Goal: Task Accomplishment & Management: Use online tool/utility

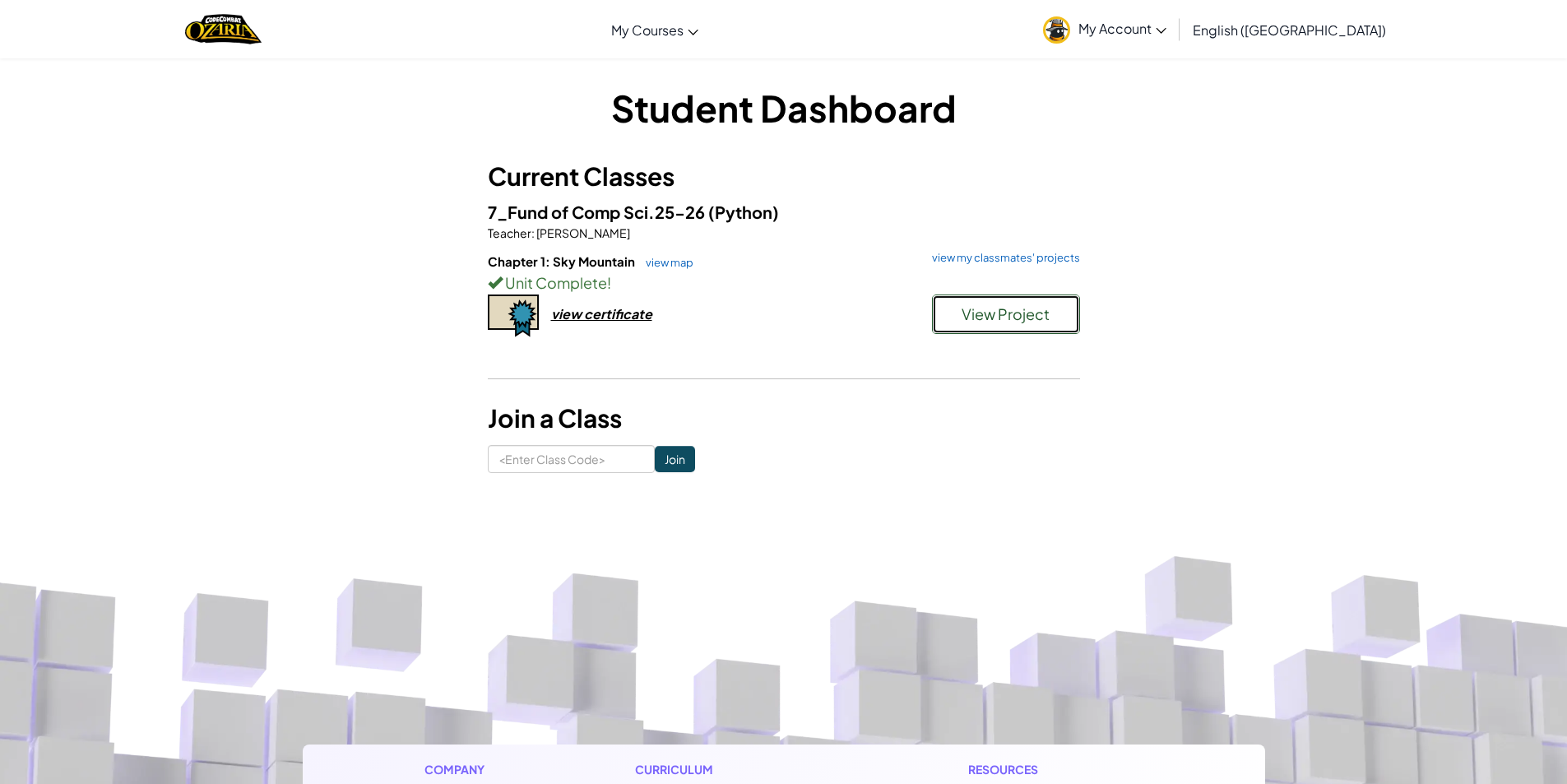
click at [997, 315] on span "View Project" at bounding box center [1005, 314] width 88 height 19
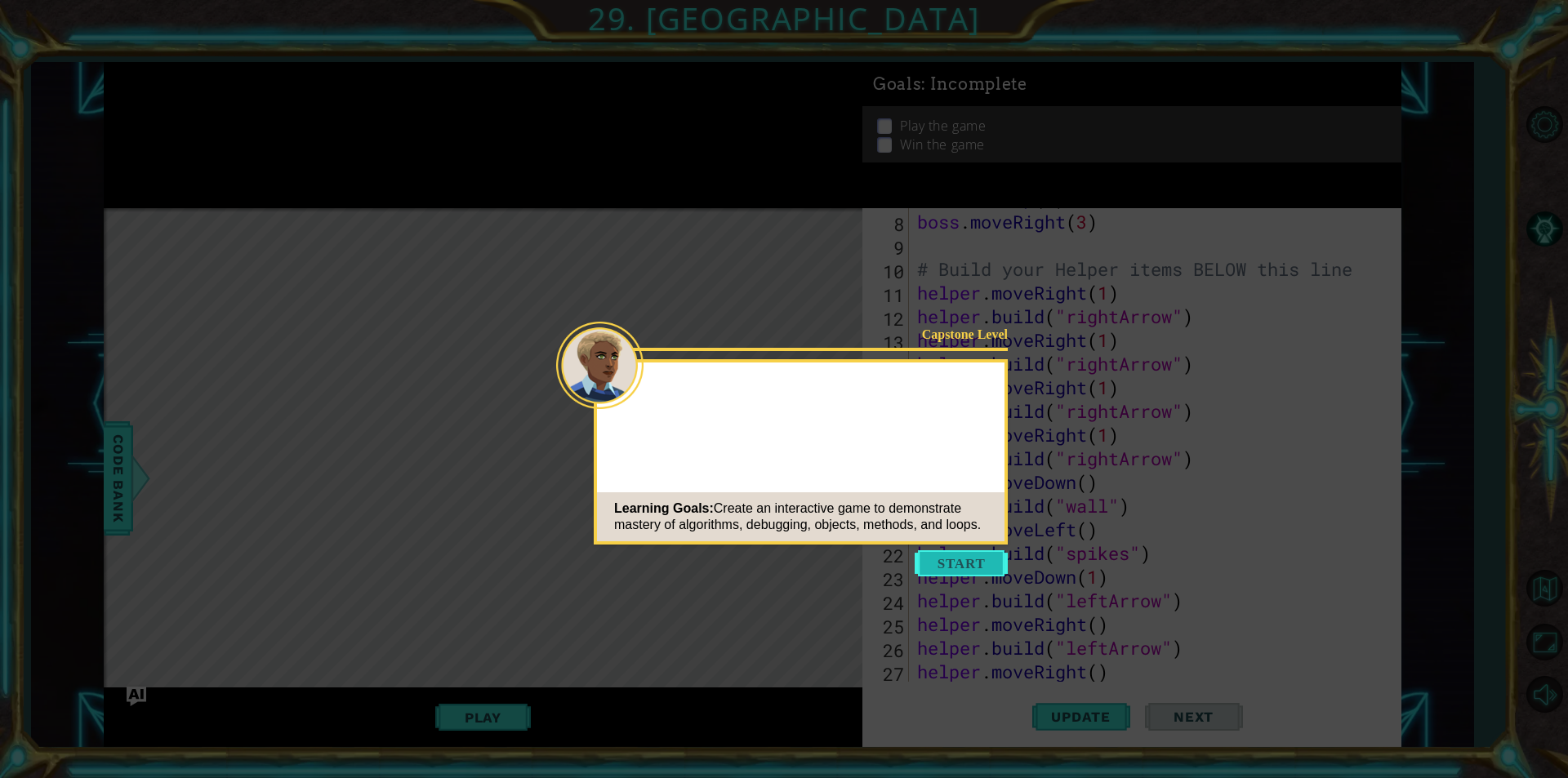
scroll to position [355, 0]
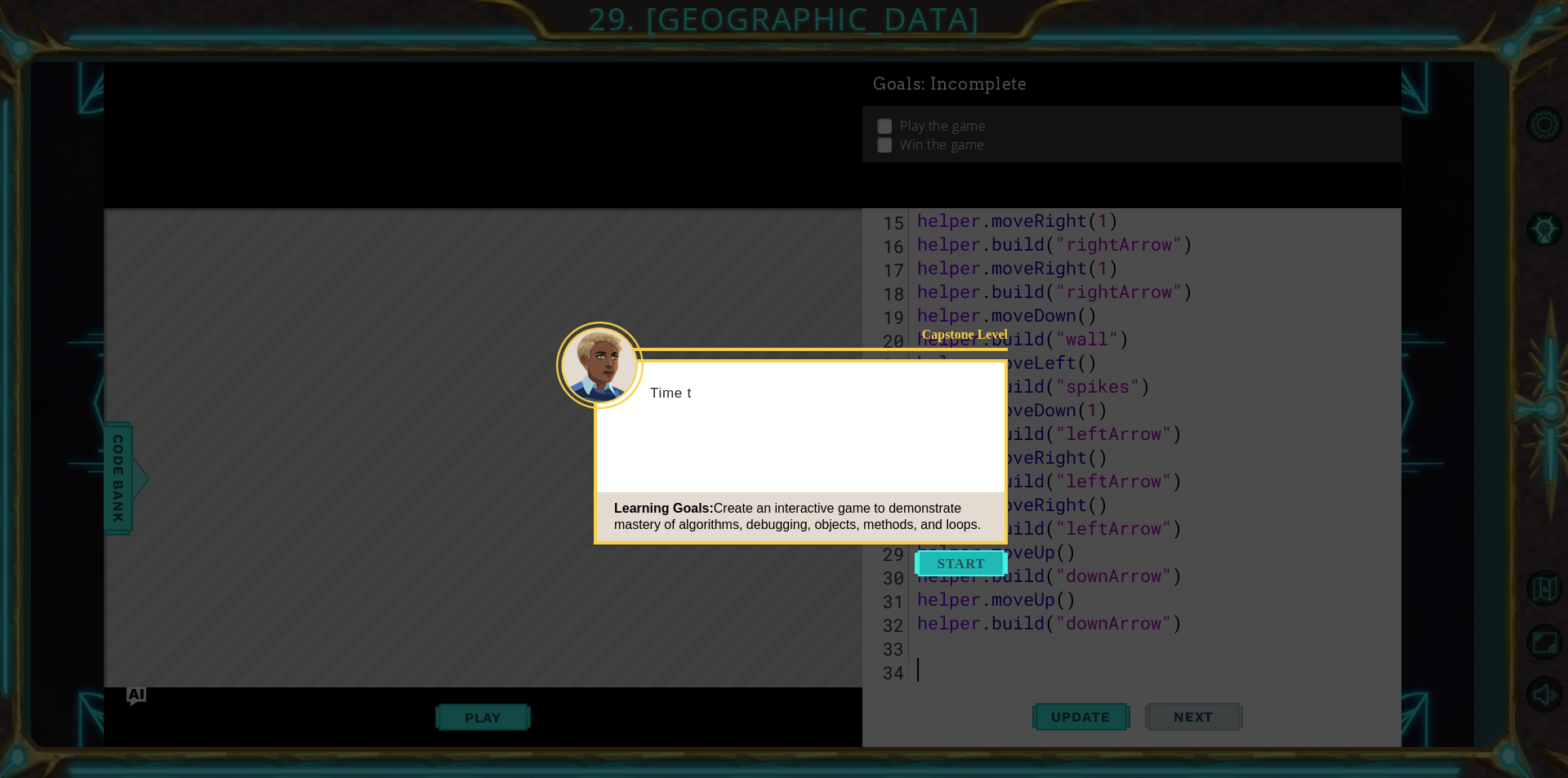
click at [931, 561] on button "Start" at bounding box center [961, 563] width 93 height 26
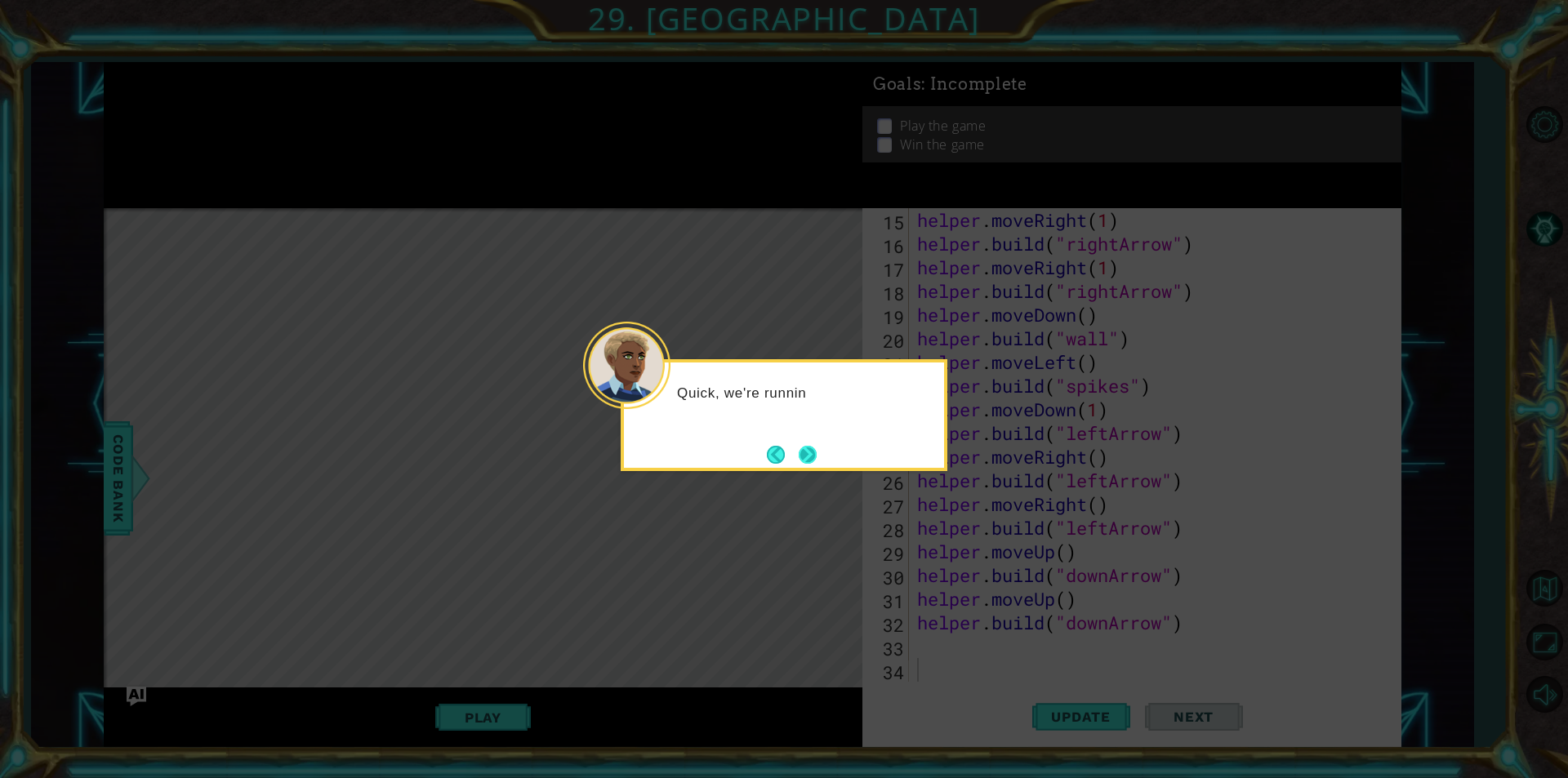
click at [805, 443] on button "Next" at bounding box center [808, 455] width 22 height 22
click at [804, 448] on button "Next" at bounding box center [807, 455] width 19 height 19
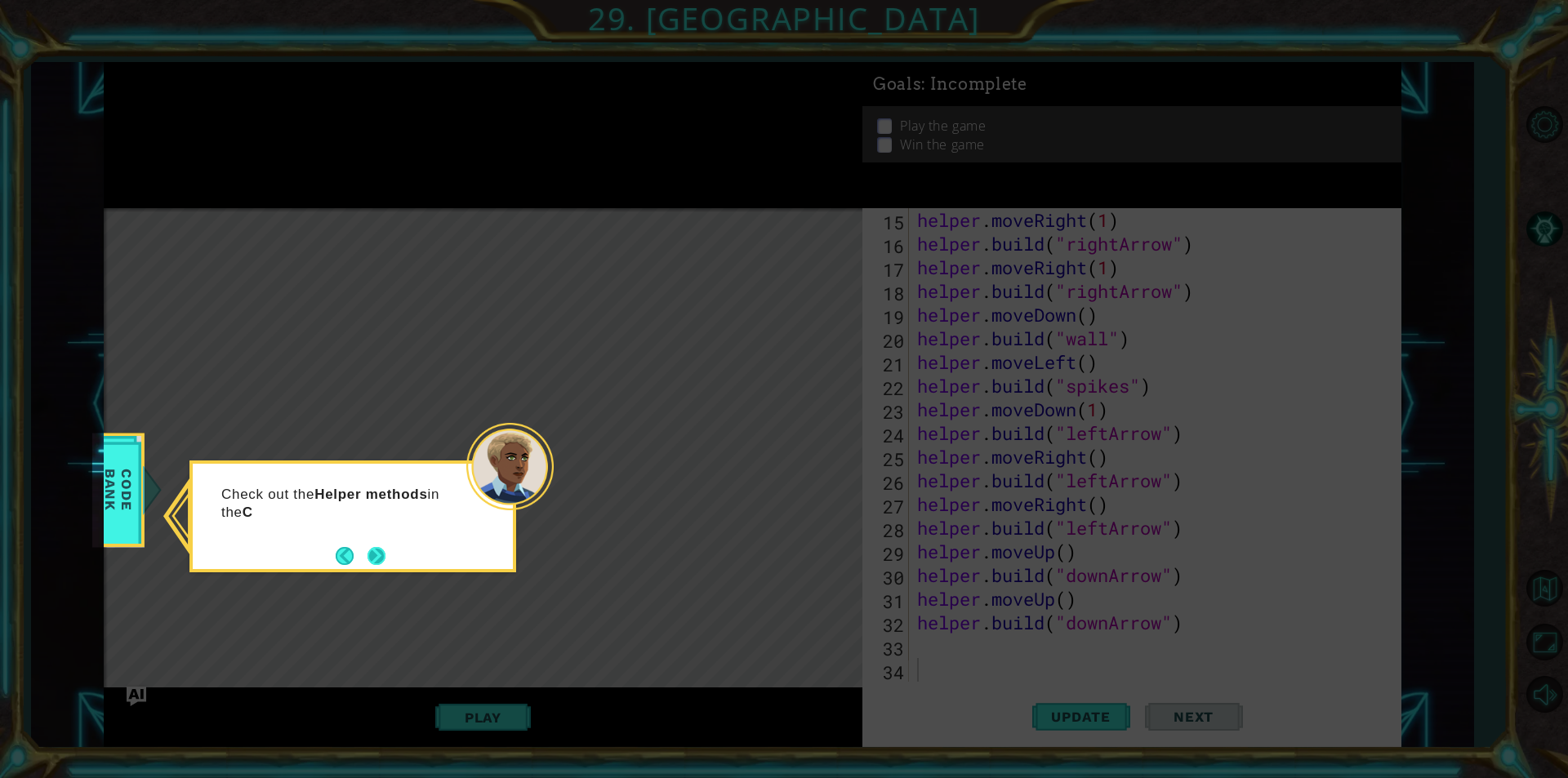
click at [376, 566] on button "Next" at bounding box center [376, 555] width 24 height 24
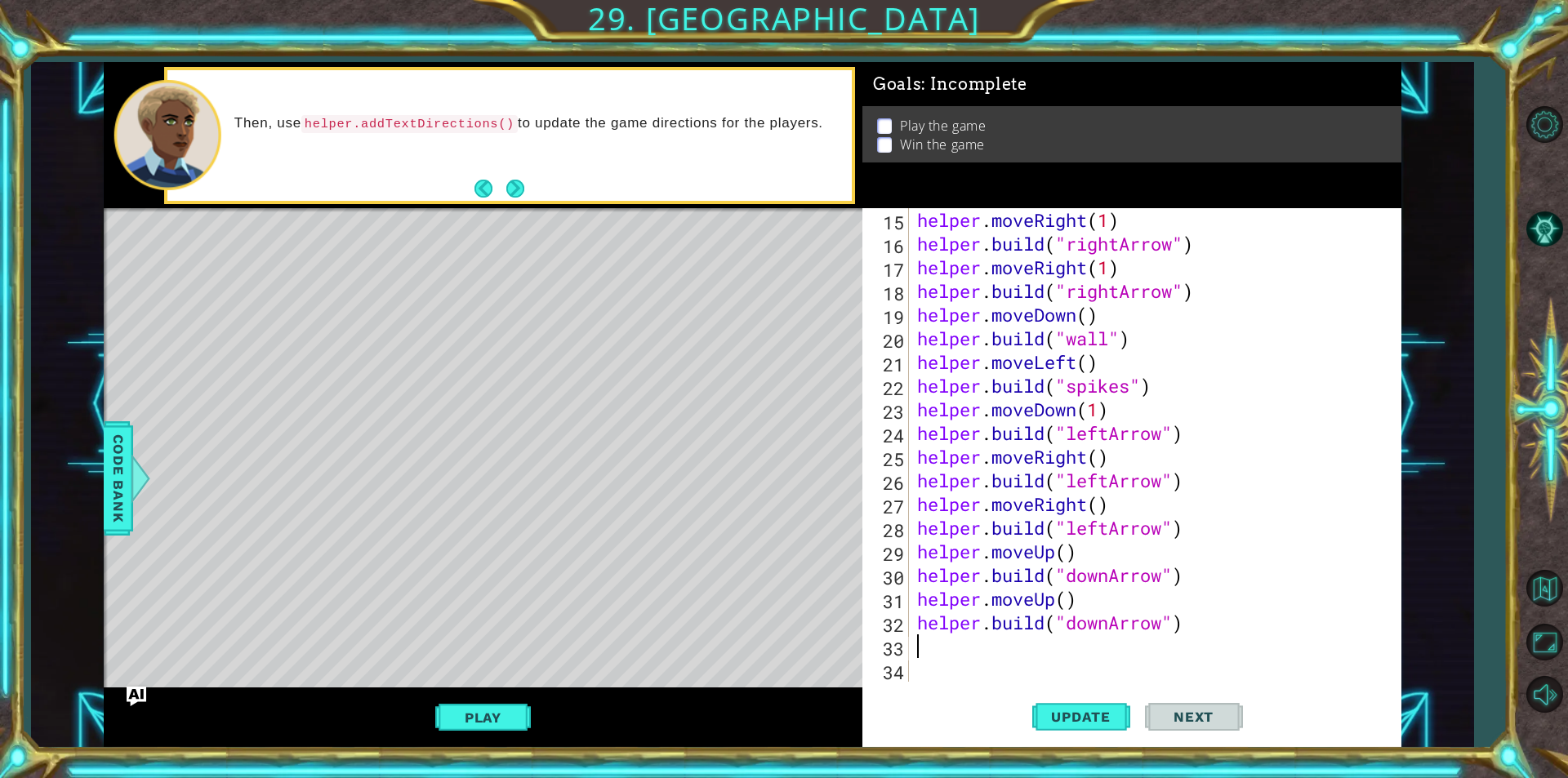
click at [953, 655] on div "helper . moveRight ( 1 ) helper . build ( "rightArrow" ) helper . moveRight ( 1…" at bounding box center [1153, 468] width 478 height 521
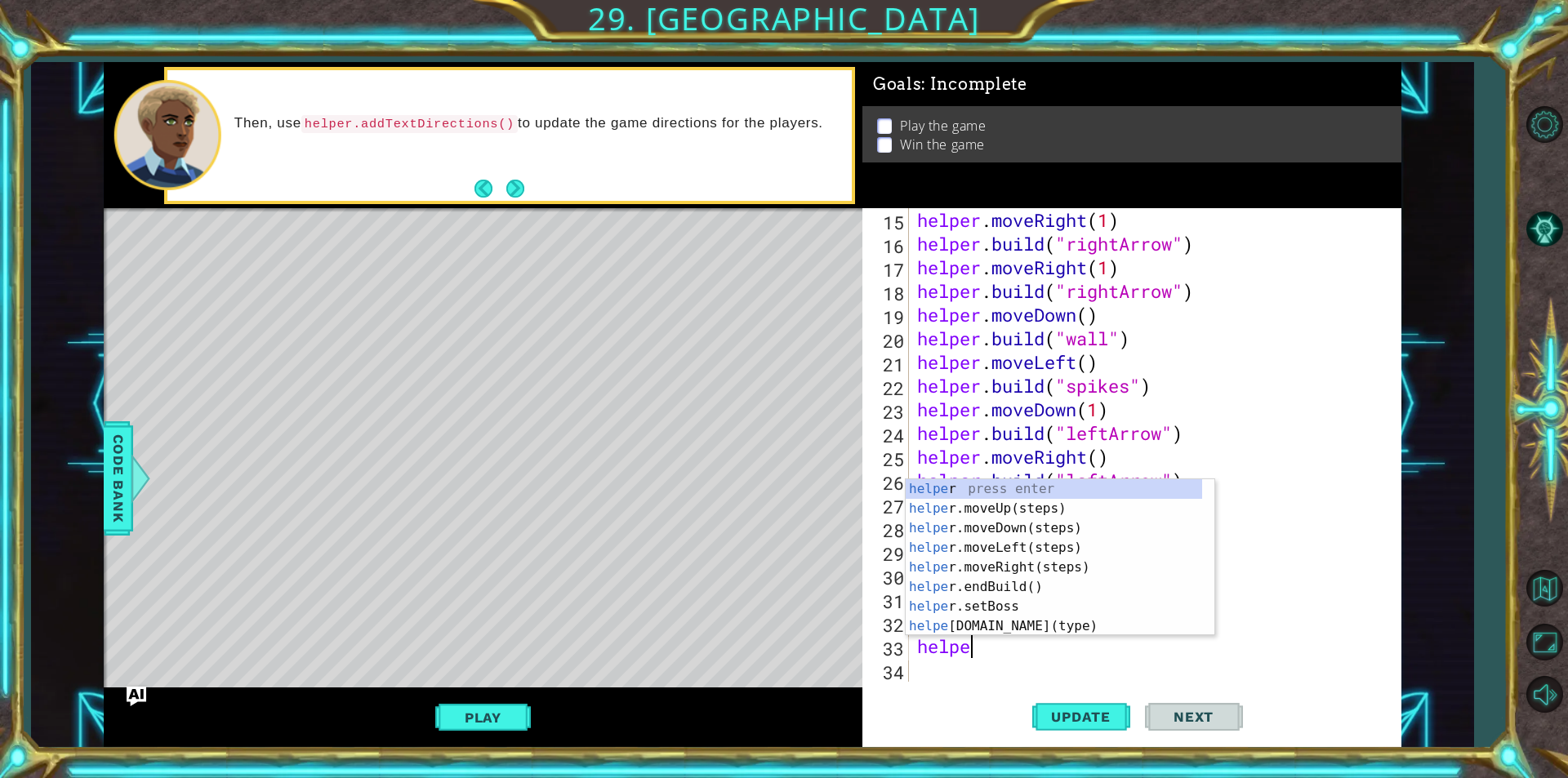
scroll to position [0, 2]
click at [1041, 624] on div "helper press enter helper .moveUp(steps) press enter helper .moveDown(steps) pr…" at bounding box center [1053, 576] width 296 height 196
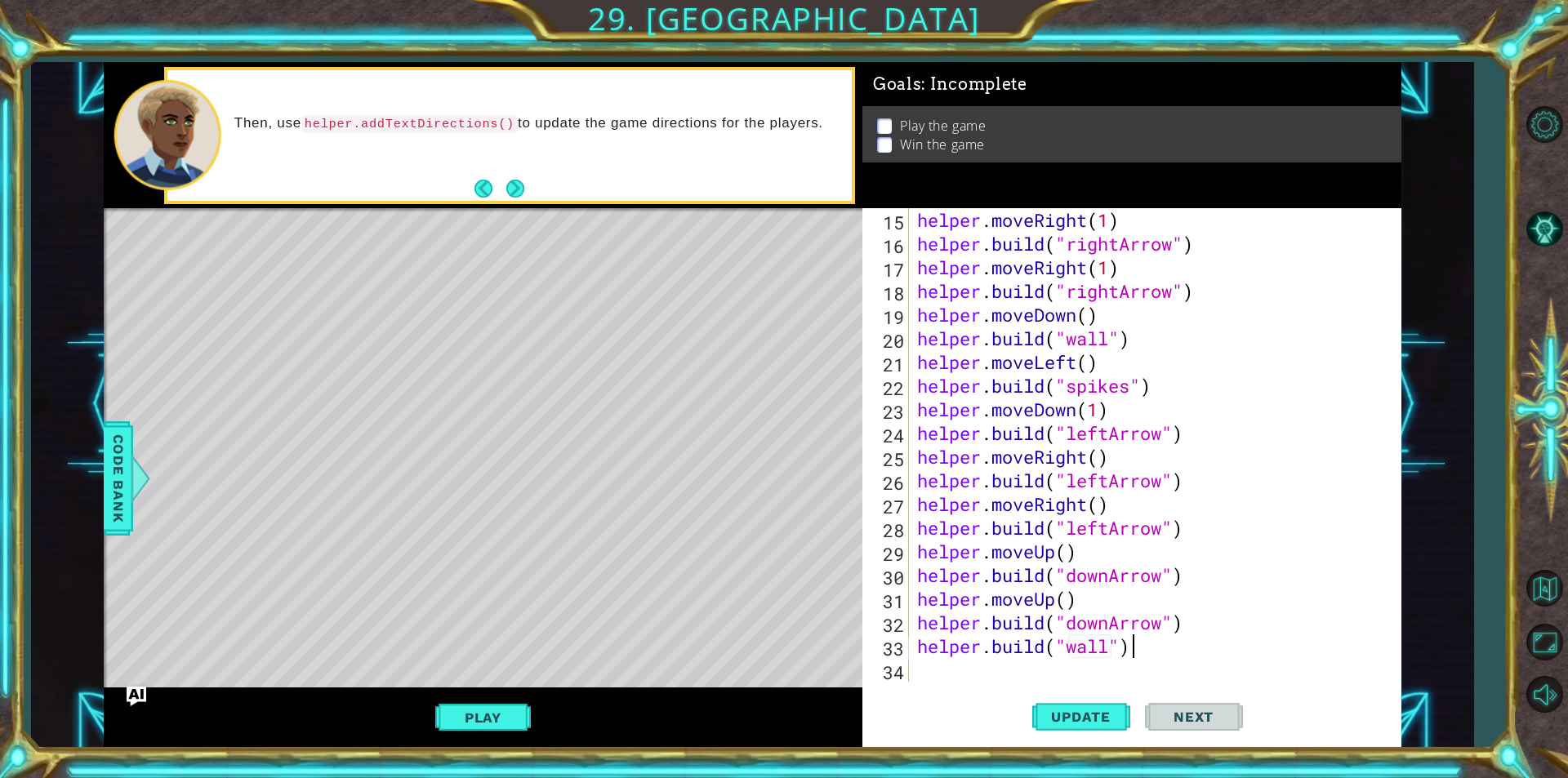
click at [1172, 657] on div "helper . moveRight ( 1 ) helper . build ( "rightArrow" ) helper . moveRight ( 1…" at bounding box center [1153, 468] width 478 height 521
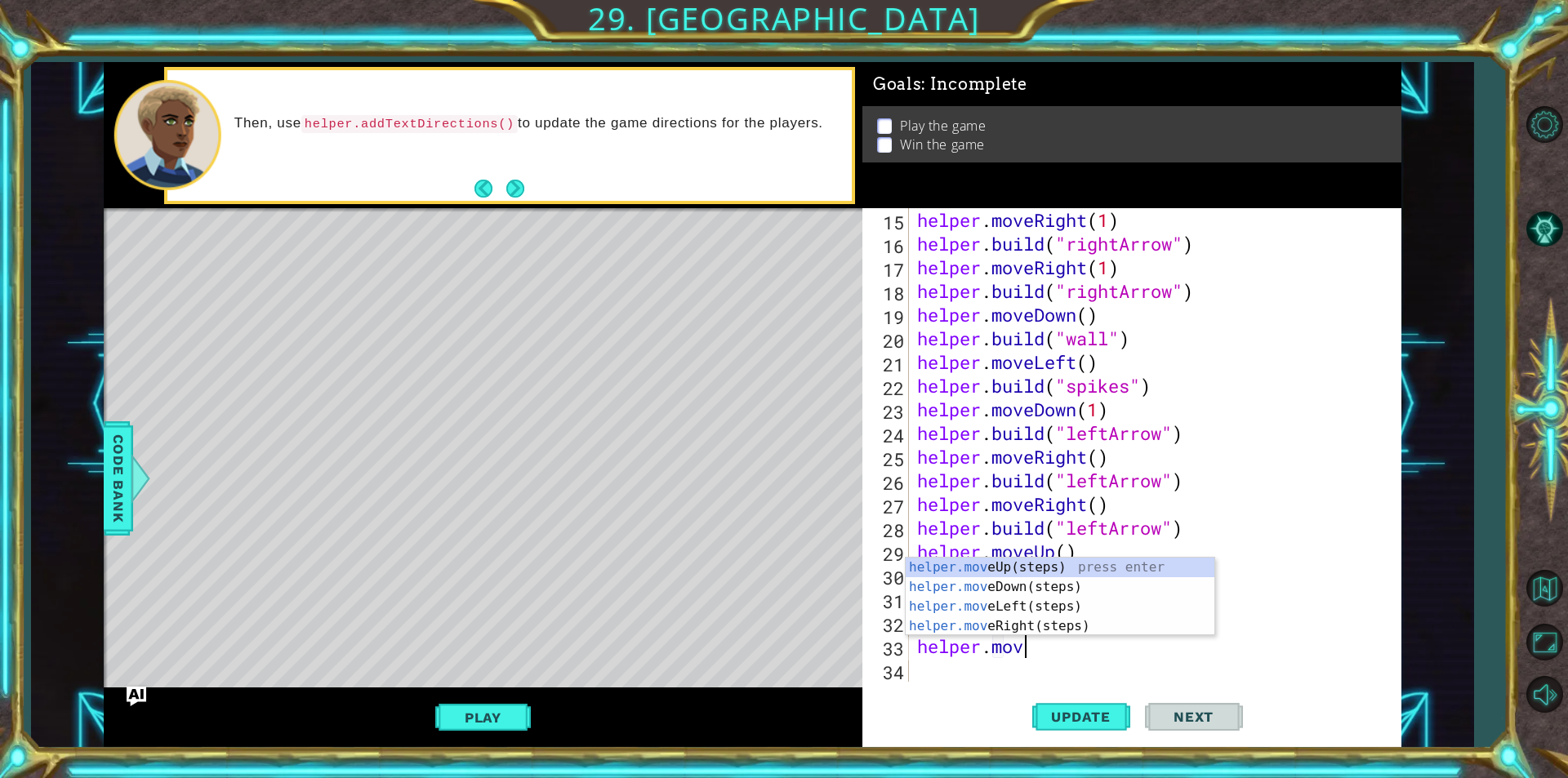
scroll to position [0, 4]
type textarea "helper.move"
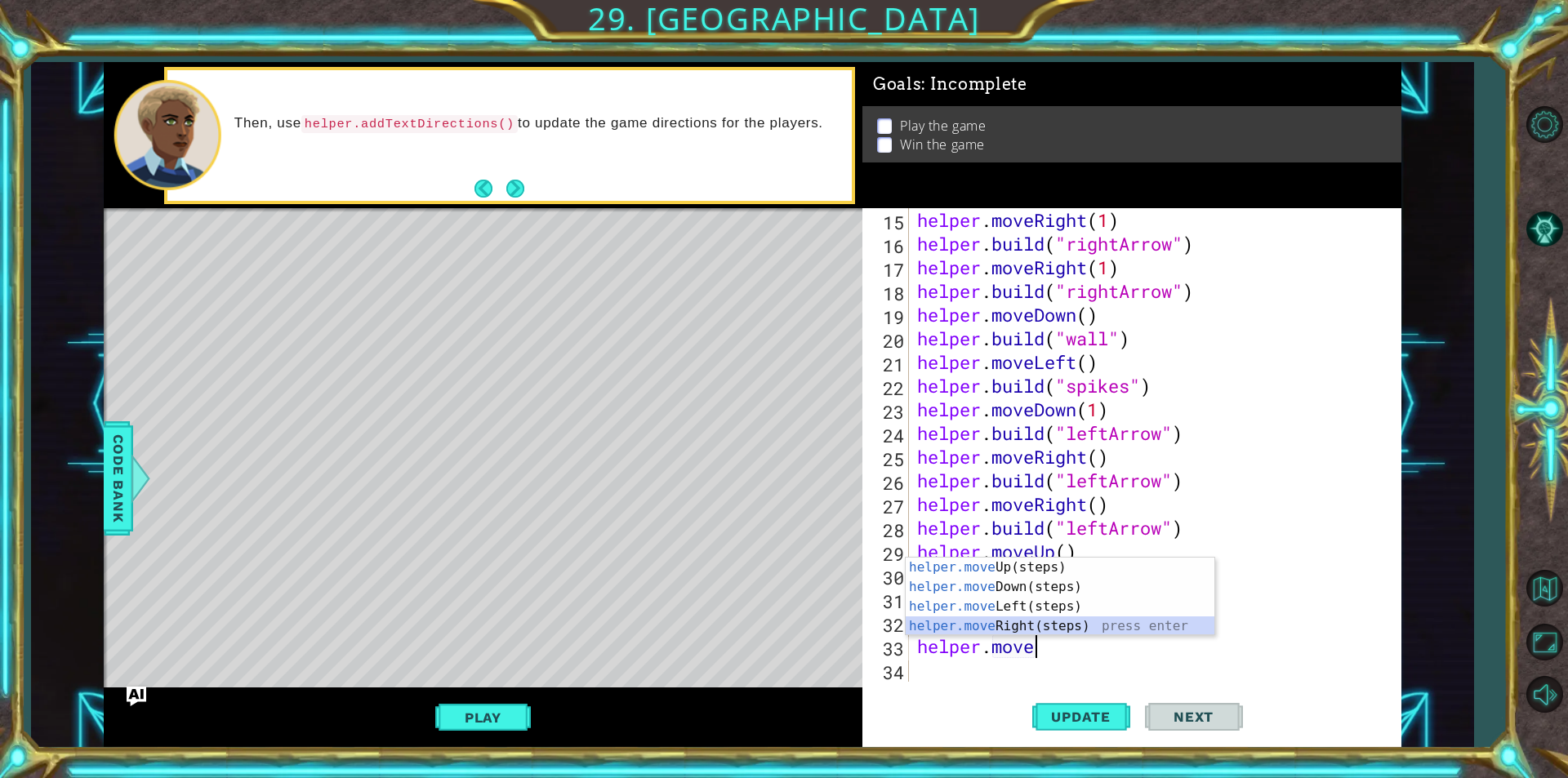
click at [1047, 627] on div "helper.move Up(steps) press enter helper.move Down(steps) press enter helper.mo…" at bounding box center [1060, 616] width 309 height 117
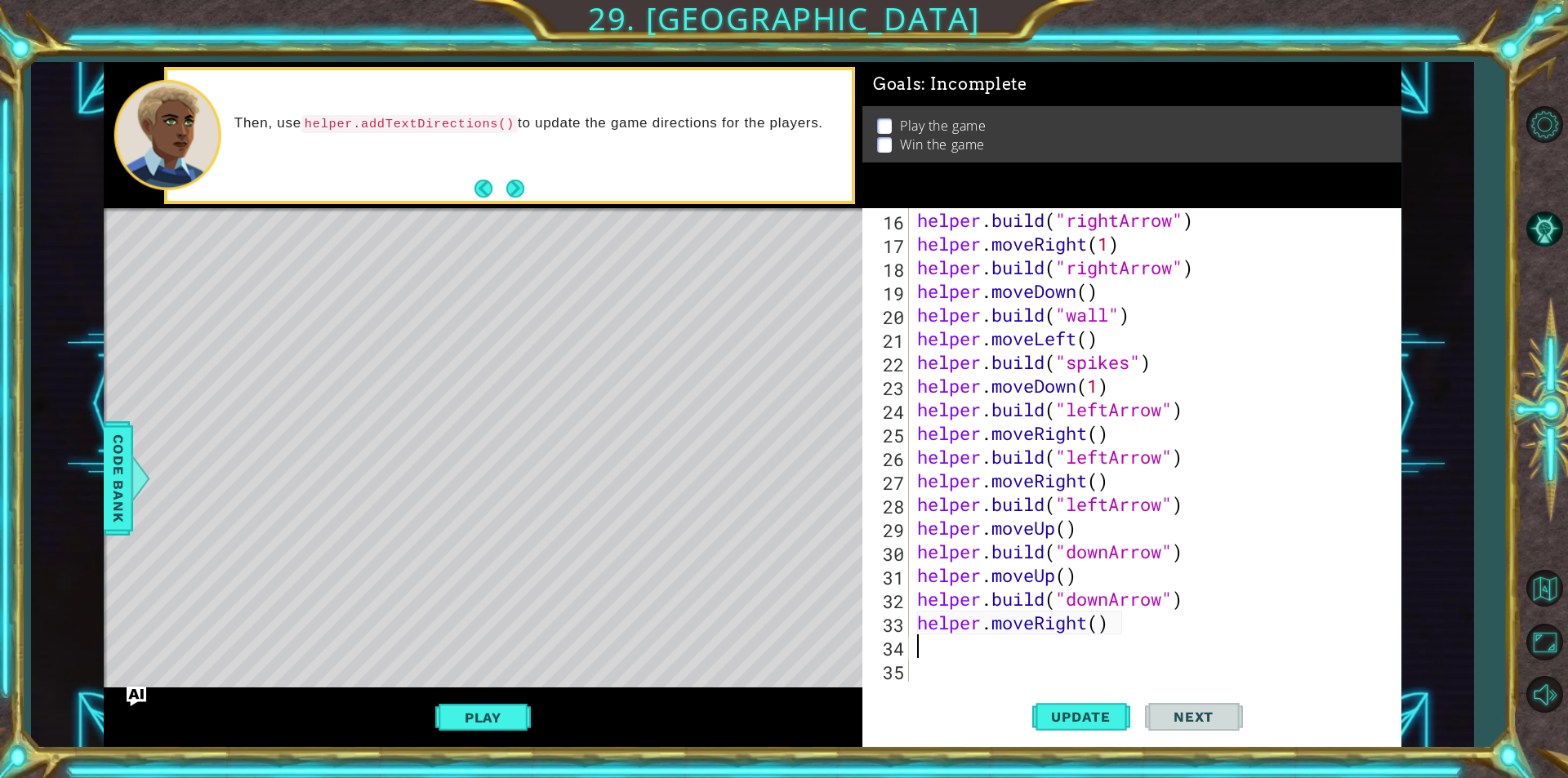
scroll to position [379, 0]
click at [1030, 662] on div "helper . build ( "rightArrow" ) helper . moveRight ( 1 ) helper . build ( "righ…" at bounding box center [1153, 468] width 478 height 521
click at [1036, 659] on div "helper . build ( "rightArrow" ) helper . moveRight ( 1 ) helper . build ( "righ…" at bounding box center [1153, 468] width 478 height 521
click at [1020, 649] on div "helper . build ( "rightArrow" ) helper . moveRight ( 1 ) helper . build ( "righ…" at bounding box center [1153, 468] width 478 height 521
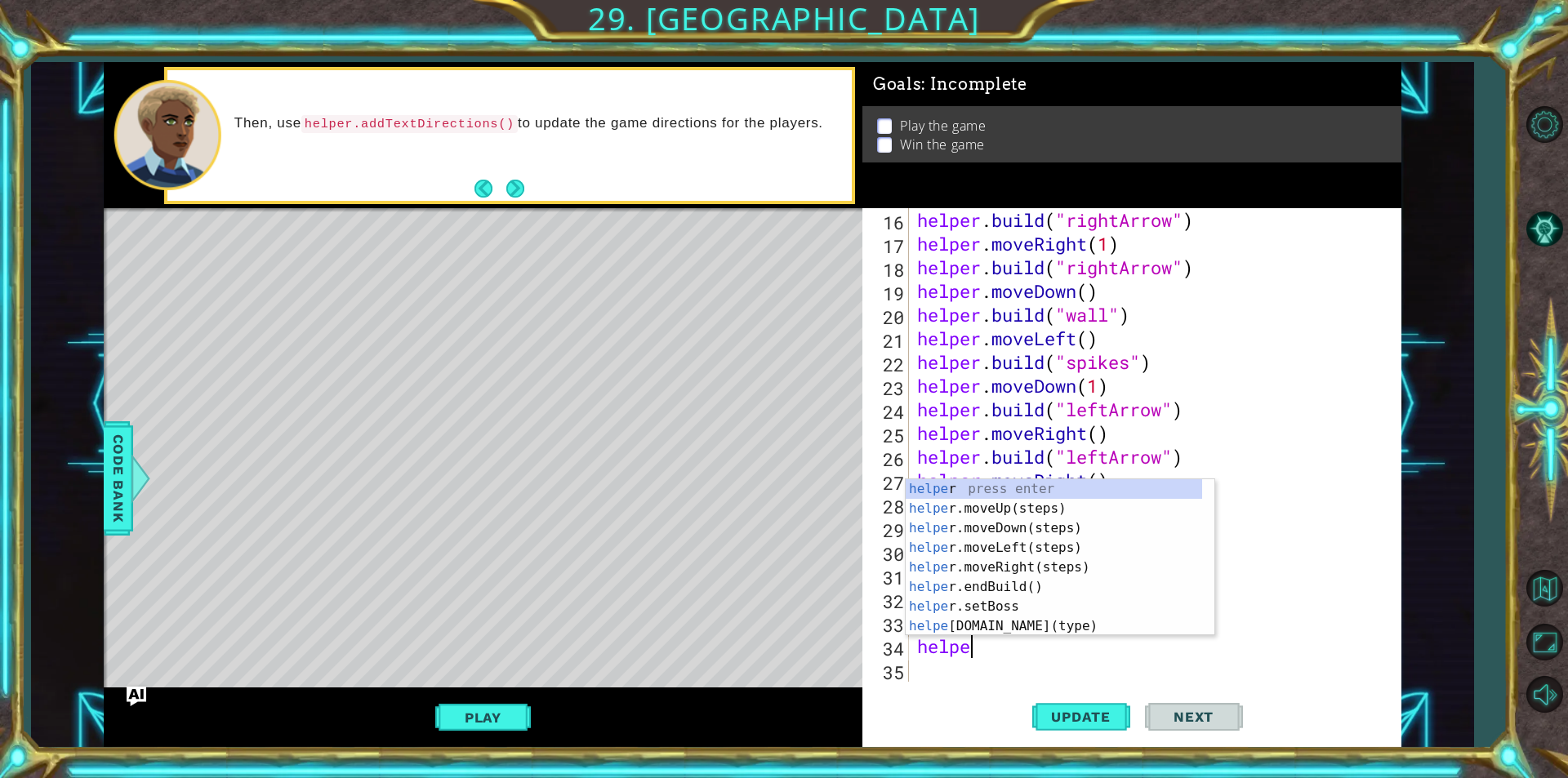
scroll to position [0, 2]
click at [1015, 624] on div "helper press enter helper .moveUp(steps) press enter helper .moveDown(steps) pr…" at bounding box center [1053, 576] width 296 height 196
type textarea "[DOMAIN_NAME]("wall")"
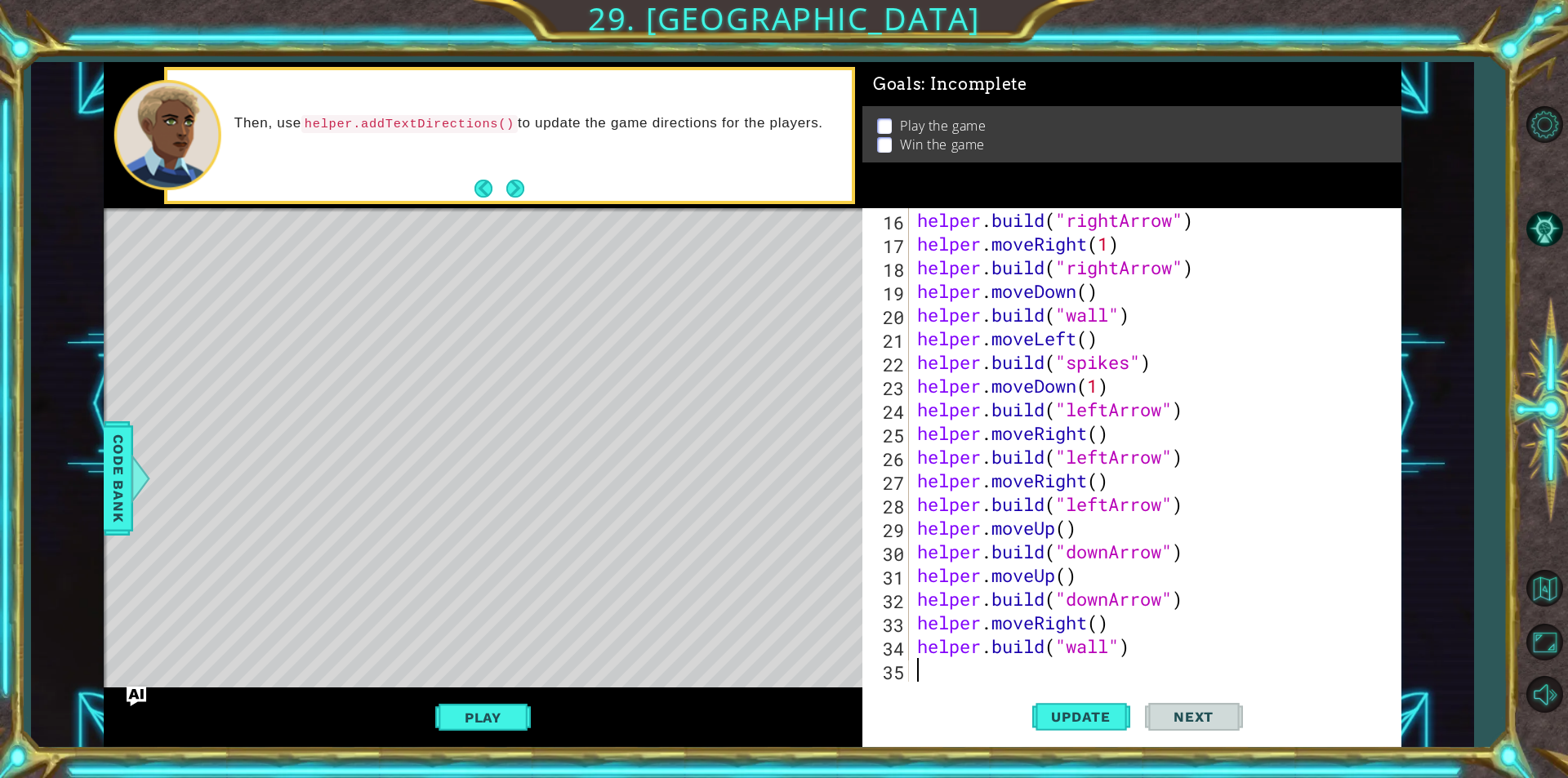
click at [1075, 668] on div "helper . build ( "rightArrow" ) helper . moveRight ( 1 ) helper . build ( "righ…" at bounding box center [1153, 468] width 478 height 521
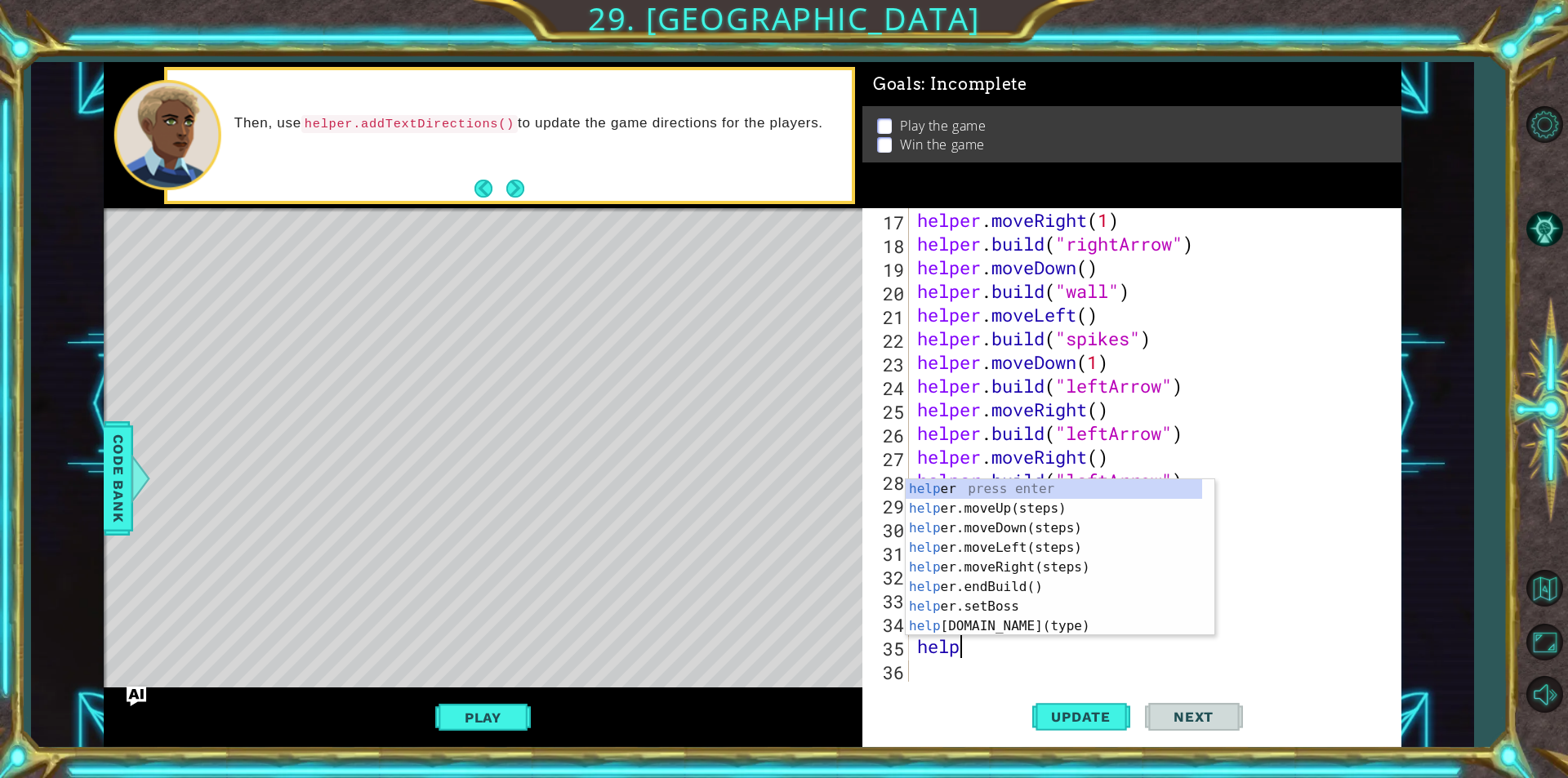
type textarea "helper"
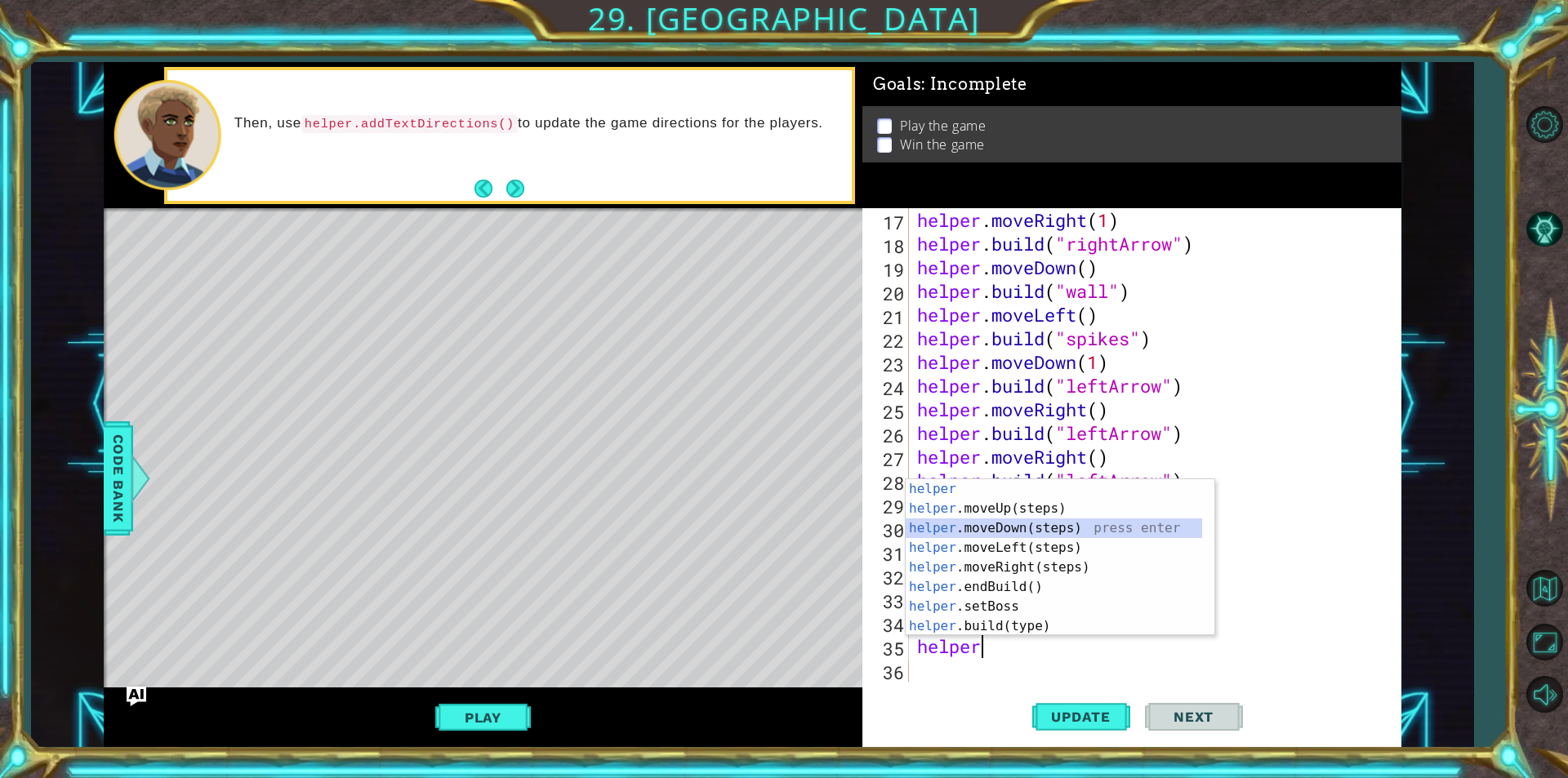
click at [1006, 525] on div "helper press enter helper .moveUp(steps) press enter helper .moveDown(steps) pr…" at bounding box center [1053, 576] width 296 height 196
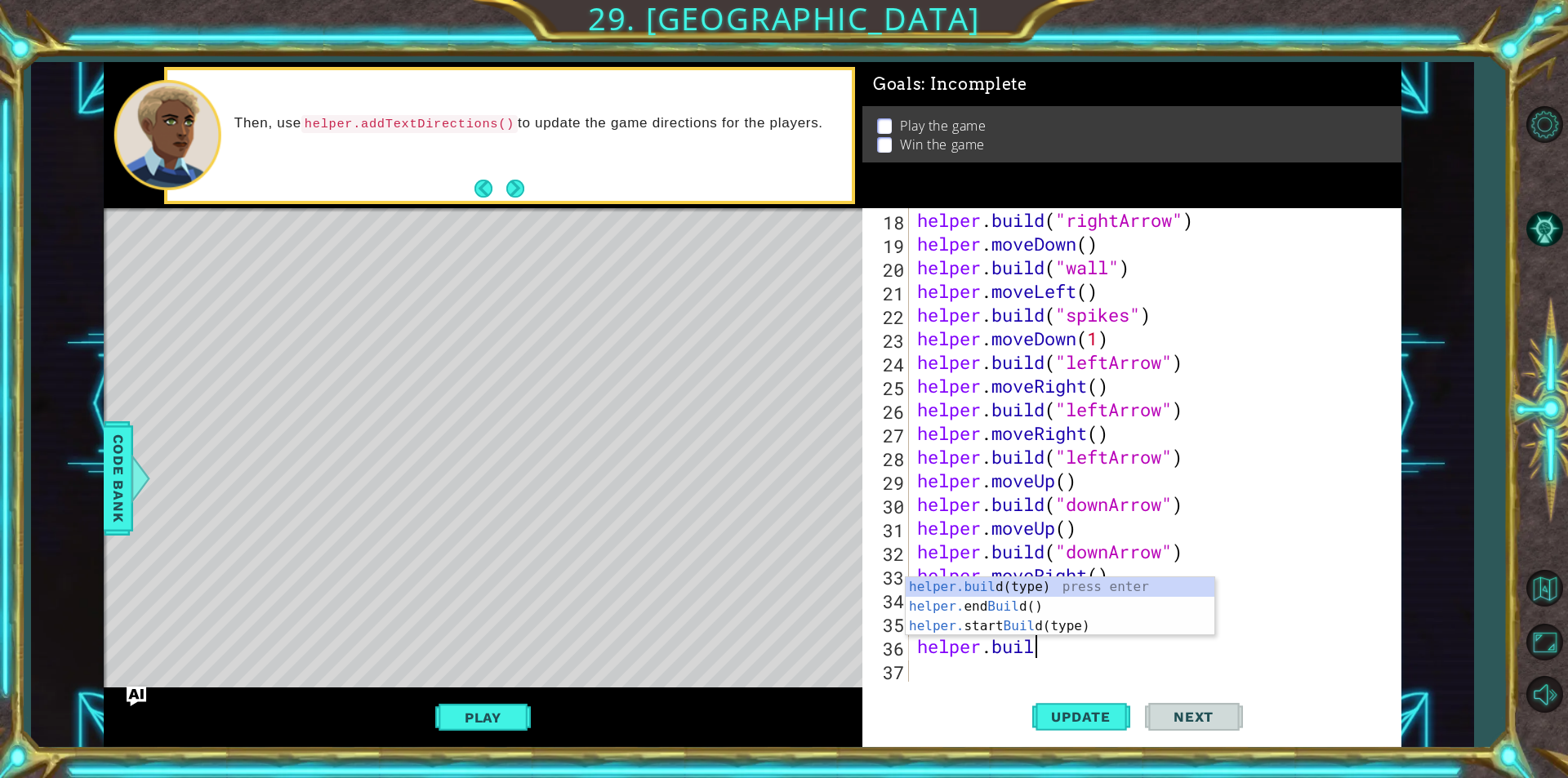
scroll to position [0, 5]
click at [1038, 591] on div "[DOMAIN_NAME] (type) press enter helper. end Build () press enter helper. start…" at bounding box center [1060, 626] width 309 height 98
type textarea "[DOMAIN_NAME]("wall")"
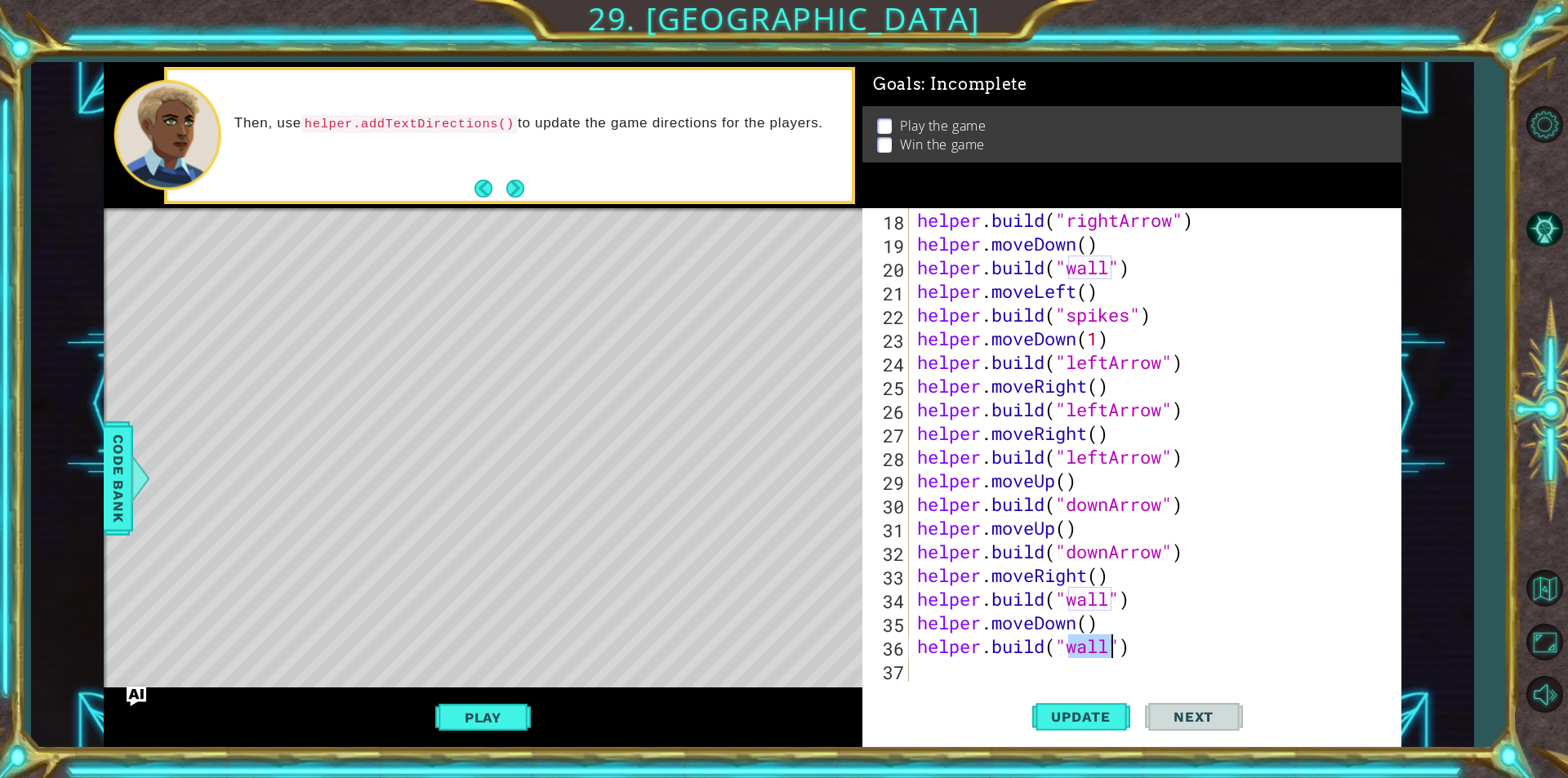
click at [1042, 674] on div "helper . build ( "rightArrow" ) helper . moveDown ( ) helper . build ( "wall" )…" at bounding box center [1153, 468] width 478 height 521
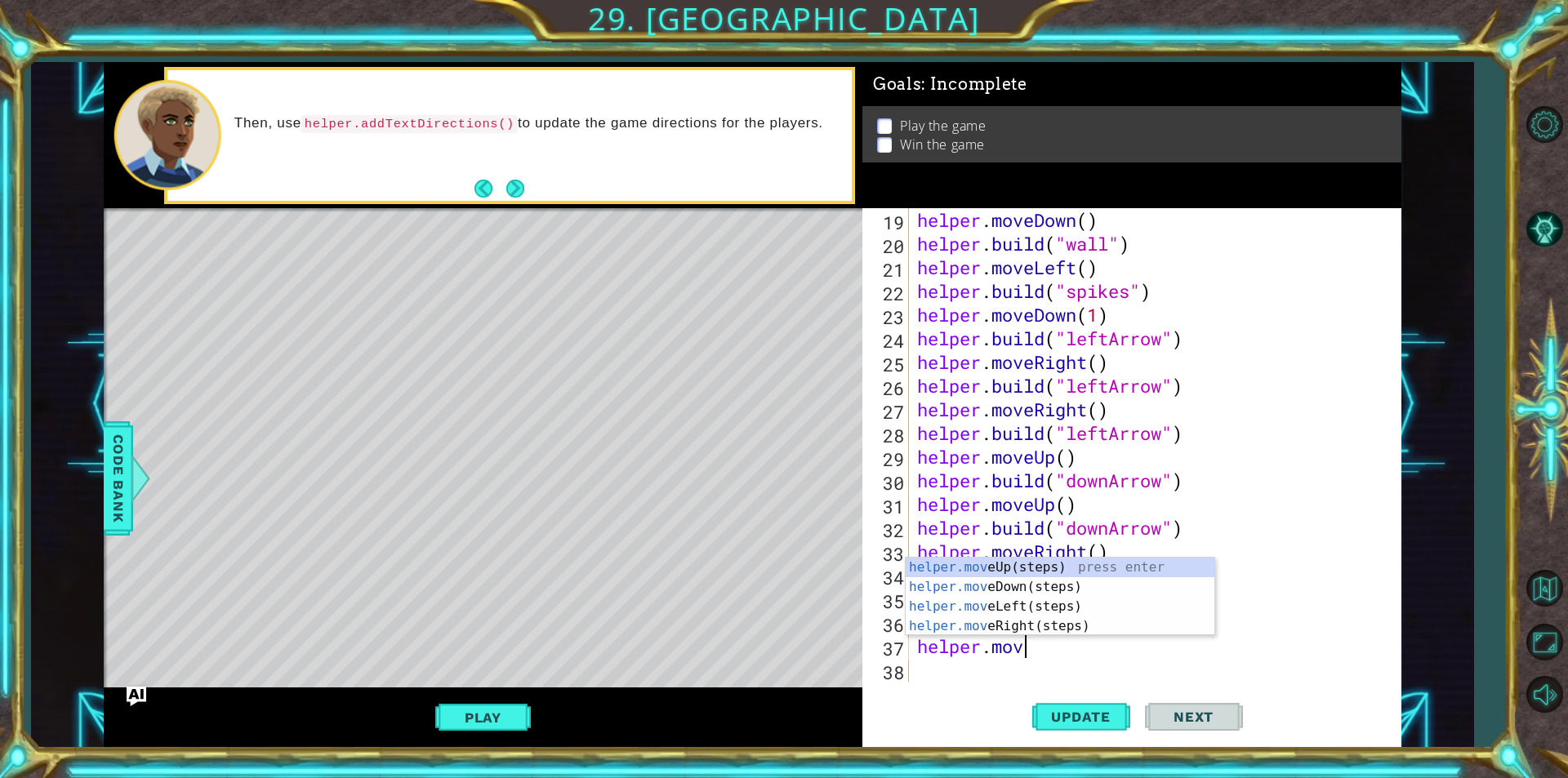
scroll to position [0, 4]
type textarea "helper.moved"
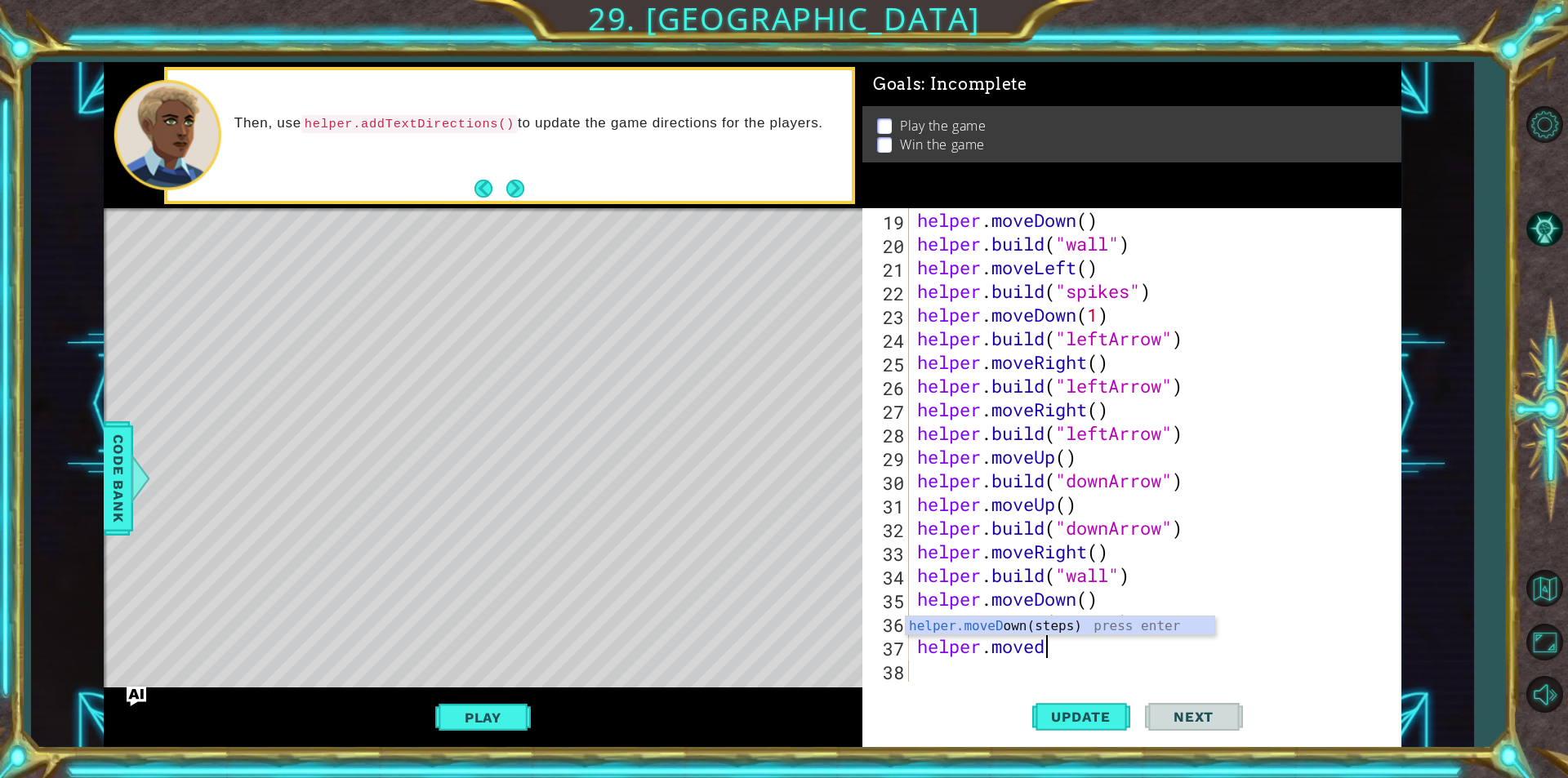
scroll to position [0, 5]
click at [1045, 632] on div "helper.moveD own(steps) press enter" at bounding box center [1060, 645] width 309 height 59
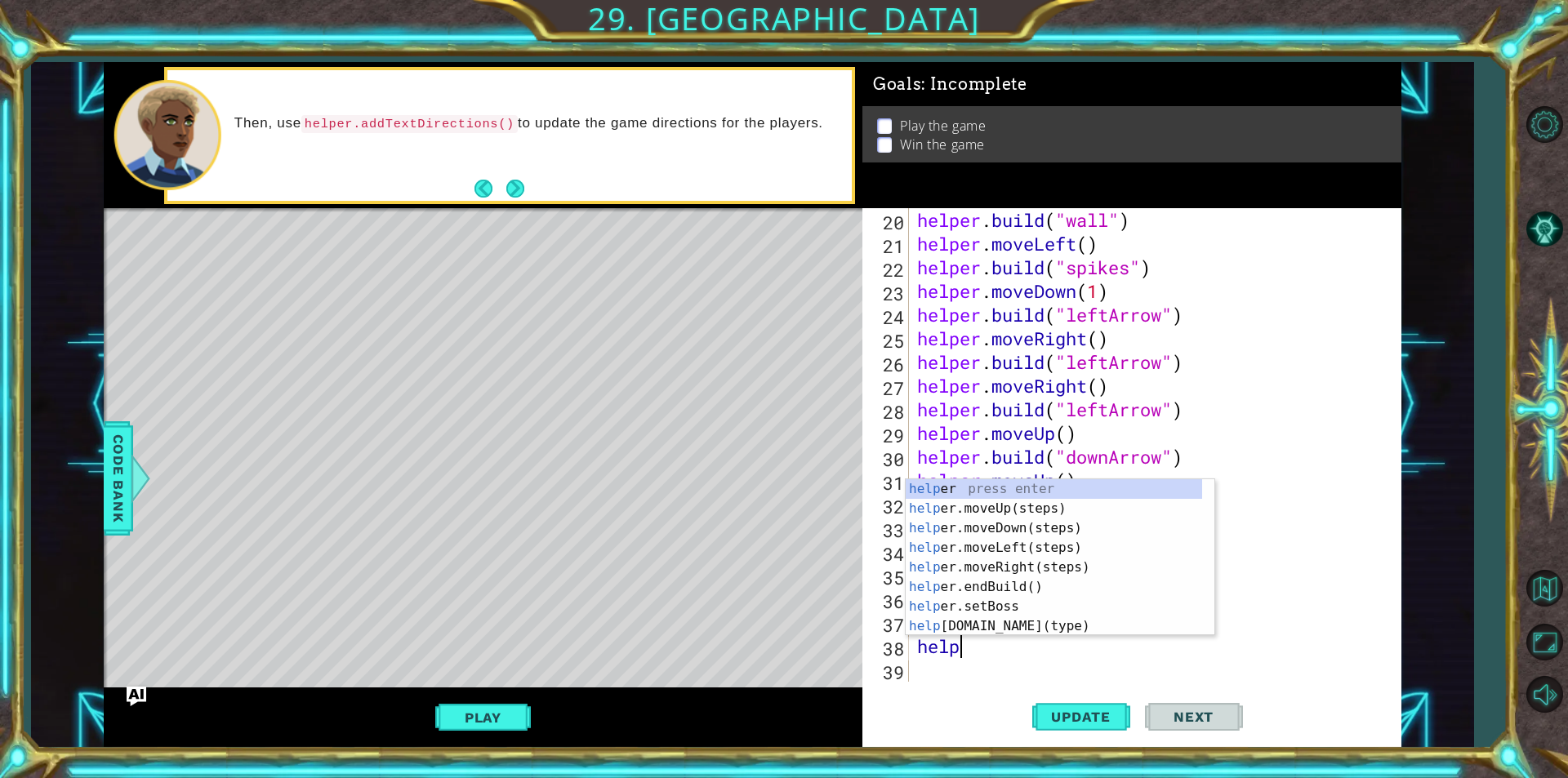
scroll to position [0, 2]
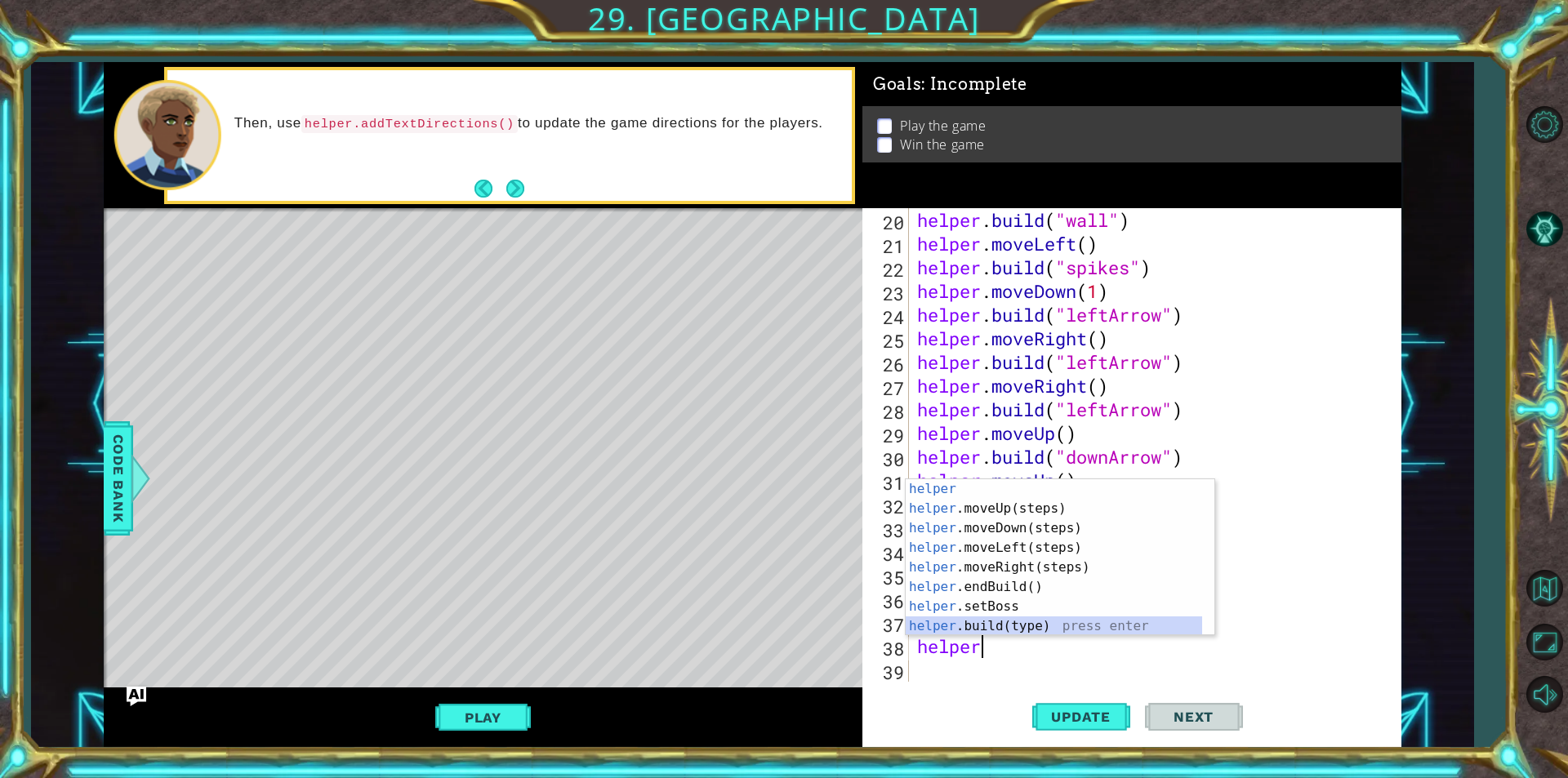
click at [998, 627] on div "helper press enter helper .moveUp(steps) press enter helper .moveDown(steps) pr…" at bounding box center [1053, 576] width 296 height 196
type textarea "[DOMAIN_NAME]("wall")"
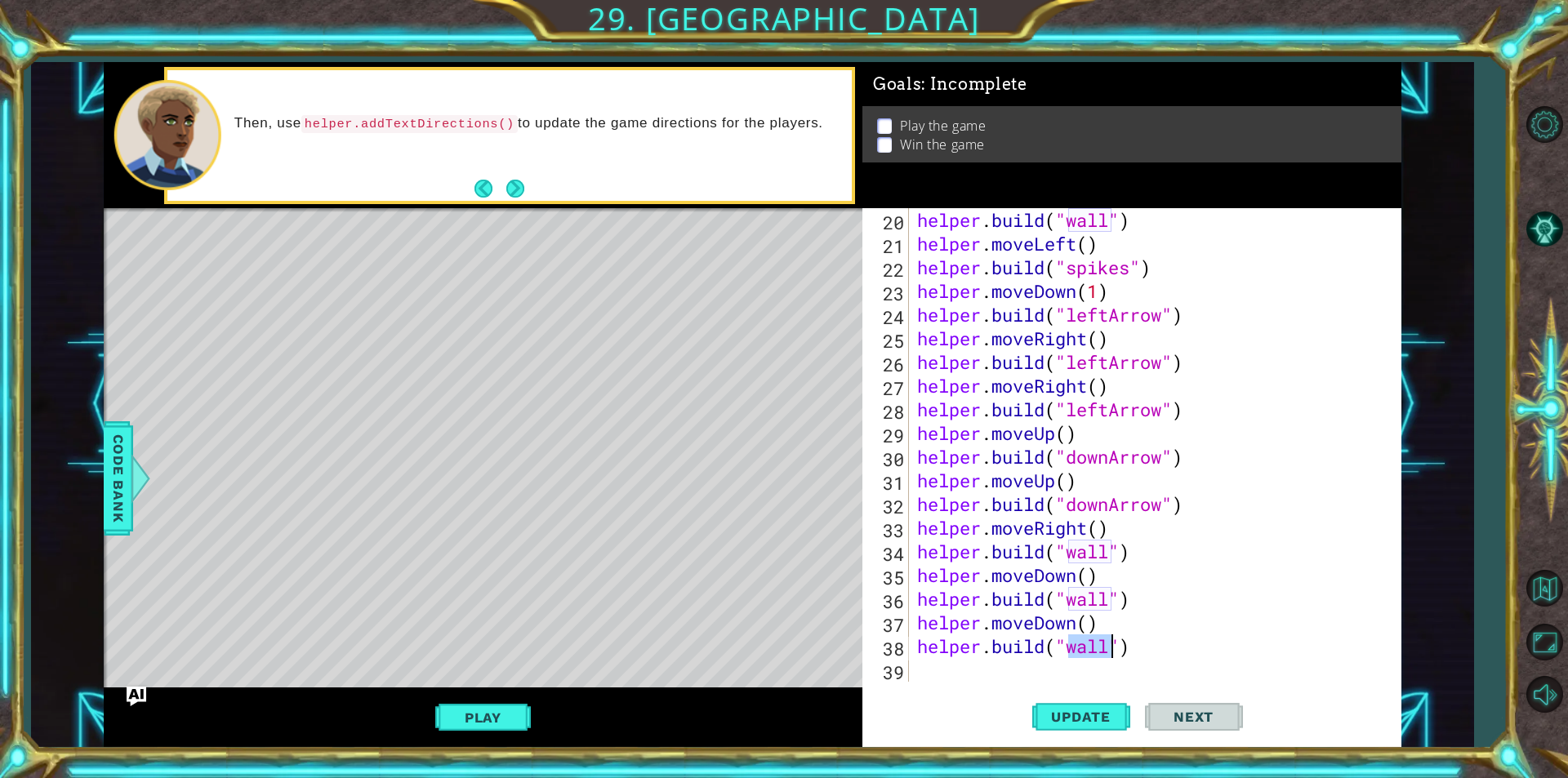
click at [953, 677] on div "helper . build ( "wall" ) helper . moveLeft ( ) helper . build ( "spikes" ) hel…" at bounding box center [1153, 468] width 478 height 521
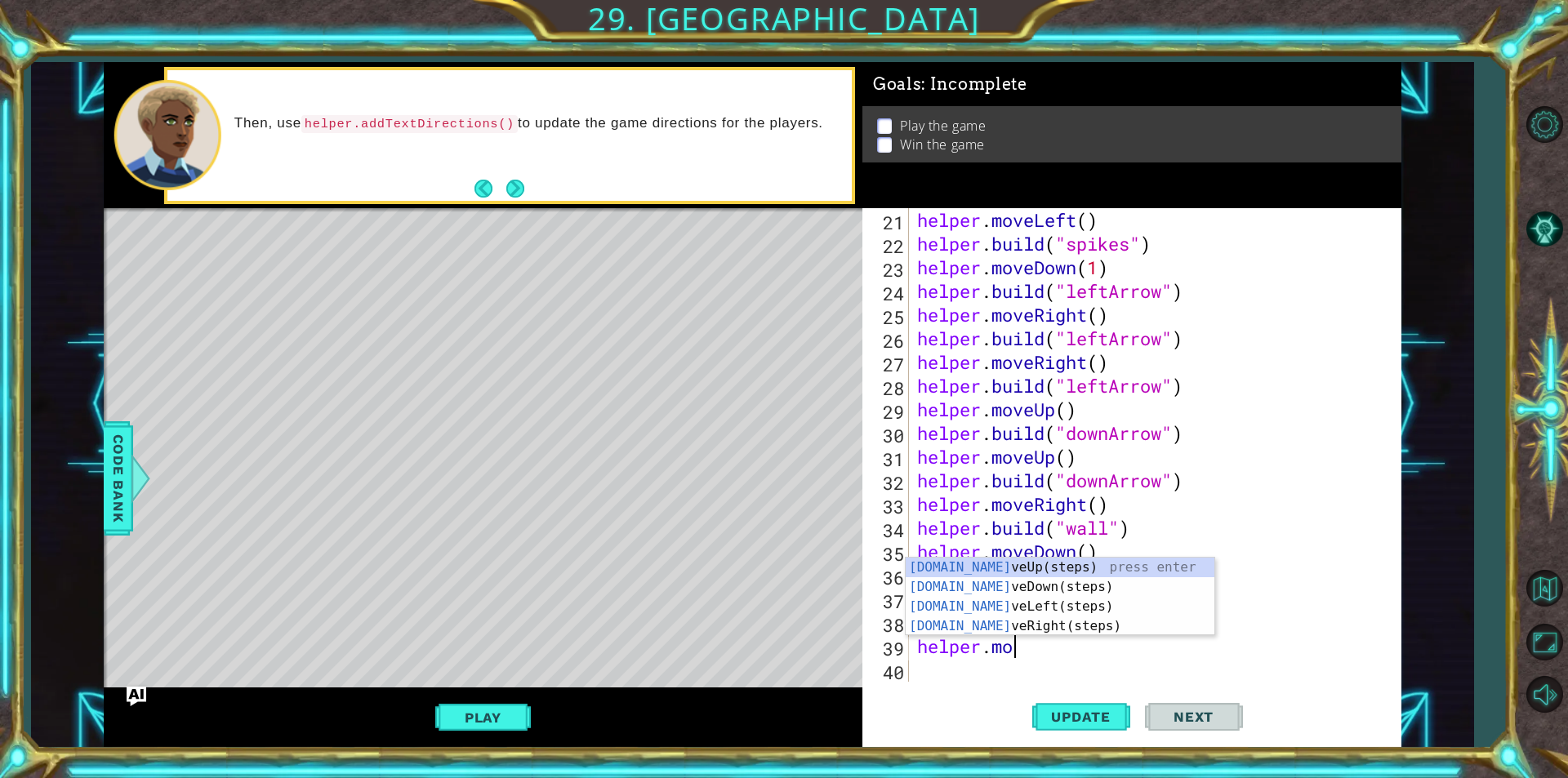
scroll to position [0, 4]
type textarea "helper.move"
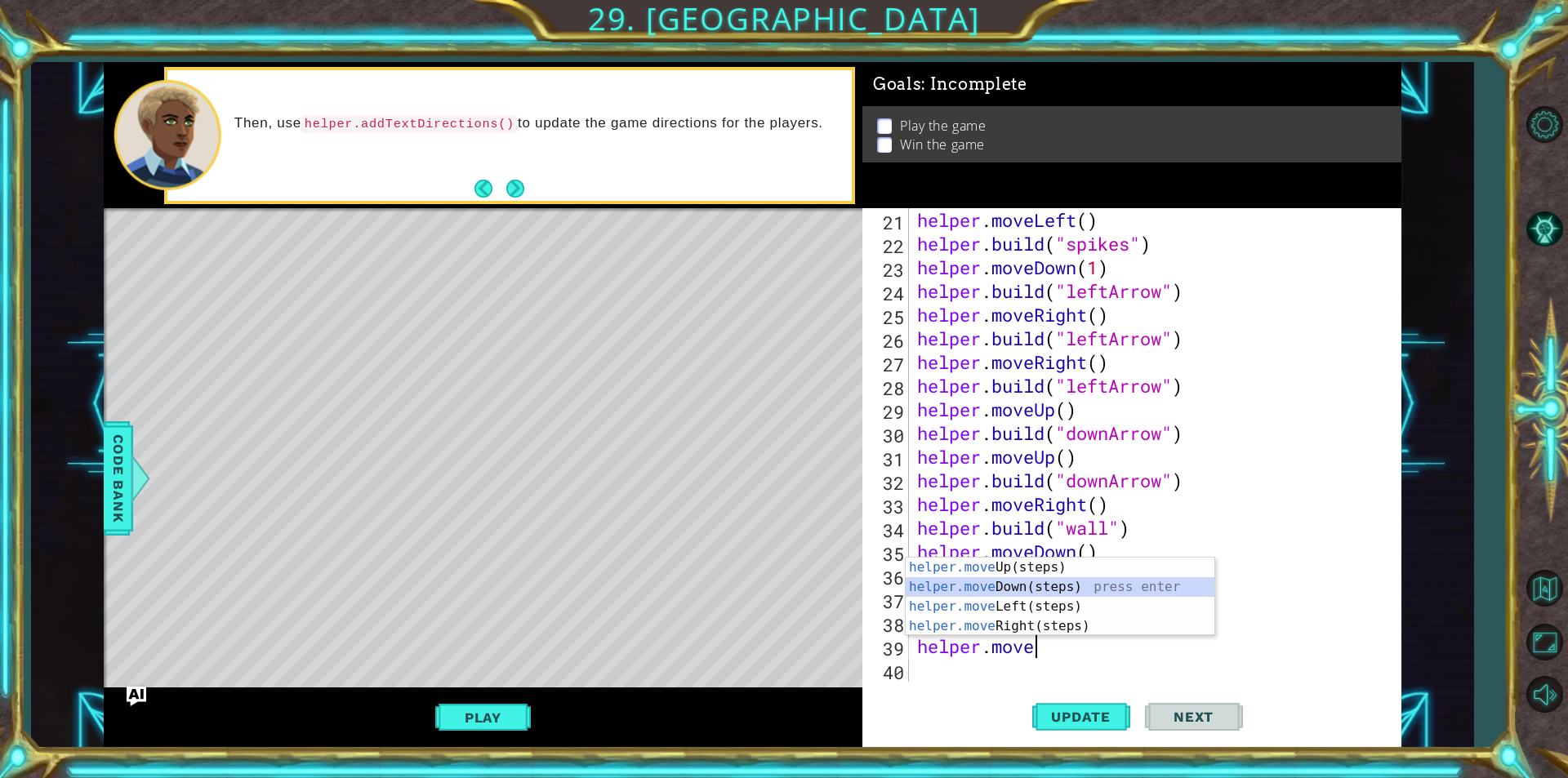
click at [1015, 592] on div "helper.move Up(steps) press enter helper.move Down(steps) press enter helper.mo…" at bounding box center [1060, 616] width 309 height 117
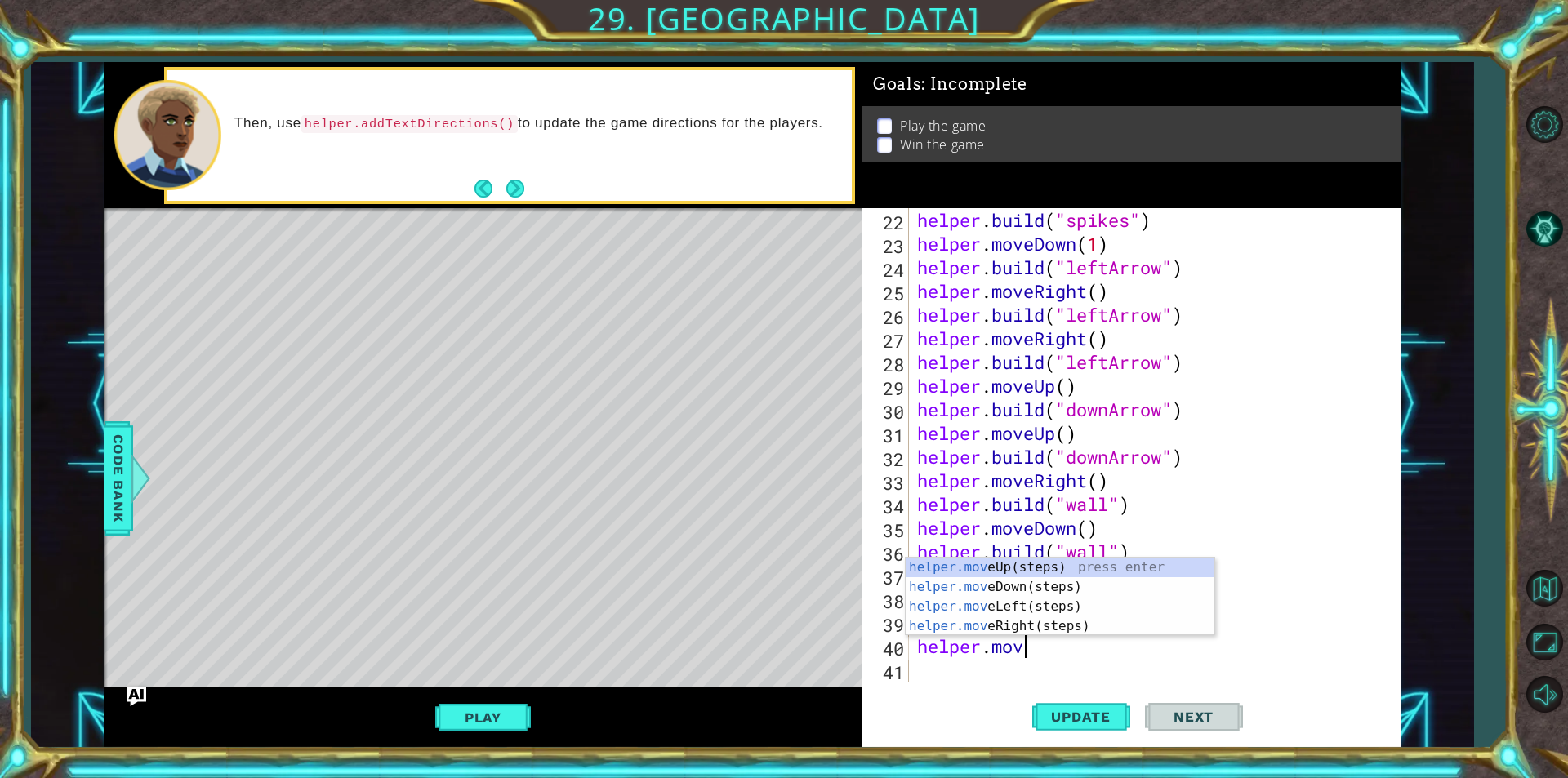
type textarea "helper.move"
click at [1011, 599] on div "helper.move Up(steps) press enter helper.move Down(steps) press enter helper.mo…" at bounding box center [1060, 616] width 309 height 117
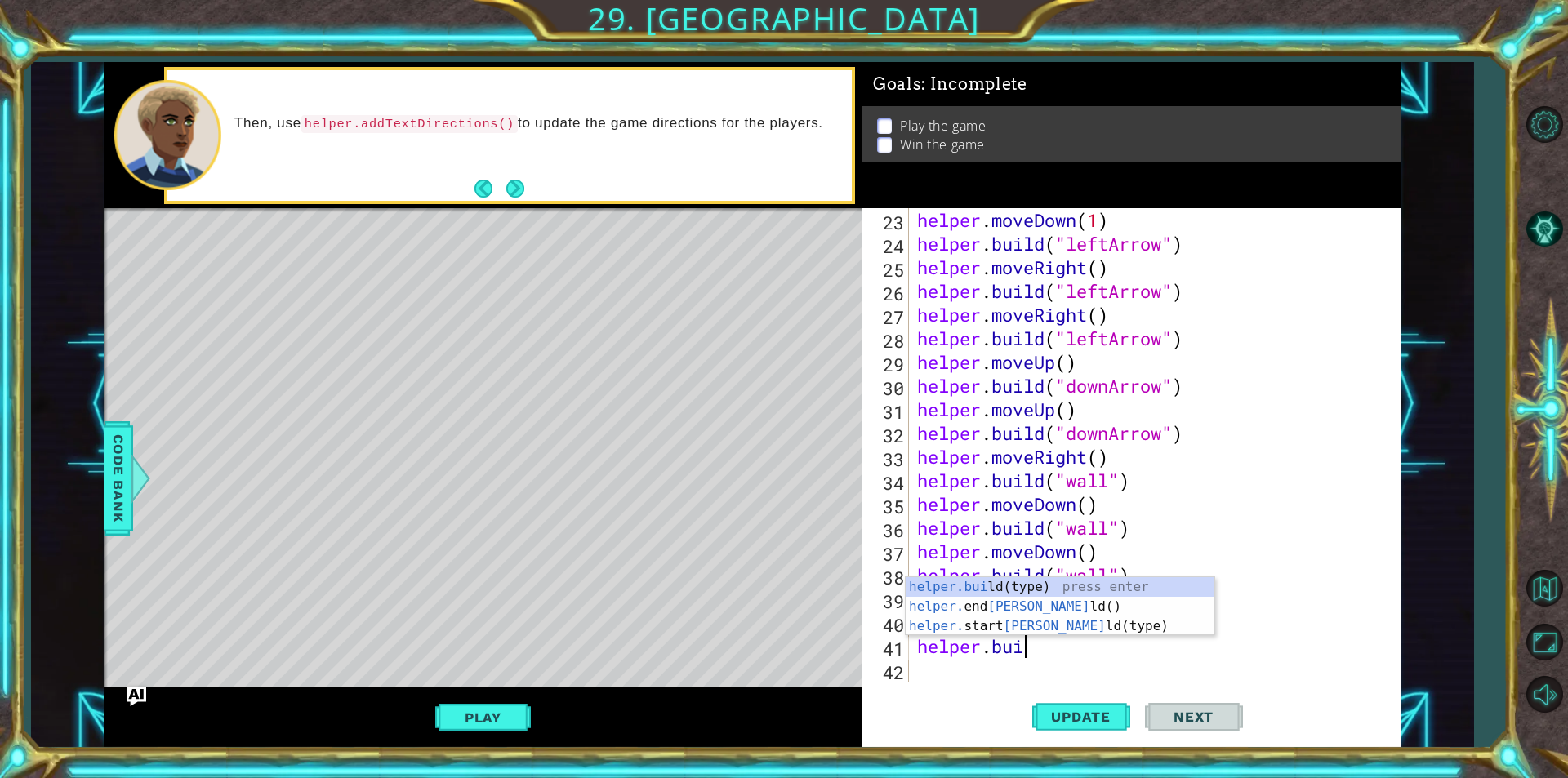
type textarea "helper.buil"
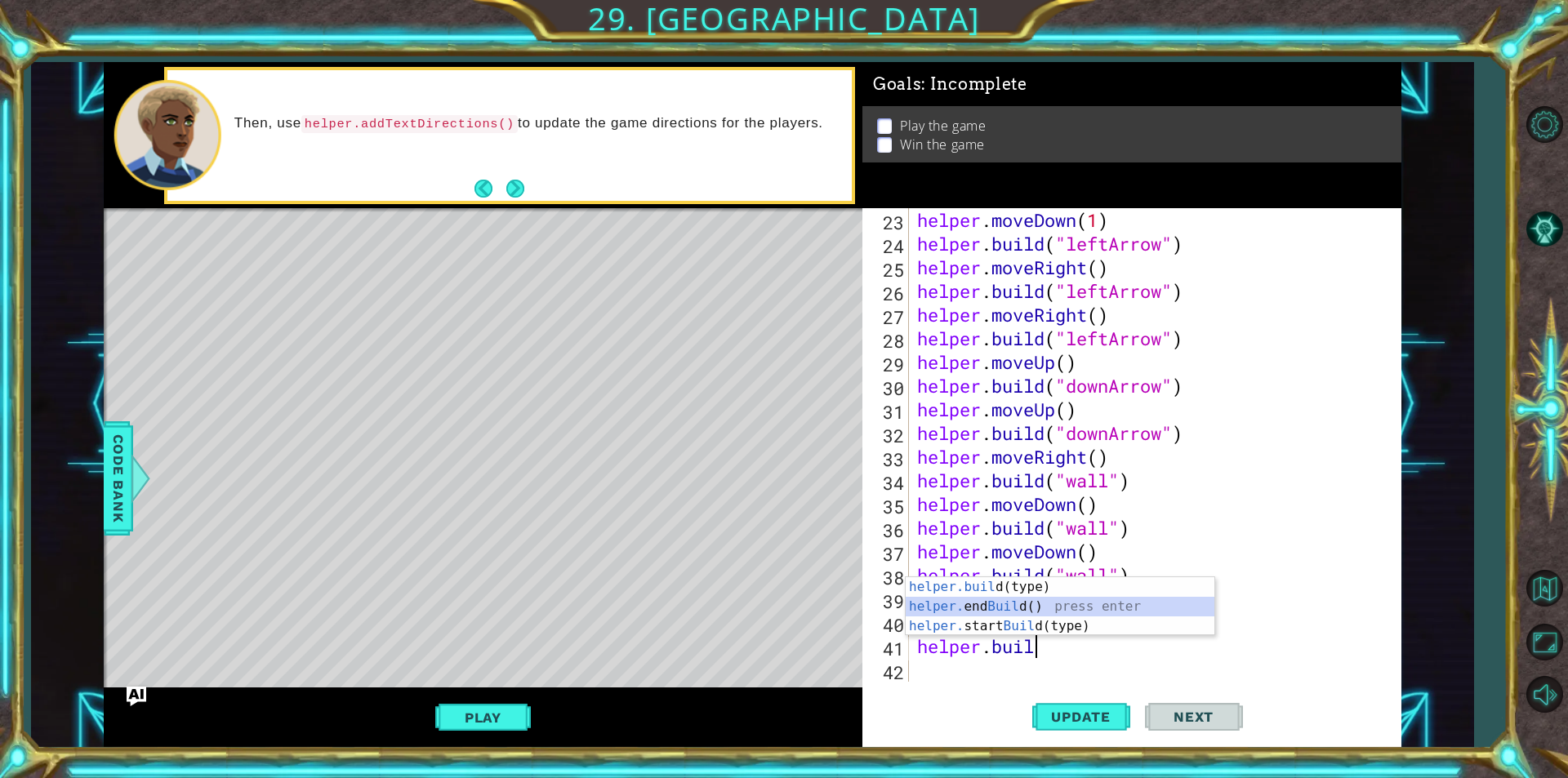
click at [1004, 599] on div "helper.buil d(type) press enter helper. end Buil d() press enter helper. start …" at bounding box center [1060, 626] width 309 height 98
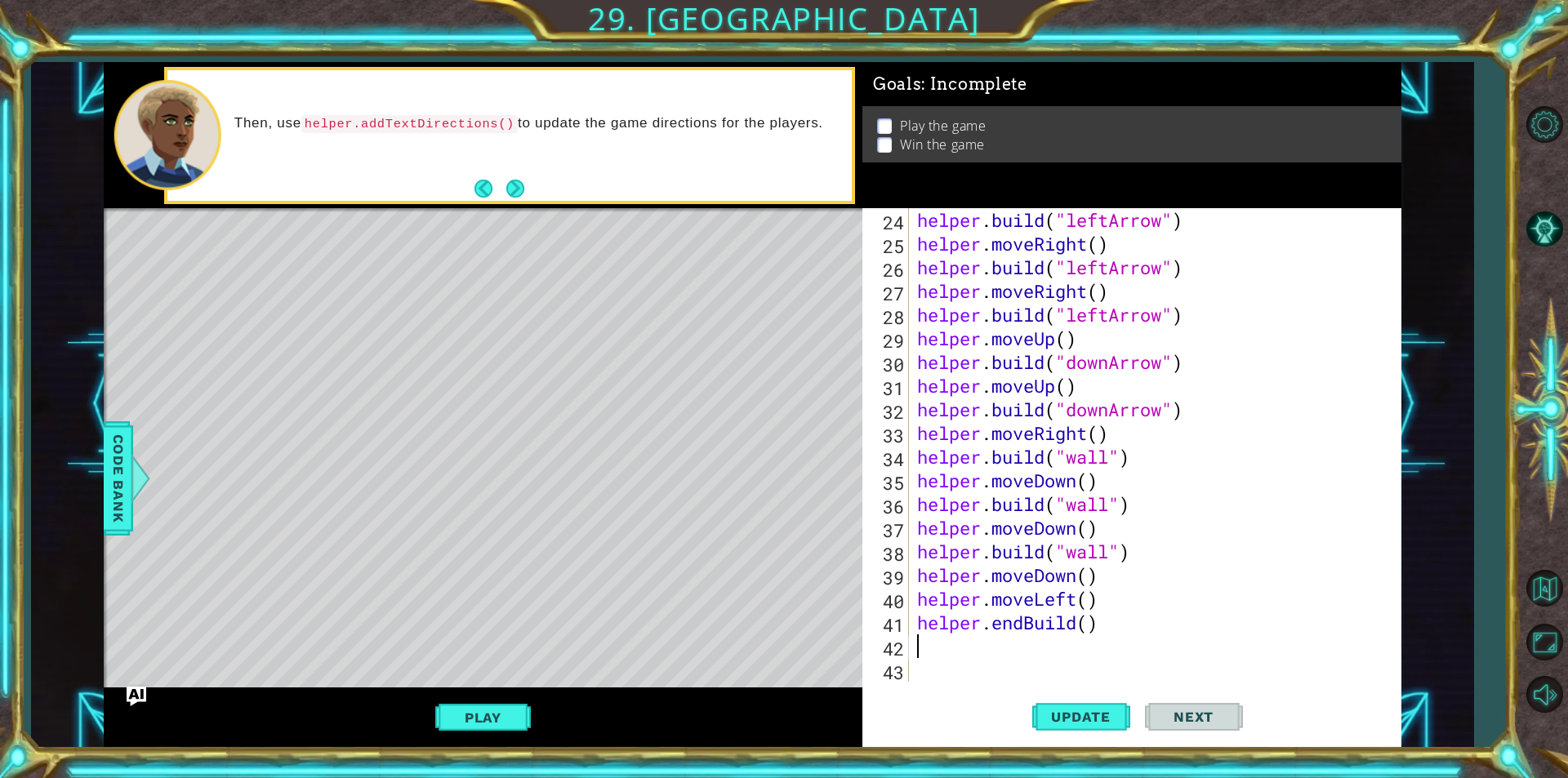
scroll to position [568, 0]
click at [1023, 621] on div "helper . build ( "leftArrow" ) helper . moveRight ( ) helper . build ( "leftArr…" at bounding box center [1153, 468] width 478 height 521
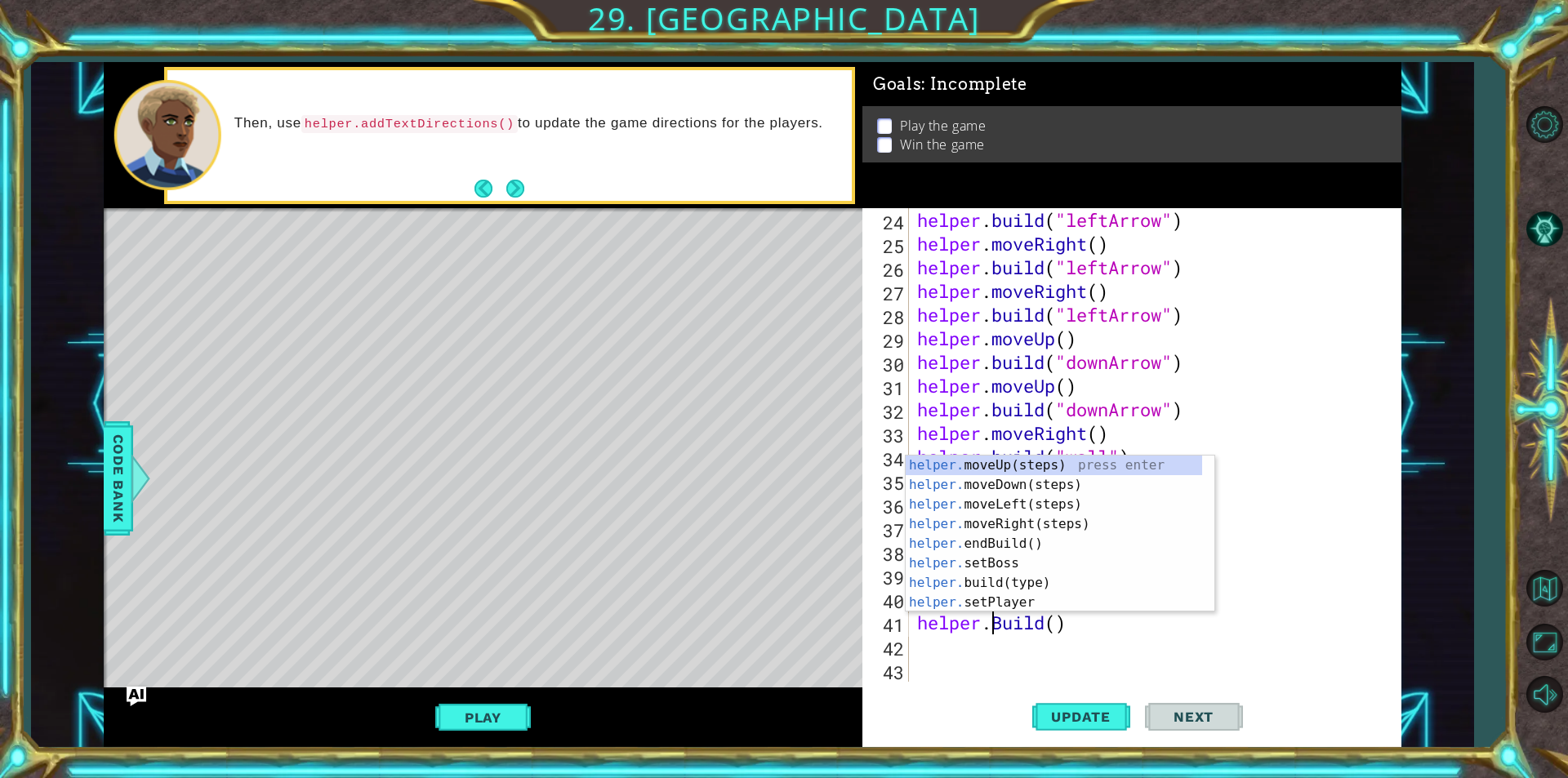
click at [1064, 624] on div "helper . build ( "leftArrow" ) helper . moveRight ( ) helper . build ( "leftArr…" at bounding box center [1153, 468] width 478 height 521
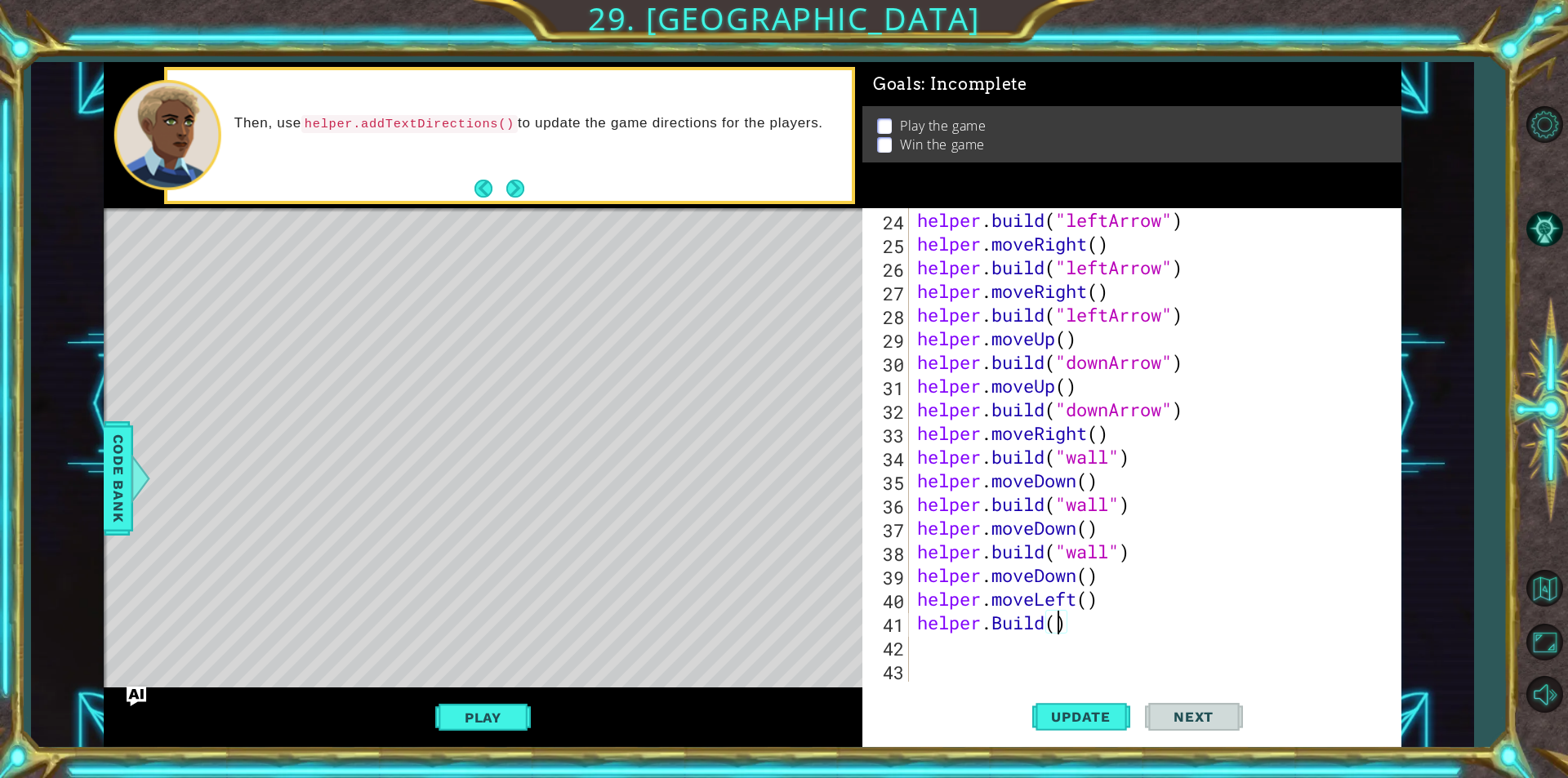
click at [1059, 623] on div "helper . build ( "leftArrow" ) helper . moveRight ( ) helper . build ( "leftArr…" at bounding box center [1153, 468] width 478 height 521
type textarea "[DOMAIN_NAME](spikes)"
click at [971, 644] on div "helper . build ( "leftArrow" ) helper . moveRight ( ) helper . build ( "leftArr…" at bounding box center [1153, 468] width 478 height 521
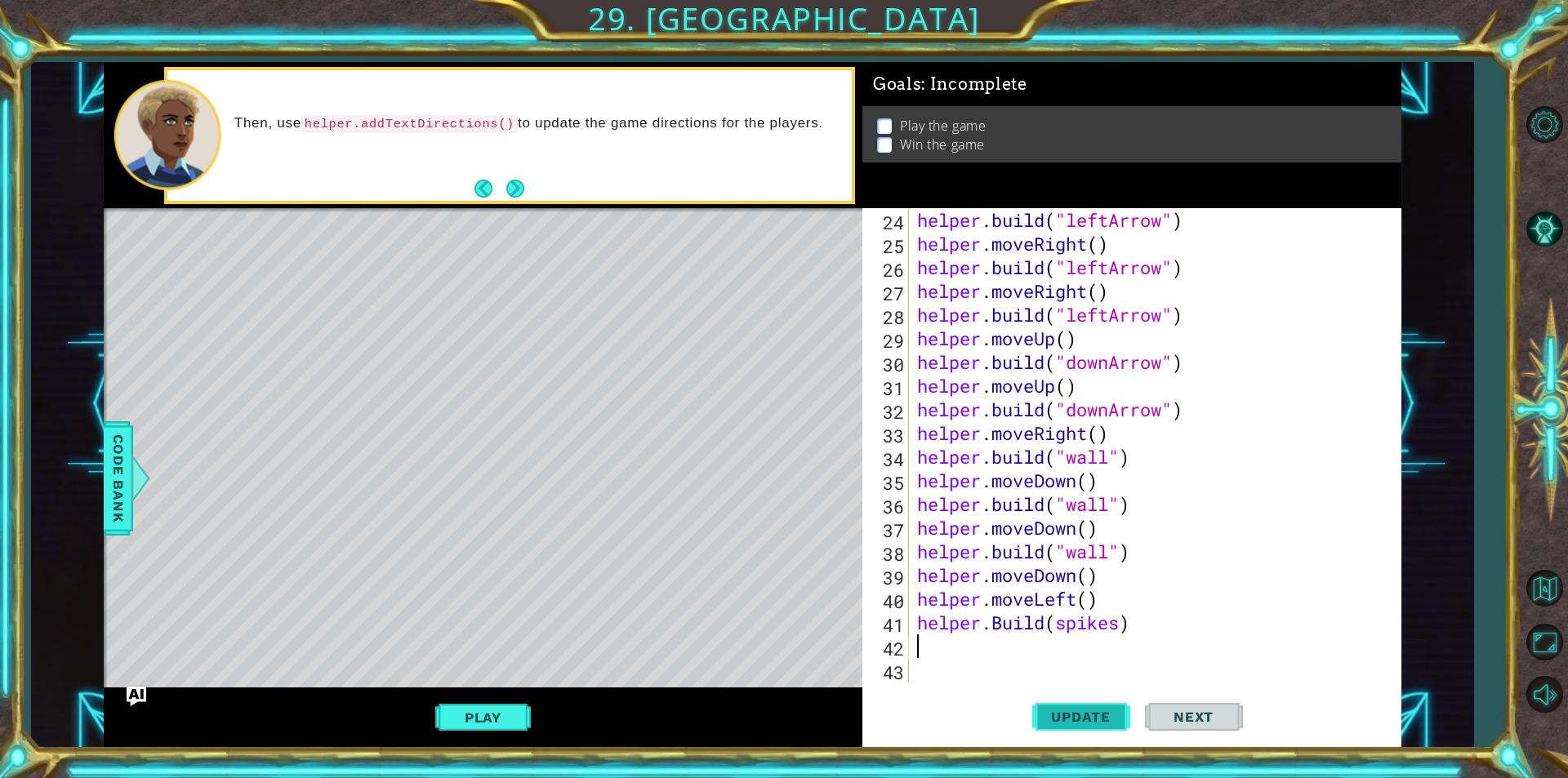
click at [1072, 721] on span "Update" at bounding box center [1080, 716] width 92 height 16
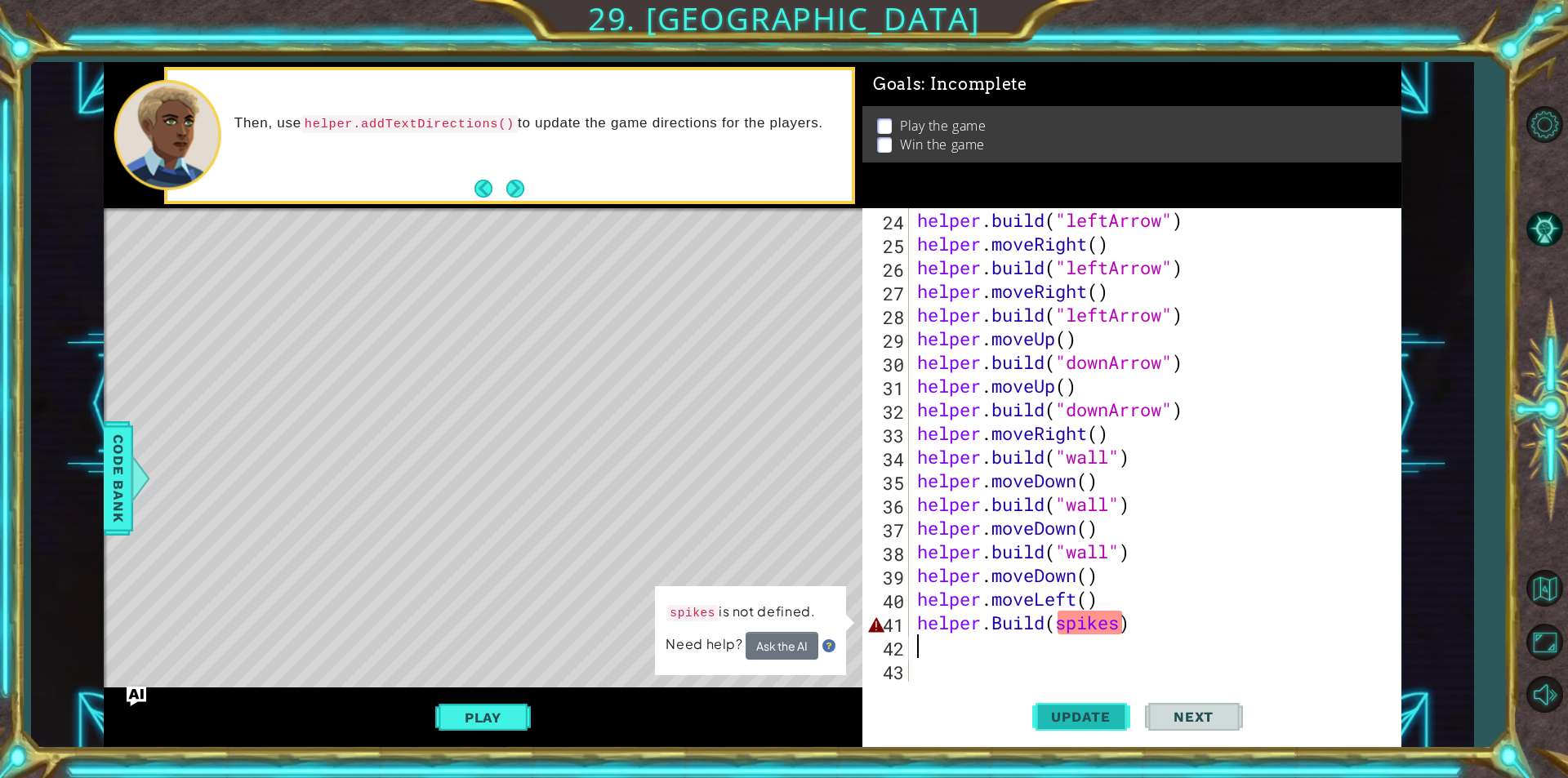
click at [1072, 721] on span "Update" at bounding box center [1080, 716] width 92 height 16
click at [1117, 622] on div "helper . build ( "leftArrow" ) helper . moveRight ( ) helper . build ( "leftArr…" at bounding box center [1153, 468] width 478 height 521
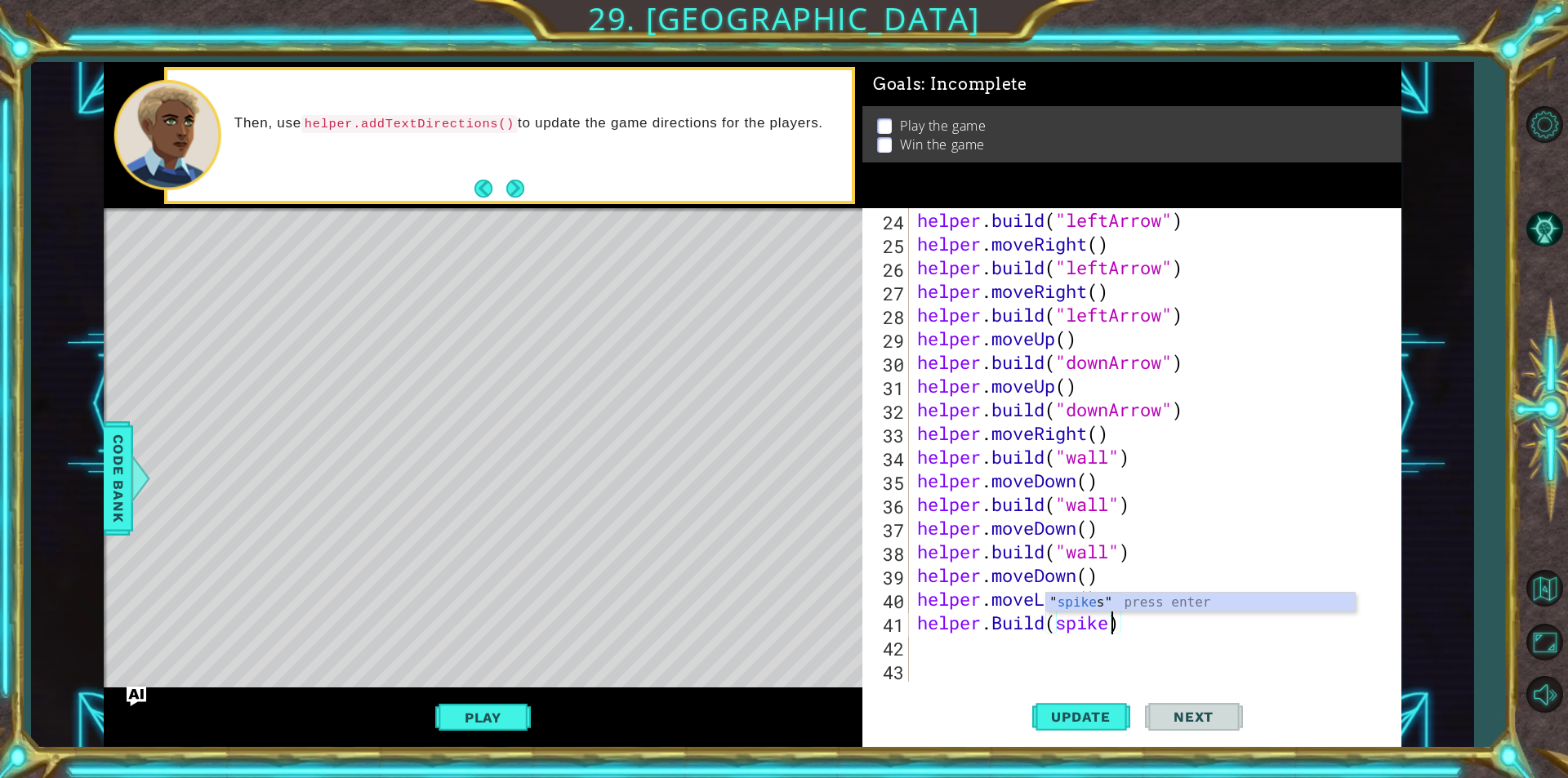
click at [1040, 620] on div "helper . build ( "leftArrow" ) helper . moveRight ( ) helper . build ( "leftArr…" at bounding box center [1153, 468] width 478 height 521
click at [1004, 623] on div "helper . build ( "leftArrow" ) helper . moveRight ( ) helper . build ( "leftArr…" at bounding box center [1153, 468] width 478 height 521
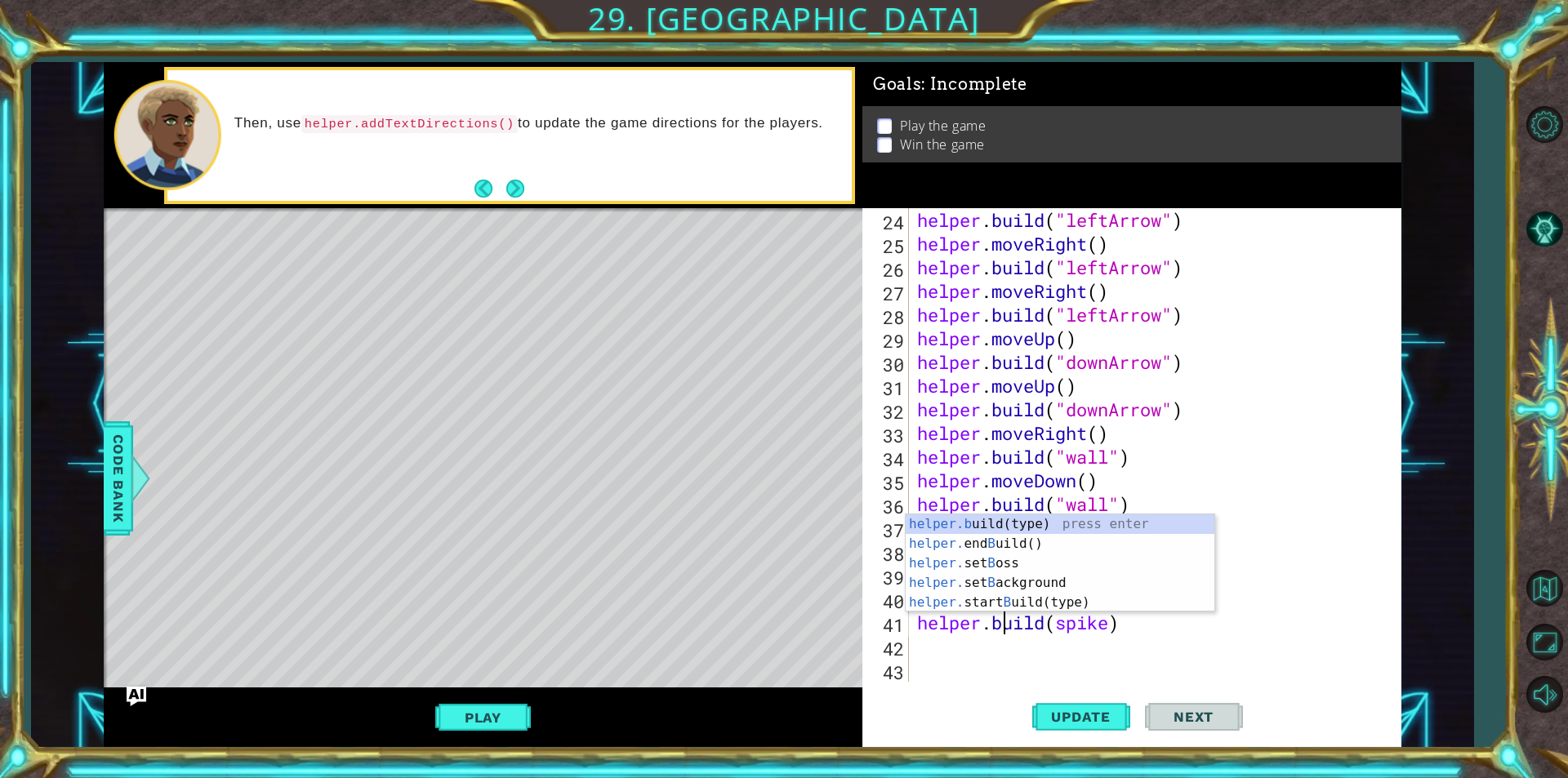
scroll to position [0, 3]
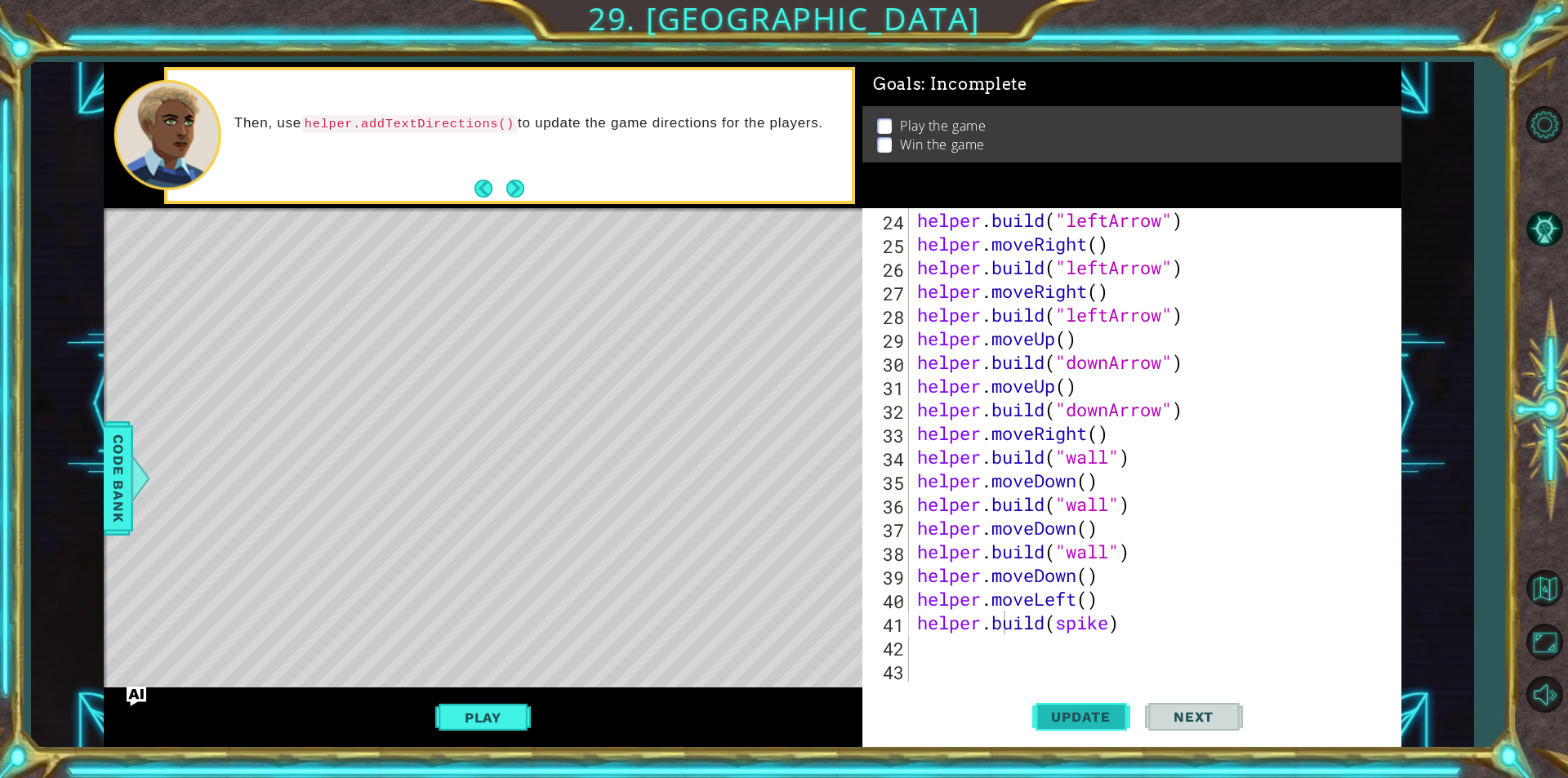
click at [1061, 718] on span "Update" at bounding box center [1080, 716] width 92 height 16
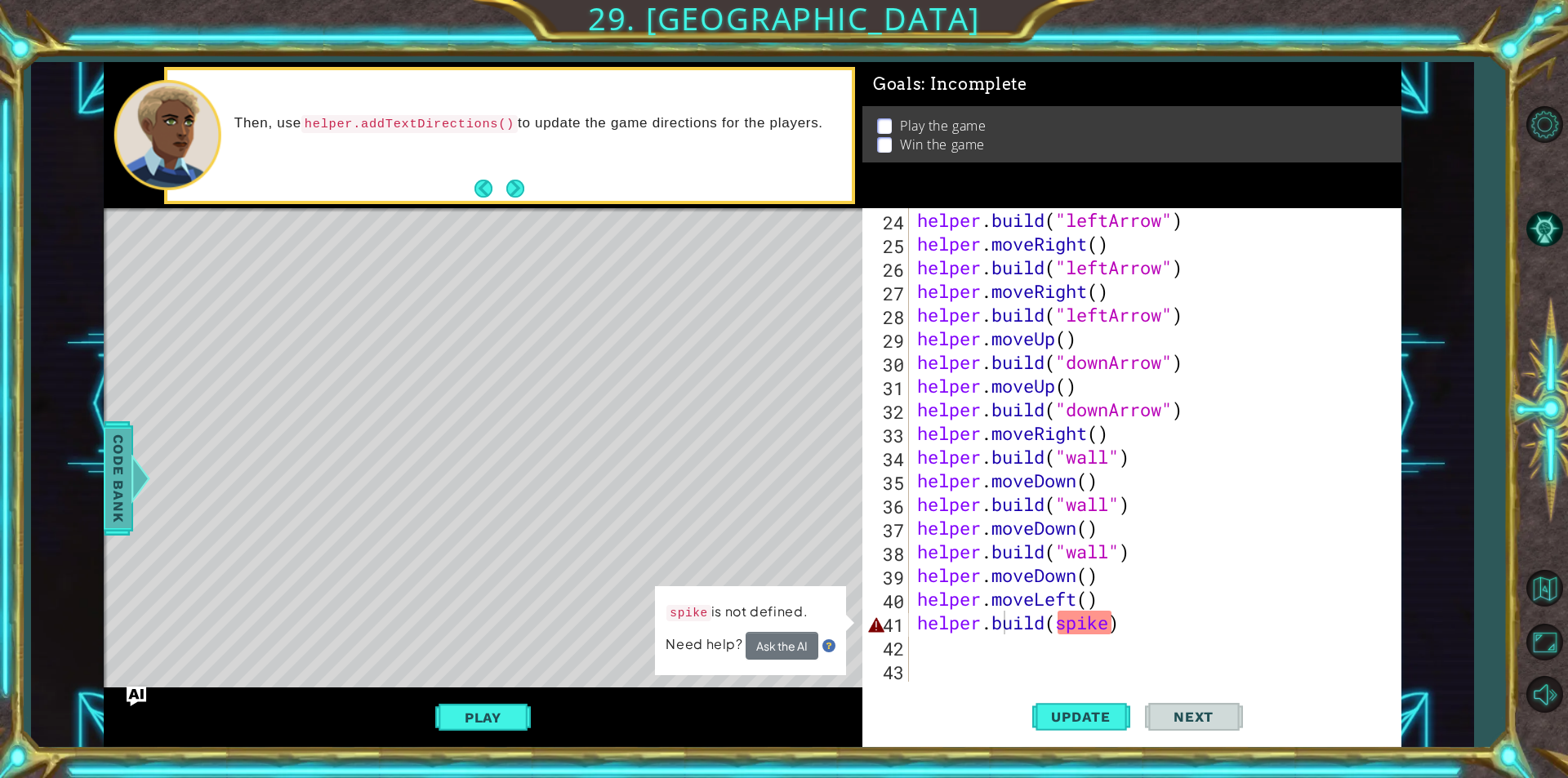
click at [115, 478] on span "Code Bank" at bounding box center [118, 478] width 26 height 99
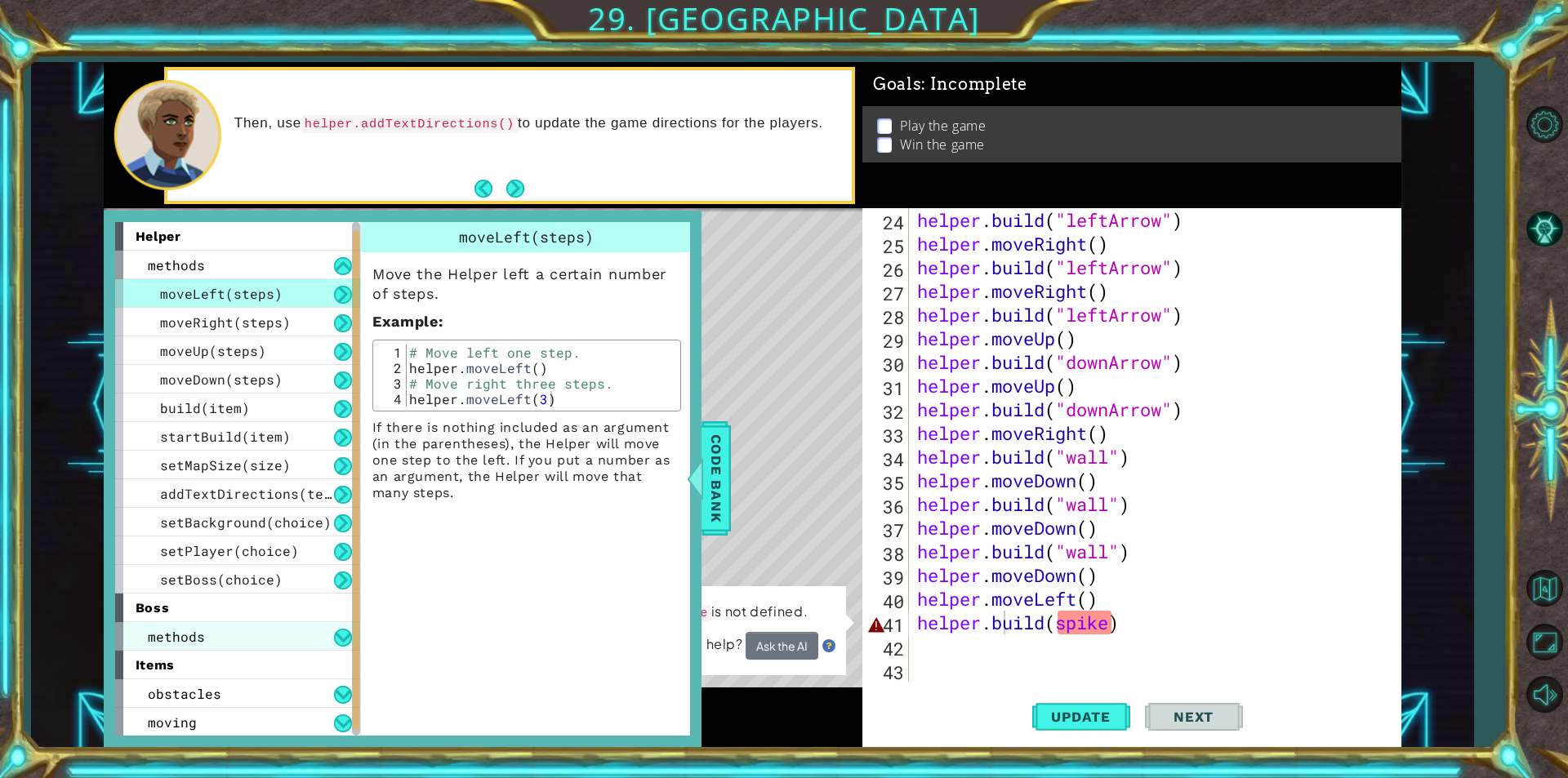
scroll to position [58, 0]
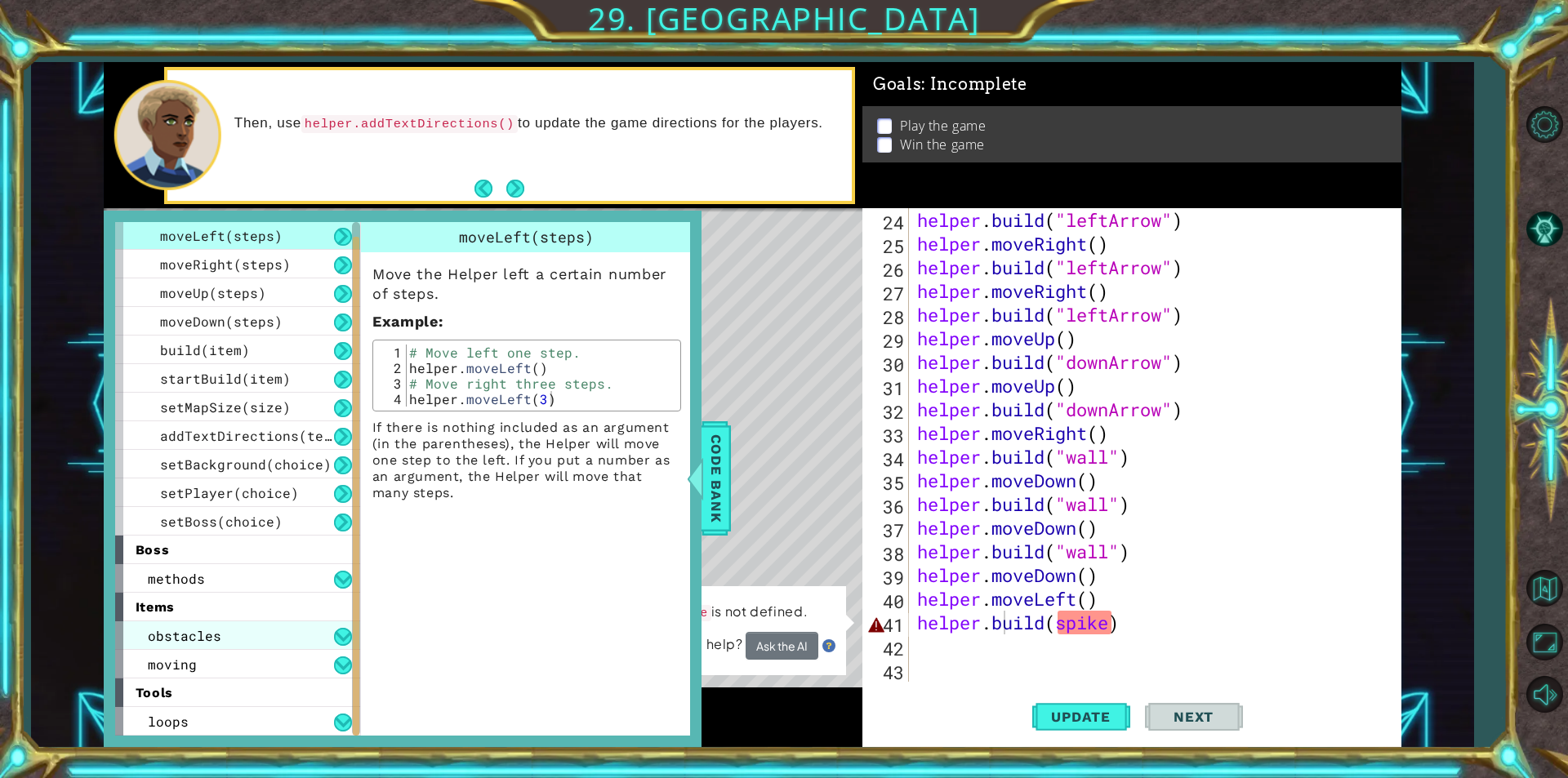
click at [212, 629] on span "obstacles" at bounding box center [184, 636] width 73 height 17
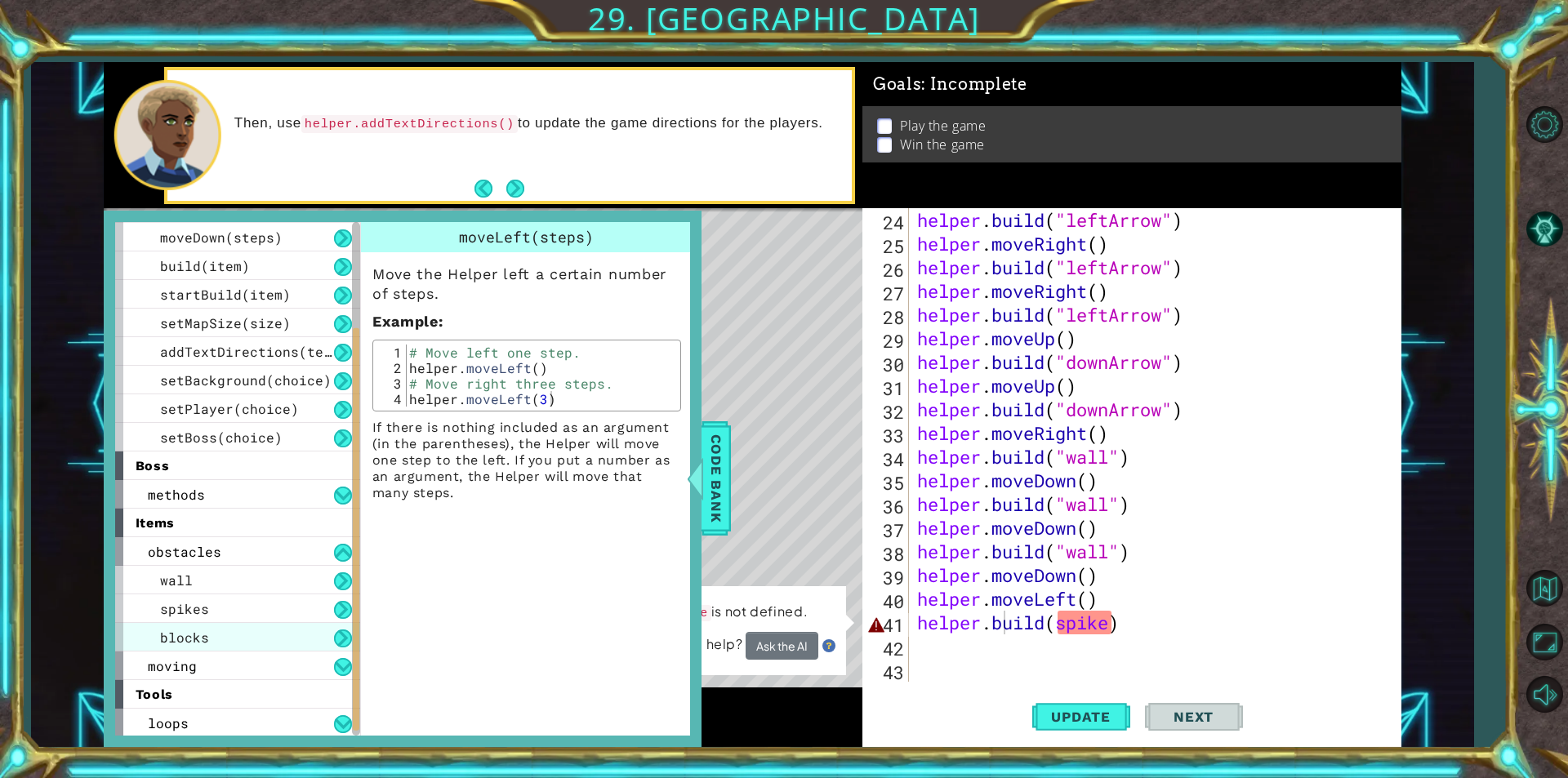
scroll to position [144, 0]
click at [1112, 620] on div "helper . build ( "leftArrow" ) helper . moveRight ( ) helper . build ( "leftArr…" at bounding box center [1153, 468] width 478 height 521
click at [1113, 623] on div "helper . build ( "leftArrow" ) helper . moveRight ( ) helper . build ( "leftArr…" at bounding box center [1153, 468] width 478 height 521
click at [1105, 624] on div "helper . build ( "leftArrow" ) helper . moveRight ( ) helper . build ( "leftArr…" at bounding box center [1153, 468] width 478 height 521
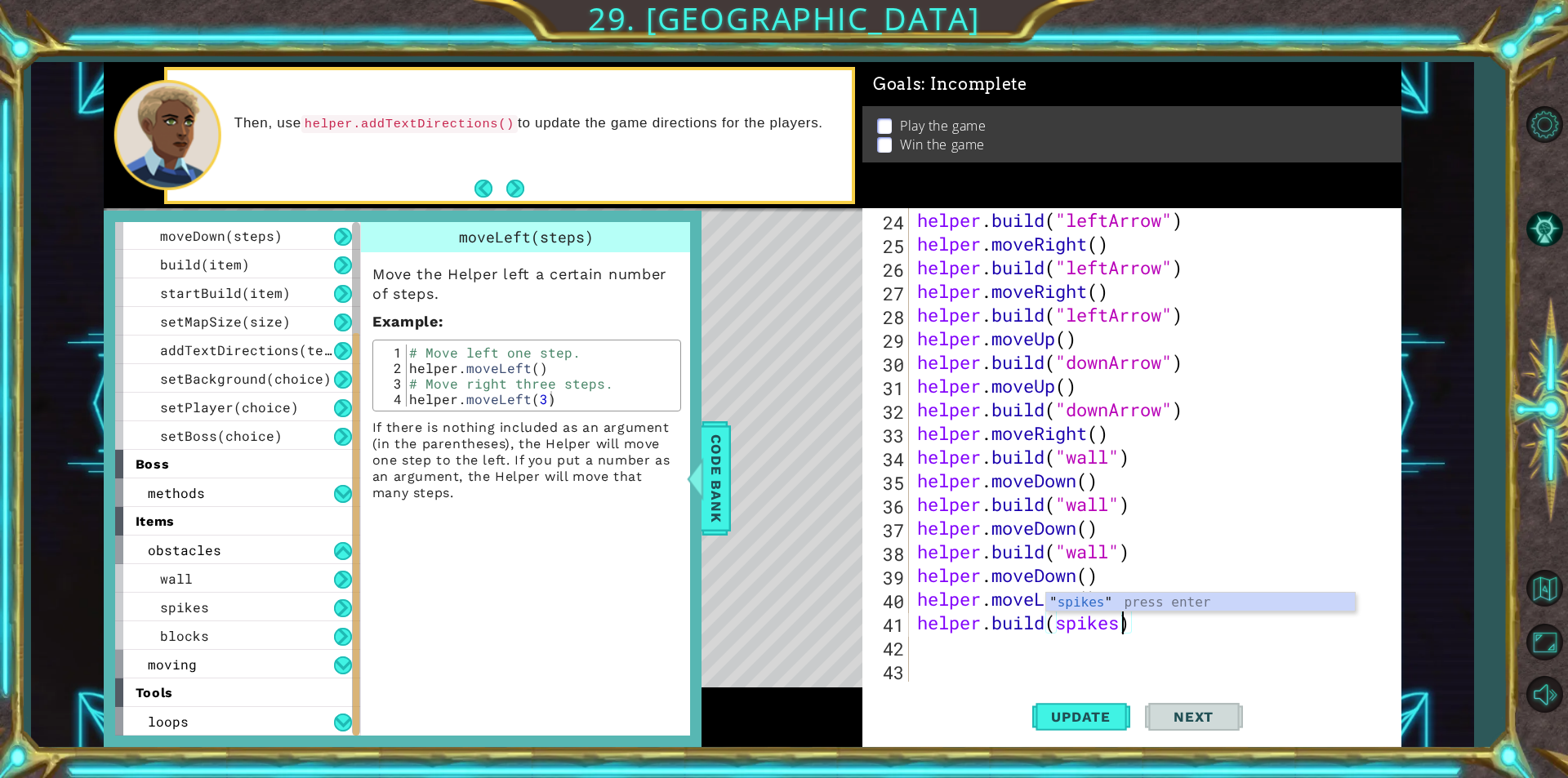
click at [1115, 611] on body "1 ההההההההההההההההההההההההההההההההההההההההההההההההההההההההההההההההההההההההההההה…" at bounding box center [784, 389] width 1568 height 778
click at [1062, 719] on span "Update" at bounding box center [1080, 716] width 92 height 16
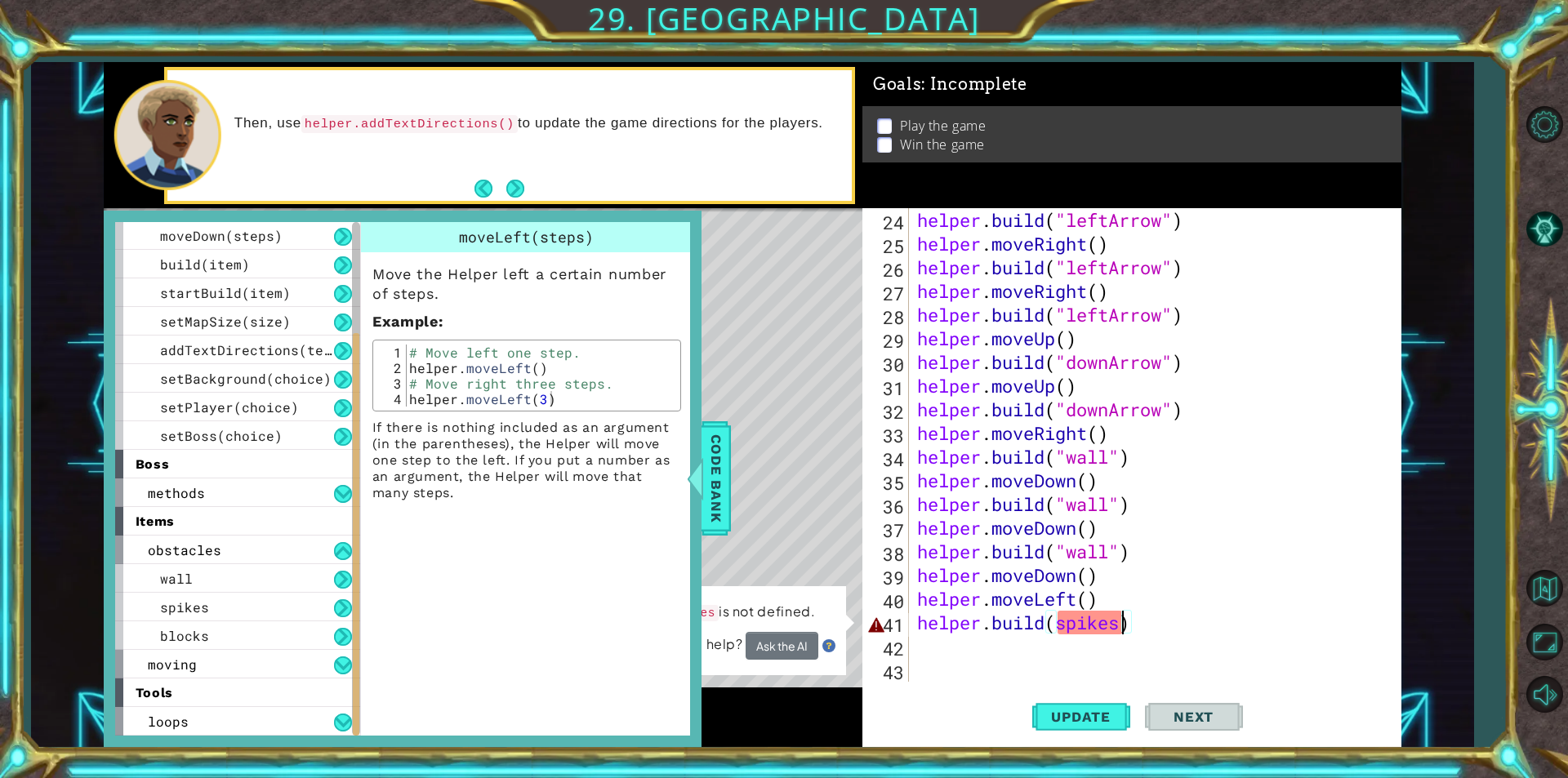
click at [1056, 620] on div "helper . build ( "leftArrow" ) helper . moveRight ( ) helper . build ( "leftArr…" at bounding box center [1153, 468] width 478 height 521
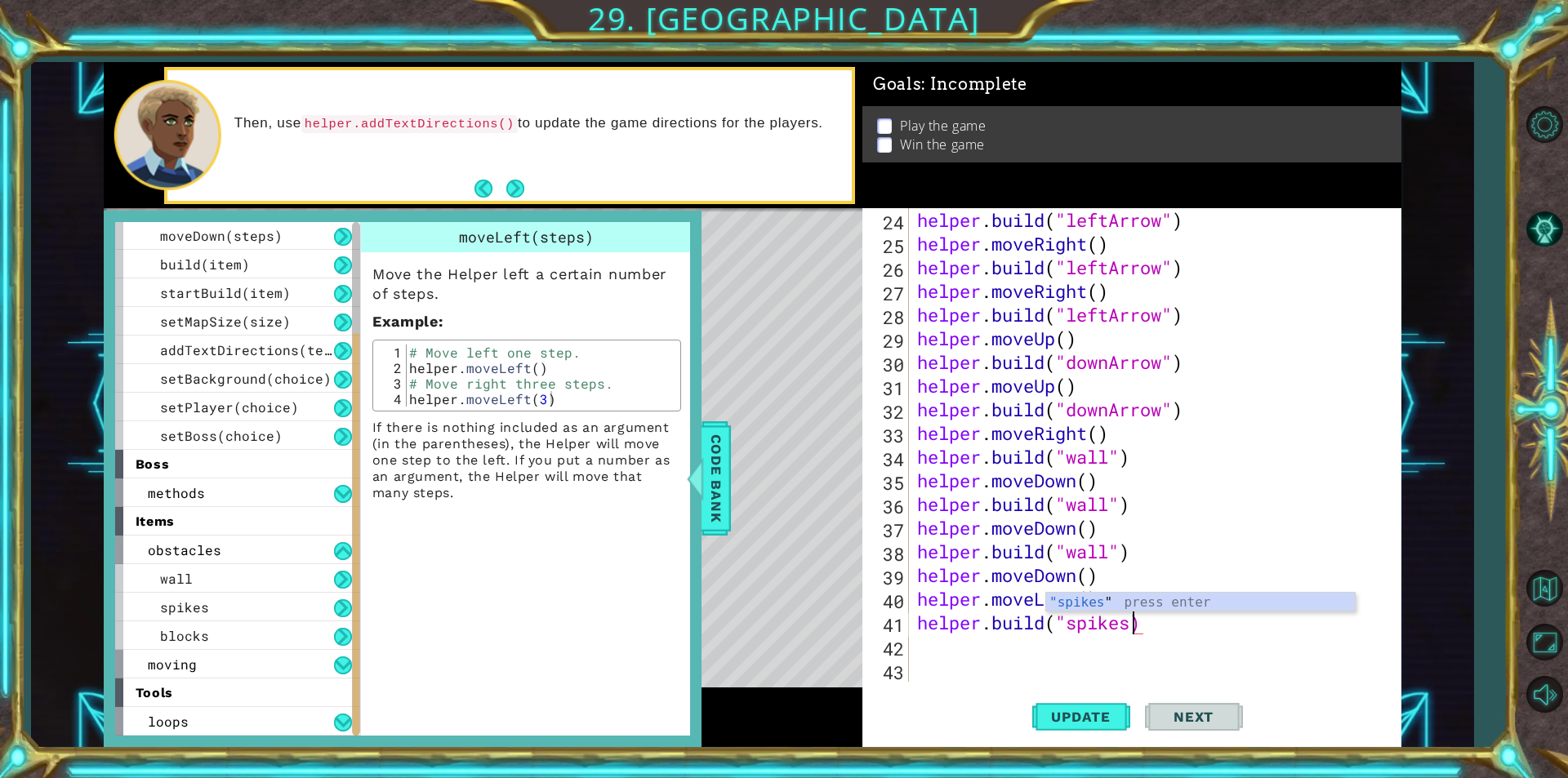
scroll to position [0, 9]
click at [707, 492] on span "Code Bank" at bounding box center [716, 478] width 26 height 99
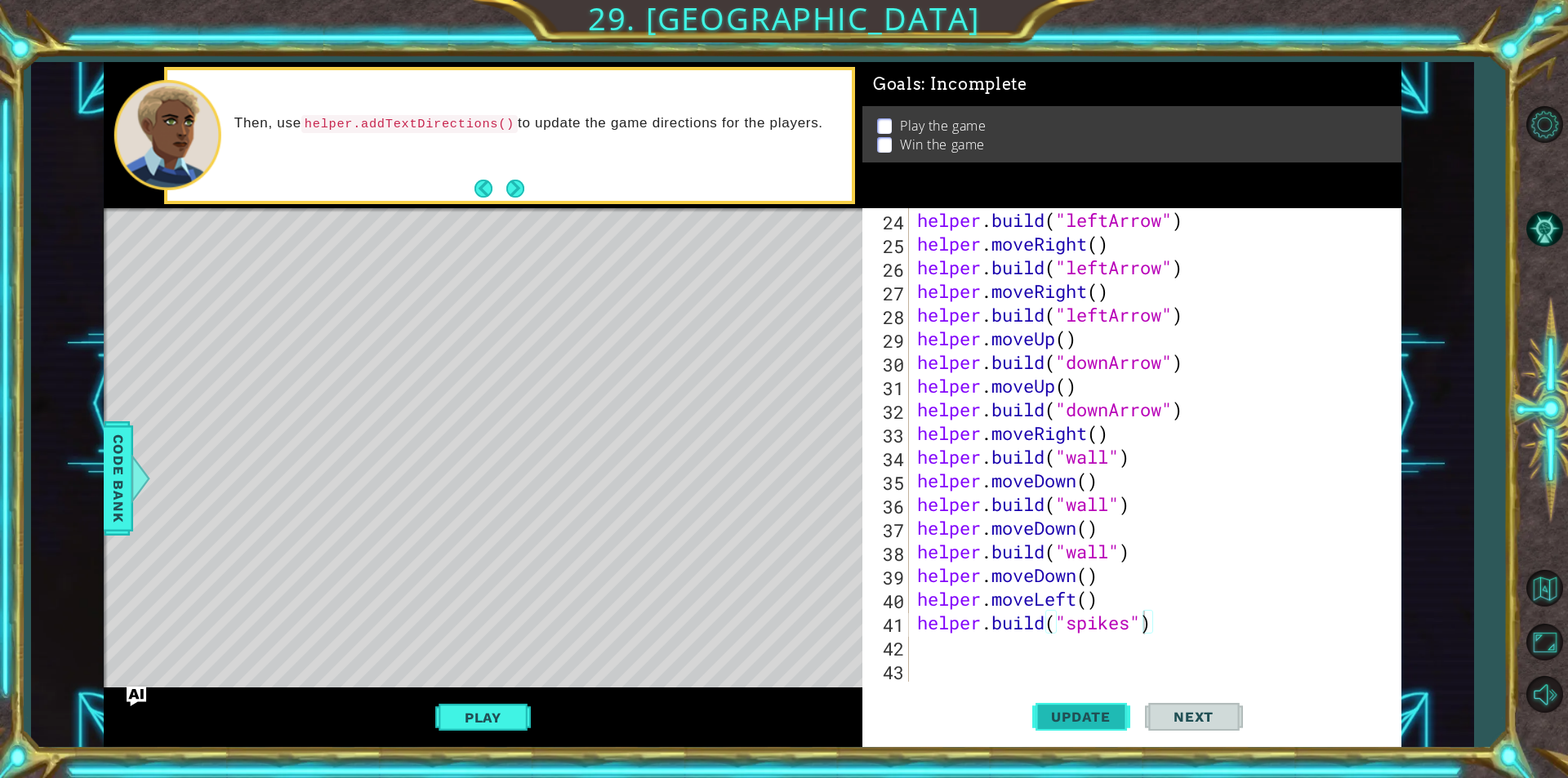
click at [1110, 711] on span "Update" at bounding box center [1080, 716] width 92 height 16
click at [493, 718] on button "Play" at bounding box center [482, 718] width 96 height 31
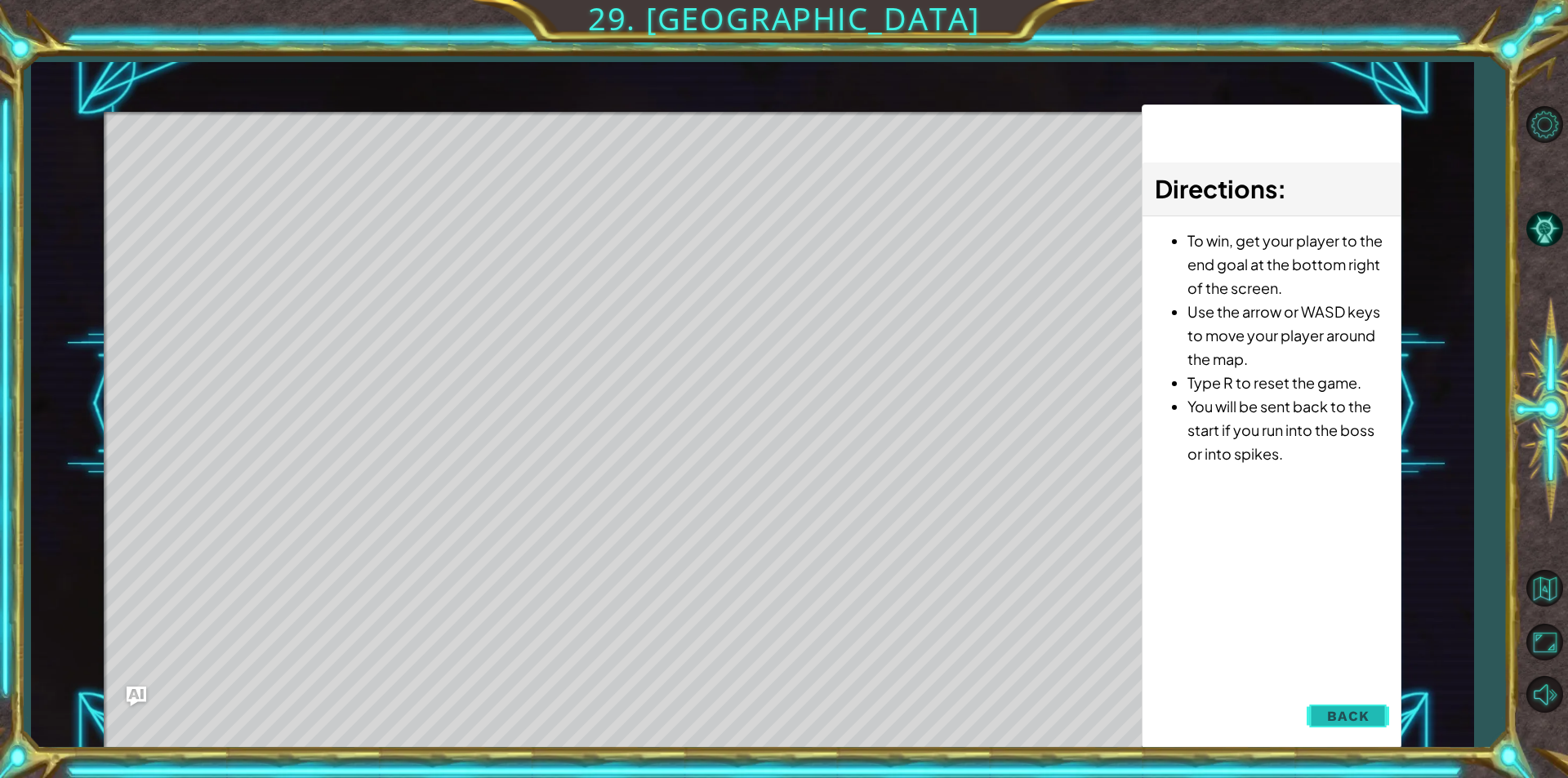
click at [1363, 719] on span "Back" at bounding box center [1347, 715] width 41 height 16
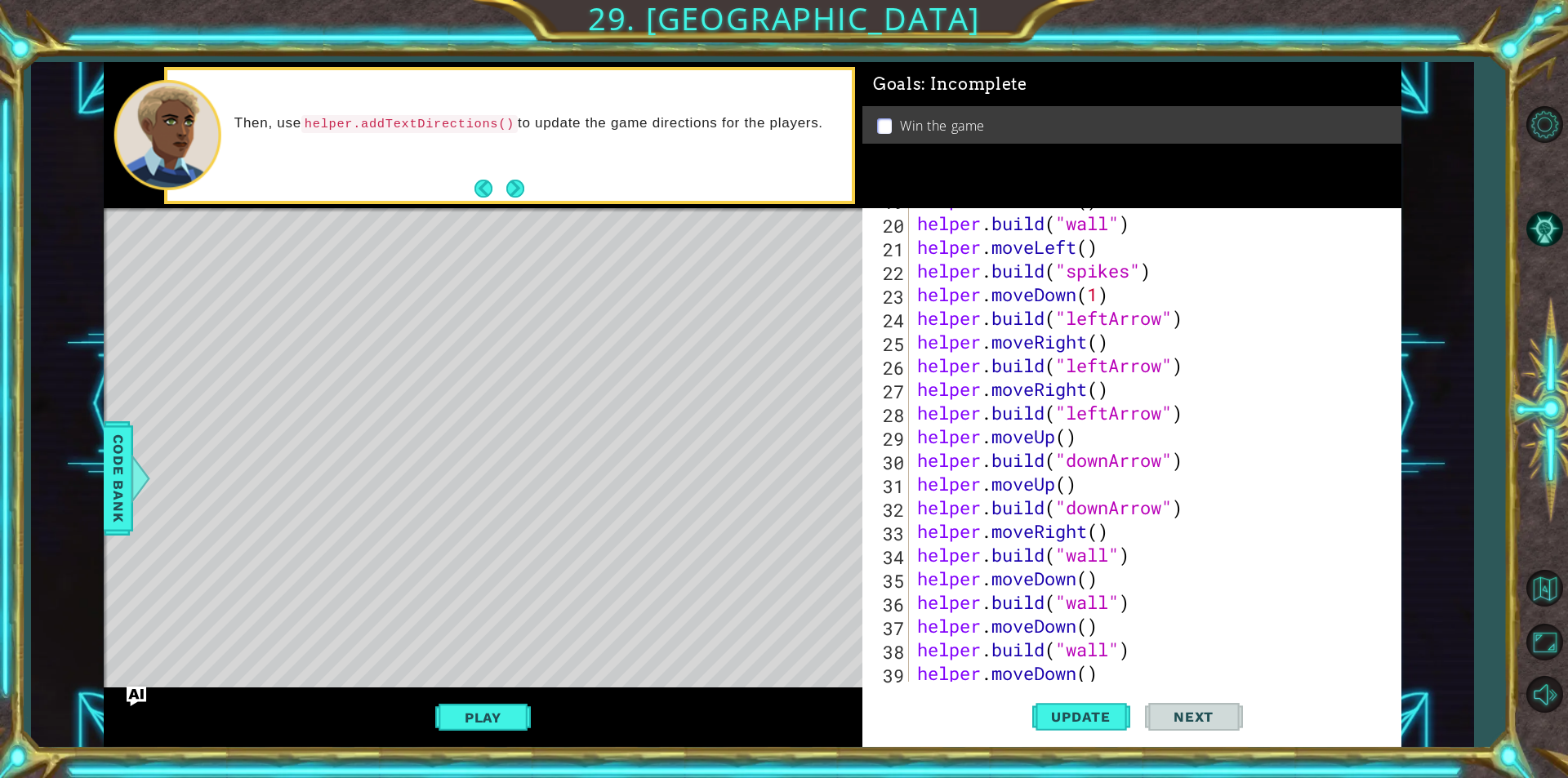
scroll to position [470, 0]
click at [1108, 414] on div "helper . moveDown ( ) helper . build ( "wall" ) helper . moveLeft ( ) helper . …" at bounding box center [1153, 449] width 478 height 521
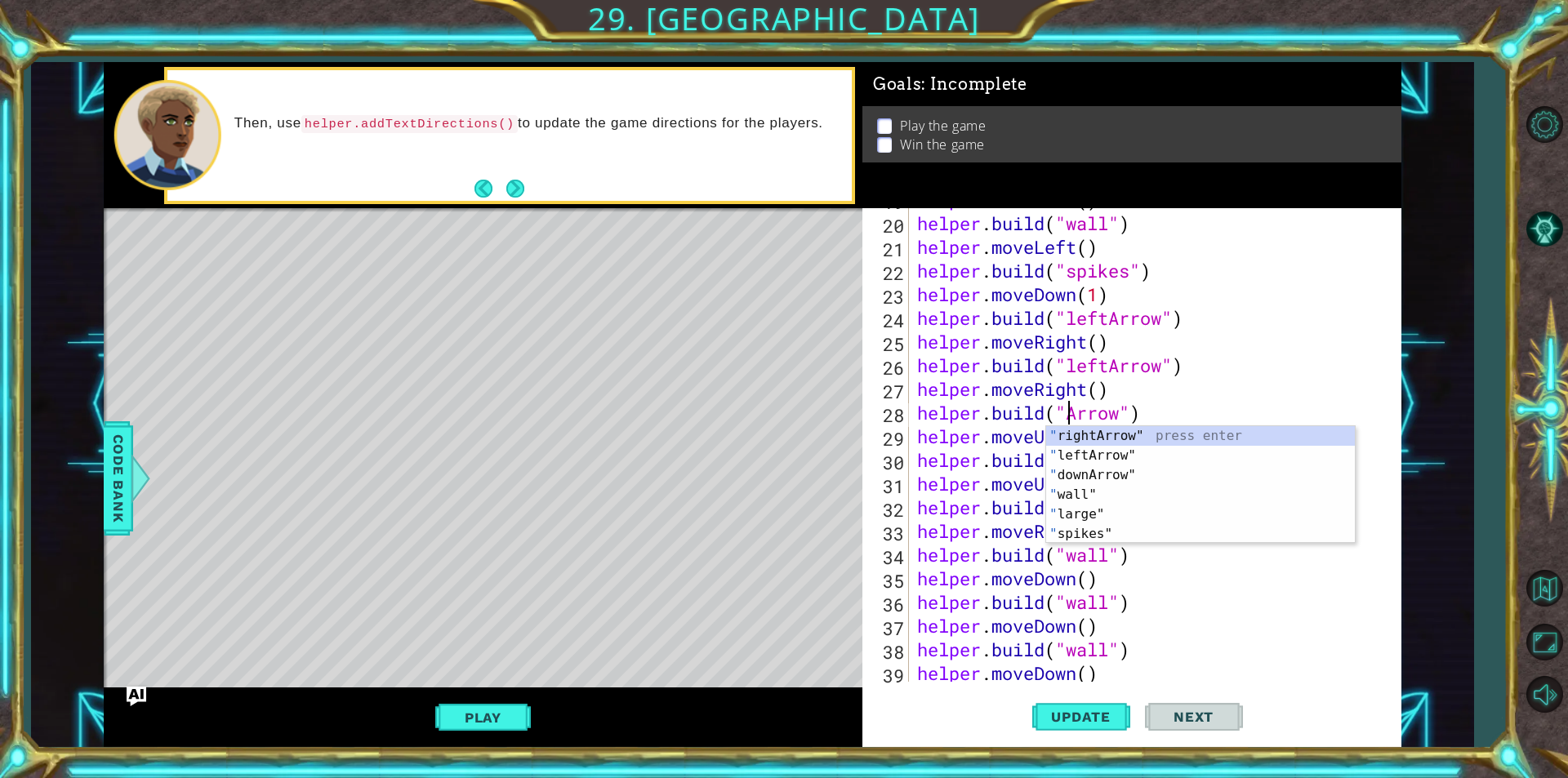
scroll to position [0, 8]
click at [1065, 430] on div ""do wnArrow" press enter" at bounding box center [1200, 455] width 309 height 59
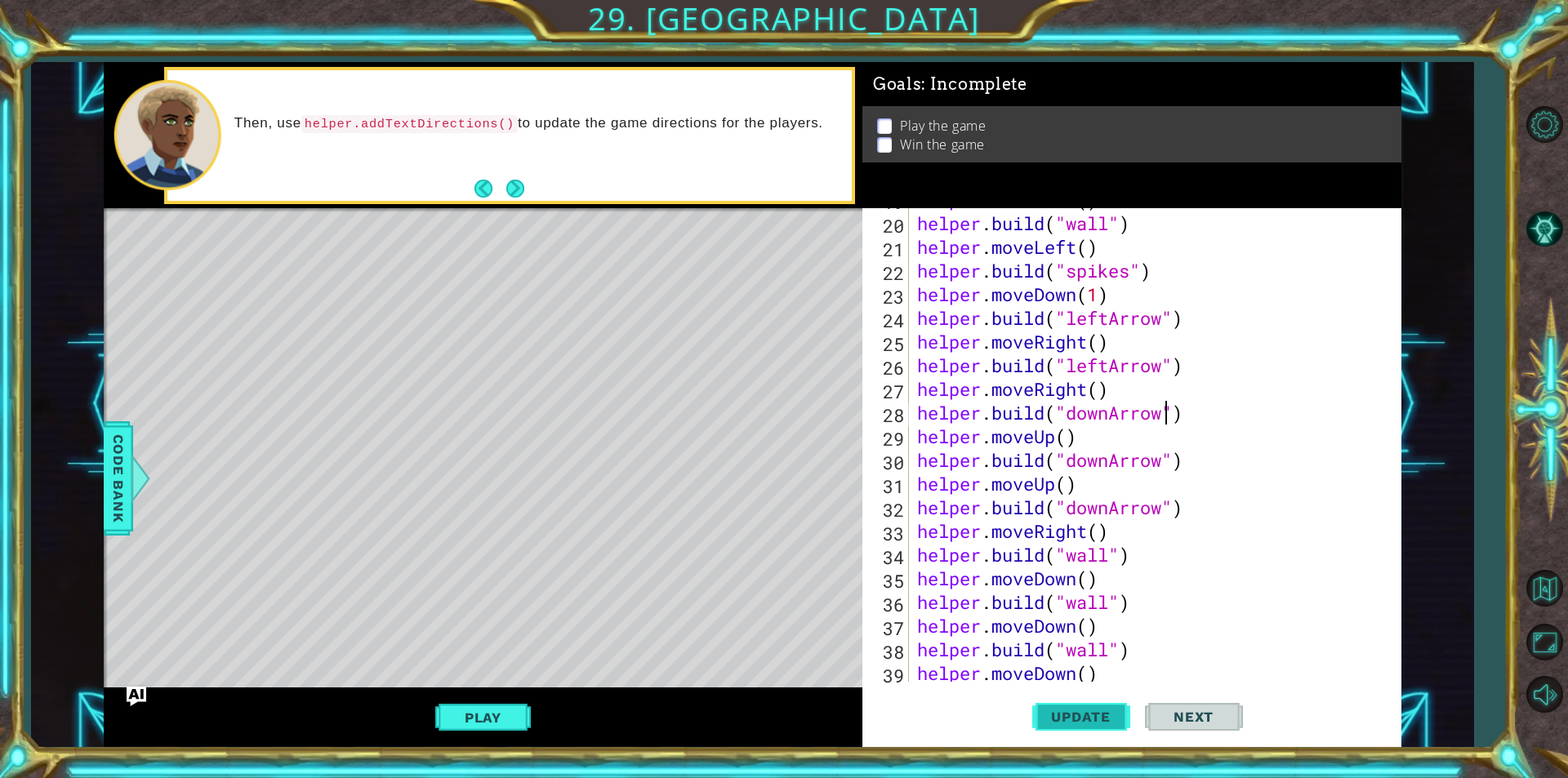
type textarea "[DOMAIN_NAME]("downArrow")"
click at [1112, 720] on span "Update" at bounding box center [1080, 716] width 92 height 16
click at [1105, 718] on span "Update" at bounding box center [1080, 716] width 92 height 16
click at [501, 718] on button "Play" at bounding box center [482, 718] width 96 height 31
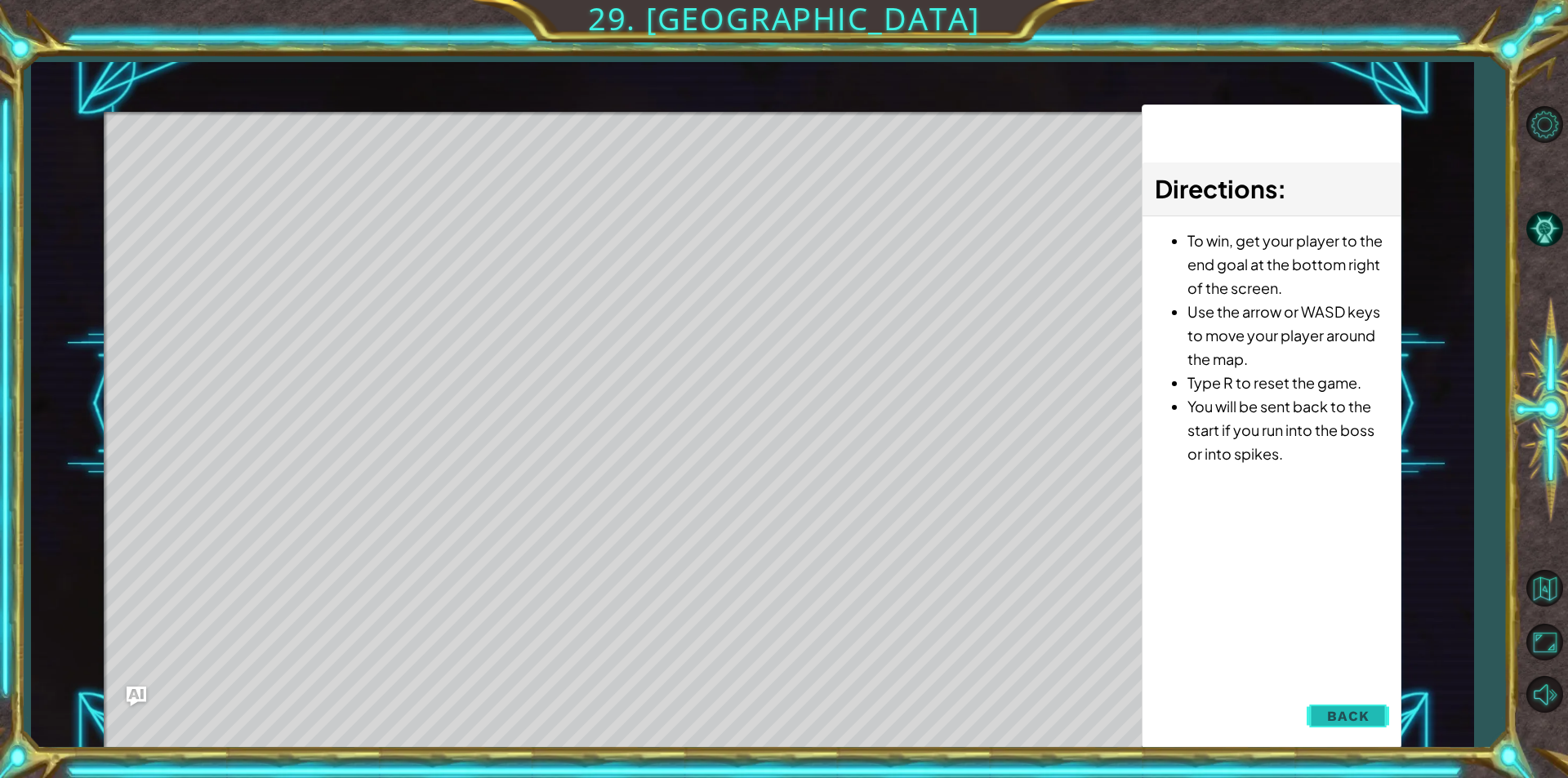
click at [1378, 719] on button "Back" at bounding box center [1348, 716] width 83 height 33
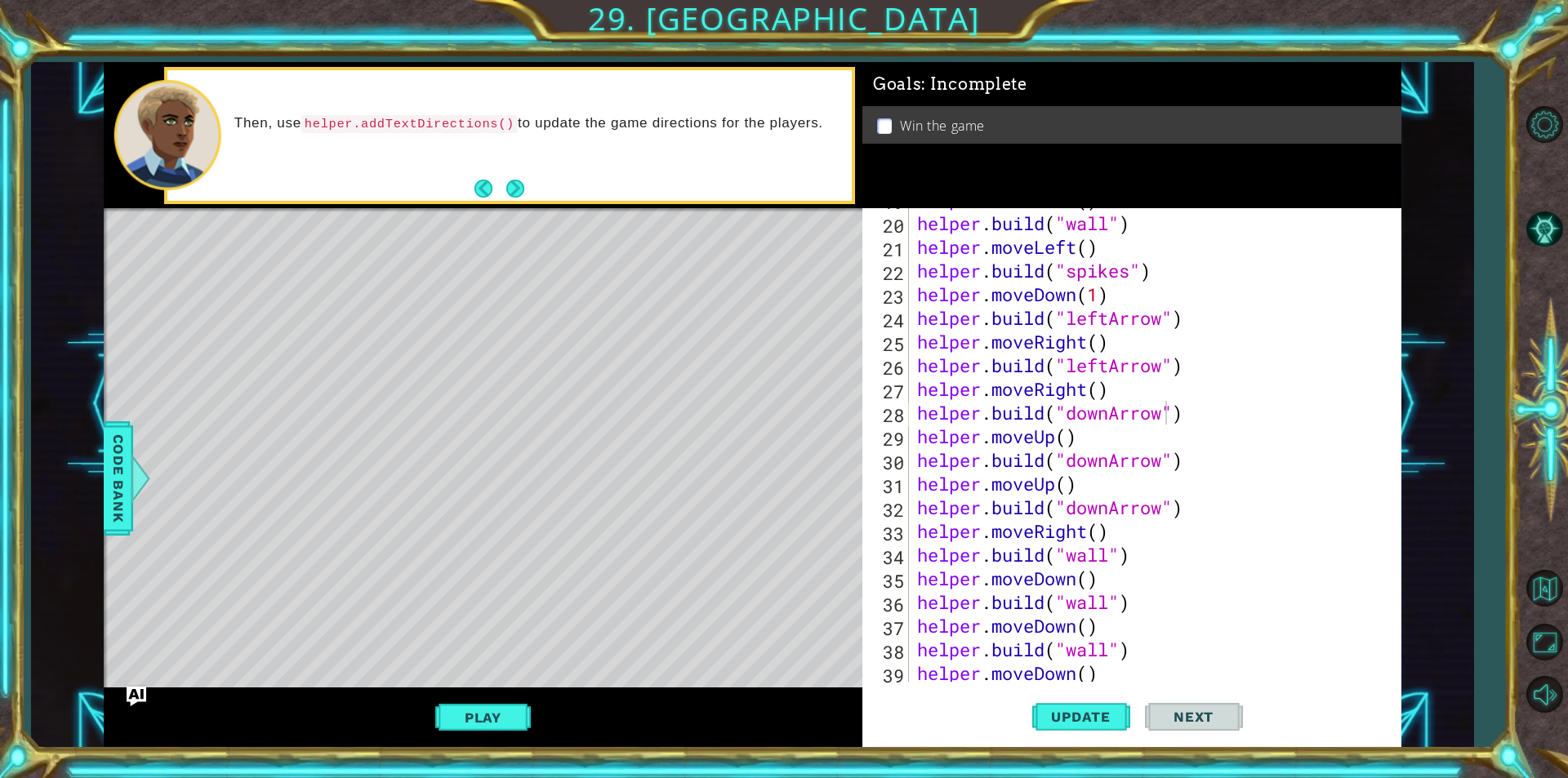
scroll to position [568, 0]
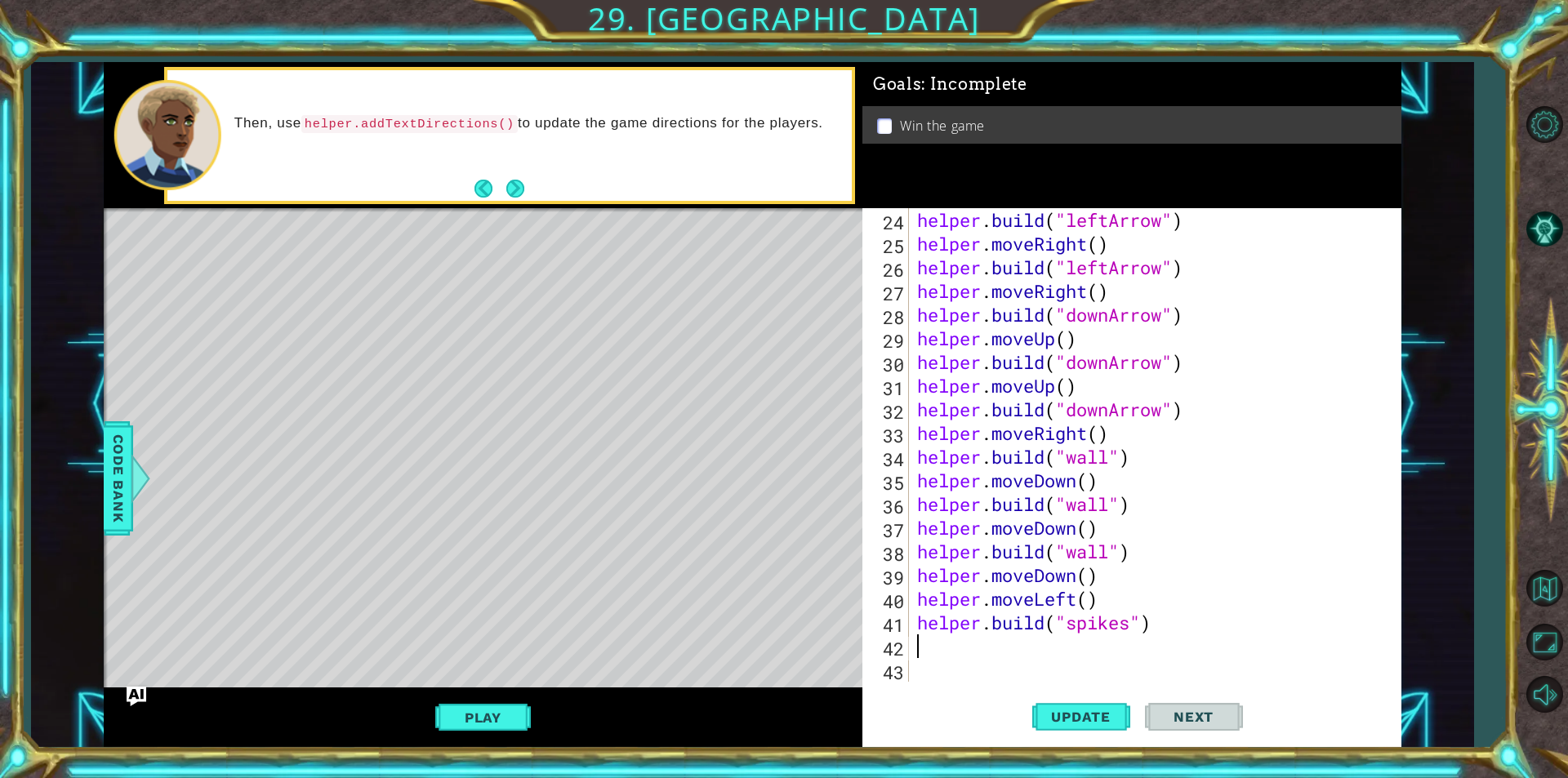
click at [978, 650] on div "helper . build ( "leftArrow" ) helper . moveRight ( ) helper . build ( "leftArr…" at bounding box center [1153, 468] width 478 height 521
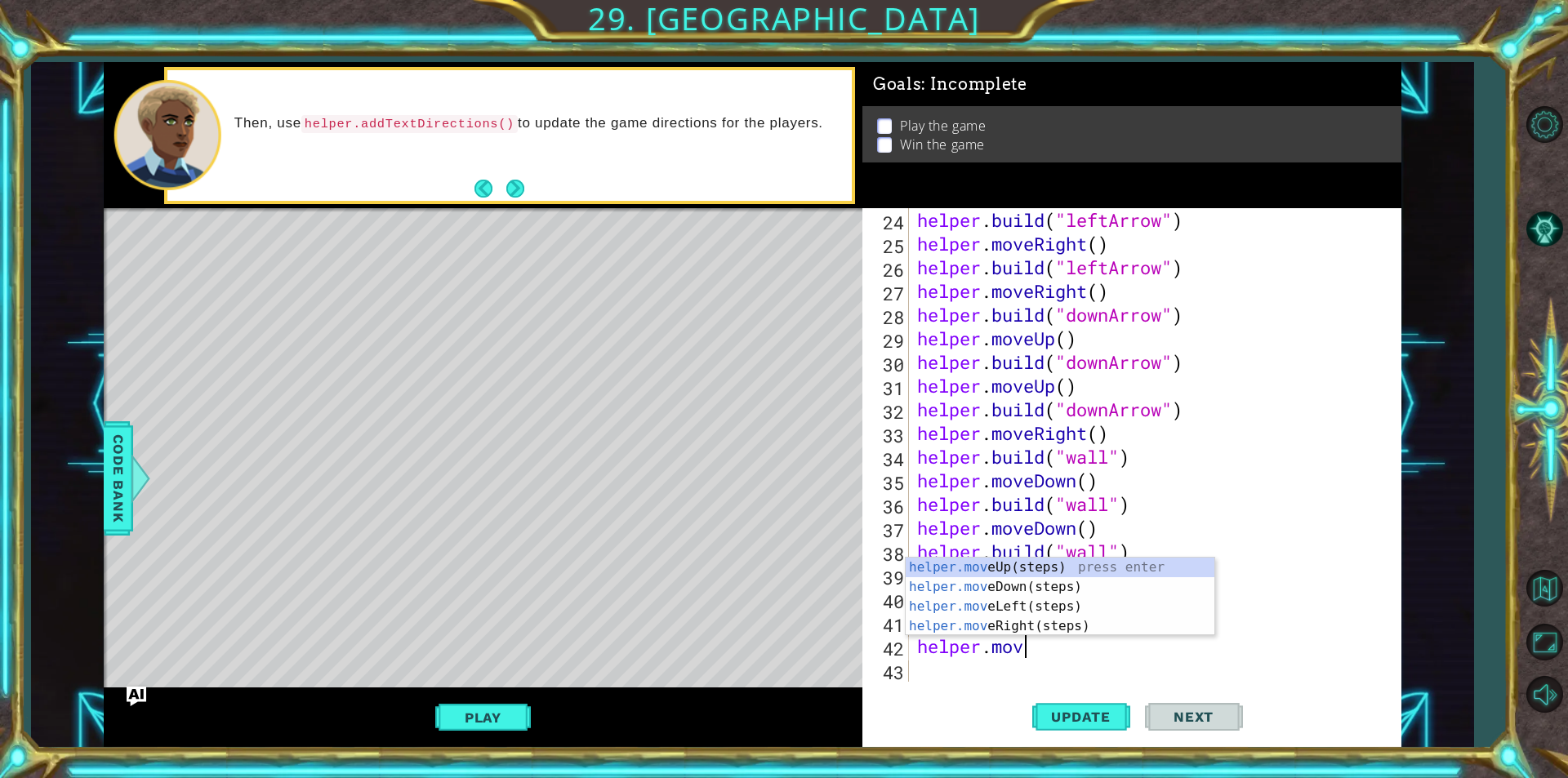
scroll to position [0, 4]
type textarea "helper.move"
click at [1008, 604] on div "helper.move Up(steps) press enter helper.move Down(steps) press enter helper.mo…" at bounding box center [1060, 616] width 309 height 117
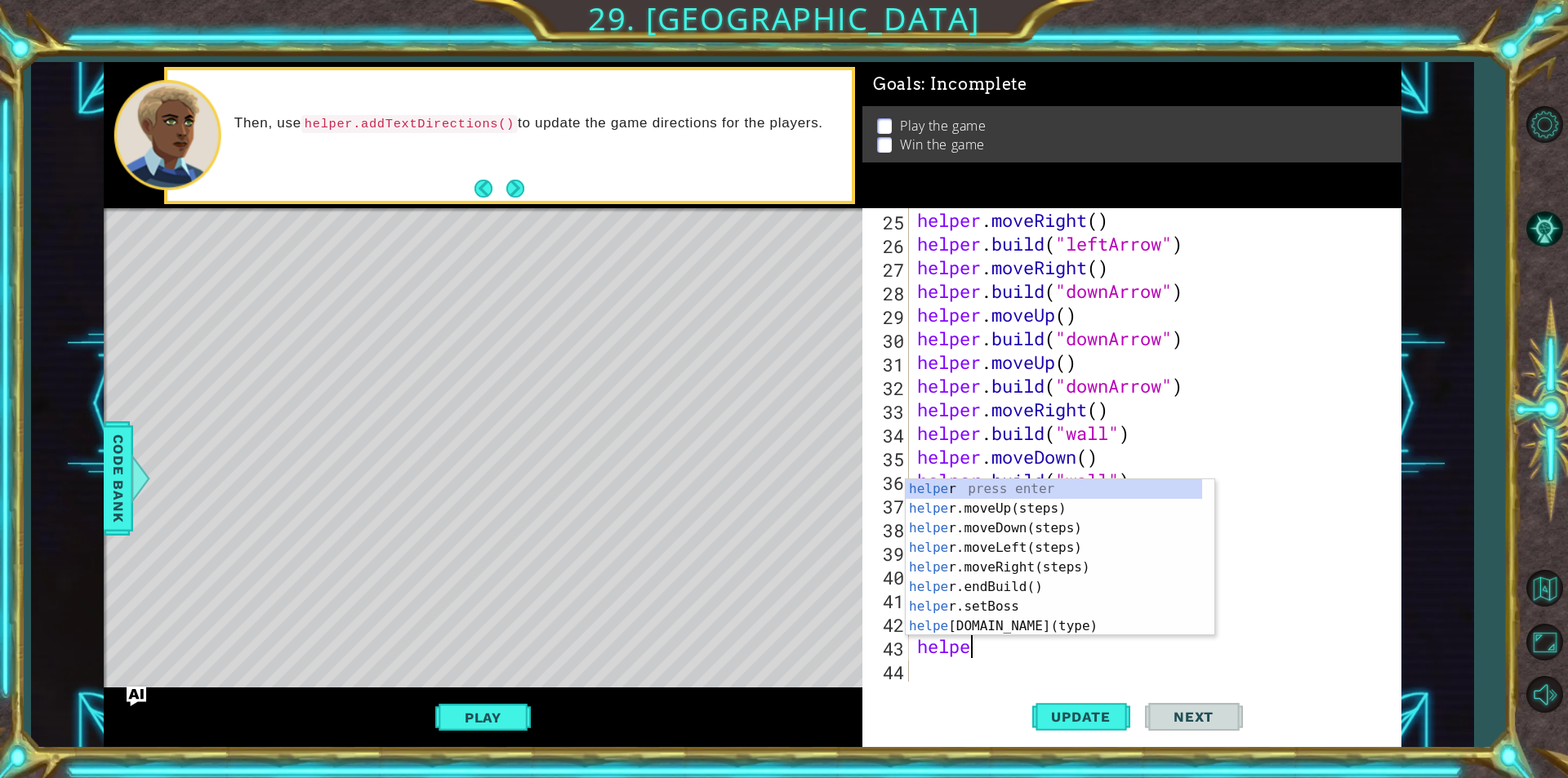
scroll to position [0, 2]
click at [1047, 625] on div "helper press enter helper .moveUp(steps) press enter helper .moveDown(steps) pr…" at bounding box center [1053, 576] width 296 height 196
type textarea "[DOMAIN_NAME]("wall")"
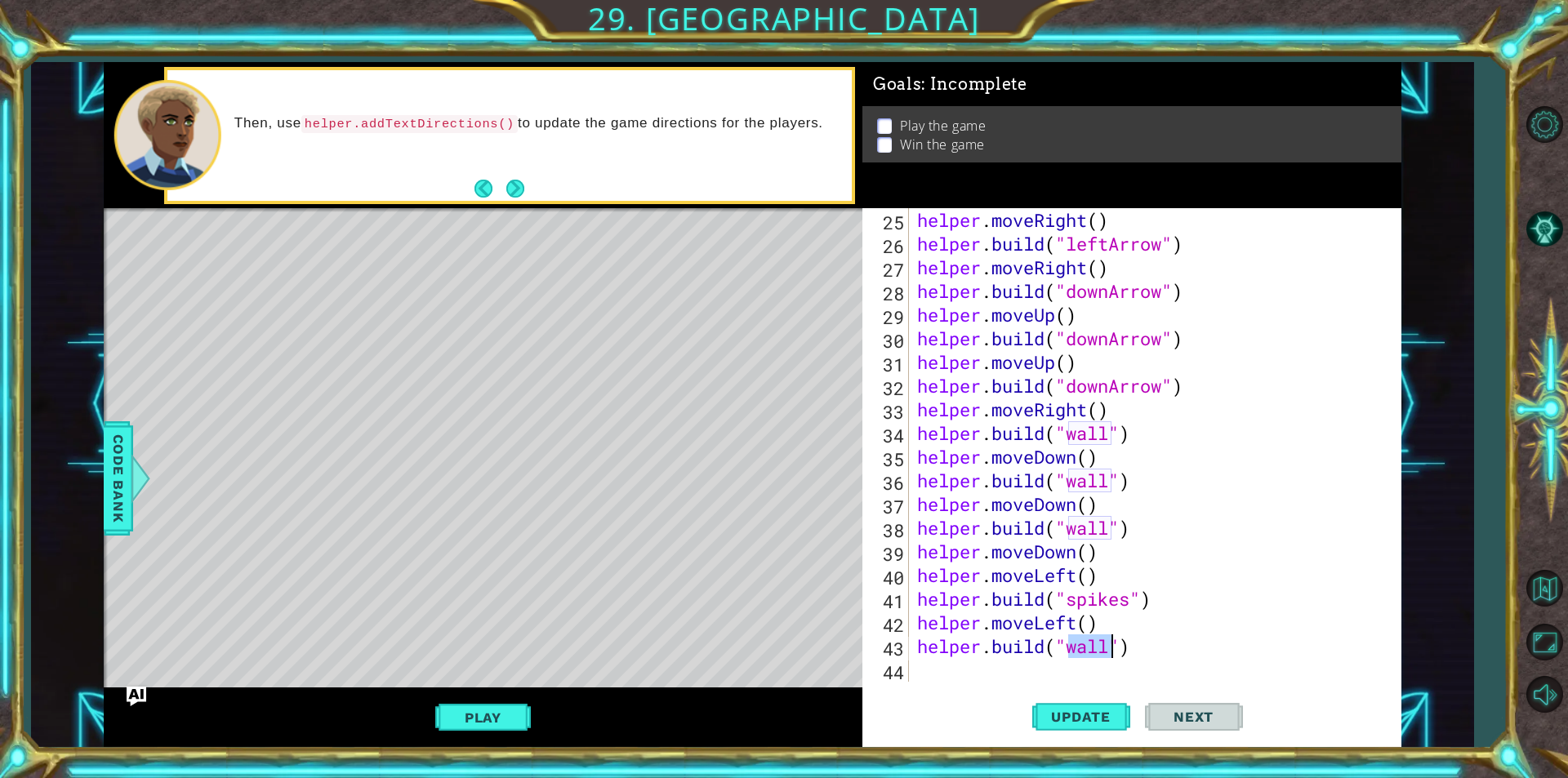
click at [1036, 674] on div "helper . moveRight ( ) helper . build ( "leftArrow" ) helper . moveRight ( ) he…" at bounding box center [1153, 468] width 478 height 521
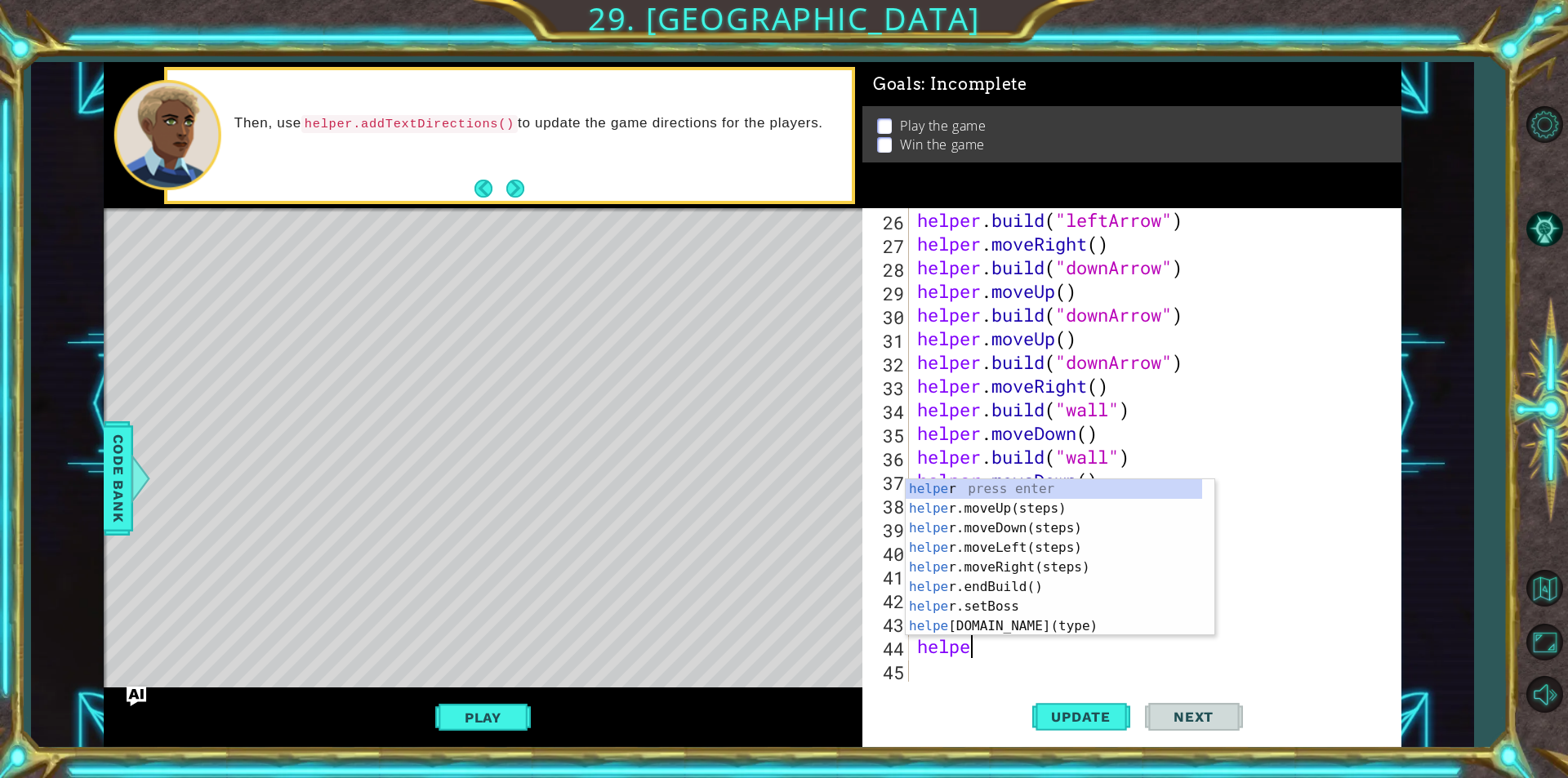
type textarea "helper"
click at [1038, 553] on div "helper press enter helper .moveUp(steps) press enter helper .moveDown(steps) pr…" at bounding box center [1053, 576] width 296 height 196
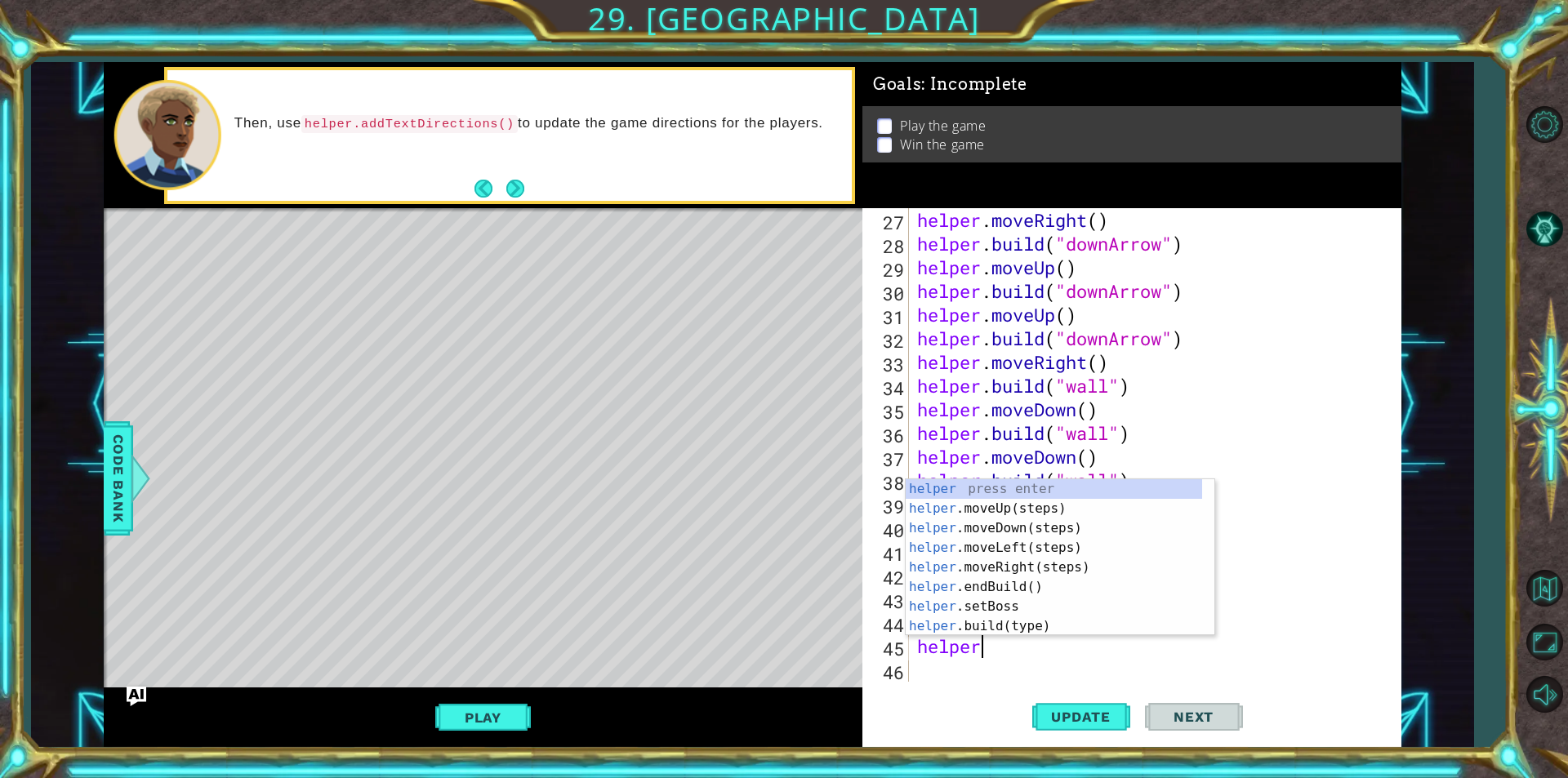
click at [1310, 530] on div "helper . moveRight ( ) helper . build ( "downArrow" ) helper . moveUp ( ) helpe…" at bounding box center [1153, 468] width 478 height 521
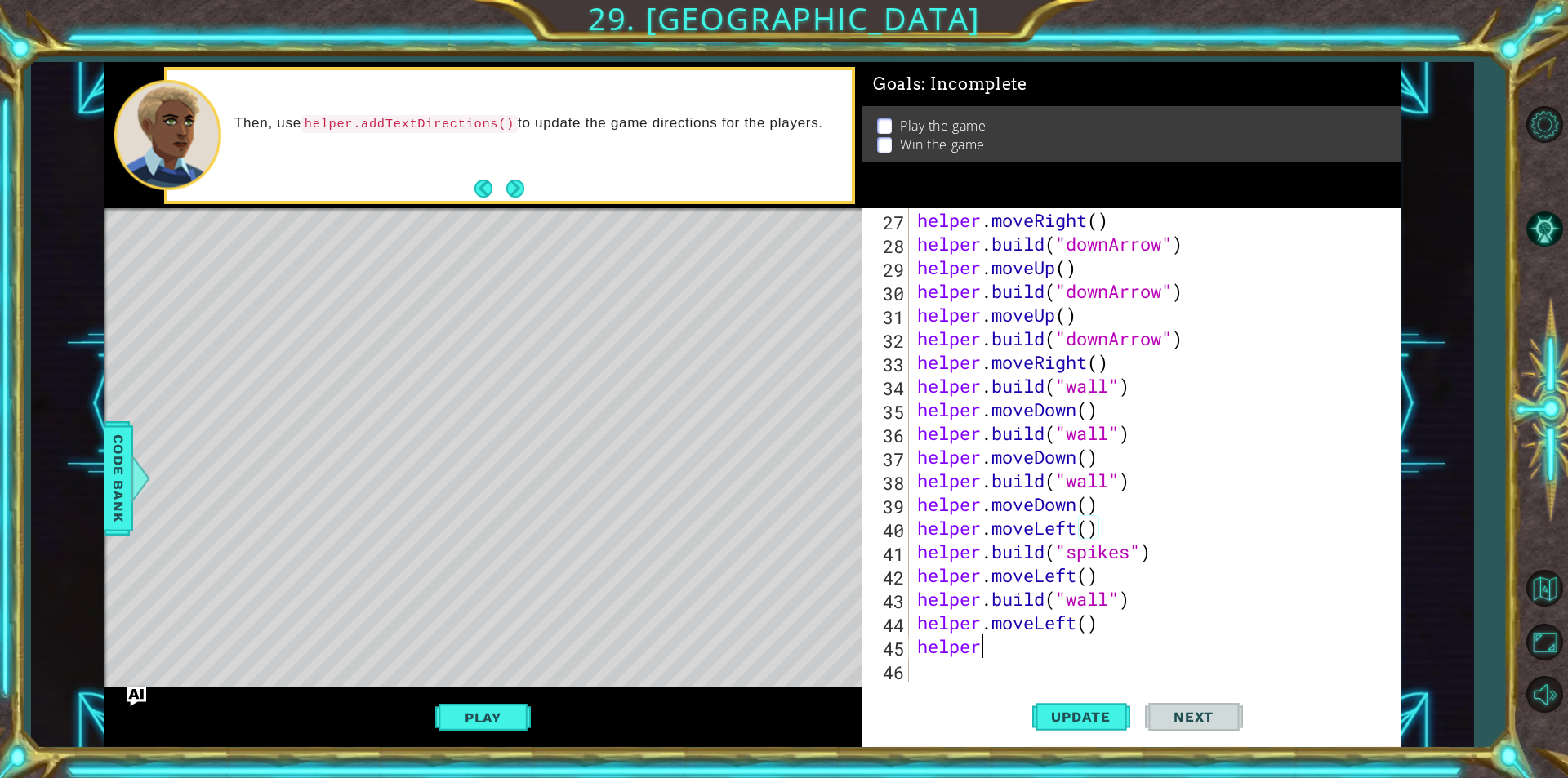
click at [1013, 652] on div "helper . moveRight ( ) helper . build ( "downArrow" ) helper . moveUp ( ) helpe…" at bounding box center [1153, 468] width 478 height 521
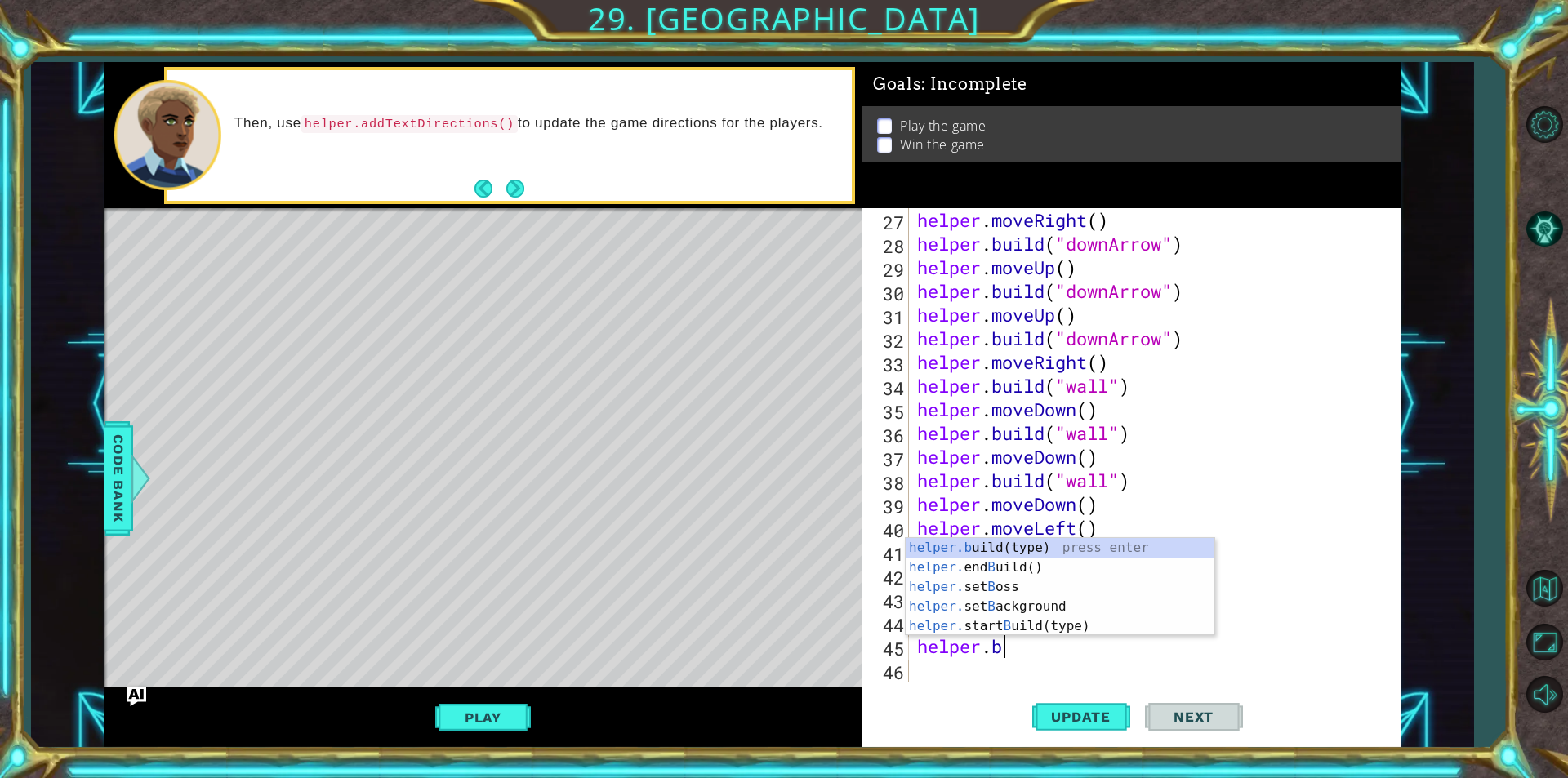
scroll to position [0, 3]
click at [1033, 572] on div "helper.bu ild(type) press enter helper. end Bu ild() press enter helper. start …" at bounding box center [1060, 616] width 309 height 117
type textarea "[DOMAIN_NAME]("wall")"
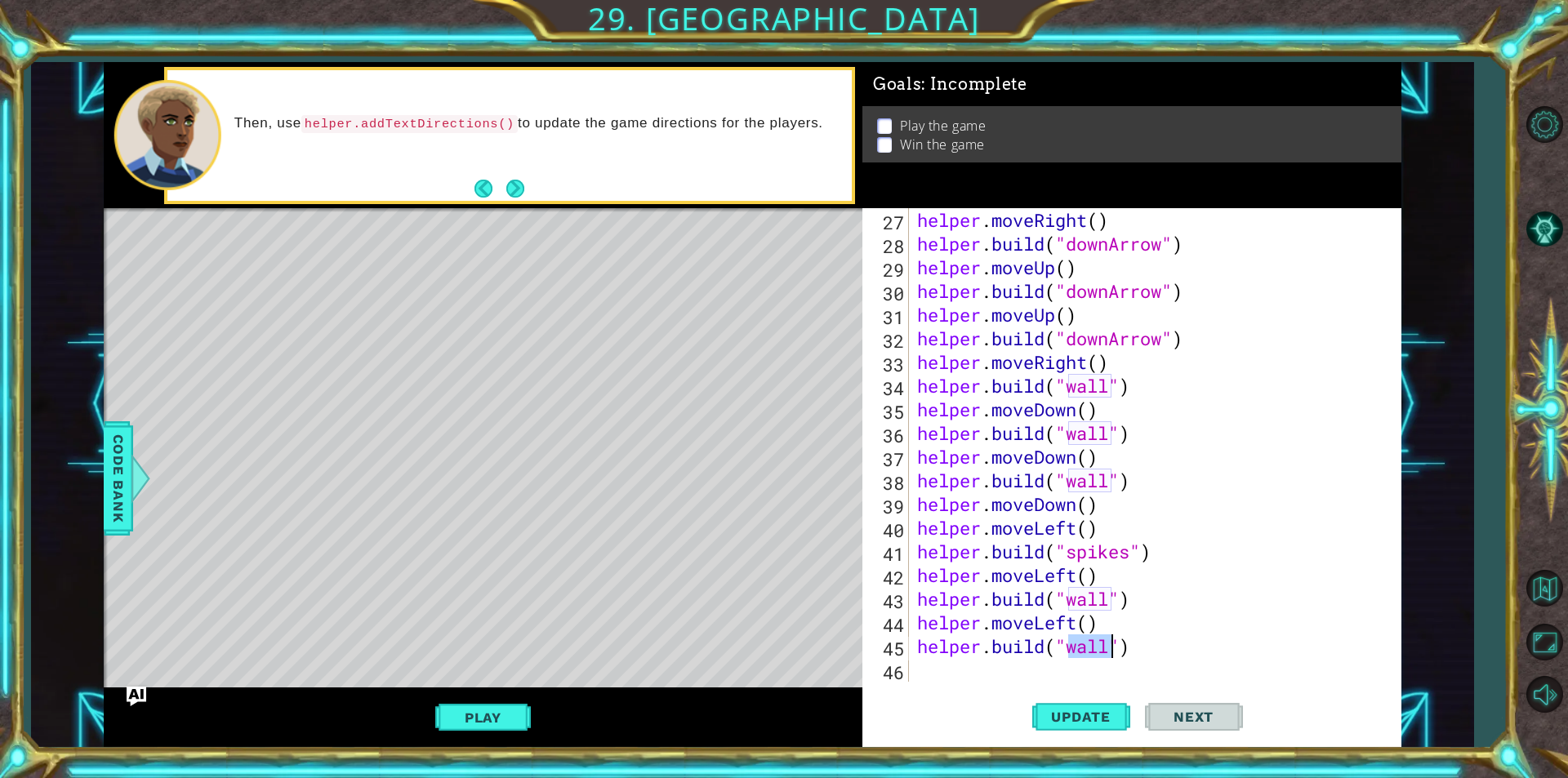
click at [1035, 672] on div "helper . moveRight ( ) helper . build ( "downArrow" ) helper . moveUp ( ) helpe…" at bounding box center [1153, 468] width 478 height 521
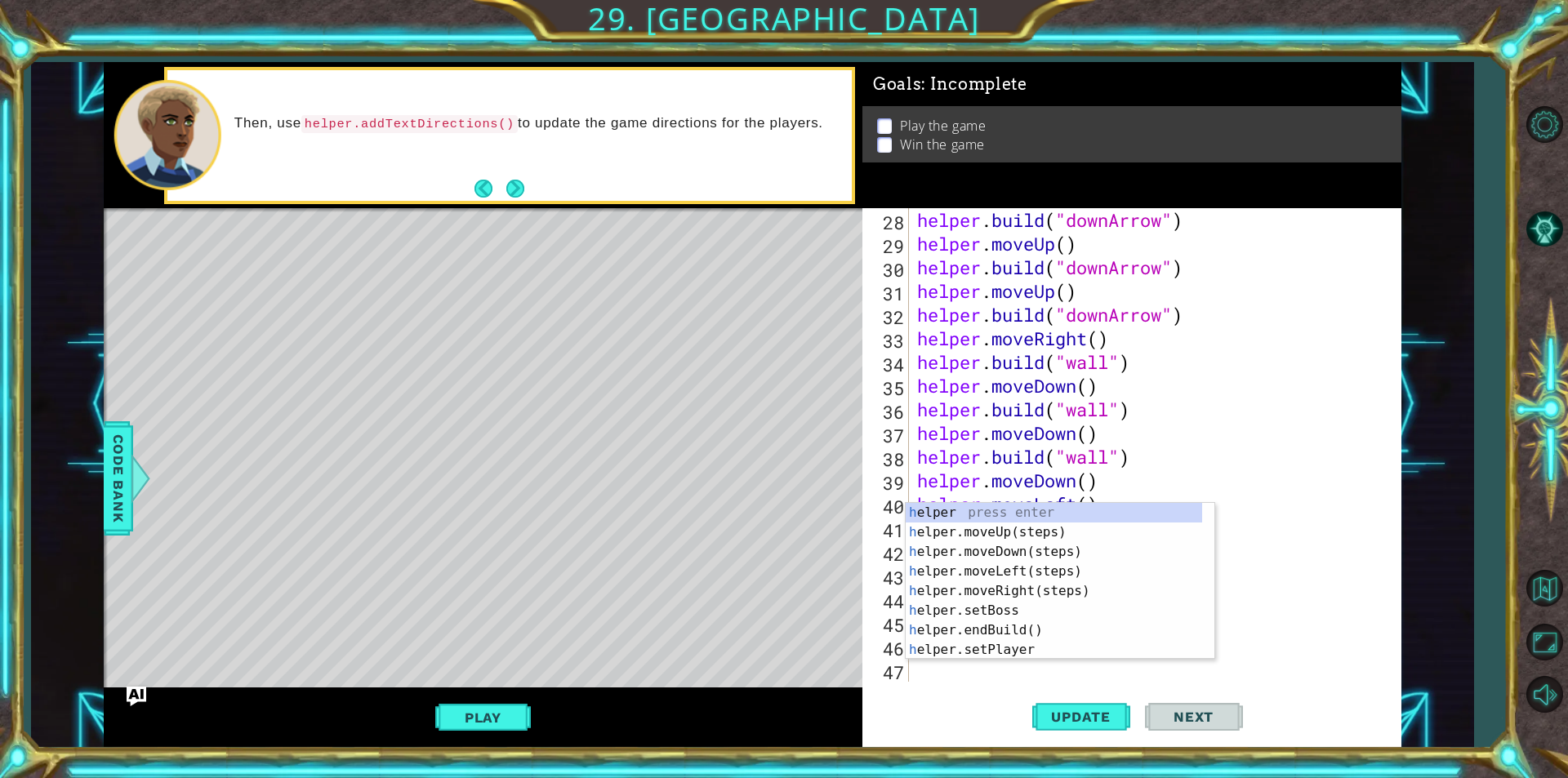
scroll to position [662, 0]
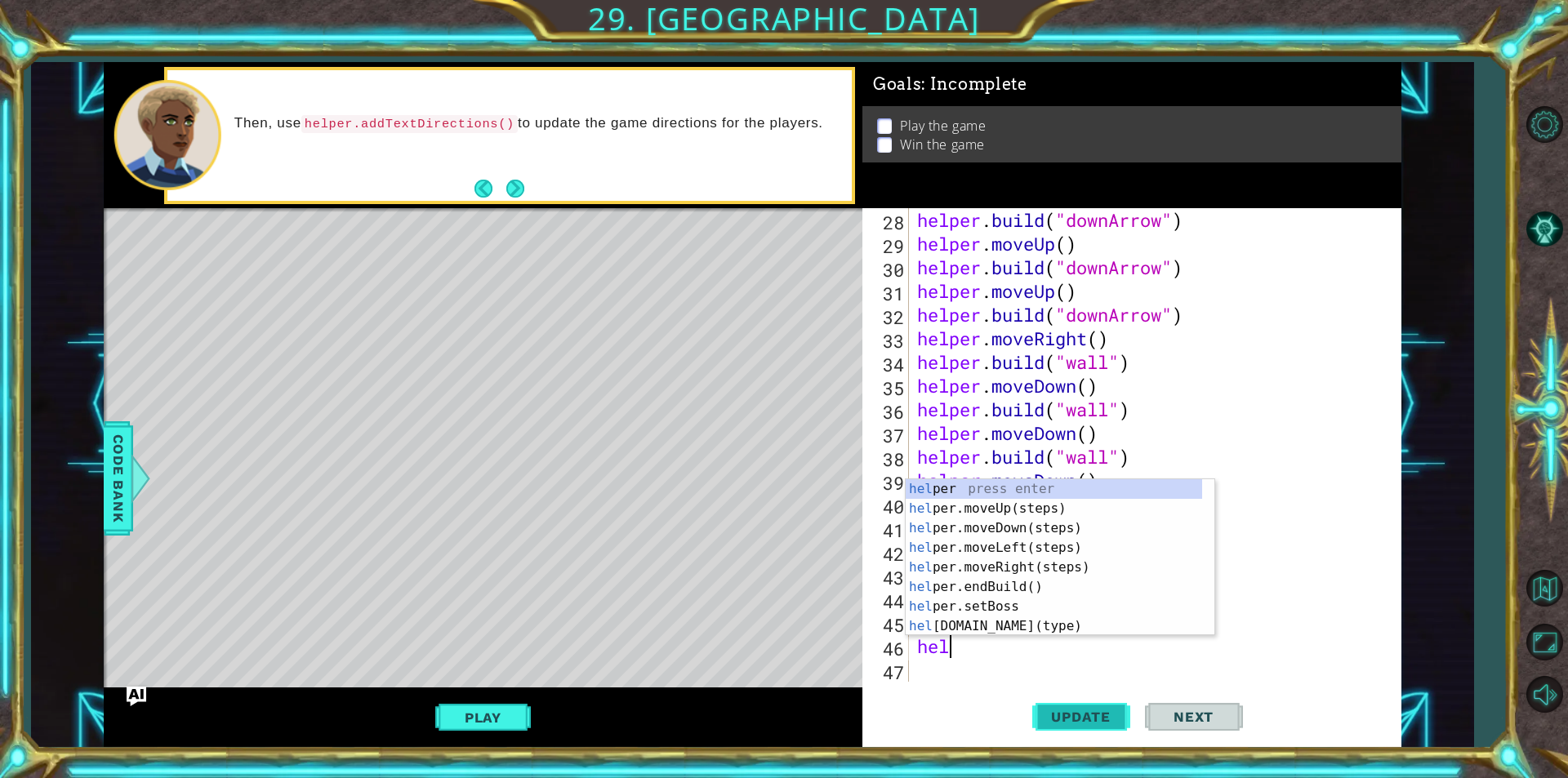
click at [1036, 718] on span "Update" at bounding box center [1080, 716] width 92 height 16
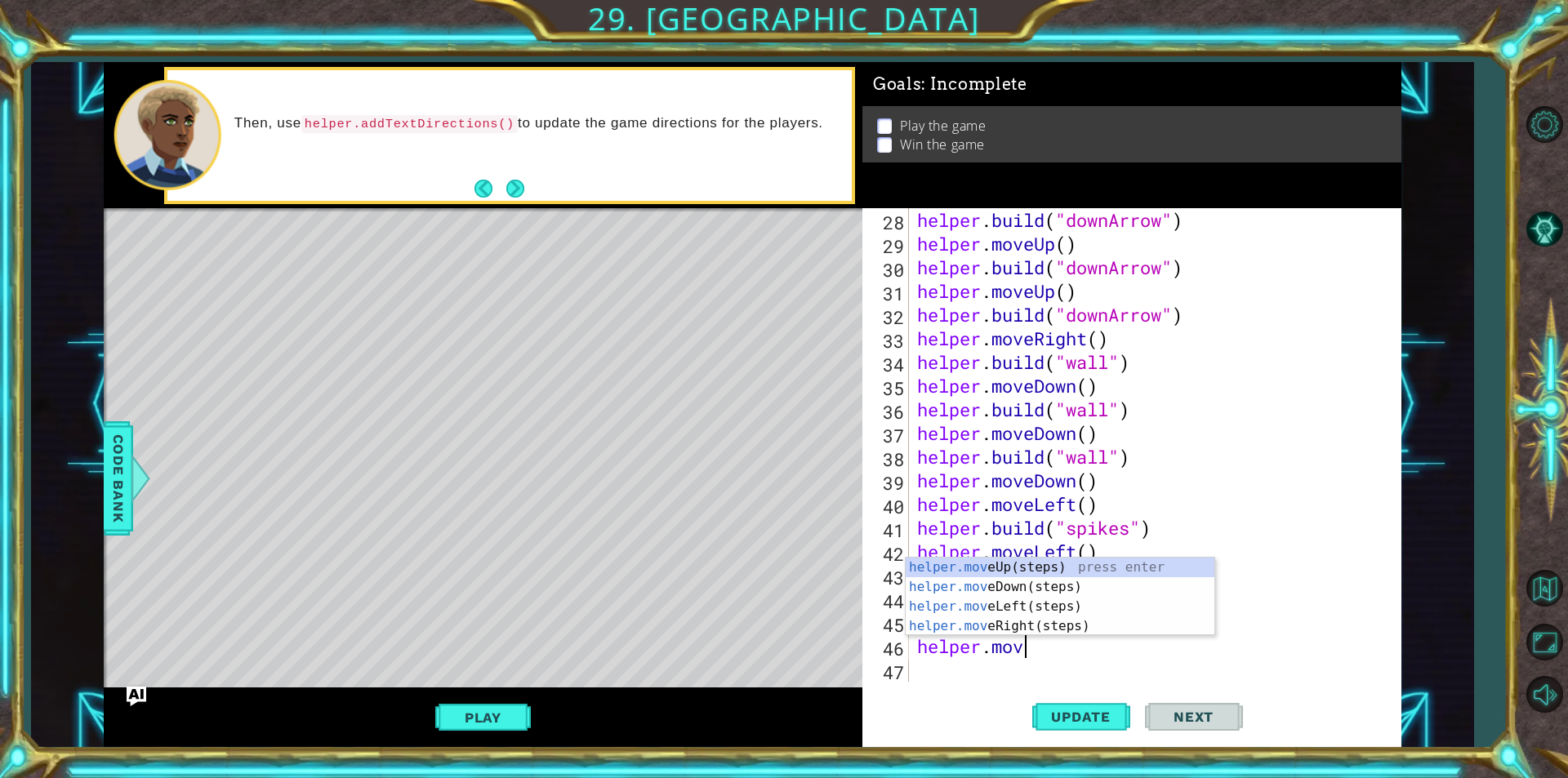
scroll to position [0, 4]
type textarea "helper.move"
click at [1012, 562] on div "helper.move Up(steps) press enter helper.move Down(steps) press enter helper.mo…" at bounding box center [1060, 616] width 309 height 117
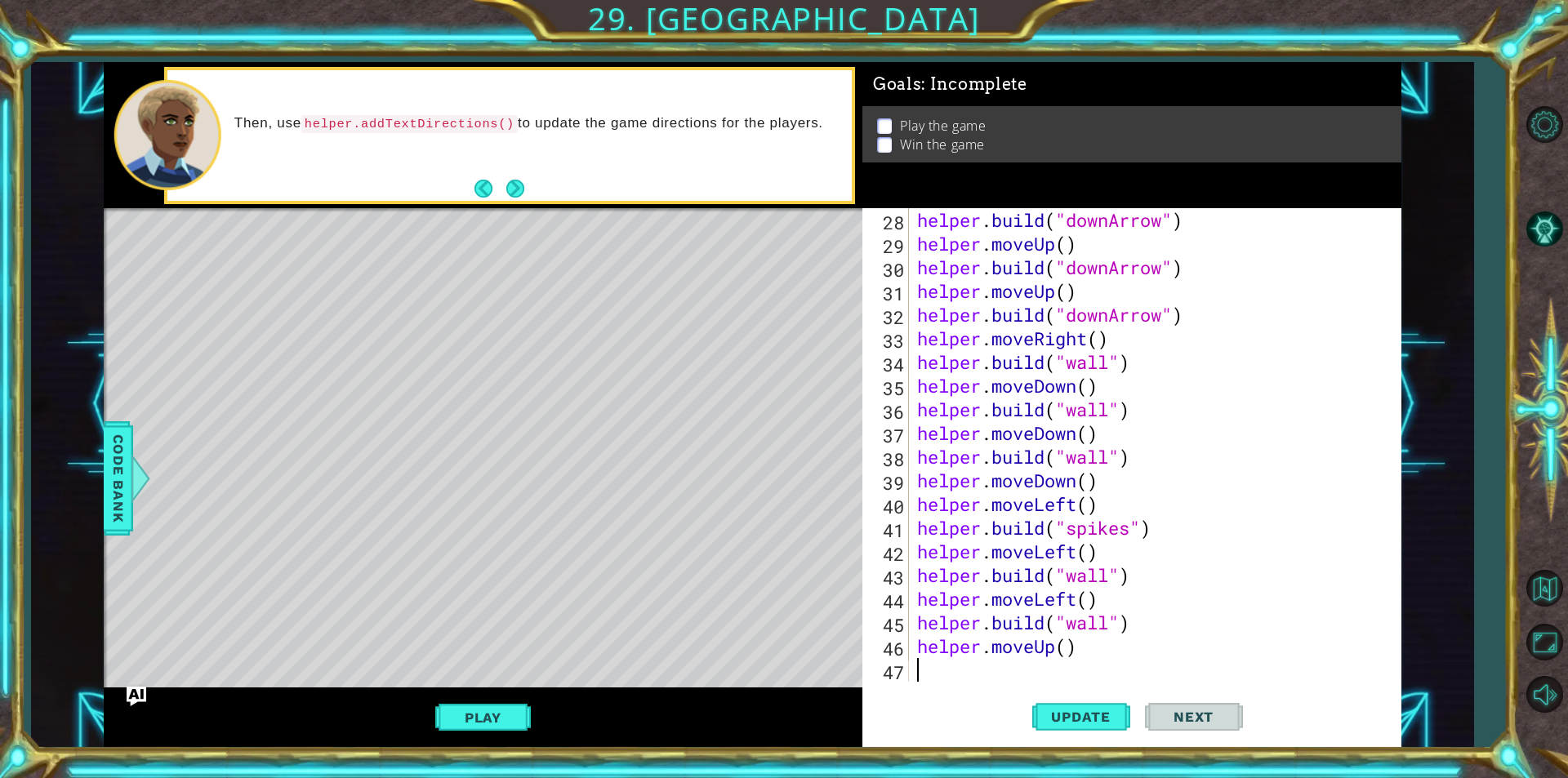
scroll to position [687, 0]
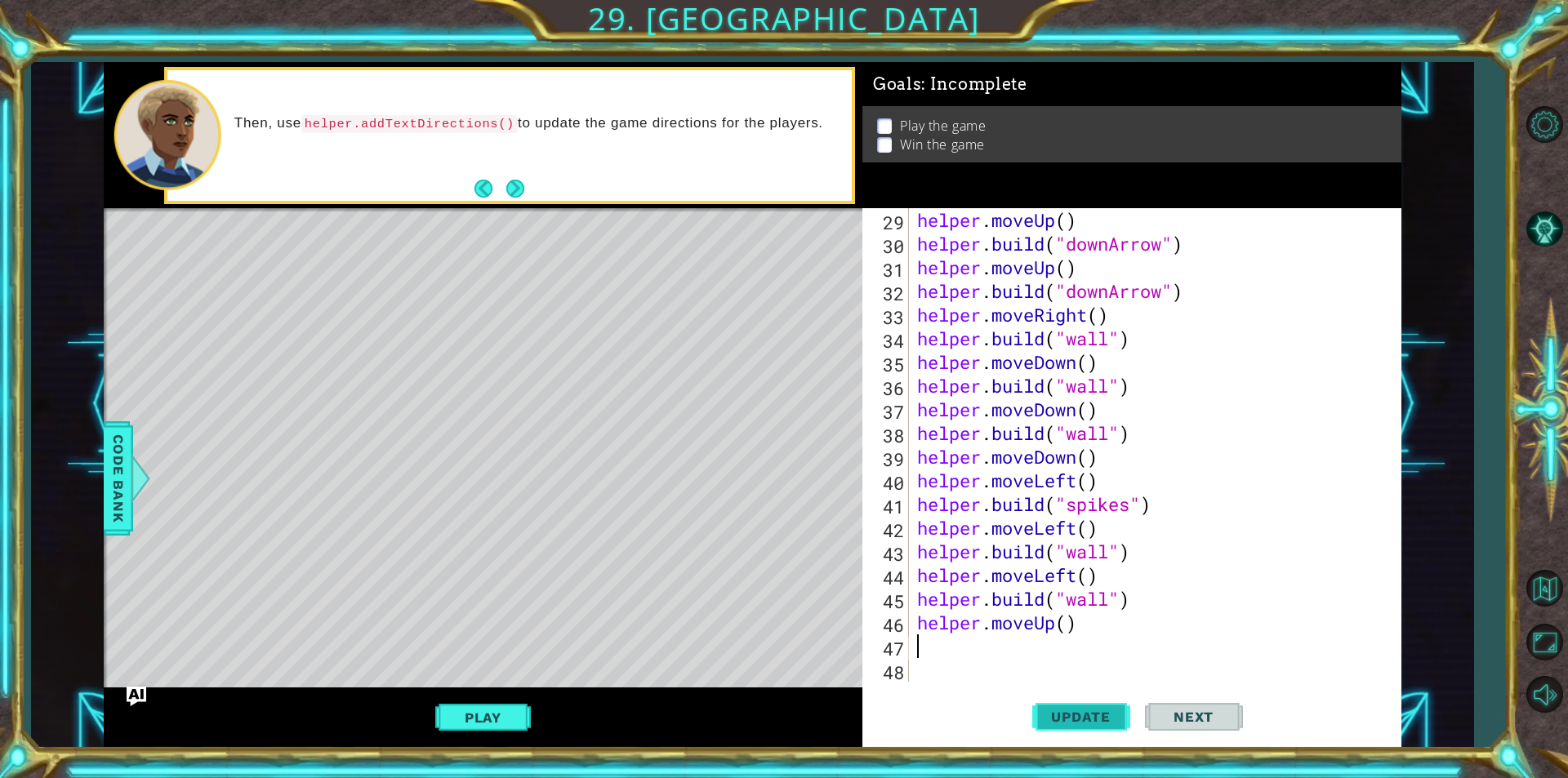
click at [1049, 721] on span "Update" at bounding box center [1080, 716] width 92 height 16
click at [463, 707] on button "Play" at bounding box center [482, 718] width 96 height 31
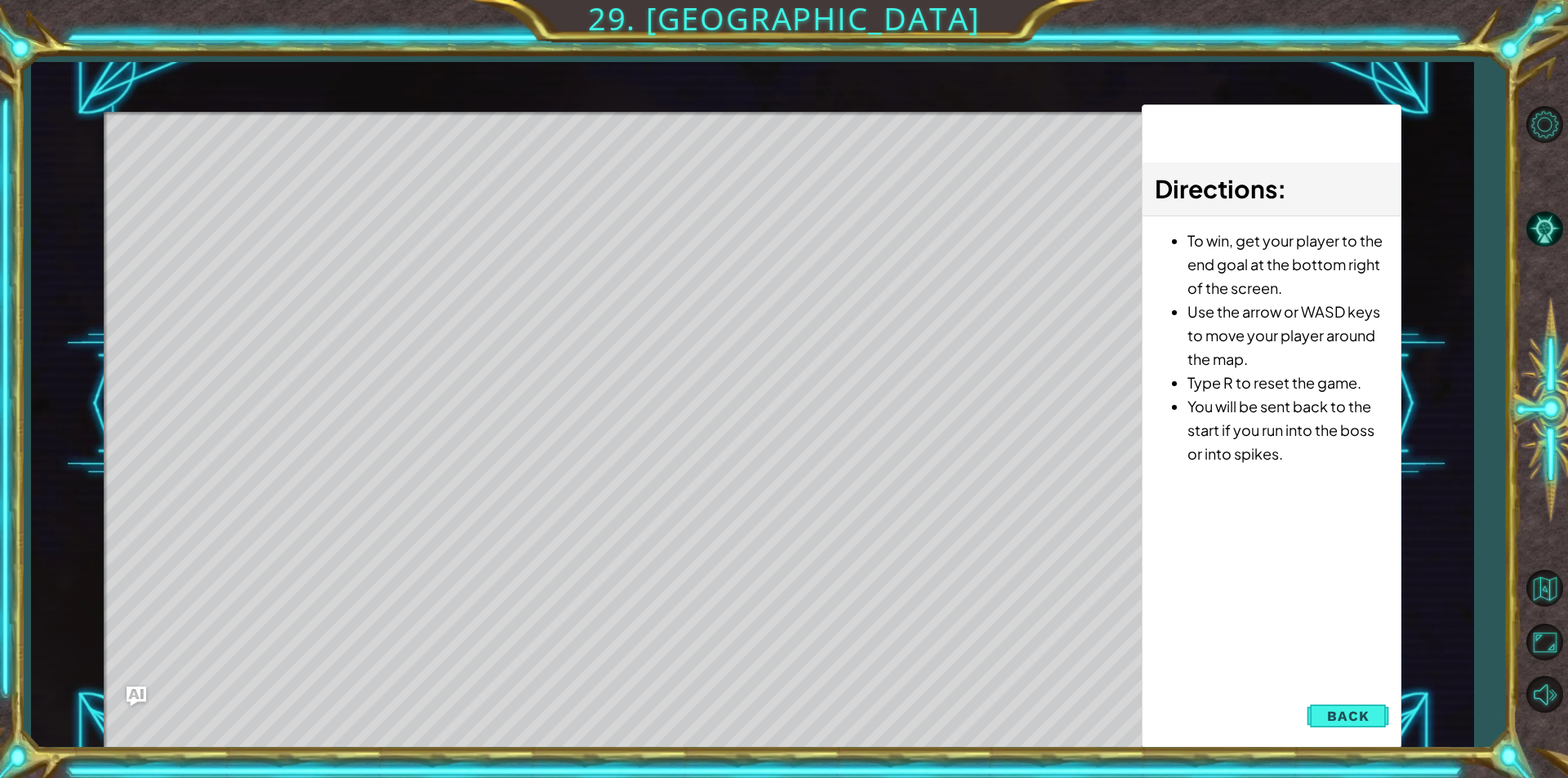
drag, startPoint x: 601, startPoint y: 364, endPoint x: 594, endPoint y: 402, distance: 38.6
click at [594, 402] on div "Level Map" at bounding box center [481, 352] width 754 height 480
click at [1331, 706] on button "Back" at bounding box center [1348, 716] width 83 height 33
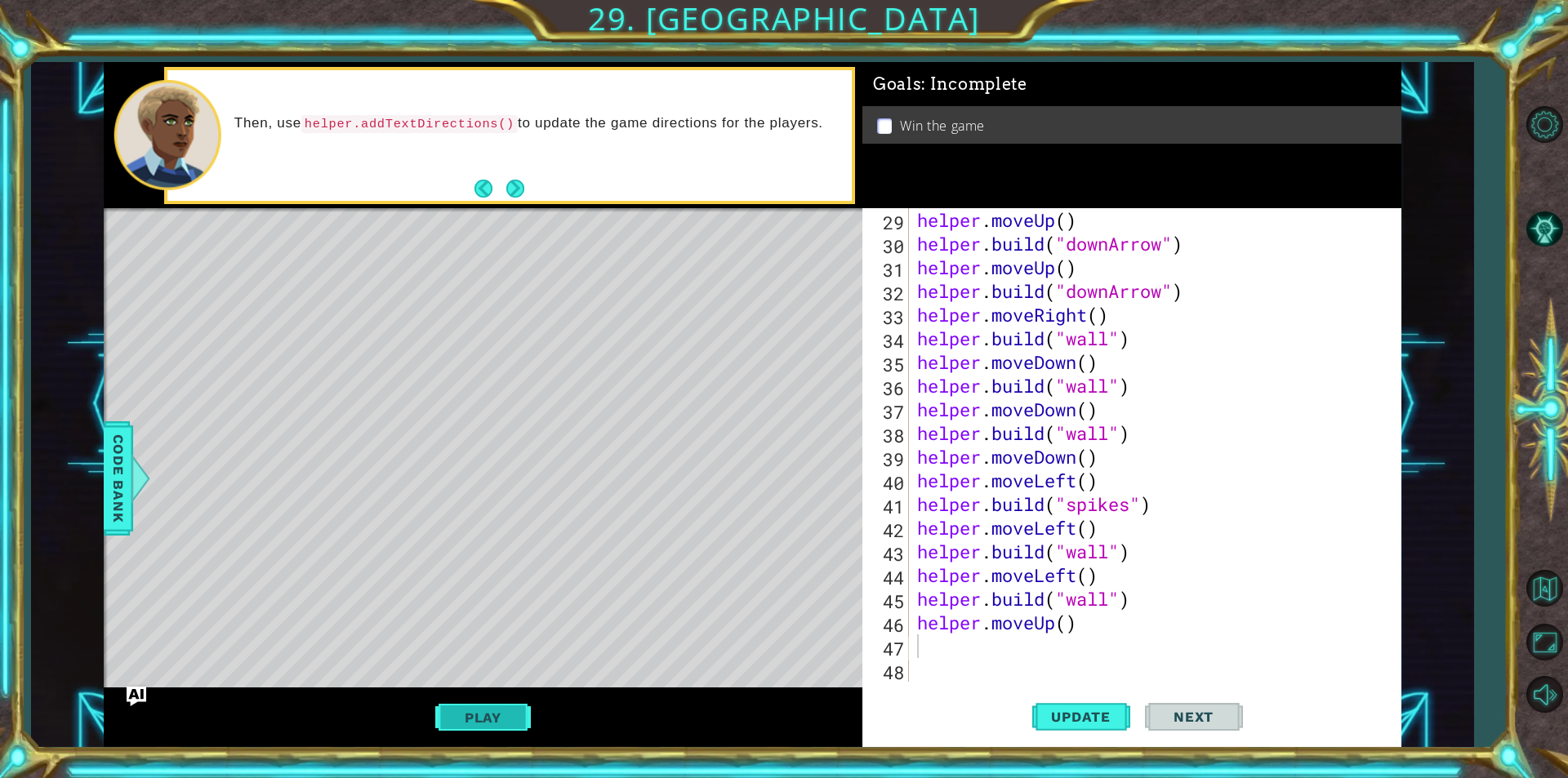
click at [490, 705] on button "Play" at bounding box center [482, 718] width 96 height 31
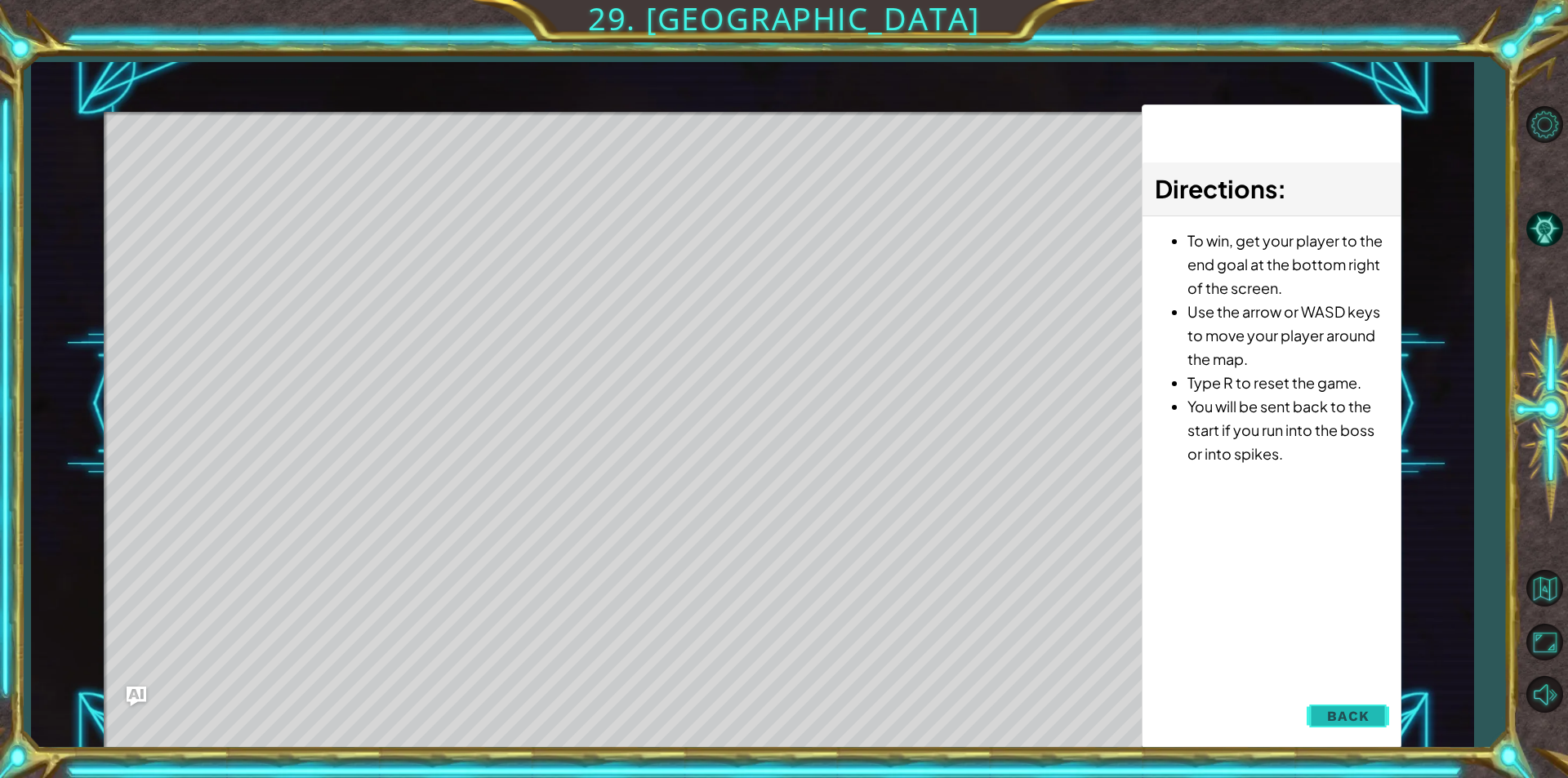
click at [1370, 720] on button "Back" at bounding box center [1348, 716] width 83 height 33
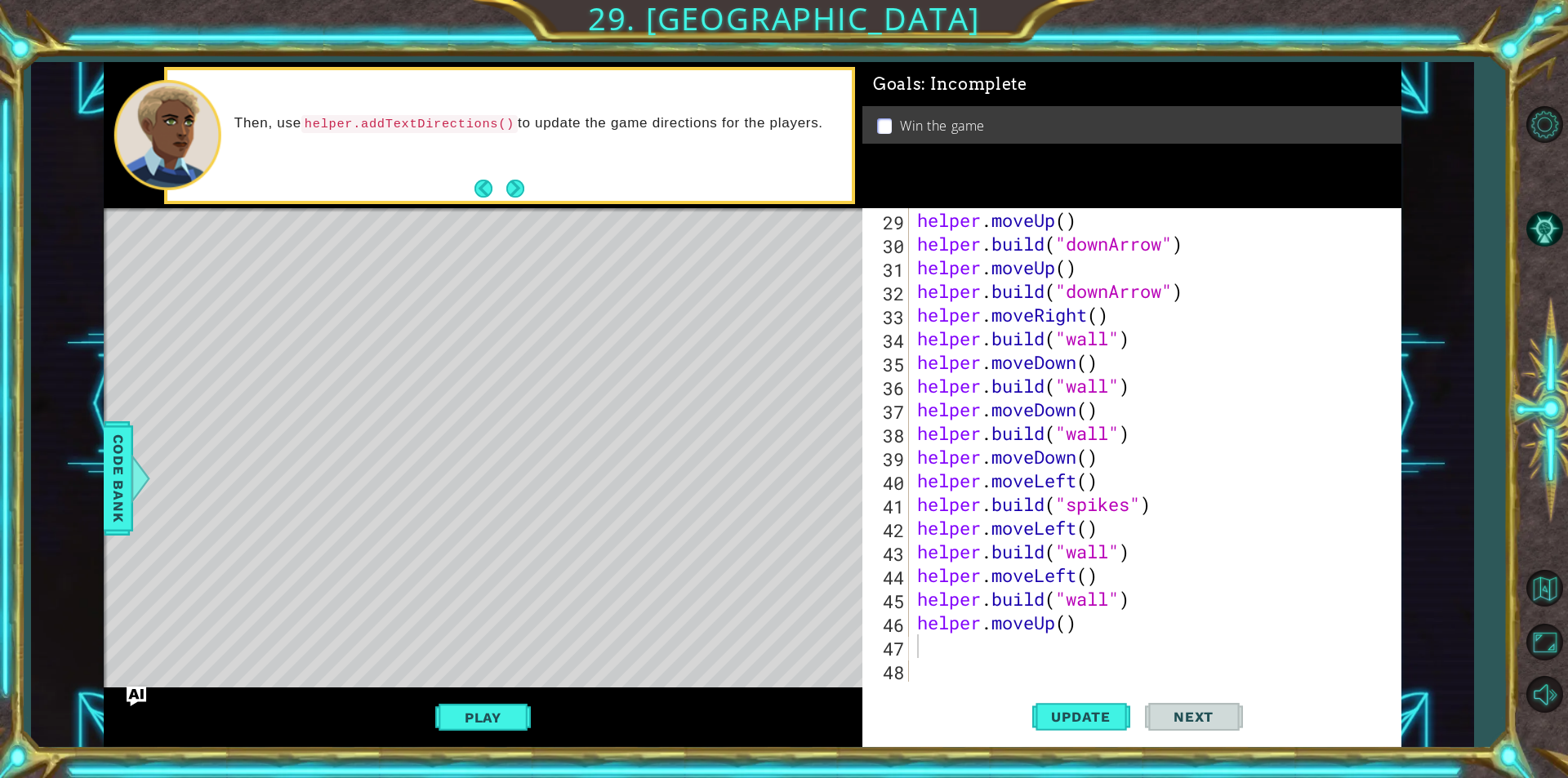
click at [948, 648] on div "helper . moveUp ( ) helper . build ( "downArrow" ) helper . moveUp ( ) helper .…" at bounding box center [1153, 468] width 478 height 521
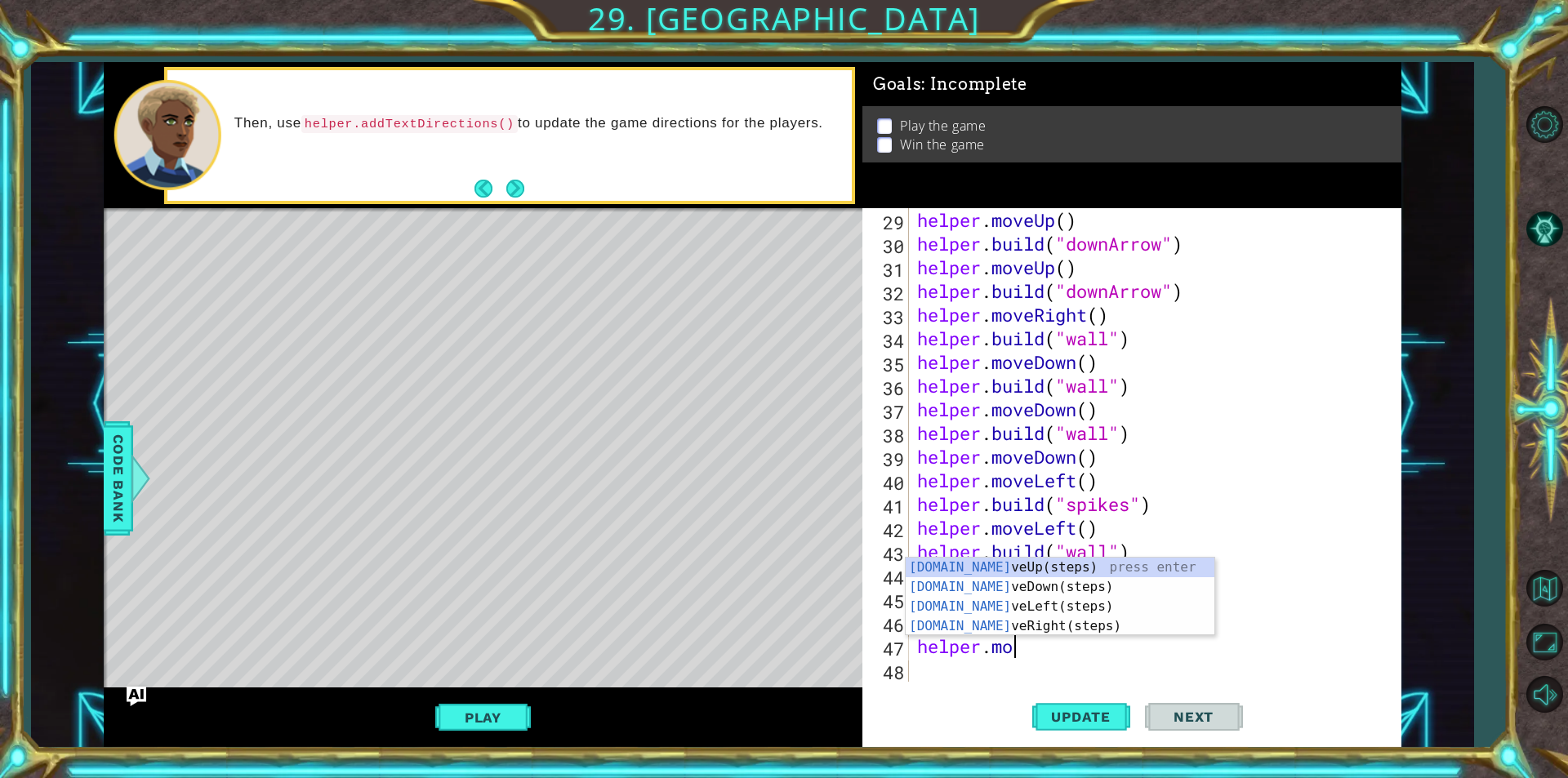
scroll to position [0, 4]
type textarea "helper.move"
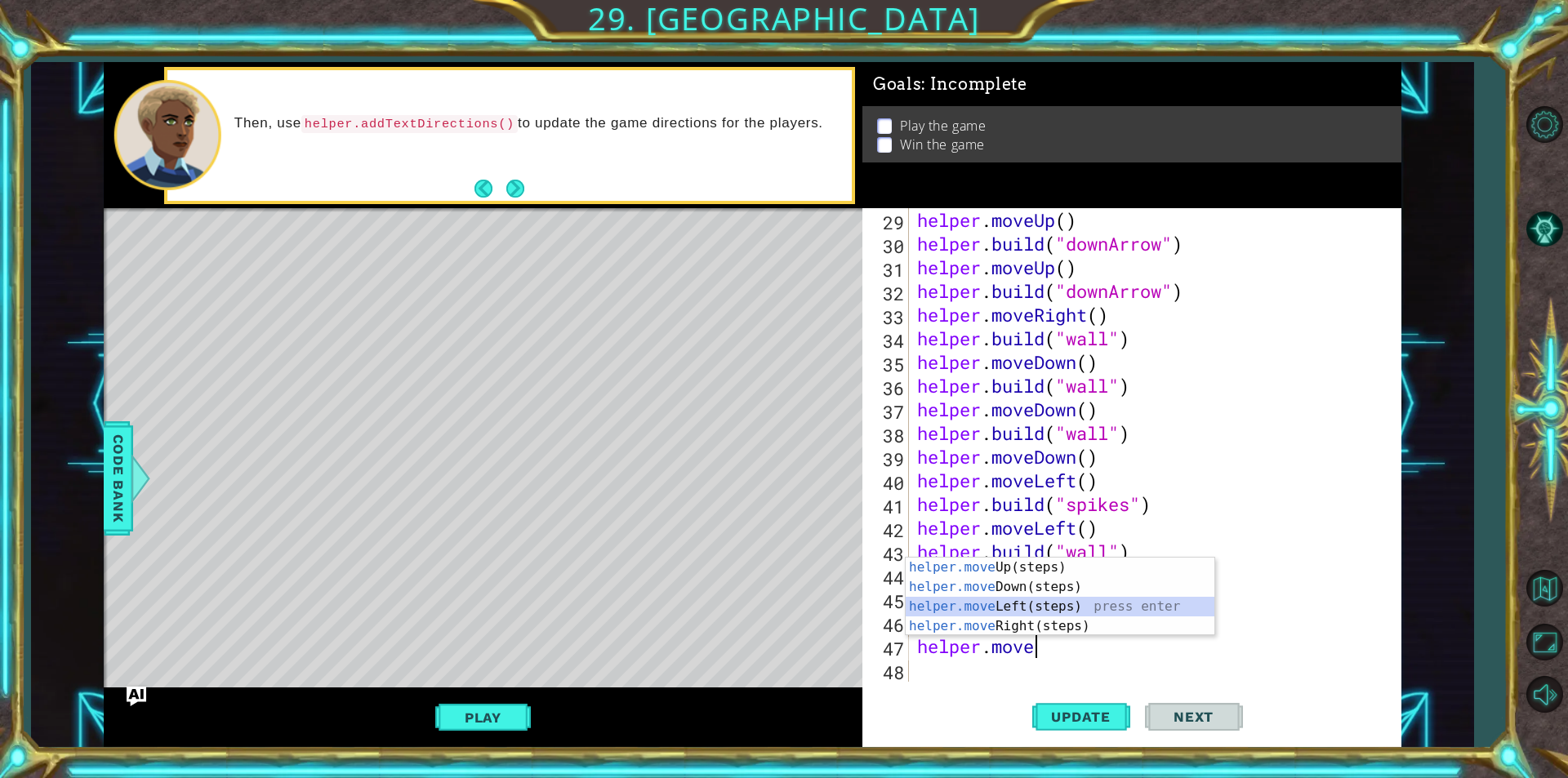
click at [991, 602] on div "helper.move Up(steps) press enter helper.move Down(steps) press enter helper.mo…" at bounding box center [1060, 616] width 309 height 117
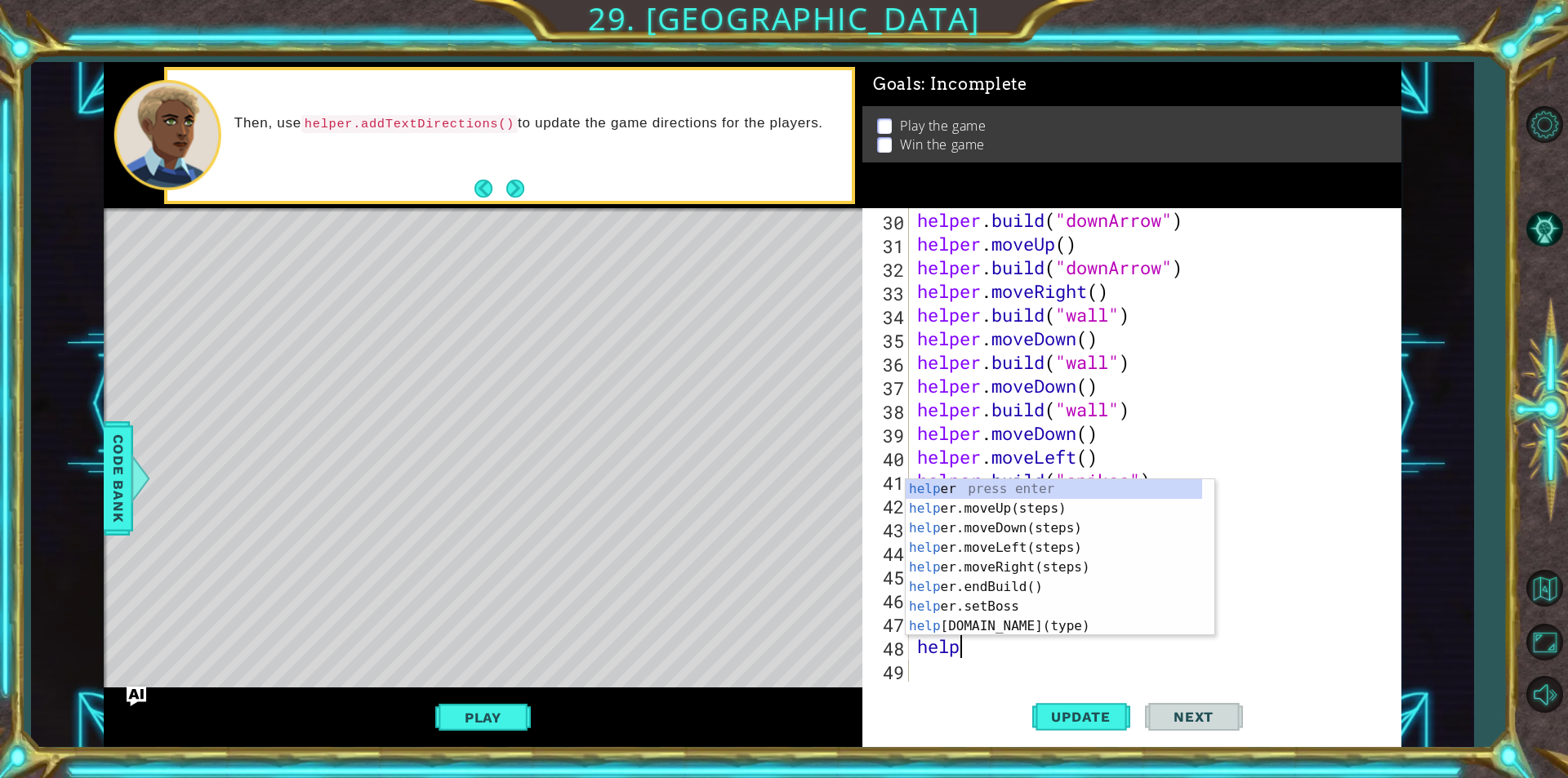
scroll to position [0, 2]
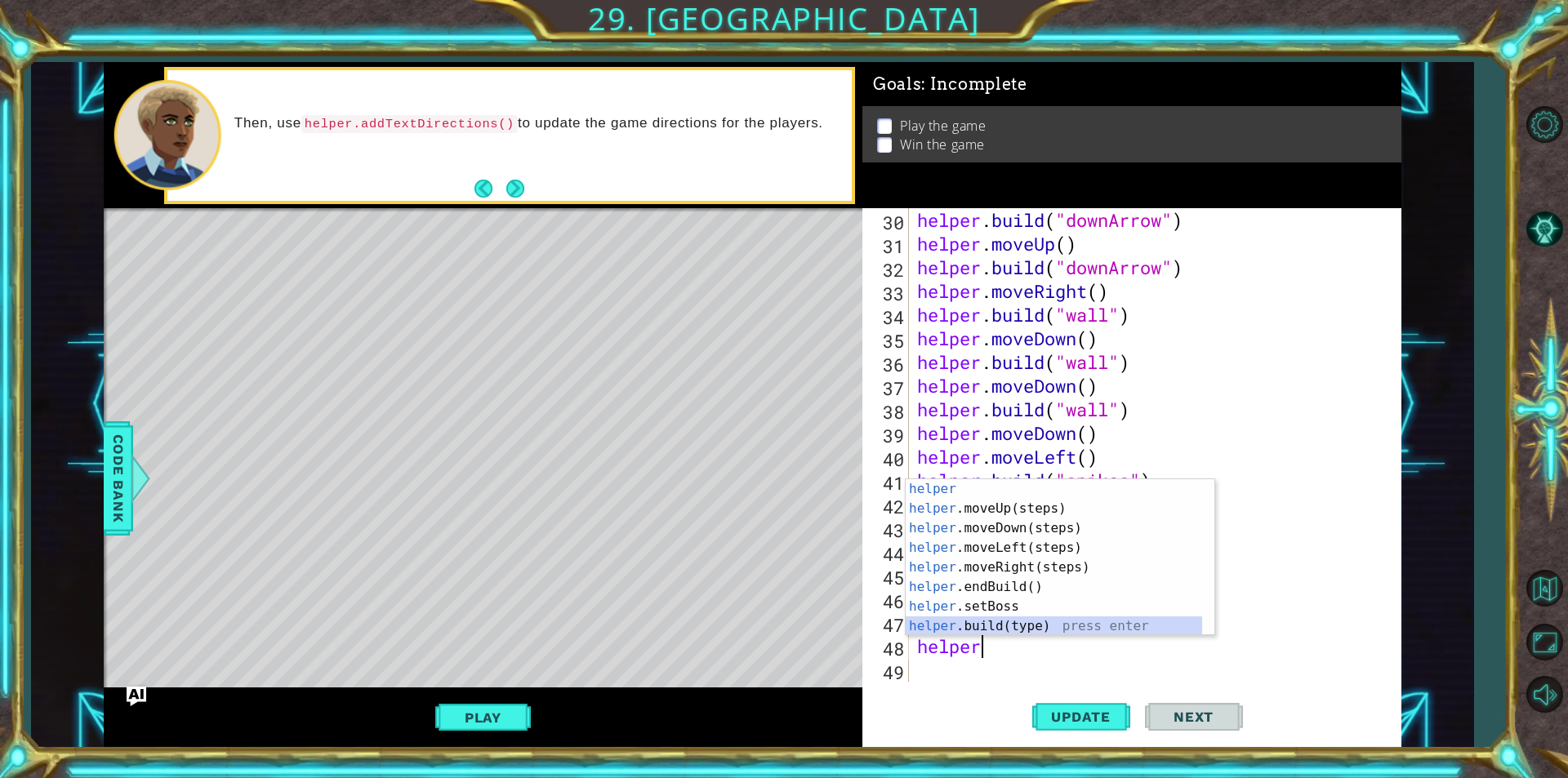
click at [1008, 625] on div "helper press enter helper .moveUp(steps) press enter helper .moveDown(steps) pr…" at bounding box center [1053, 576] width 296 height 196
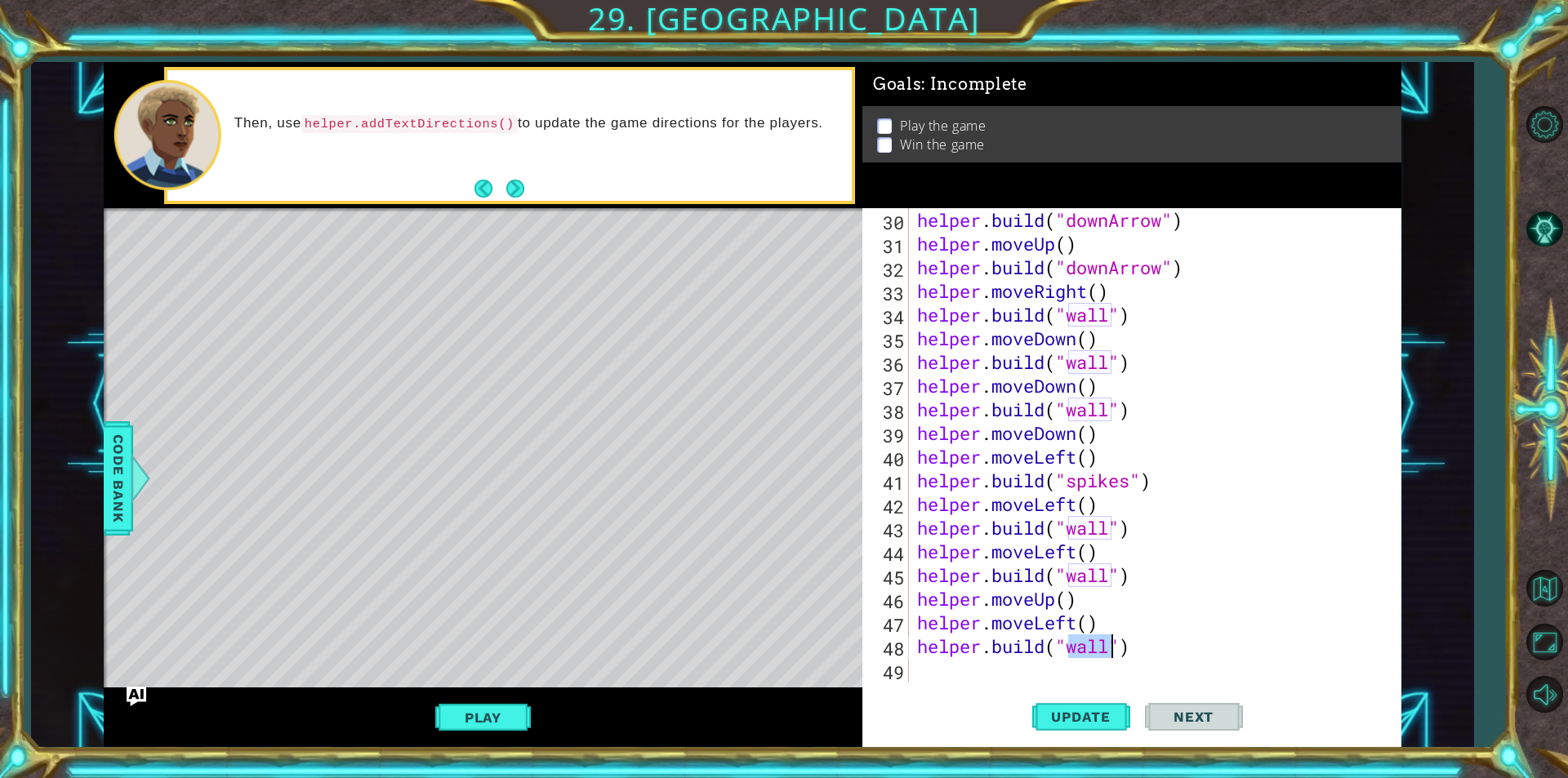
click at [1114, 642] on div "helper . build ( "downArrow" ) helper . moveUp ( ) helper . build ( "downArrow"…" at bounding box center [1149, 444] width 470 height 474
click at [1111, 643] on div "helper . build ( "downArrow" ) helper . moveUp ( ) helper . build ( "downArrow"…" at bounding box center [1153, 468] width 478 height 521
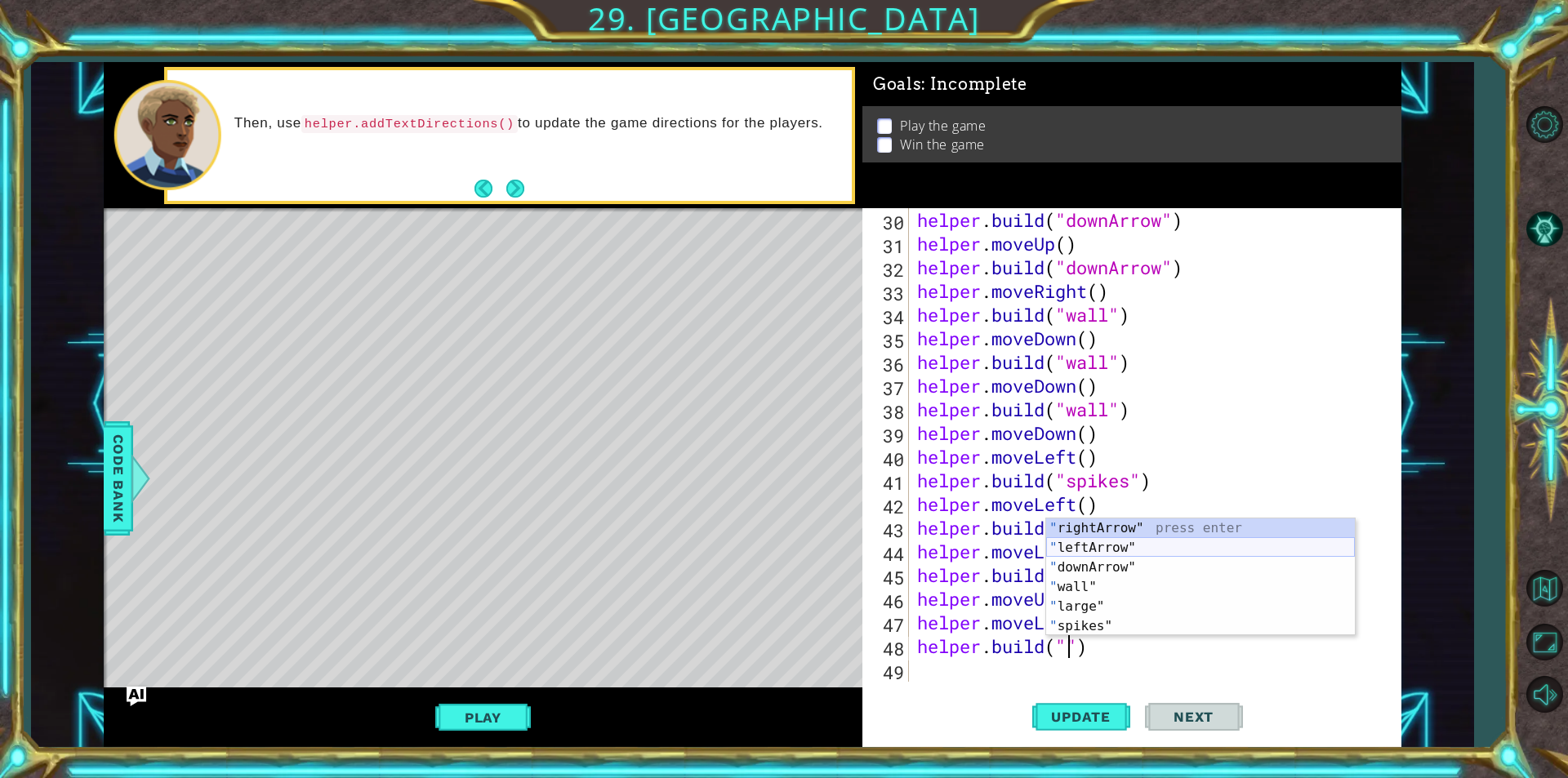
click at [1115, 553] on div "" rightArrow" press enter " leftArrow" press enter " downArrow" press enter " w…" at bounding box center [1200, 597] width 309 height 157
type textarea "[DOMAIN_NAME]("leftArrow")"
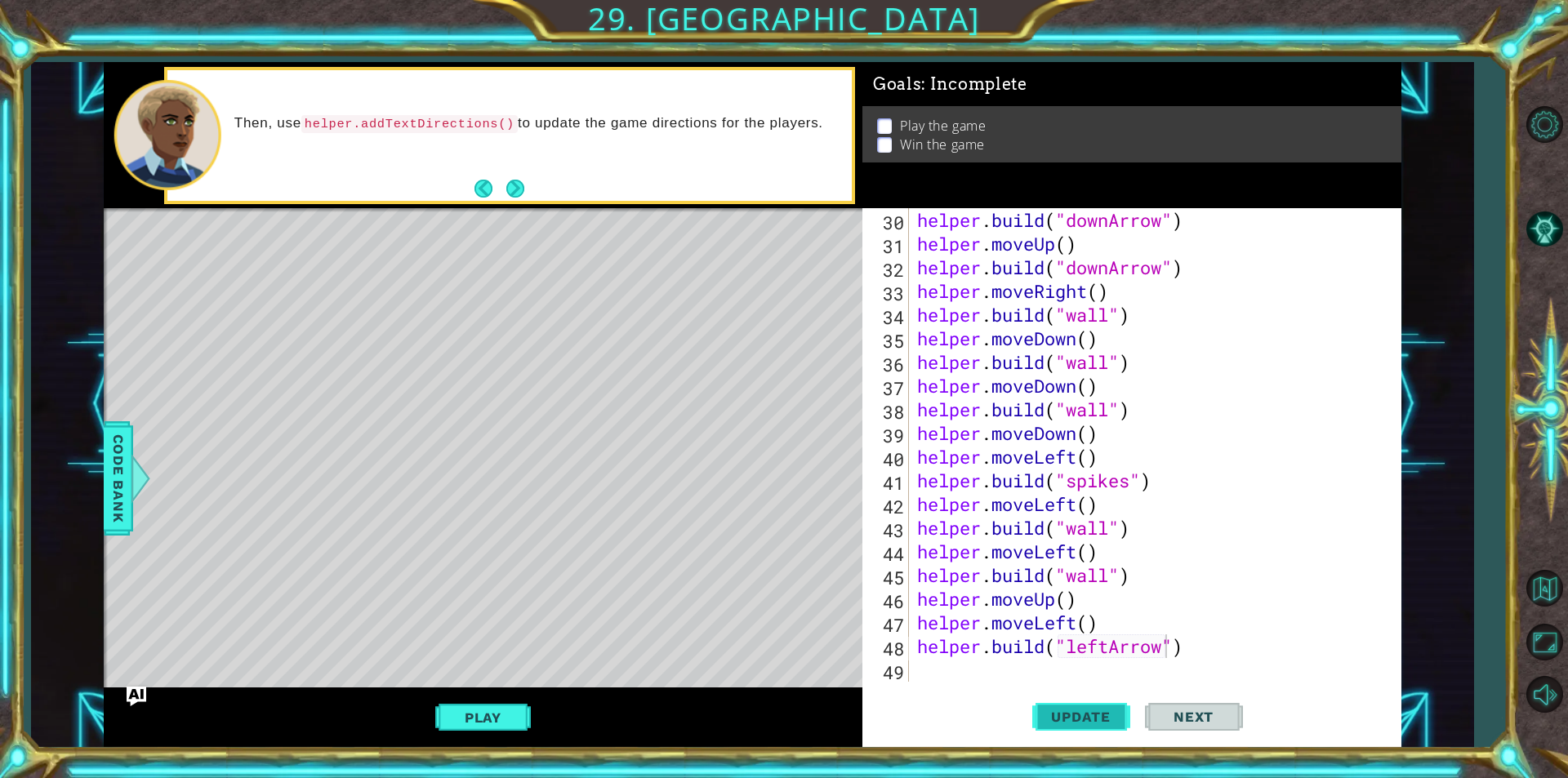
click at [1071, 705] on button "Update" at bounding box center [1081, 716] width 98 height 53
click at [1032, 662] on div "helper . build ( "downArrow" ) helper . moveUp ( ) helper . build ( "downArrow"…" at bounding box center [1153, 468] width 478 height 521
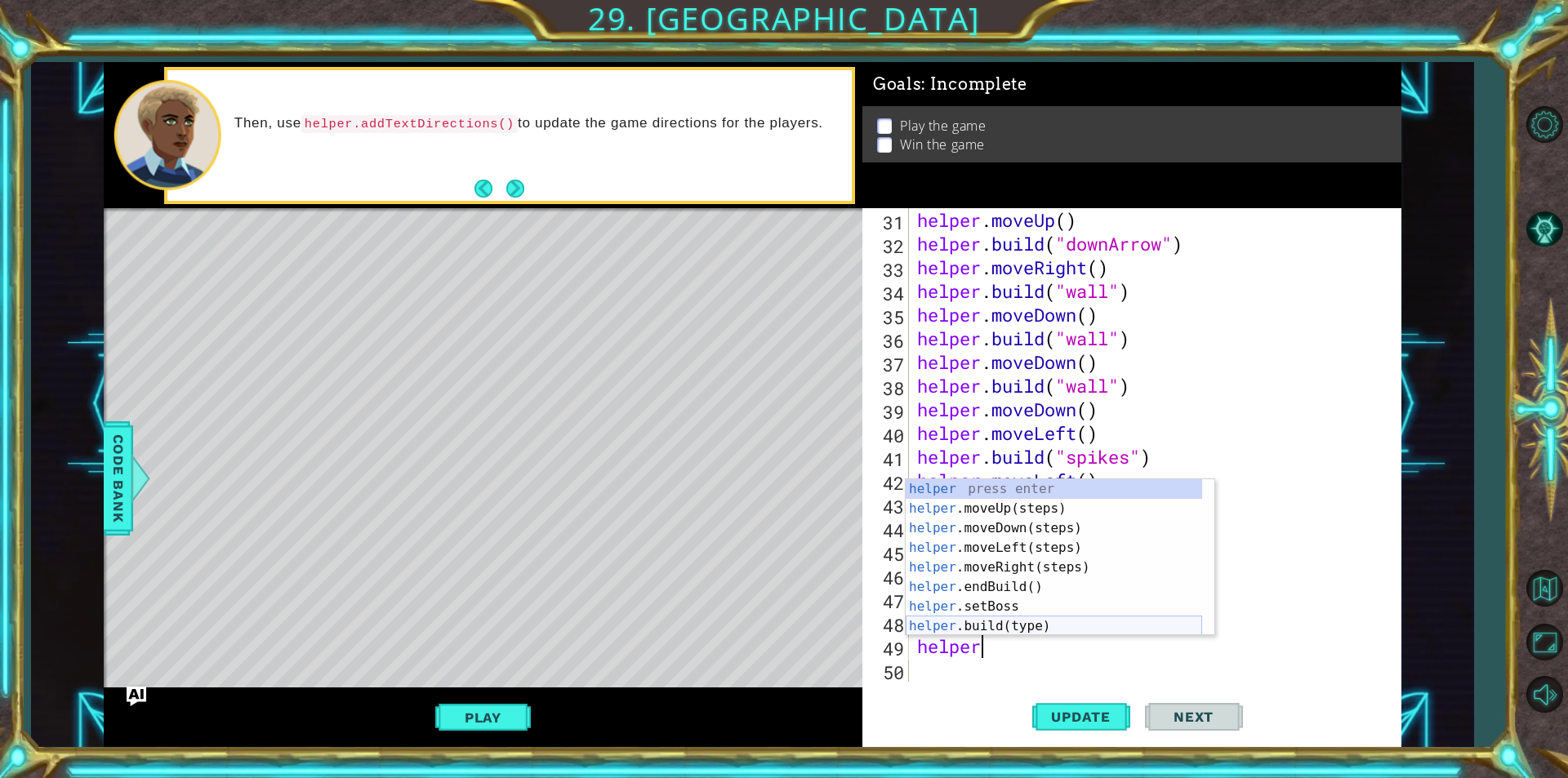
click at [988, 624] on div "helper press enter helper .moveUp(steps) press enter helper .moveDown(steps) pr…" at bounding box center [1053, 576] width 296 height 196
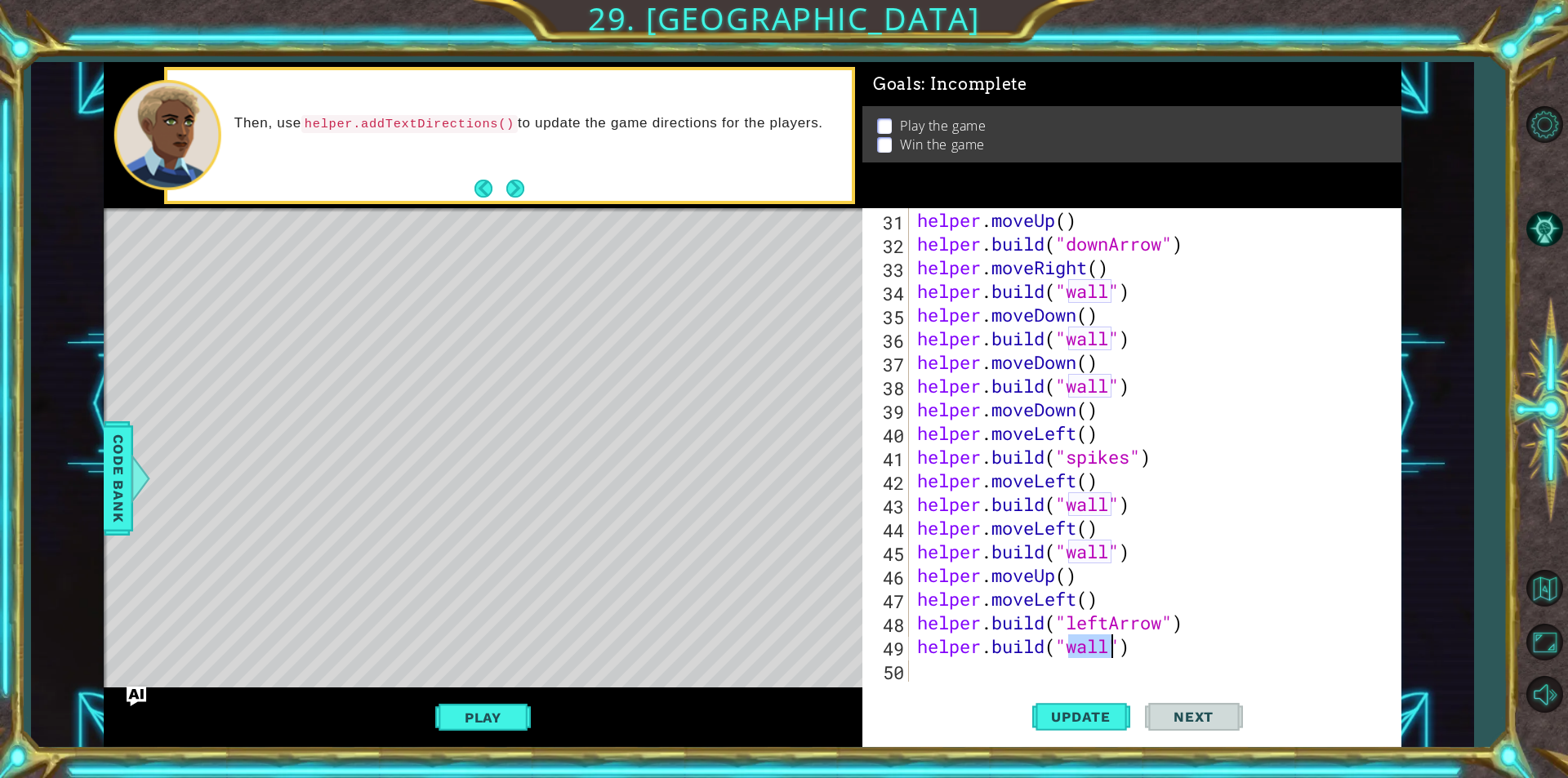
click at [1212, 630] on div "helper . moveUp ( ) helper . build ( "downArrow" ) helper . moveRight ( ) helpe…" at bounding box center [1153, 468] width 478 height 521
type textarea "[DOMAIN_NAME]("leftArrow")"
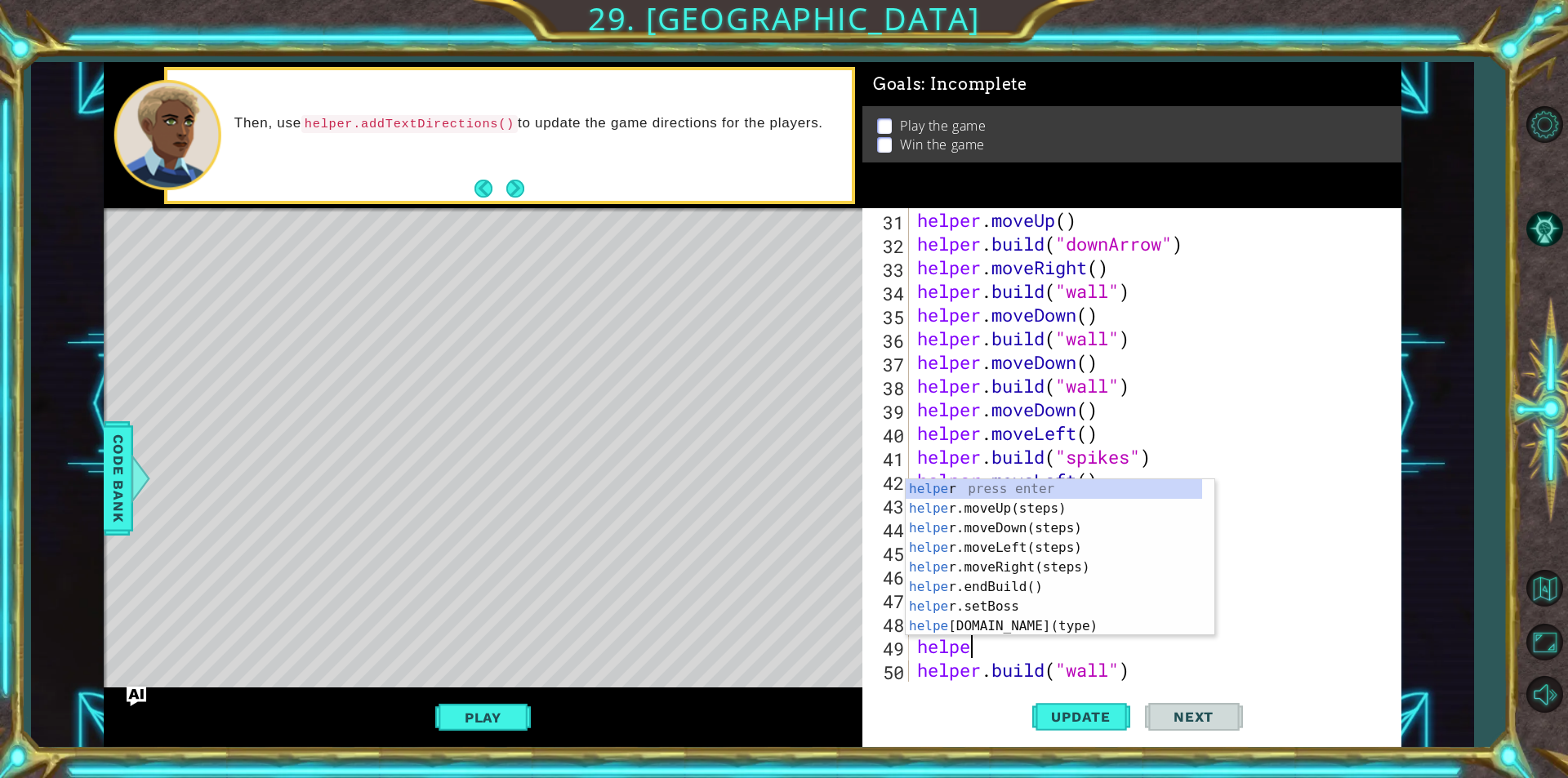
type textarea "helper"
click at [1023, 546] on div "helper press enter helper .moveUp(steps) press enter helper .moveDown(steps) pr…" at bounding box center [1053, 576] width 296 height 196
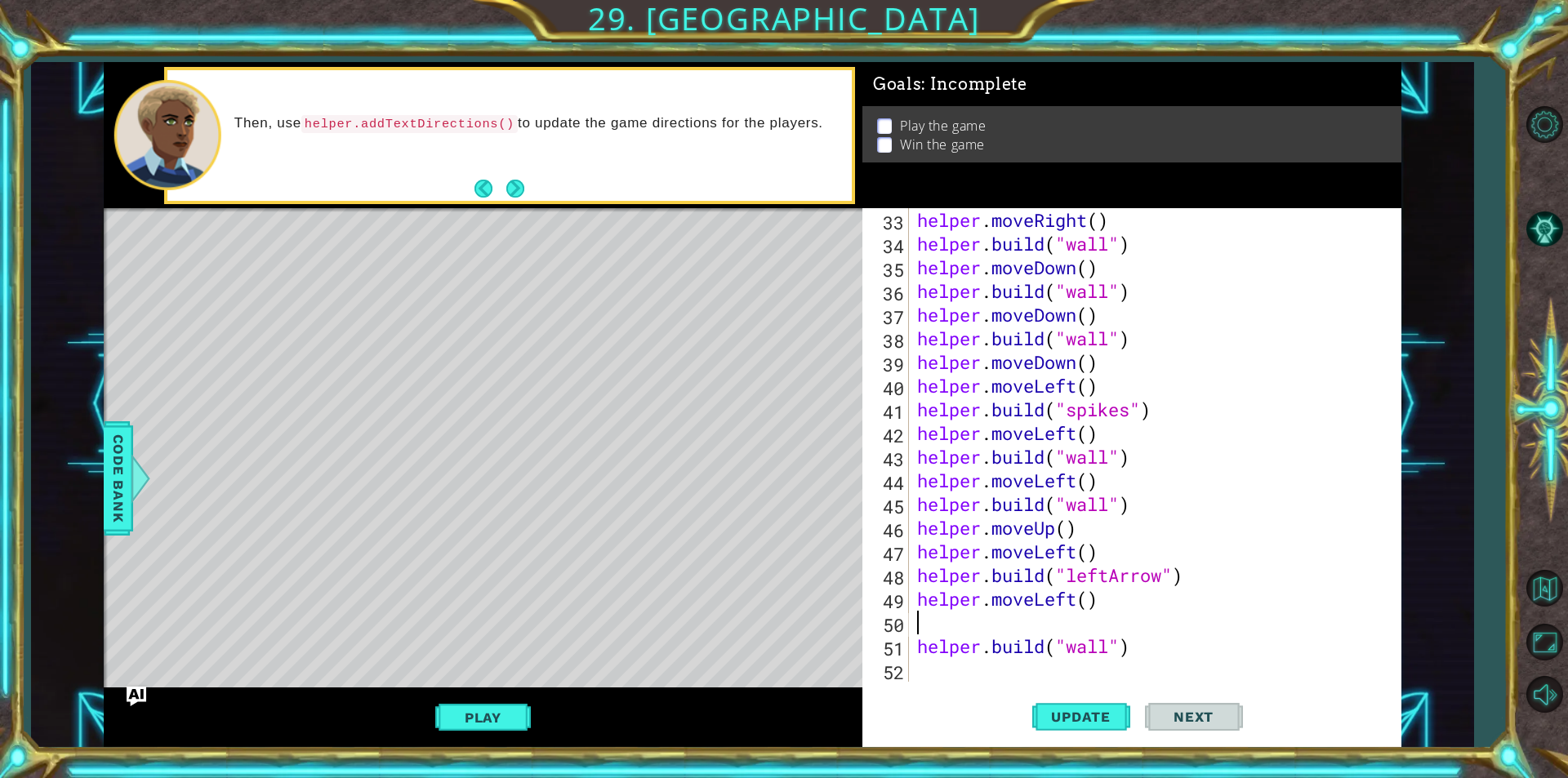
scroll to position [757, 0]
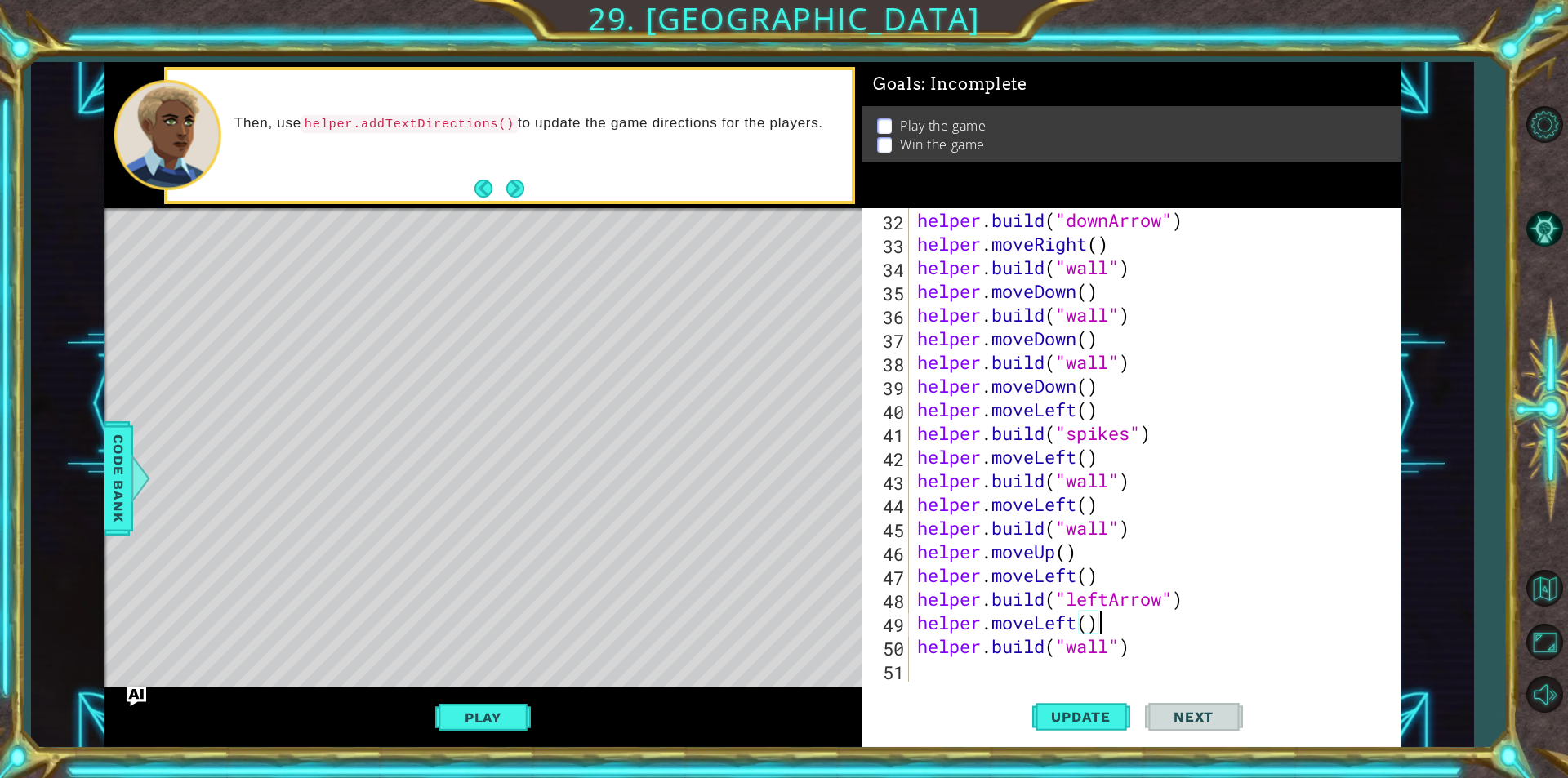
click at [1109, 644] on div "helper . build ( "downArrow" ) helper . moveRight ( ) helper . build ( "wall" )…" at bounding box center [1153, 468] width 478 height 521
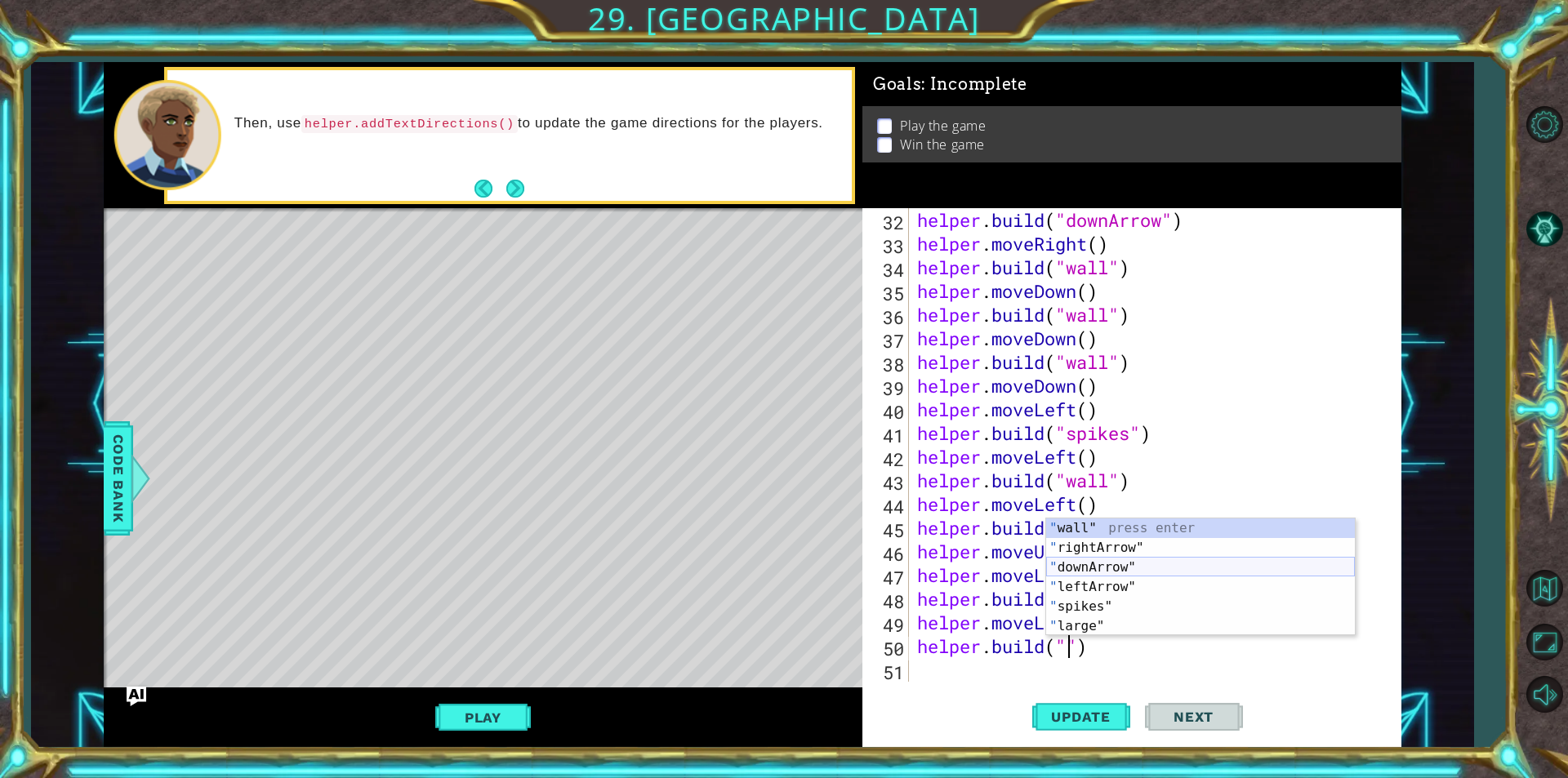
scroll to position [0, 8]
click at [1082, 570] on div "" wall" press enter " rightArrow" press enter " downArrow" press enter " leftAr…" at bounding box center [1200, 597] width 309 height 157
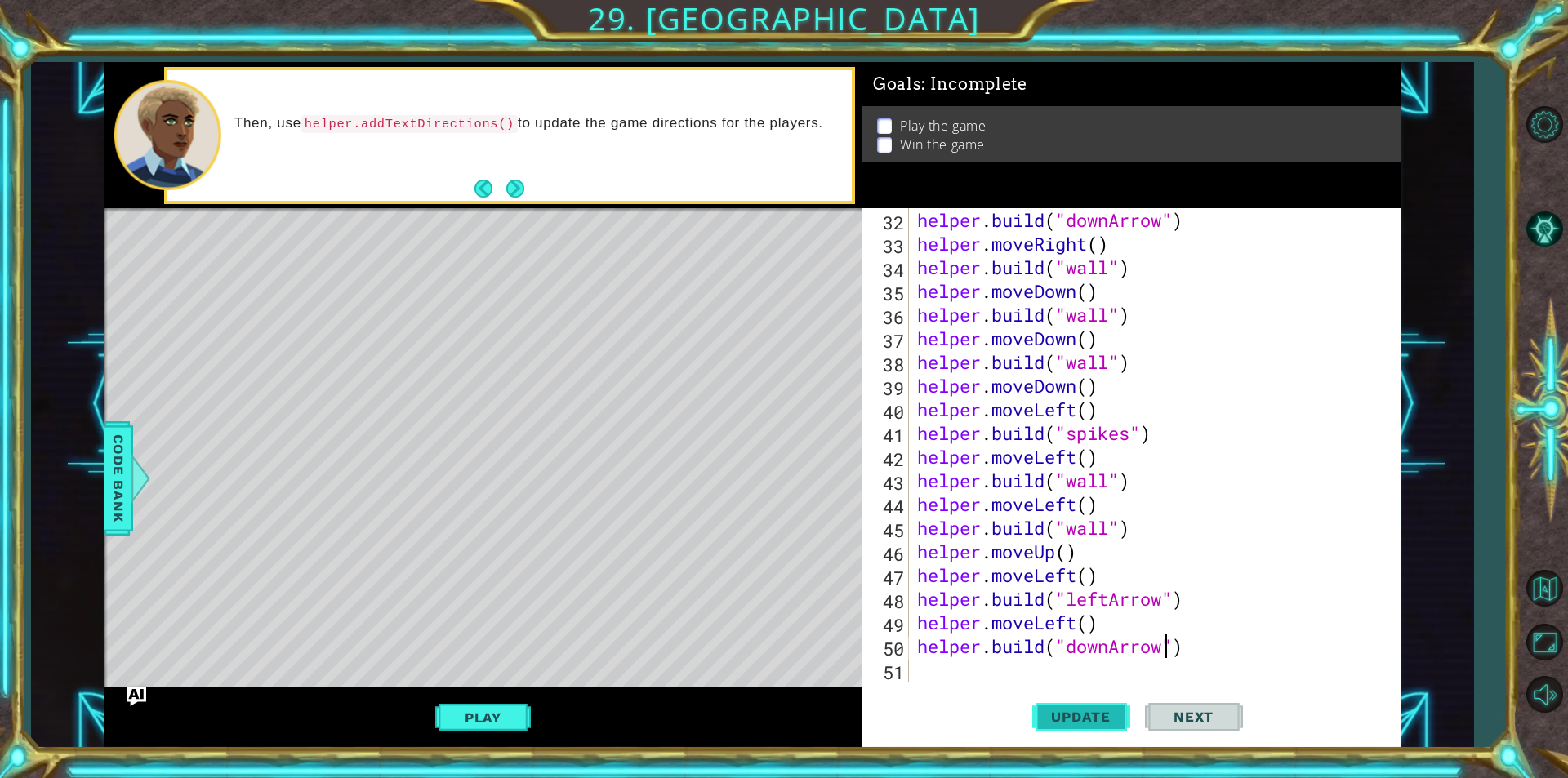
type textarea "[DOMAIN_NAME]("downArrow")"
click at [1076, 713] on span "Update" at bounding box center [1080, 716] width 92 height 16
click at [111, 453] on span "Code Bank" at bounding box center [118, 478] width 26 height 99
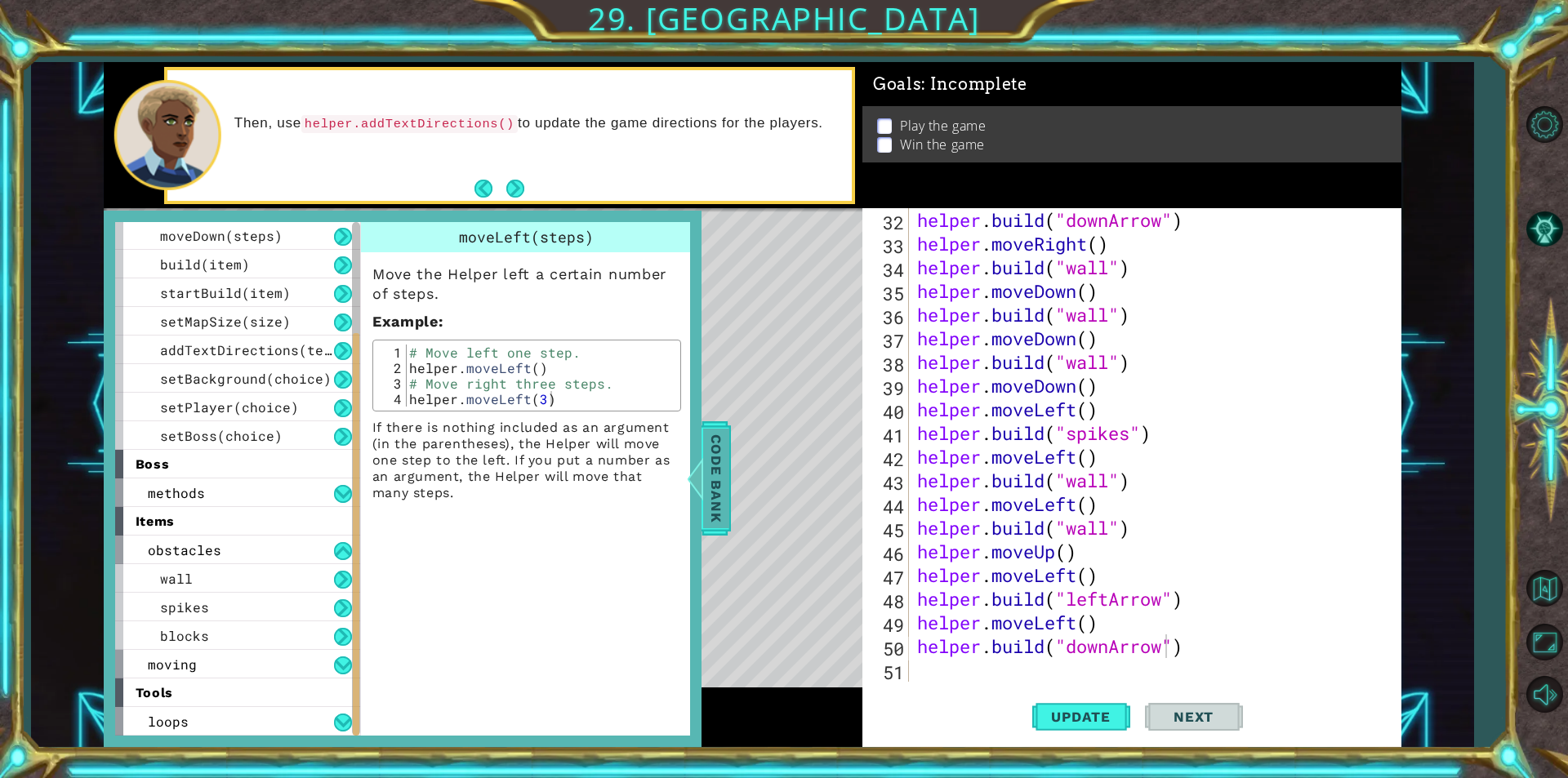
click at [723, 474] on span "Code Bank" at bounding box center [716, 478] width 26 height 99
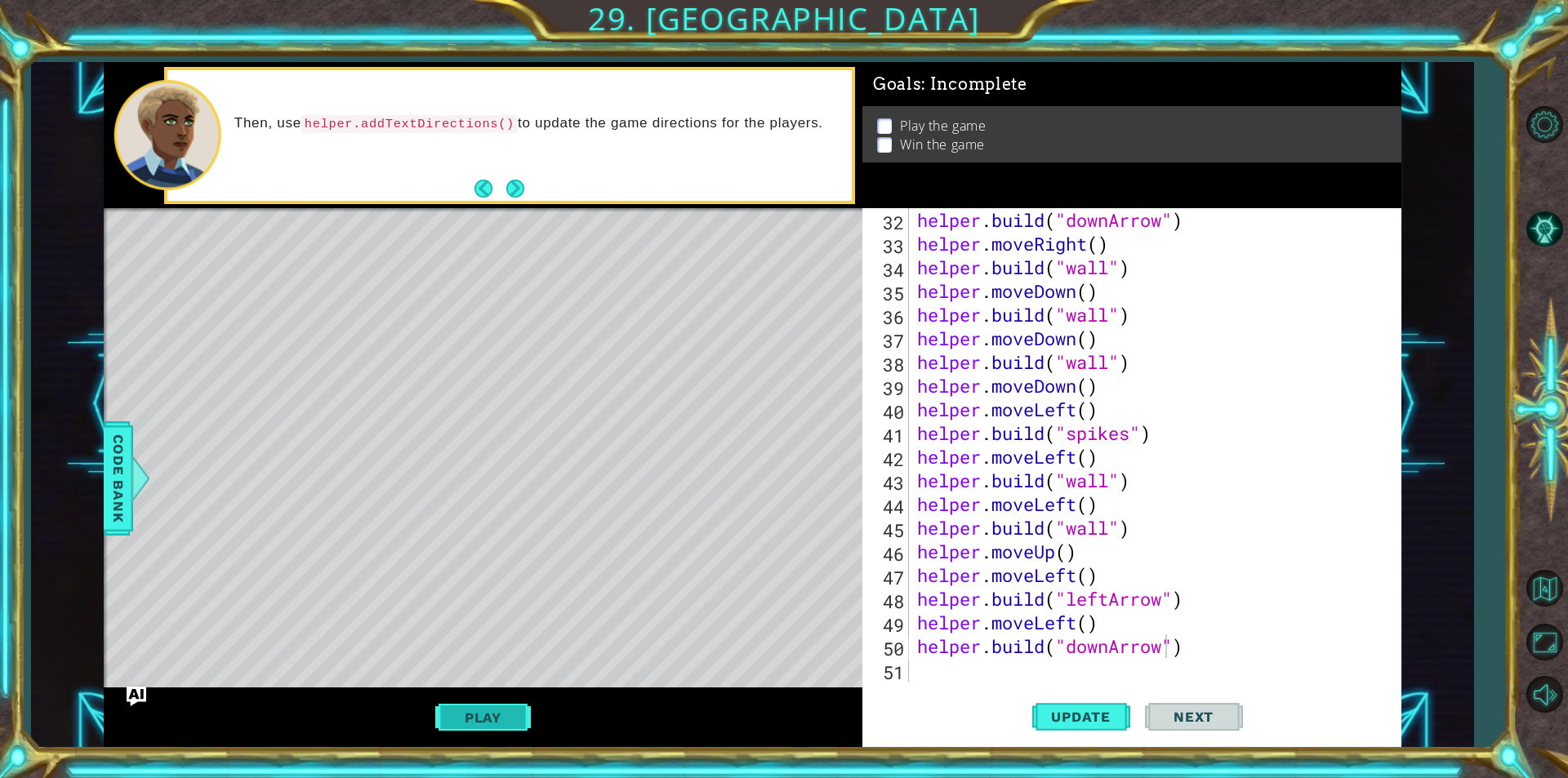
click at [462, 713] on button "Play" at bounding box center [482, 718] width 96 height 31
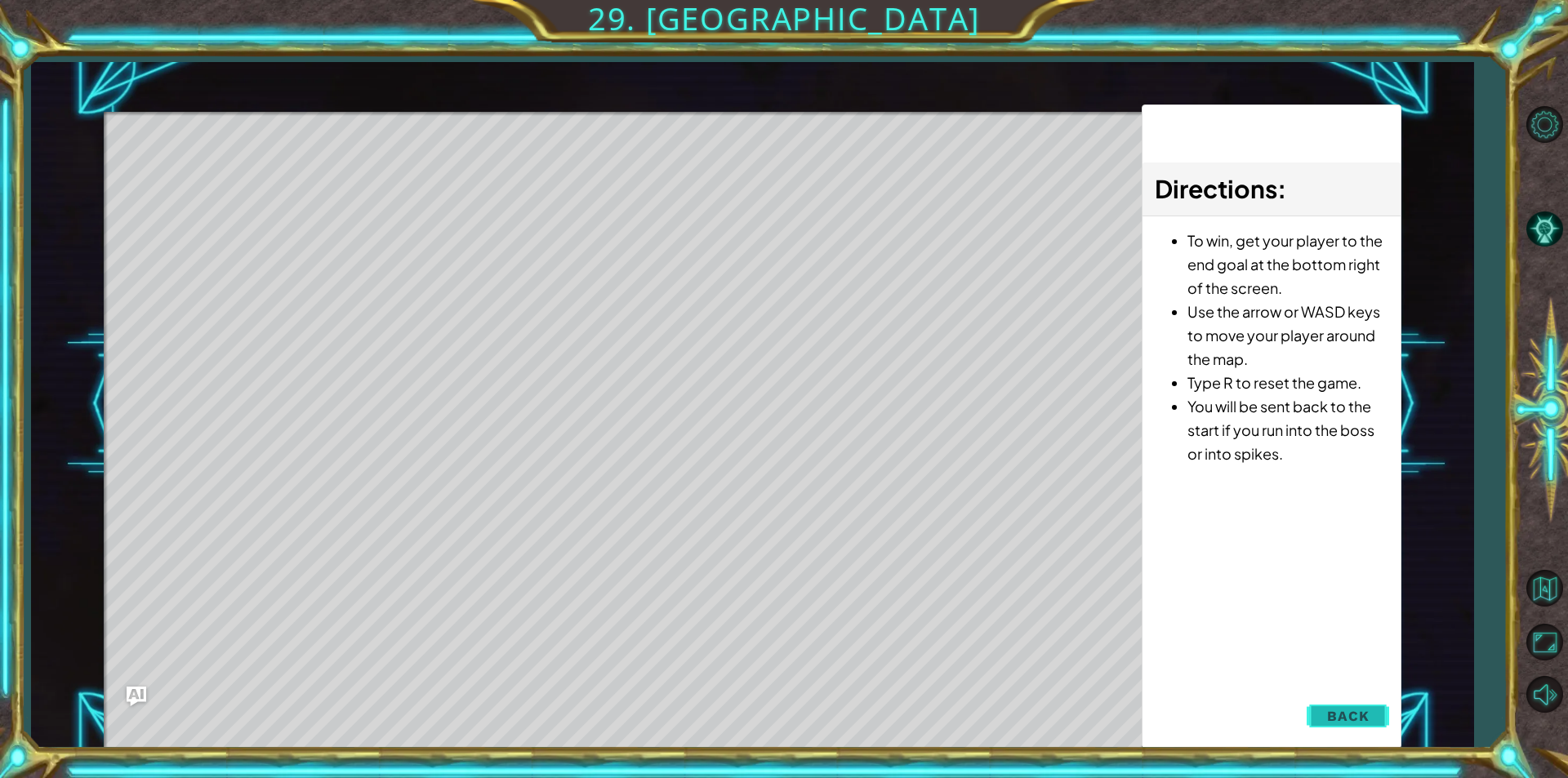
click at [1349, 704] on button "Back" at bounding box center [1348, 716] width 83 height 33
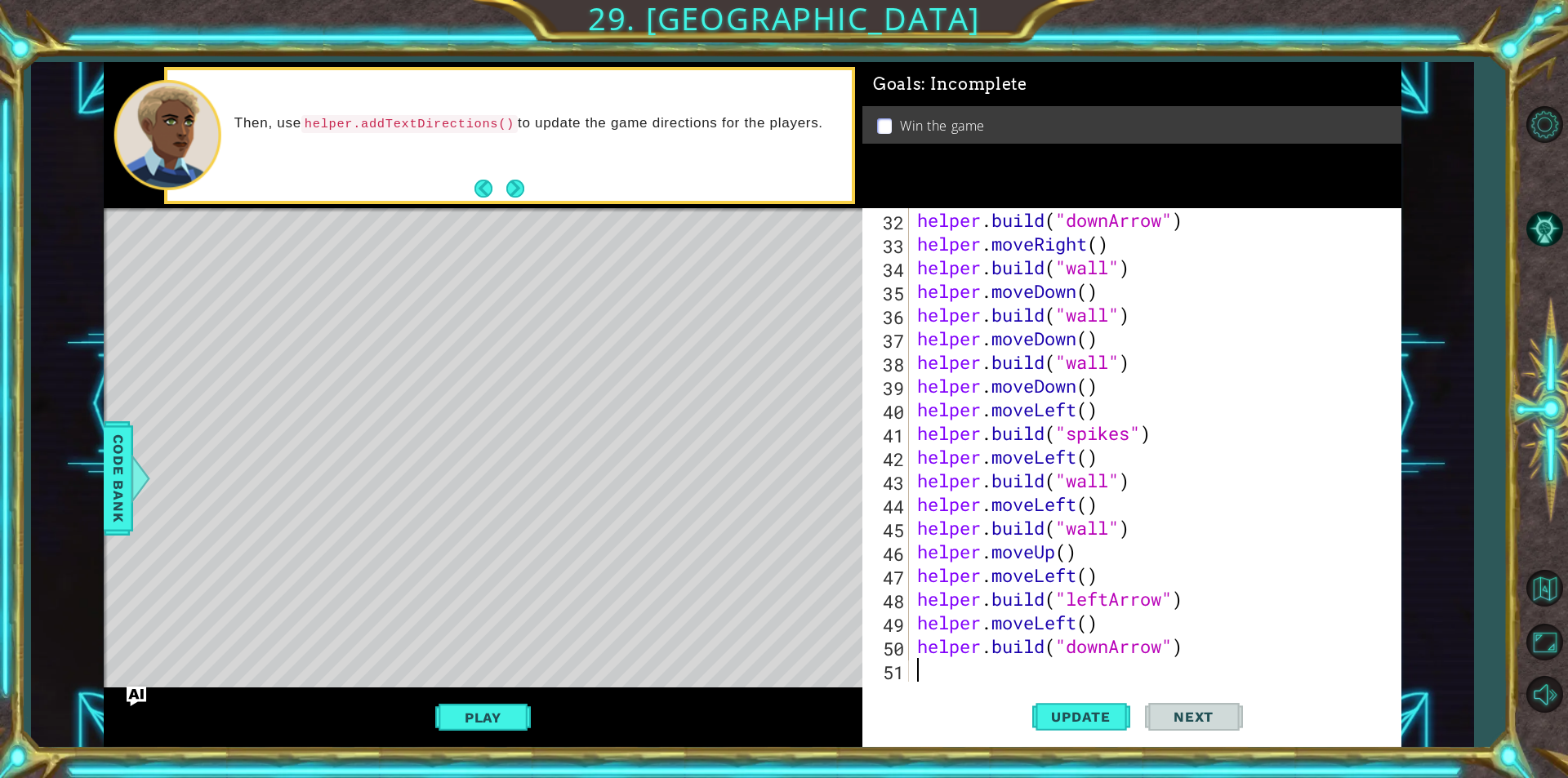
click at [967, 660] on div "helper . build ( "downArrow" ) helper . moveRight ( ) helper . build ( "wall" )…" at bounding box center [1153, 468] width 478 height 521
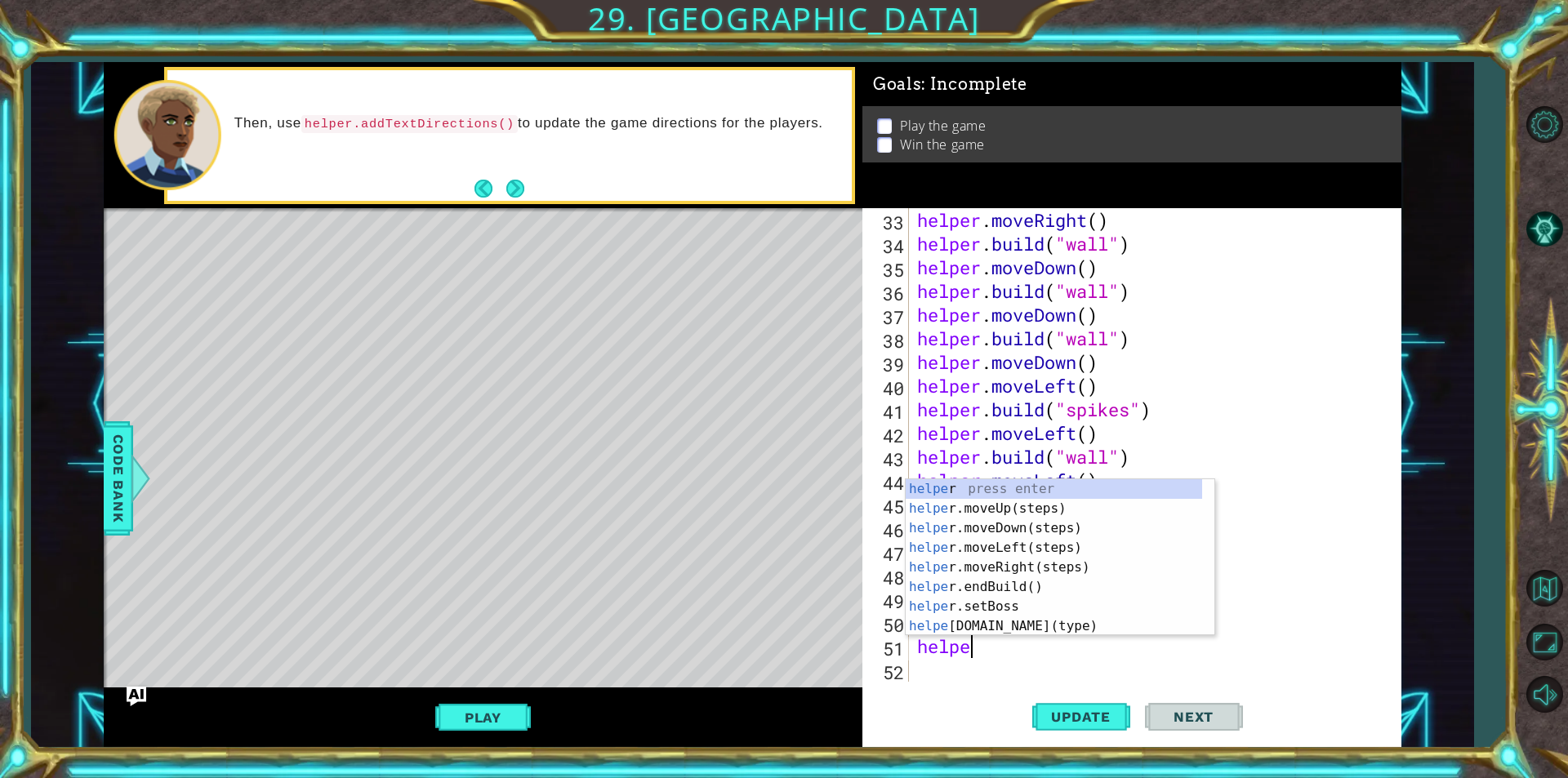
scroll to position [0, 2]
type textarea "helper"
click at [1028, 530] on div "helper press enter helper .moveUp(steps) press enter helper .moveDown(steps) pr…" at bounding box center [1053, 576] width 296 height 196
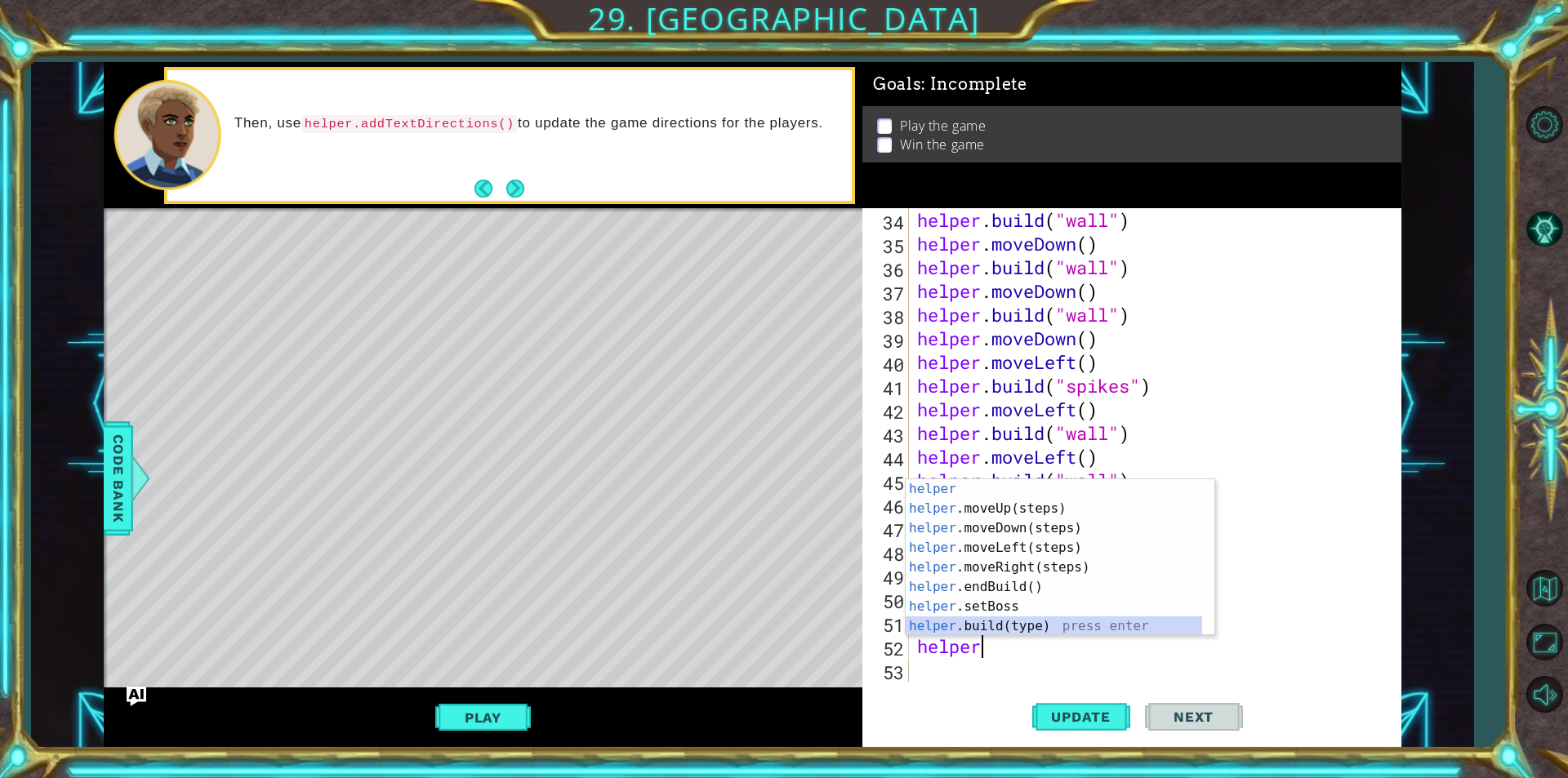
click at [962, 628] on div "helper press enter helper .moveUp(steps) press enter helper .moveDown(steps) pr…" at bounding box center [1053, 576] width 296 height 196
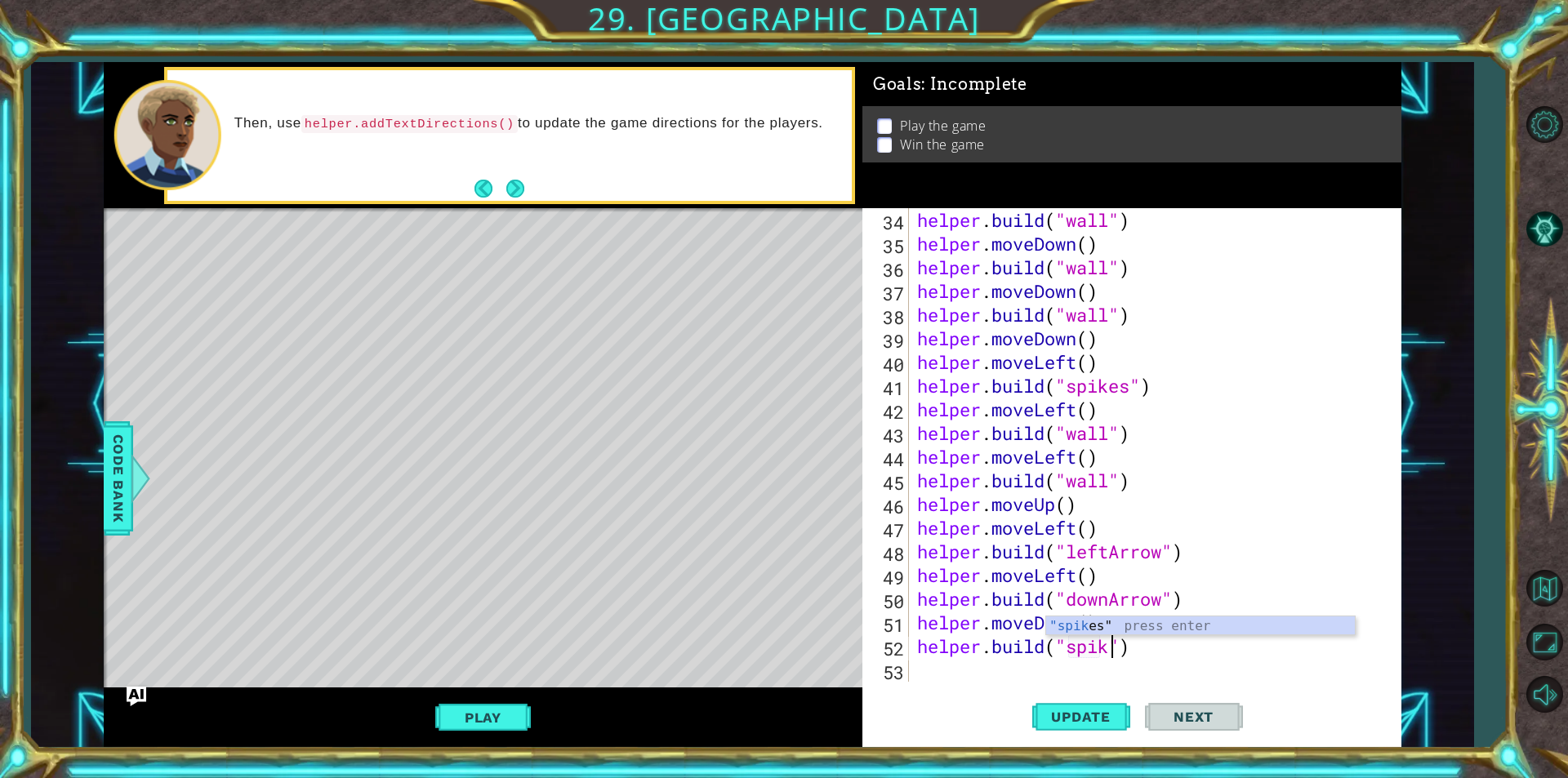
type textarea "[DOMAIN_NAME]("spikes")"
click at [1018, 678] on div "helper . build ( "wall" ) helper . moveDown ( ) helper . build ( "wall" ) helpe…" at bounding box center [1153, 468] width 478 height 521
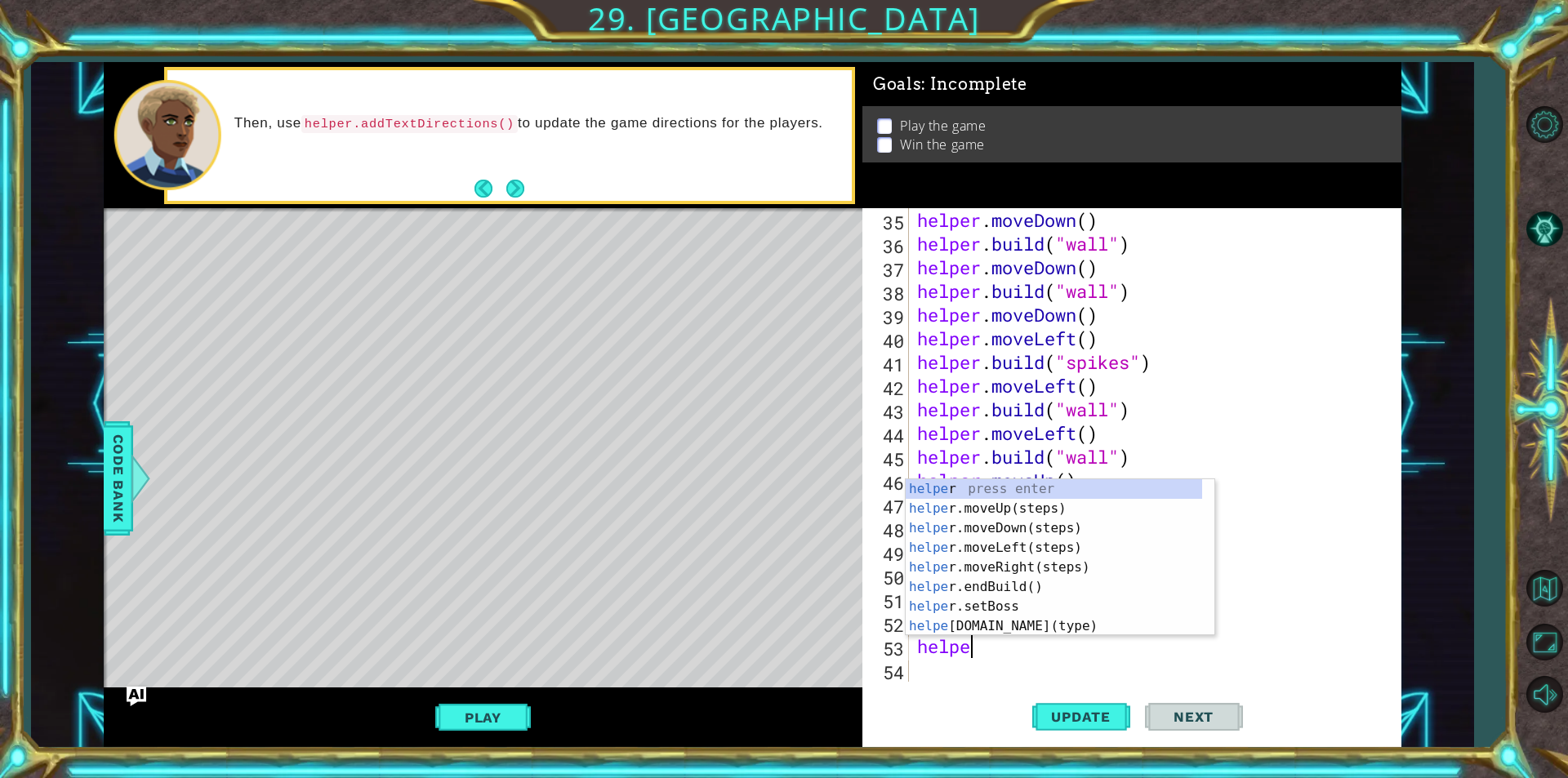
scroll to position [0, 2]
type textarea "helper"
click at [1008, 572] on div "helper press enter helper .moveUp(steps) press enter helper .moveDown(steps) pr…" at bounding box center [1053, 576] width 296 height 196
type textarea "helper"
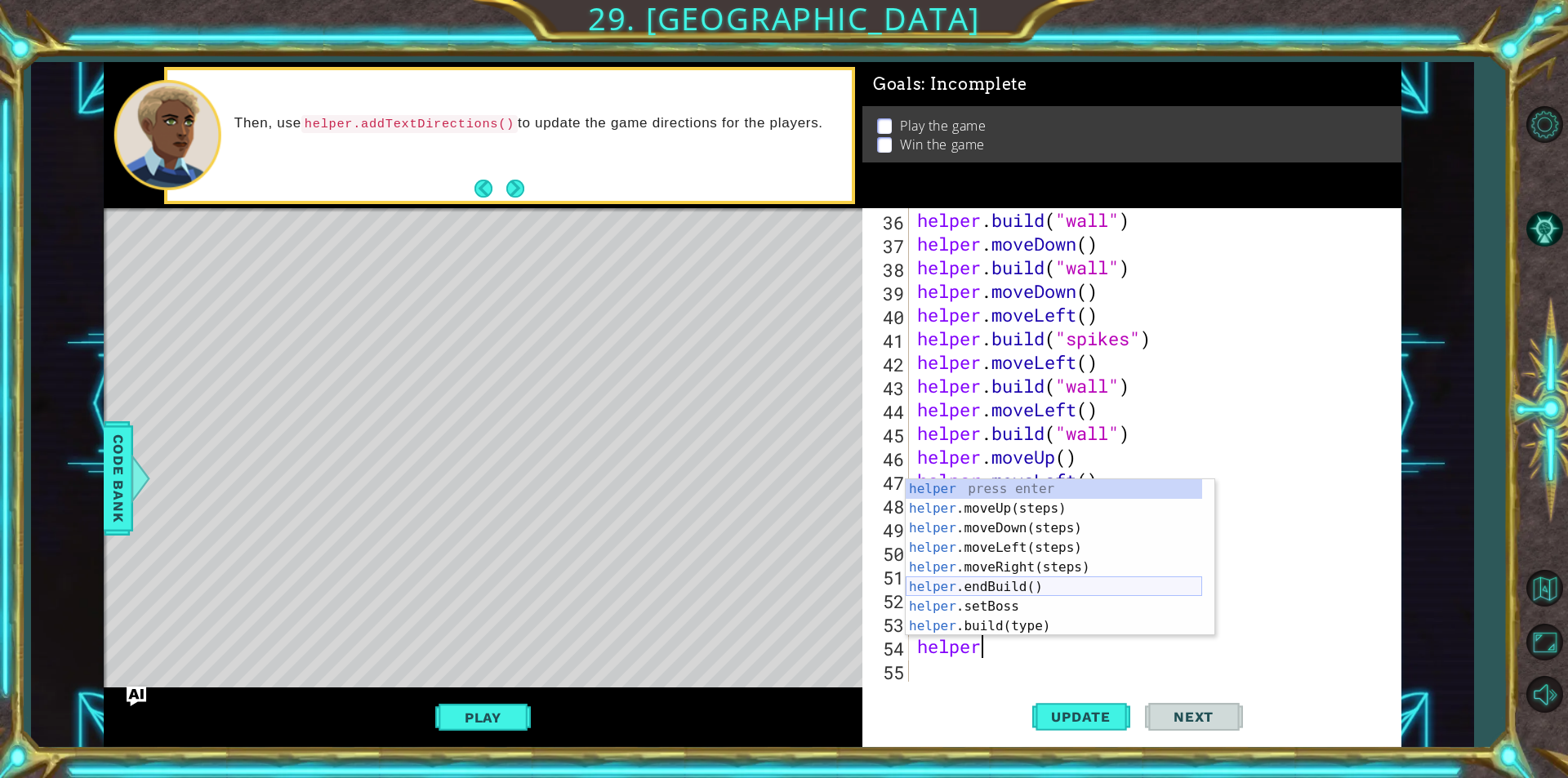
click at [1016, 591] on div "helper press enter helper .moveUp(steps) press enter helper .moveDown(steps) pr…" at bounding box center [1053, 576] width 296 height 196
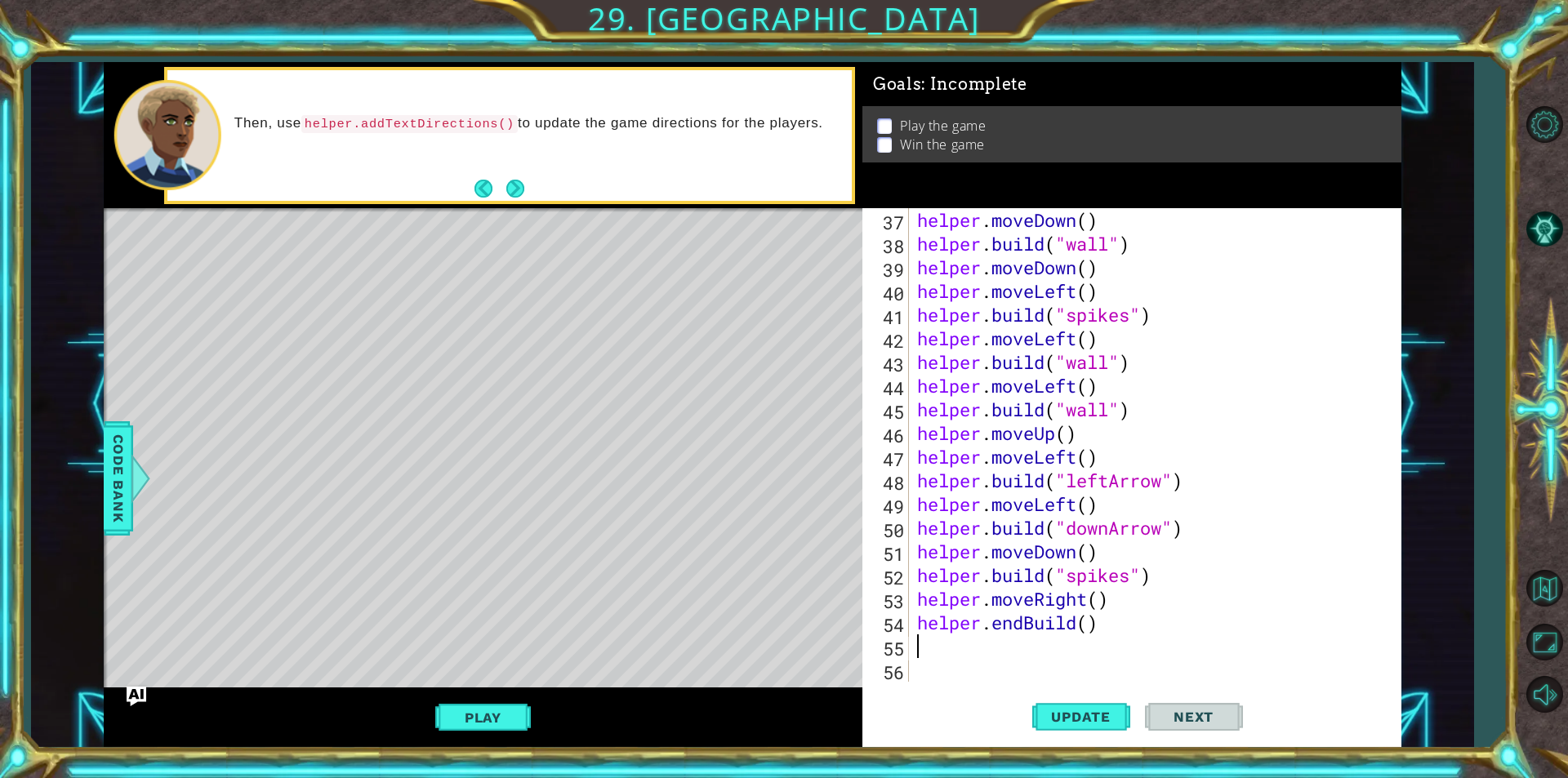
scroll to position [875, 0]
click at [1091, 624] on div "helper . moveDown ( ) helper . build ( "wall" ) helper . moveDown ( ) helper . …" at bounding box center [1153, 468] width 478 height 521
click at [1028, 621] on div "helper . moveDown ( ) helper . build ( "wall" ) helper . moveDown ( ) helper . …" at bounding box center [1153, 468] width 478 height 521
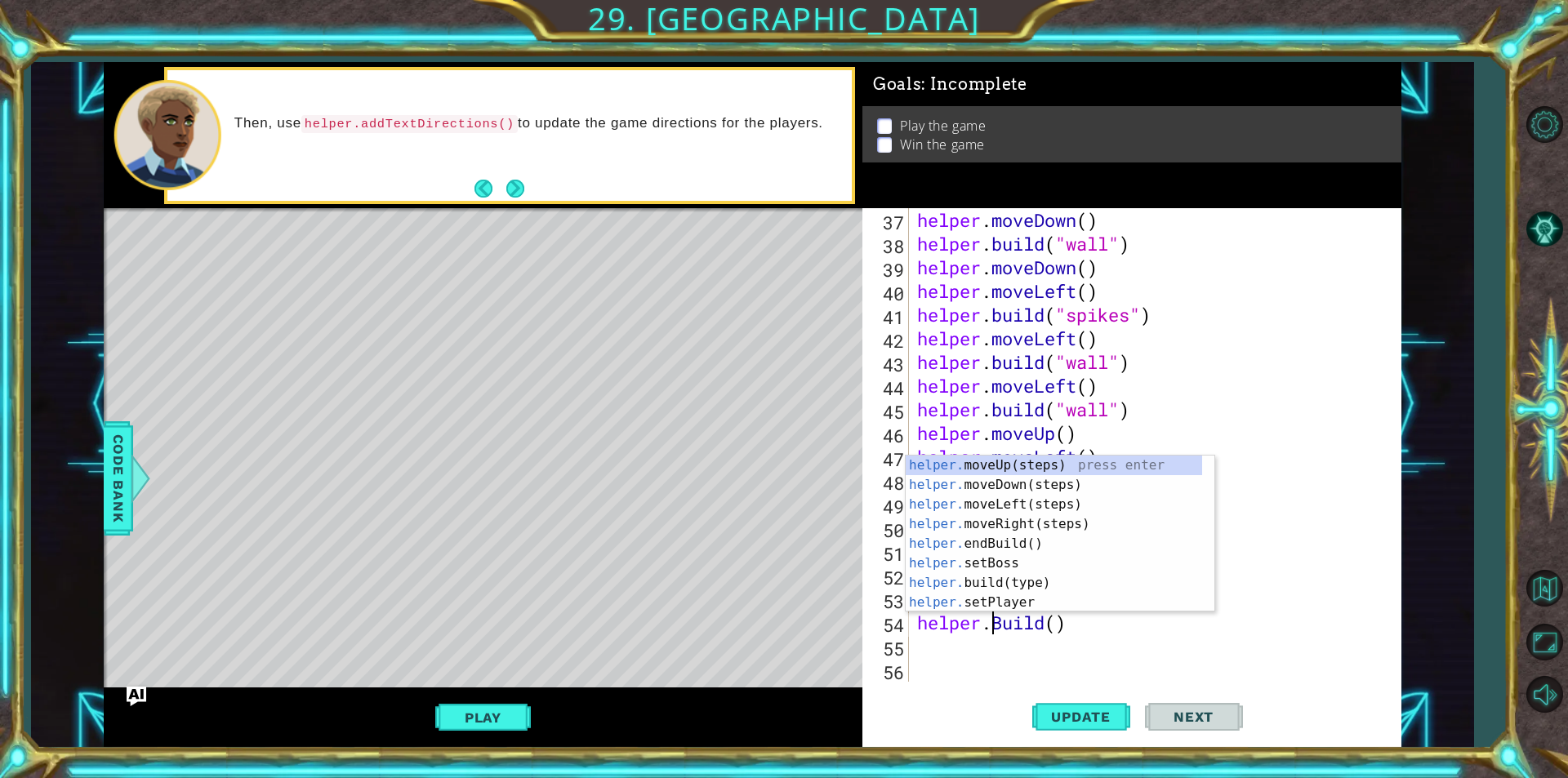
click at [1003, 618] on div "helper . moveDown ( ) helper . build ( "wall" ) helper . moveDown ( ) helper . …" at bounding box center [1153, 468] width 478 height 521
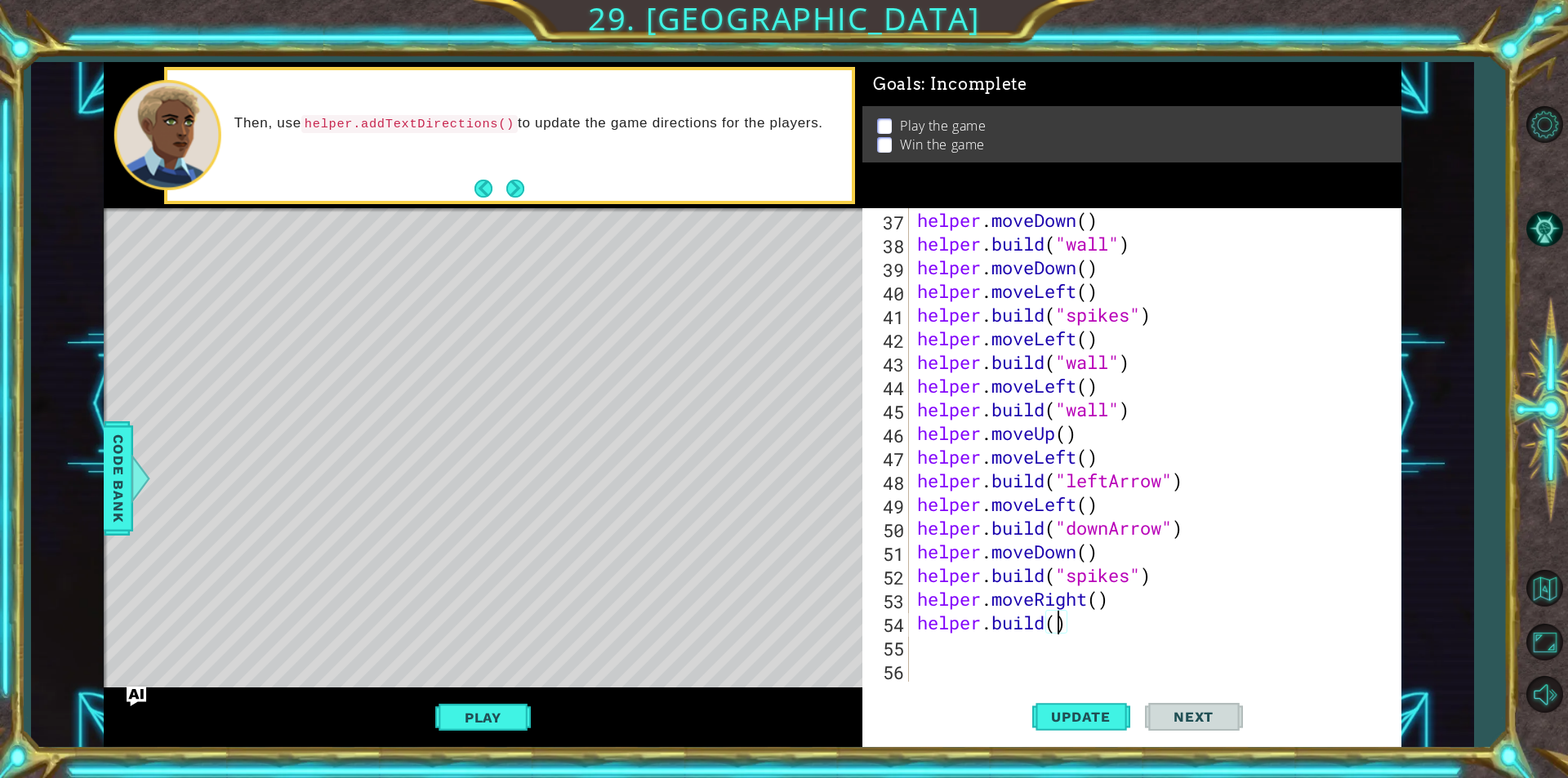
click at [1060, 624] on div "helper . moveDown ( ) helper . build ( "wall" ) helper . moveDown ( ) helper . …" at bounding box center [1153, 468] width 478 height 521
click at [1068, 706] on button "Update" at bounding box center [1081, 716] width 98 height 53
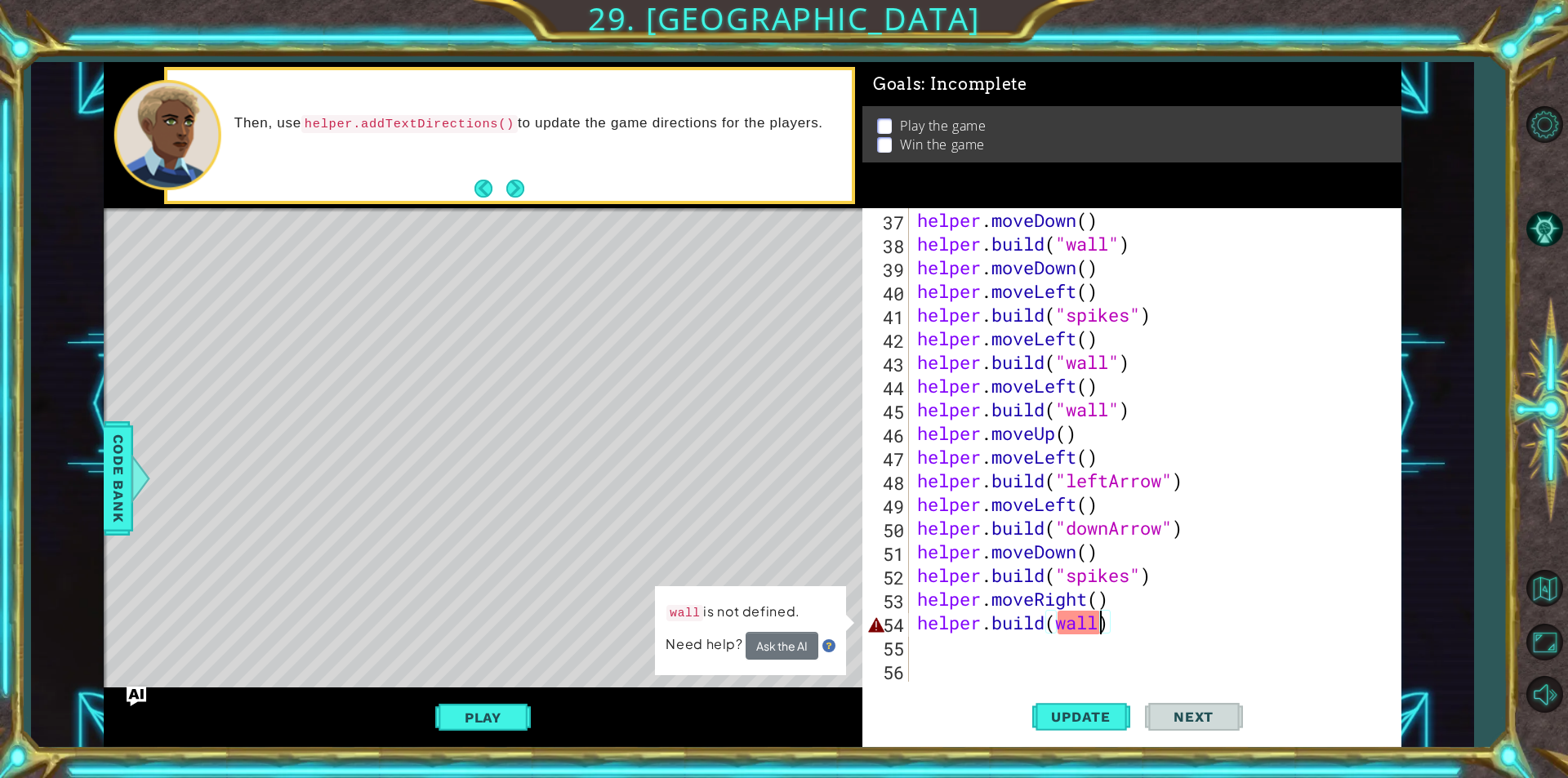
scroll to position [0, 8]
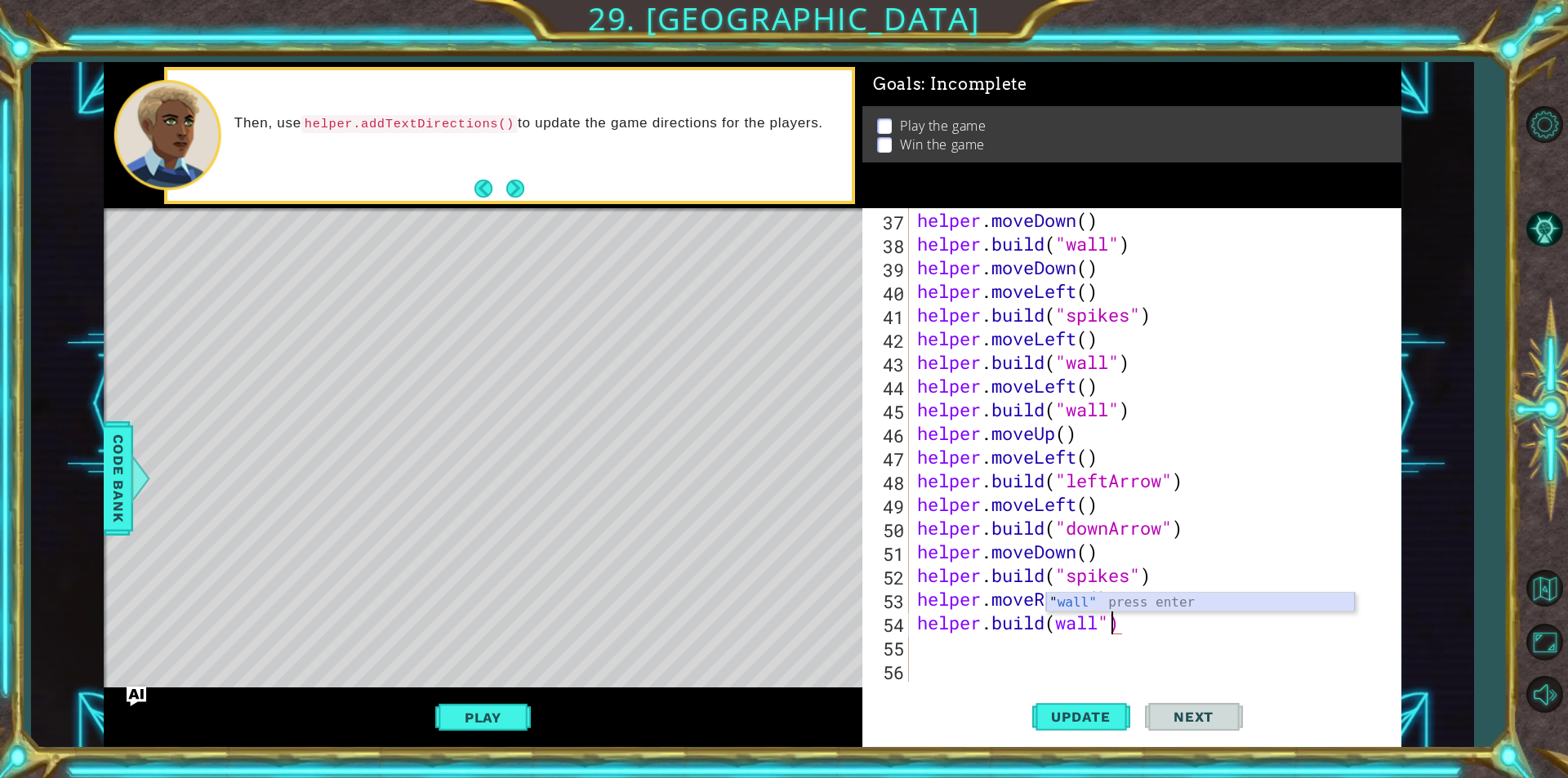
click at [1099, 603] on div "" wall" press enter" at bounding box center [1200, 622] width 309 height 59
type textarea "[DOMAIN_NAME]("wall")"
click at [1056, 734] on button "Update" at bounding box center [1081, 716] width 98 height 53
click at [1064, 726] on button "Update" at bounding box center [1081, 716] width 98 height 53
click at [969, 659] on div "helper . moveDown ( ) helper . build ( "wall" ) helper . moveDown ( ) helper . …" at bounding box center [1153, 468] width 478 height 521
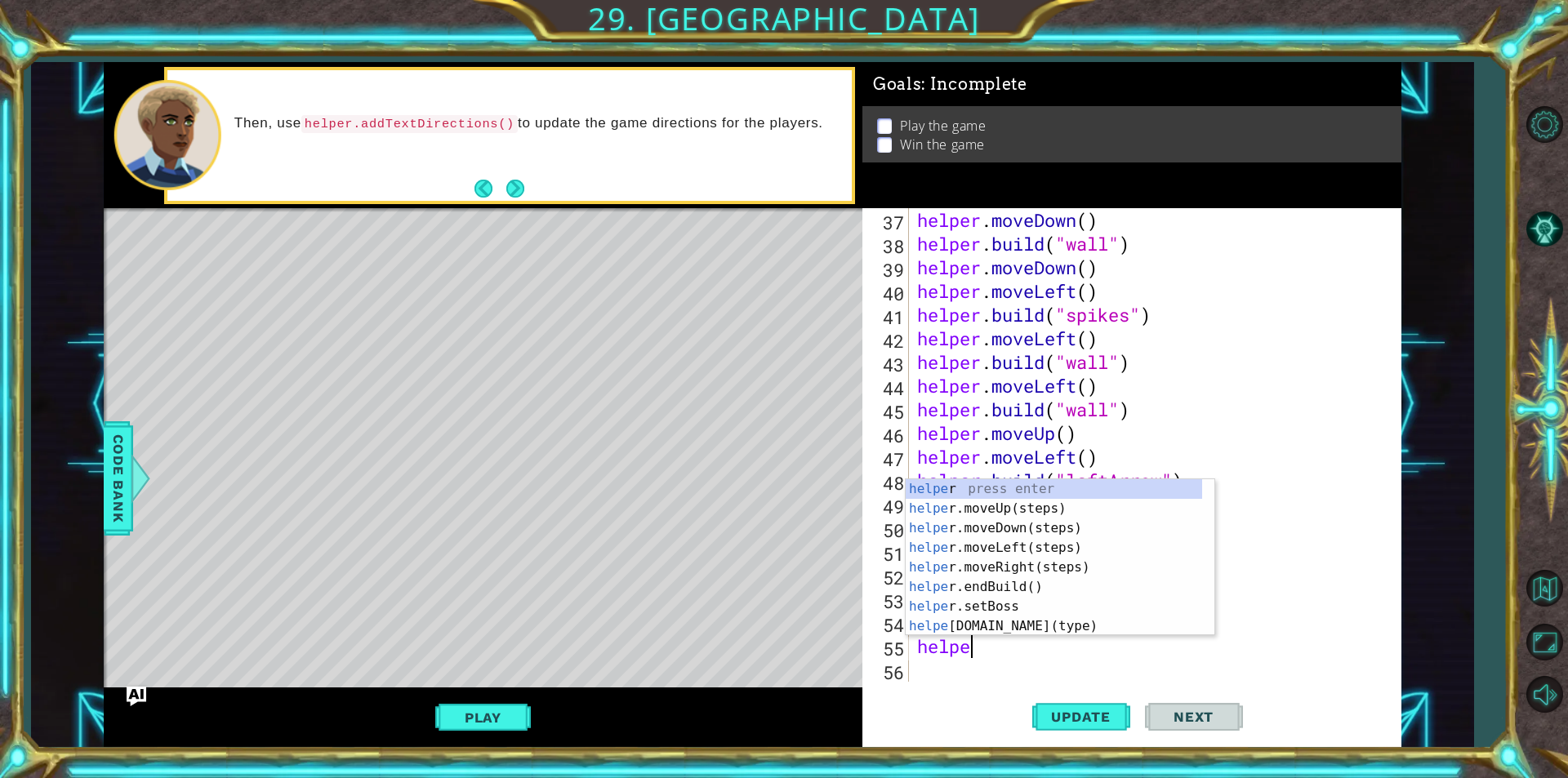
scroll to position [0, 2]
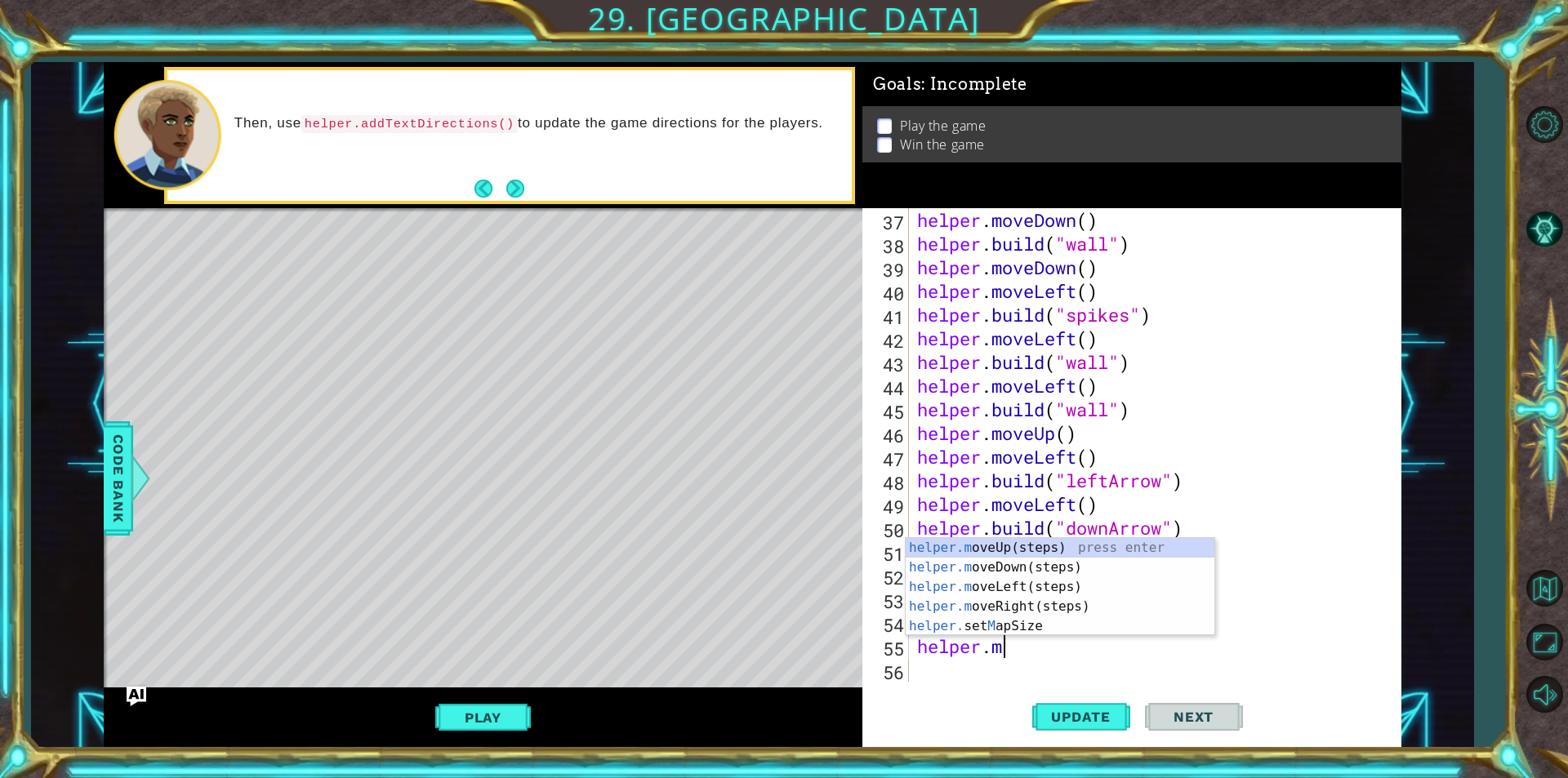
type textarea "[DOMAIN_NAME]"
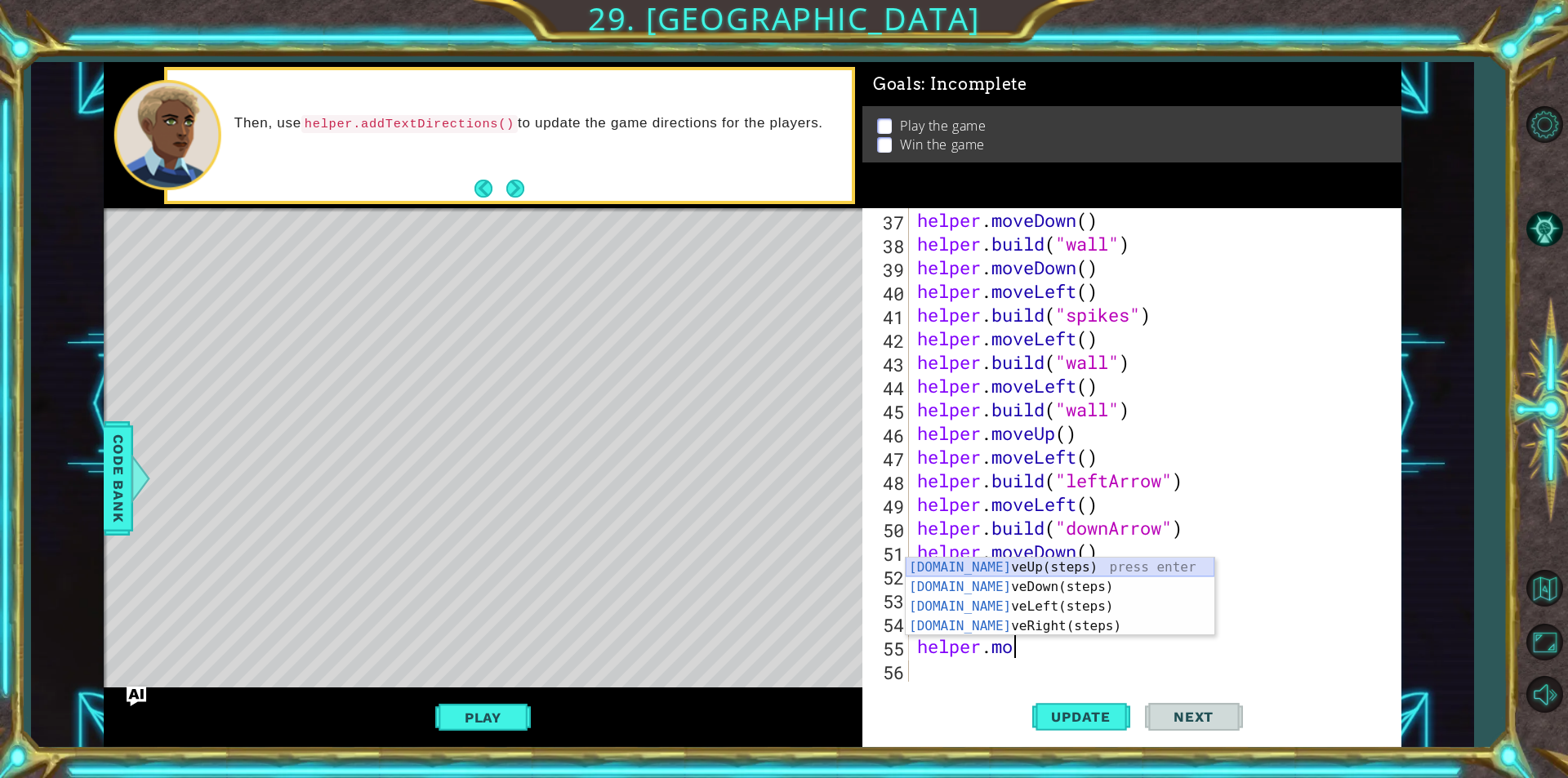
click at [1036, 569] on div "[DOMAIN_NAME] veUp(steps) press enter [DOMAIN_NAME] veDown(steps) press enter […" at bounding box center [1060, 616] width 309 height 117
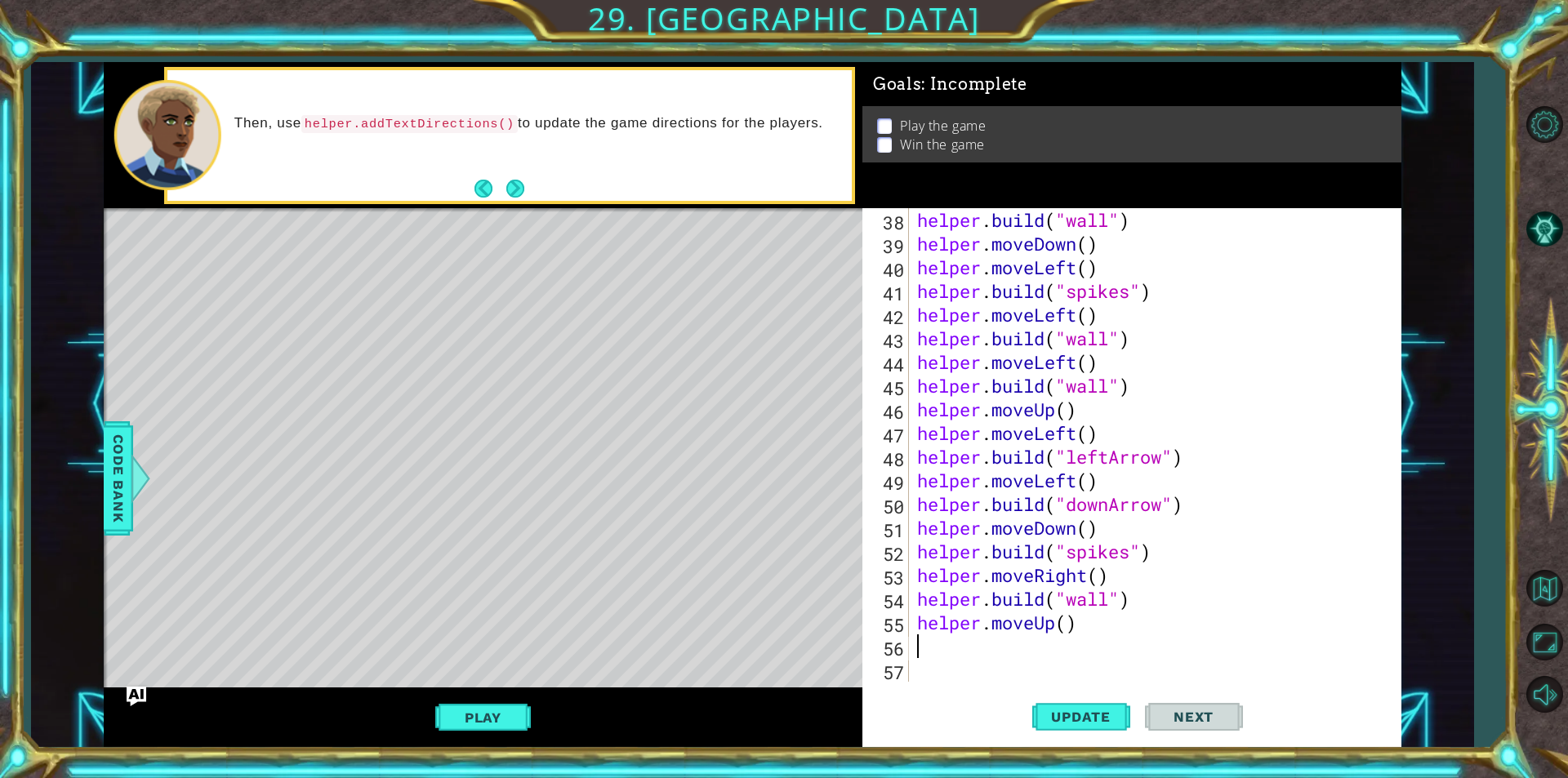
scroll to position [900, 0]
click at [1070, 629] on div "helper . build ( "wall" ) helper . moveDown ( ) helper . moveLeft ( ) helper . …" at bounding box center [1153, 468] width 478 height 521
click at [1081, 705] on button "Update" at bounding box center [1081, 716] width 98 height 53
type textarea "helper.moveUp(2)"
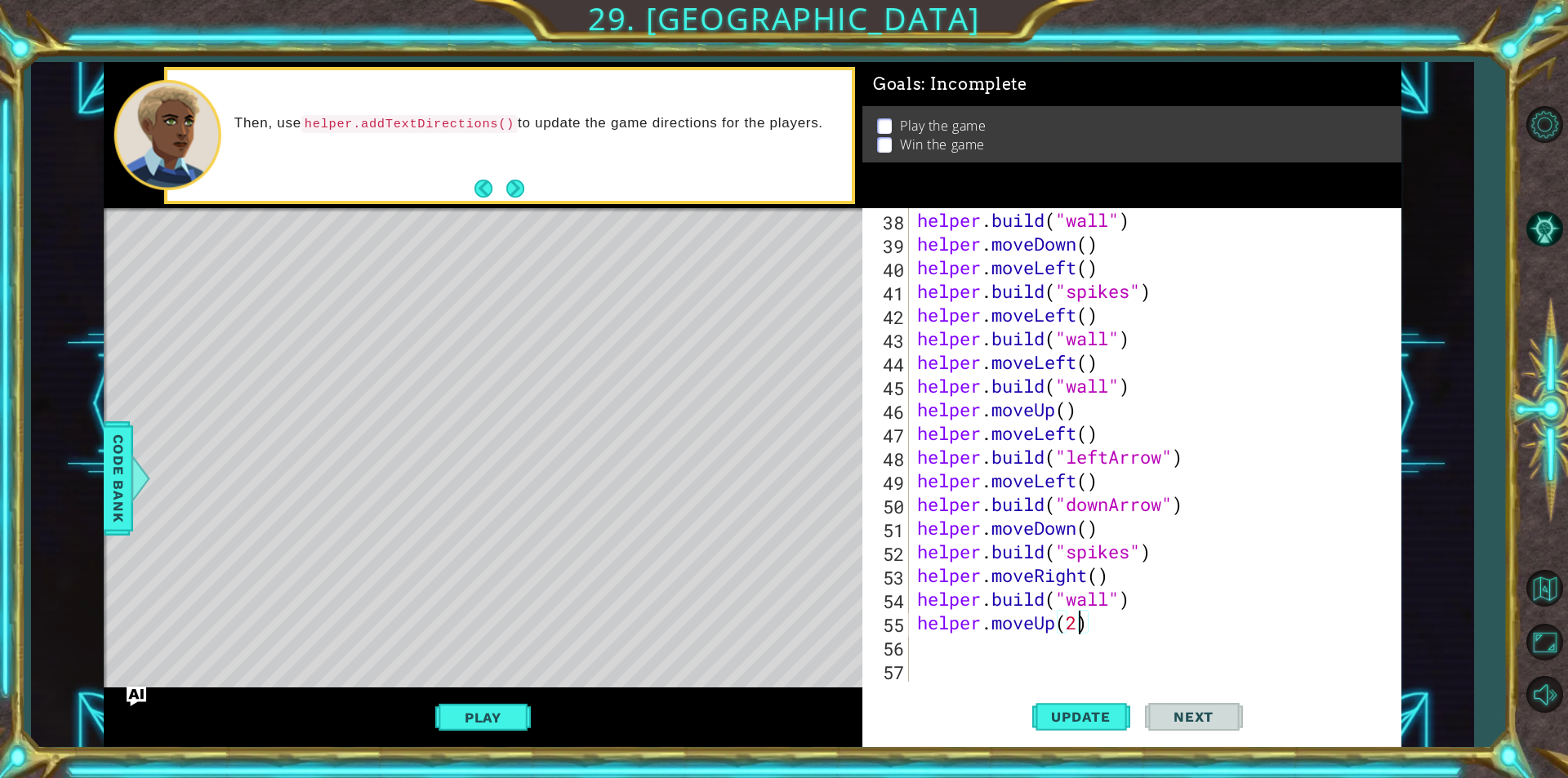
click at [1064, 644] on div "helper . build ( "wall" ) helper . moveDown ( ) helper . moveLeft ( ) helper . …" at bounding box center [1153, 468] width 478 height 521
click at [1084, 626] on div "" wall " press enter" at bounding box center [1189, 645] width 309 height 59
type textarea "helperbuild("wall")"
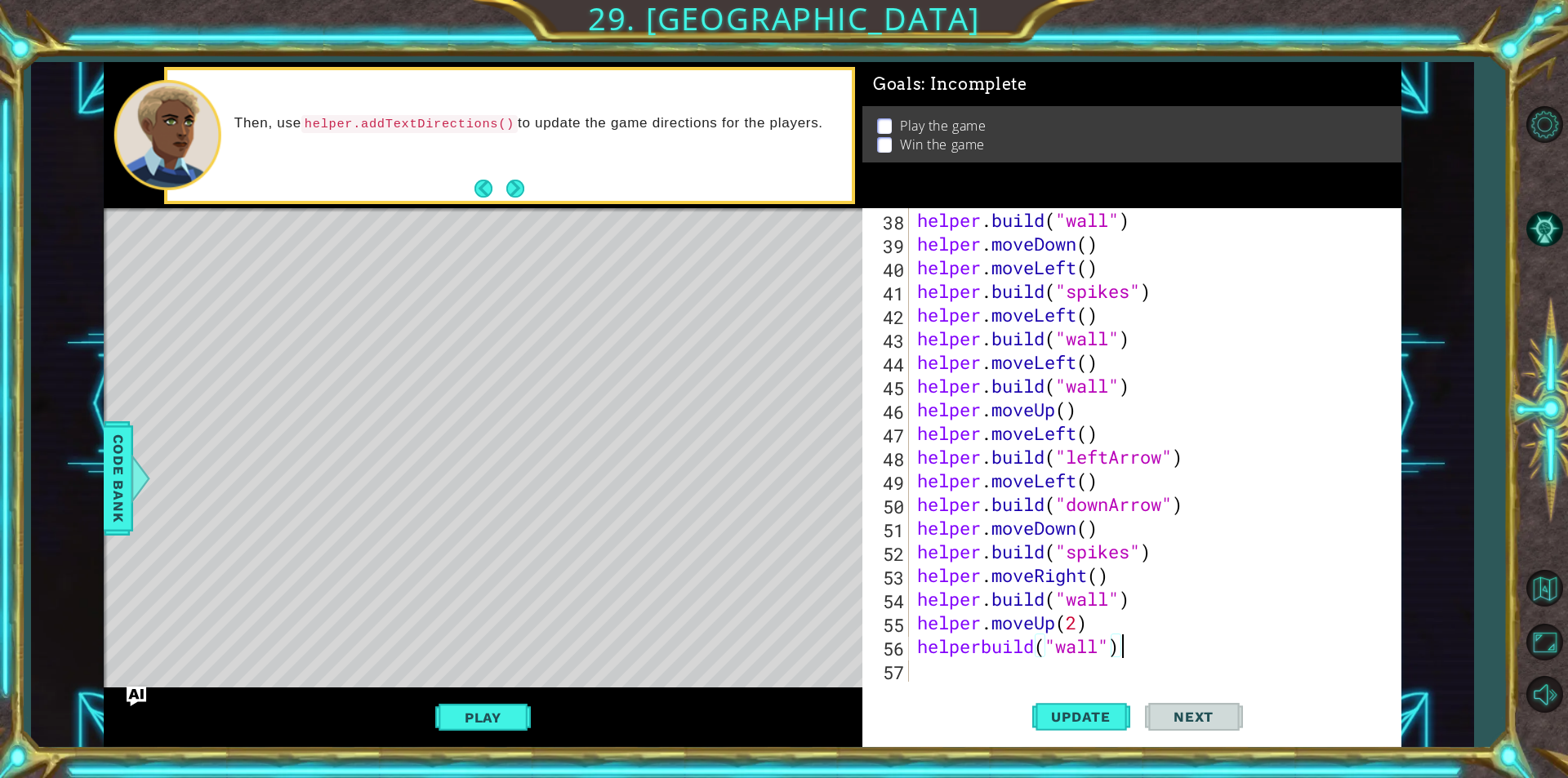
click at [1023, 672] on div "helper . build ( "wall" ) helper . moveDown ( ) helper . moveLeft ( ) helper . …" at bounding box center [1153, 468] width 478 height 521
click at [978, 653] on div "helper . build ( "wall" ) helper . moveDown ( ) helper . moveLeft ( ) helper . …" at bounding box center [1153, 468] width 478 height 521
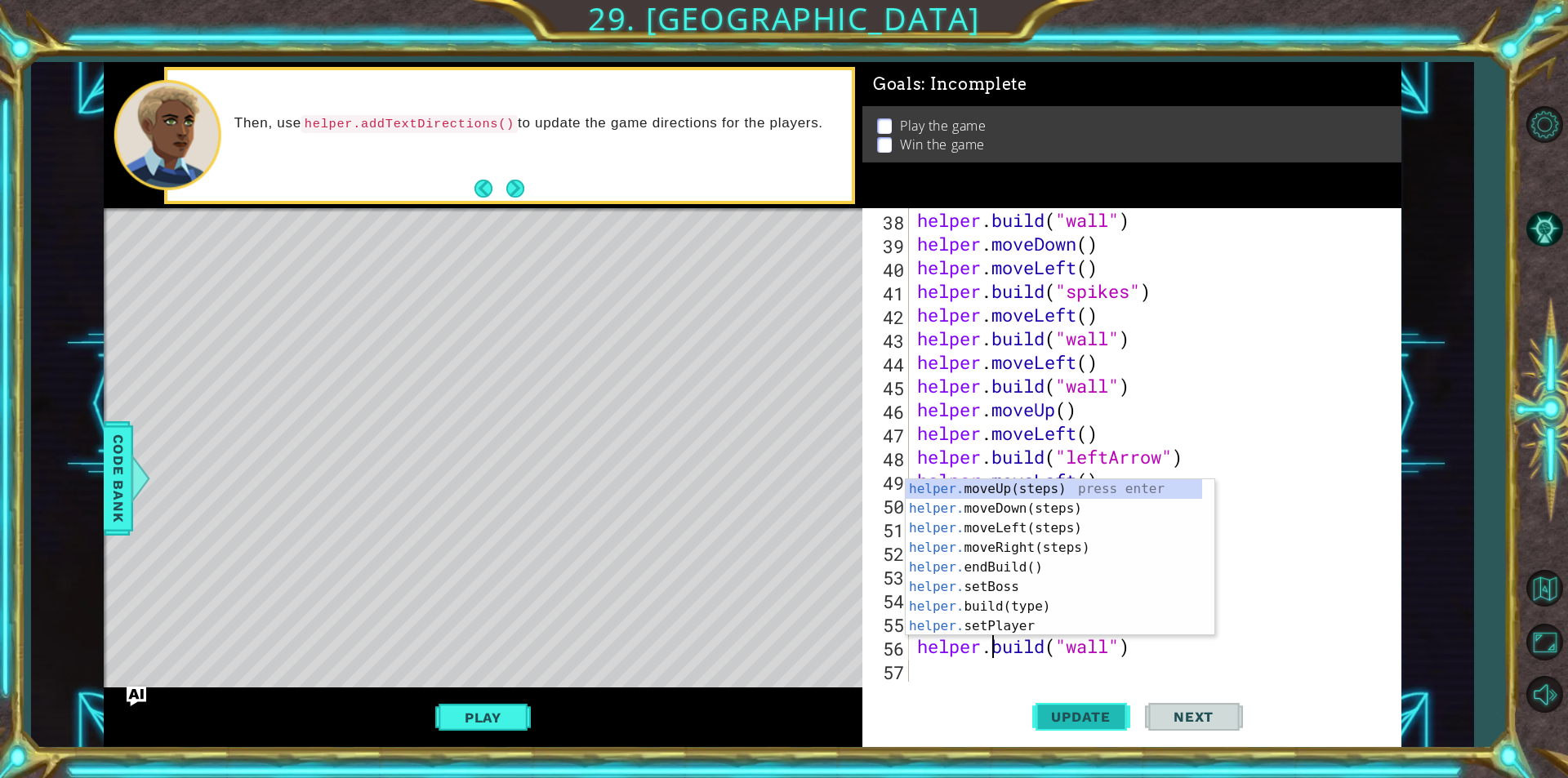
scroll to position [0, 3]
type textarea "[DOMAIN_NAME]("wall")"
click at [1060, 705] on button "Update" at bounding box center [1081, 716] width 98 height 53
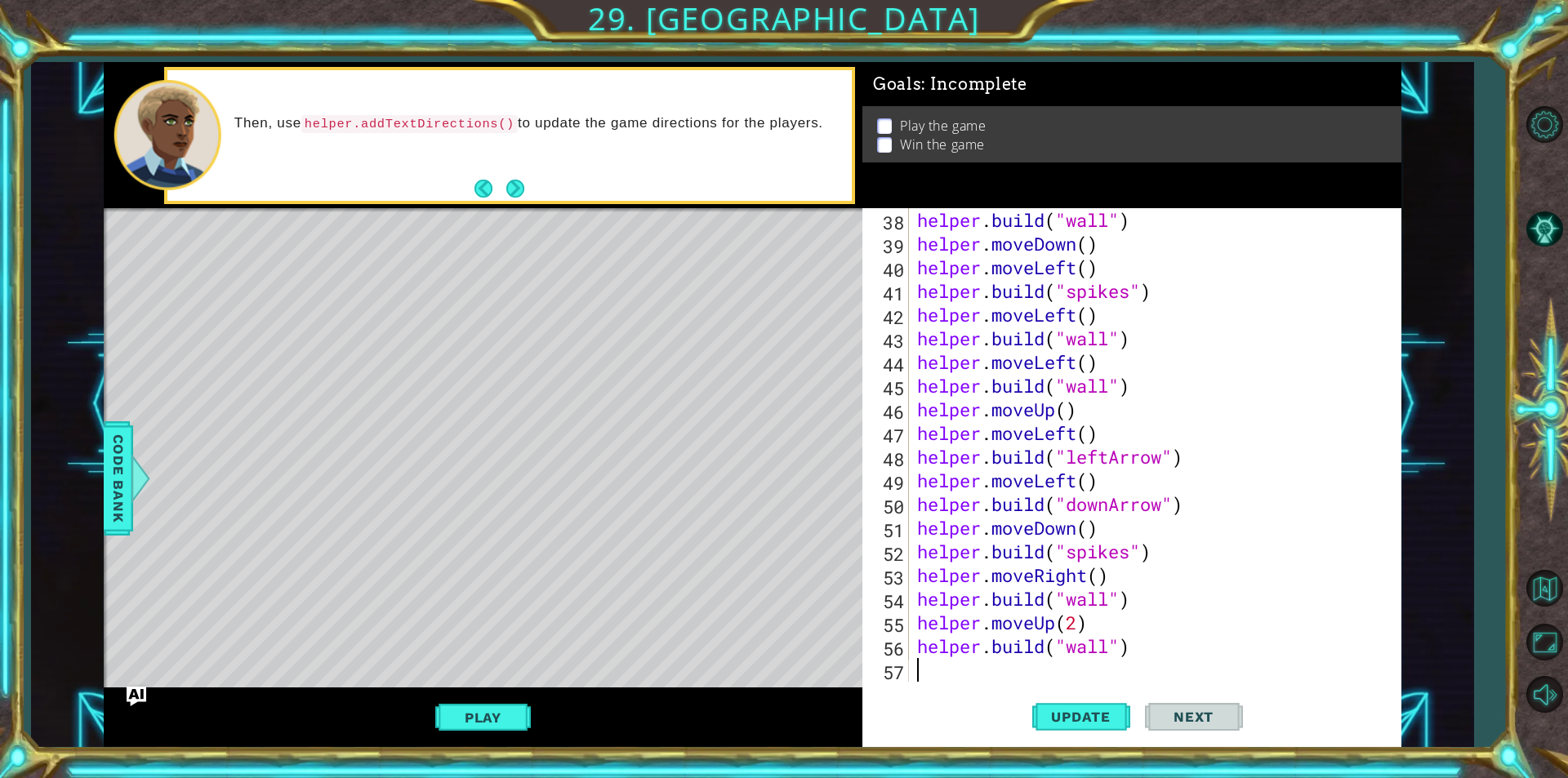
click at [962, 669] on div "helper . build ( "wall" ) helper . moveDown ( ) helper . moveLeft ( ) helper . …" at bounding box center [1153, 468] width 478 height 521
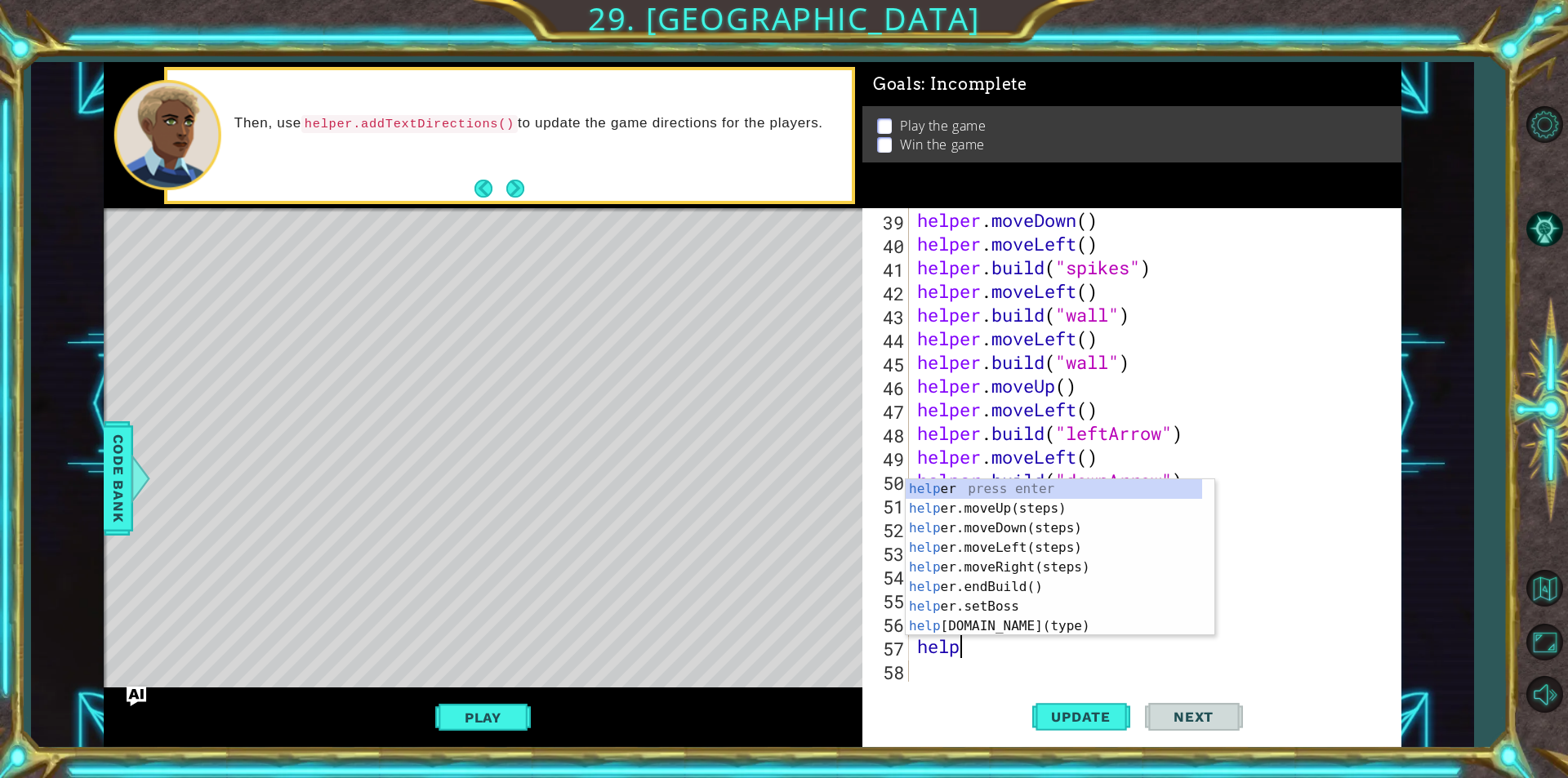
scroll to position [0, 2]
type textarea "helper"
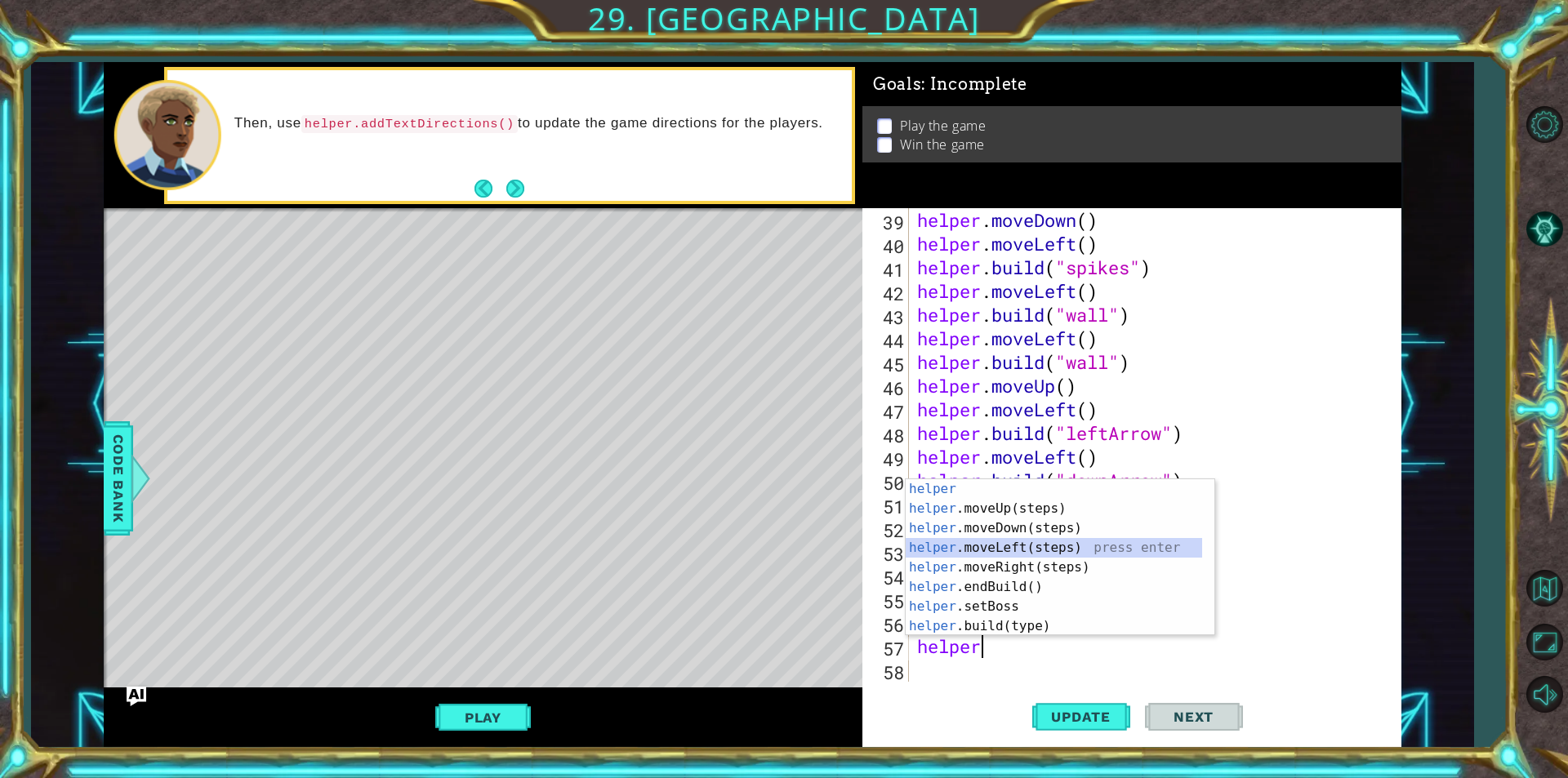
click at [1011, 548] on div "helper press enter helper .moveUp(steps) press enter helper .moveDown(steps) pr…" at bounding box center [1053, 576] width 296 height 196
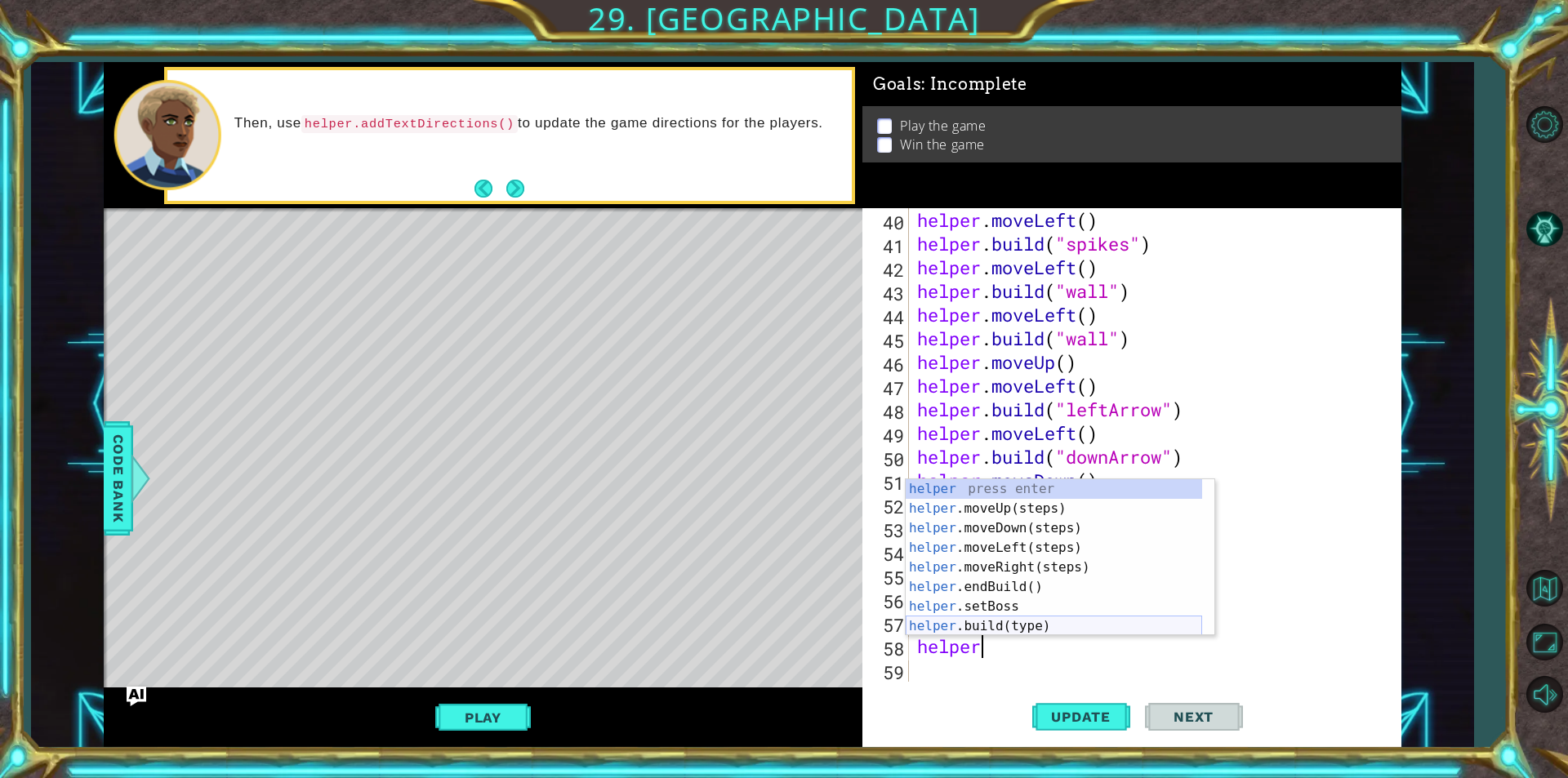
click at [995, 631] on div "helper press enter helper .moveUp(steps) press enter helper .moveDown(steps) pr…" at bounding box center [1053, 576] width 296 height 196
type textarea "[DOMAIN_NAME]("wall")"
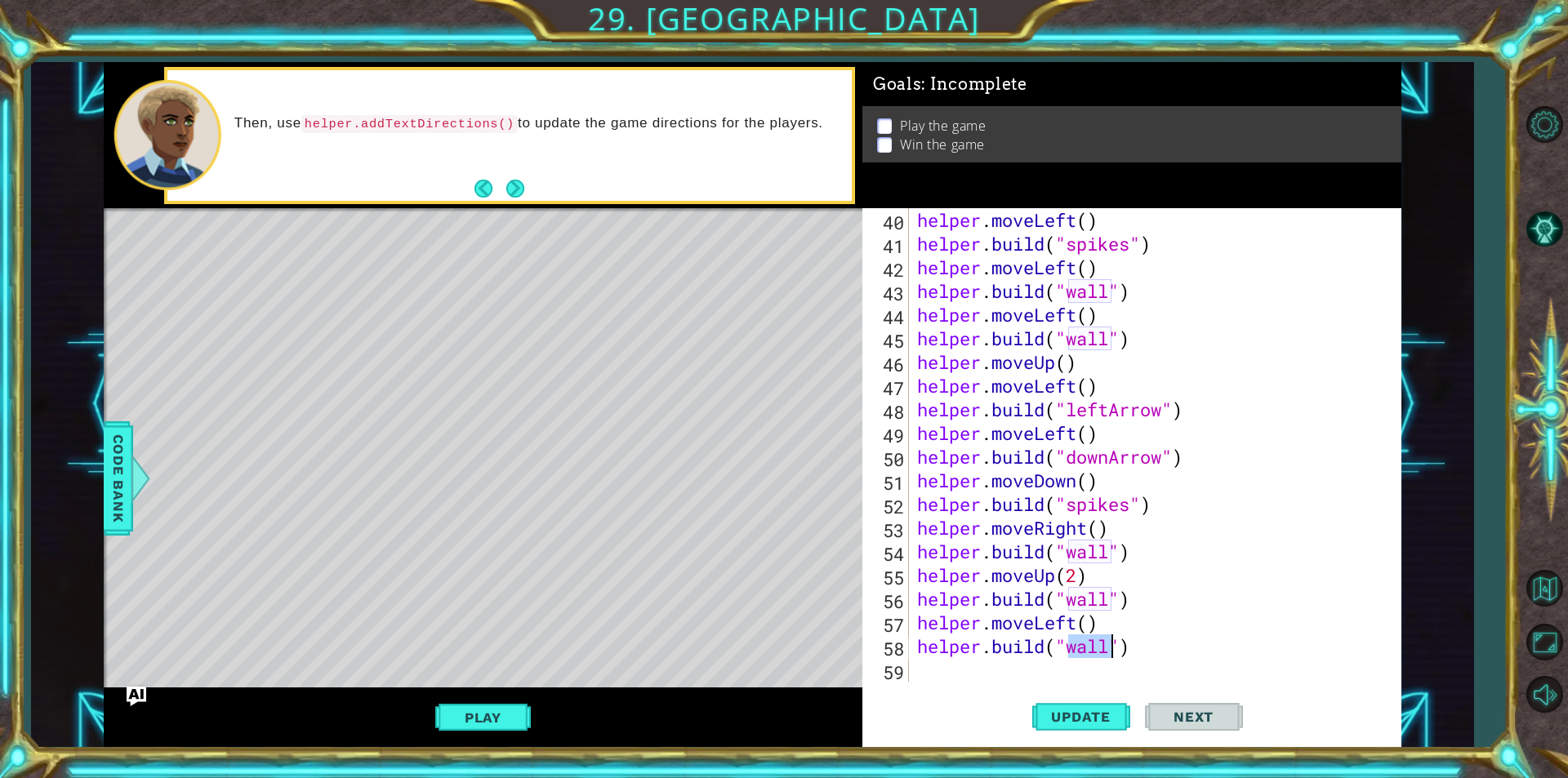
click at [977, 667] on div "helper . moveLeft ( ) helper . build ( "spikes" ) helper . moveLeft ( ) helper …" at bounding box center [1153, 468] width 478 height 521
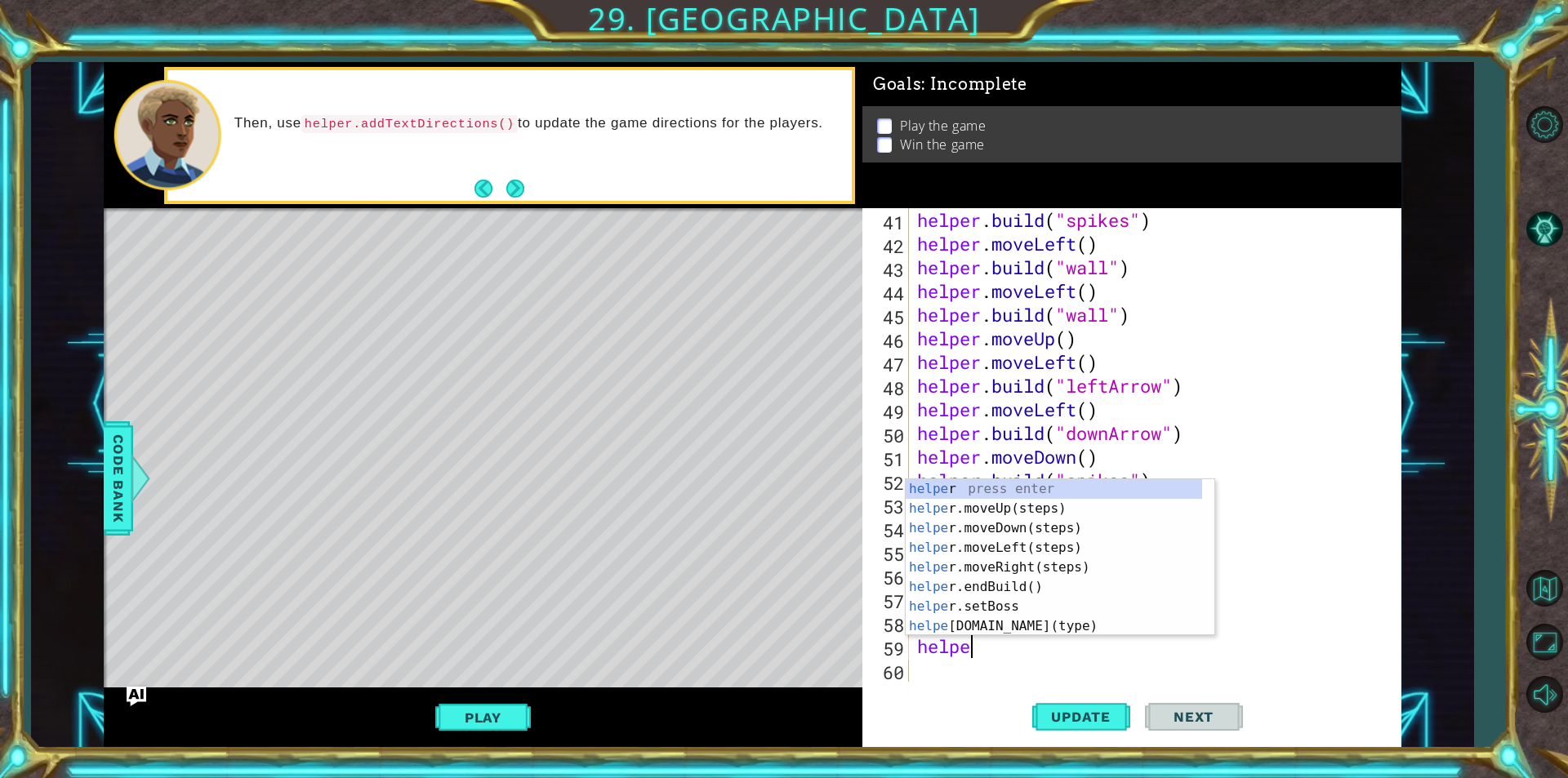
type textarea "helper"
click at [994, 547] on div "helper press enter helper .moveUp(steps) press enter helper .moveDown(steps) pr…" at bounding box center [1053, 576] width 296 height 196
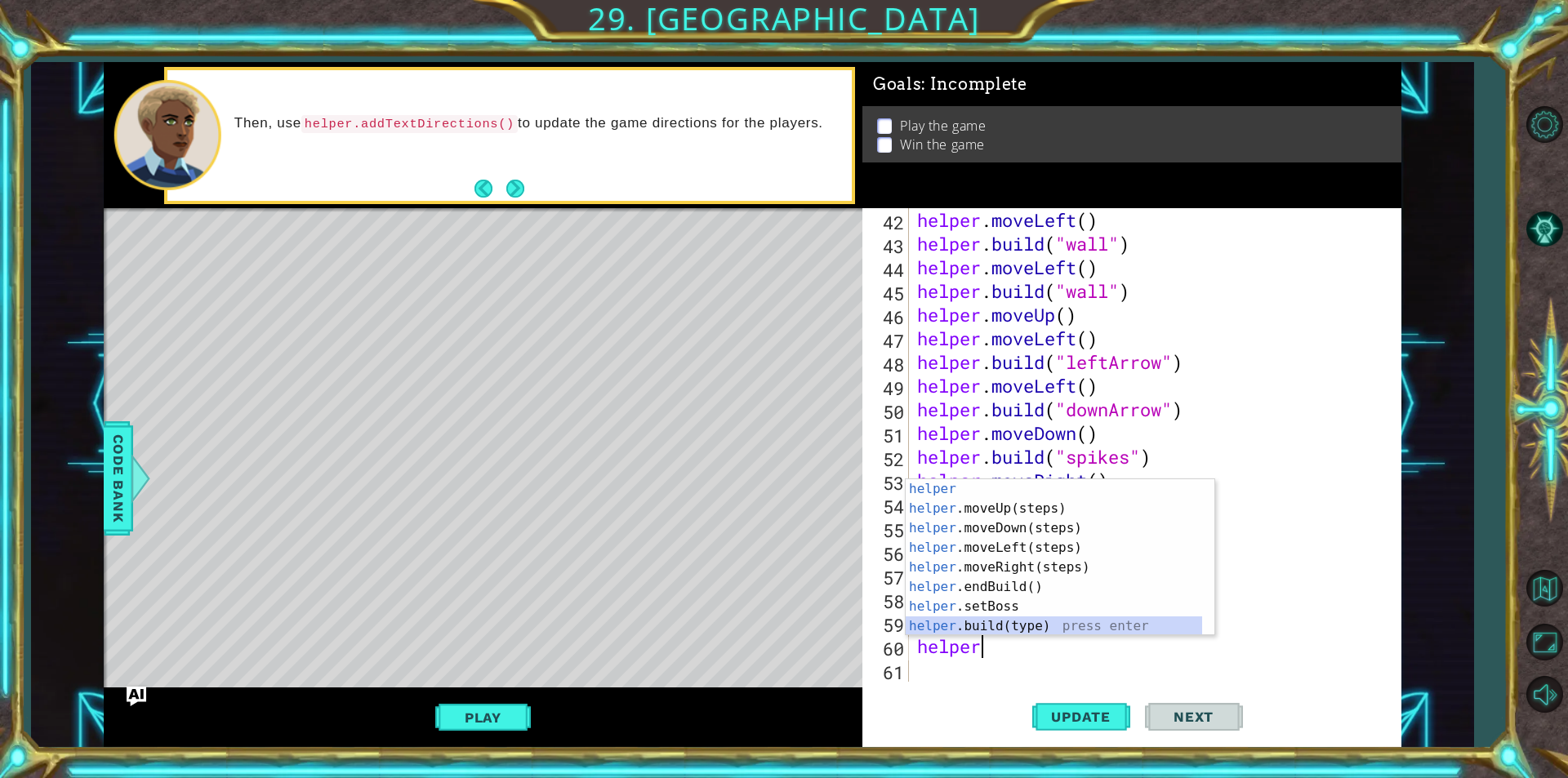
click at [935, 627] on div "helper press enter helper .moveUp(steps) press enter helper .moveDown(steps) pr…" at bounding box center [1053, 576] width 296 height 196
type textarea "[DOMAIN_NAME]("wall")"
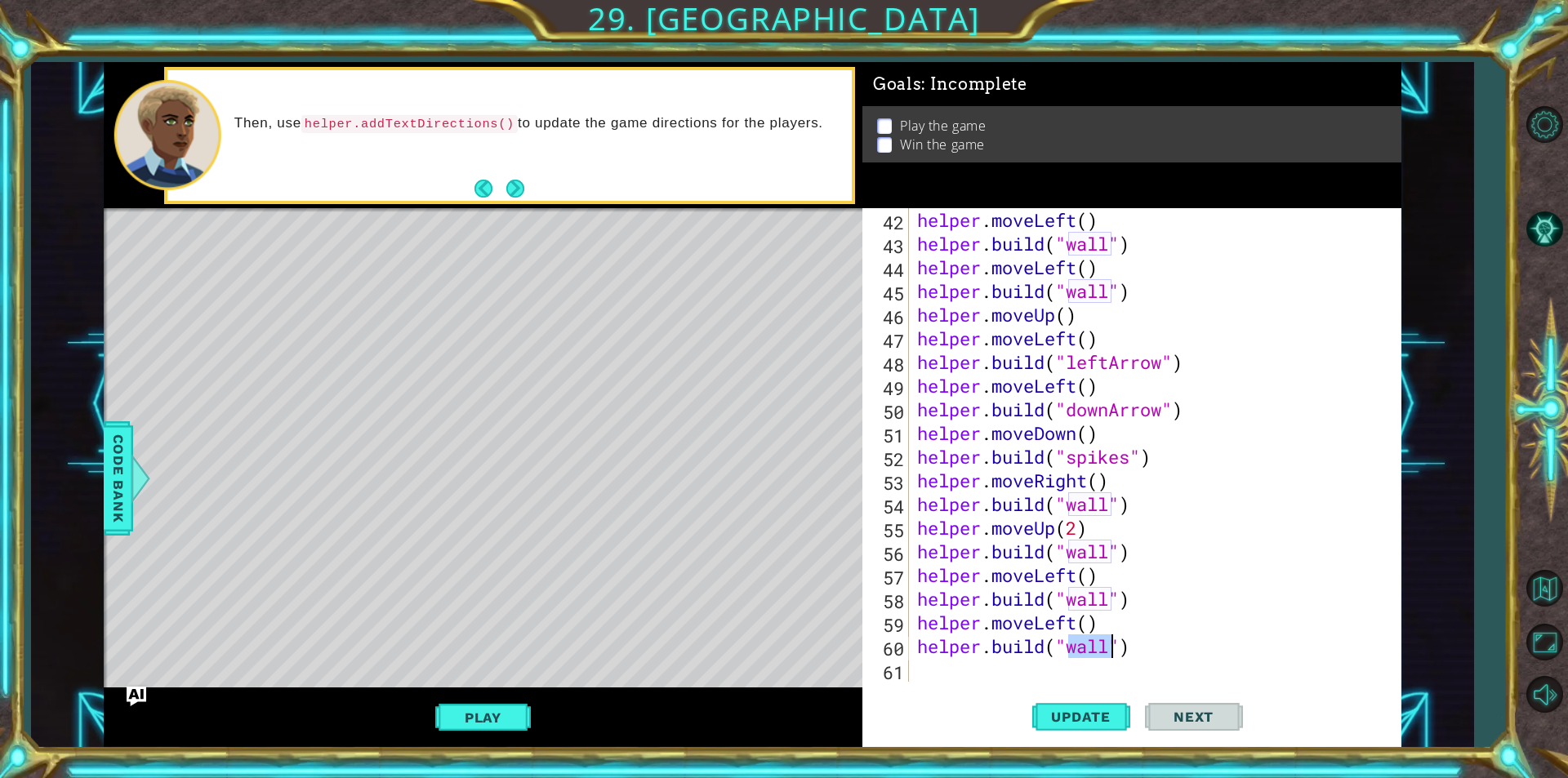
click at [1003, 666] on div "helper . moveLeft ( ) helper . build ( "wall" ) helper . moveLeft ( ) helper . …" at bounding box center [1153, 468] width 478 height 521
click at [1104, 716] on span "Update" at bounding box center [1080, 716] width 92 height 16
click at [469, 700] on div "Play" at bounding box center [482, 717] width 759 height 59
click at [442, 719] on button "Play" at bounding box center [482, 718] width 96 height 31
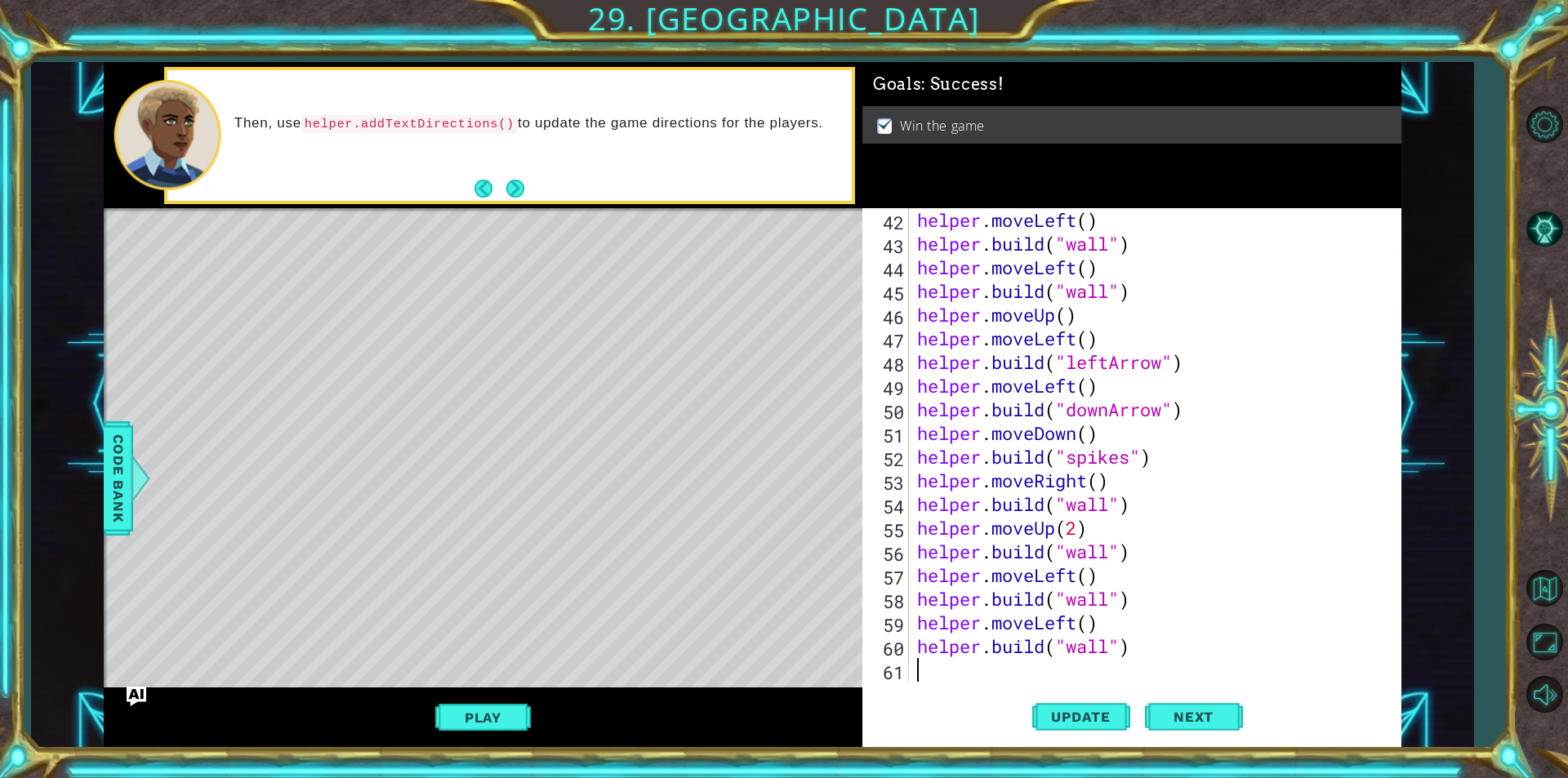
click at [963, 676] on div "helper . moveLeft ( ) helper . build ( "wall" ) helper . moveLeft ( ) helper . …" at bounding box center [1153, 468] width 478 height 521
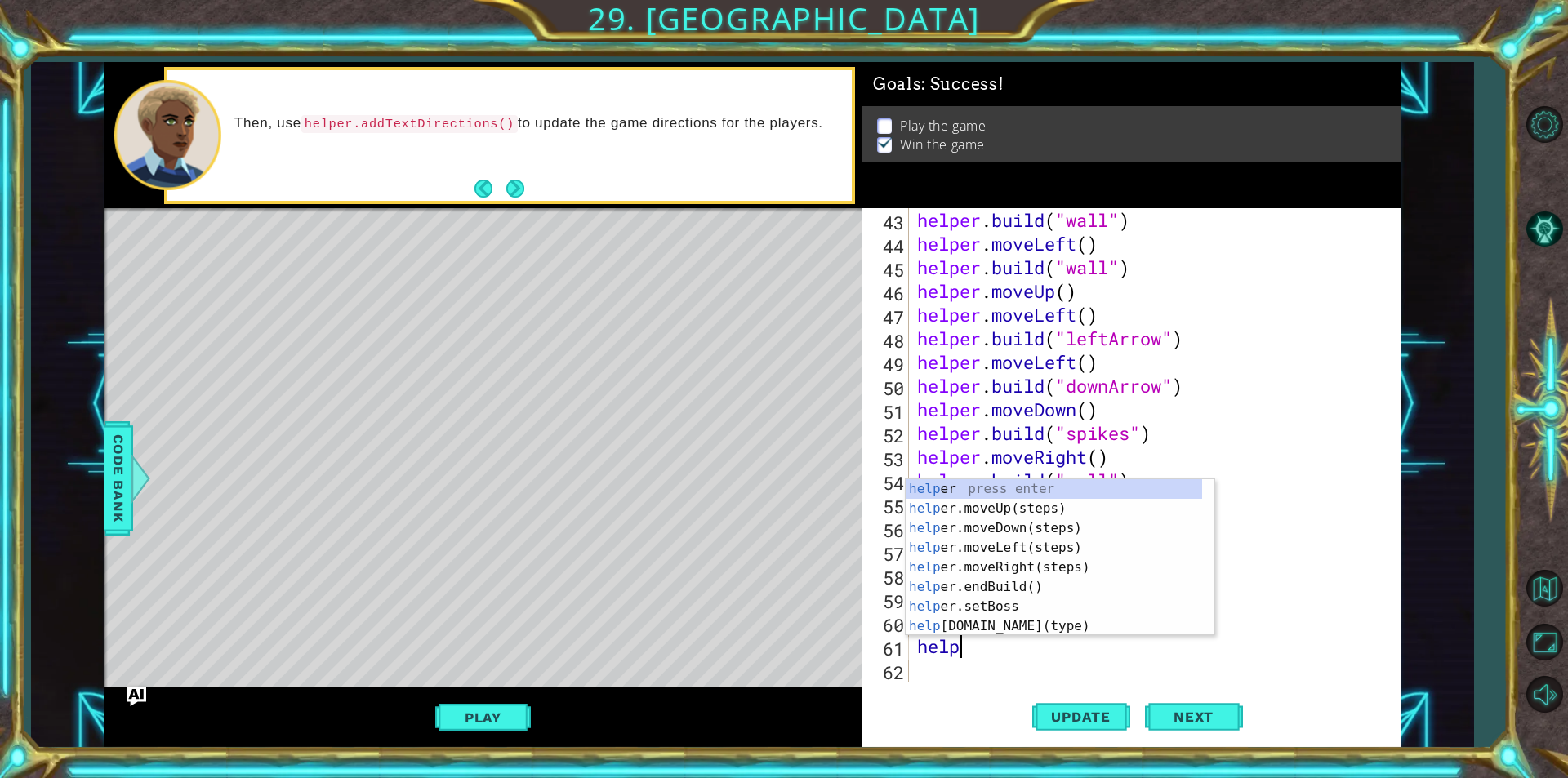
scroll to position [0, 2]
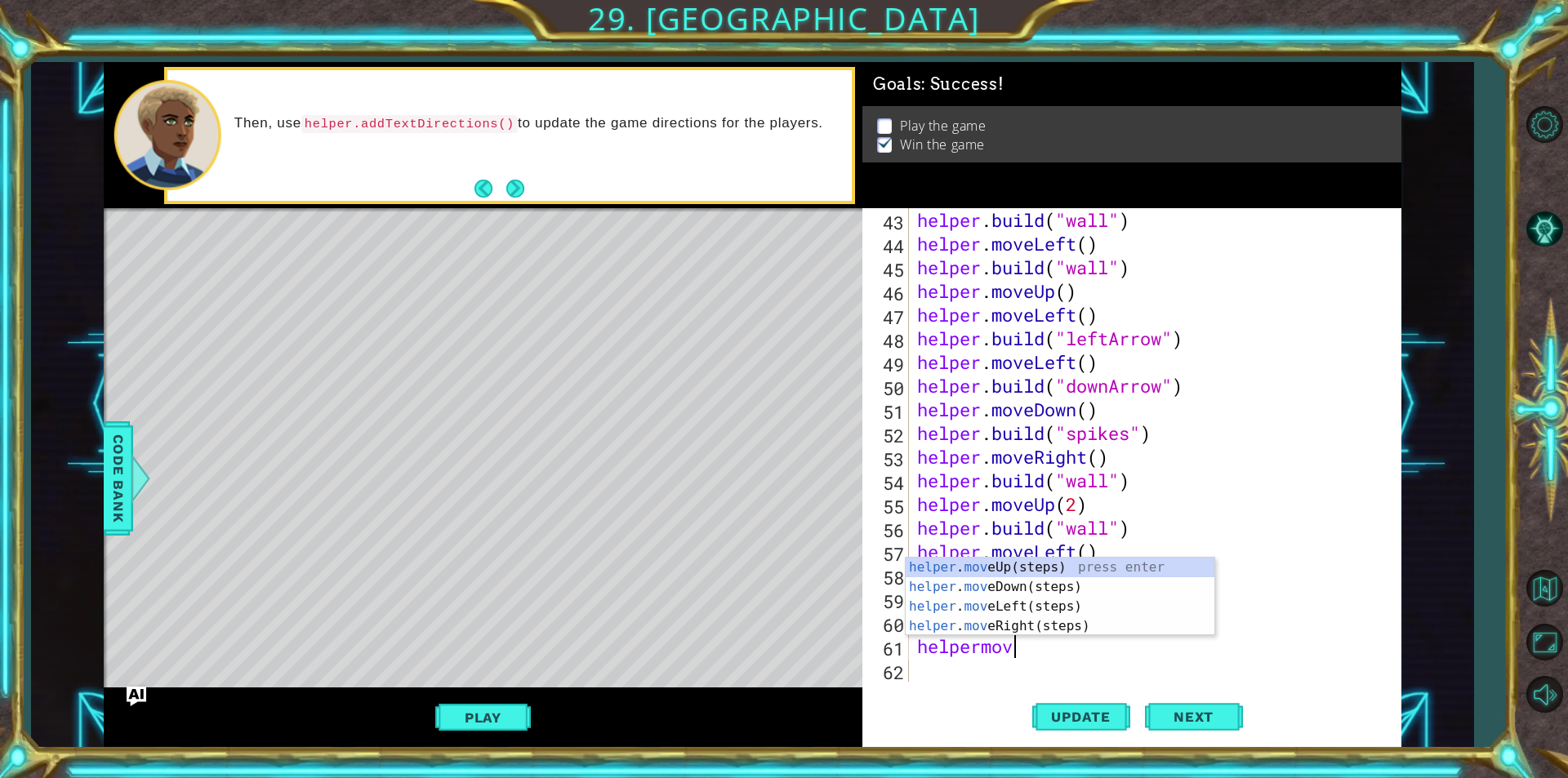
type textarea "helpermove"
click at [1018, 577] on div "helper . move Up(steps) press enter helper . move Down(steps) press enter helpe…" at bounding box center [1060, 616] width 309 height 117
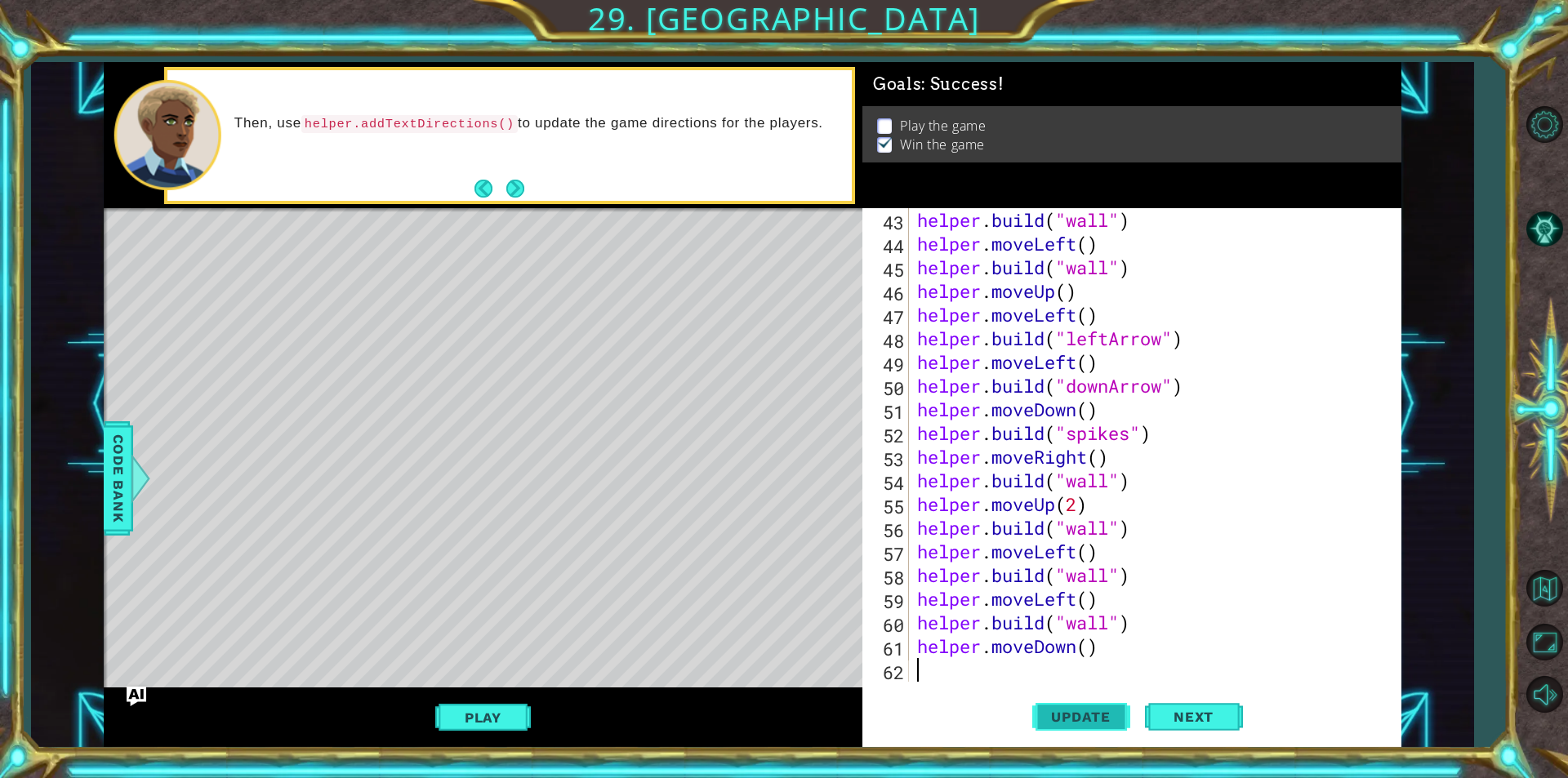
scroll to position [1041, 0]
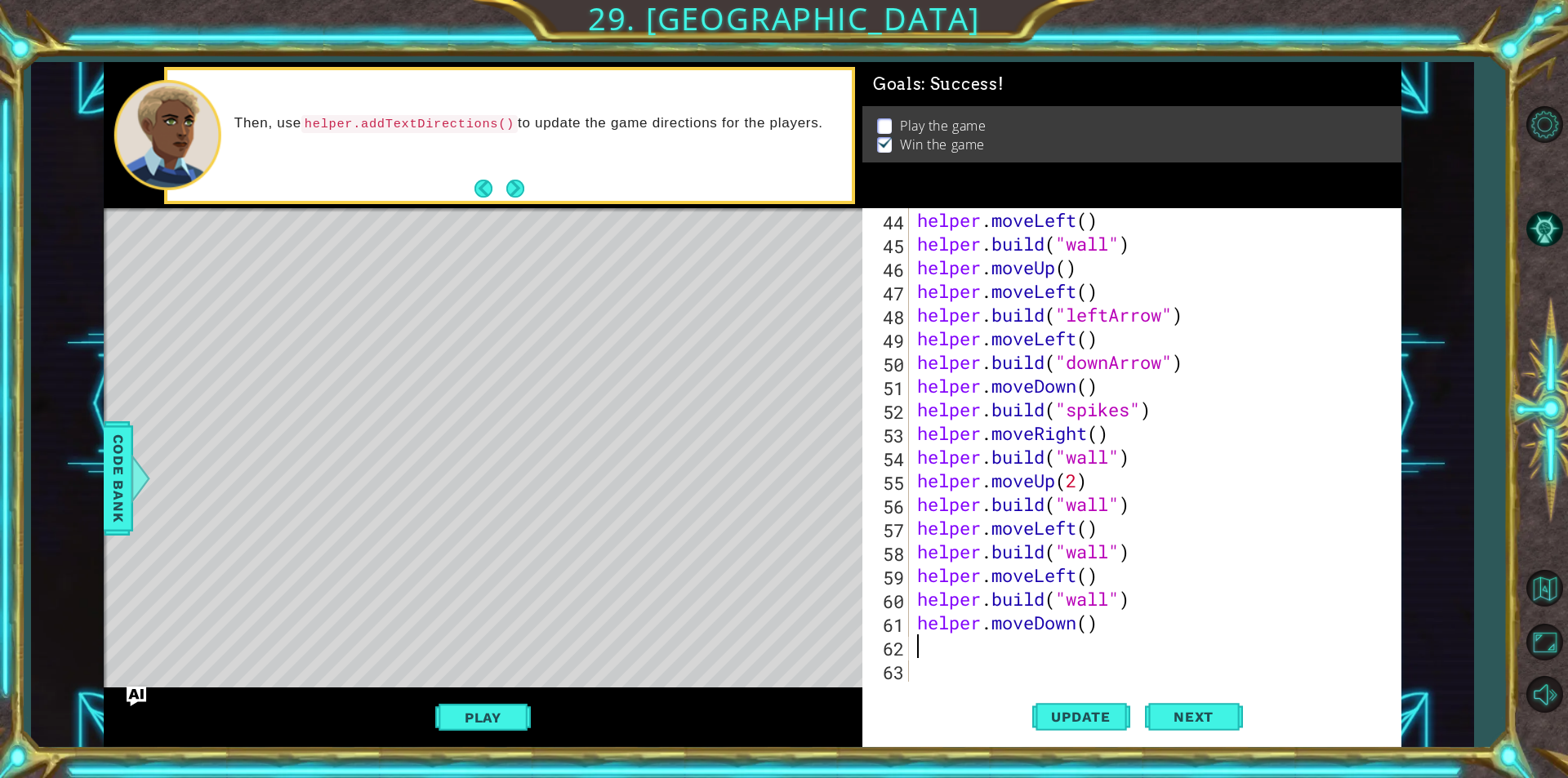
click at [1086, 624] on div "helper . moveLeft ( ) helper . build ( "wall" ) helper . moveUp ( ) helper . mo…" at bounding box center [1153, 468] width 478 height 521
type textarea "helper.moveDown(3)"
click at [1063, 713] on span "Update" at bounding box center [1080, 716] width 92 height 16
click at [979, 634] on div "helper . moveLeft ( ) helper . build ( "wall" ) helper . moveUp ( ) helper . mo…" at bounding box center [1153, 468] width 478 height 521
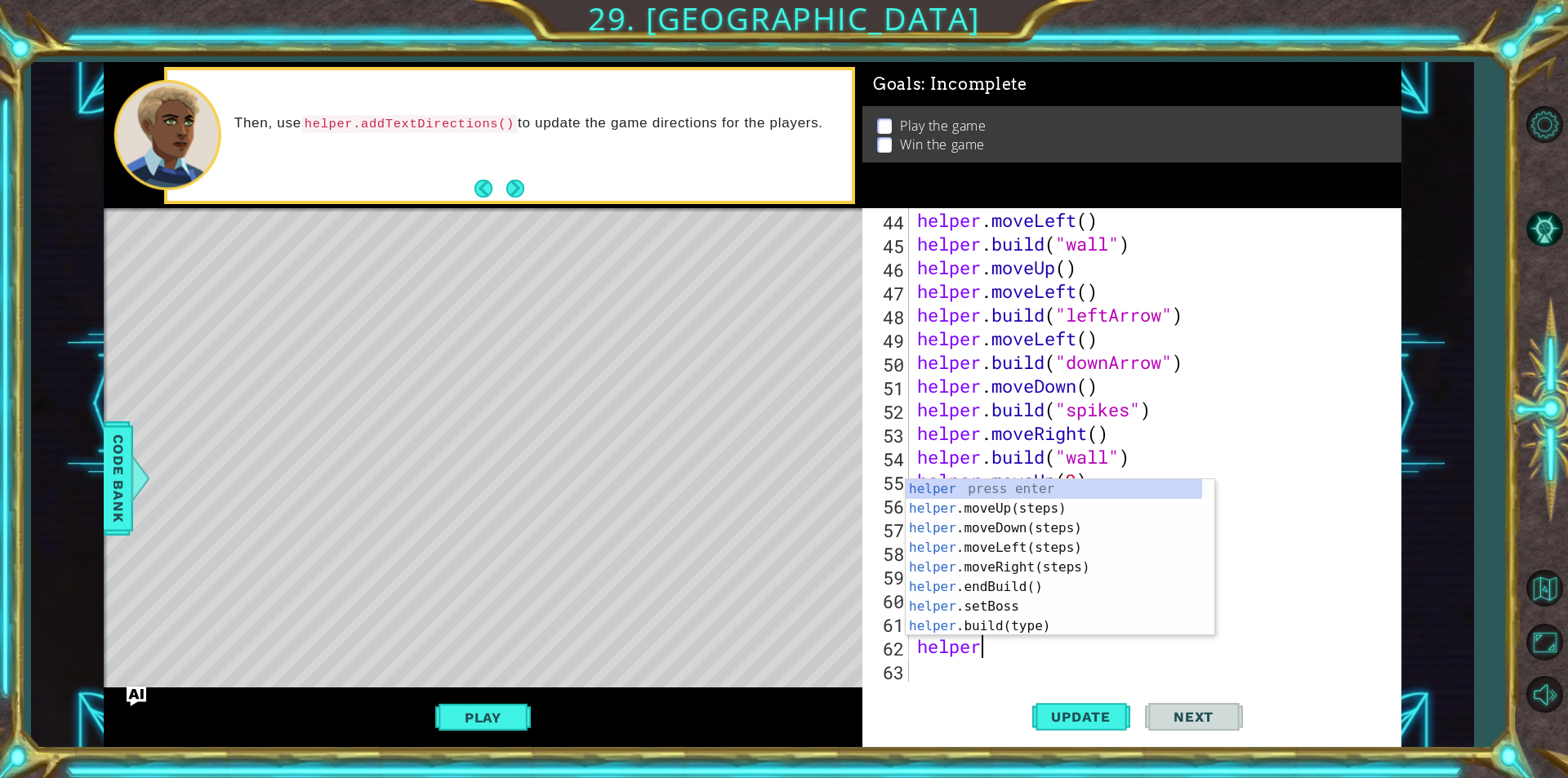
scroll to position [0, 3]
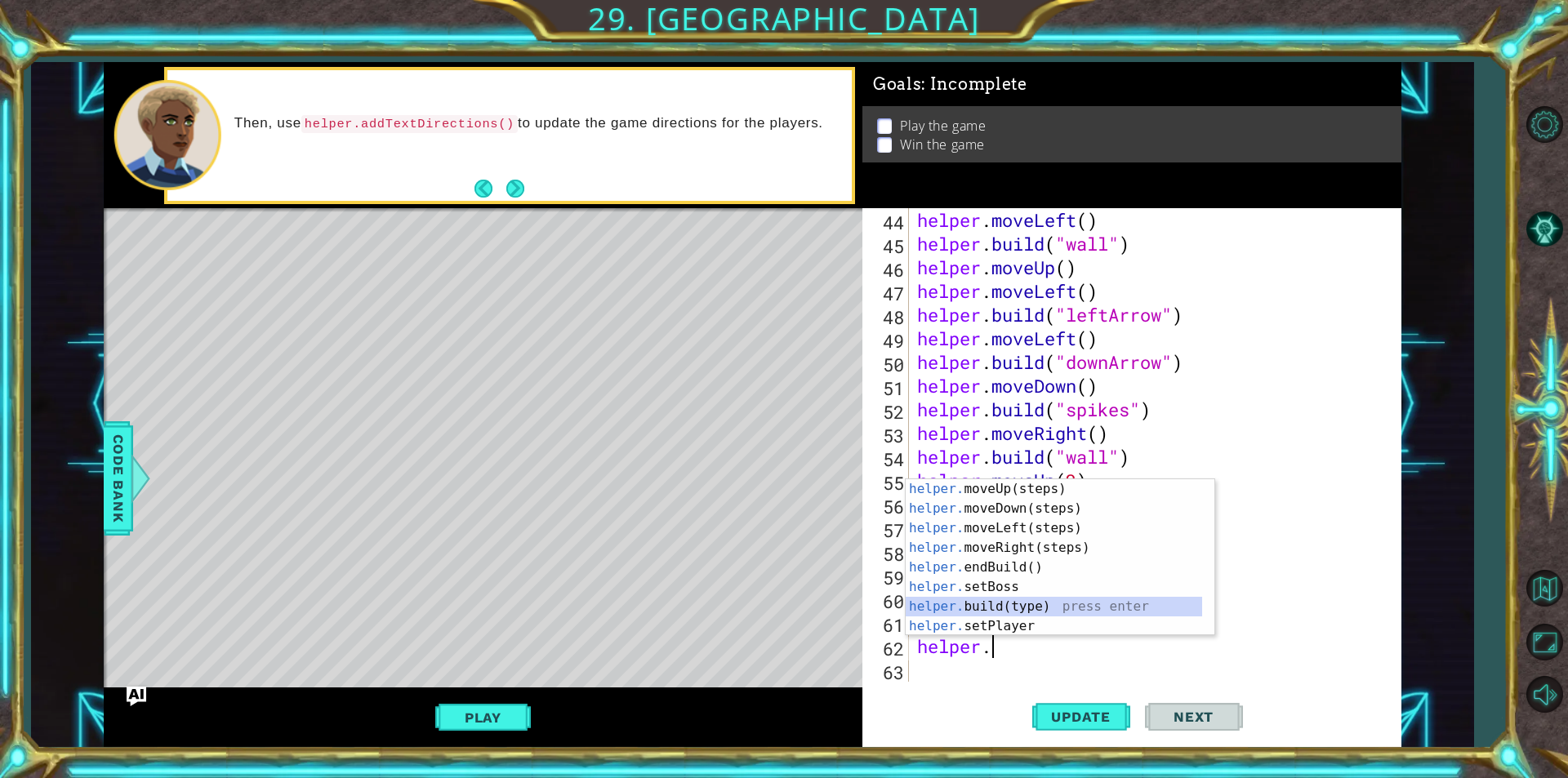
click at [1025, 612] on div "helper. moveUp(steps) press enter helper. moveDown(steps) press enter helper. m…" at bounding box center [1053, 576] width 296 height 196
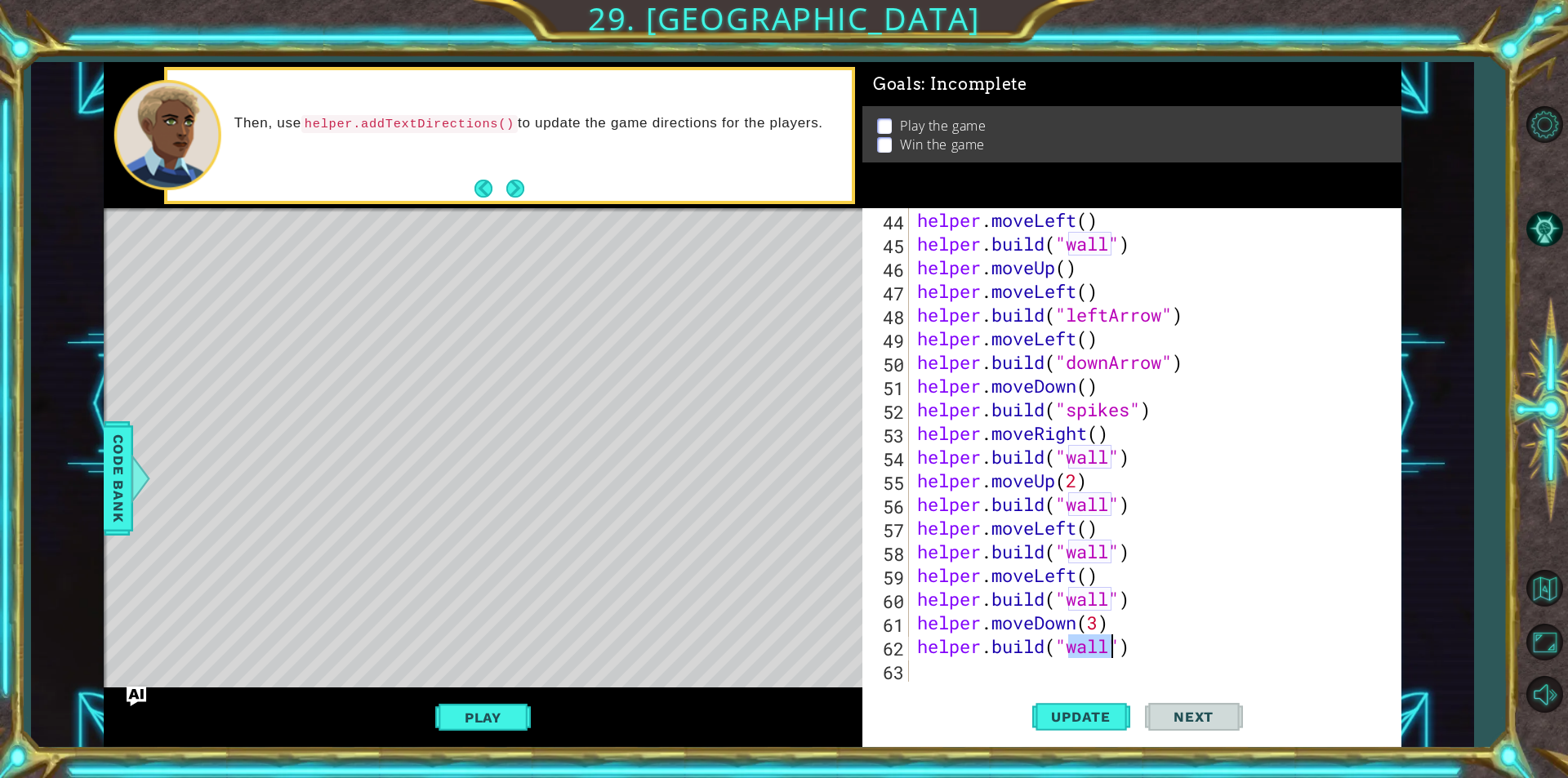
click at [1130, 625] on div "helper . moveLeft ( ) helper . build ( "wall" ) helper . moveUp ( ) helper . mo…" at bounding box center [1153, 468] width 478 height 521
click at [1097, 620] on div "helper . moveLeft ( ) helper . build ( "wall" ) helper . moveUp ( ) helper . mo…" at bounding box center [1153, 468] width 478 height 521
click at [1109, 652] on div "helper . moveLeft ( ) helper . build ( "wall" ) helper . moveUp ( ) helper . mo…" at bounding box center [1153, 468] width 478 height 521
type textarea "[DOMAIN_NAME]("spikes")"
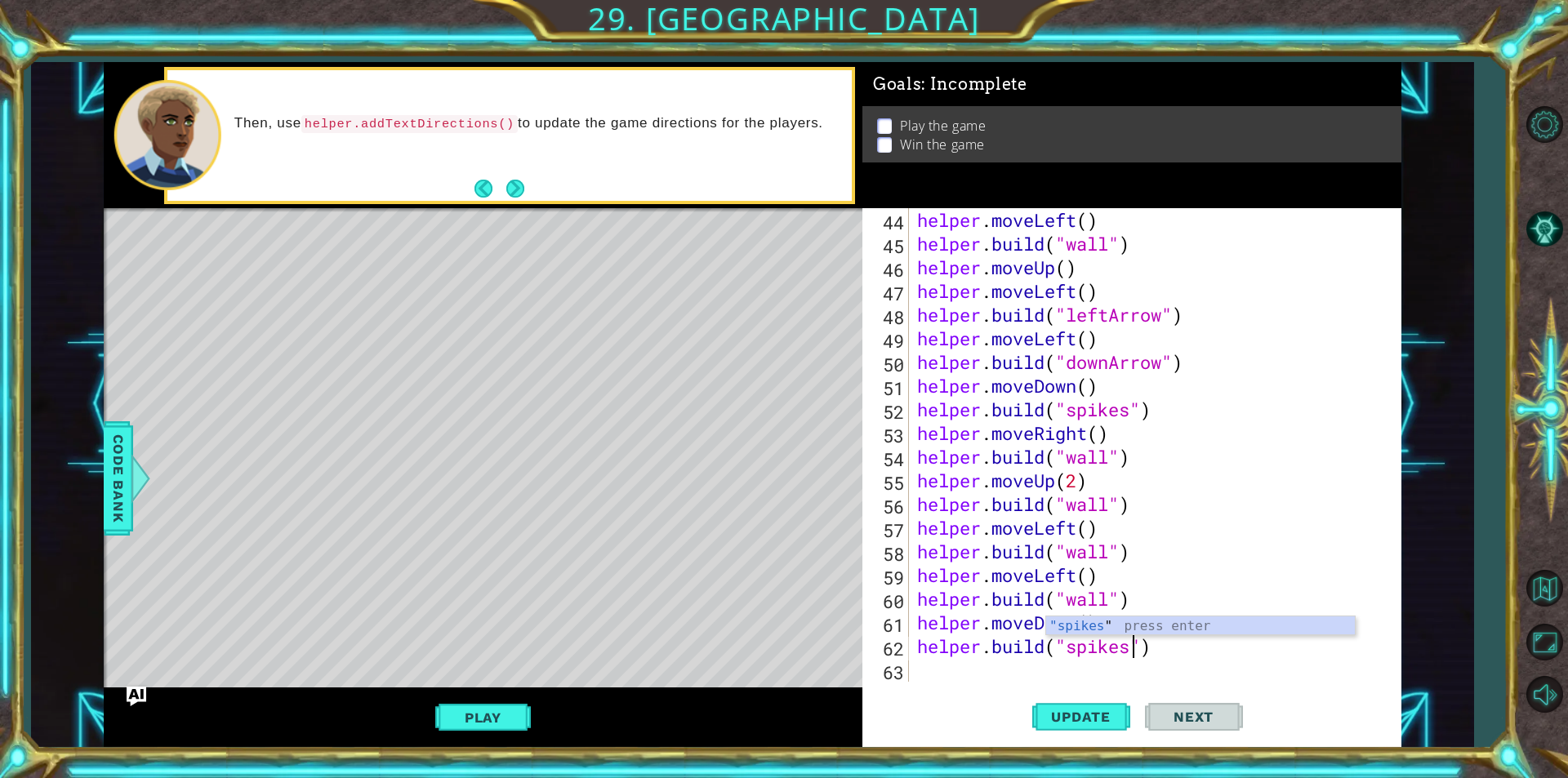
scroll to position [0, 9]
click at [994, 662] on div "helper . moveLeft ( ) helper . build ( "wall" ) helper . moveUp ( ) helper . mo…" at bounding box center [1153, 468] width 478 height 521
click at [1096, 712] on span "Update" at bounding box center [1080, 716] width 92 height 16
click at [1088, 622] on div "helper . moveLeft ( ) helper . build ( "wall" ) helper . moveUp ( ) helper . mo…" at bounding box center [1153, 468] width 478 height 521
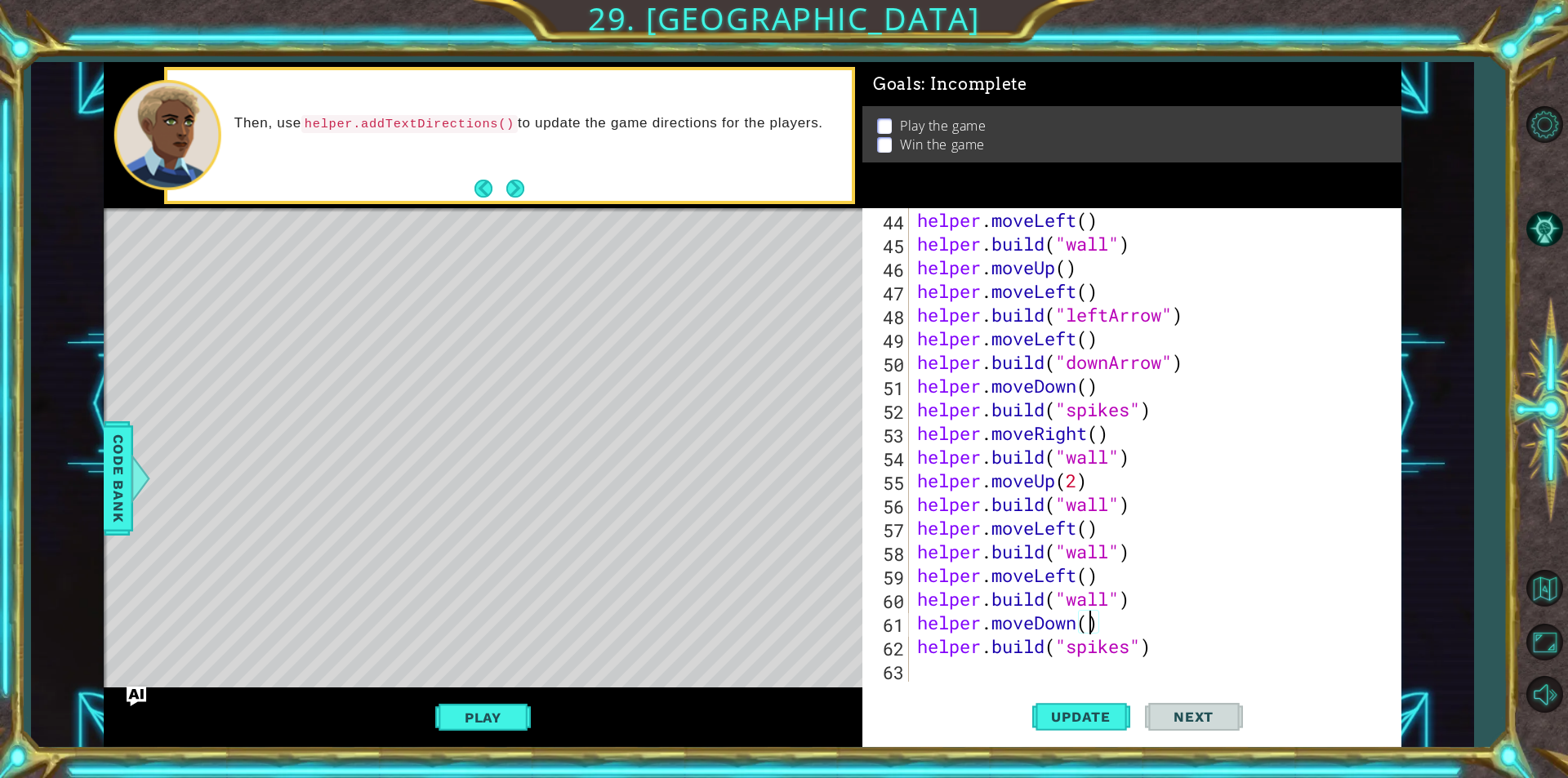
scroll to position [0, 8]
type textarea "helper.moveDown(4)"
click at [1072, 711] on span "Update" at bounding box center [1080, 716] width 92 height 16
click at [1018, 668] on div "helper . moveLeft ( ) helper . build ( "wall" ) helper . moveUp ( ) helper . mo…" at bounding box center [1153, 468] width 478 height 521
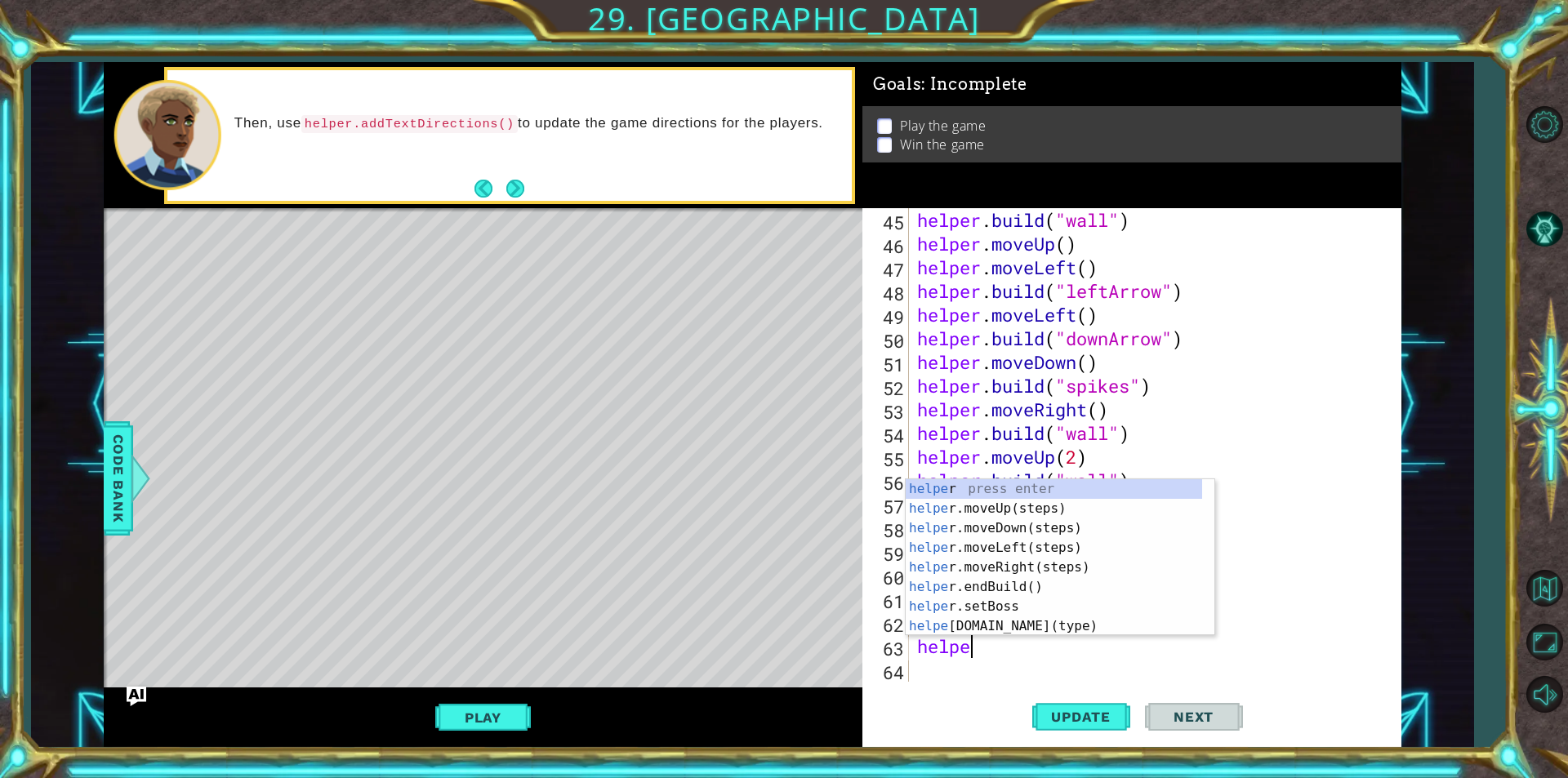
scroll to position [0, 2]
type textarea "helper"
click at [1023, 528] on div "helper press enter helper .moveUp(steps) press enter helper .moveDown(steps) pr…" at bounding box center [1053, 576] width 296 height 196
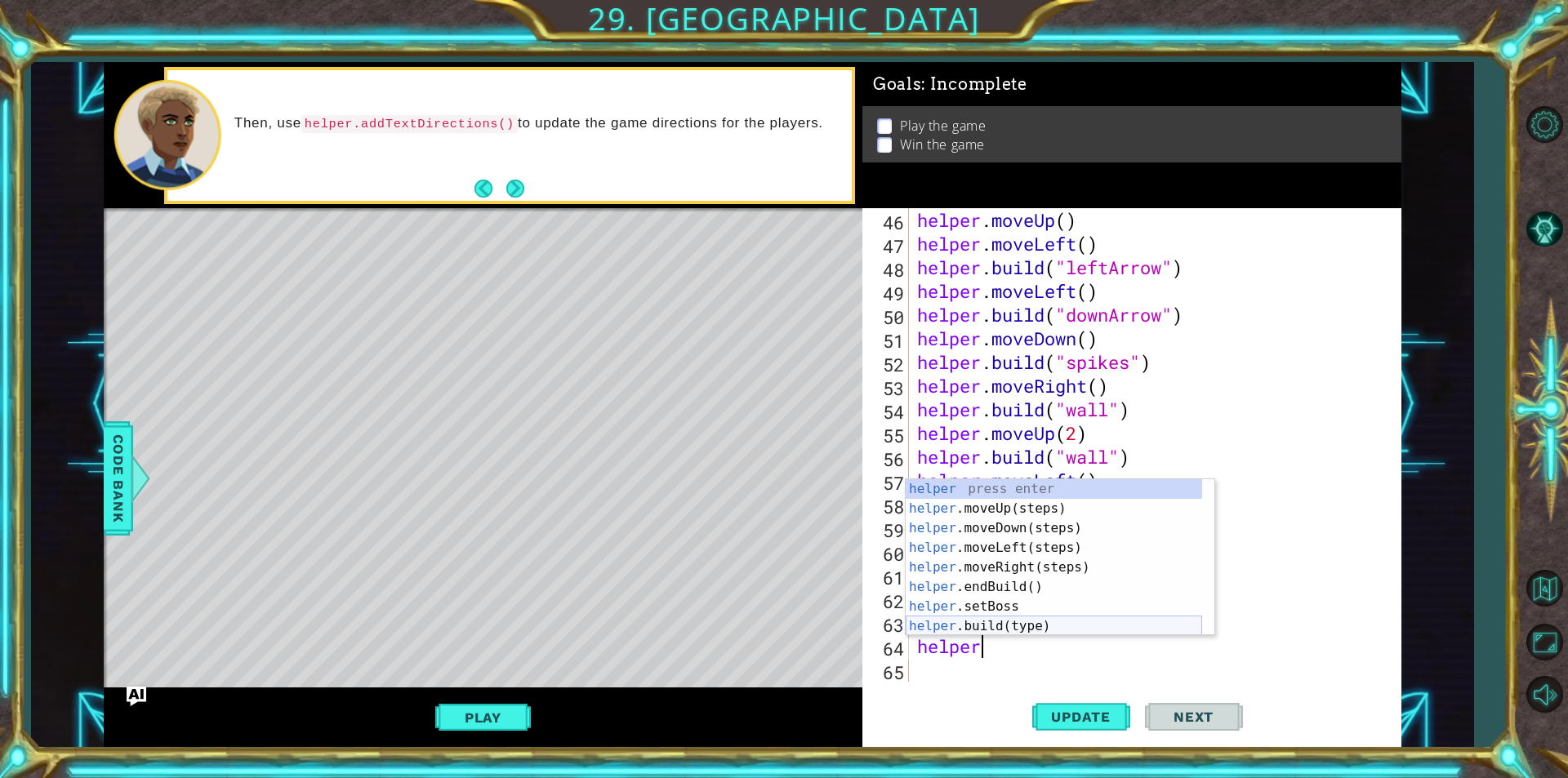
click at [992, 626] on div "helper press enter helper .moveUp(steps) press enter helper .moveDown(steps) pr…" at bounding box center [1053, 576] width 296 height 196
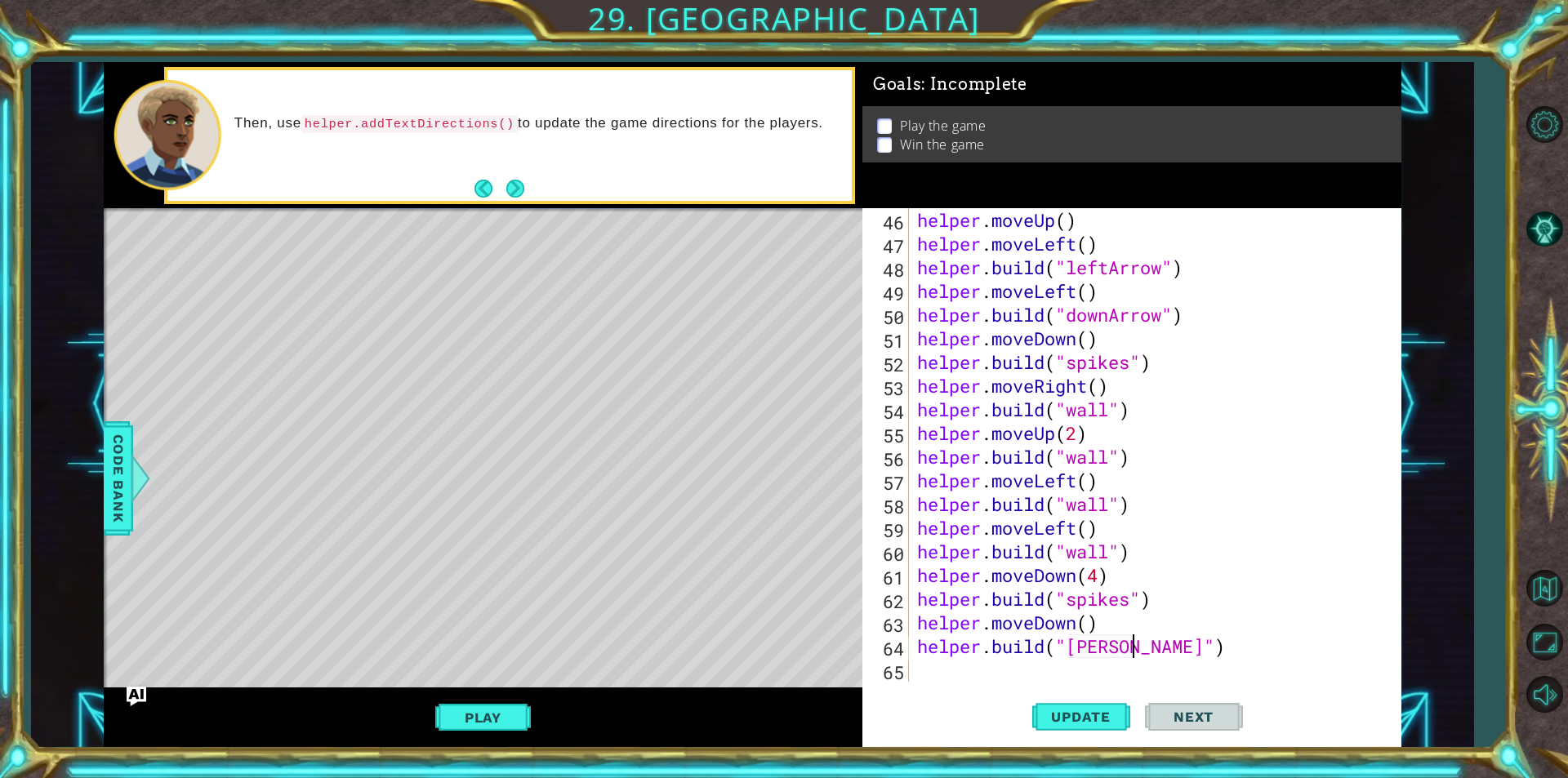
scroll to position [0, 9]
type textarea "[DOMAIN_NAME]("spikes")"
click at [989, 664] on div "helper . moveUp ( ) helper . moveLeft ( ) helper . build ( "leftArrow" ) helper…" at bounding box center [1153, 468] width 478 height 521
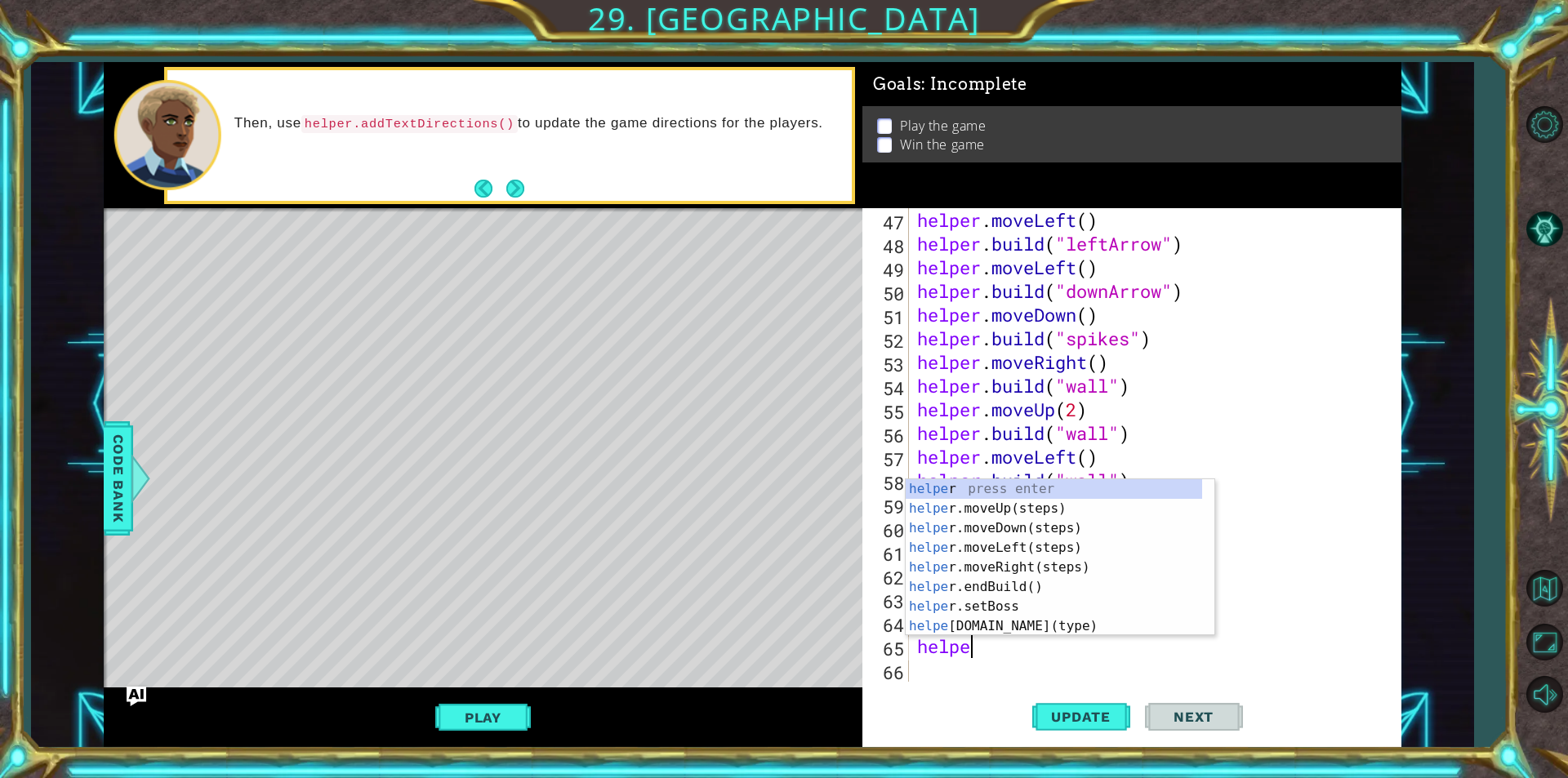
type textarea "helper"
drag, startPoint x: 1013, startPoint y: 568, endPoint x: 994, endPoint y: 659, distance: 93.0
click at [1016, 566] on div "helper press enter helper .moveUp(steps) press enter helper .moveDown(steps) pr…" at bounding box center [1053, 576] width 296 height 196
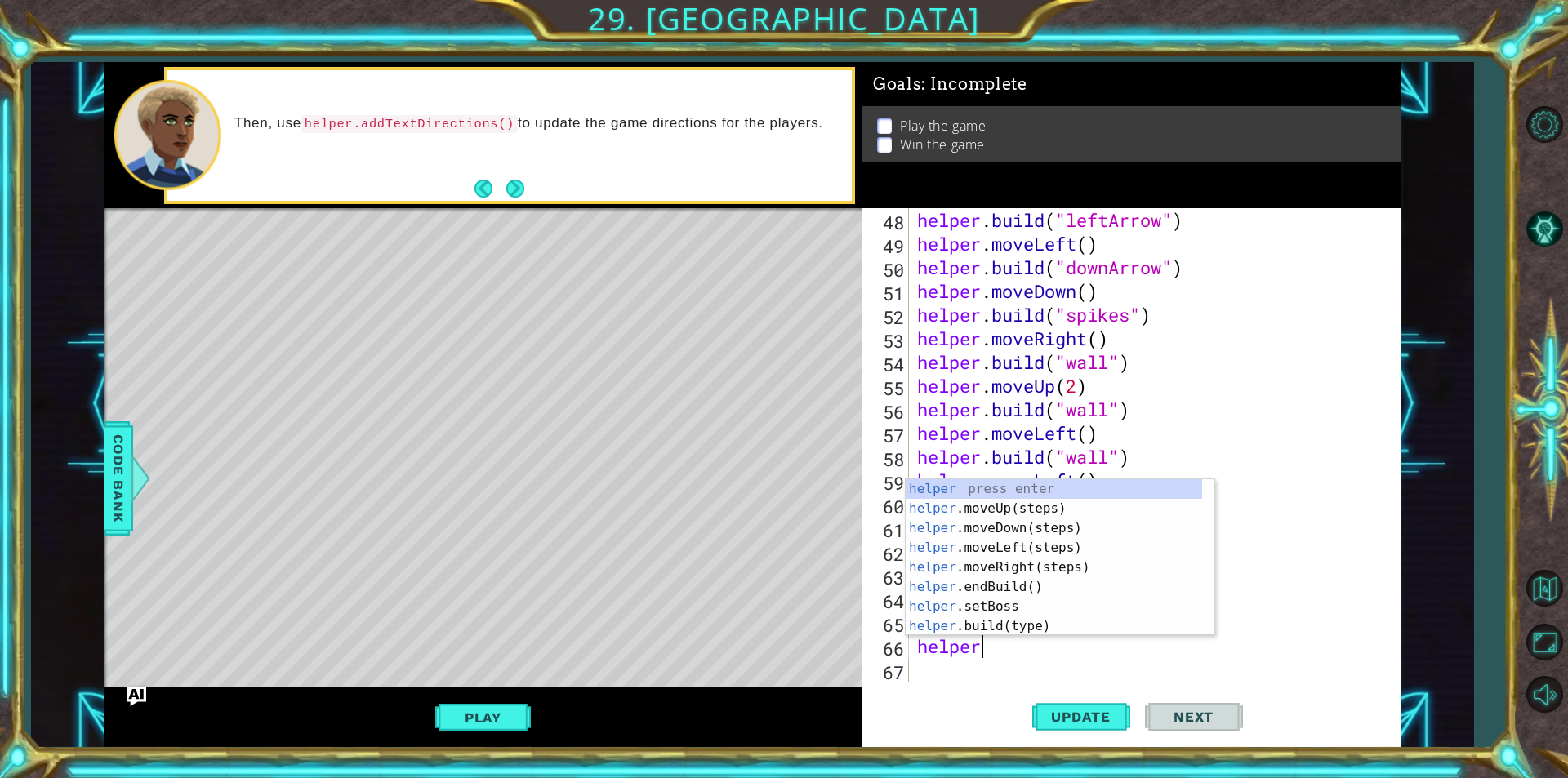
scroll to position [0, 3]
click at [1024, 609] on div "helper. moveUp(steps) press enter helper. moveDown(steps) press enter helper. m…" at bounding box center [1053, 576] width 296 height 196
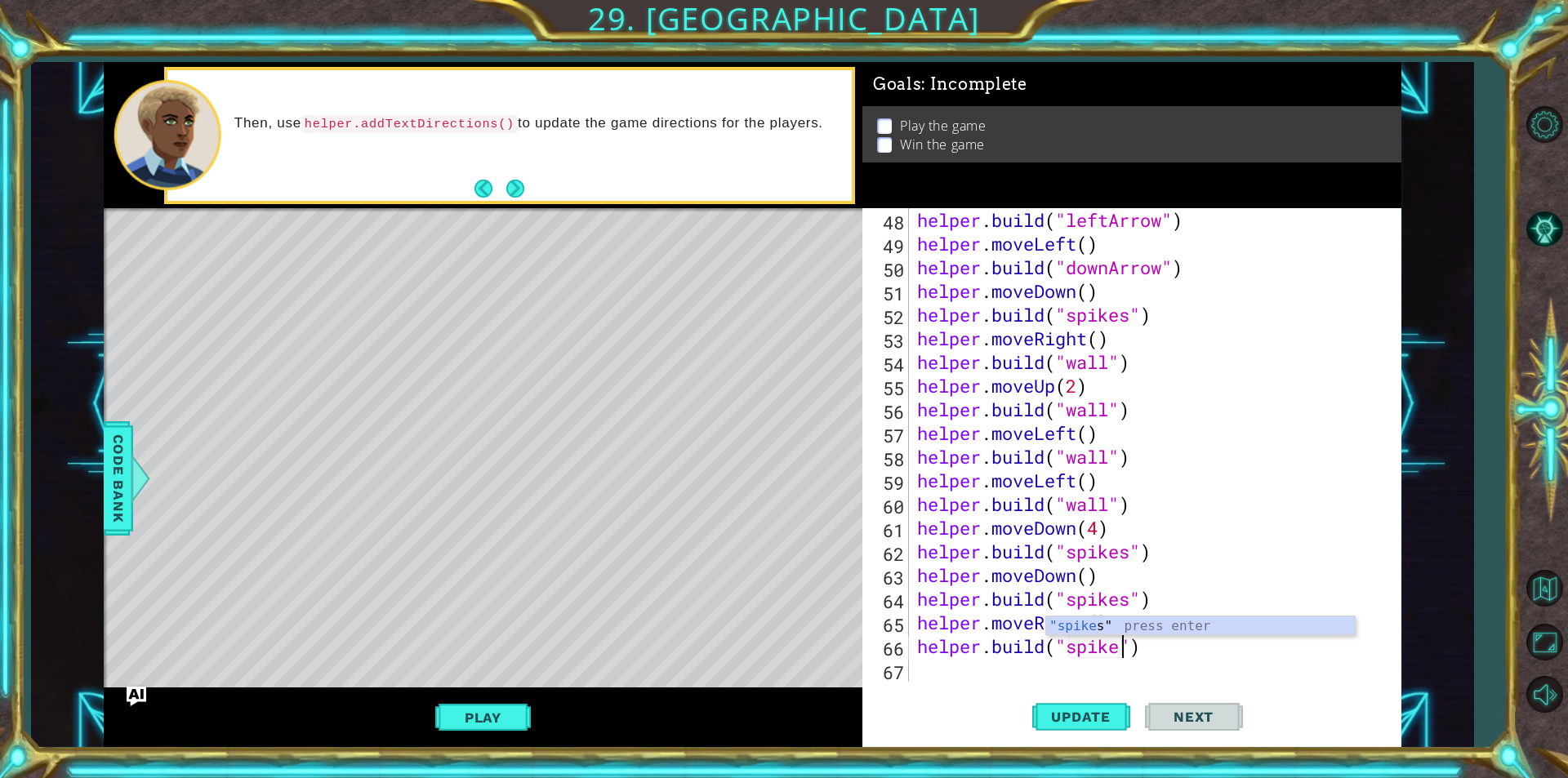
scroll to position [0, 9]
type textarea "[DOMAIN_NAME]("spikes")"
click at [1084, 712] on span "Update" at bounding box center [1080, 716] width 92 height 16
click at [1063, 677] on div "helper . build ( "leftArrow" ) helper . moveLeft ( ) helper . build ( "downArro…" at bounding box center [1153, 468] width 478 height 521
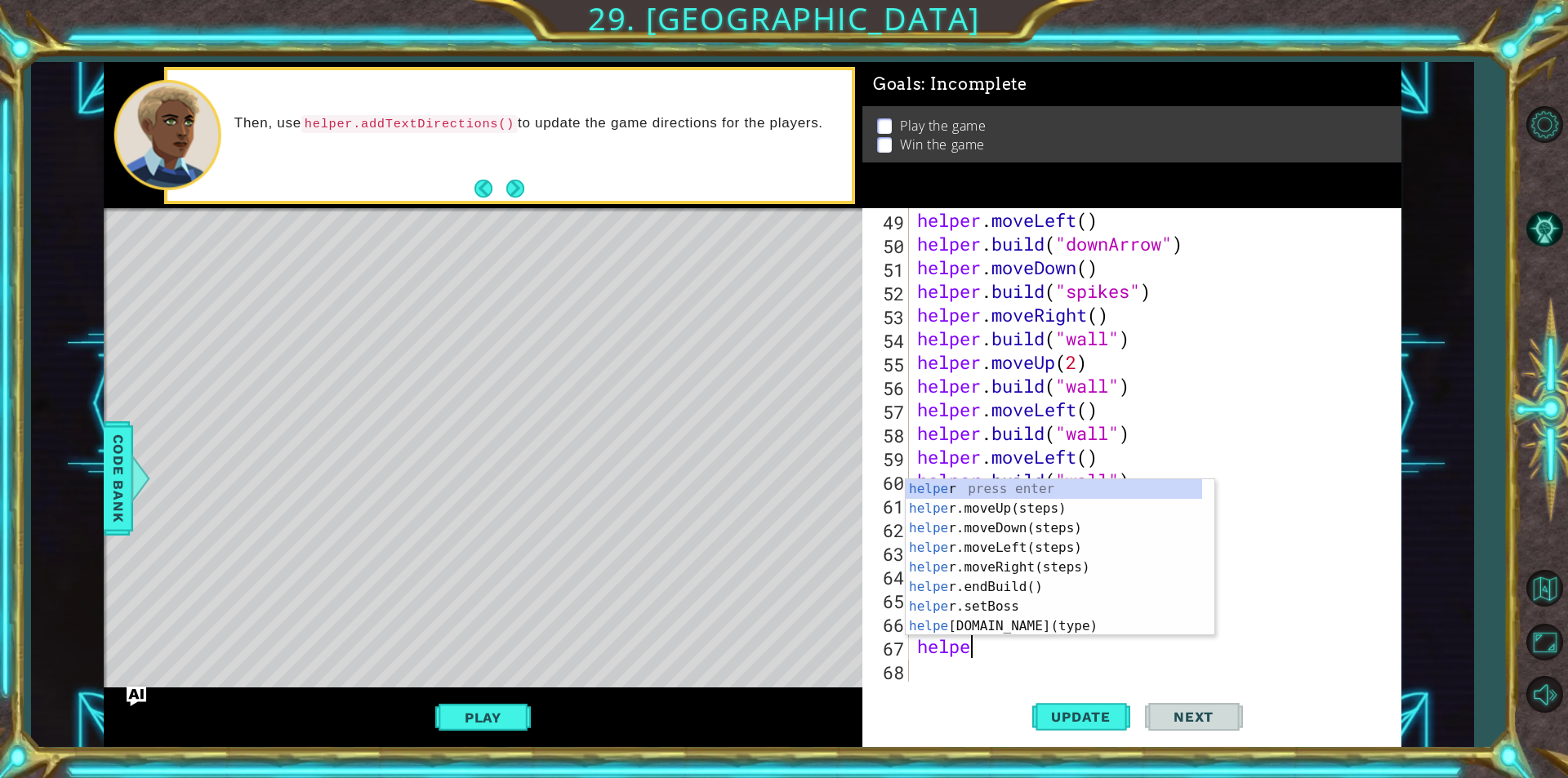
scroll to position [0, 2]
type textarea "helper"
click at [1032, 507] on div "helper press enter helper .moveUp(steps) press enter helper .moveDown(steps) pr…" at bounding box center [1053, 576] width 296 height 196
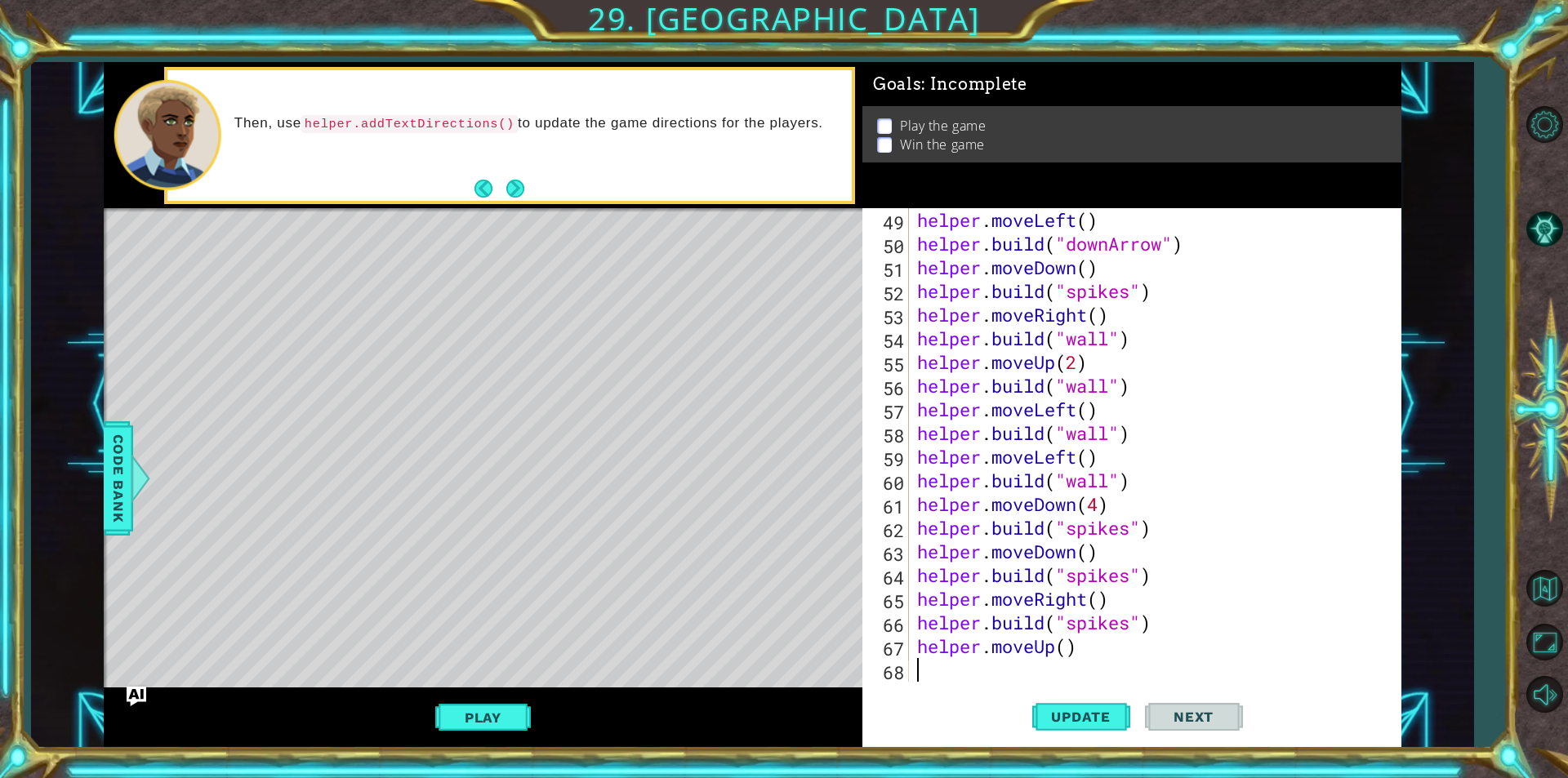
scroll to position [1183, 0]
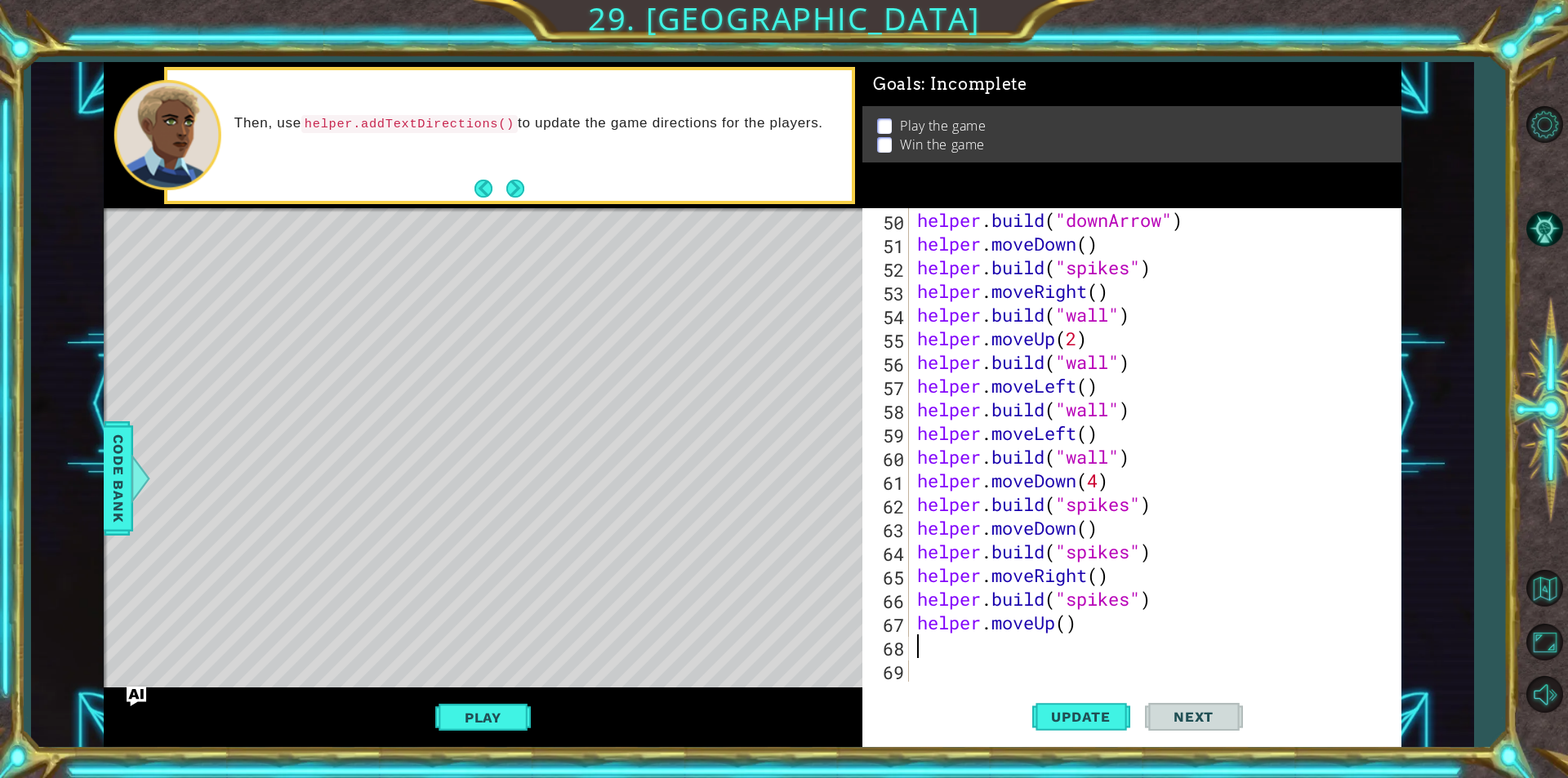
click at [1069, 619] on div "helper . build ( "downArrow" ) helper . moveDown ( ) helper . build ( "spikes" …" at bounding box center [1153, 468] width 478 height 521
type textarea "helper.moveUp(2)"
click at [950, 649] on div "helper . build ( "downArrow" ) helper . moveDown ( ) helper . build ( "spikes" …" at bounding box center [1153, 468] width 478 height 521
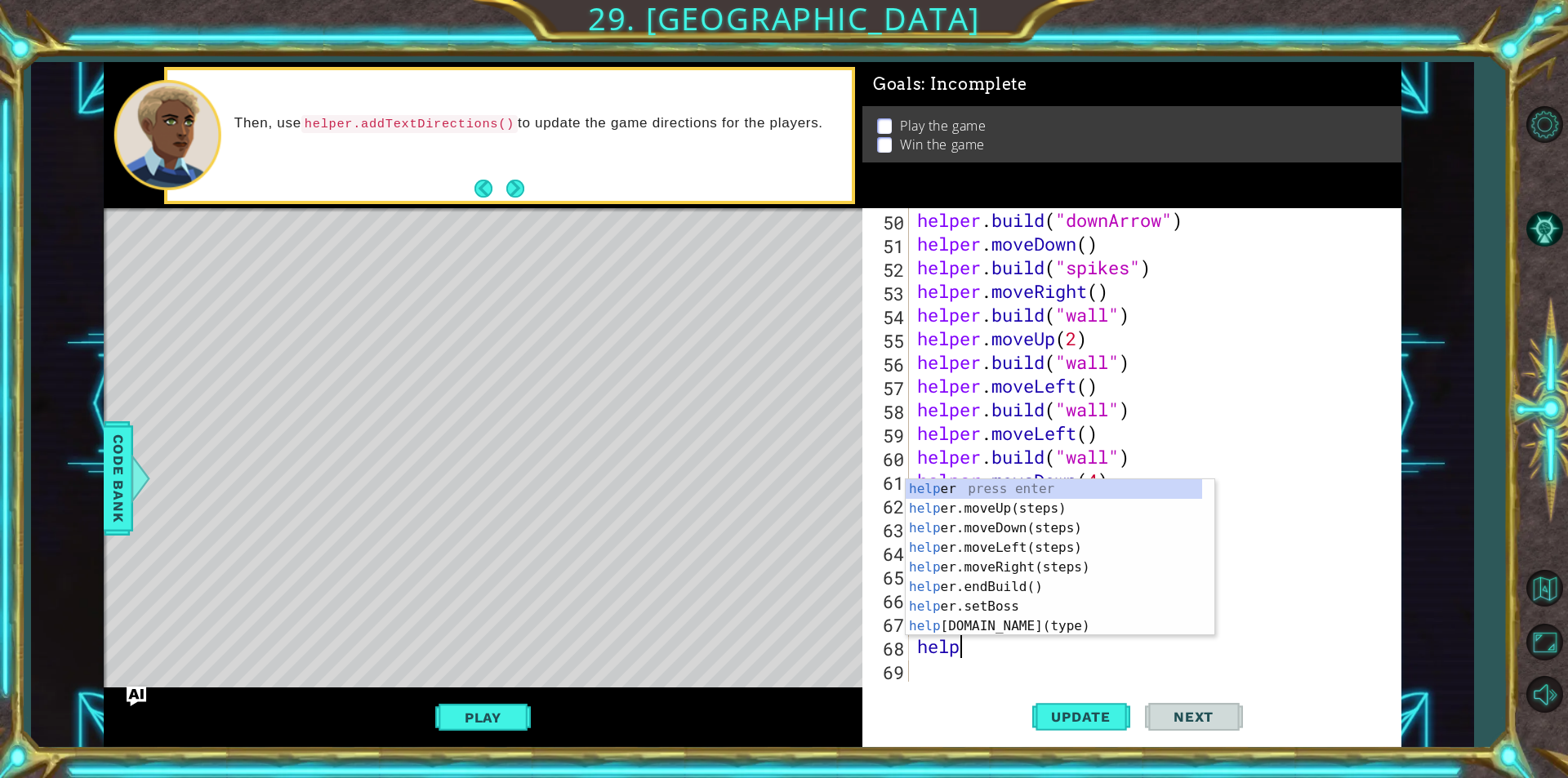
scroll to position [0, 2]
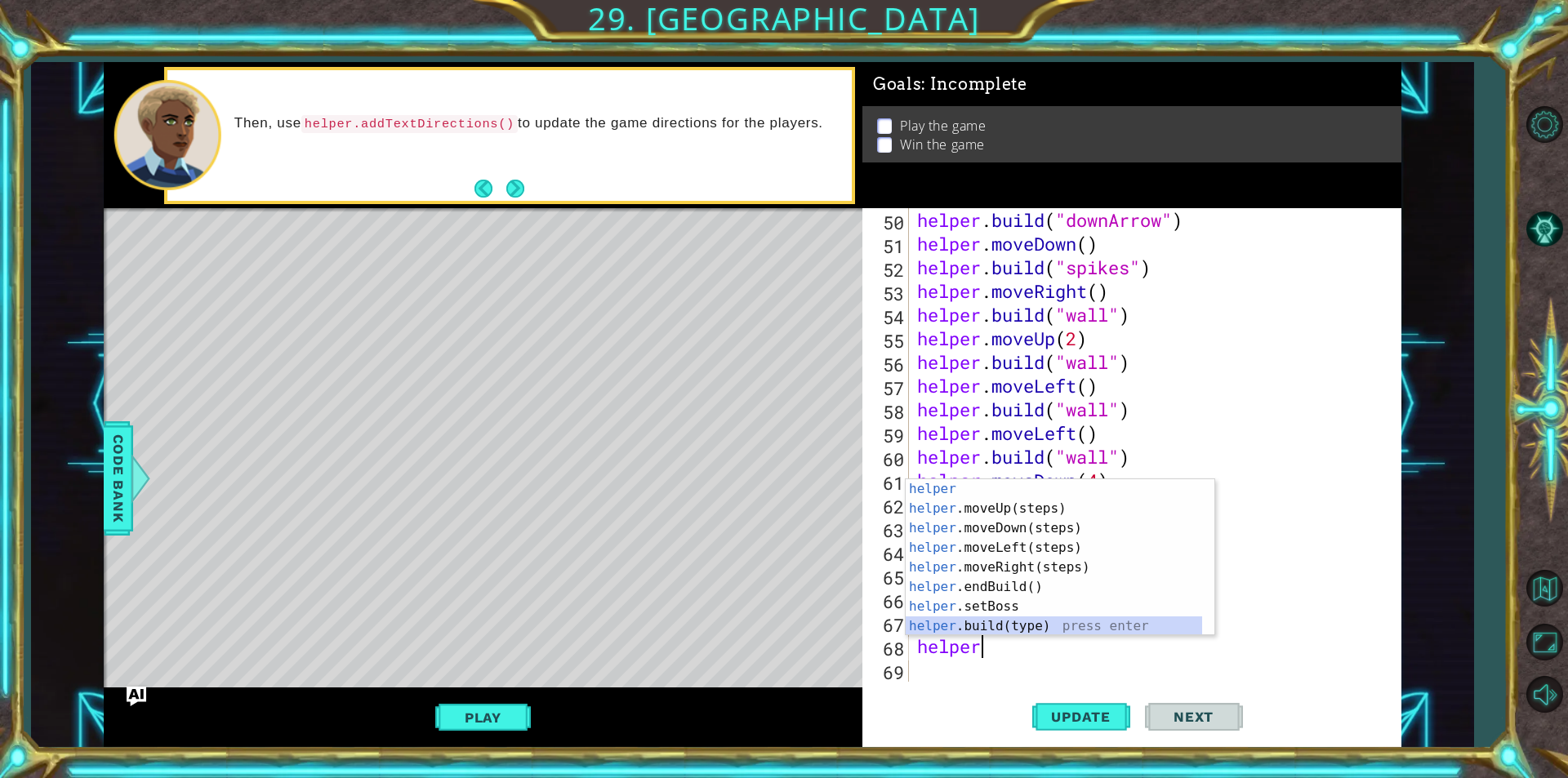
click at [933, 624] on div "helper press enter helper .moveUp(steps) press enter helper .moveDown(steps) pr…" at bounding box center [1053, 576] width 296 height 196
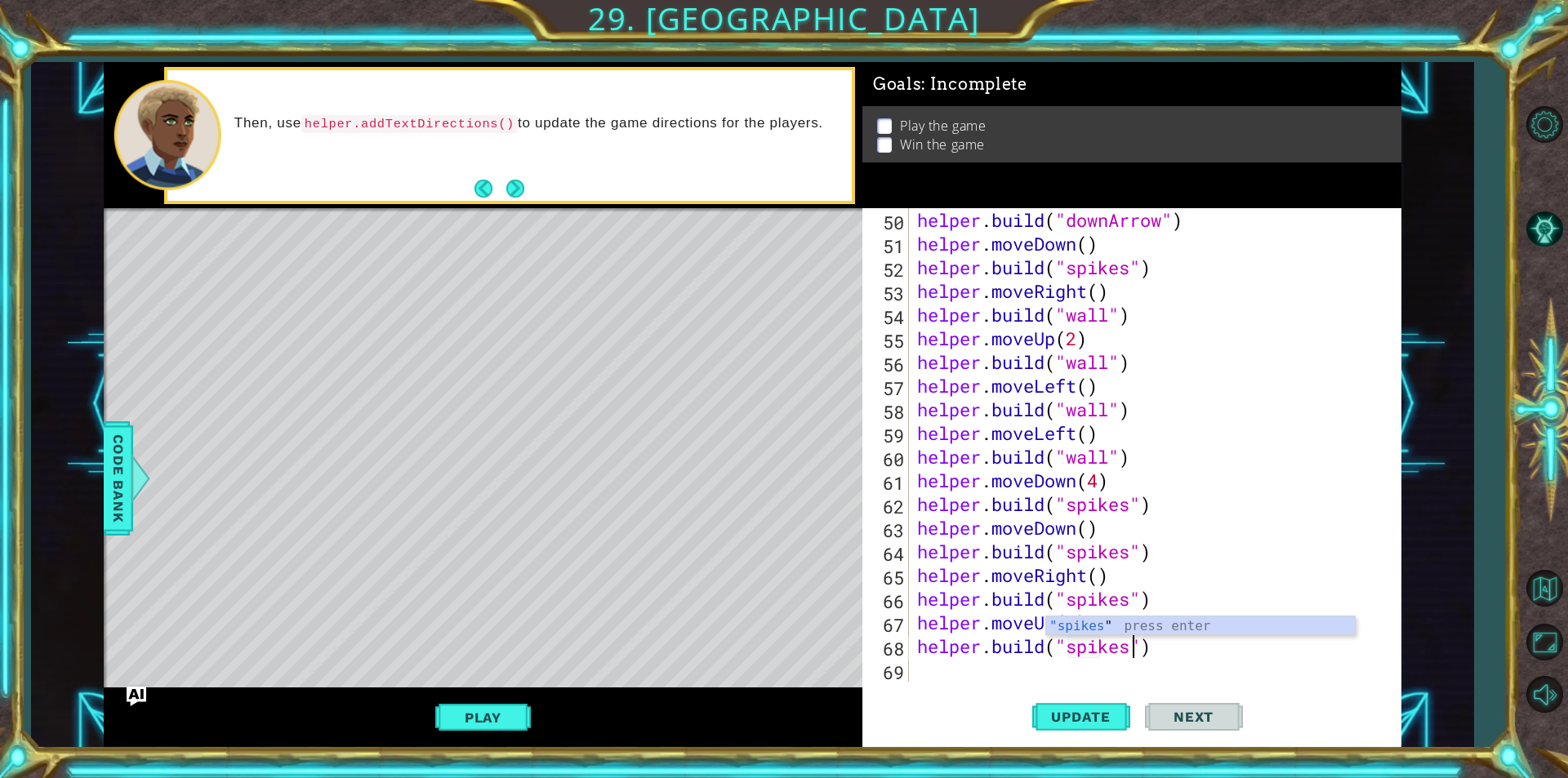
scroll to position [0, 9]
click at [1110, 715] on span "Update" at bounding box center [1080, 716] width 92 height 16
click at [451, 729] on button "Play" at bounding box center [482, 718] width 96 height 31
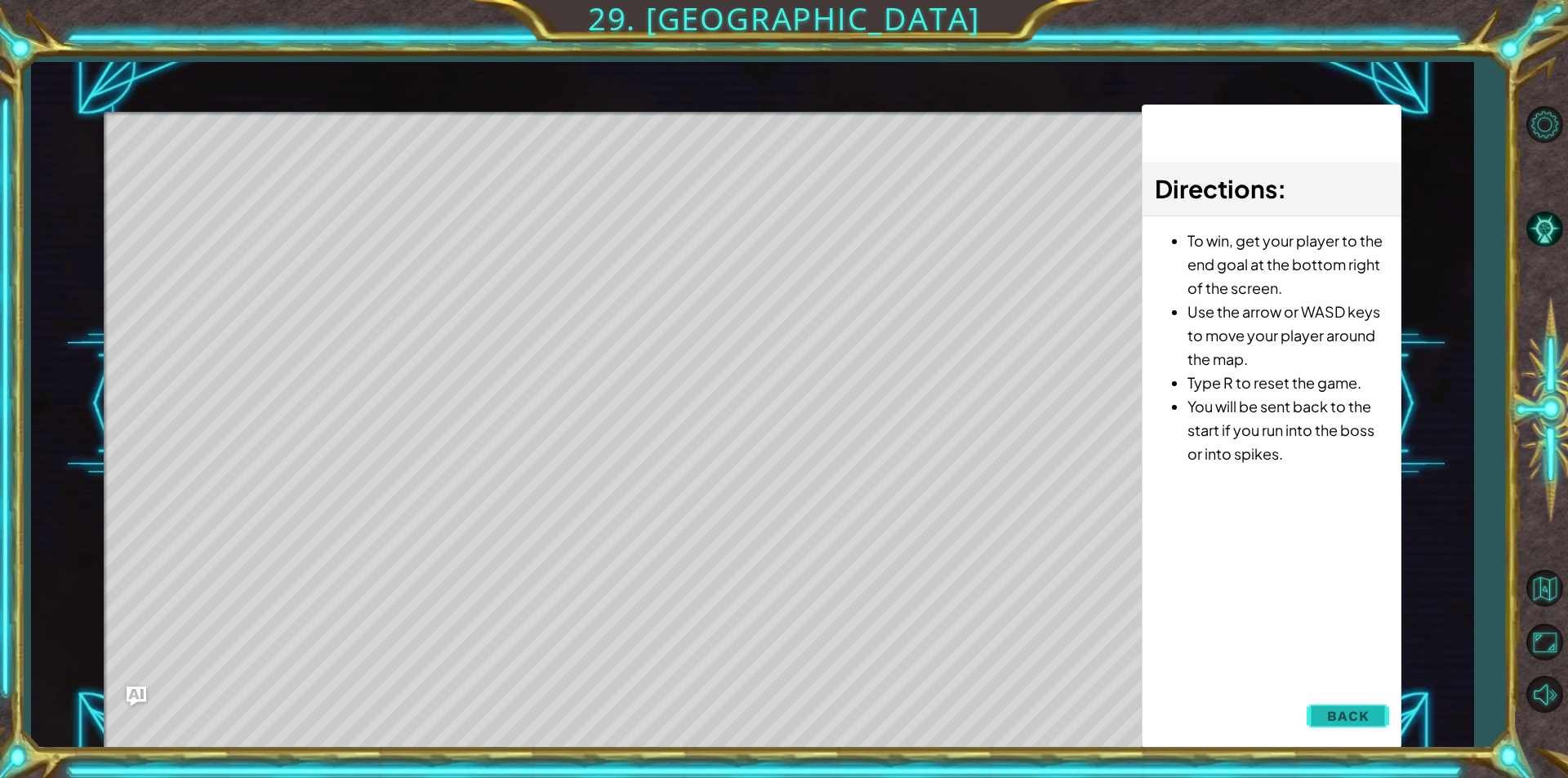
click at [1338, 711] on span "Back" at bounding box center [1347, 715] width 41 height 16
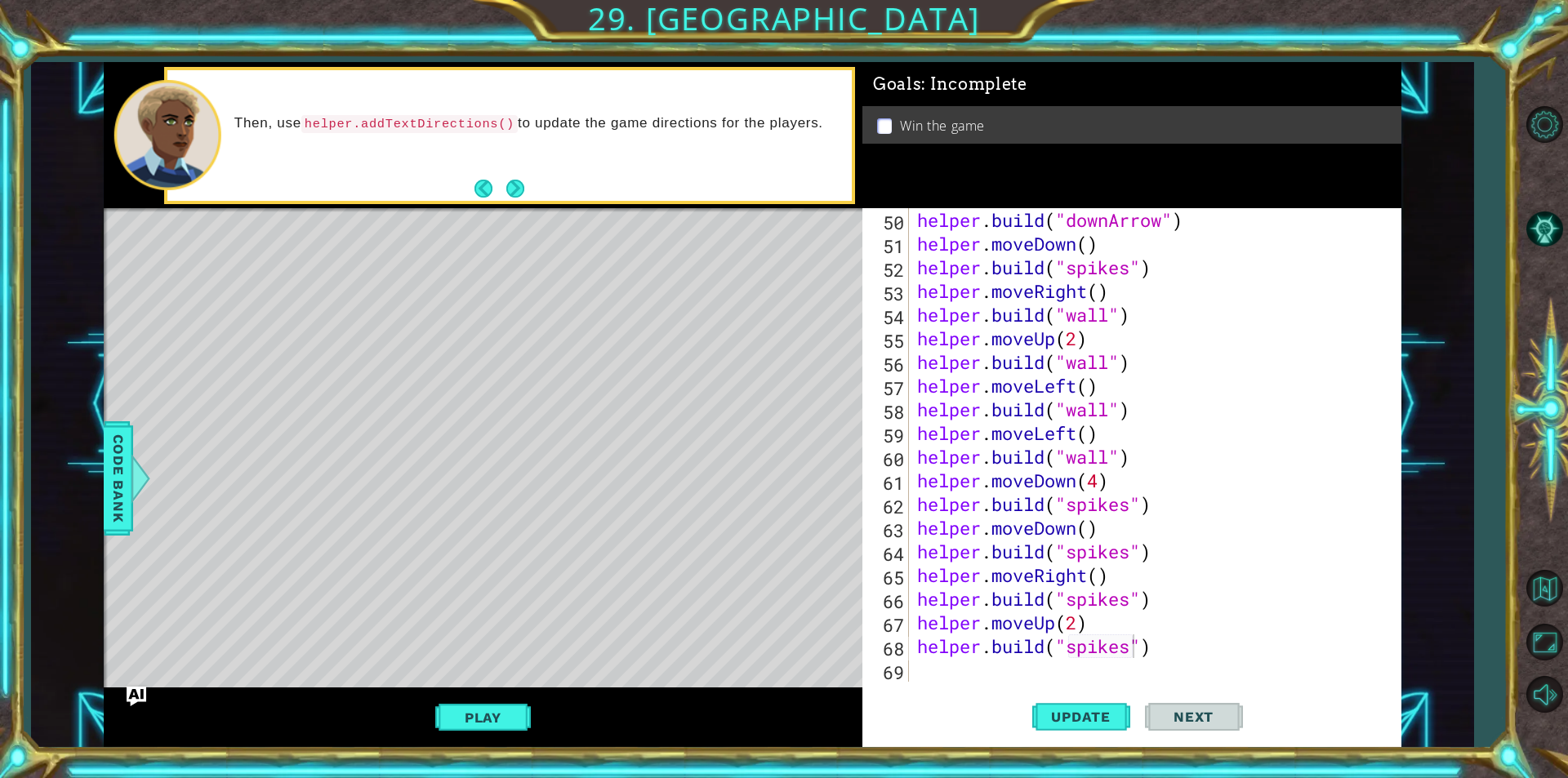
click at [1134, 655] on div "helper . build ( "downArrow" ) helper . moveDown ( ) helper . build ( "spikes" …" at bounding box center [1153, 468] width 478 height 521
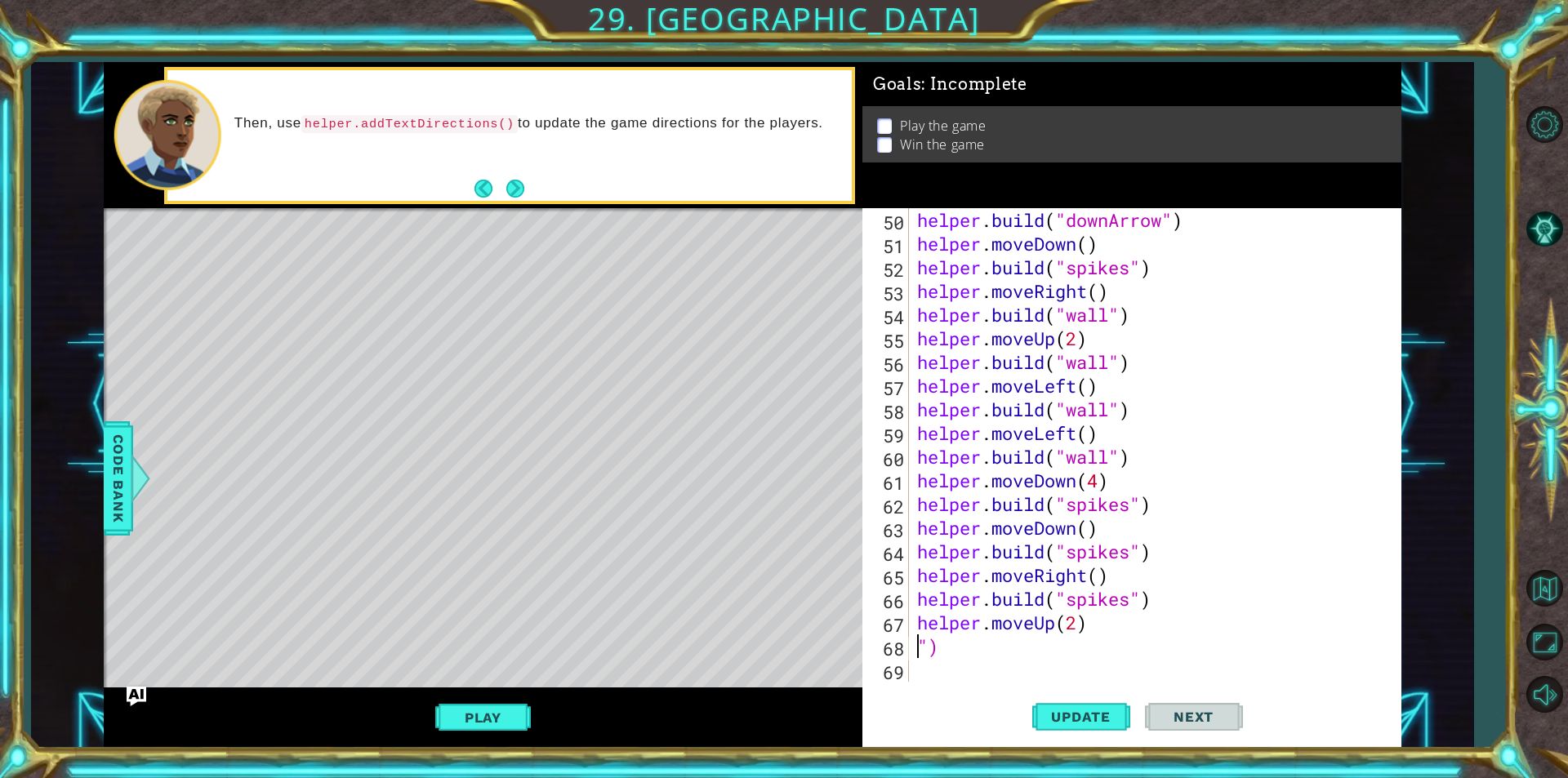
scroll to position [0, 0]
type textarea """
click at [1067, 718] on span "Update" at bounding box center [1080, 716] width 92 height 16
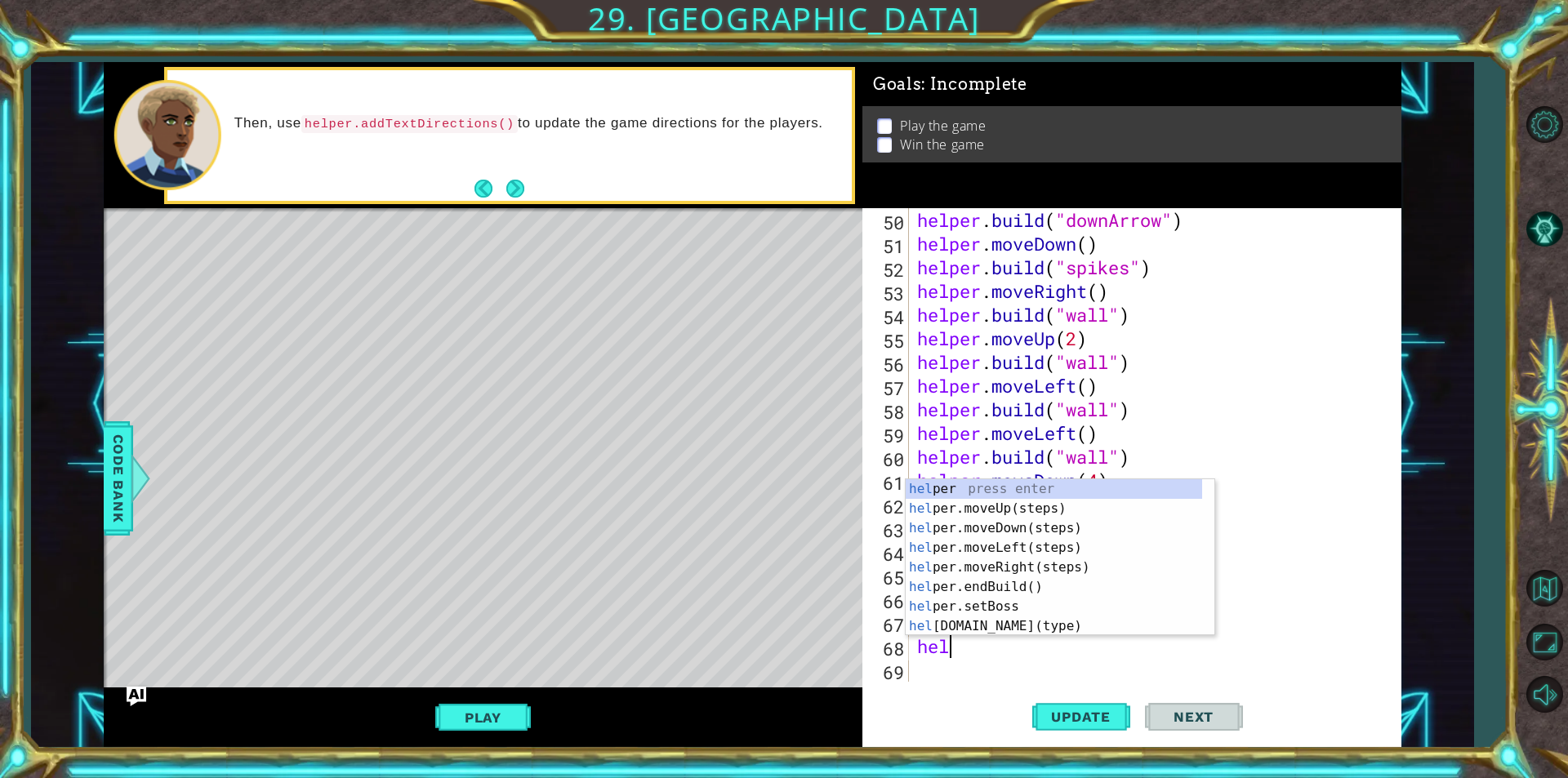
scroll to position [0, 2]
type textarea "helper"
click at [1012, 567] on div "helper press enter helper .moveUp(steps) press enter helper .moveDown(steps) pr…" at bounding box center [1053, 576] width 296 height 196
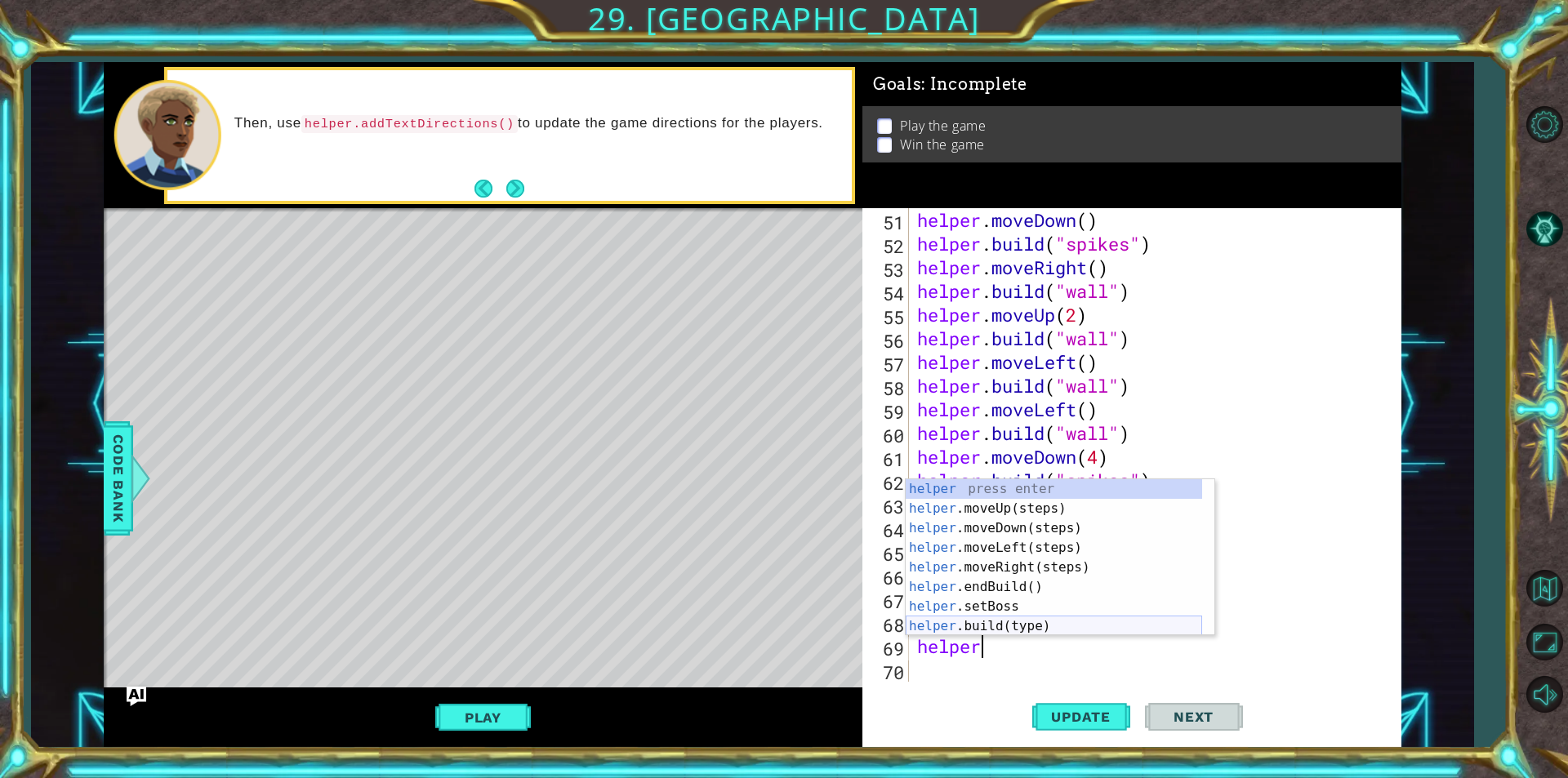
click at [984, 631] on div "helper press enter helper .moveUp(steps) press enter helper .moveDown(steps) pr…" at bounding box center [1053, 576] width 296 height 196
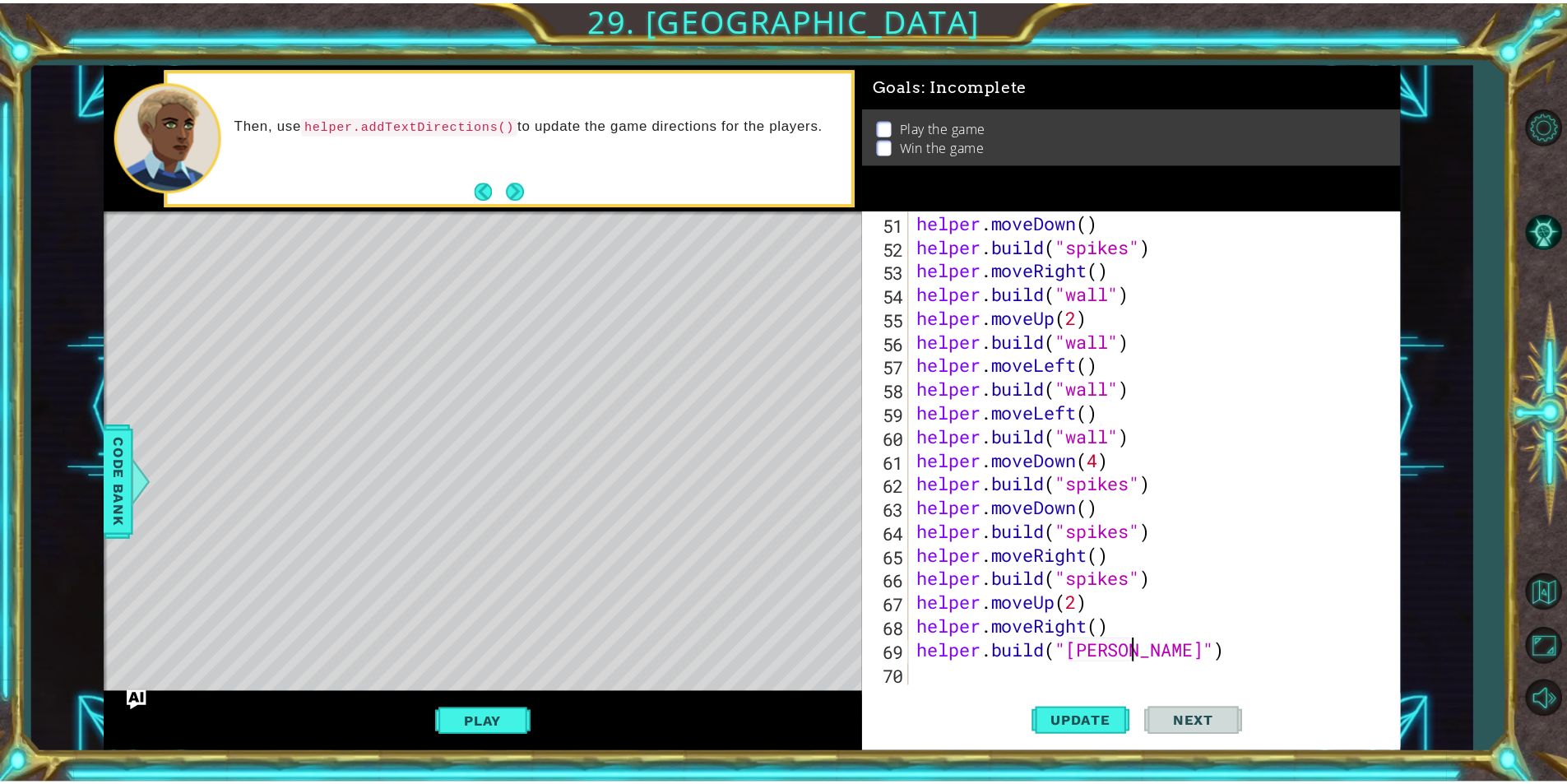
scroll to position [0, 10]
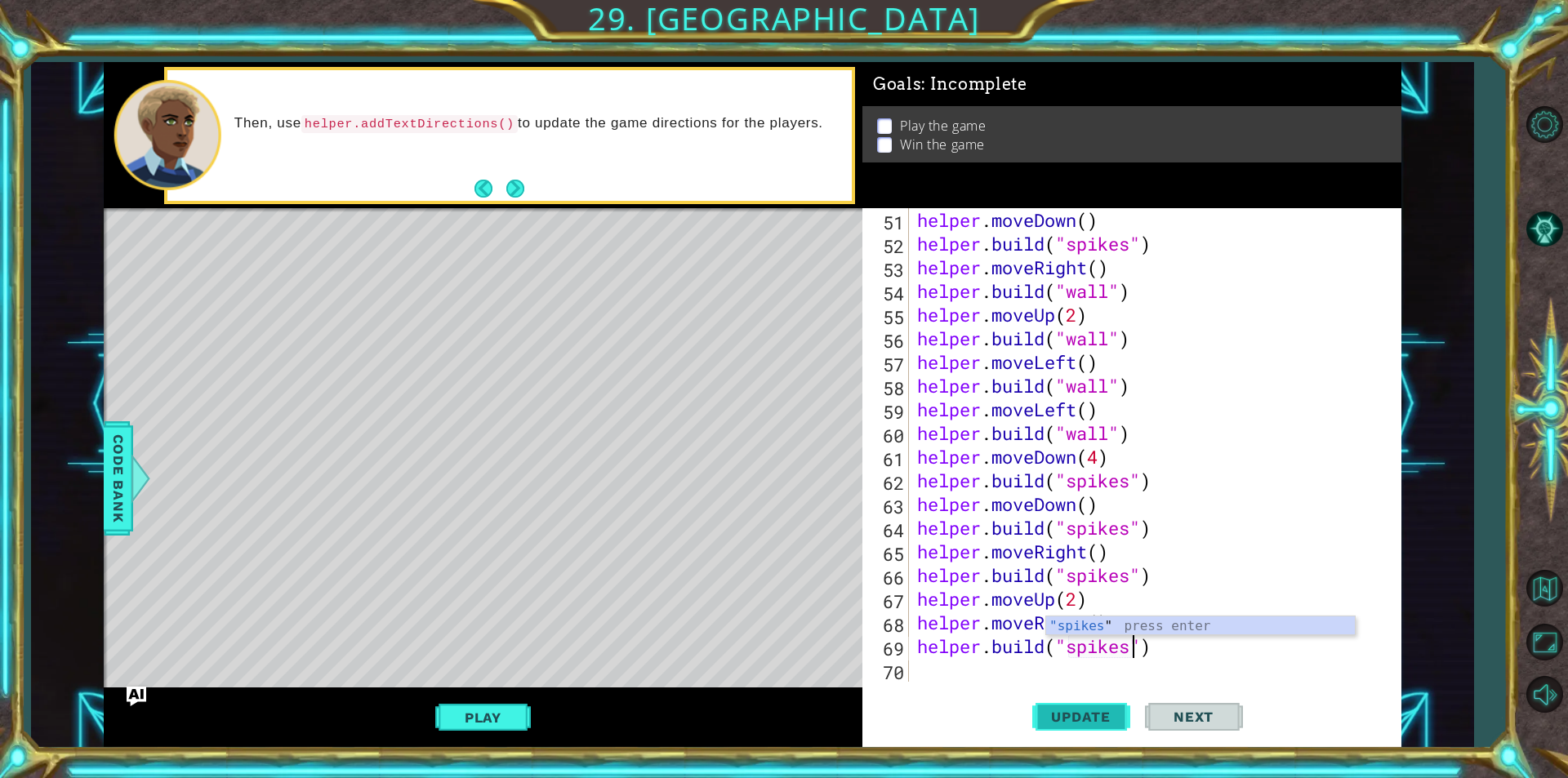
type textarea "[DOMAIN_NAME]("spikes")"
click at [1105, 712] on span "Update" at bounding box center [1080, 716] width 92 height 16
click at [500, 707] on button "Play" at bounding box center [482, 718] width 96 height 31
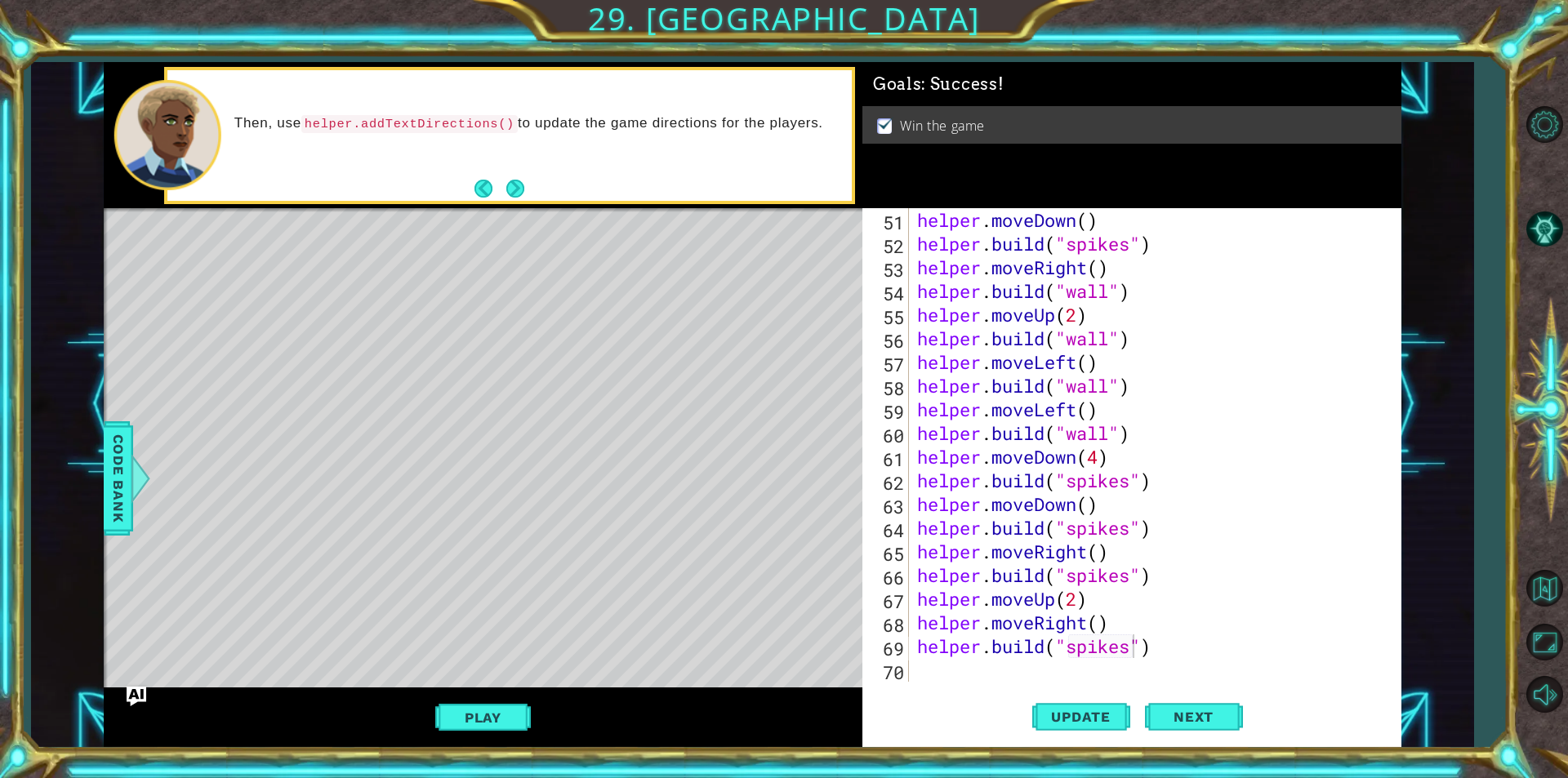
click at [875, 603] on div "67" at bounding box center [887, 600] width 43 height 23
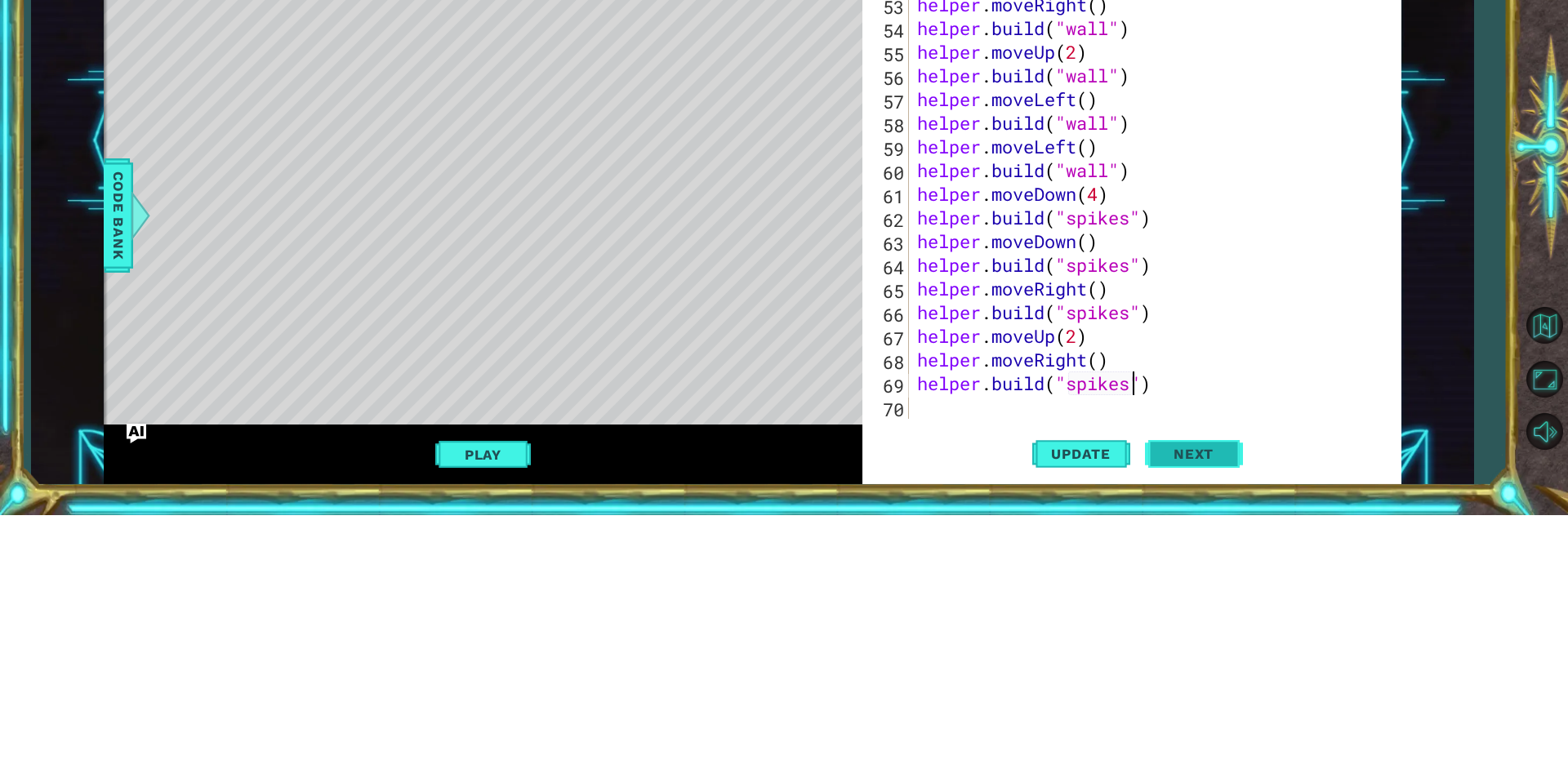
click at [1217, 719] on span "Next" at bounding box center [1193, 716] width 72 height 16
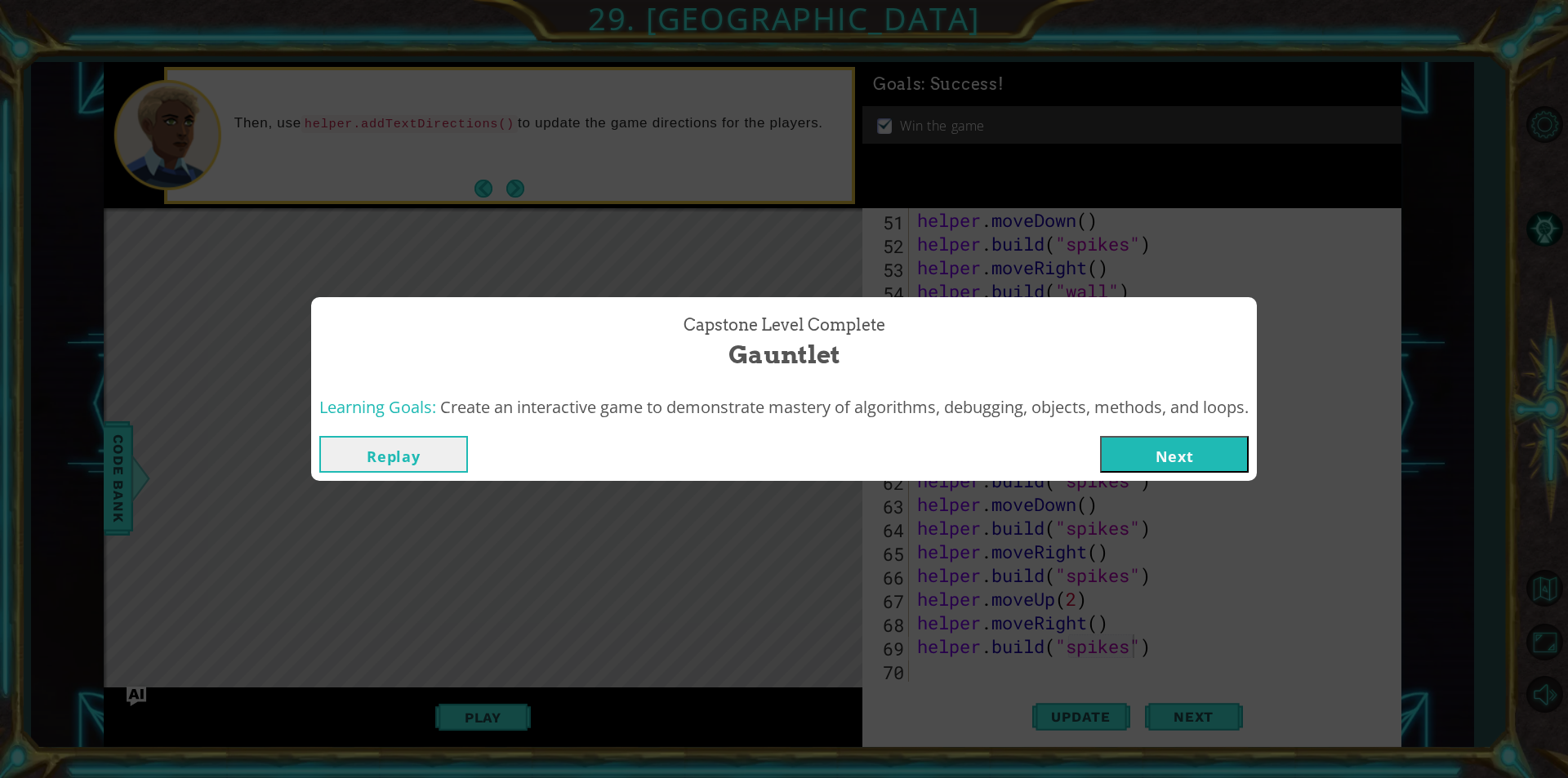
click at [1176, 460] on button "Next" at bounding box center [1174, 454] width 148 height 37
click at [1184, 467] on body "1 ההההההההההההההההההההההההההההההההההההההההההההההההההההההההההההההההההההההההההההה…" at bounding box center [784, 389] width 1568 height 778
click at [1162, 446] on body "1 ההההההההההההההההההההההההההההההההההההההההההההההההההההההההההההההההההההההההההההה…" at bounding box center [784, 389] width 1568 height 778
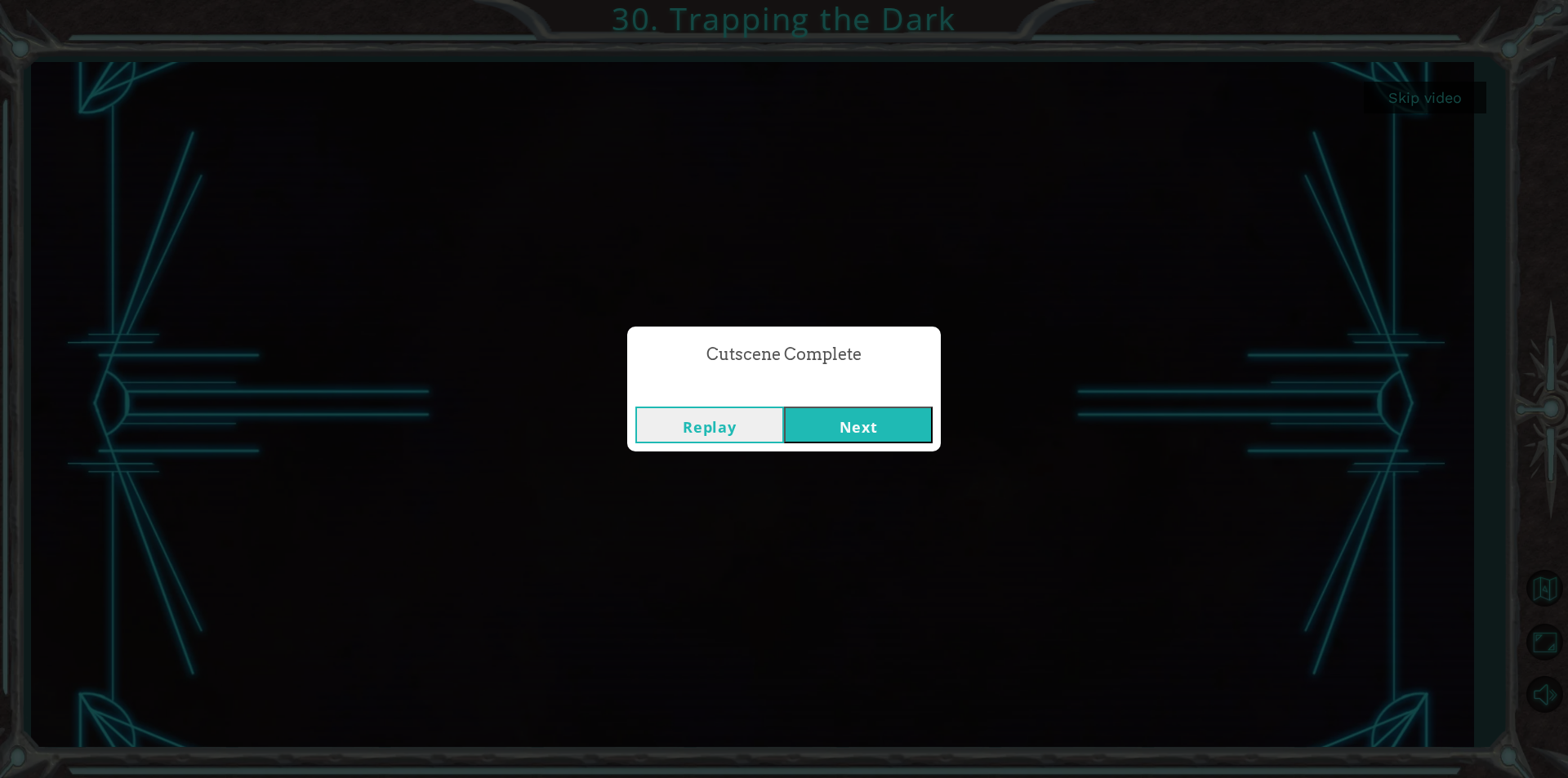
click at [855, 436] on button "Next" at bounding box center [858, 424] width 148 height 37
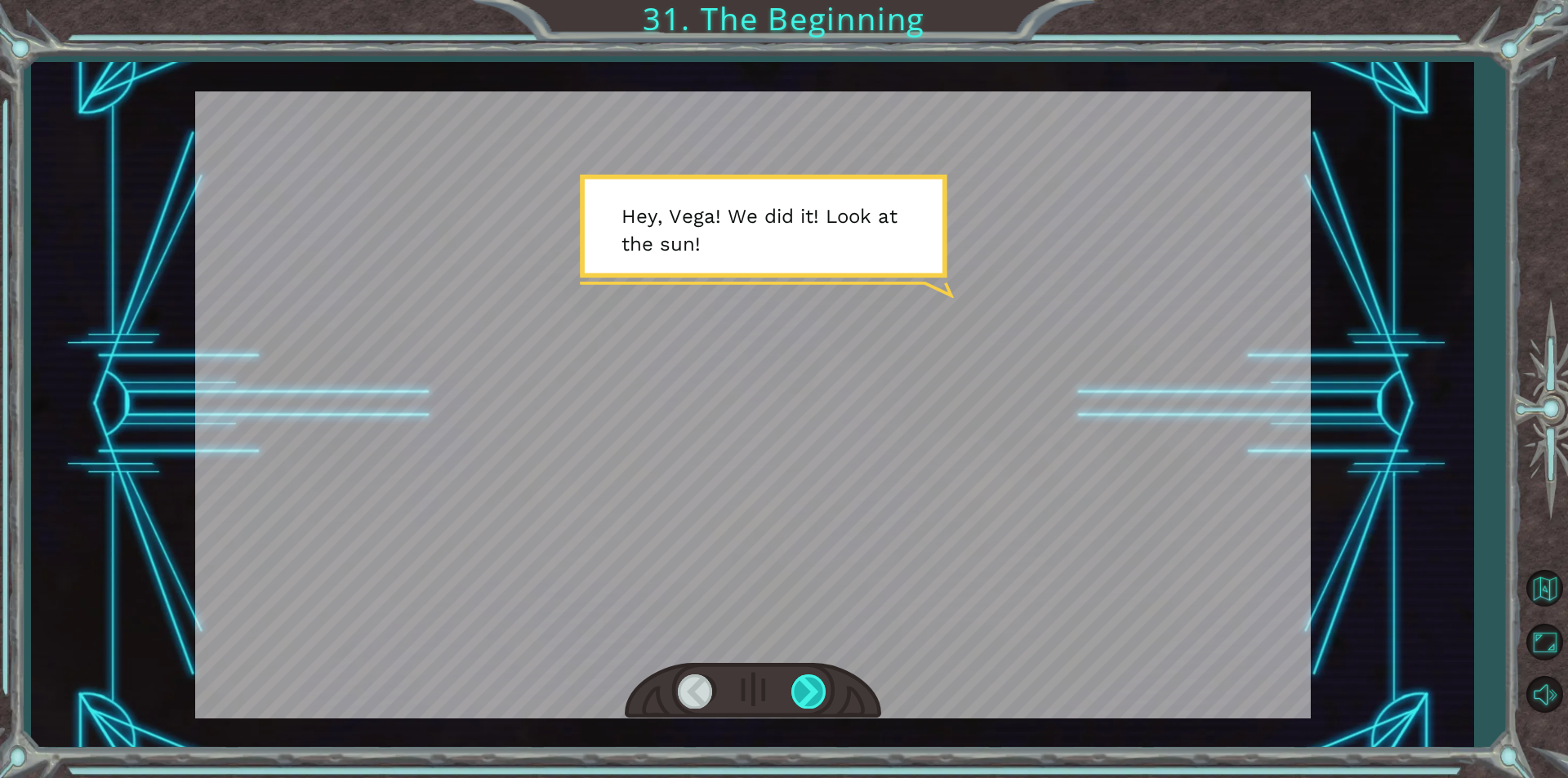
click at [804, 700] on div at bounding box center [809, 691] width 37 height 34
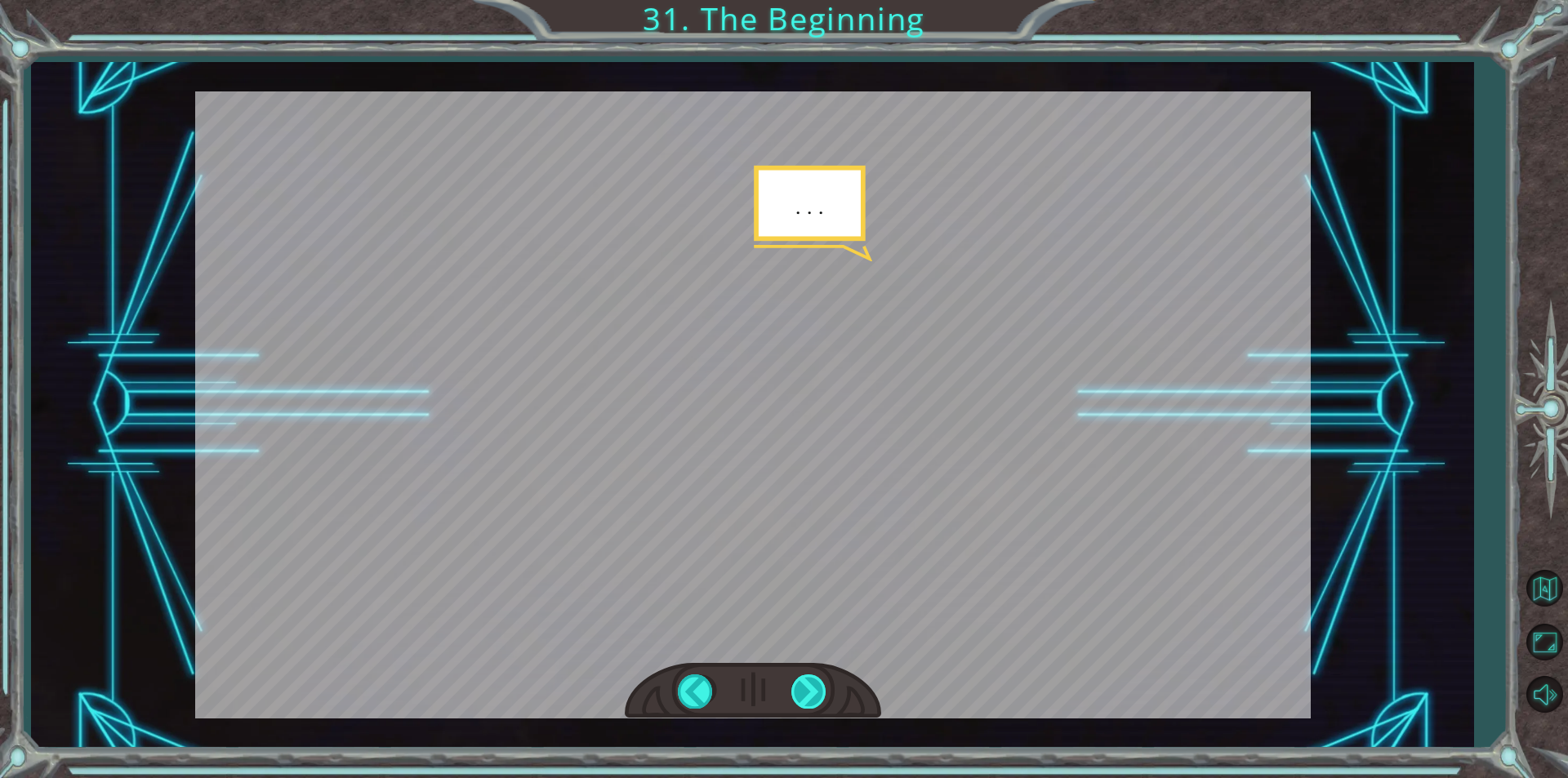
click at [805, 698] on div at bounding box center [809, 691] width 37 height 34
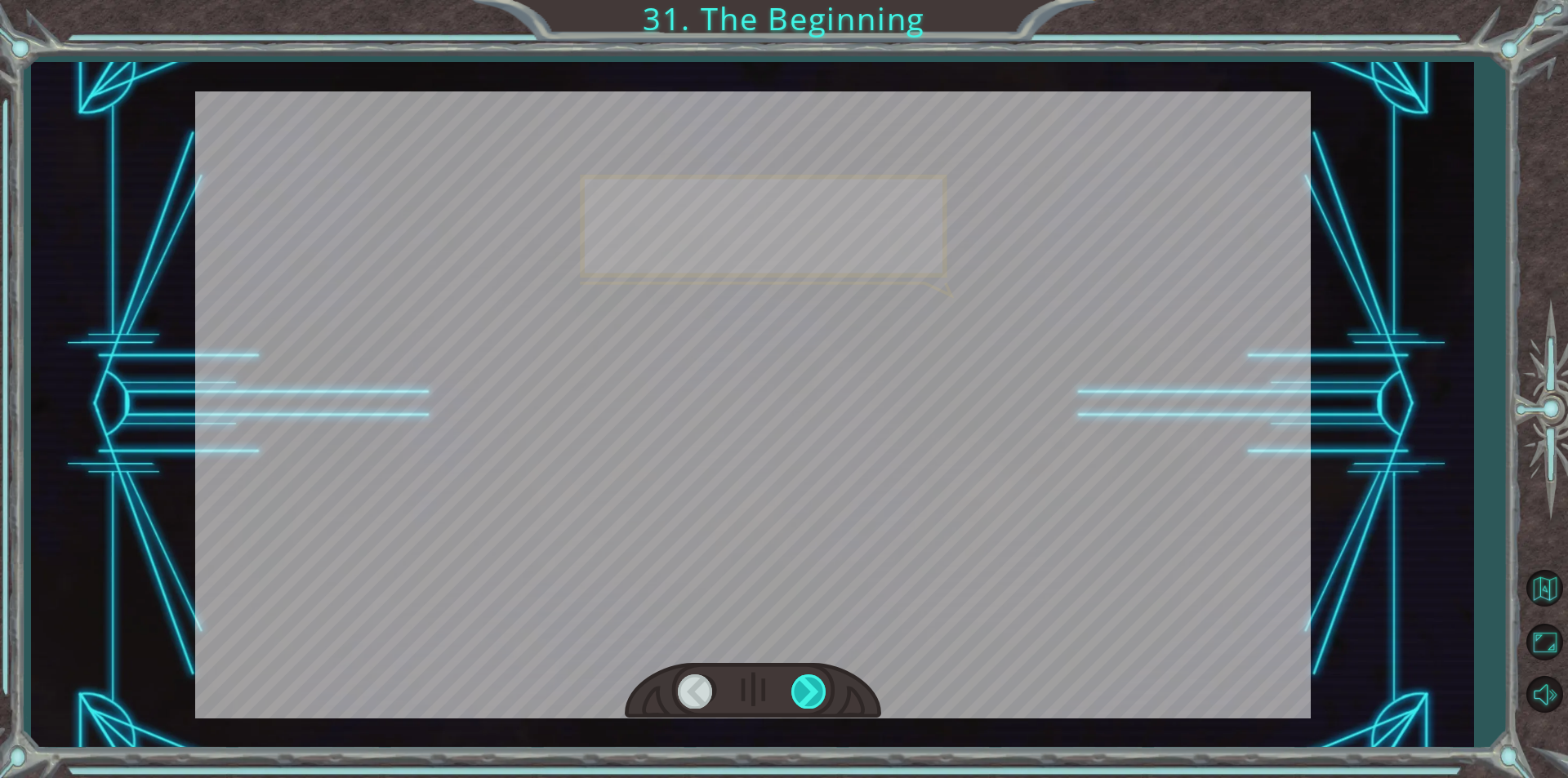
click at [805, 698] on div at bounding box center [809, 691] width 37 height 34
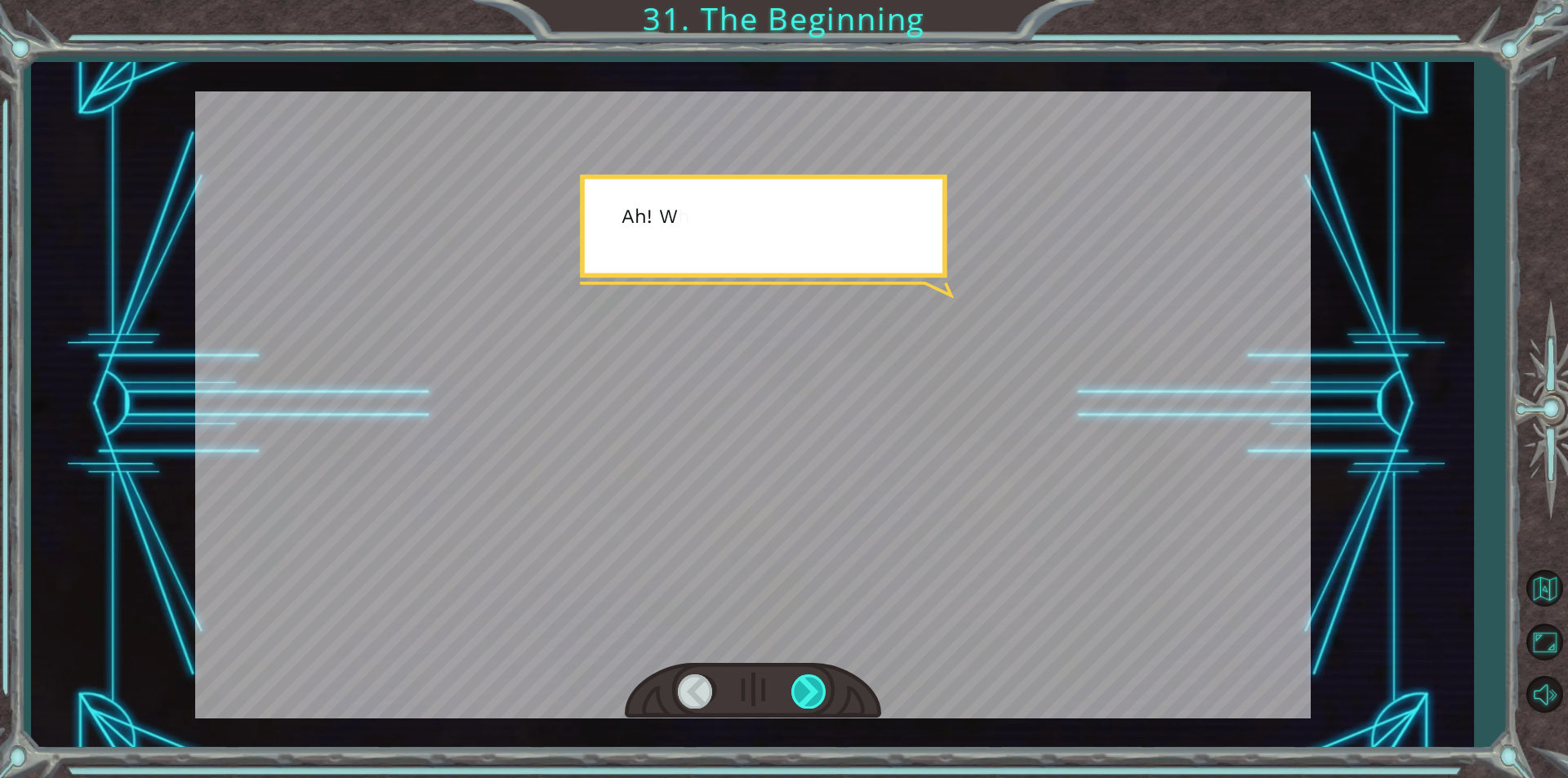
click at [805, 698] on div at bounding box center [809, 691] width 37 height 34
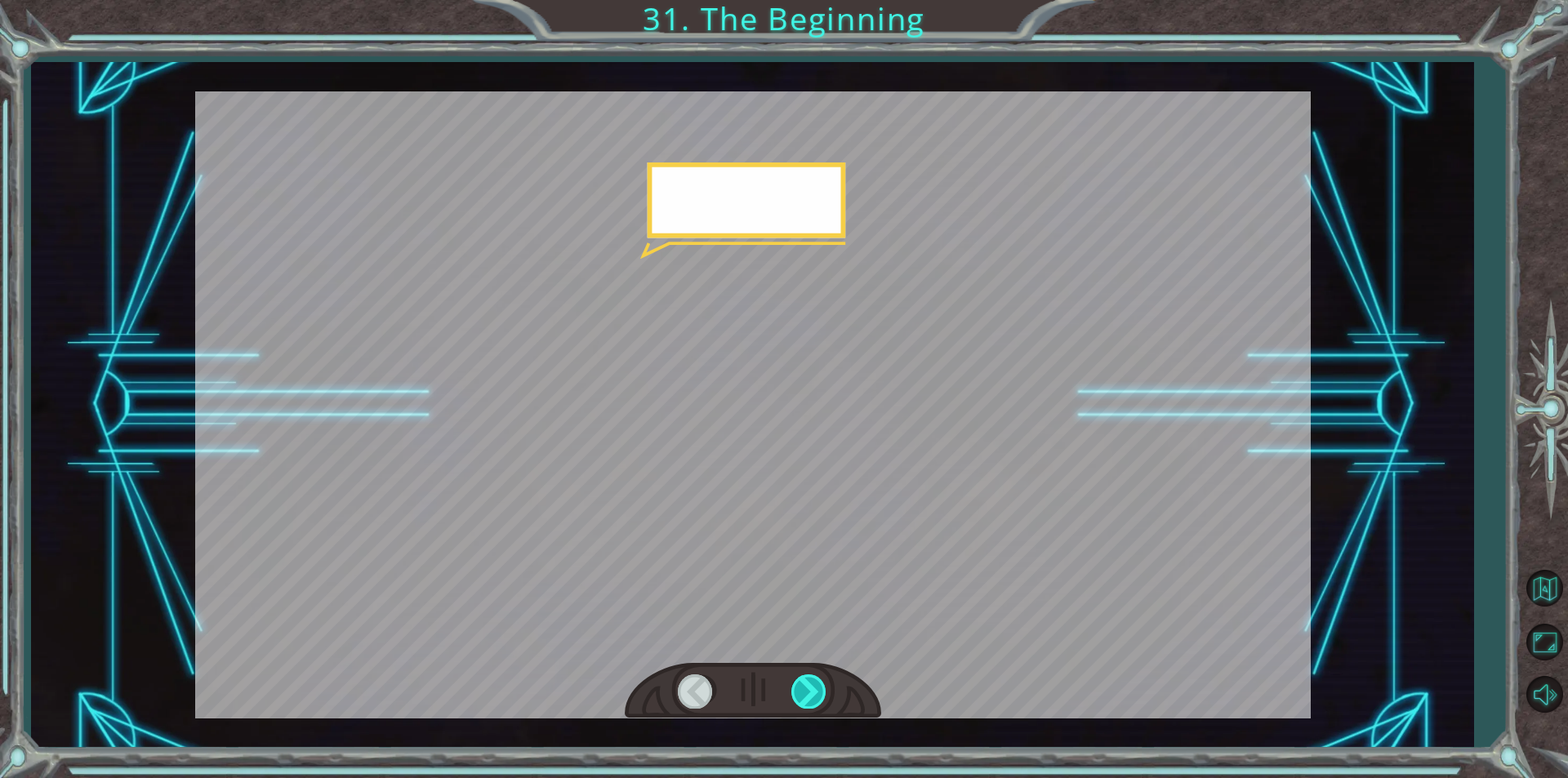
click at [805, 698] on div at bounding box center [809, 691] width 37 height 34
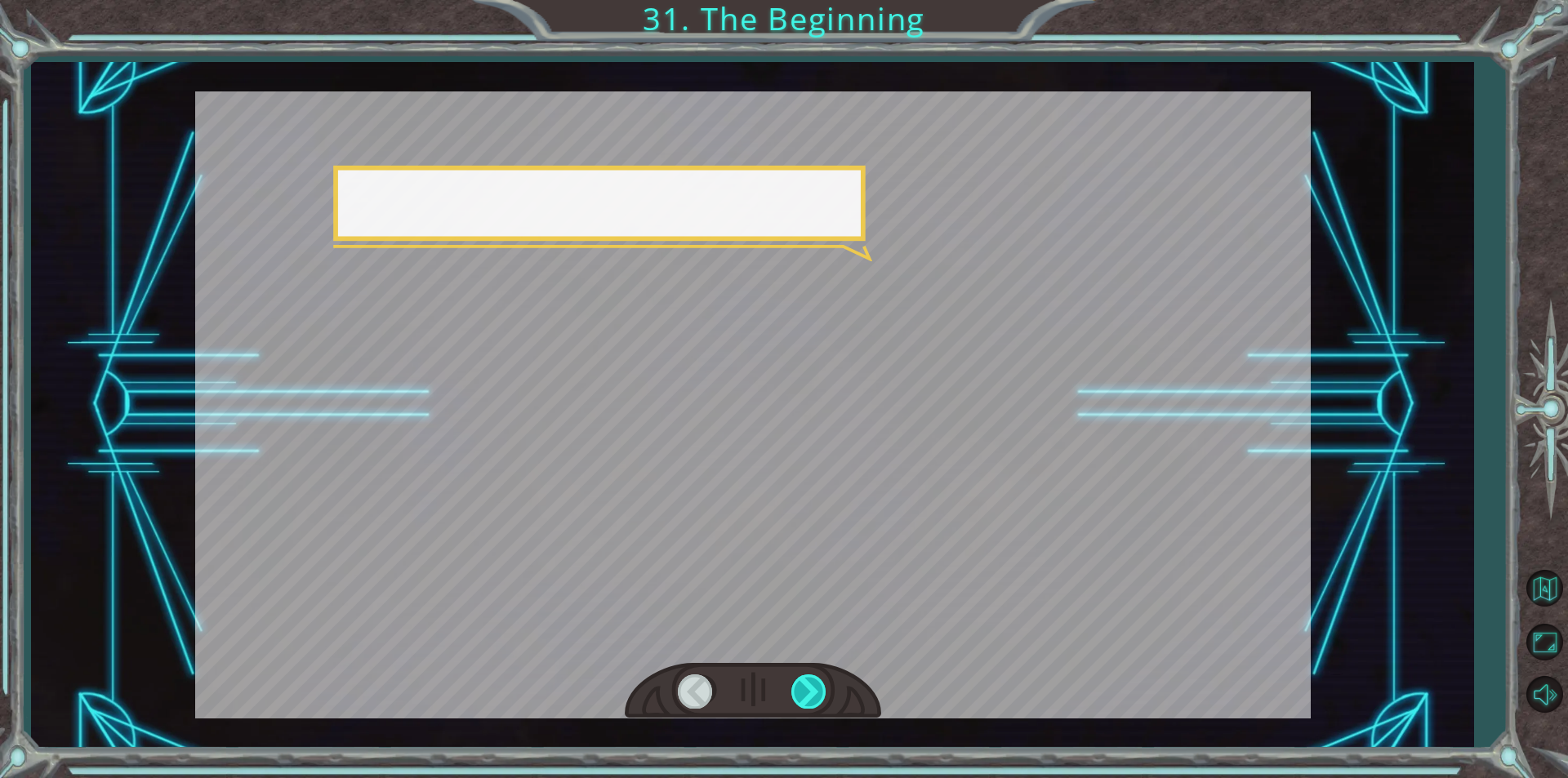
click at [805, 698] on div at bounding box center [809, 691] width 37 height 34
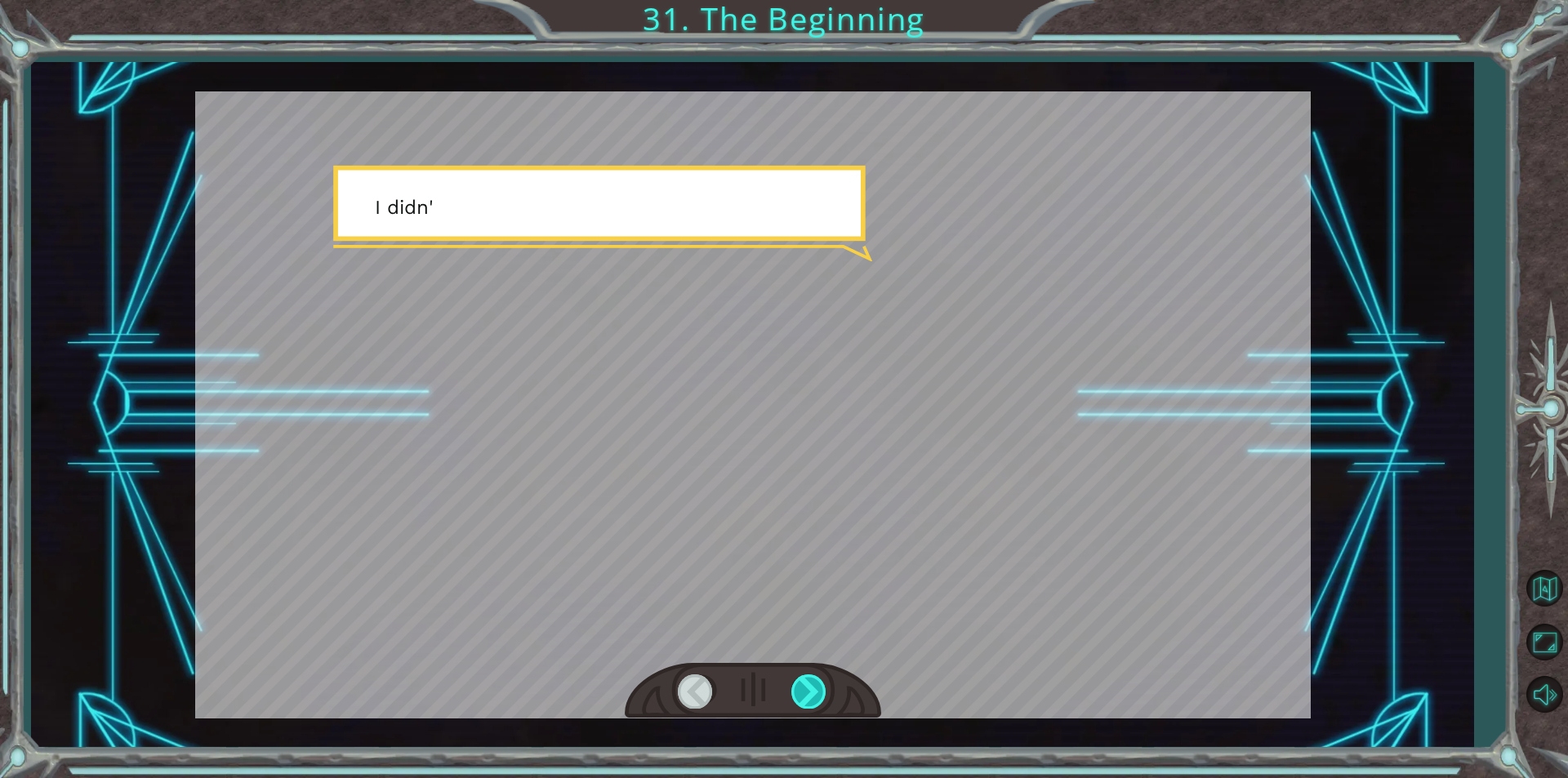
click at [805, 698] on div at bounding box center [809, 691] width 37 height 34
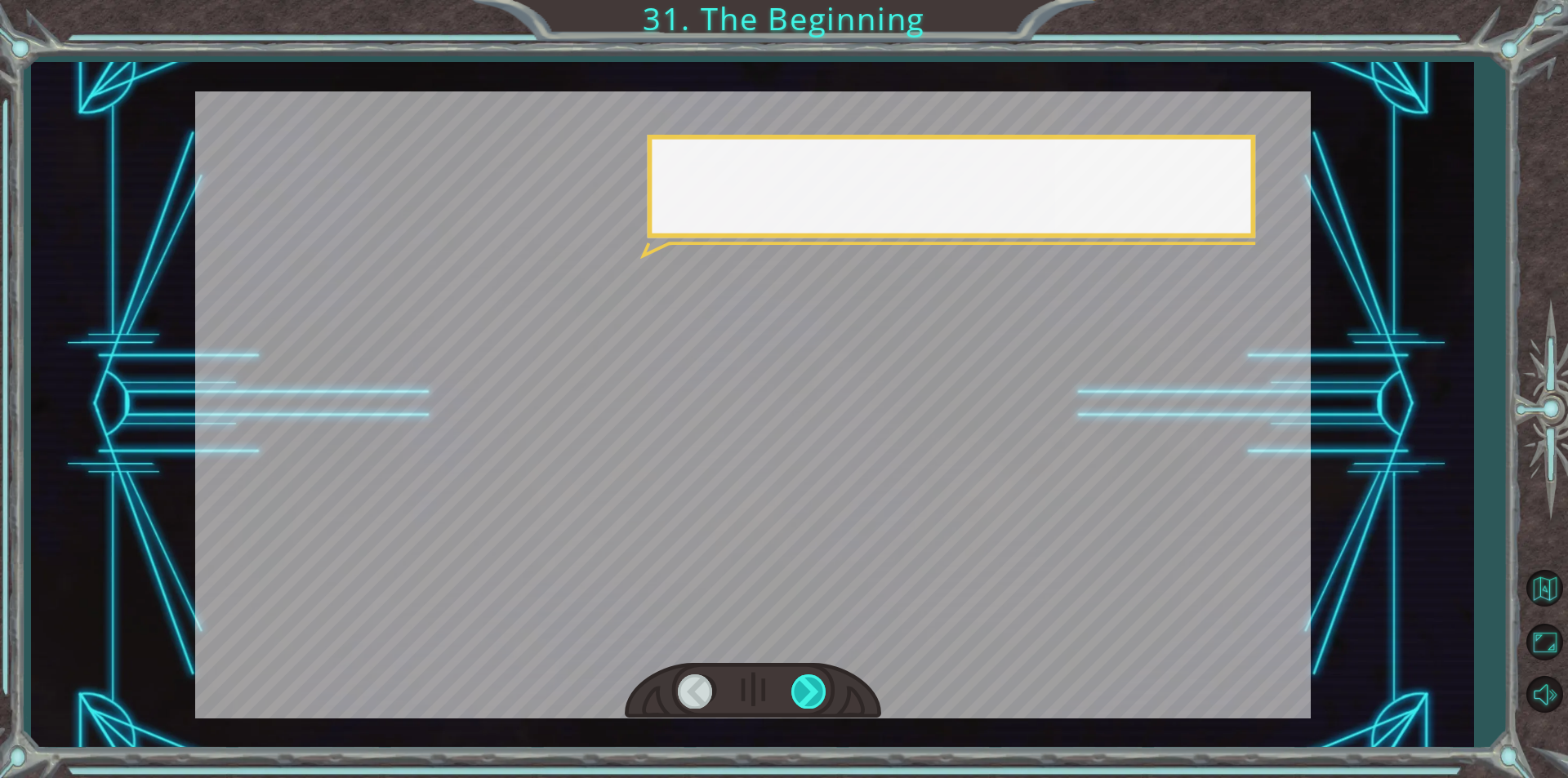
click at [805, 698] on div at bounding box center [809, 691] width 37 height 34
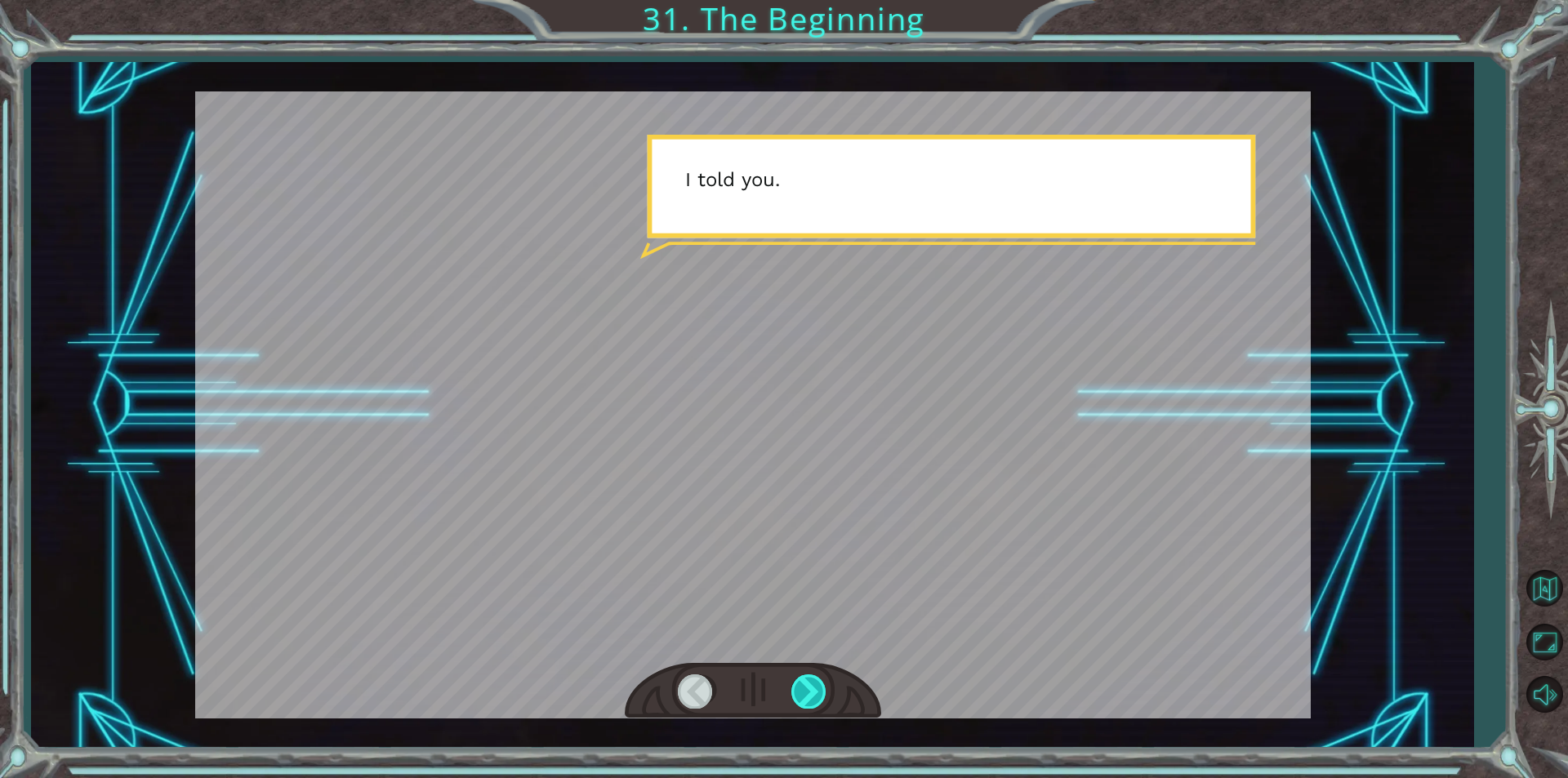
click at [805, 698] on div at bounding box center [809, 691] width 37 height 34
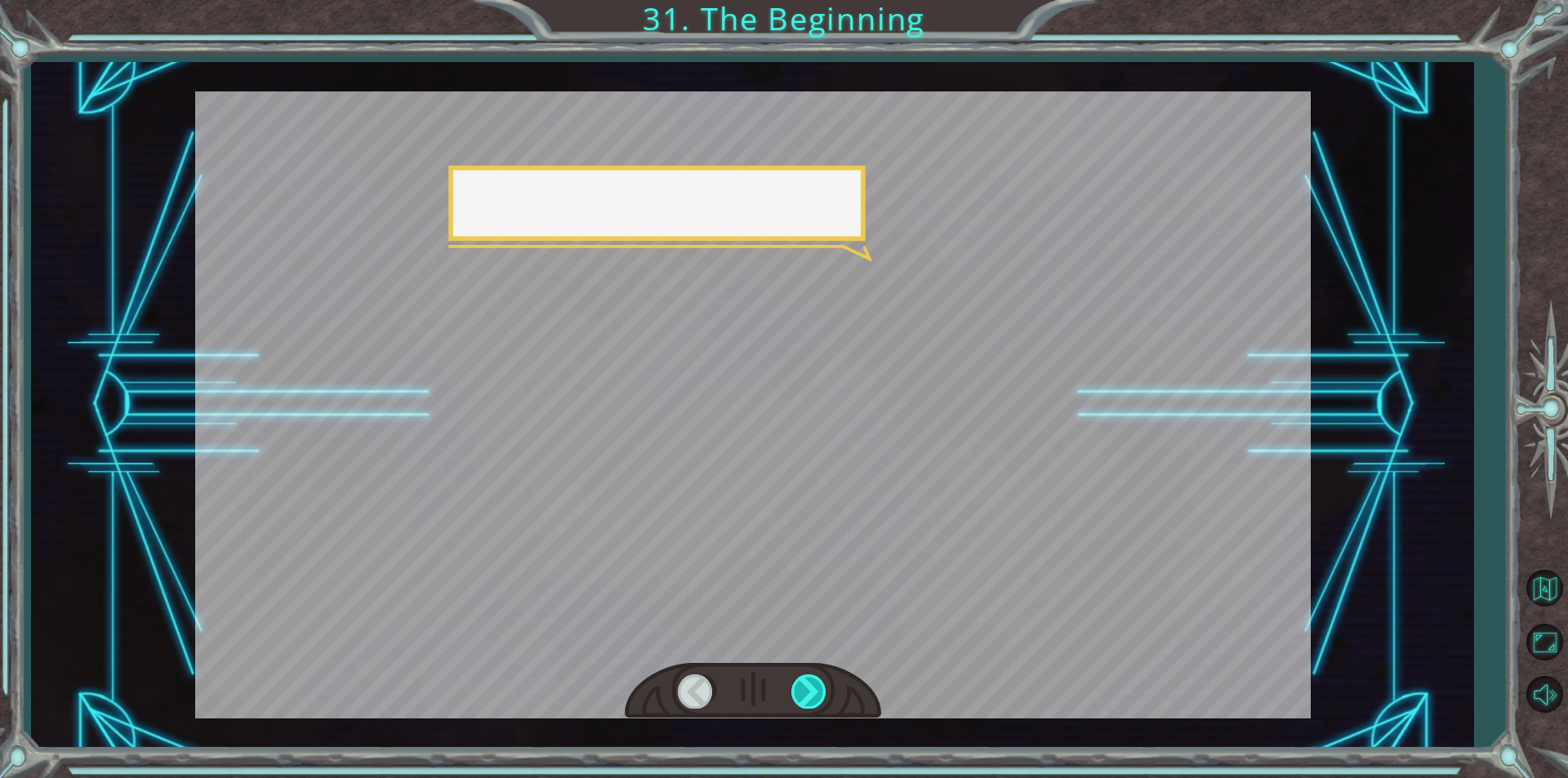
click at [805, 698] on div at bounding box center [809, 691] width 37 height 34
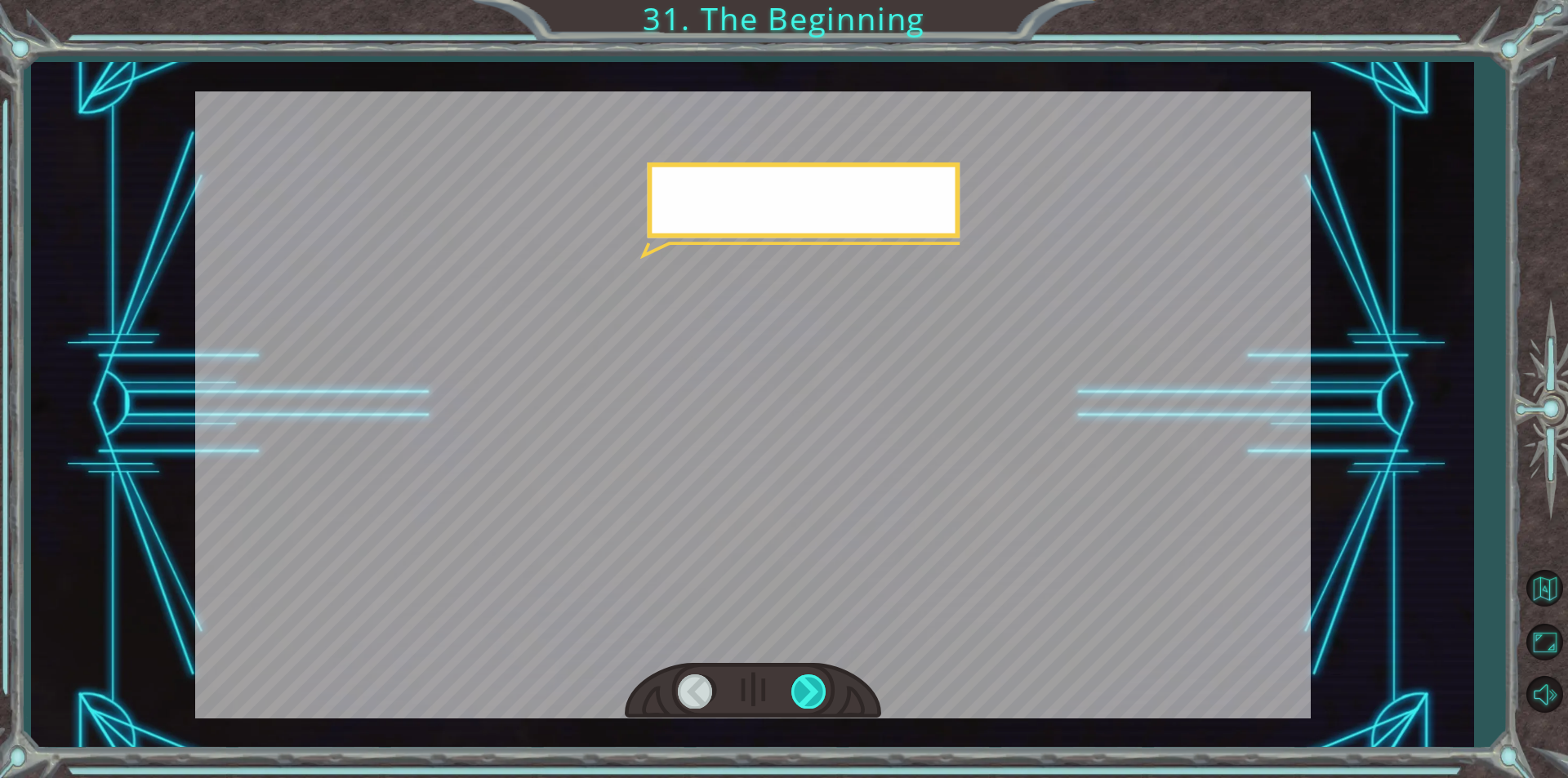
click at [805, 698] on div at bounding box center [809, 691] width 37 height 34
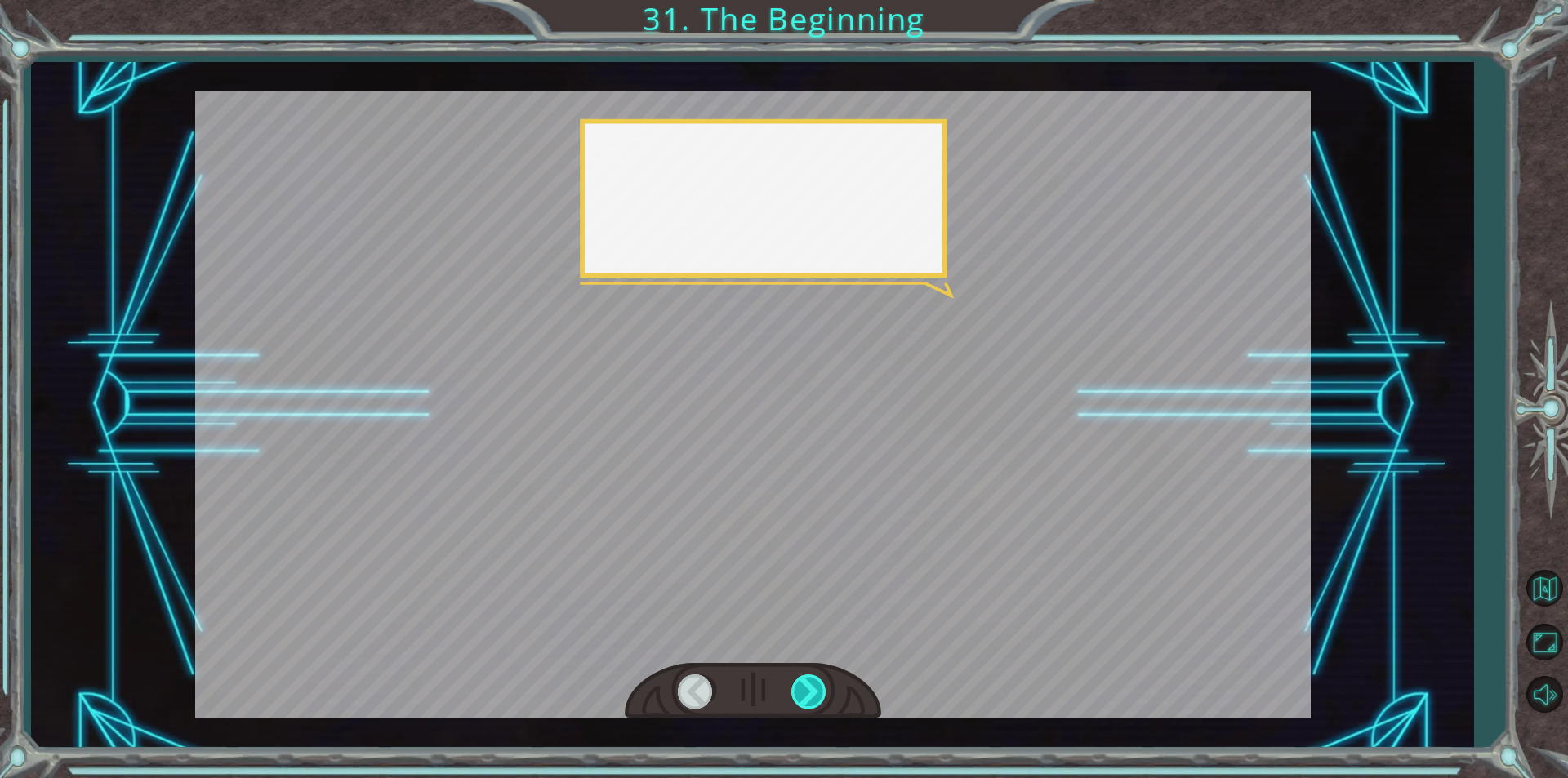
click at [805, 698] on div at bounding box center [809, 691] width 37 height 34
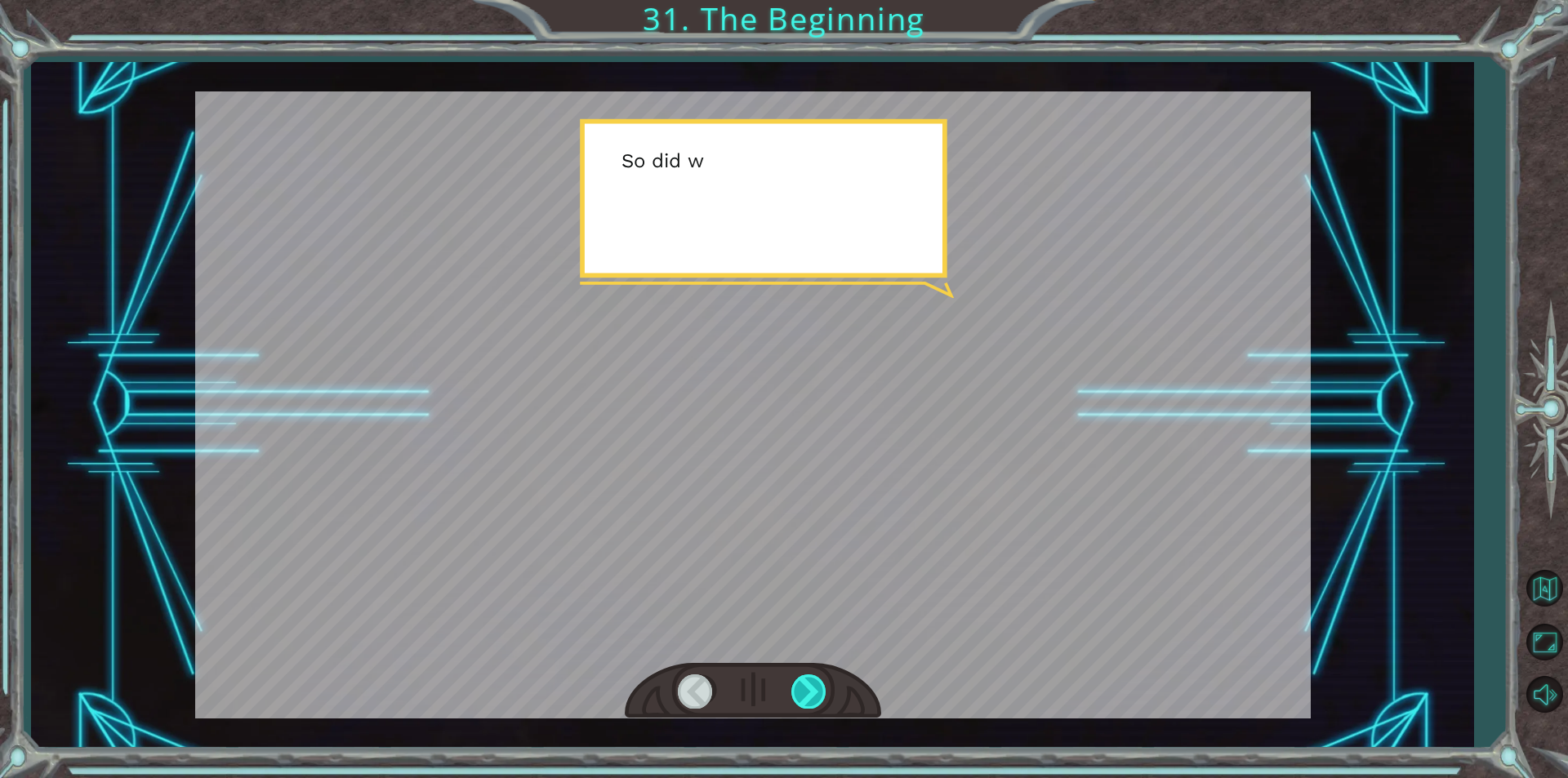
click at [805, 698] on div at bounding box center [809, 691] width 37 height 34
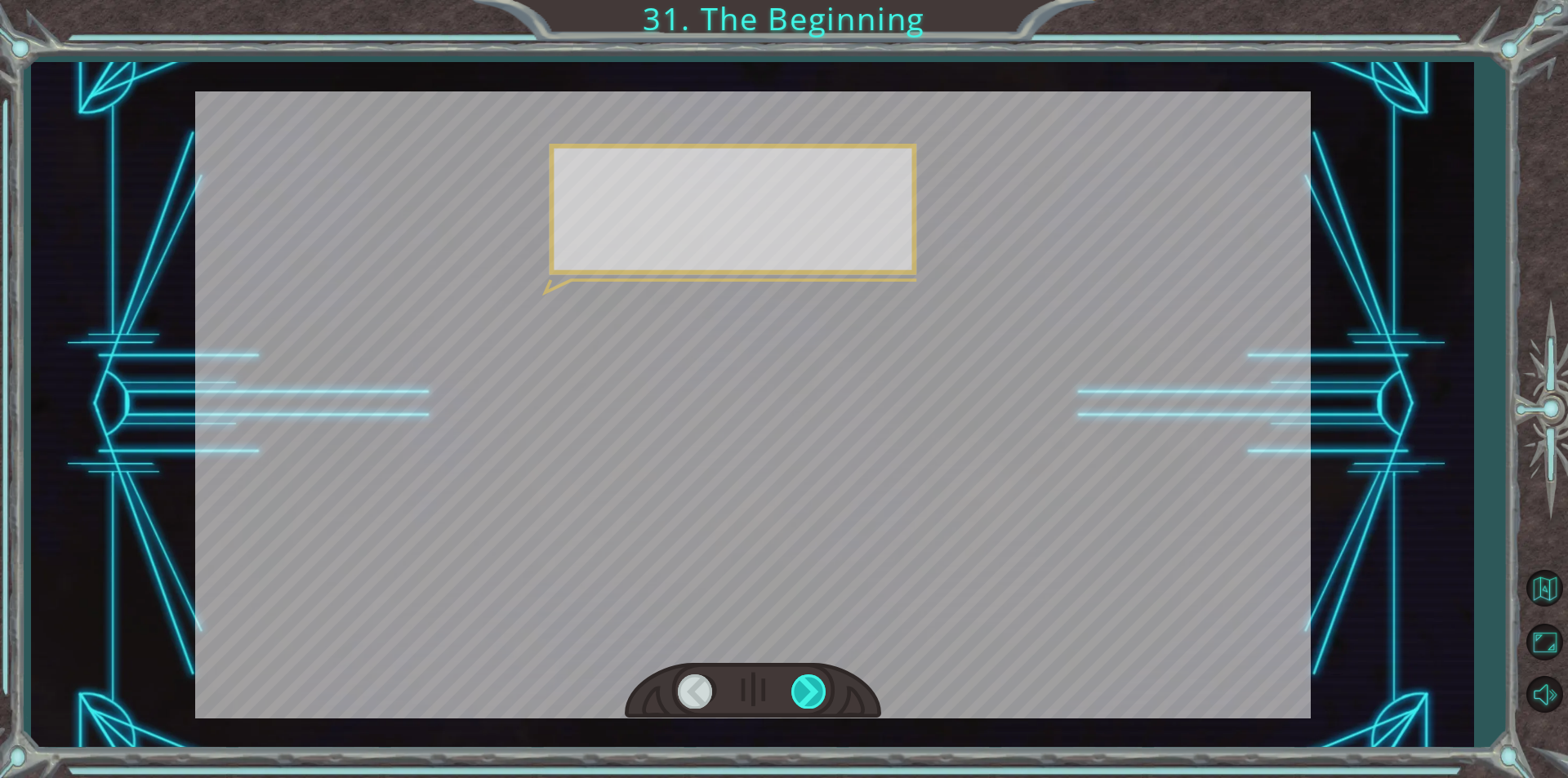
click at [805, 698] on div at bounding box center [809, 691] width 37 height 34
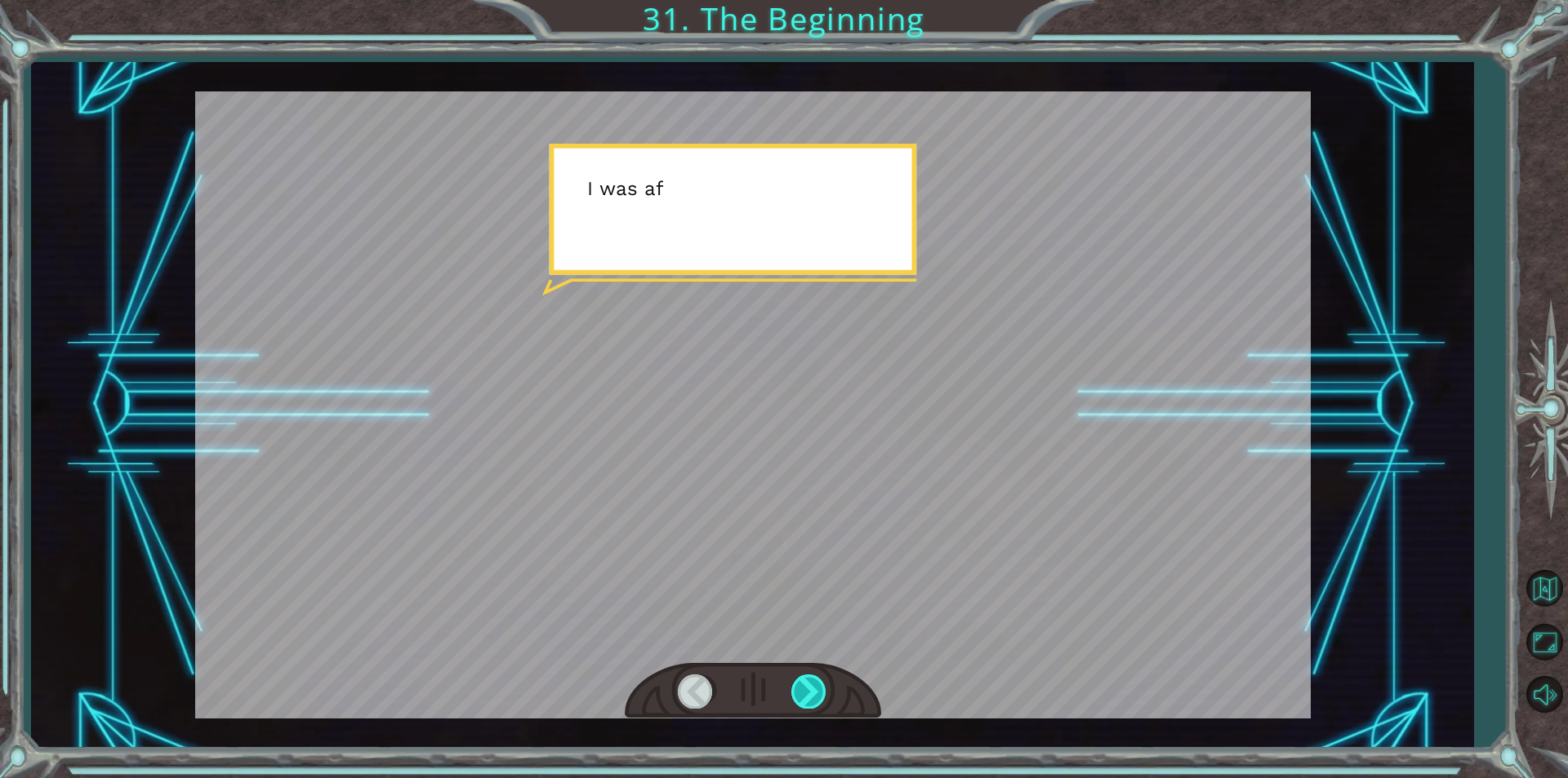
click at [797, 693] on div at bounding box center [809, 691] width 37 height 34
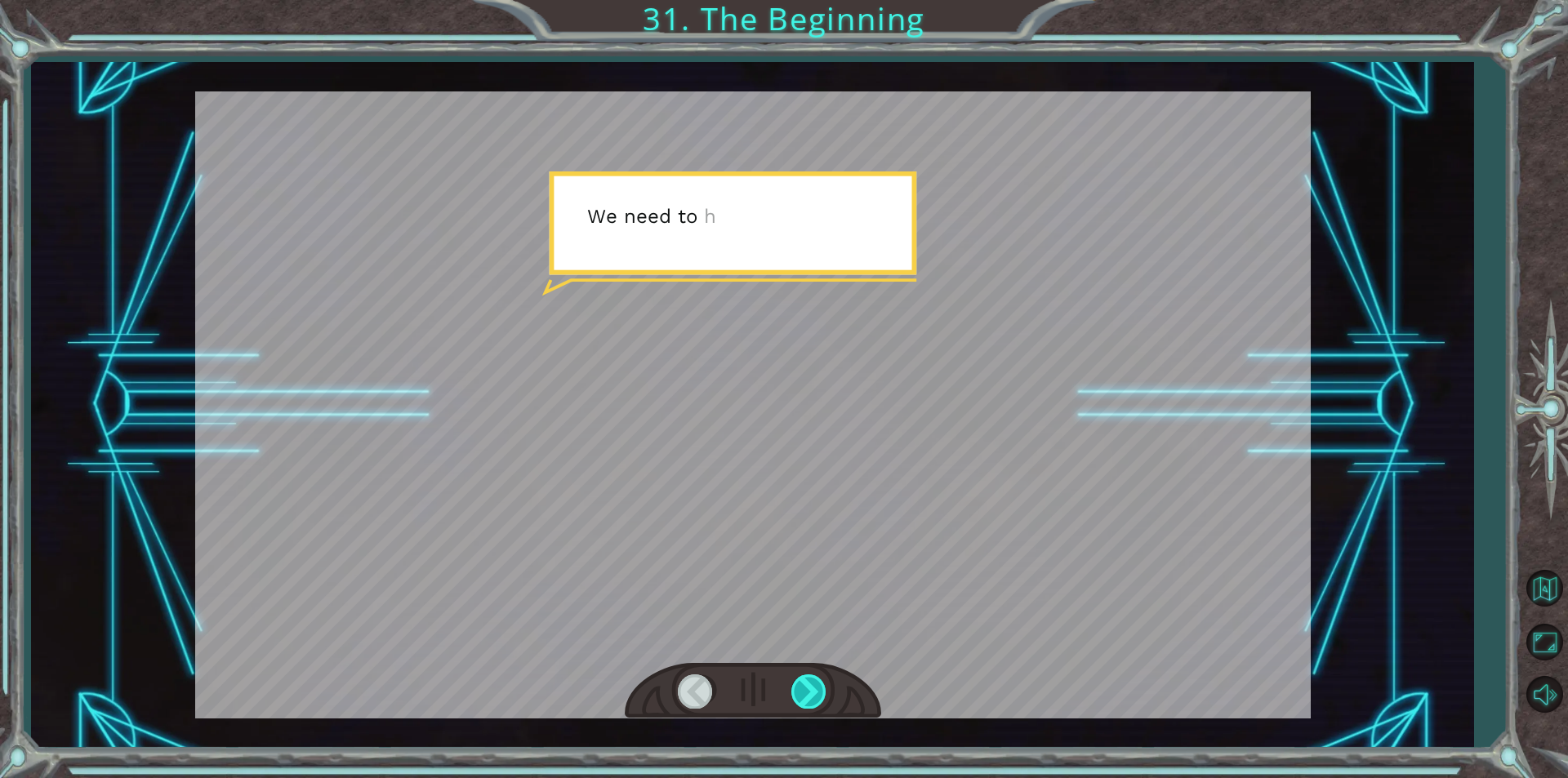
click at [802, 693] on div at bounding box center [809, 691] width 37 height 34
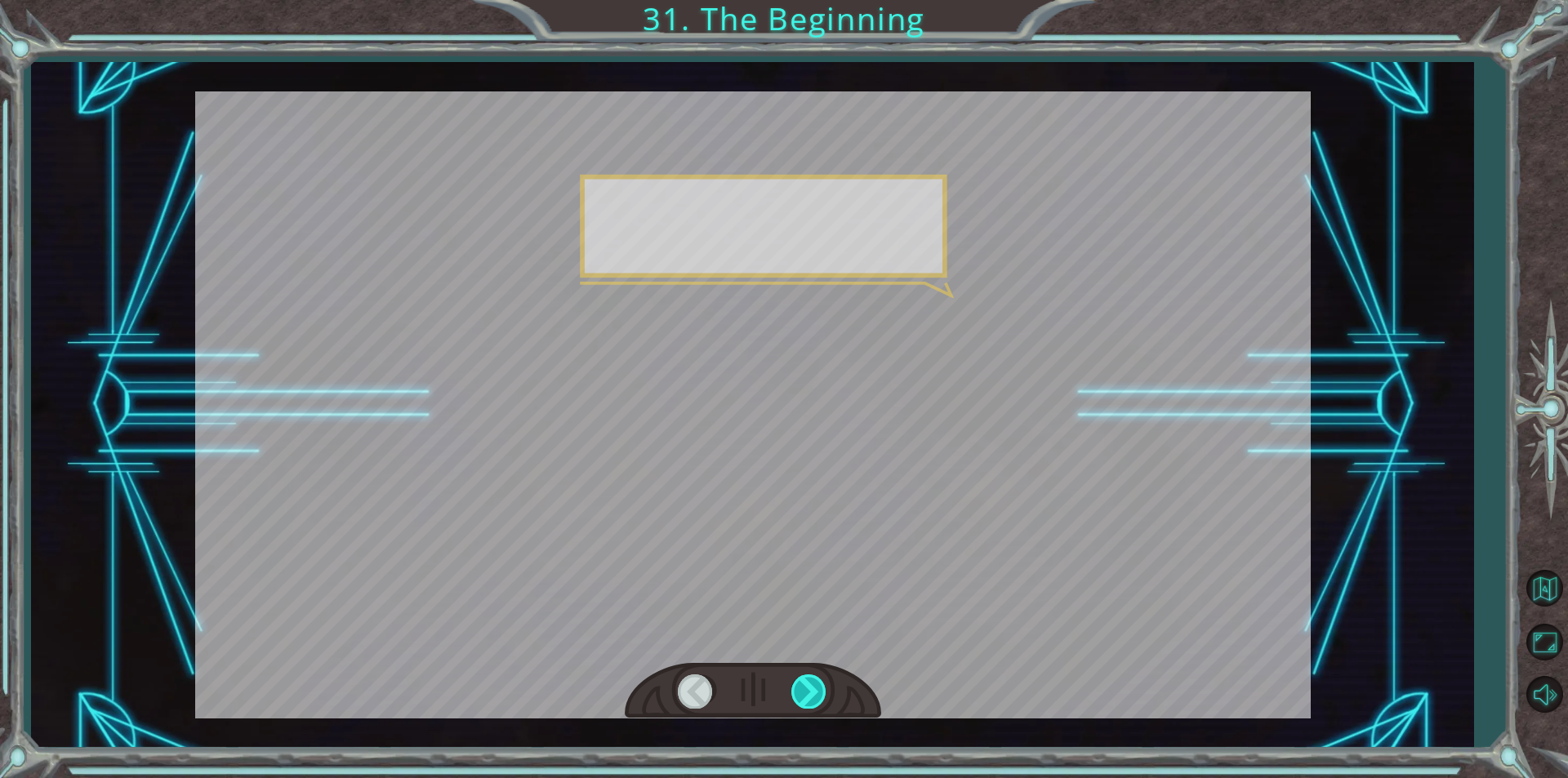
click at [802, 693] on div at bounding box center [809, 691] width 37 height 34
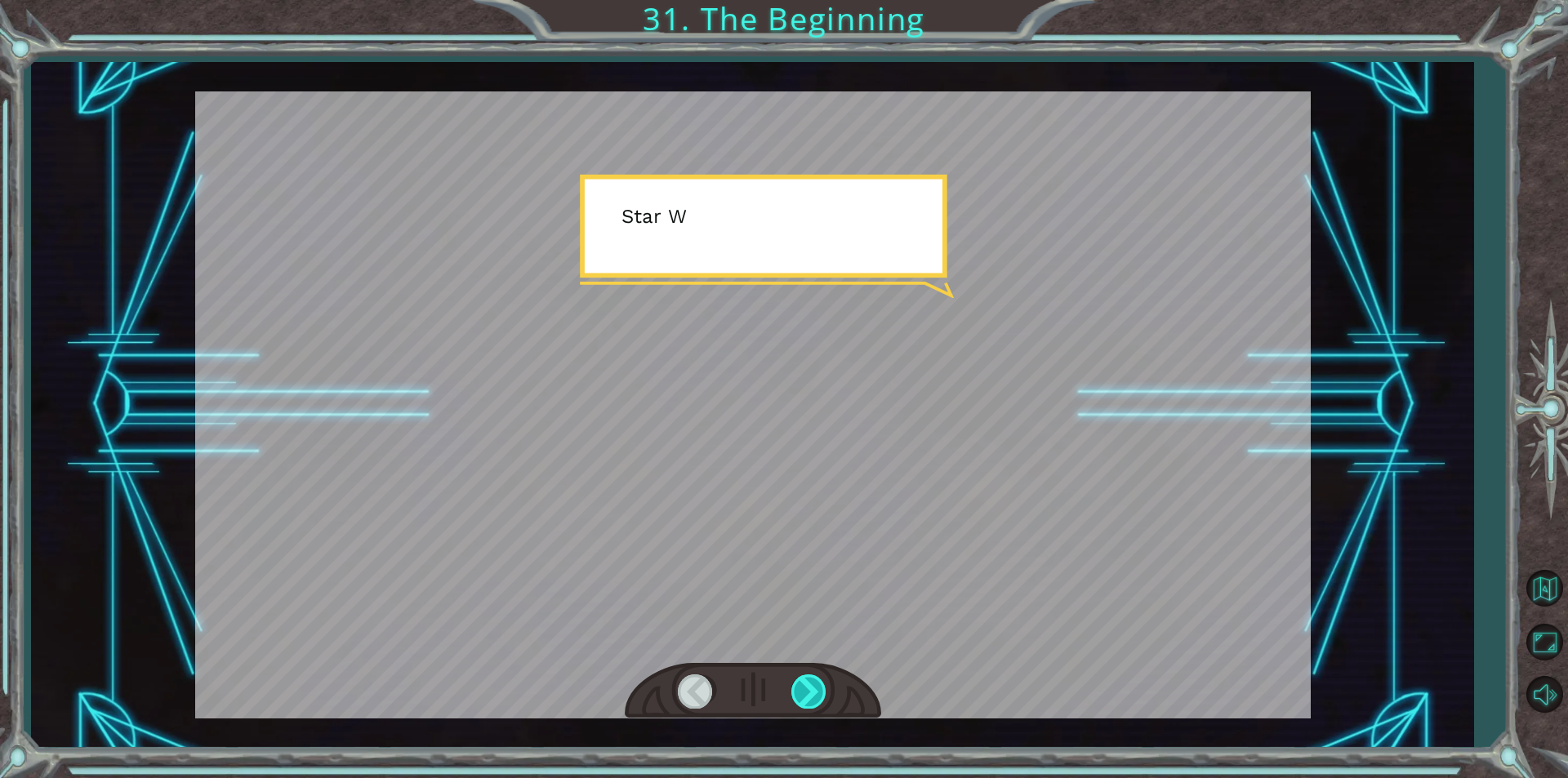
click at [802, 693] on div at bounding box center [809, 691] width 37 height 34
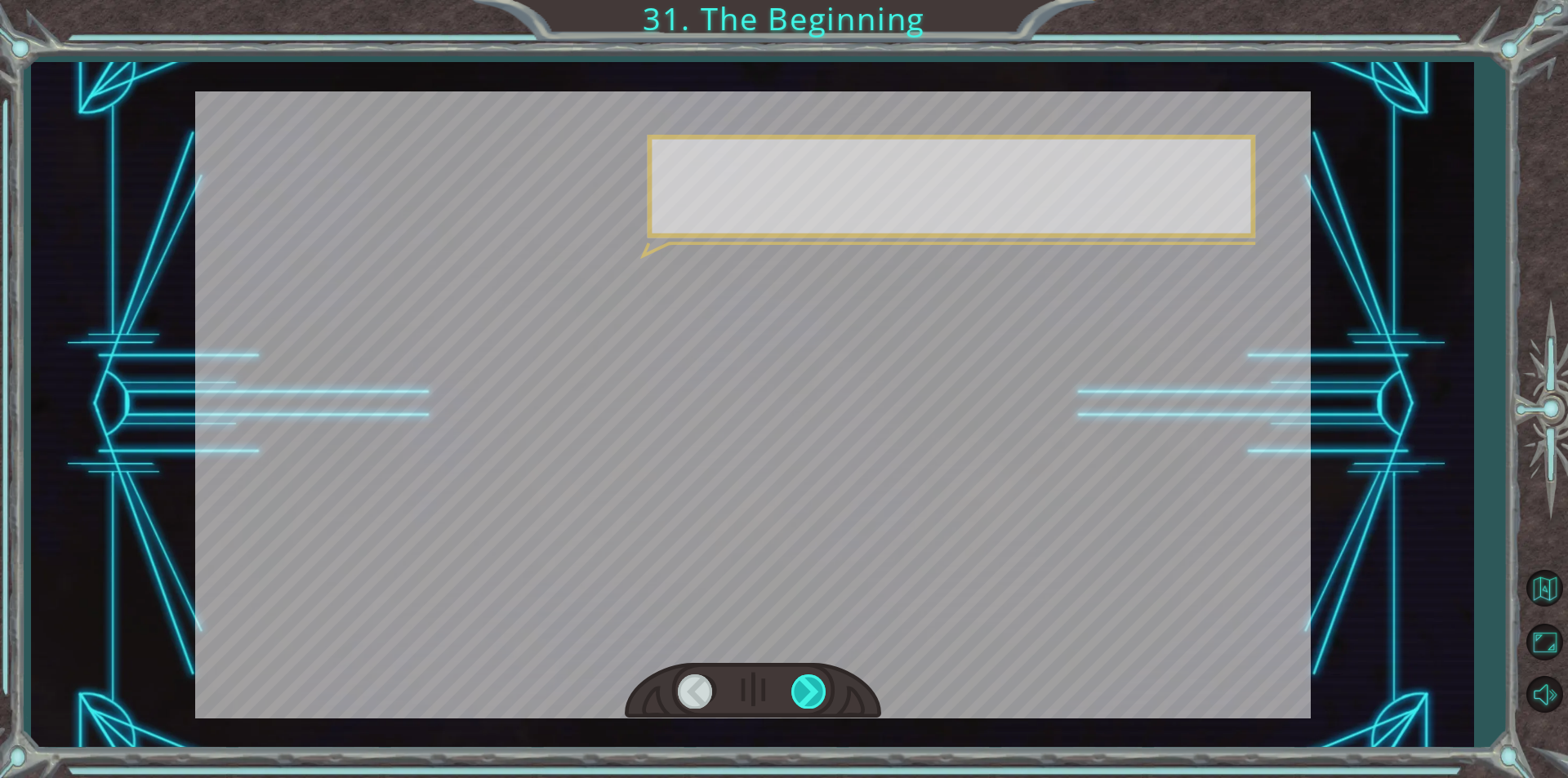
click at [802, 693] on div at bounding box center [809, 691] width 37 height 34
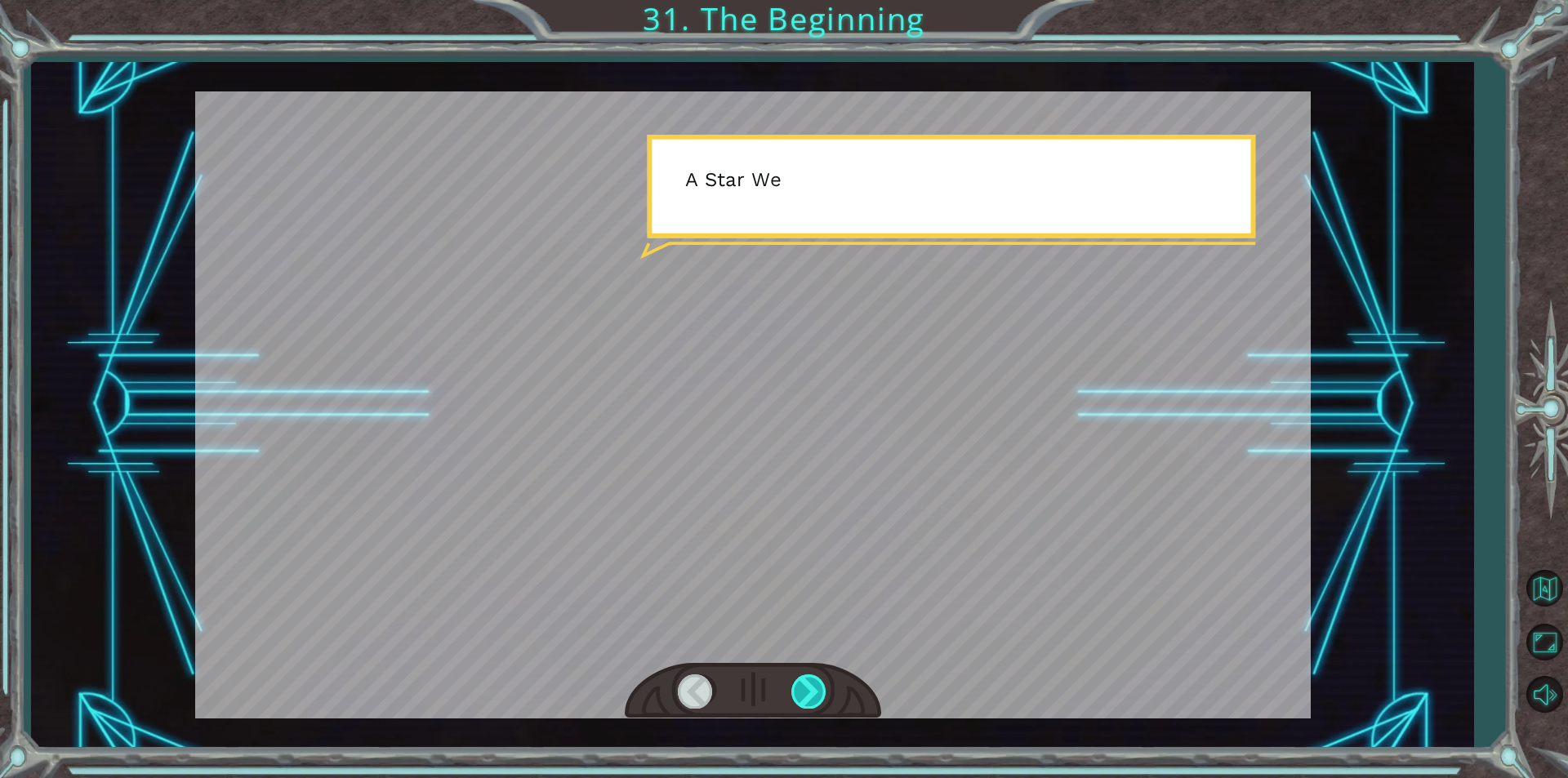
click at [802, 693] on div at bounding box center [809, 691] width 37 height 34
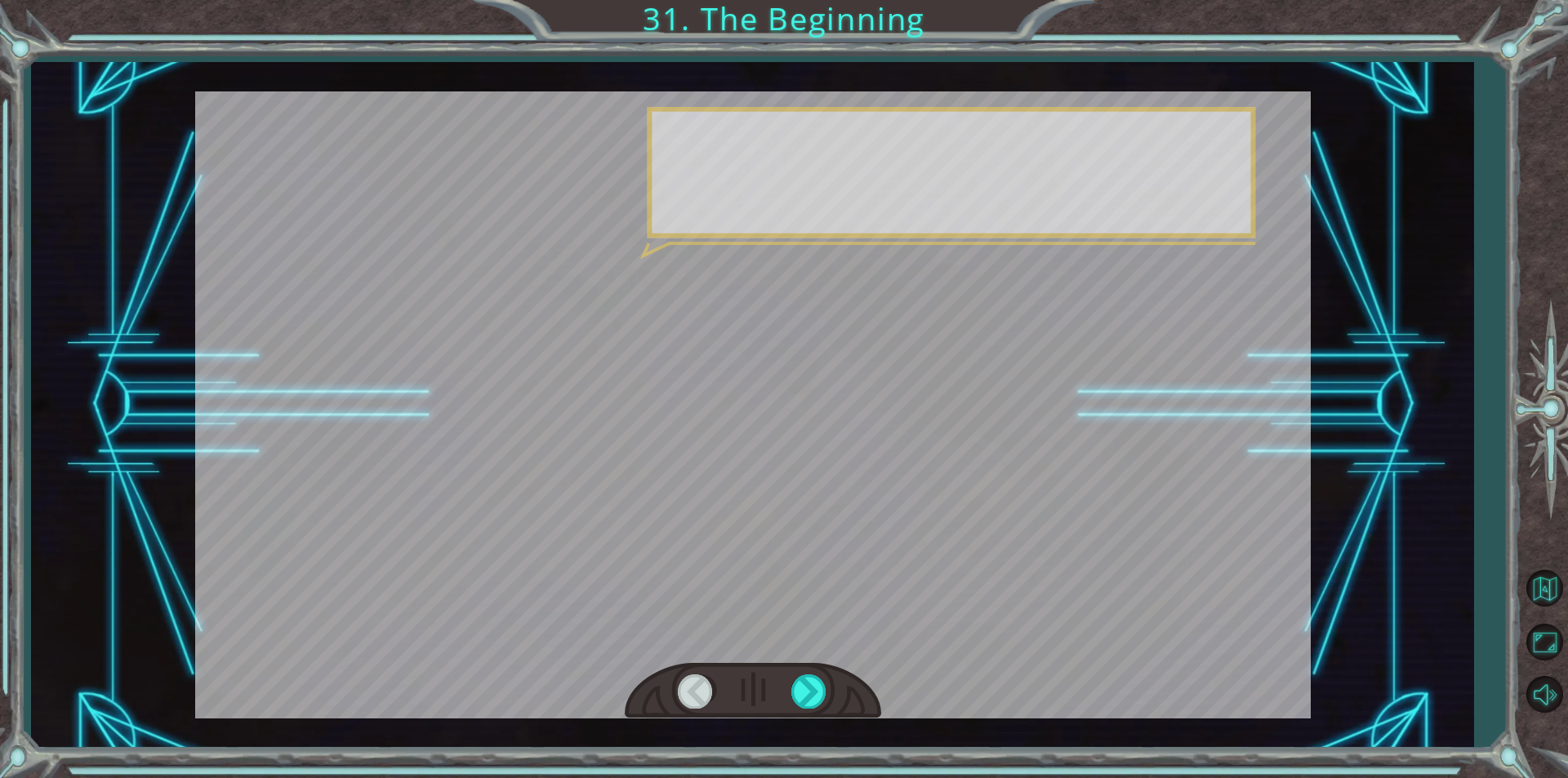
drag, startPoint x: 802, startPoint y: 693, endPoint x: 809, endPoint y: 669, distance: 25.0
click at [809, 669] on div at bounding box center [753, 690] width 256 height 56
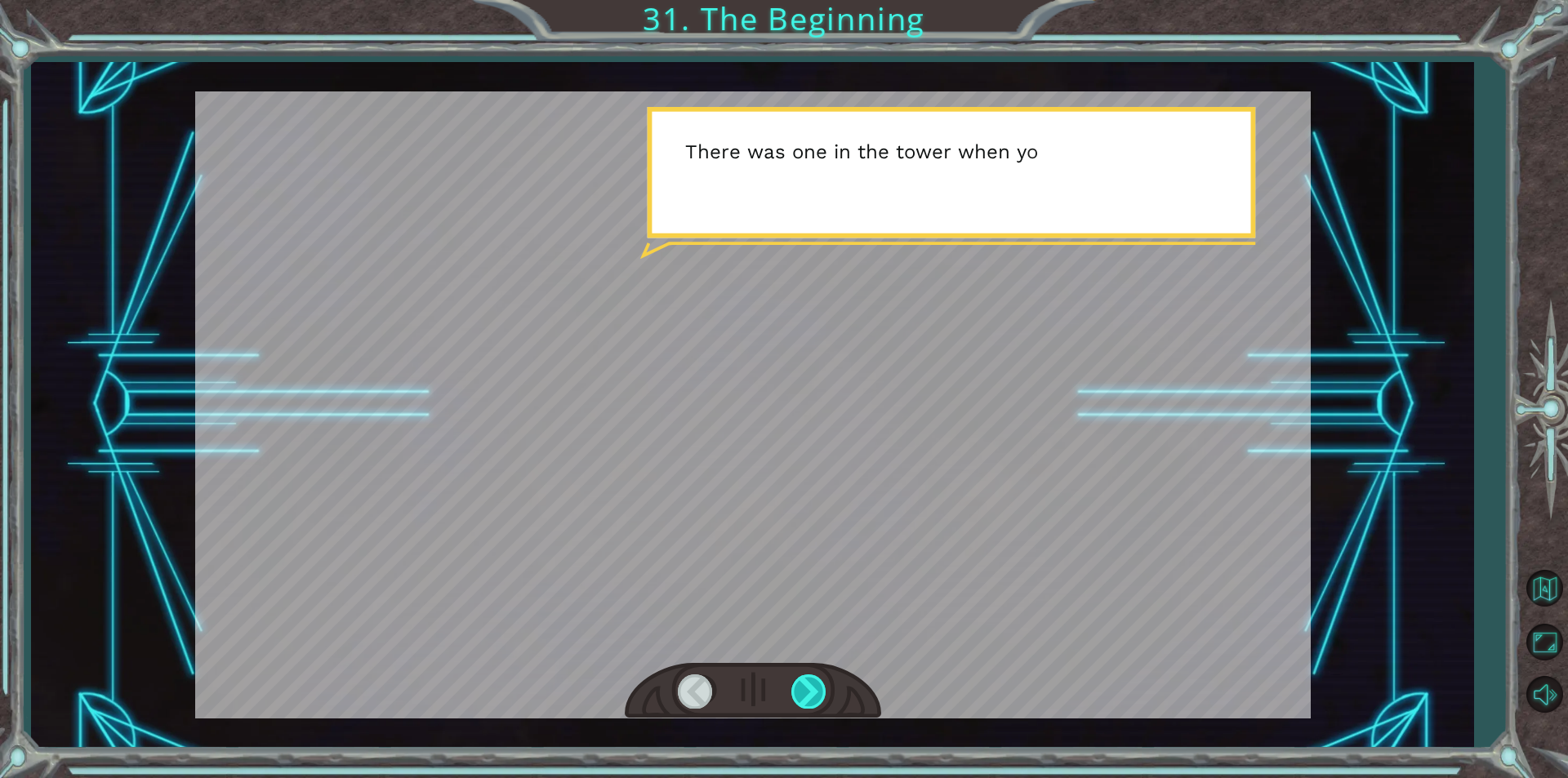
click at [822, 689] on div at bounding box center [809, 691] width 37 height 34
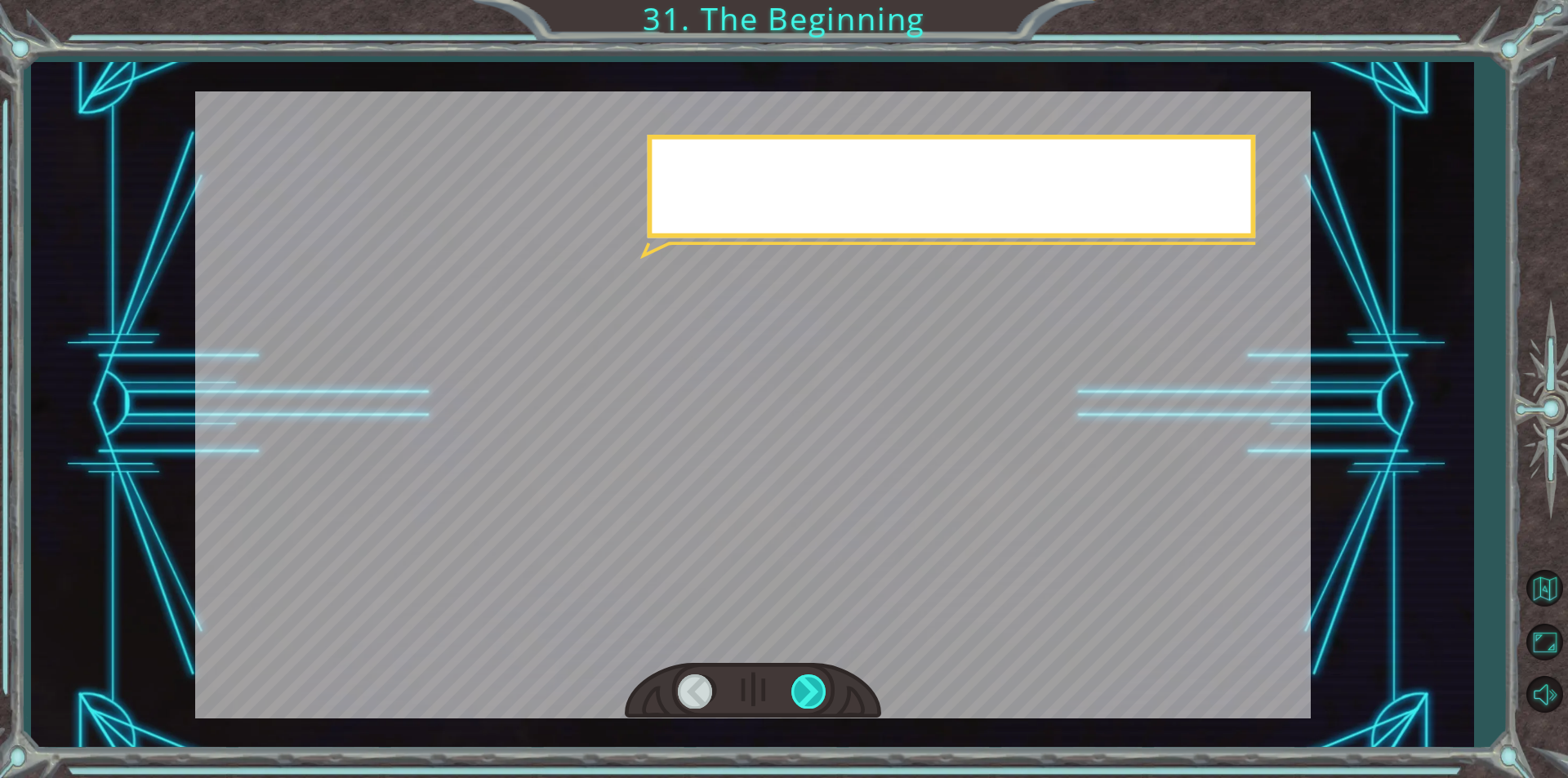
click at [822, 689] on div at bounding box center [809, 691] width 37 height 34
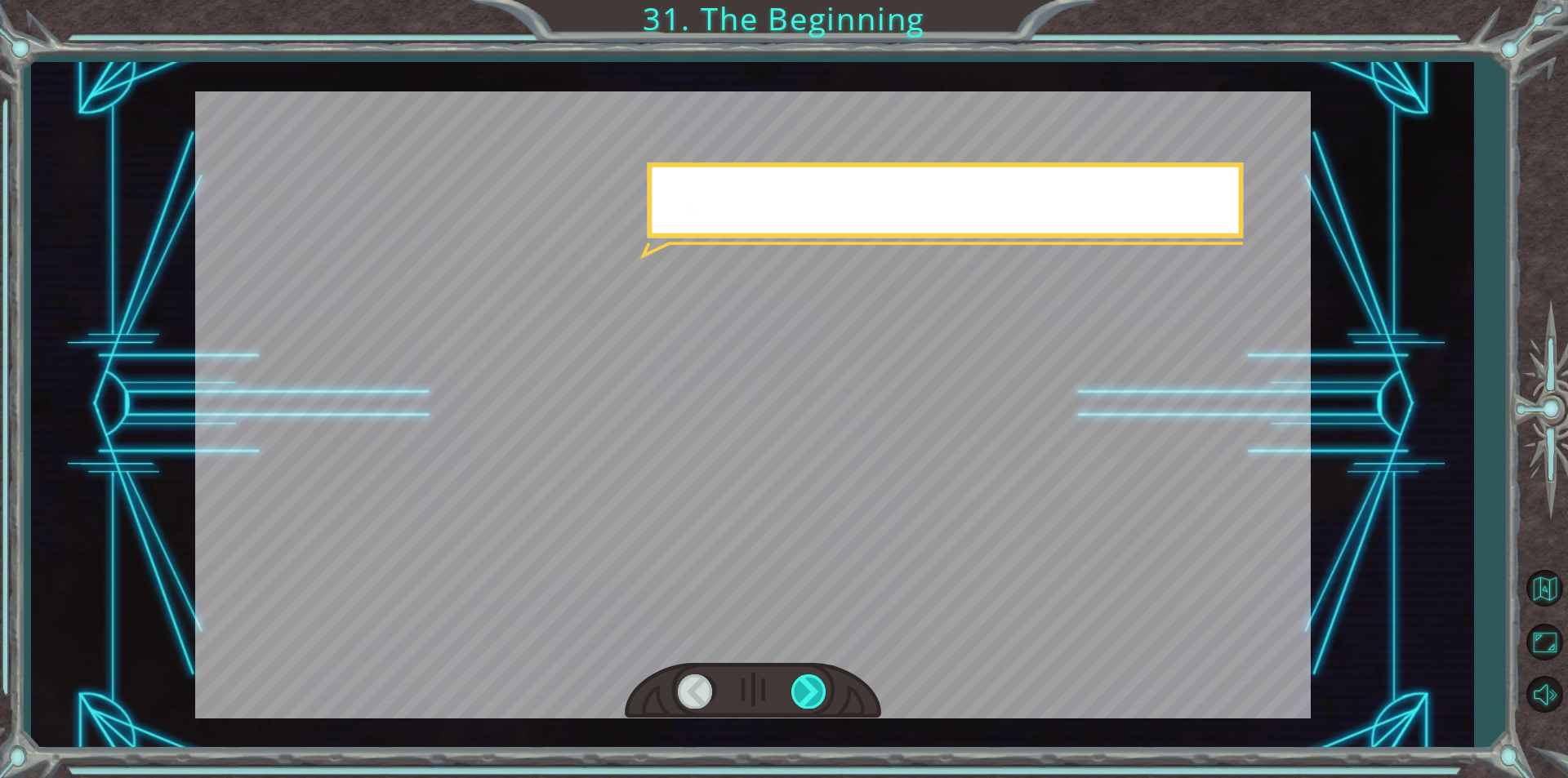
click at [822, 689] on div at bounding box center [809, 691] width 37 height 34
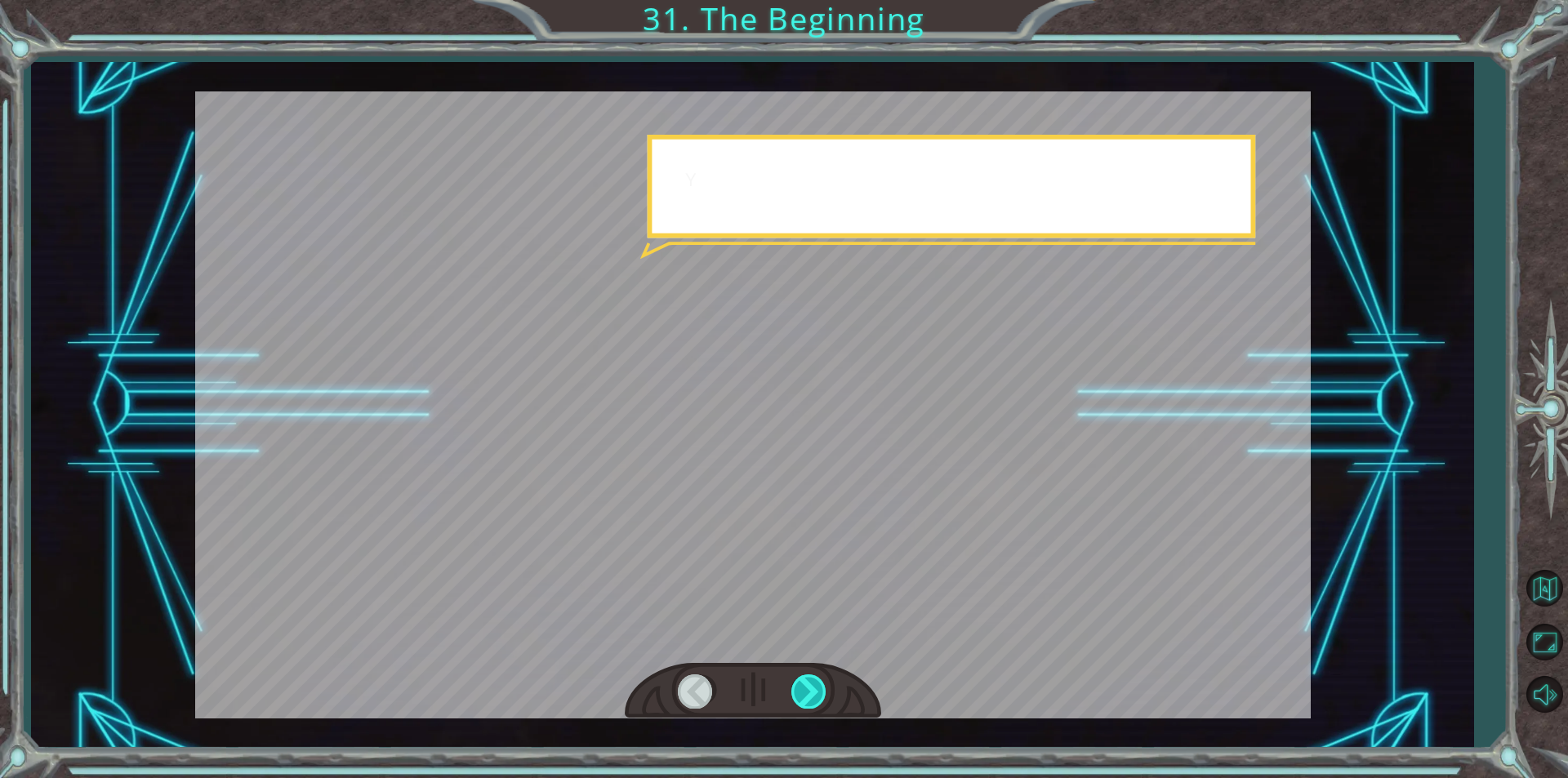
click at [822, 689] on div at bounding box center [809, 691] width 37 height 34
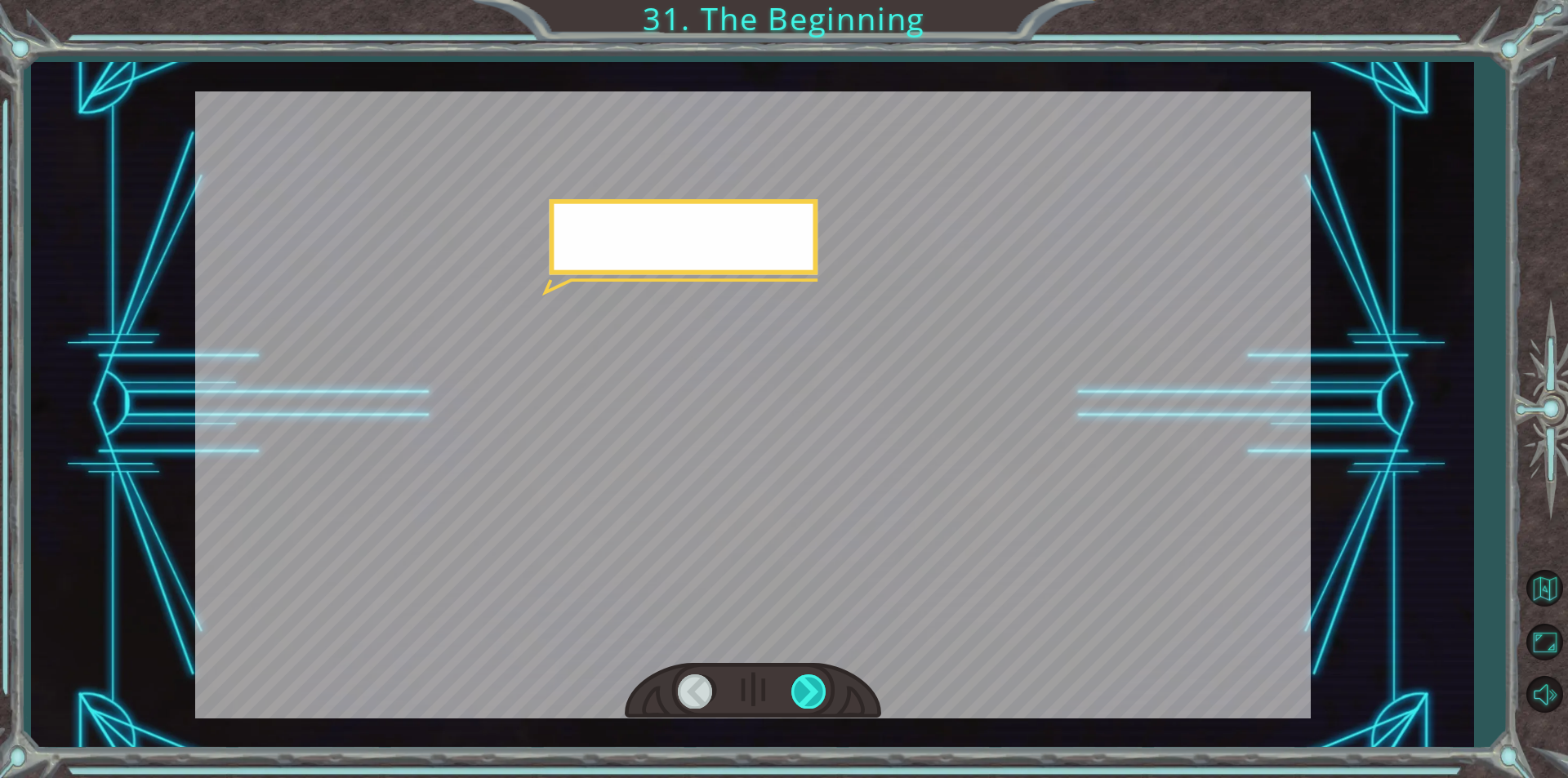
click at [822, 689] on div at bounding box center [809, 691] width 37 height 34
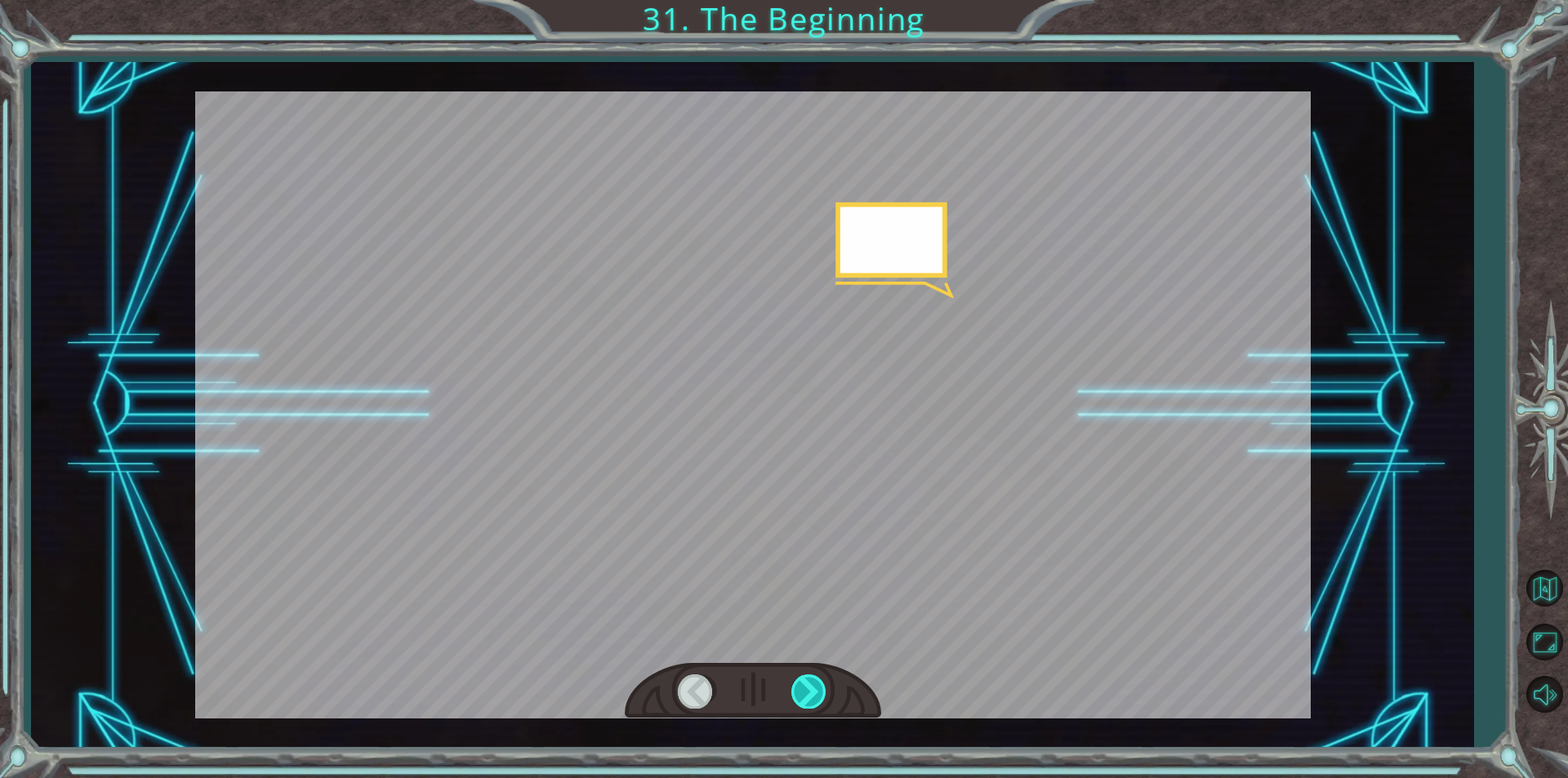
click at [822, 689] on div at bounding box center [809, 691] width 37 height 34
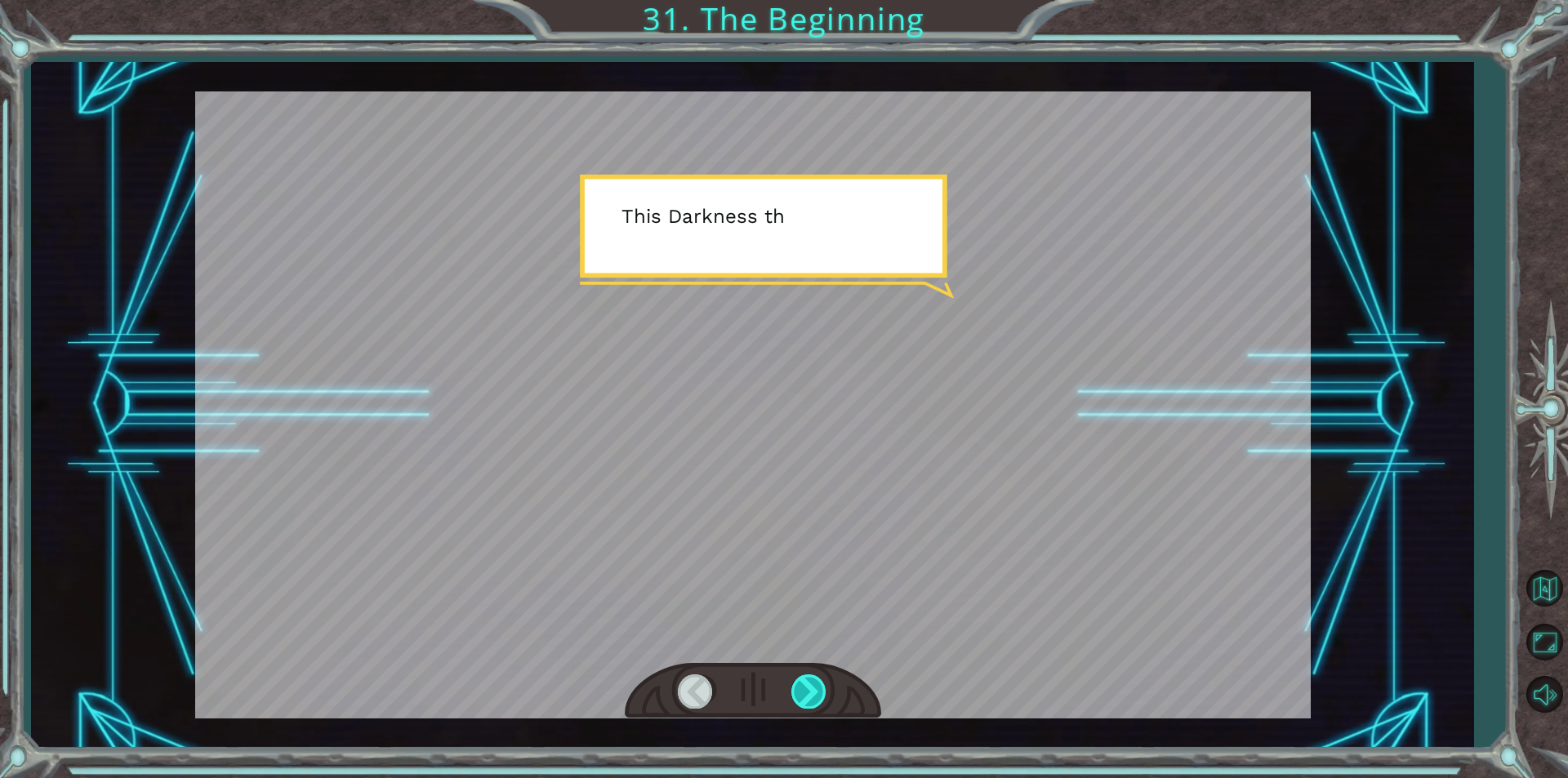
click at [822, 689] on div at bounding box center [809, 691] width 37 height 34
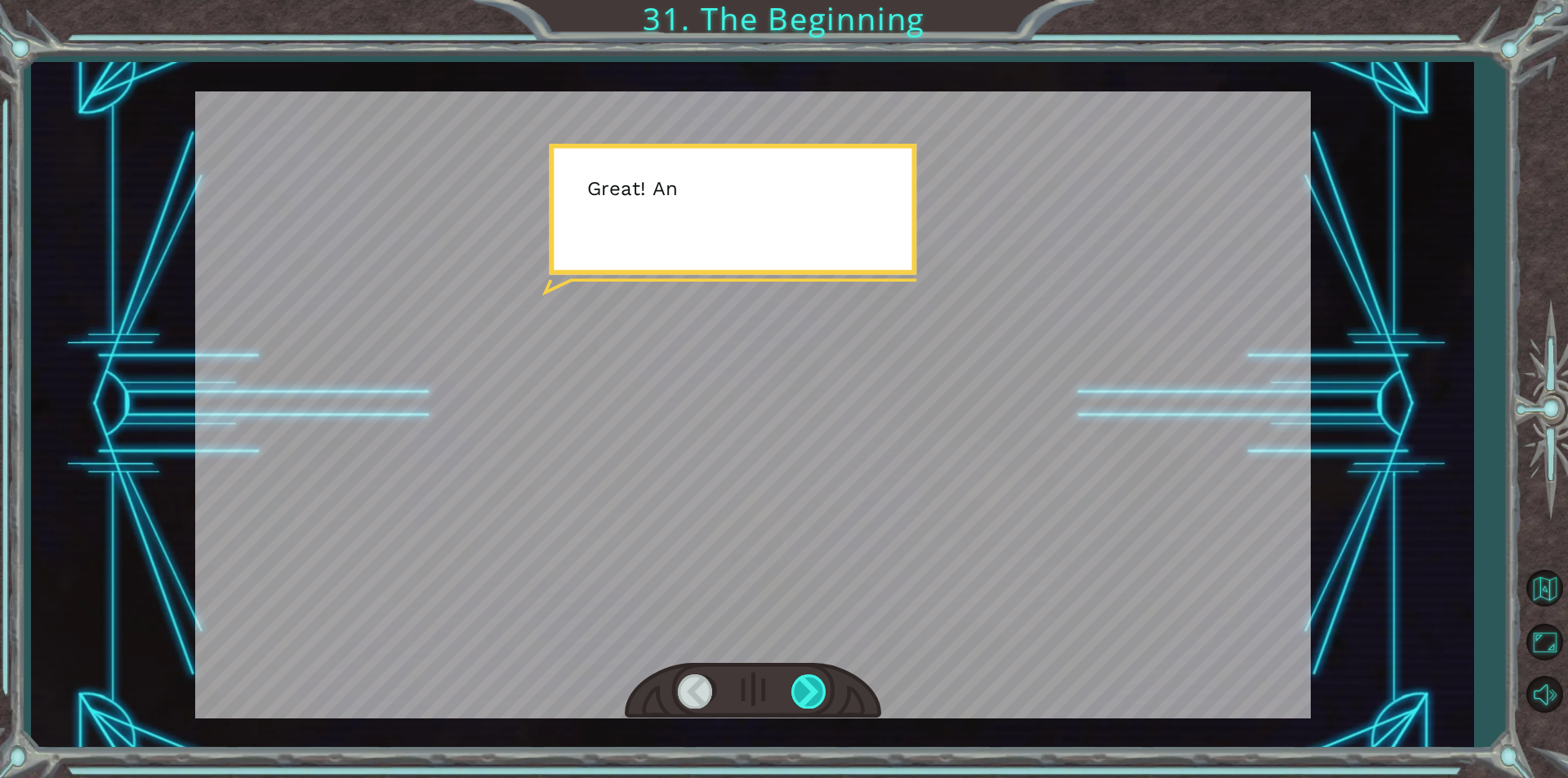
click at [822, 689] on div at bounding box center [809, 691] width 37 height 34
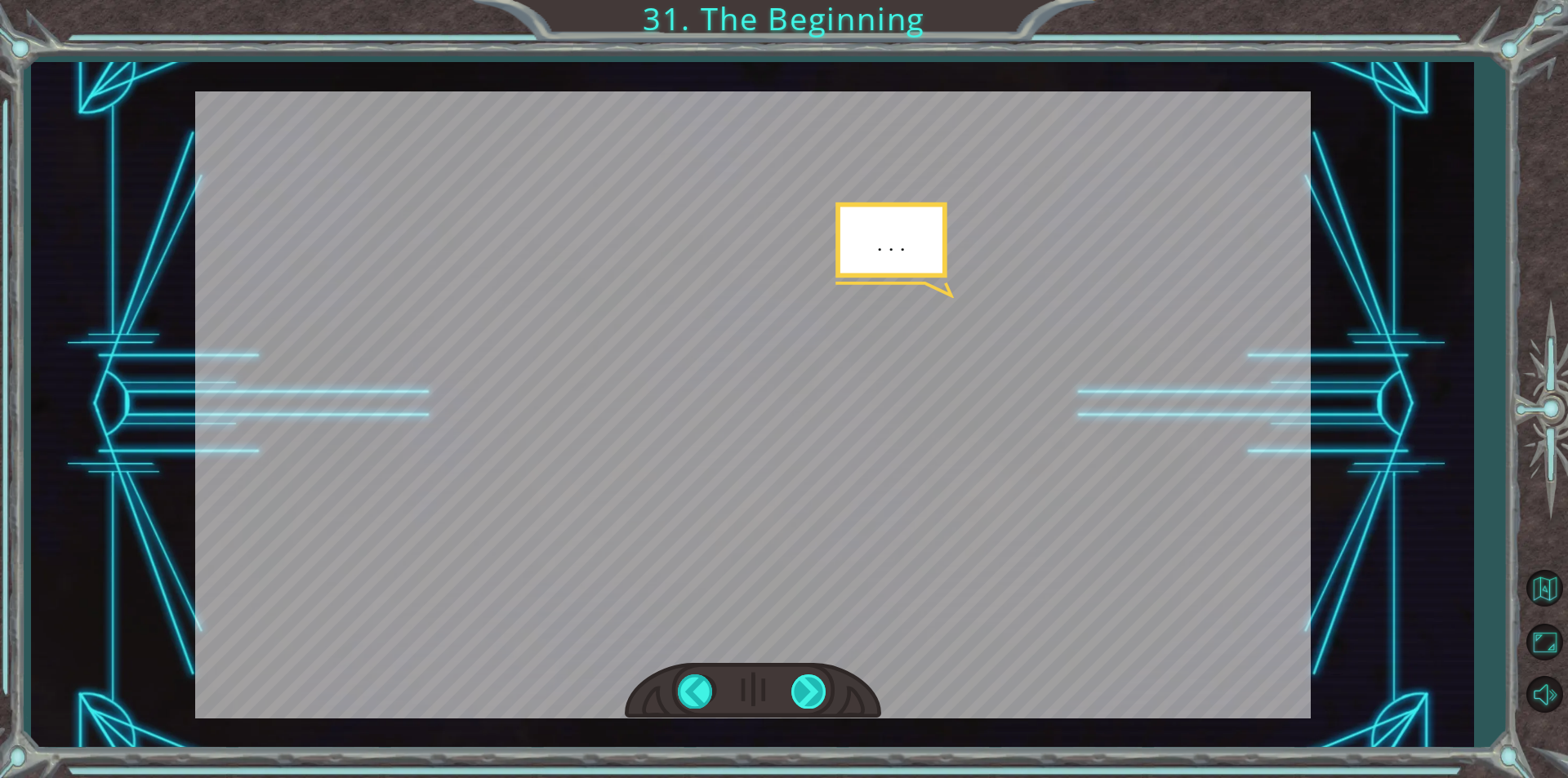
click at [822, 689] on div at bounding box center [809, 691] width 37 height 34
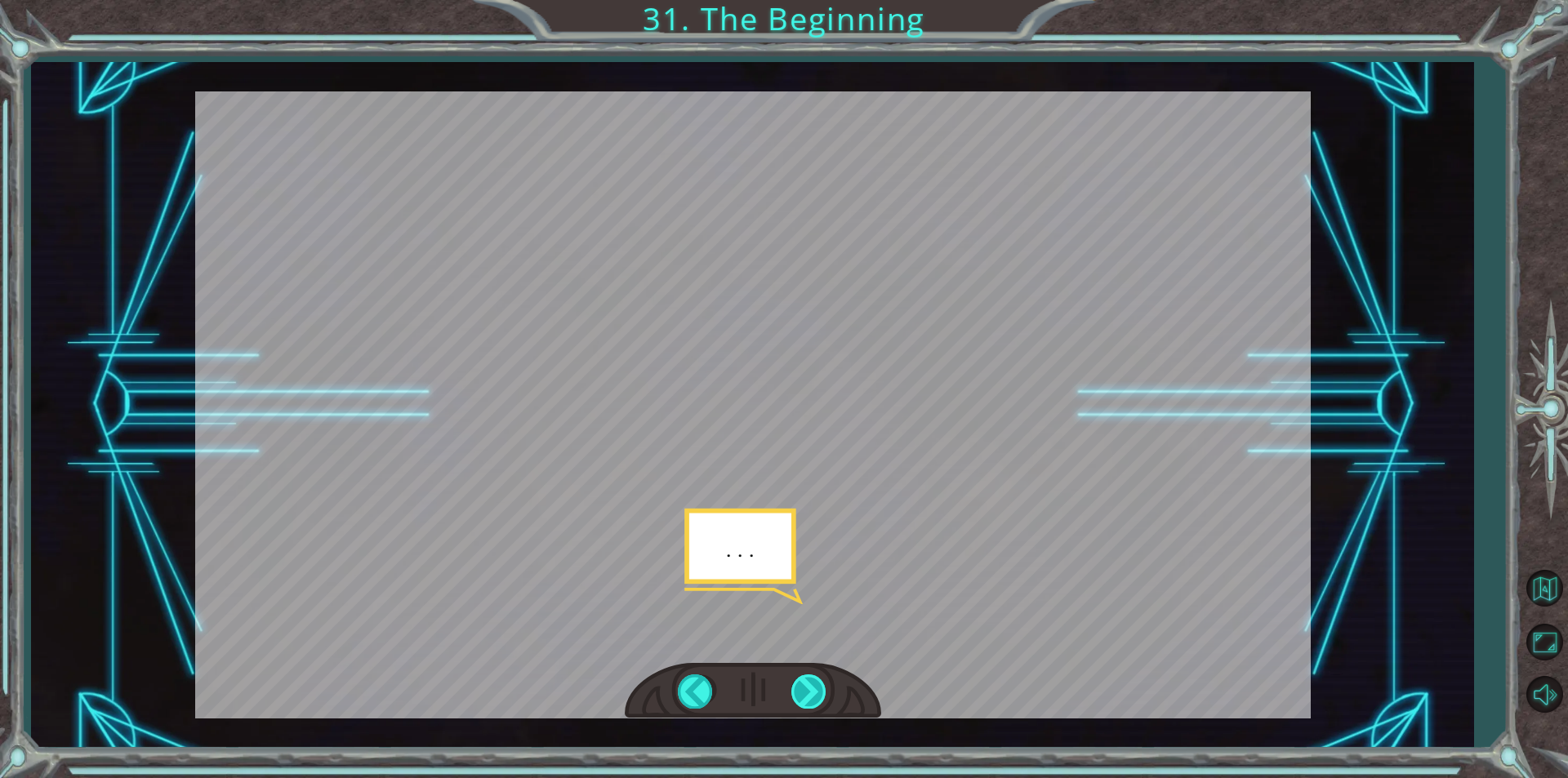
click at [822, 689] on div at bounding box center [809, 691] width 37 height 34
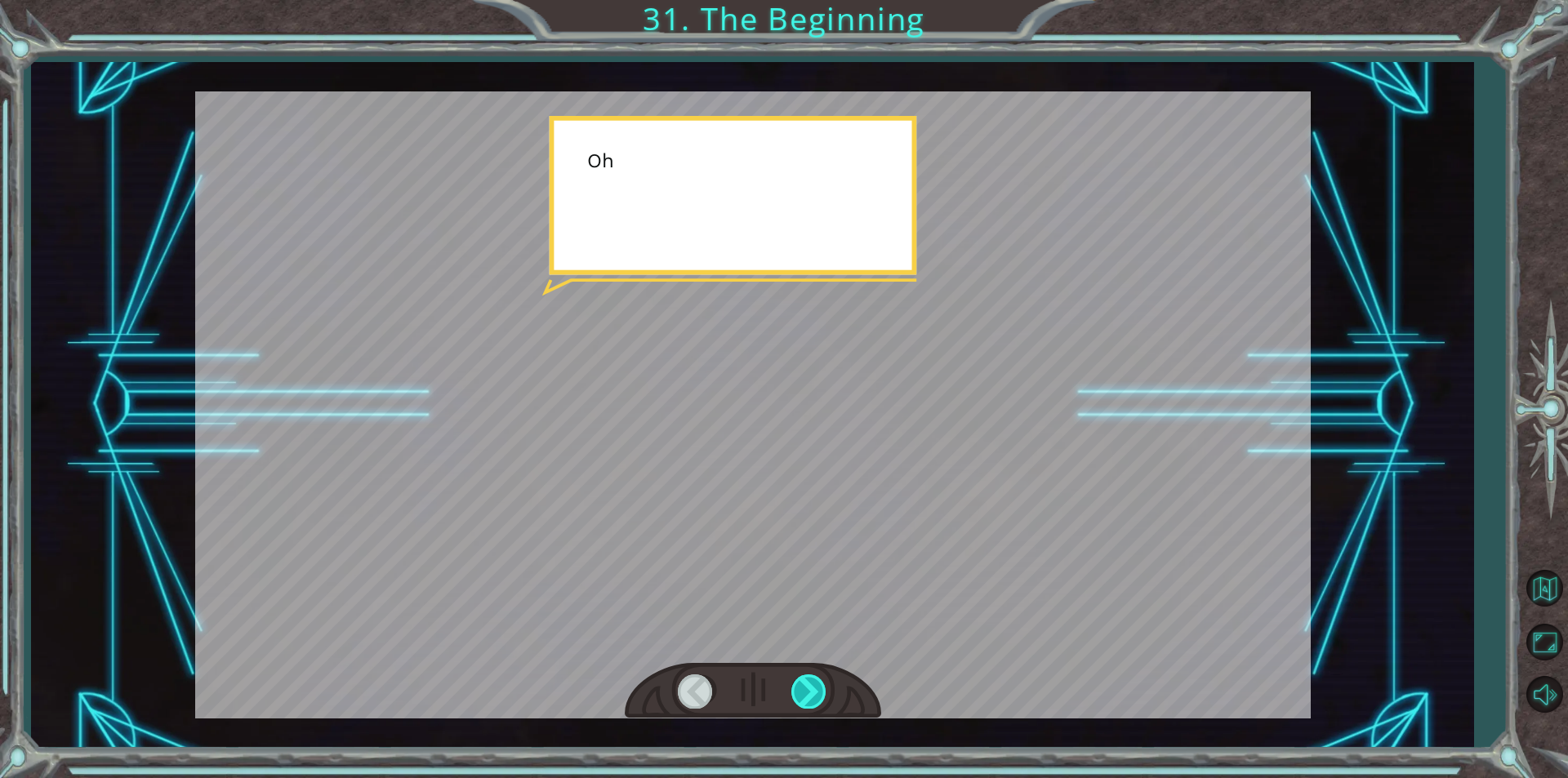
click at [822, 689] on div at bounding box center [809, 691] width 37 height 34
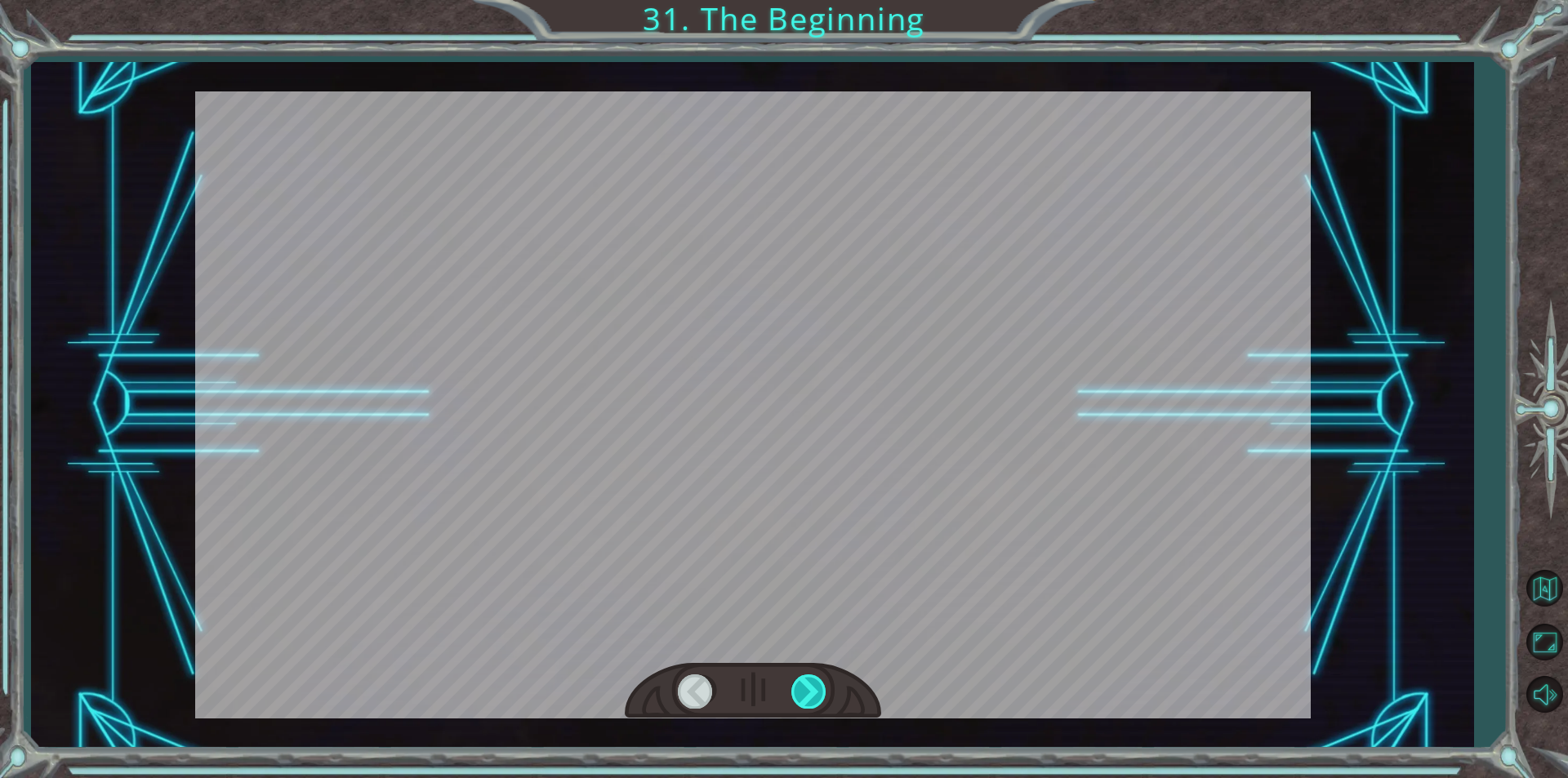
click at [822, 689] on div at bounding box center [809, 691] width 37 height 34
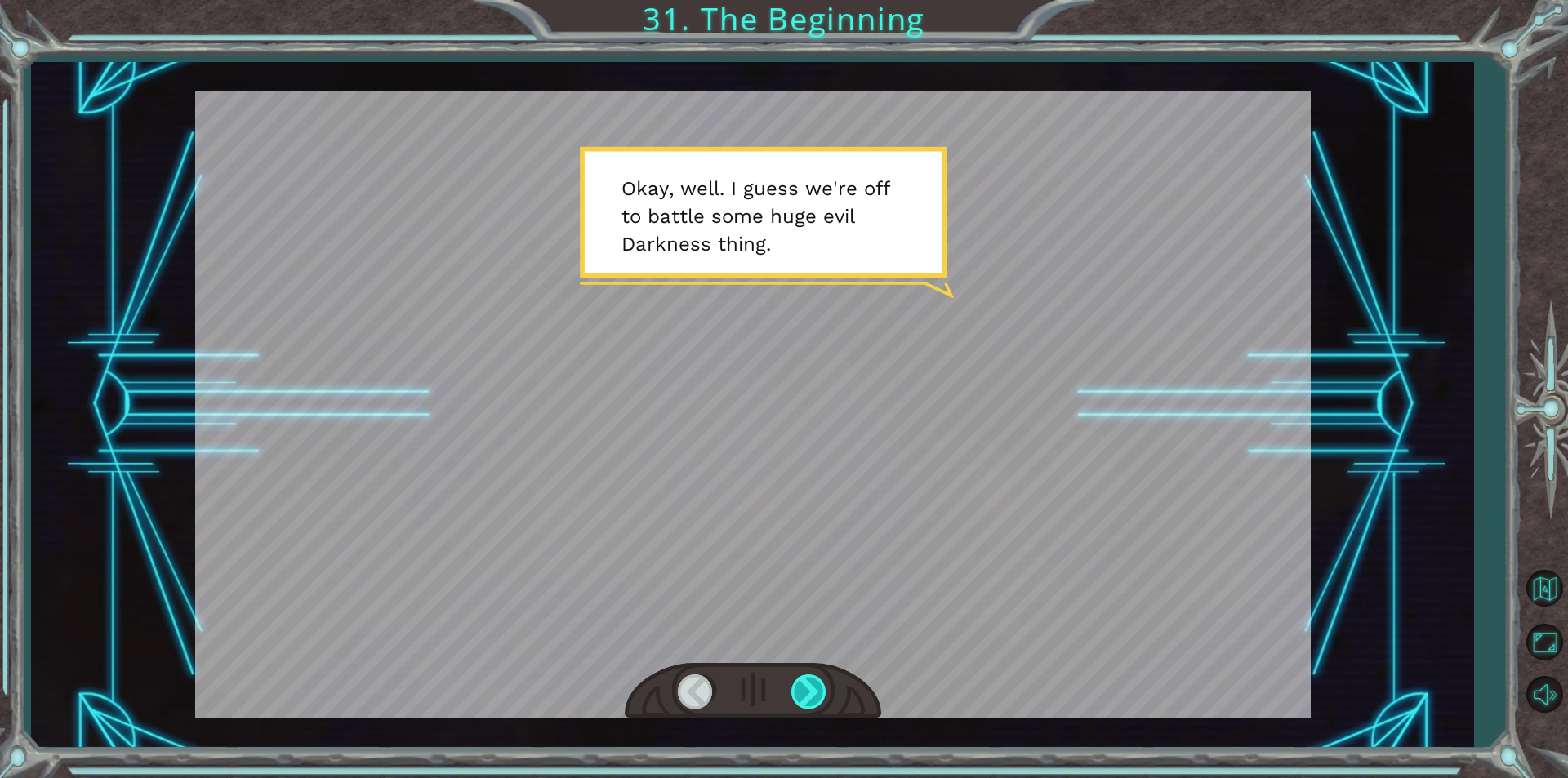
click at [797, 686] on div at bounding box center [809, 691] width 37 height 34
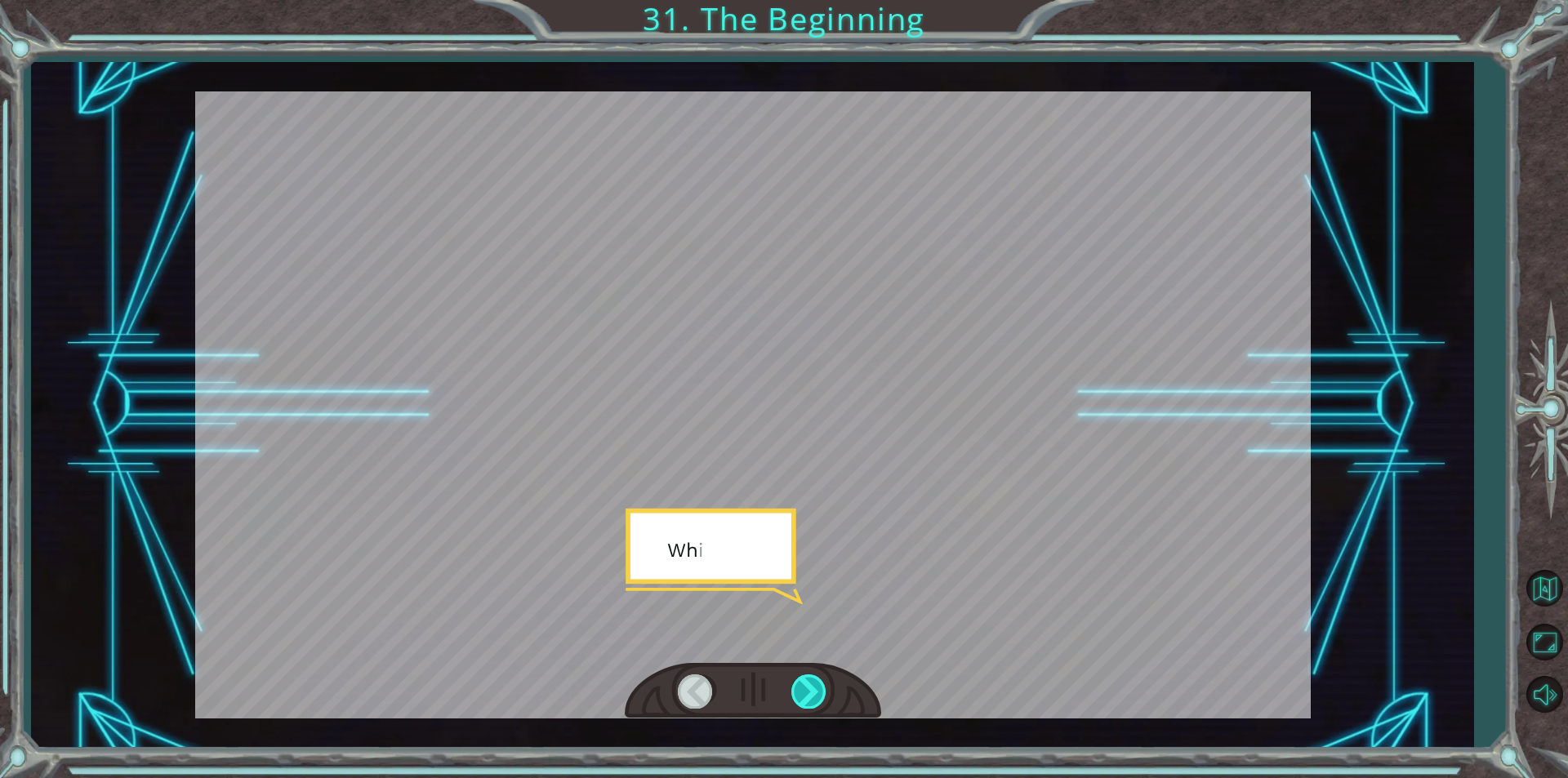
click at [797, 686] on div at bounding box center [809, 691] width 37 height 34
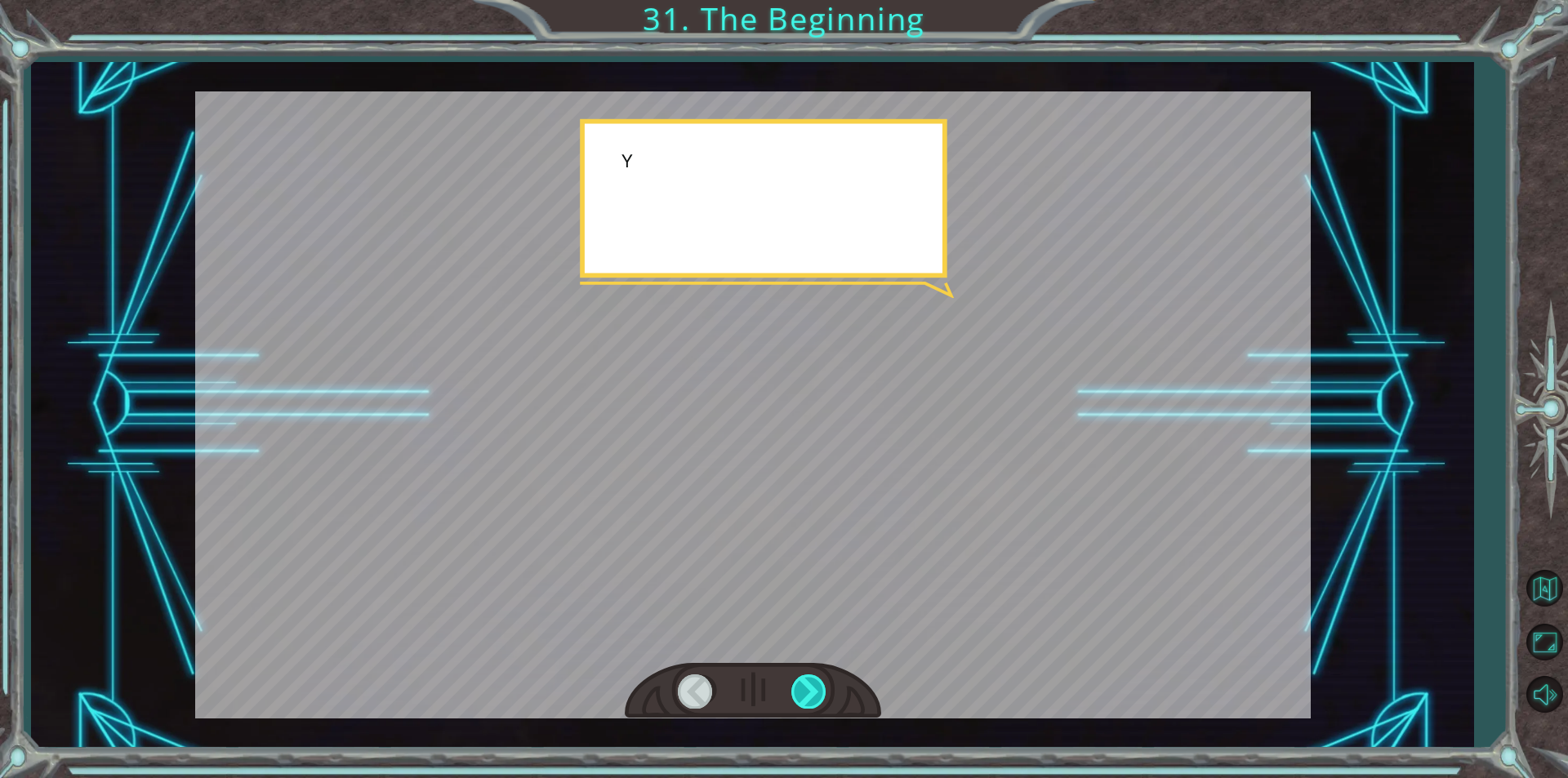
click at [797, 686] on div at bounding box center [809, 691] width 37 height 34
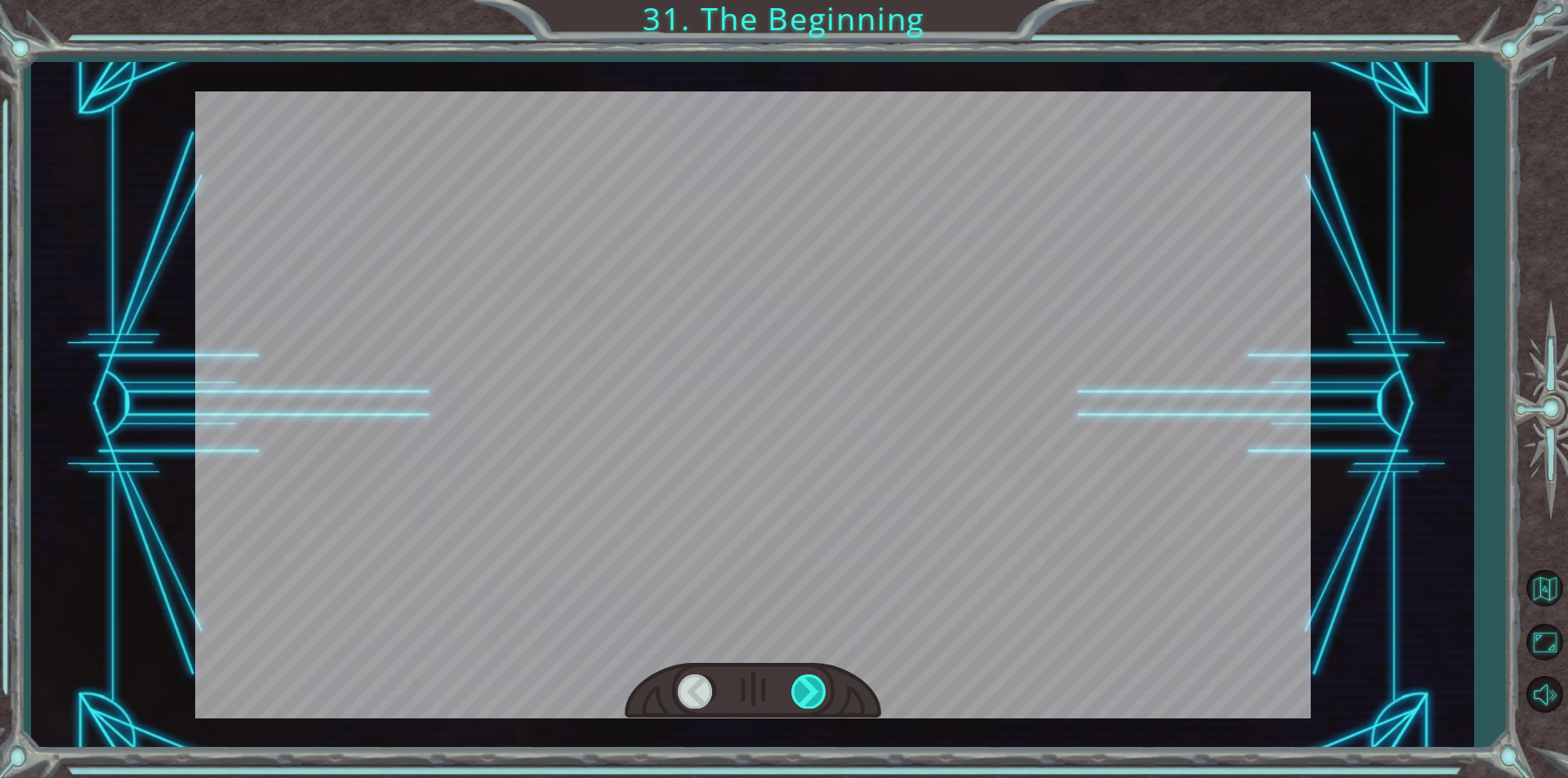
click at [797, 686] on div at bounding box center [809, 691] width 37 height 34
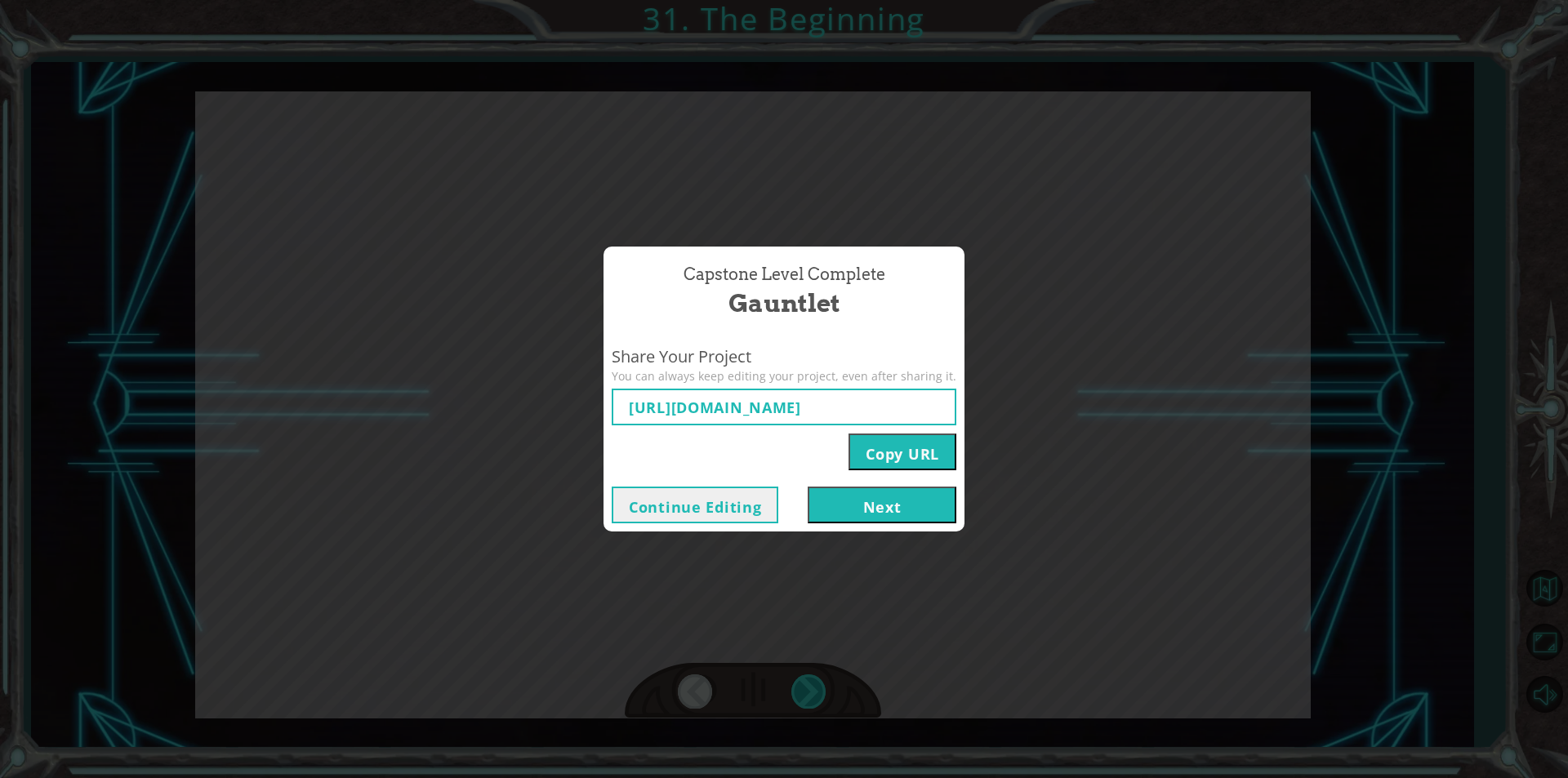
type input "[URL][DOMAIN_NAME]"
click at [841, 498] on button "Next" at bounding box center [882, 505] width 148 height 37
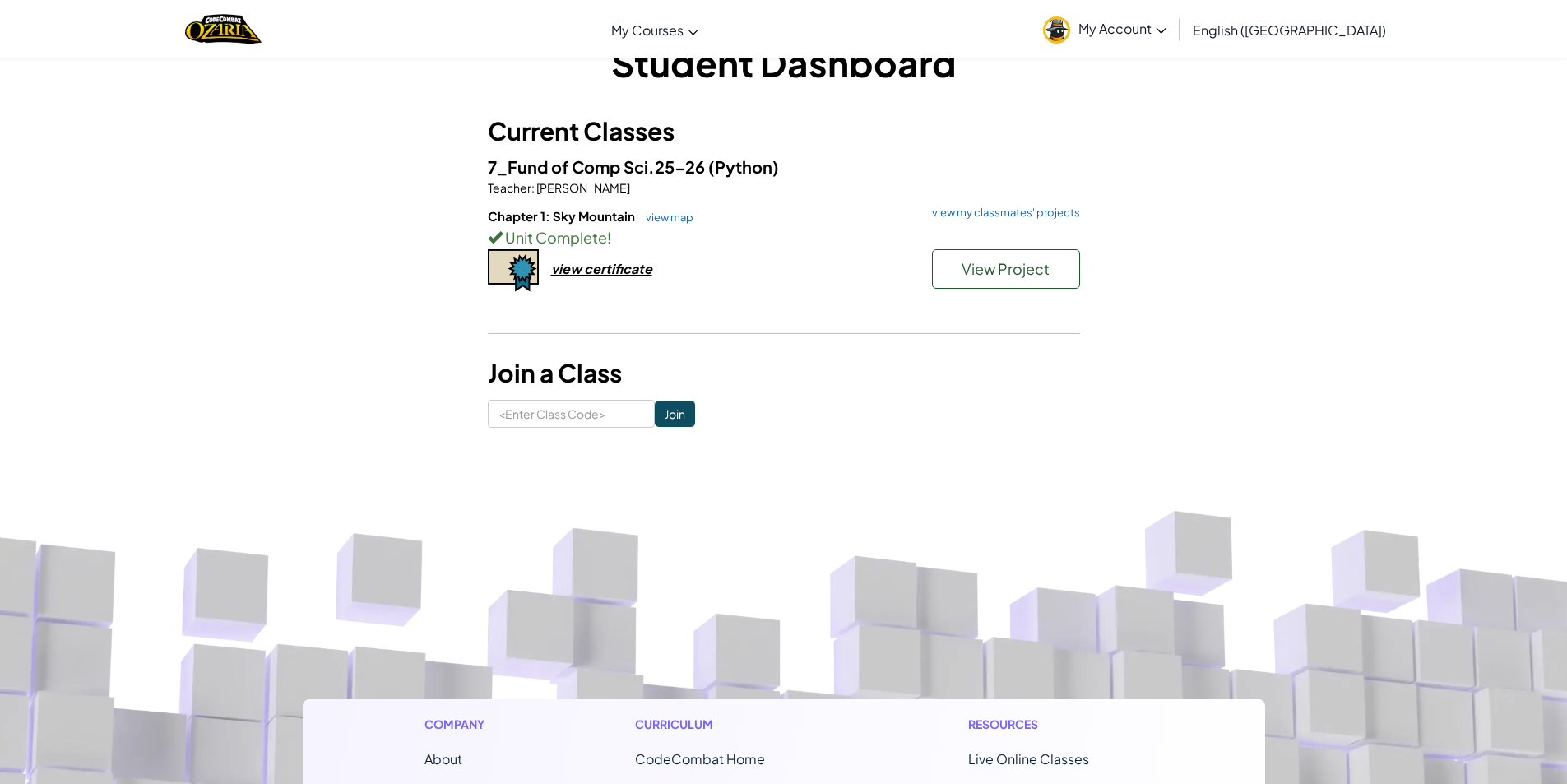
scroll to position [83, 0]
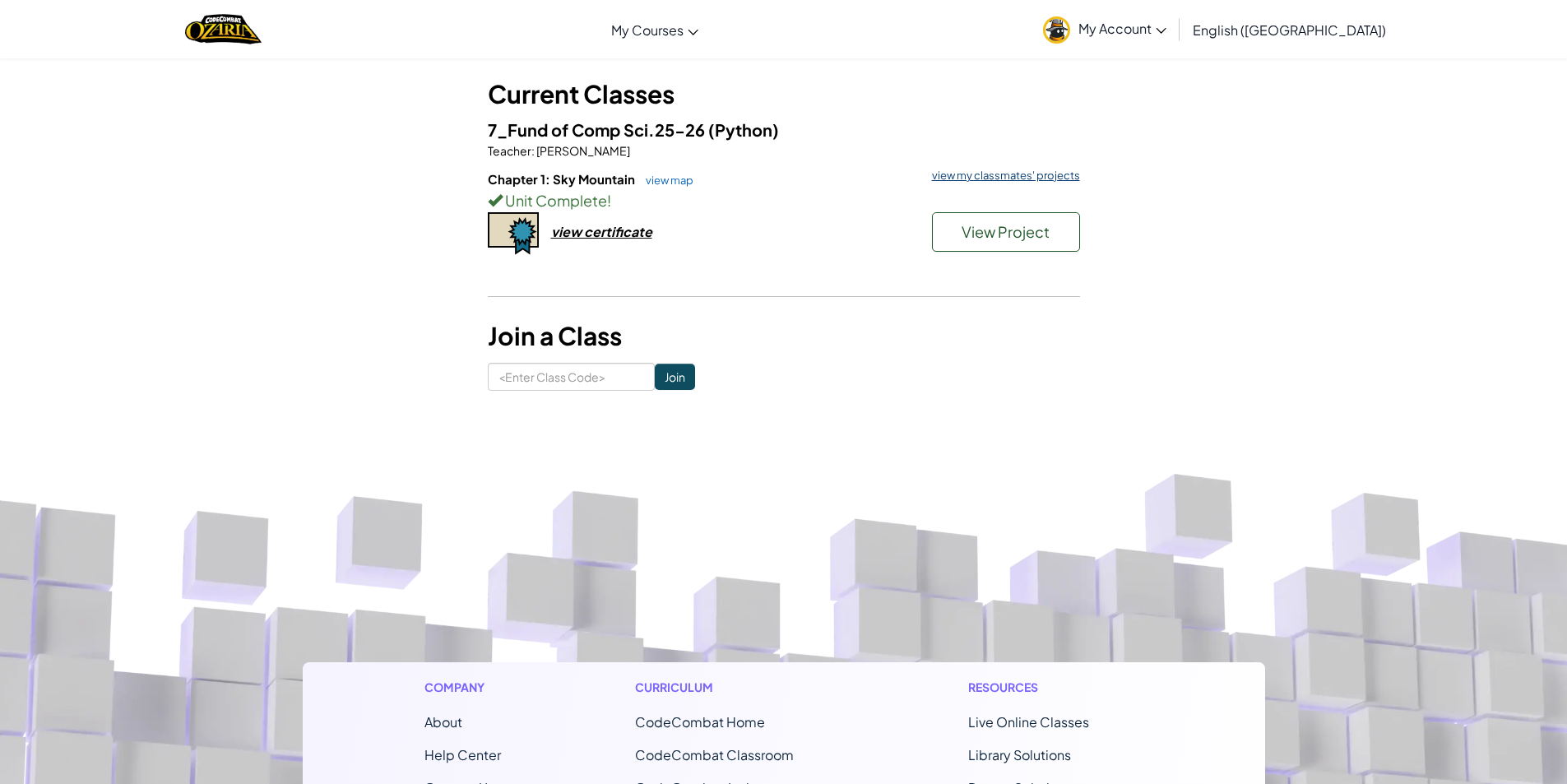
click at [970, 170] on link "view my classmates' projects" at bounding box center [1002, 176] width 157 height 10
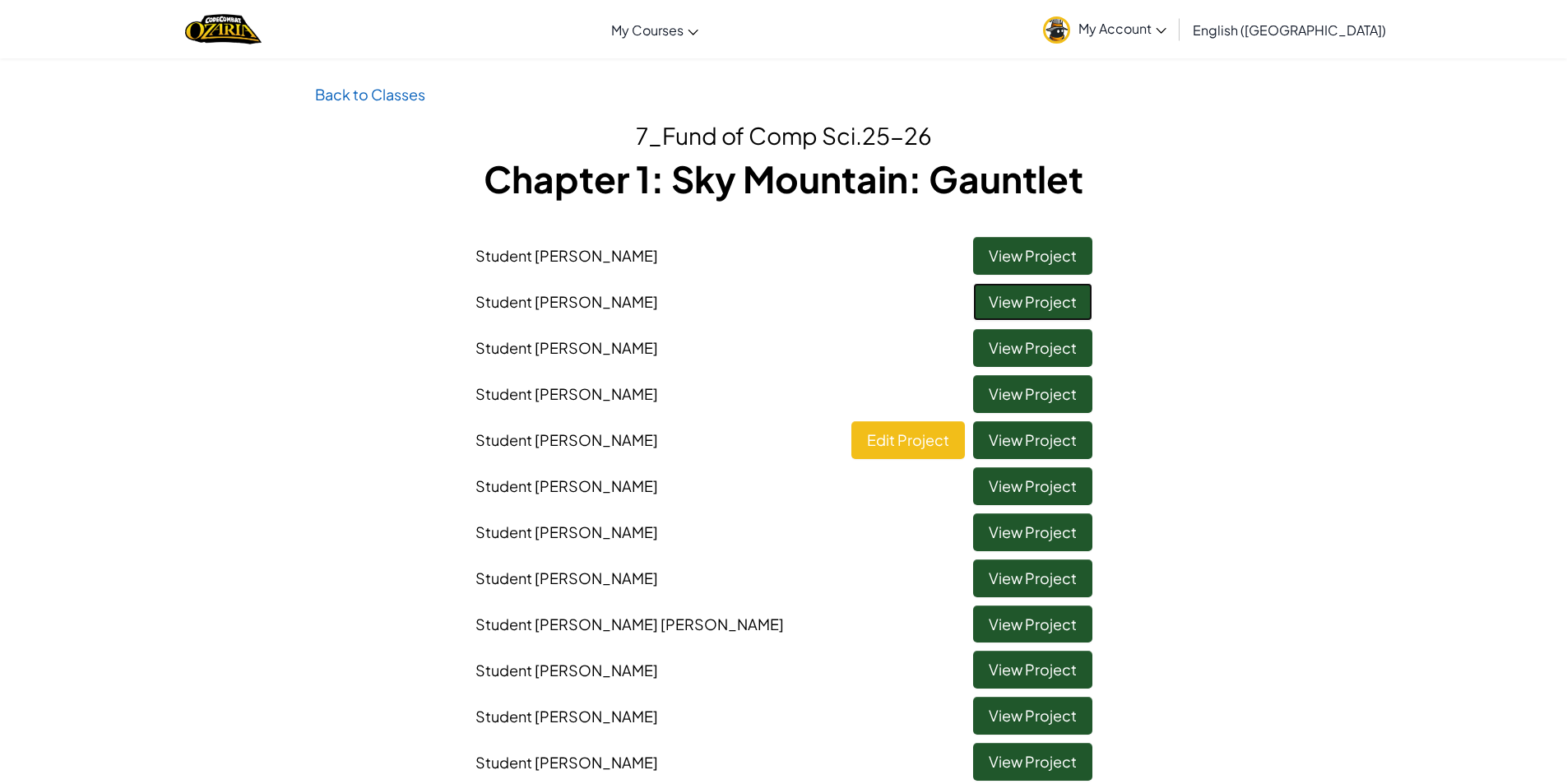
click at [1025, 298] on link "View Project" at bounding box center [1032, 302] width 119 height 38
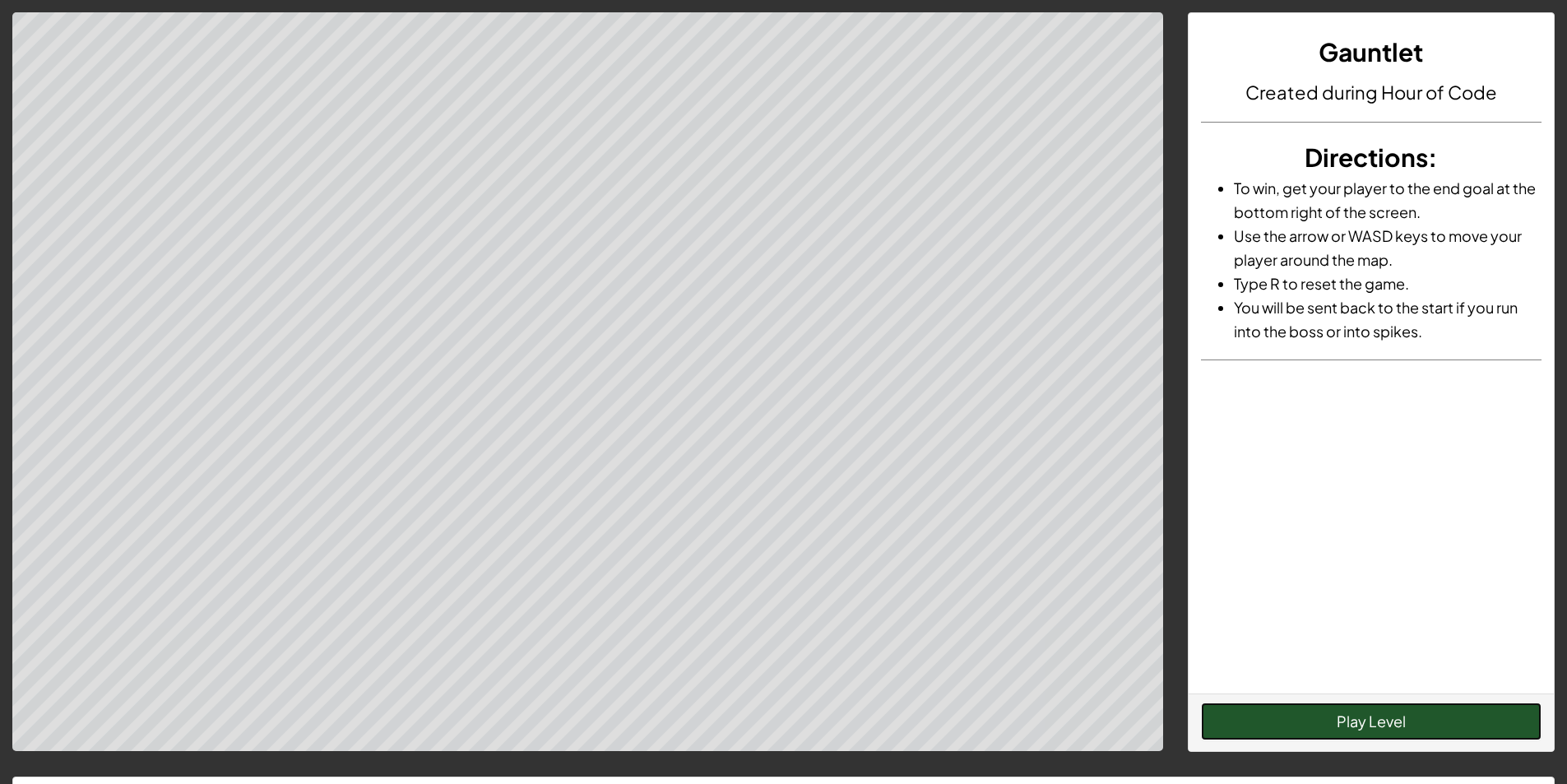
click at [1317, 736] on button "Play Level" at bounding box center [1371, 721] width 341 height 38
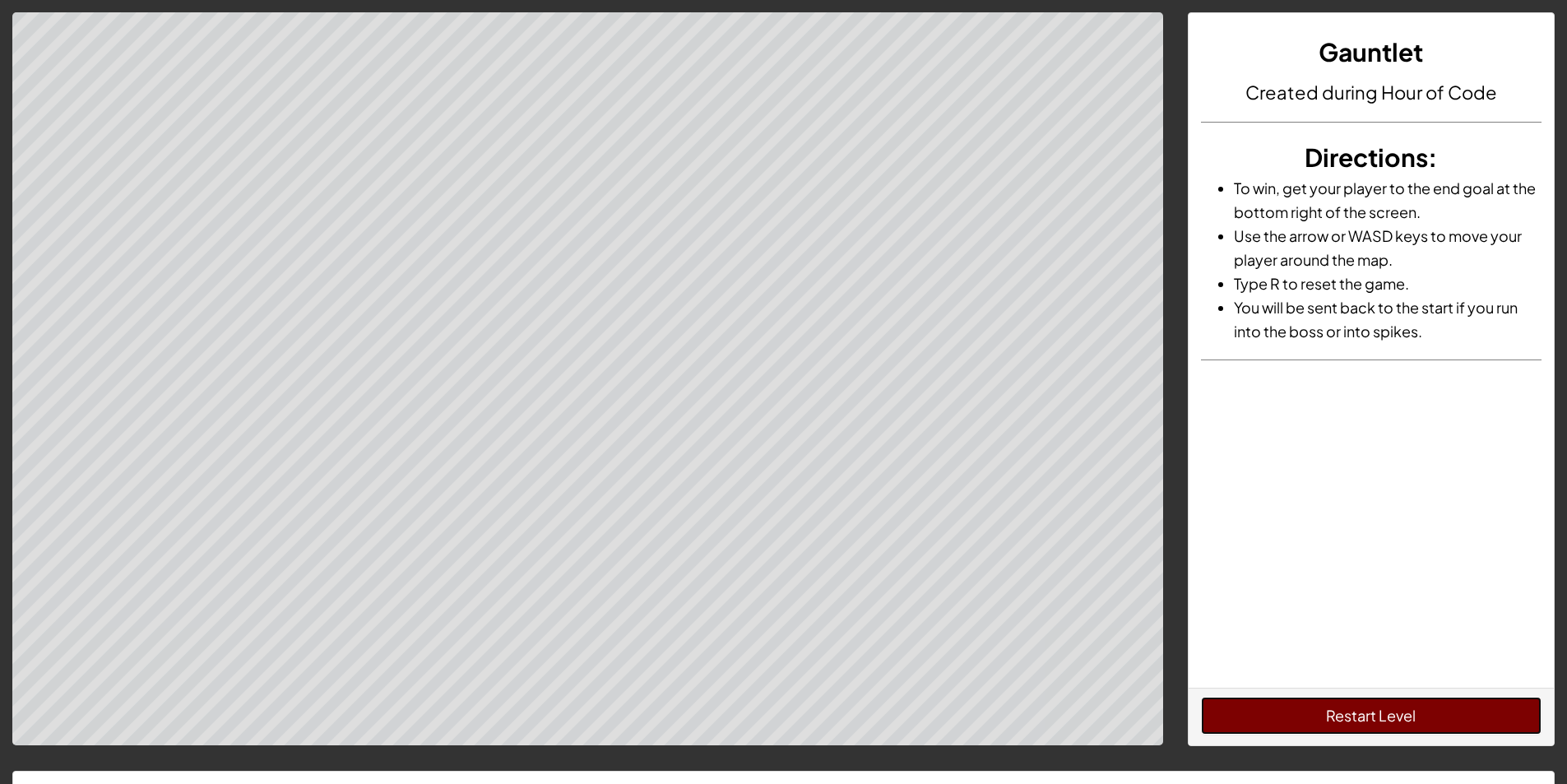
click at [1396, 725] on button "Restart Level" at bounding box center [1371, 715] width 341 height 38
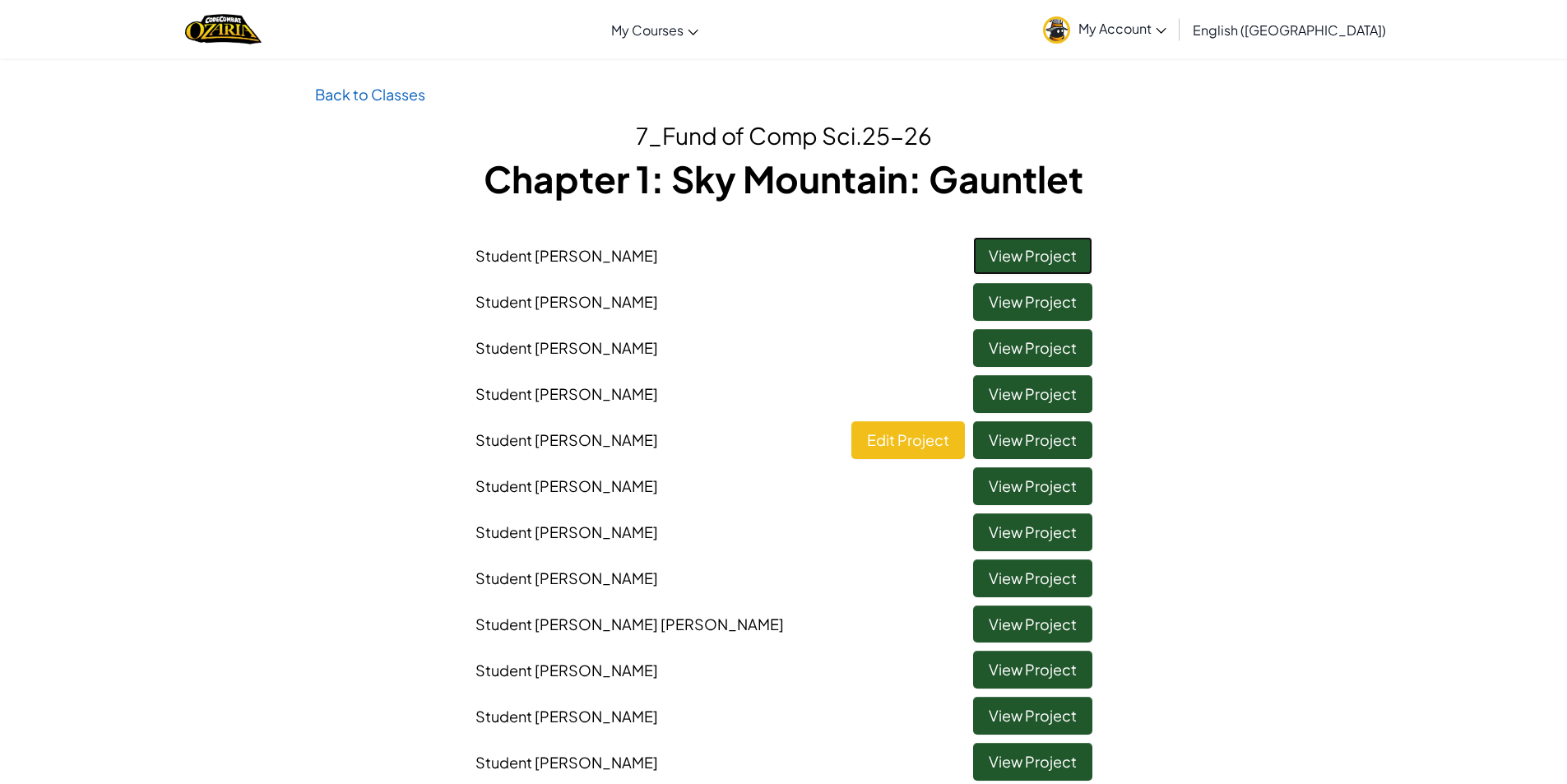
click at [1030, 244] on link "View Project" at bounding box center [1032, 256] width 119 height 38
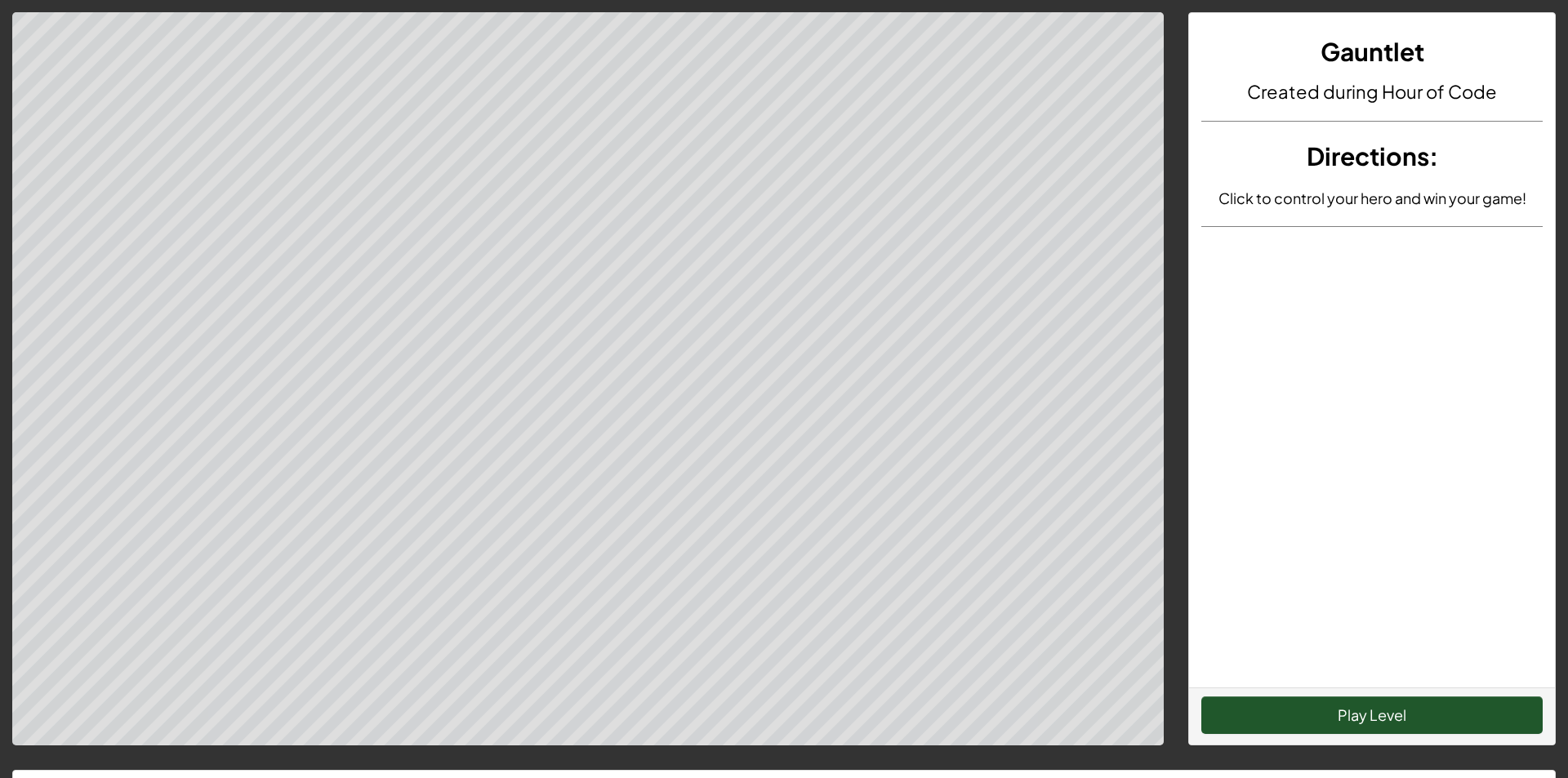
click at [1283, 739] on div "Play Level" at bounding box center [1372, 716] width 366 height 57
click at [1294, 729] on button "Play Level" at bounding box center [1371, 715] width 341 height 38
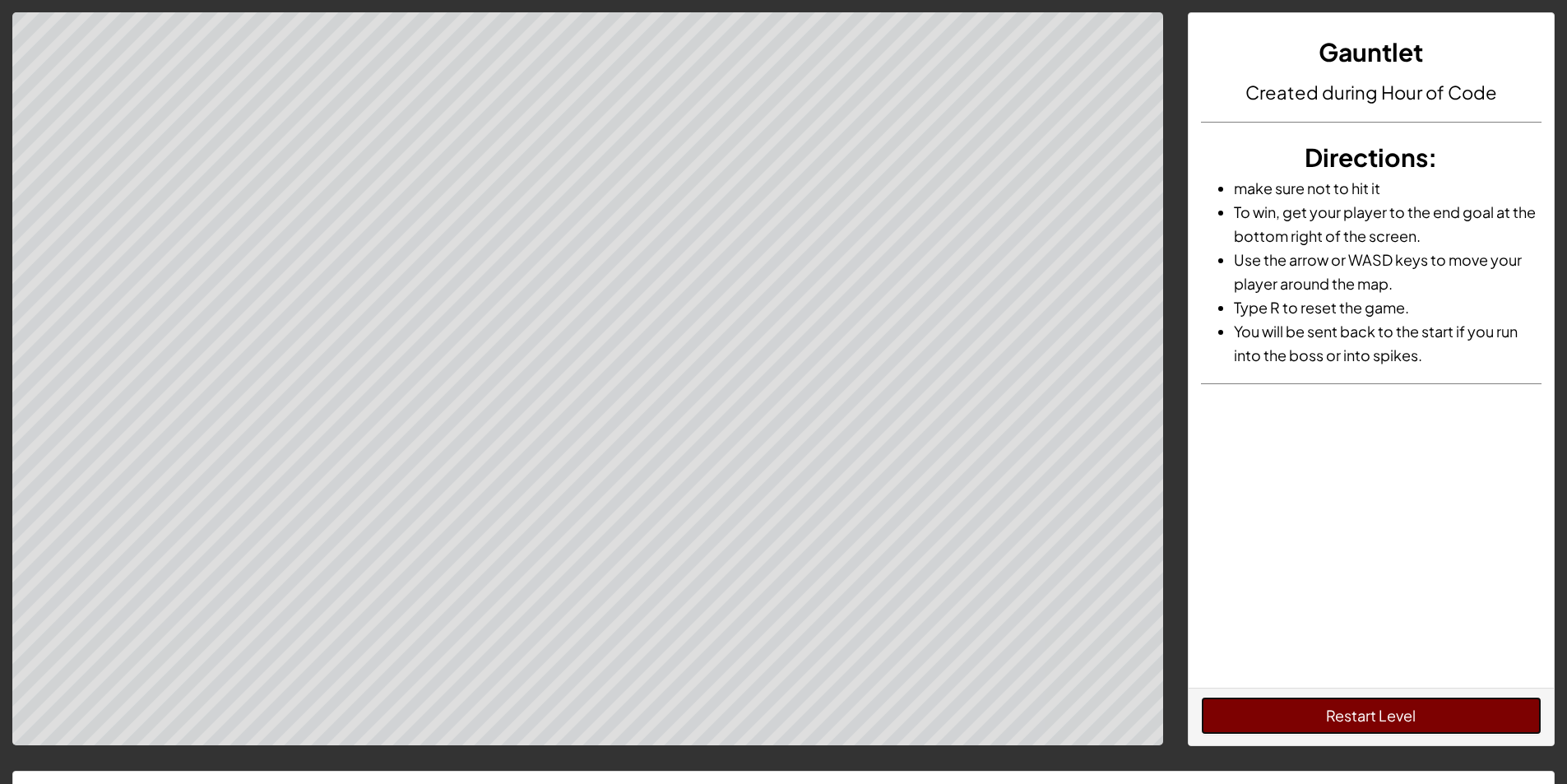
click at [1237, 708] on button "Restart Level" at bounding box center [1371, 715] width 341 height 38
click at [1258, 703] on button "Restart Level" at bounding box center [1371, 715] width 341 height 38
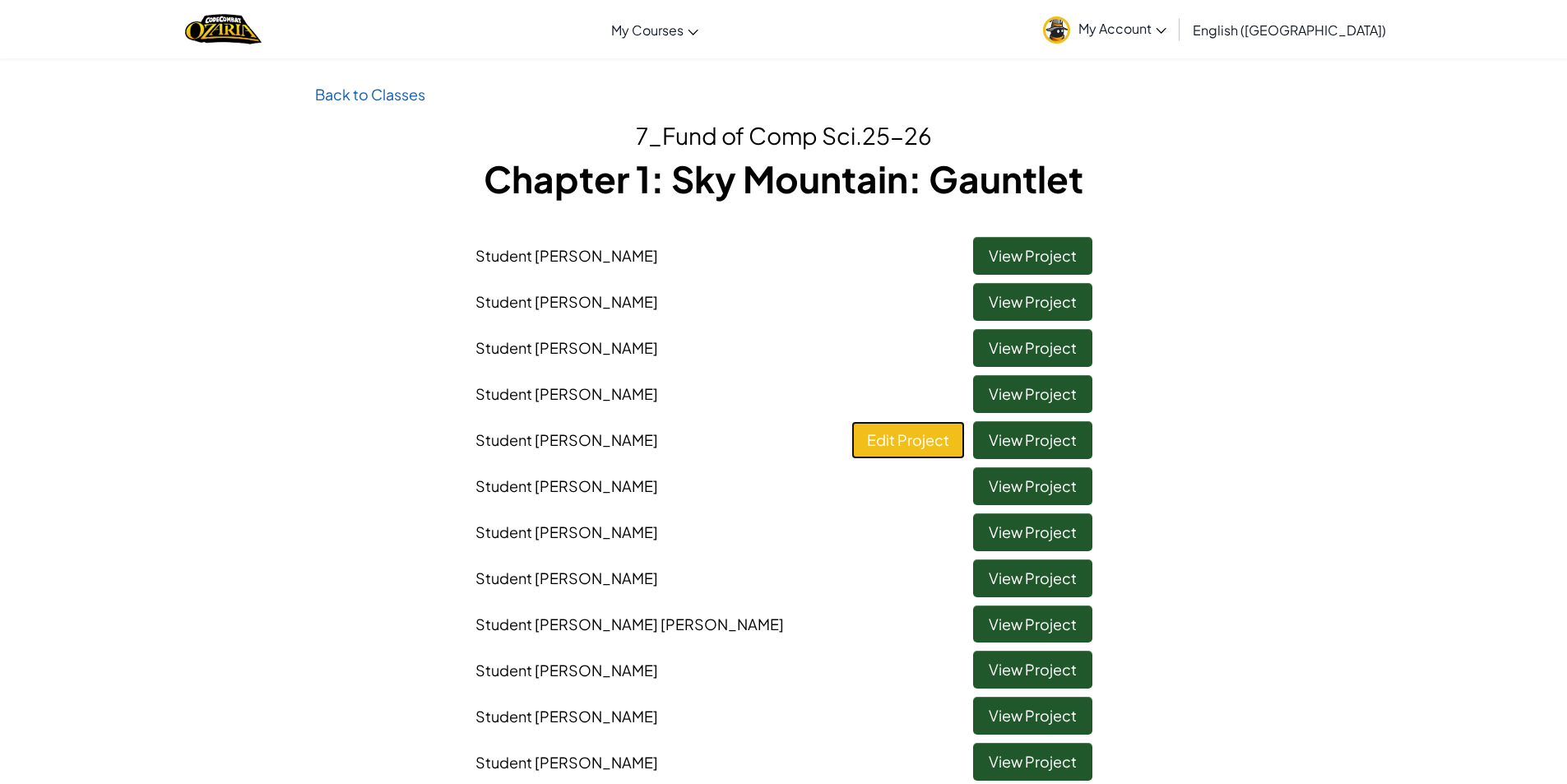
click at [897, 442] on link "Edit Project" at bounding box center [908, 440] width 114 height 38
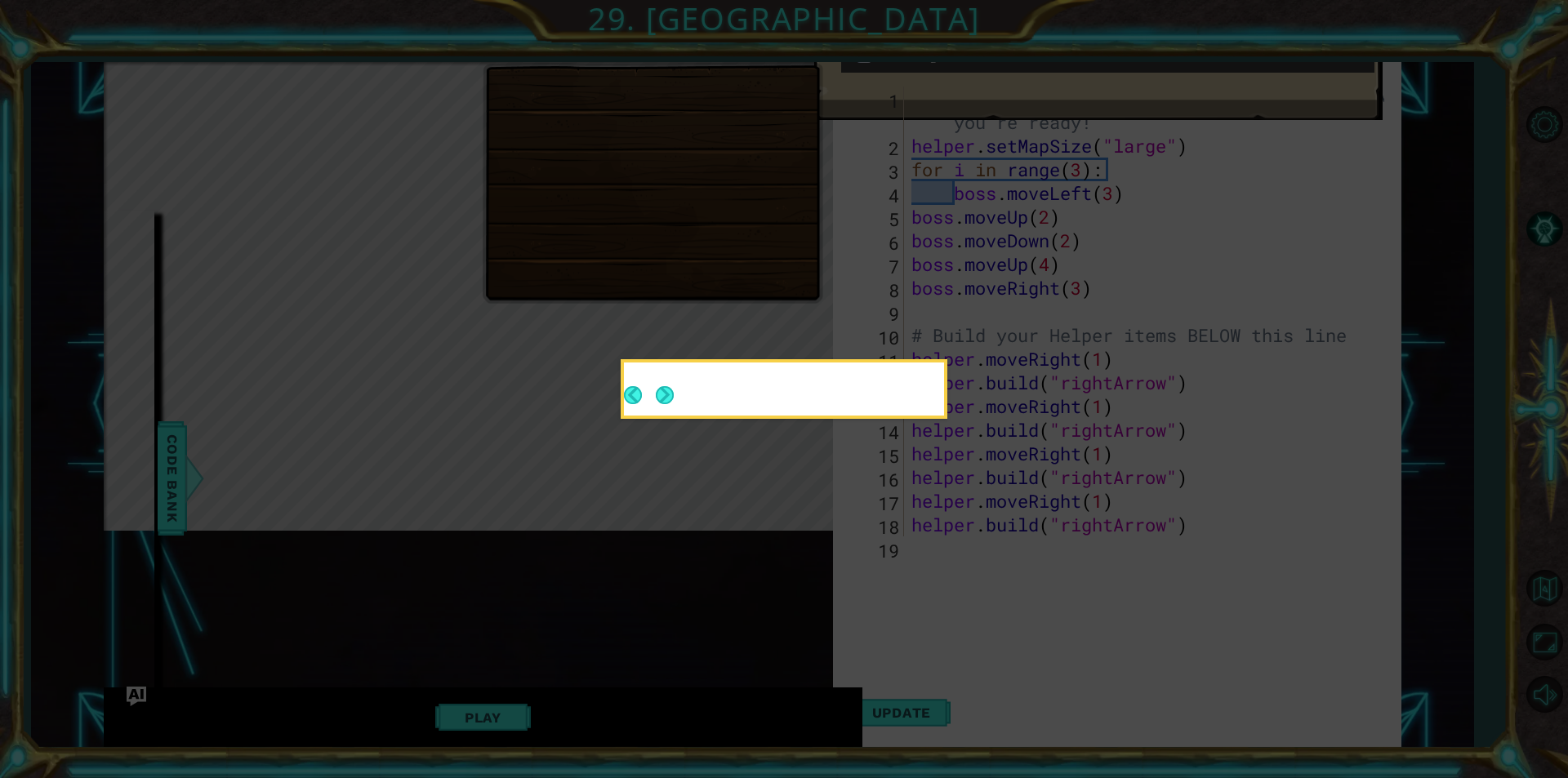
click at [671, 395] on button "Next" at bounding box center [664, 395] width 20 height 20
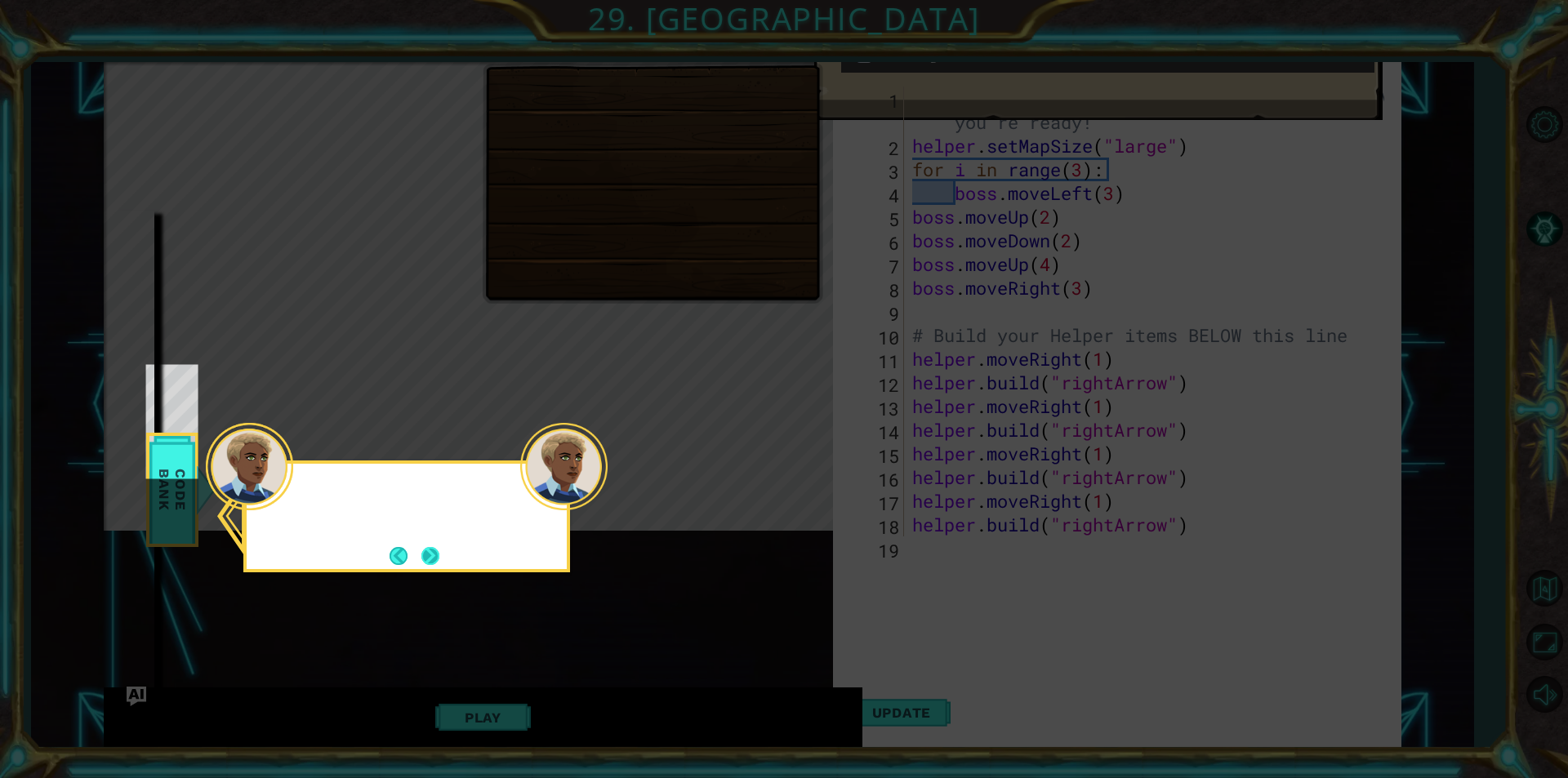
scroll to position [68, 0]
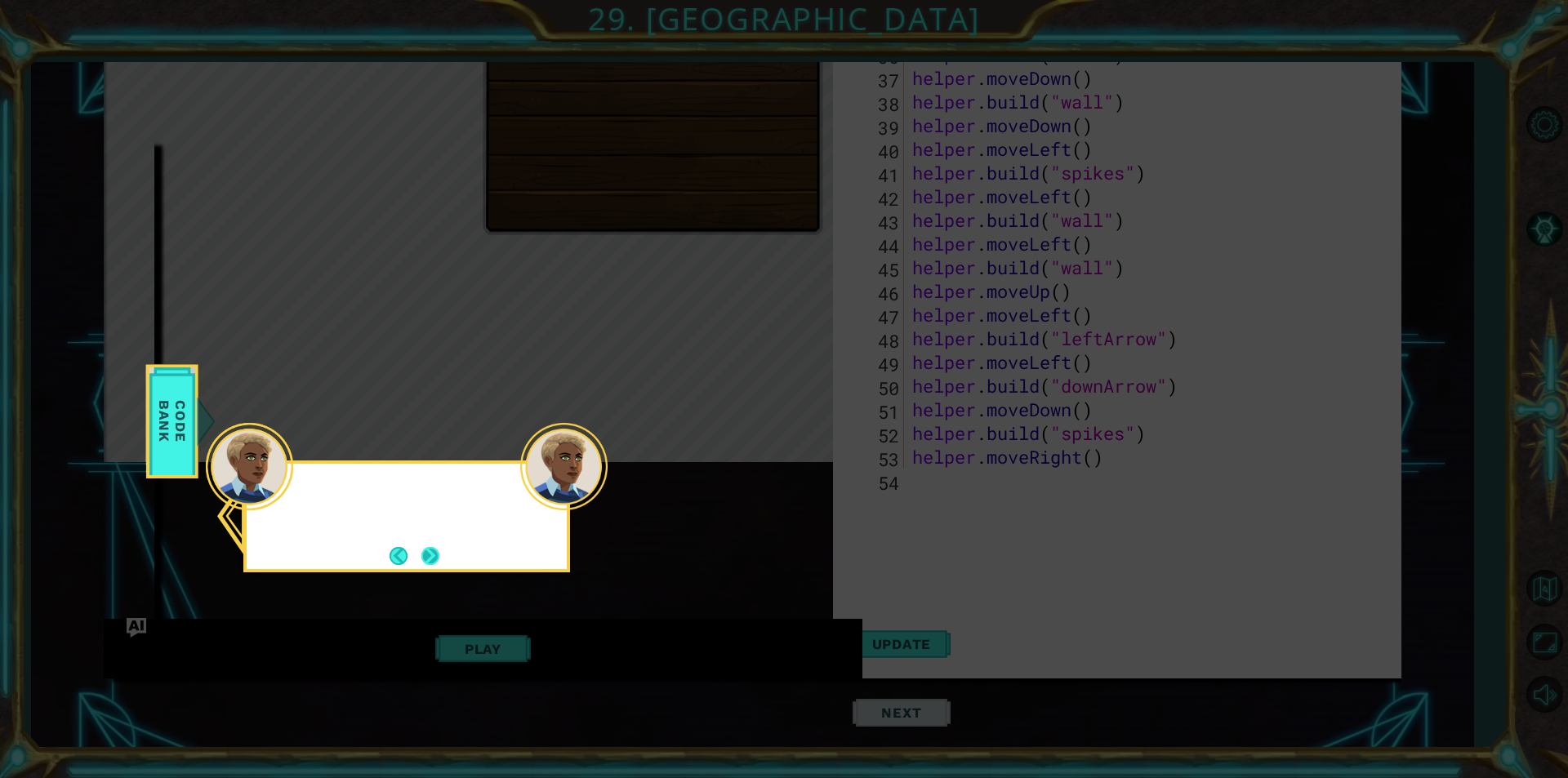
click at [431, 559] on button "Next" at bounding box center [430, 555] width 30 height 30
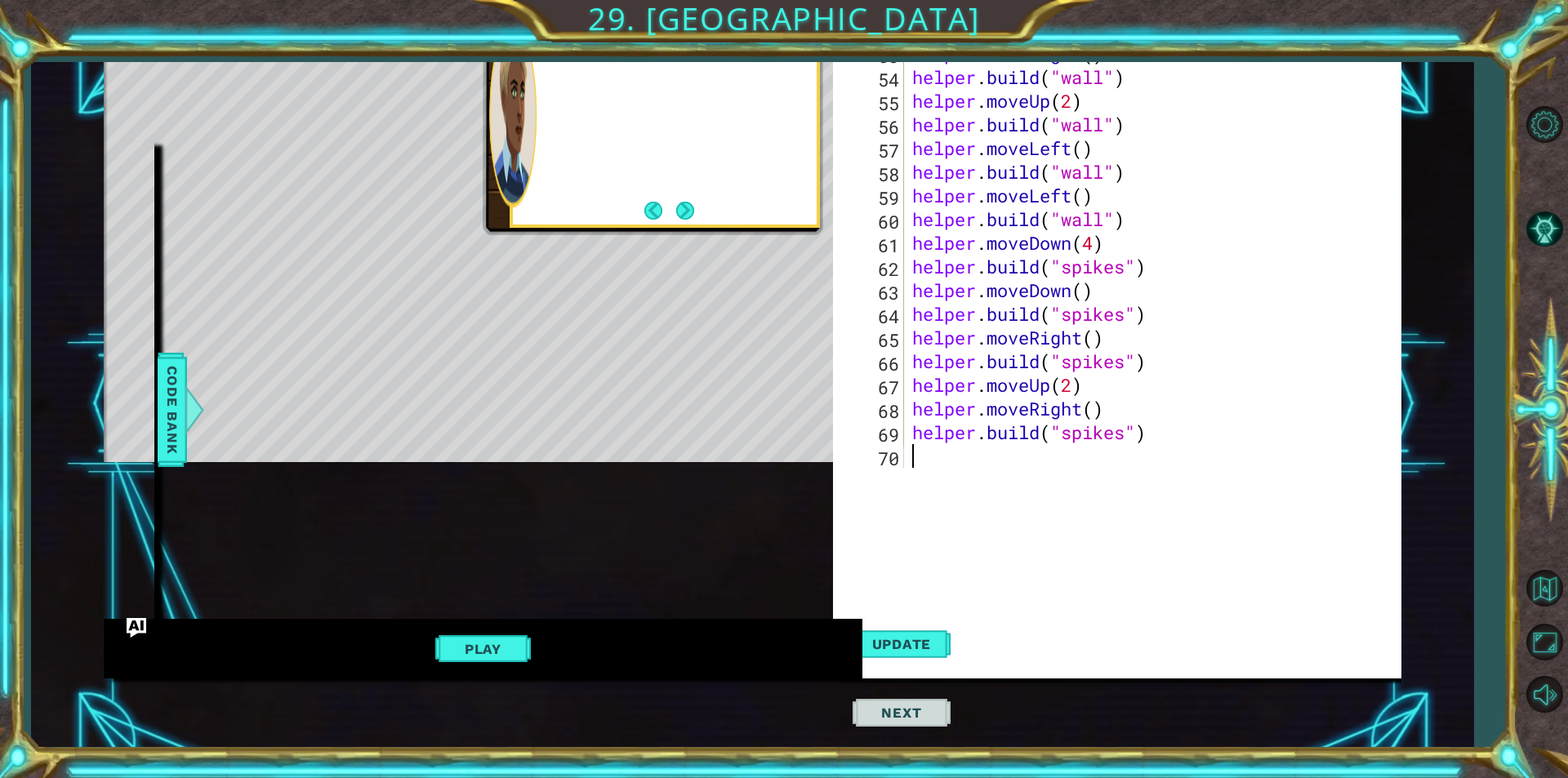
scroll to position [1231, 0]
click at [674, 222] on footer at bounding box center [669, 210] width 50 height 24
click at [680, 219] on button "Next" at bounding box center [686, 211] width 26 height 26
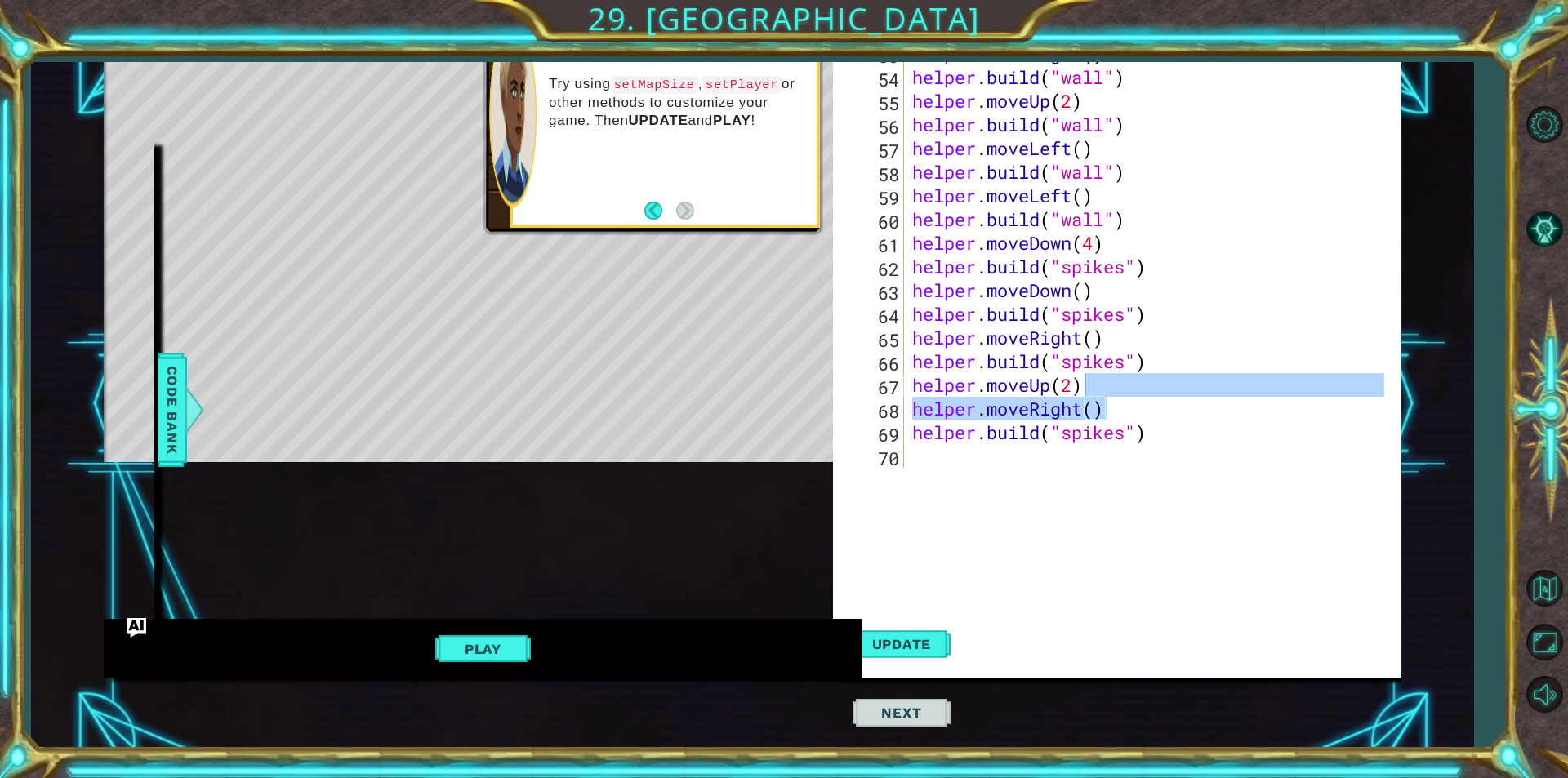
drag, startPoint x: 1381, startPoint y: 417, endPoint x: 1386, endPoint y: 387, distance: 30.4
click at [1386, 387] on div at bounding box center [1388, 242] width 16 height 449
type textarea "helper.moveUp(2)"
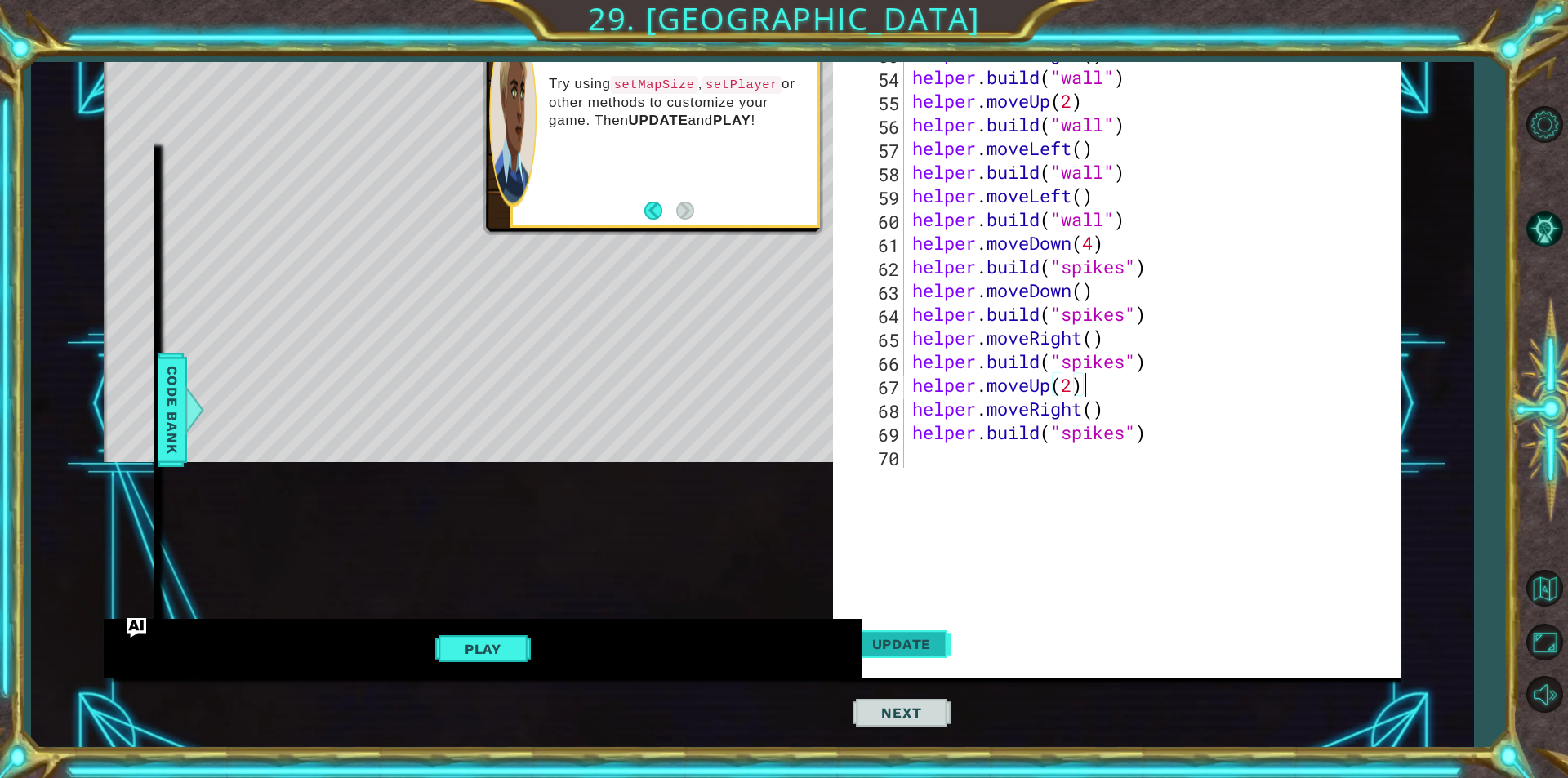
click at [885, 643] on span "Update" at bounding box center [902, 643] width 92 height 16
click at [447, 642] on button "Play" at bounding box center [482, 649] width 96 height 31
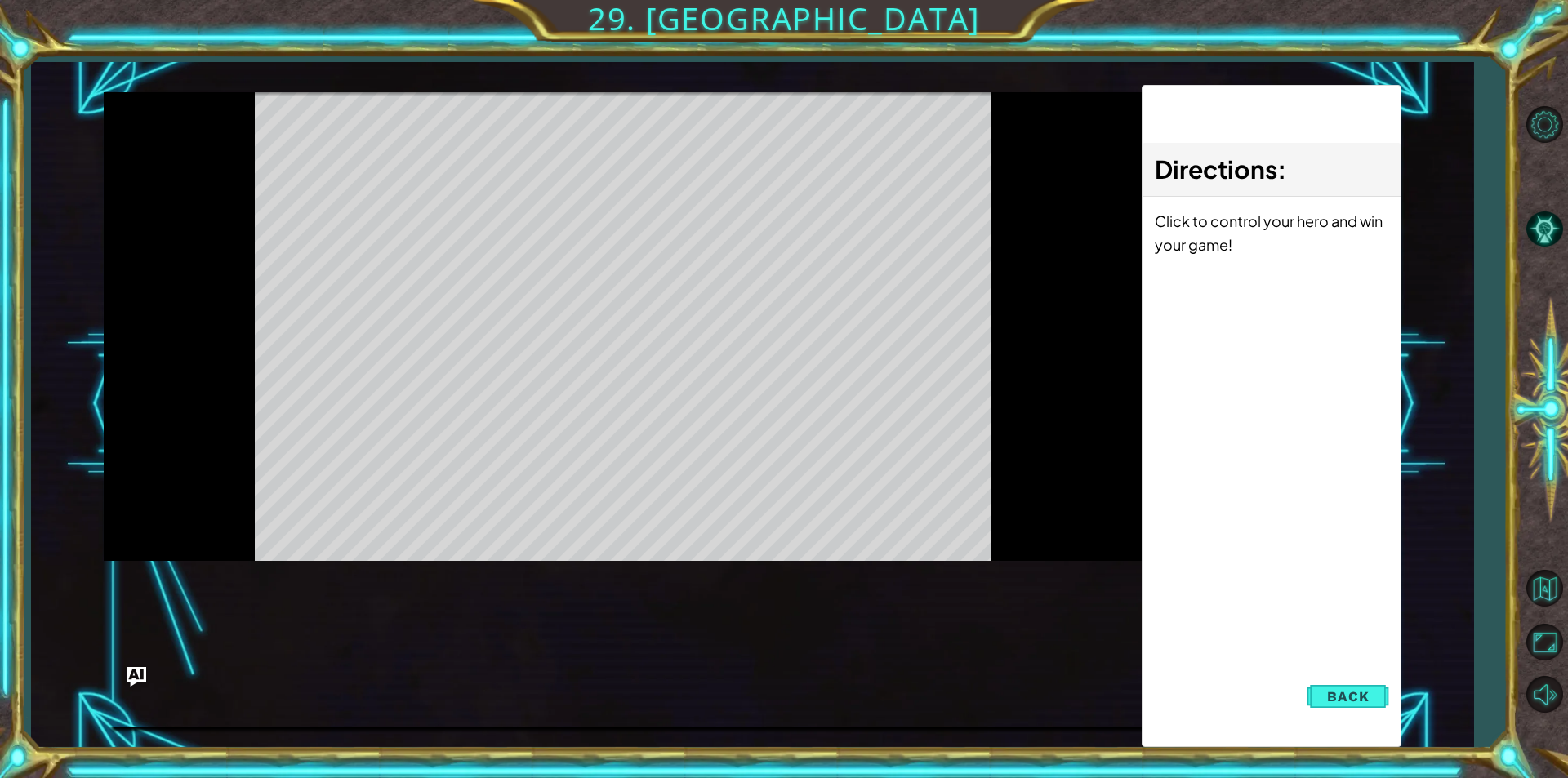
scroll to position [0, 0]
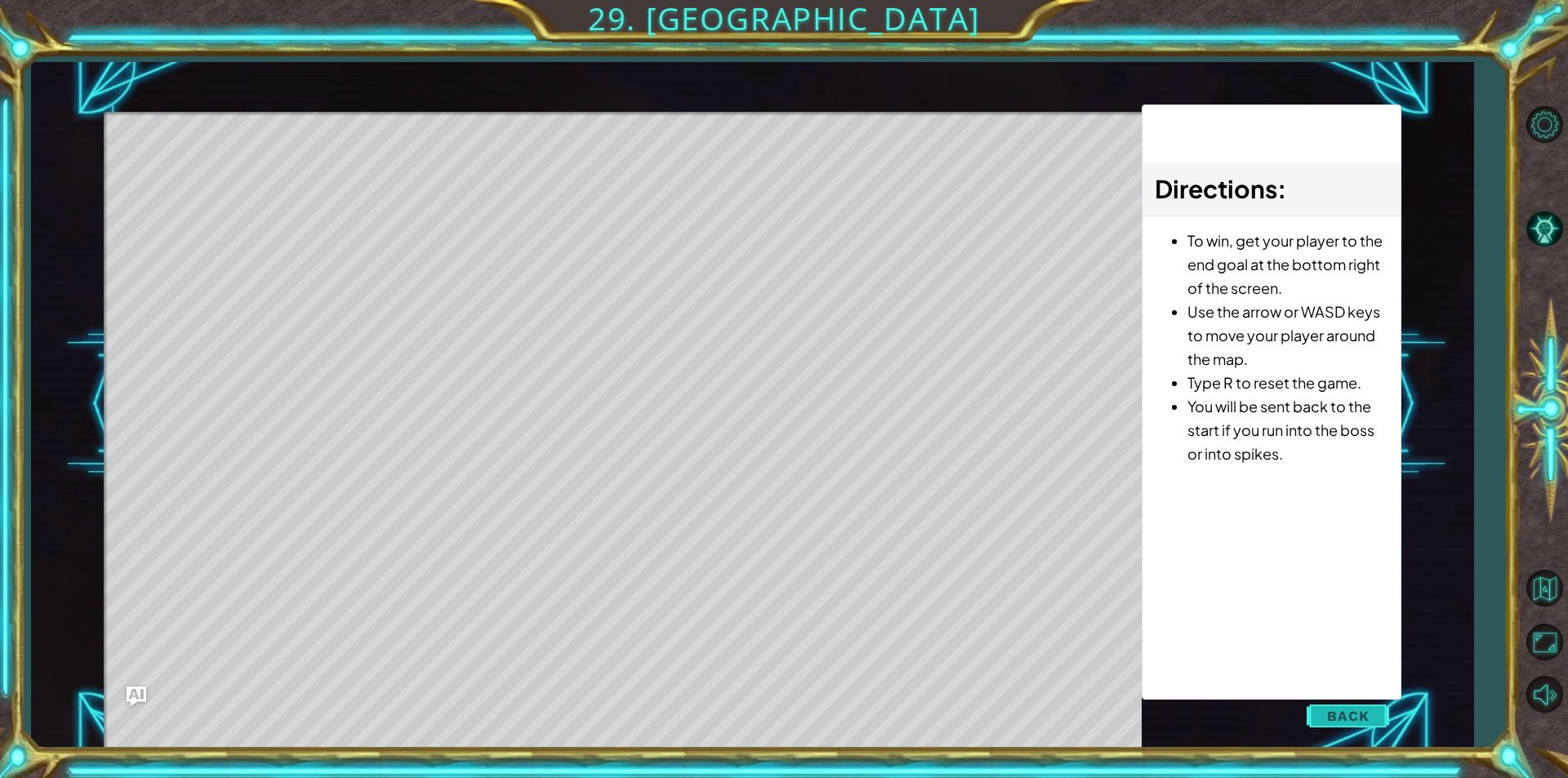
click at [1376, 720] on button "Back" at bounding box center [1348, 716] width 83 height 33
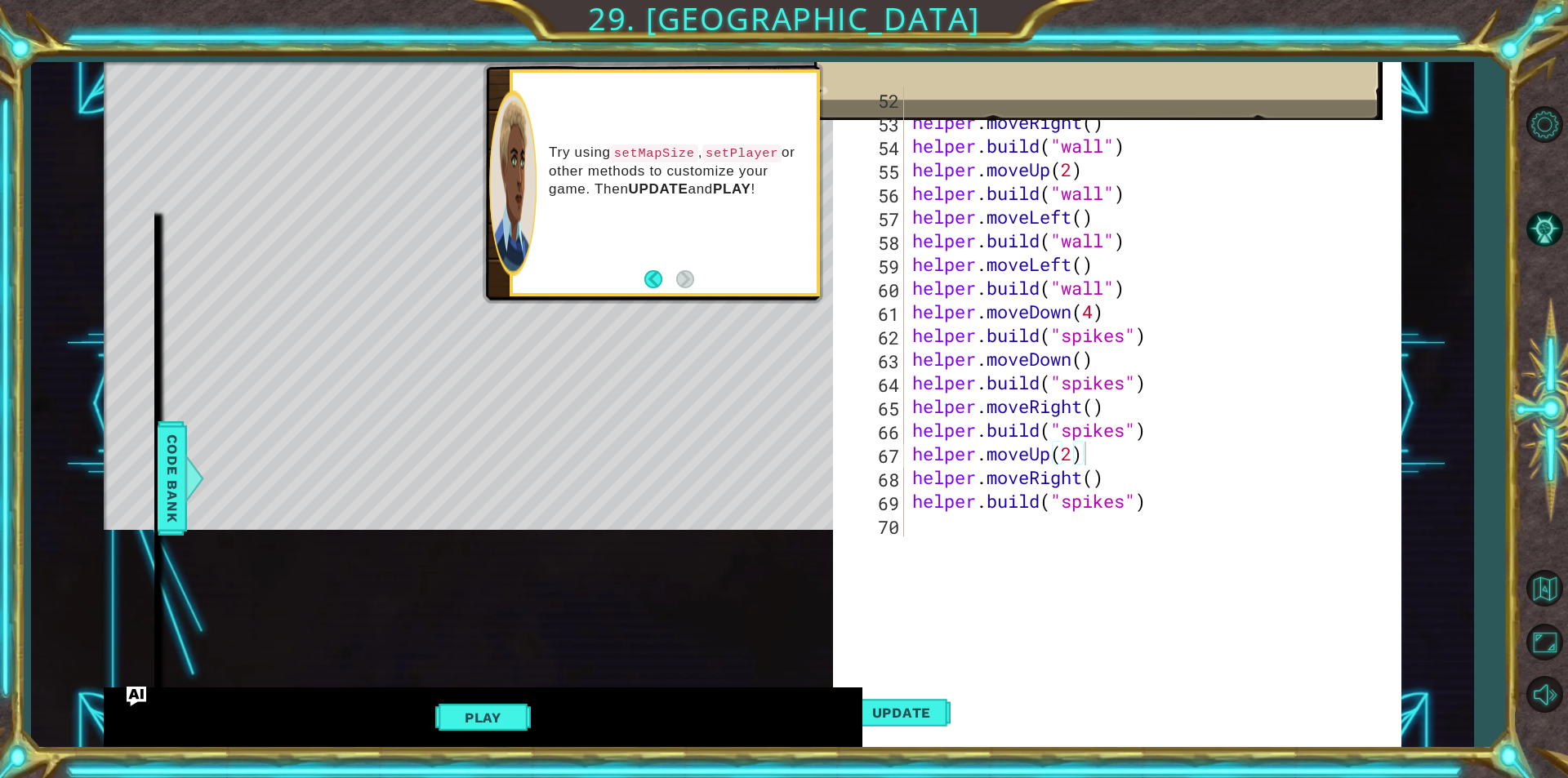
click at [951, 539] on div "helper.moveUp(2) 52 53 54 55 56 57 58 59 60 61 62 63 64 65 66 67 68 69 70 helpe…" at bounding box center [1117, 412] width 569 height 685
click at [962, 521] on div "helper . build ( "spikes" ) helper . moveRight ( ) helper . build ( "wall" ) he…" at bounding box center [1150, 335] width 483 height 497
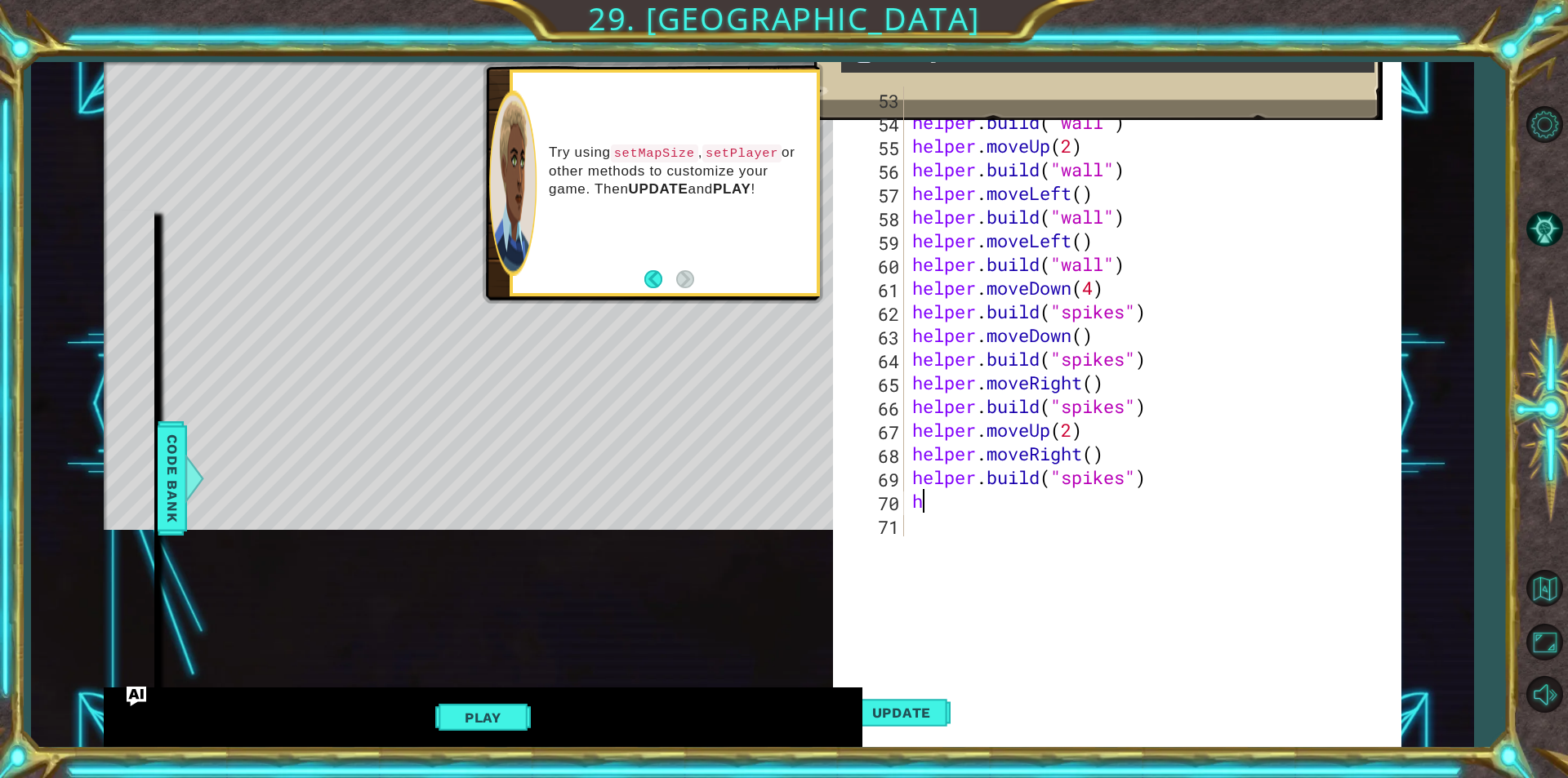
click at [1269, 492] on div "helper . moveRight ( ) helper . build ( "wall" ) helper . moveUp ( 2 ) helper .…" at bounding box center [1150, 335] width 483 height 497
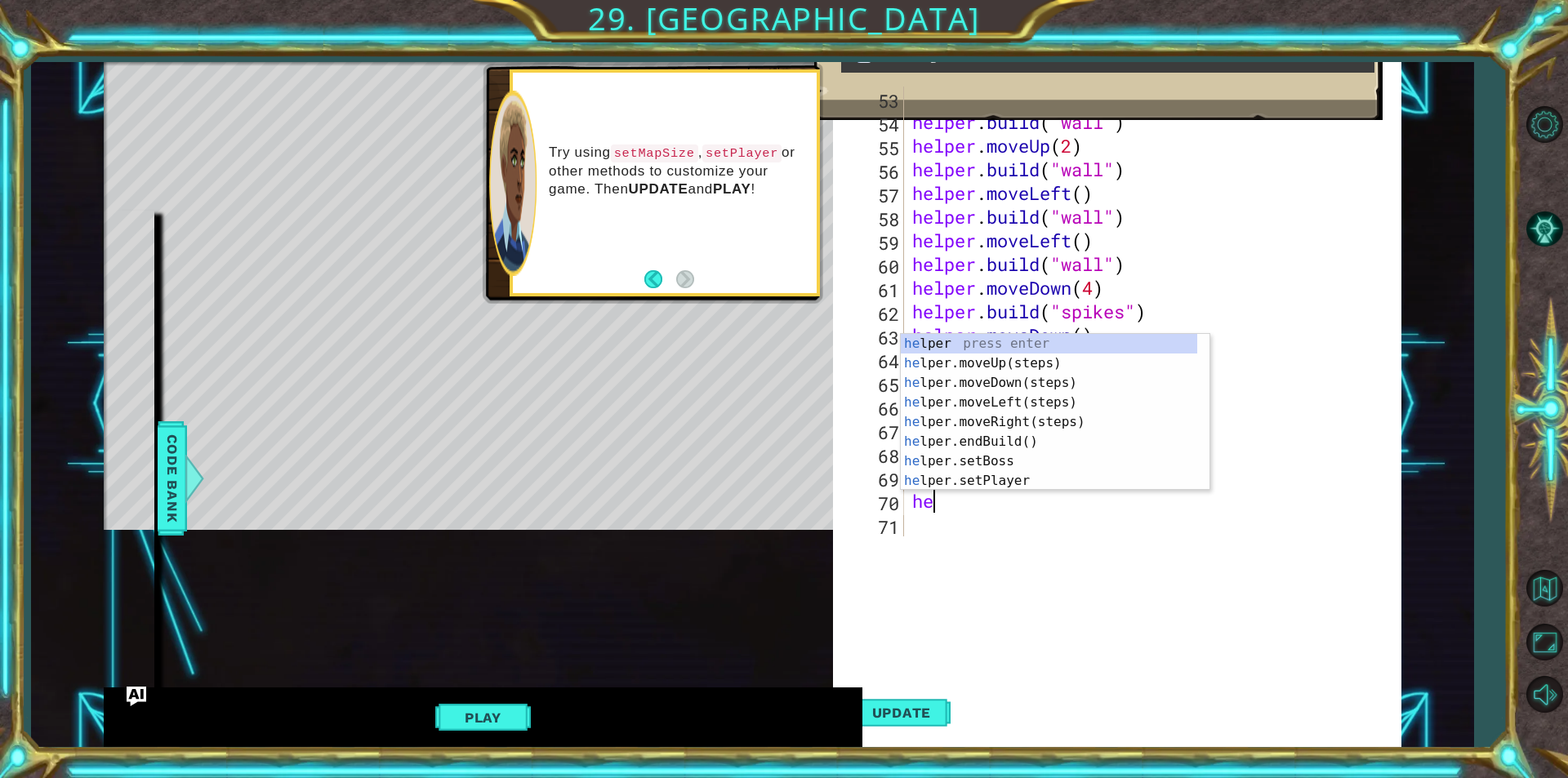
scroll to position [0, 0]
type textarea "h"
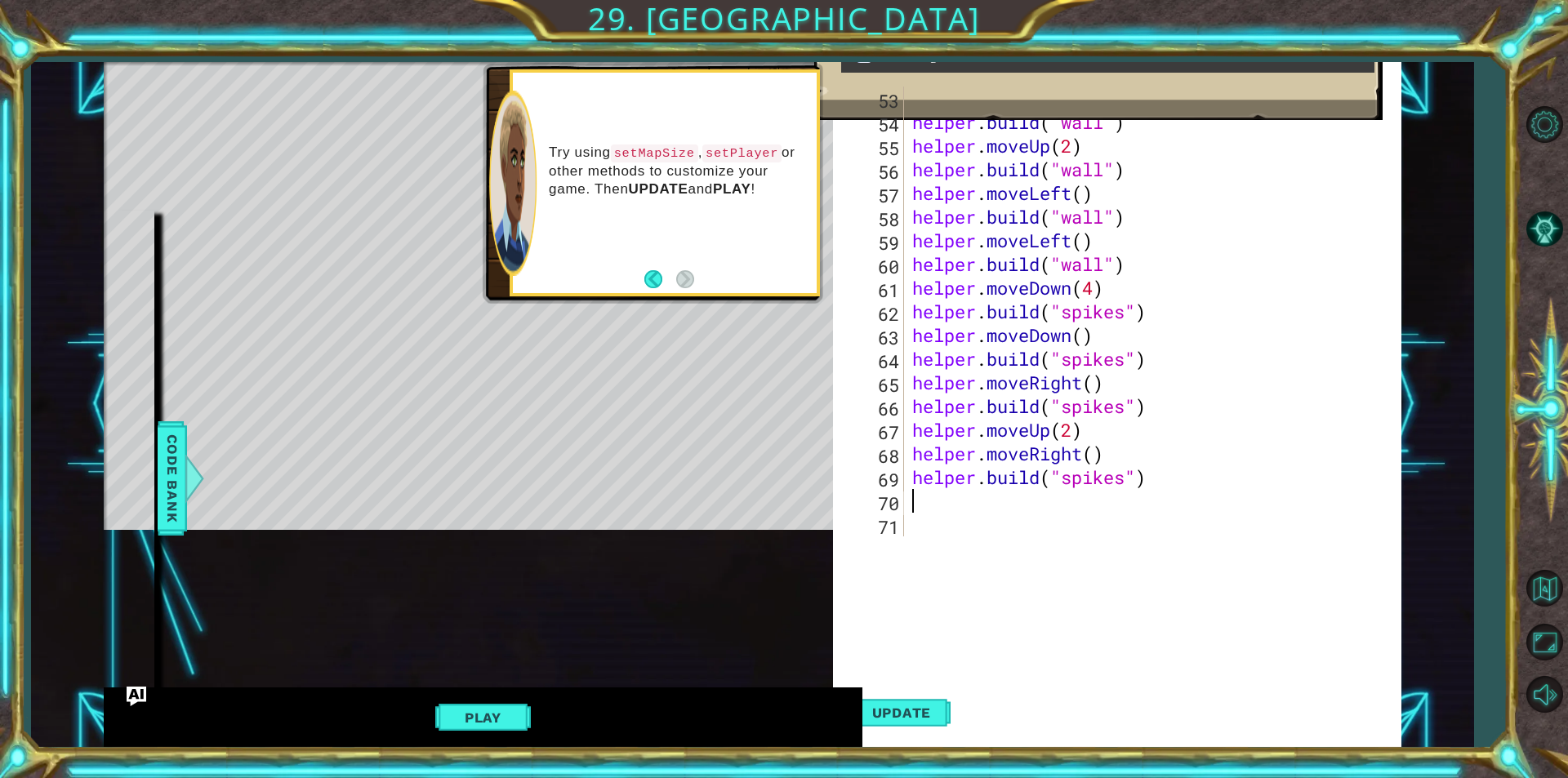
scroll to position [1254, 0]
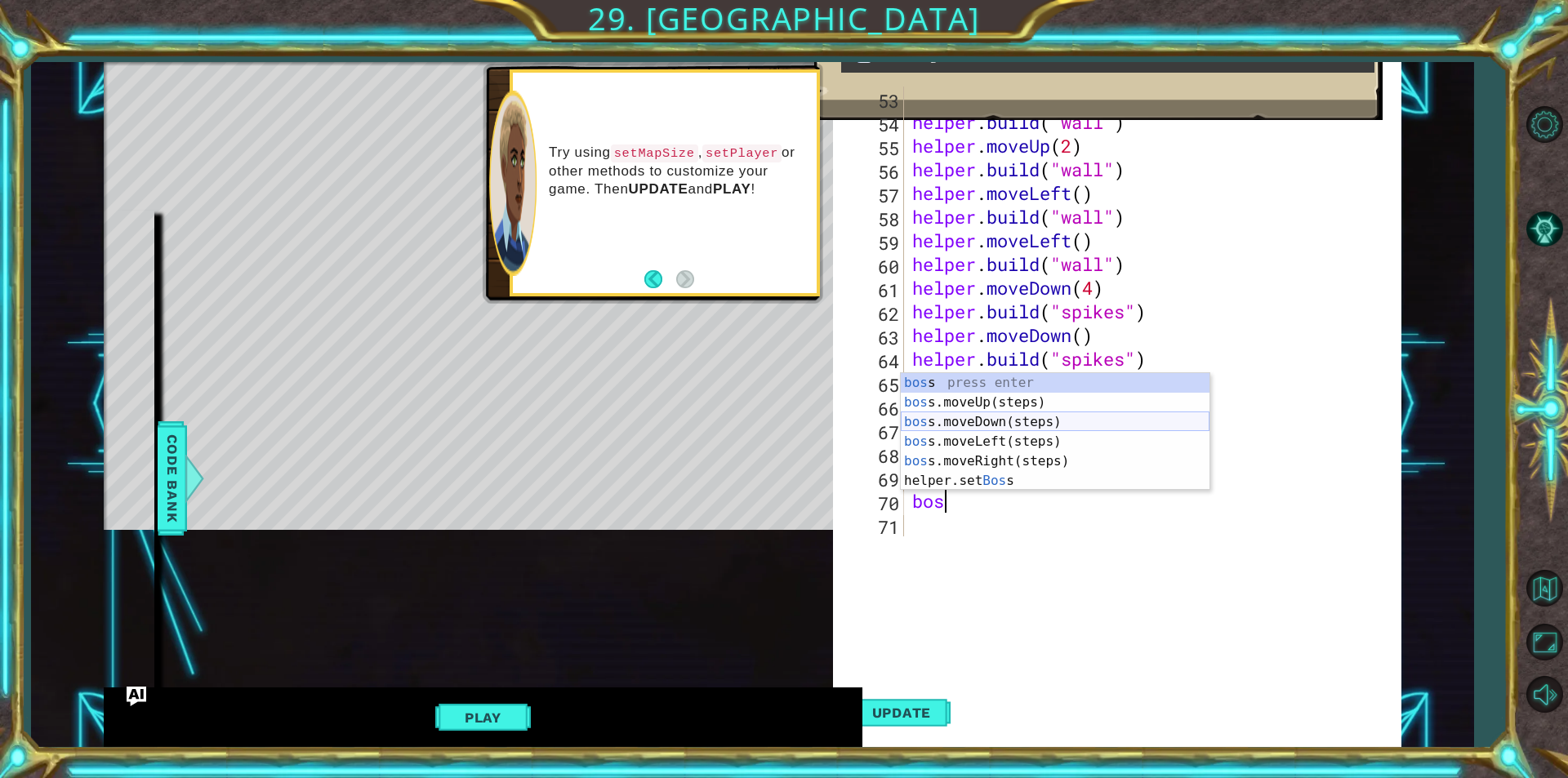
type textarea "boss"
click at [1027, 417] on div "boss press enter boss .moveUp(steps) press enter boss .moveDown(steps) press en…" at bounding box center [1055, 451] width 309 height 157
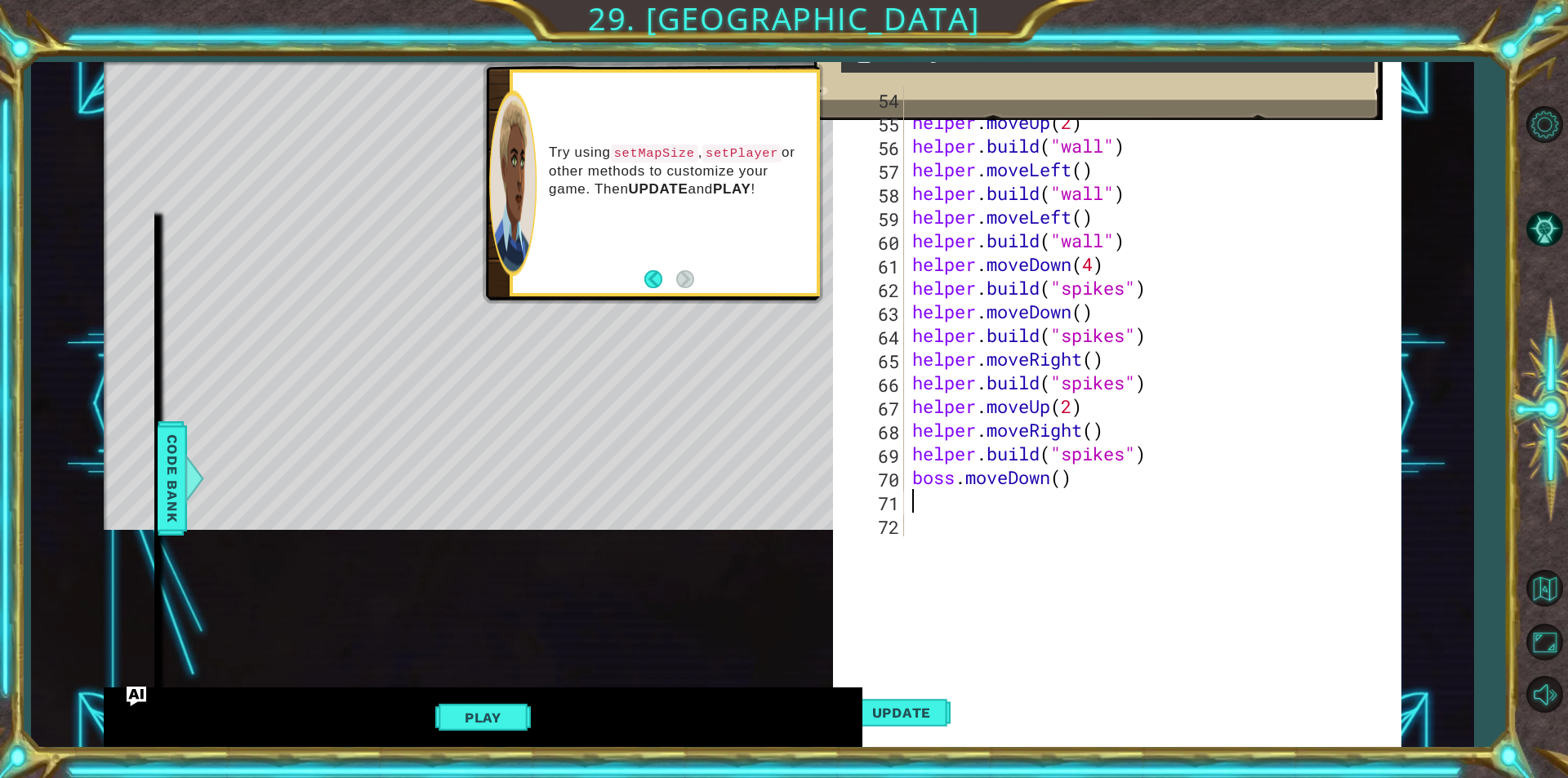
scroll to position [1278, 0]
click at [1062, 479] on div "helper . build ( "wall" ) helper . moveUp ( 2 ) helper . build ( "wall" ) helpe…" at bounding box center [1150, 335] width 483 height 497
type textarea "boss.moveDown(4)"
click at [921, 712] on span "Update" at bounding box center [902, 712] width 92 height 16
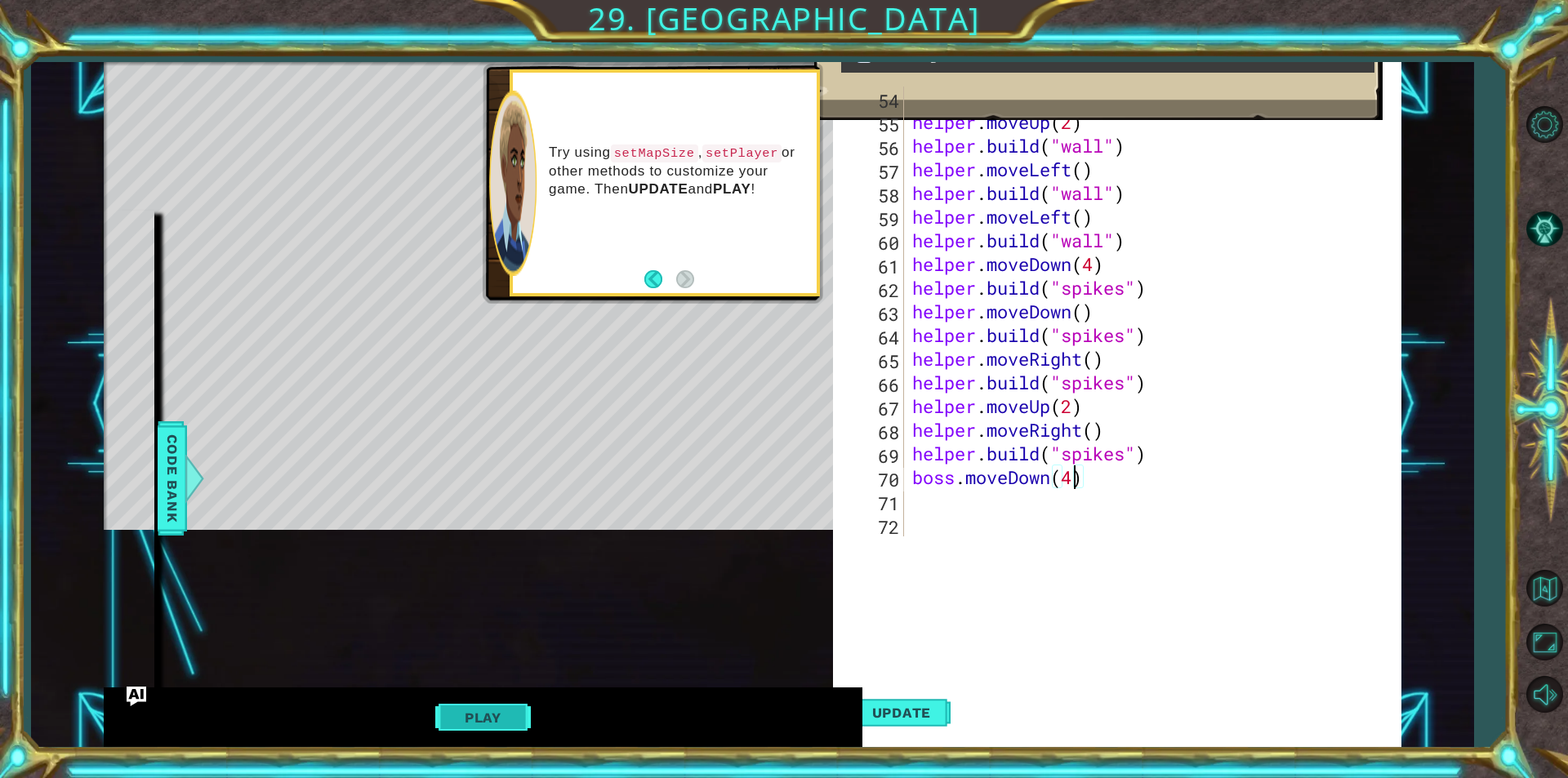
click at [507, 720] on button "Play" at bounding box center [482, 718] width 96 height 31
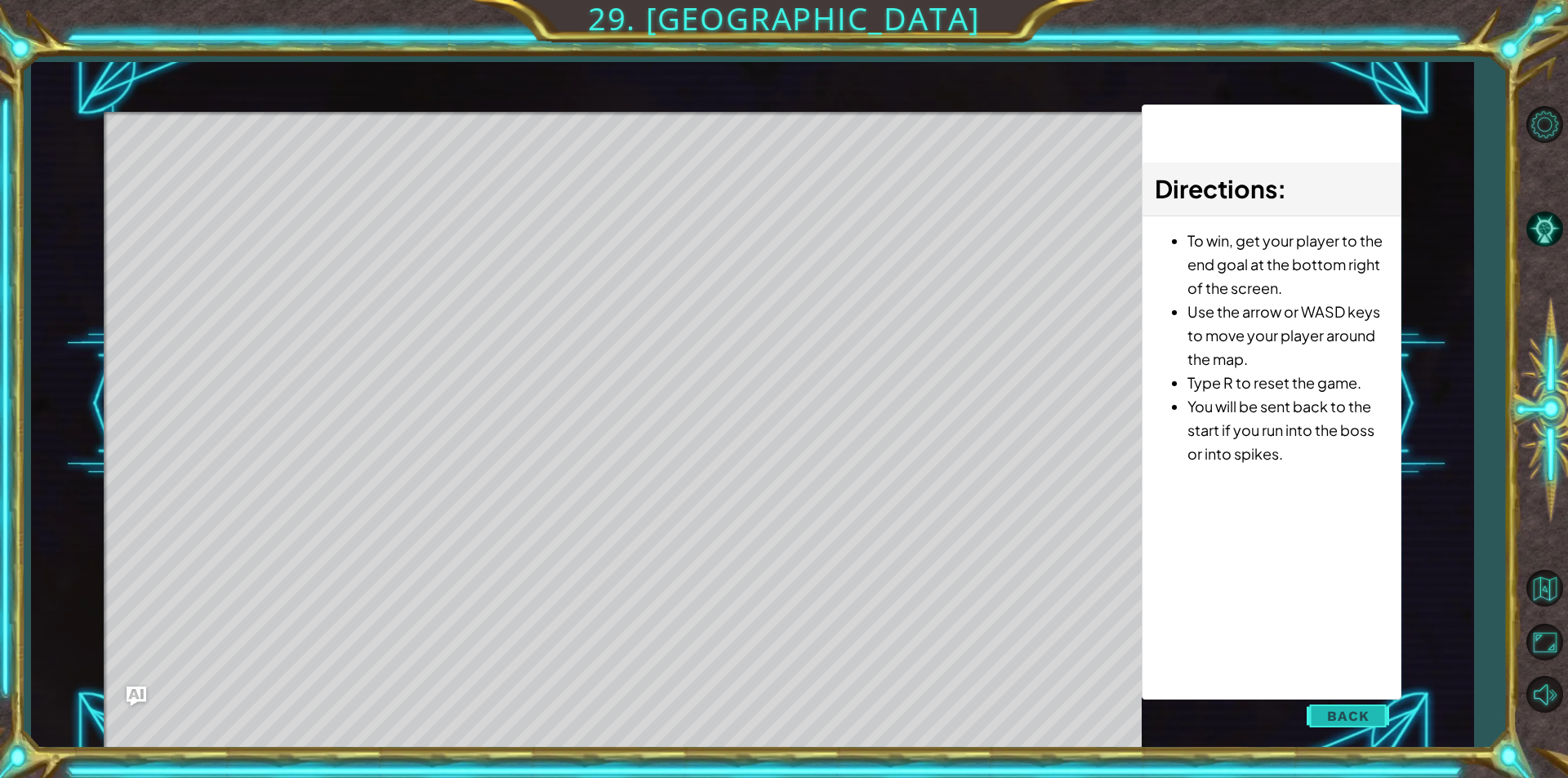
click at [1321, 725] on button "Back" at bounding box center [1348, 716] width 83 height 33
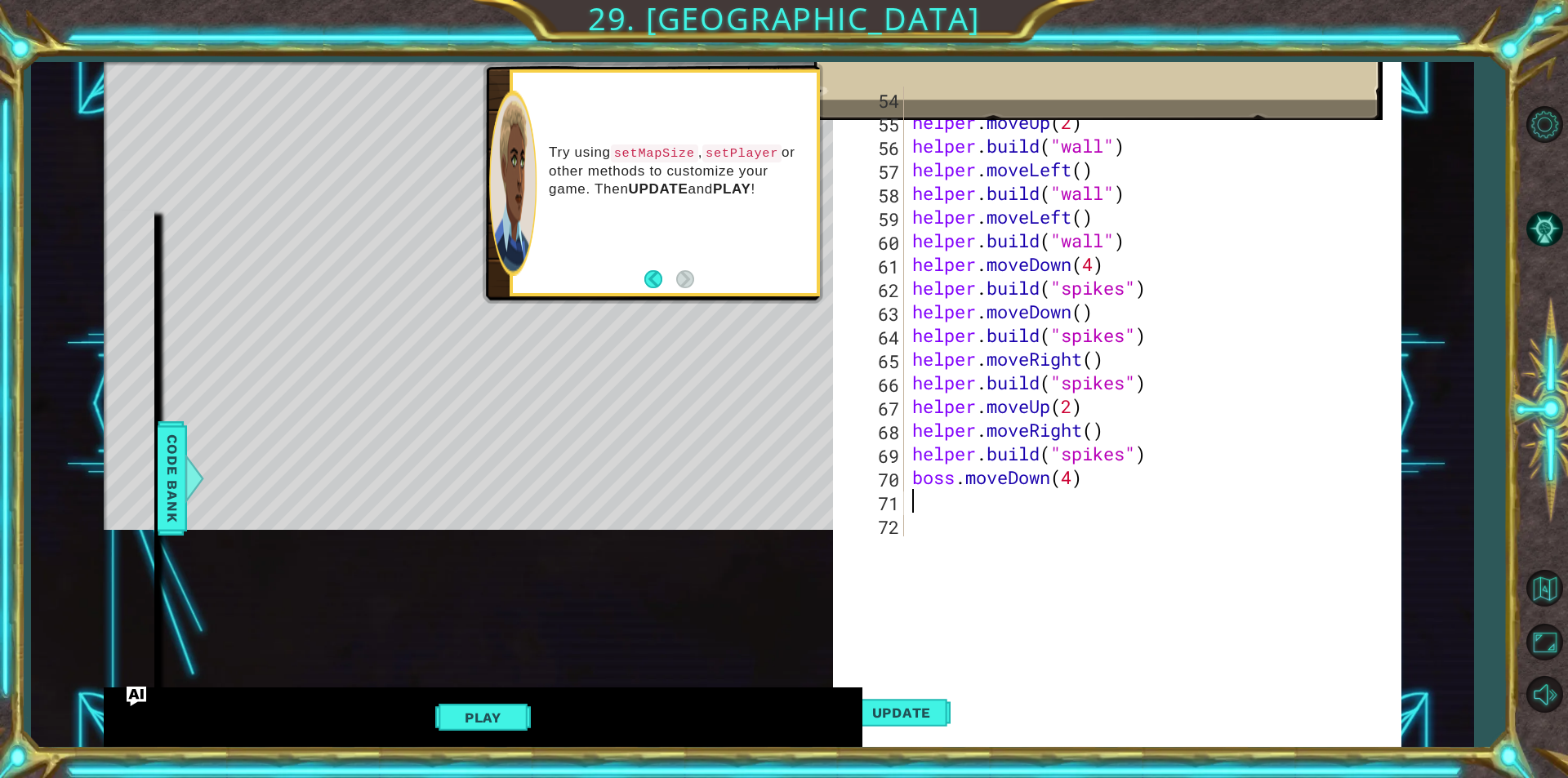
click at [947, 506] on div "helper . build ( "wall" ) helper . moveUp ( 2 ) helper . build ( "wall" ) helpe…" at bounding box center [1150, 335] width 483 height 497
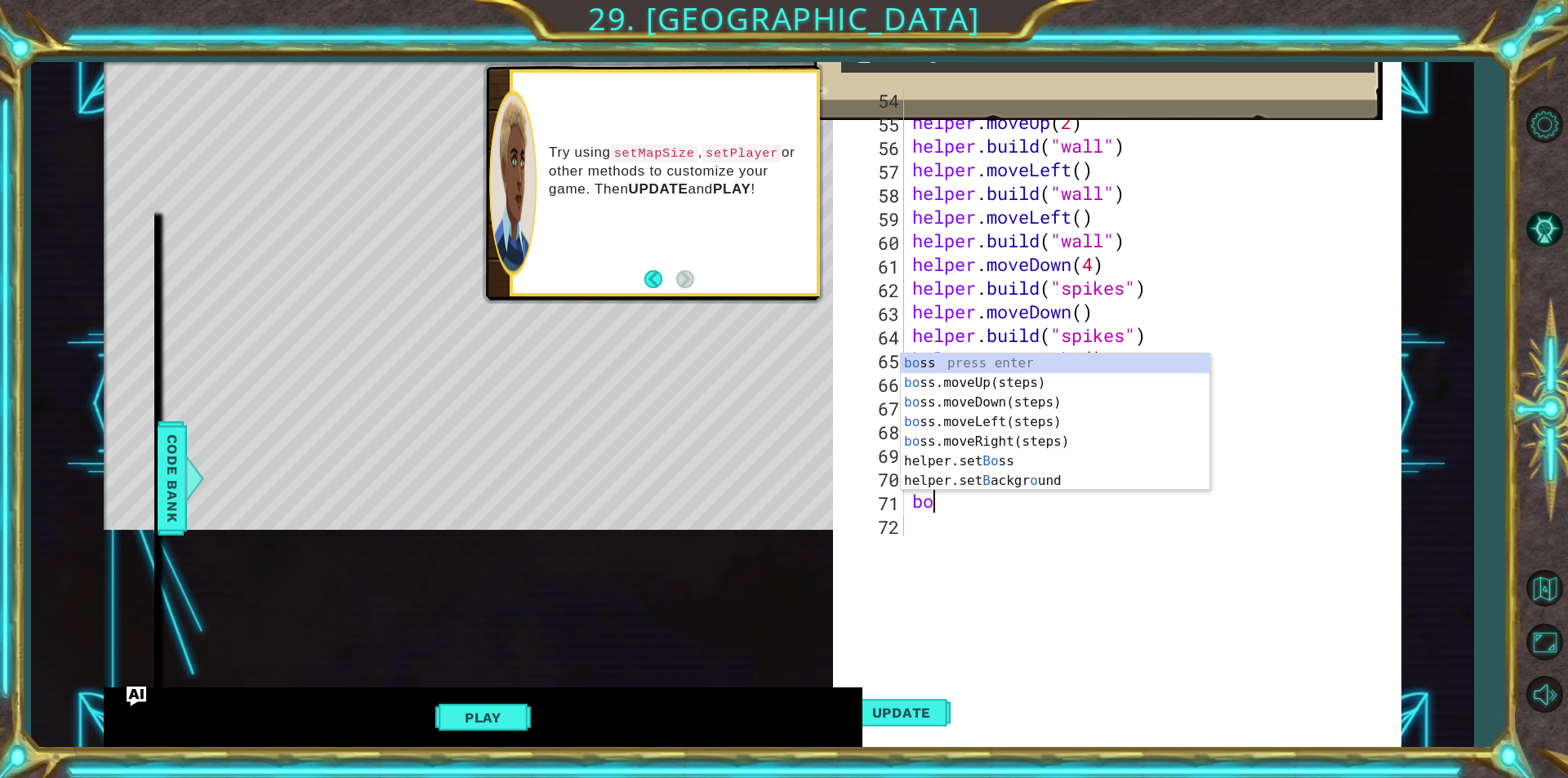
type textarea "boss"
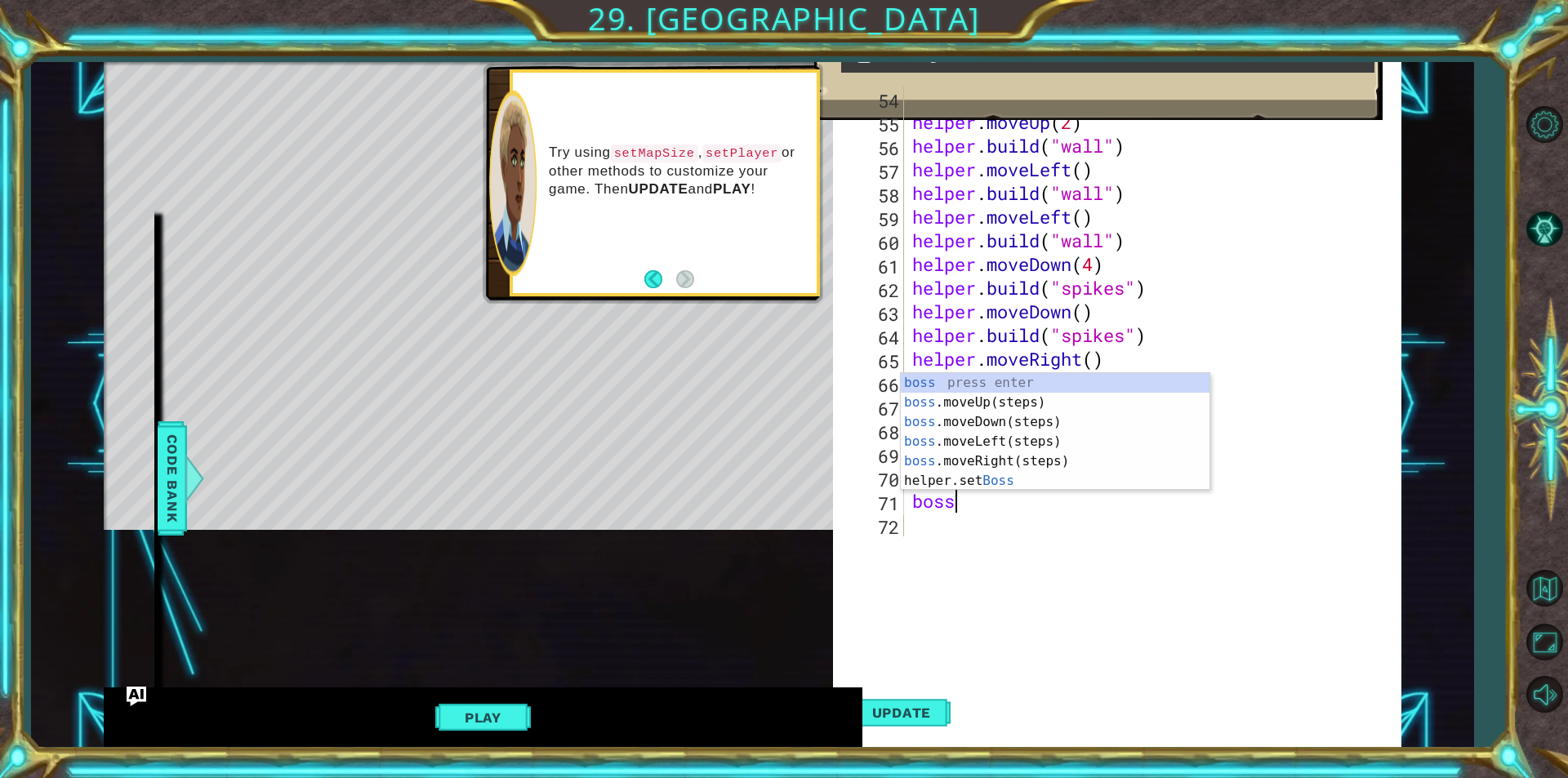
scroll to position [0, 1]
click at [978, 462] on div "boss press enter boss .moveUp(steps) press enter boss .moveDown(steps) press en…" at bounding box center [1055, 451] width 309 height 157
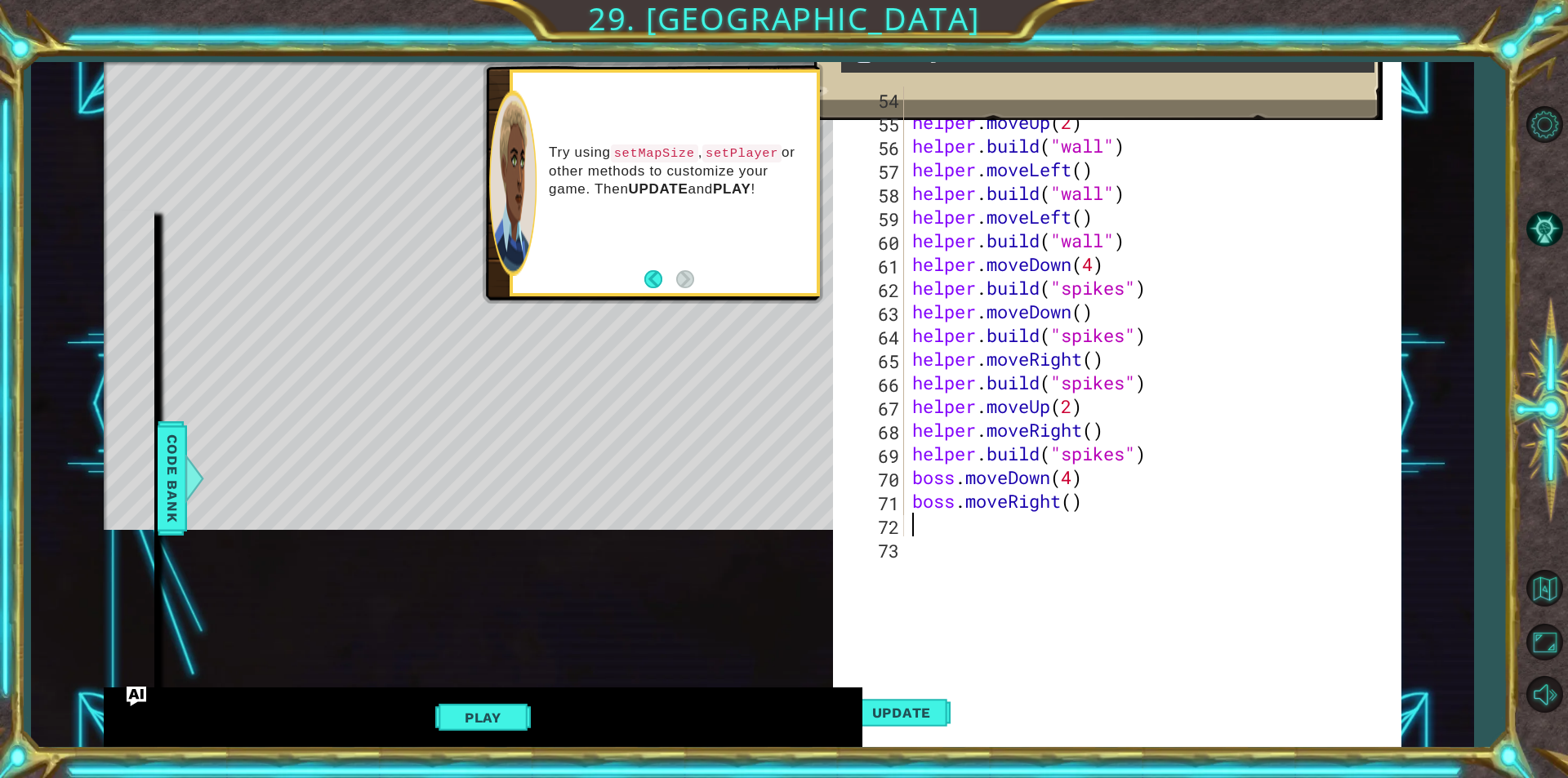
scroll to position [1302, 0]
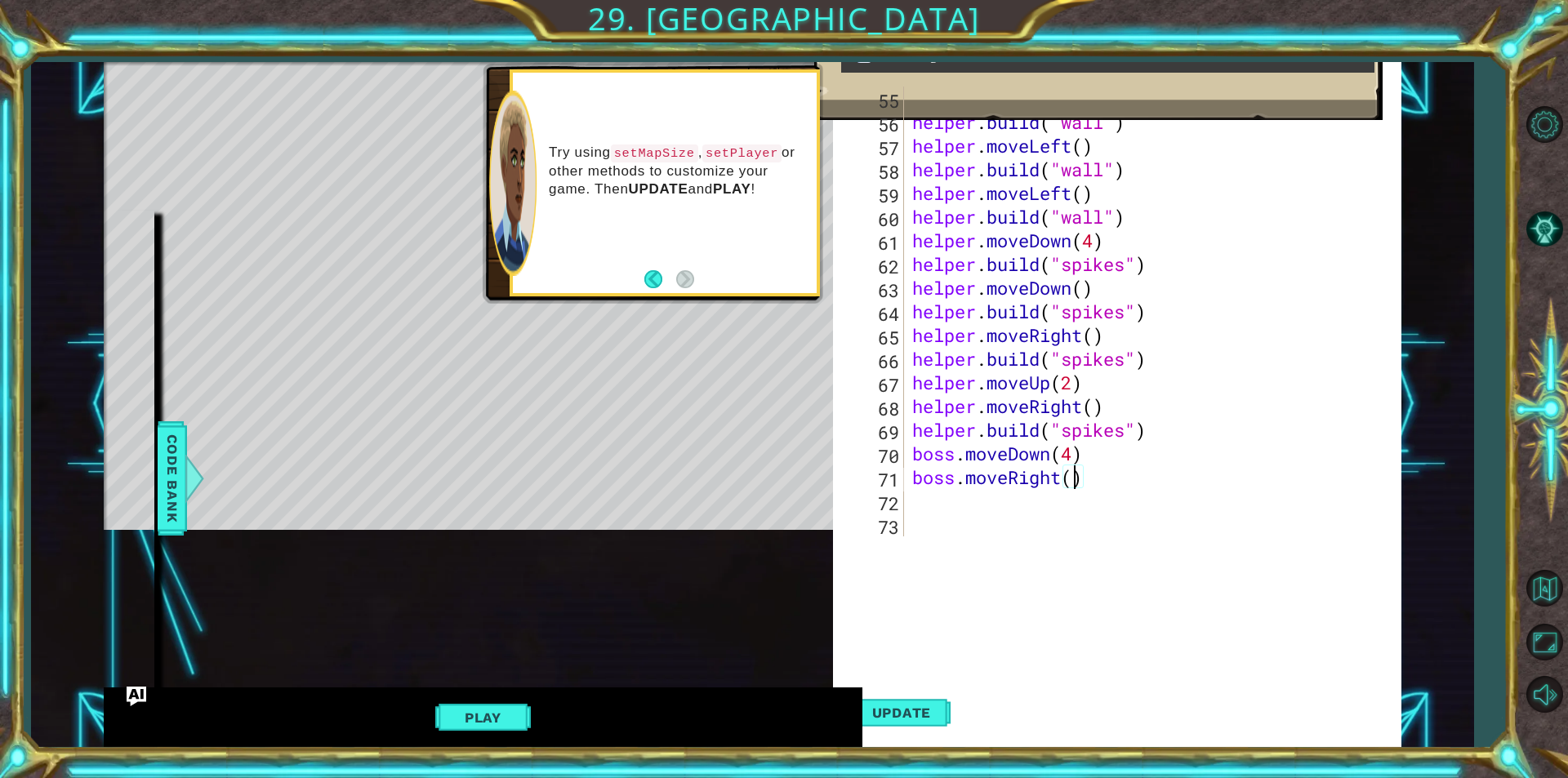
click at [1072, 478] on div "helper . moveUp ( 2 ) helper . build ( "wall" ) helper . moveLeft ( ) helper . …" at bounding box center [1150, 335] width 483 height 497
type textarea "boss.moveRight(4)"
click at [904, 702] on button "Update" at bounding box center [902, 712] width 98 height 68
click at [489, 723] on button "Play" at bounding box center [482, 718] width 96 height 31
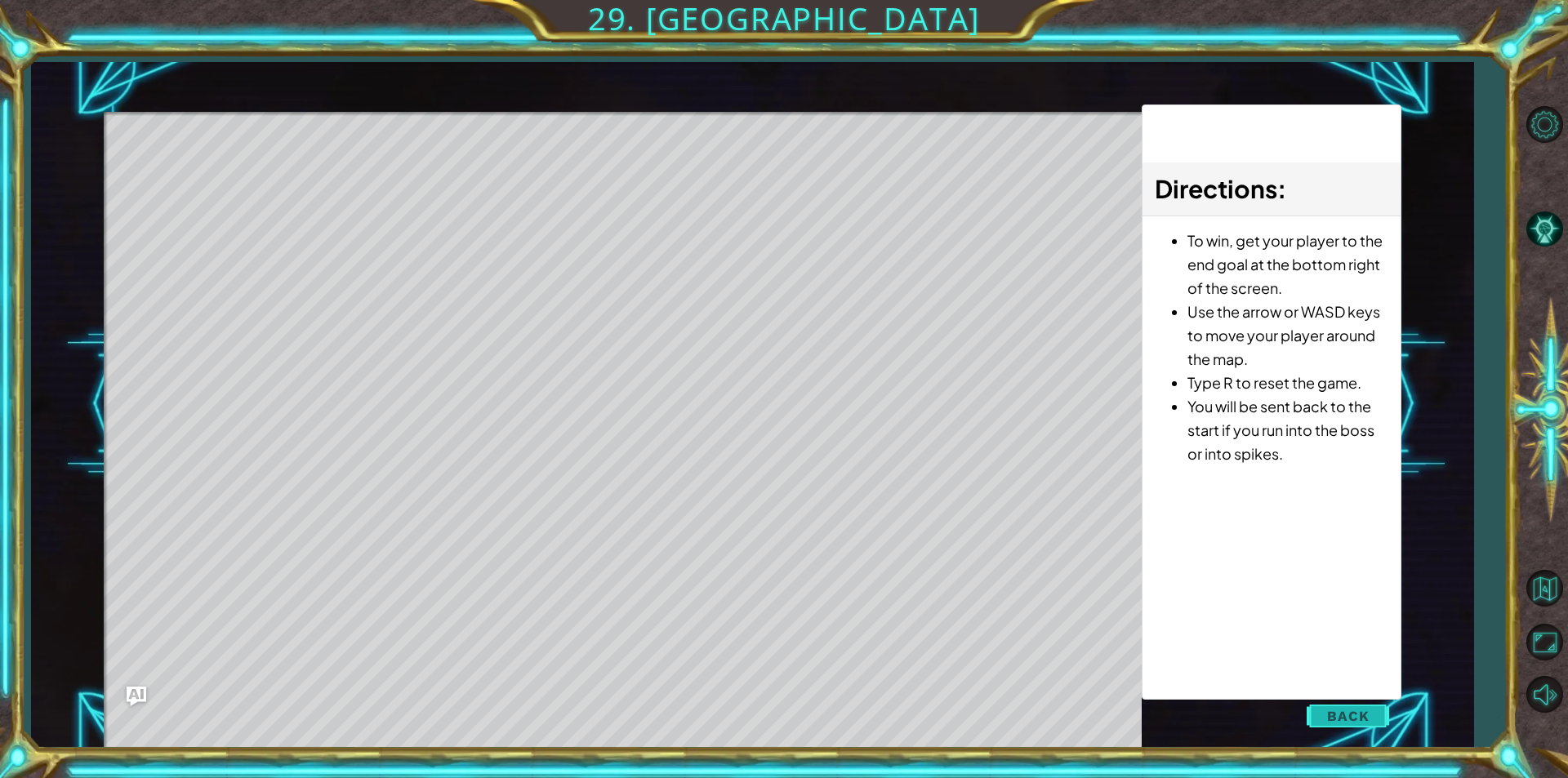
click at [1348, 729] on button "Back" at bounding box center [1348, 716] width 83 height 33
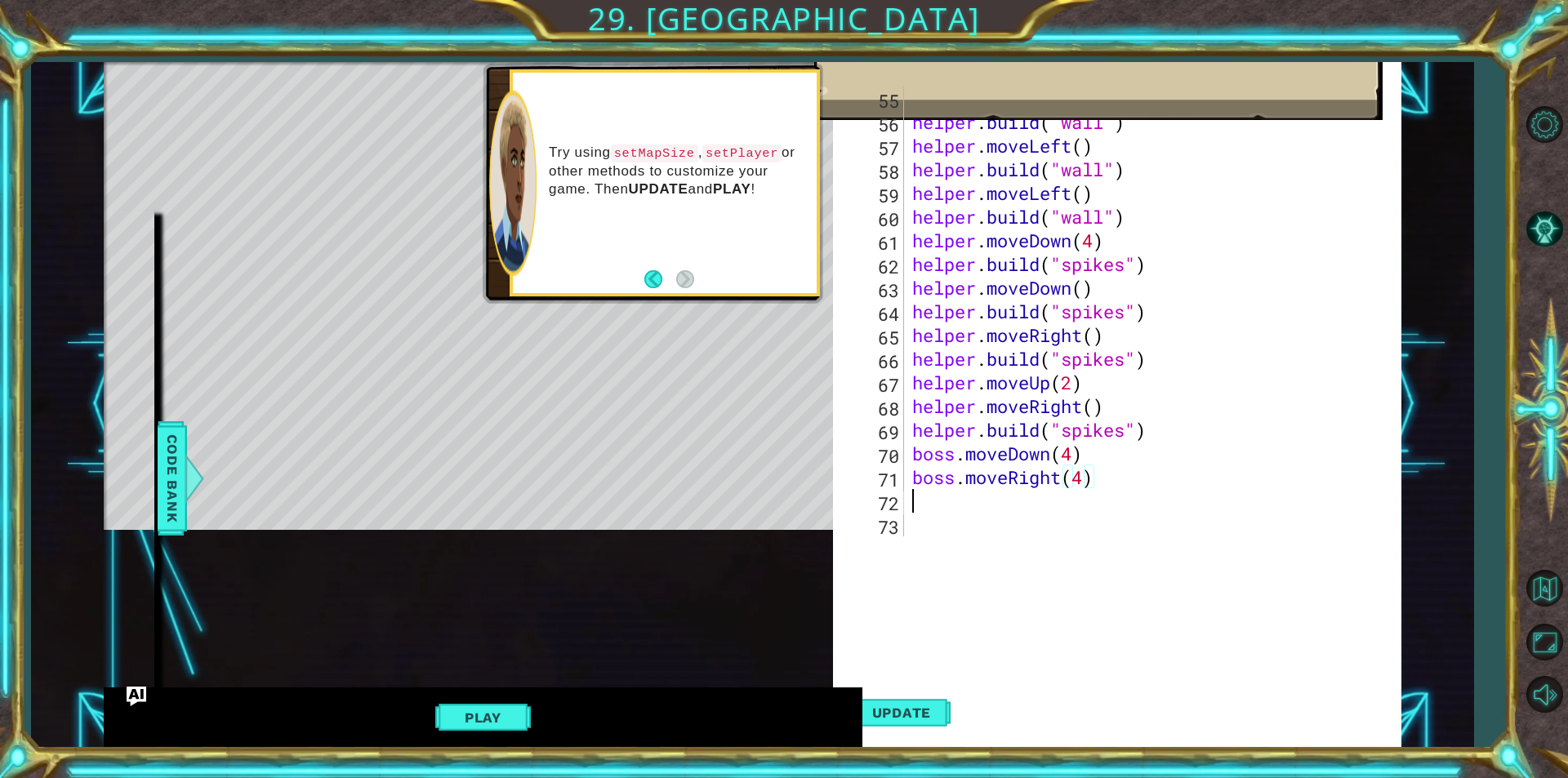
click at [973, 496] on div "helper . moveUp ( 2 ) helper . build ( "wall" ) helper . moveLeft ( ) helper . …" at bounding box center [1150, 335] width 483 height 497
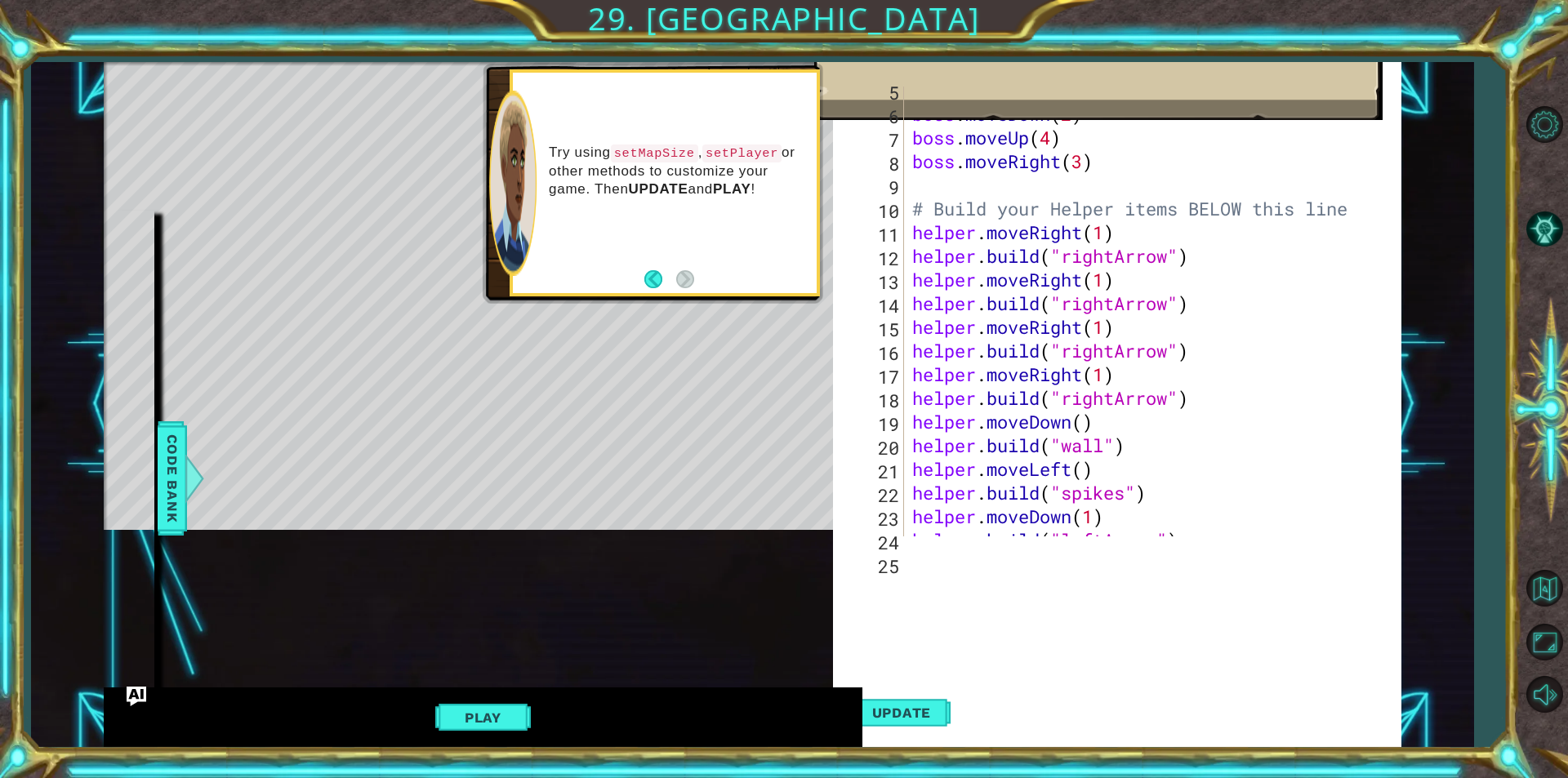
scroll to position [0, 0]
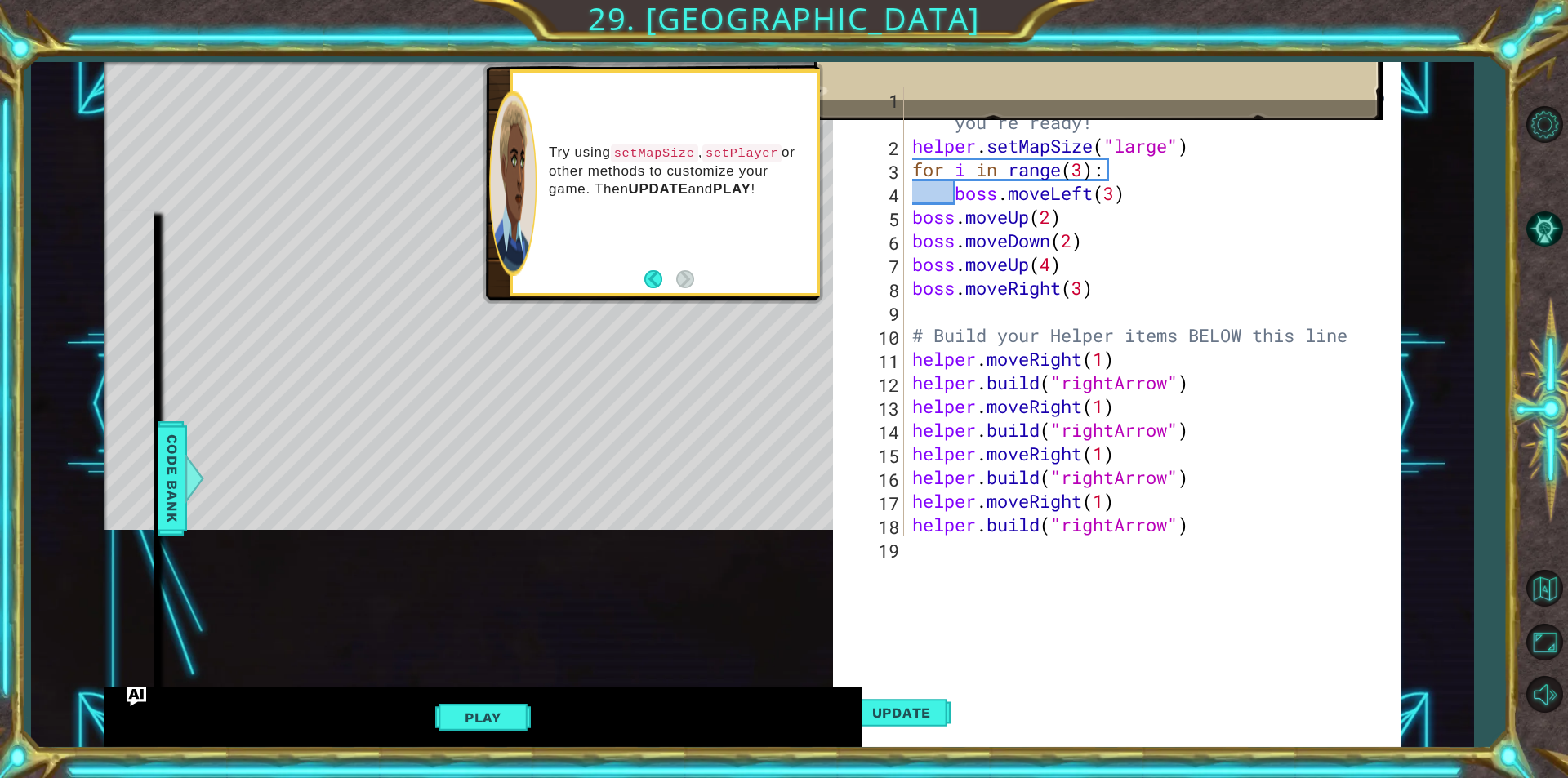
click at [1022, 304] on div "# Don't touch the boss code until [PERSON_NAME] says you're ready! helper . set…" at bounding box center [1150, 347] width 483 height 521
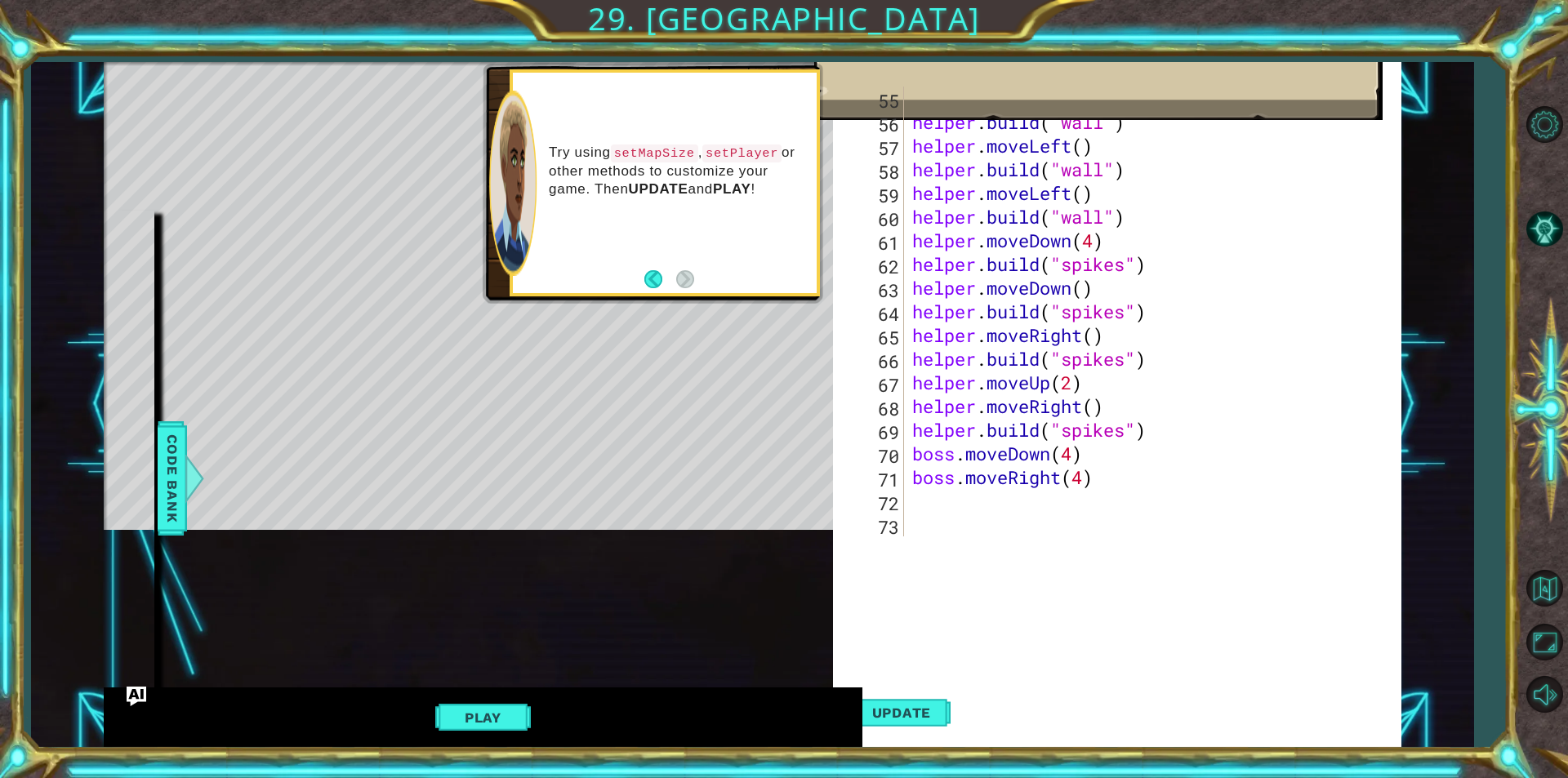
scroll to position [1302, 0]
click at [181, 465] on span "Code Bank" at bounding box center [172, 478] width 26 height 99
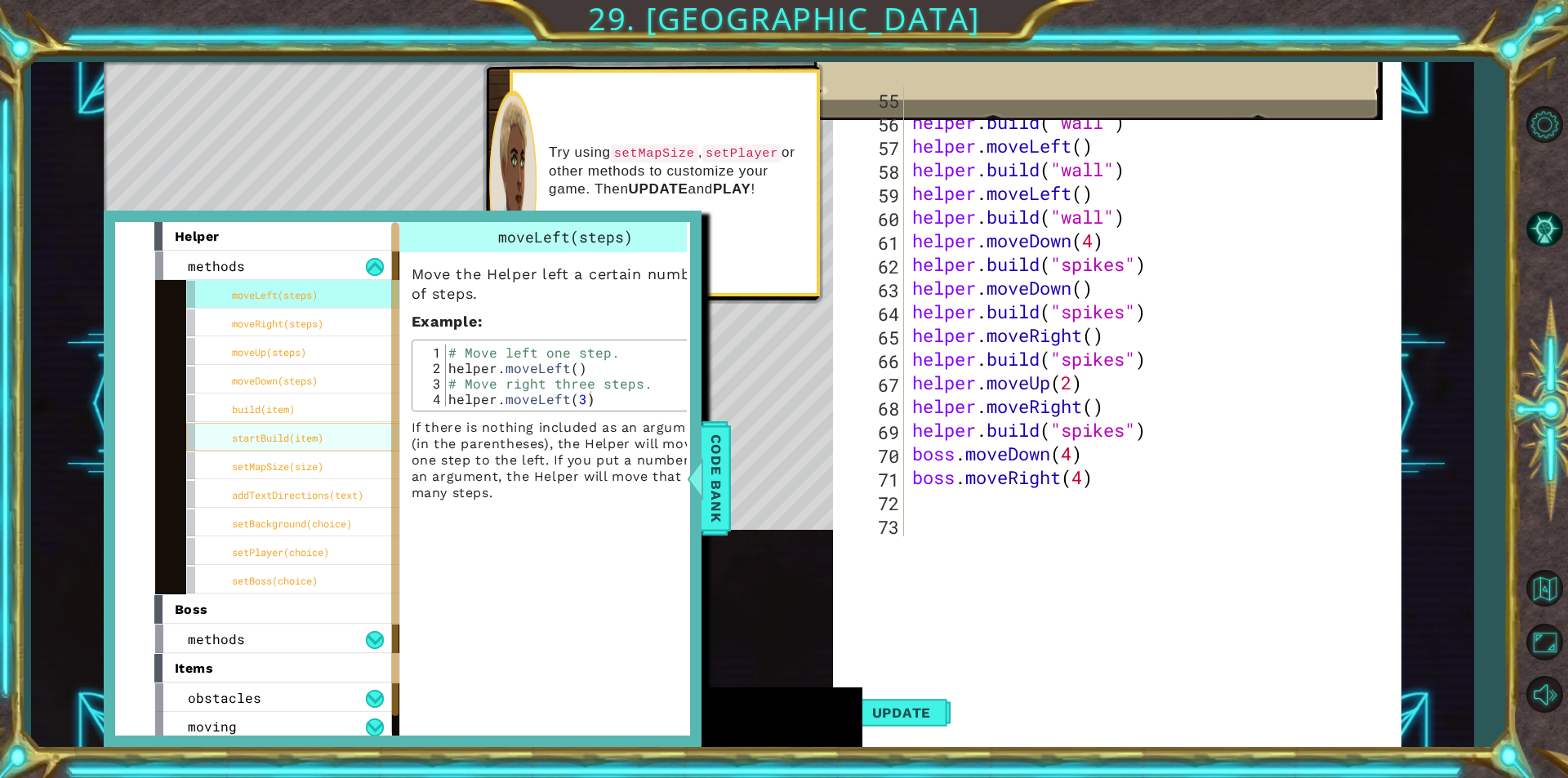
scroll to position [65, 0]
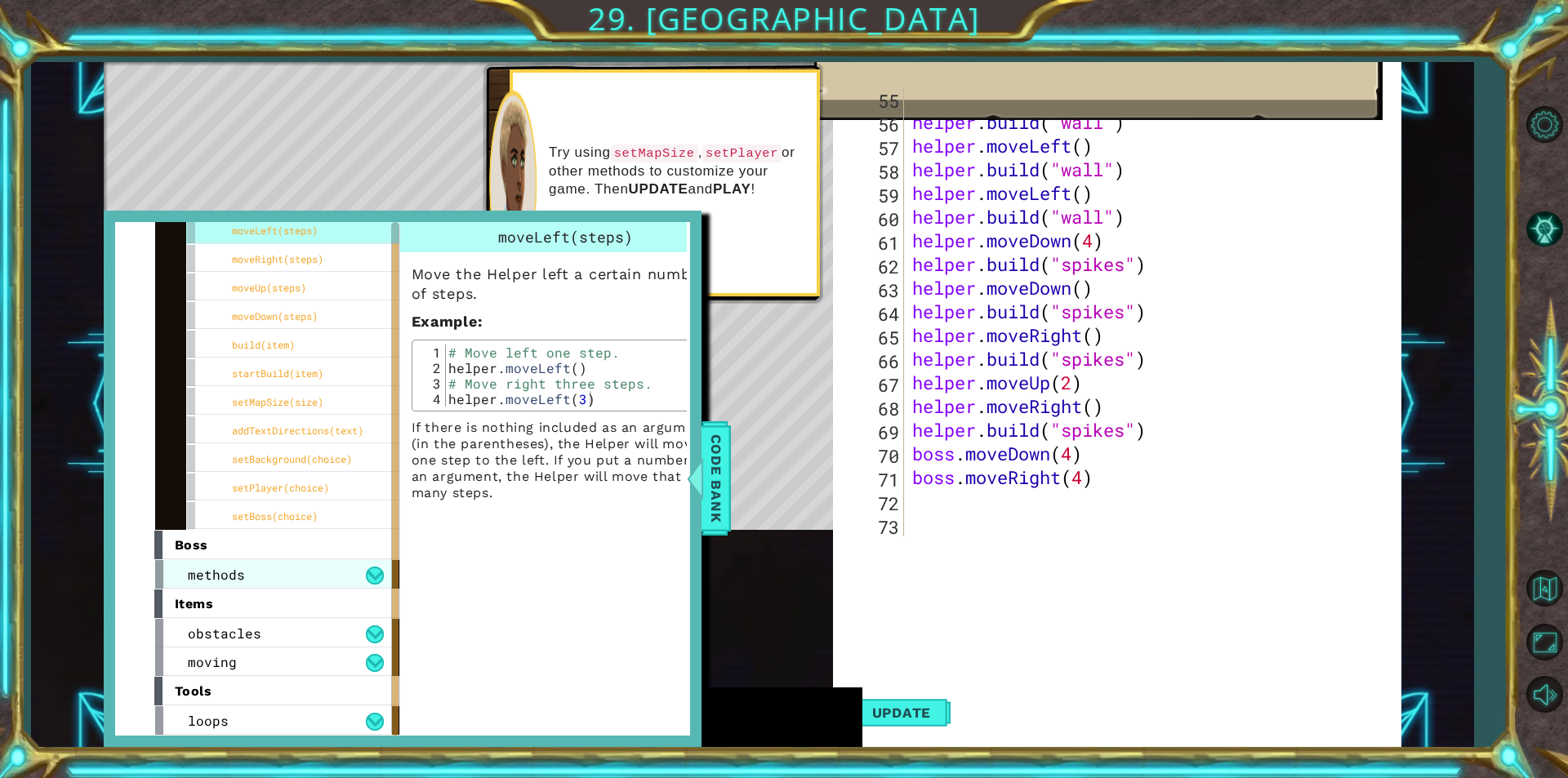
click at [333, 568] on div "methods" at bounding box center [274, 574] width 236 height 28
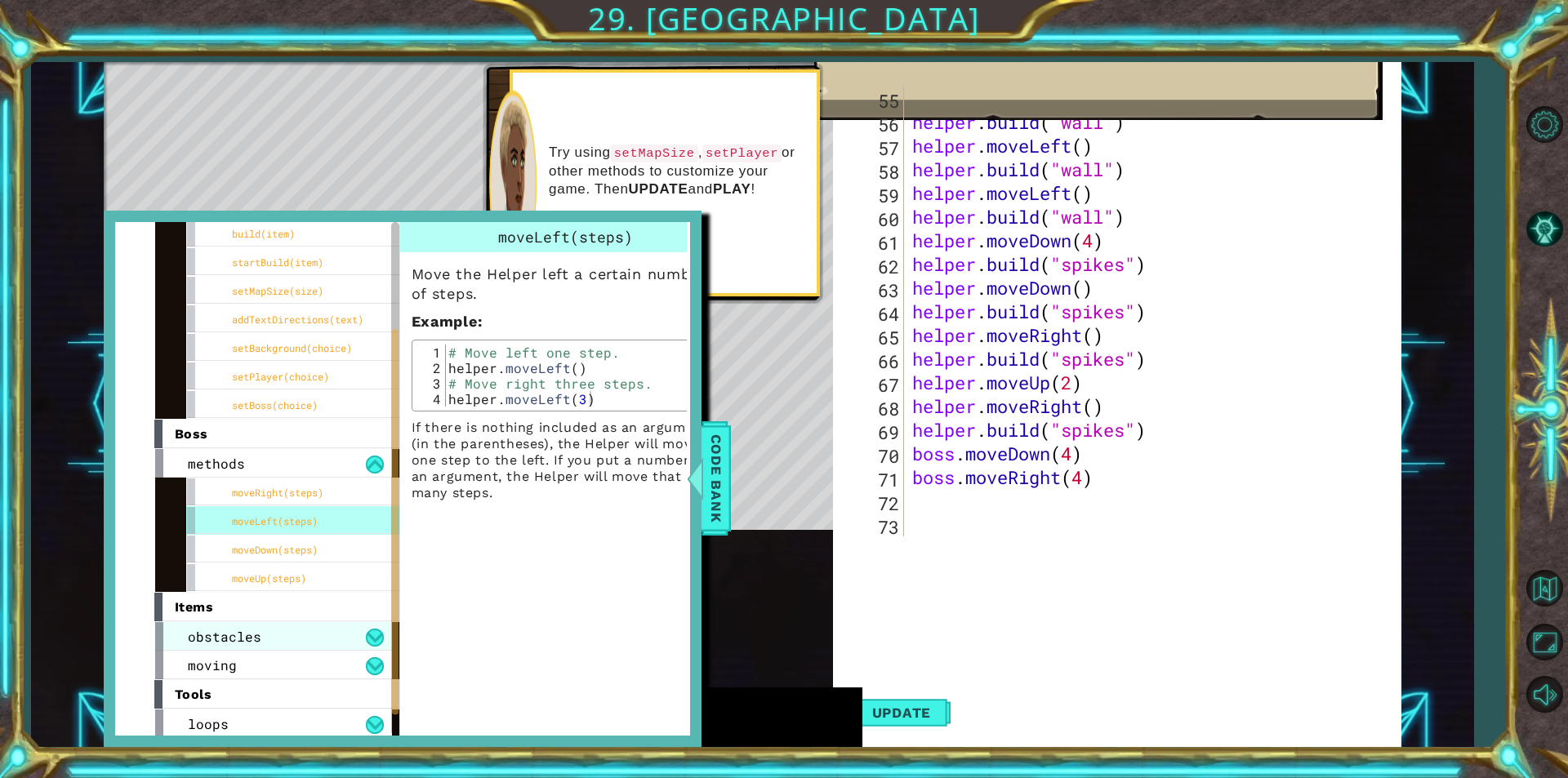
scroll to position [179, 0]
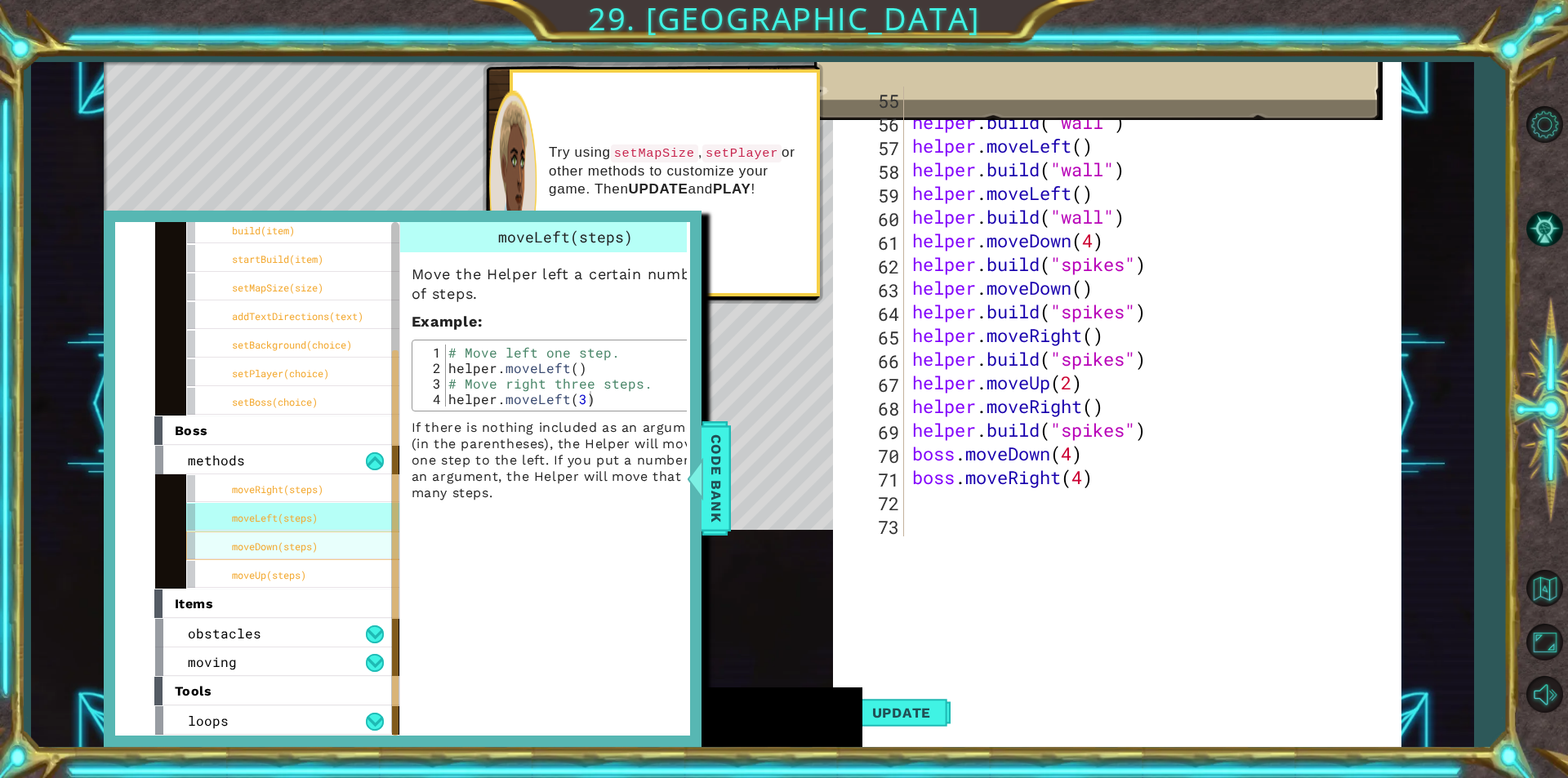
click at [315, 555] on div "moveDown(steps)" at bounding box center [309, 545] width 245 height 28
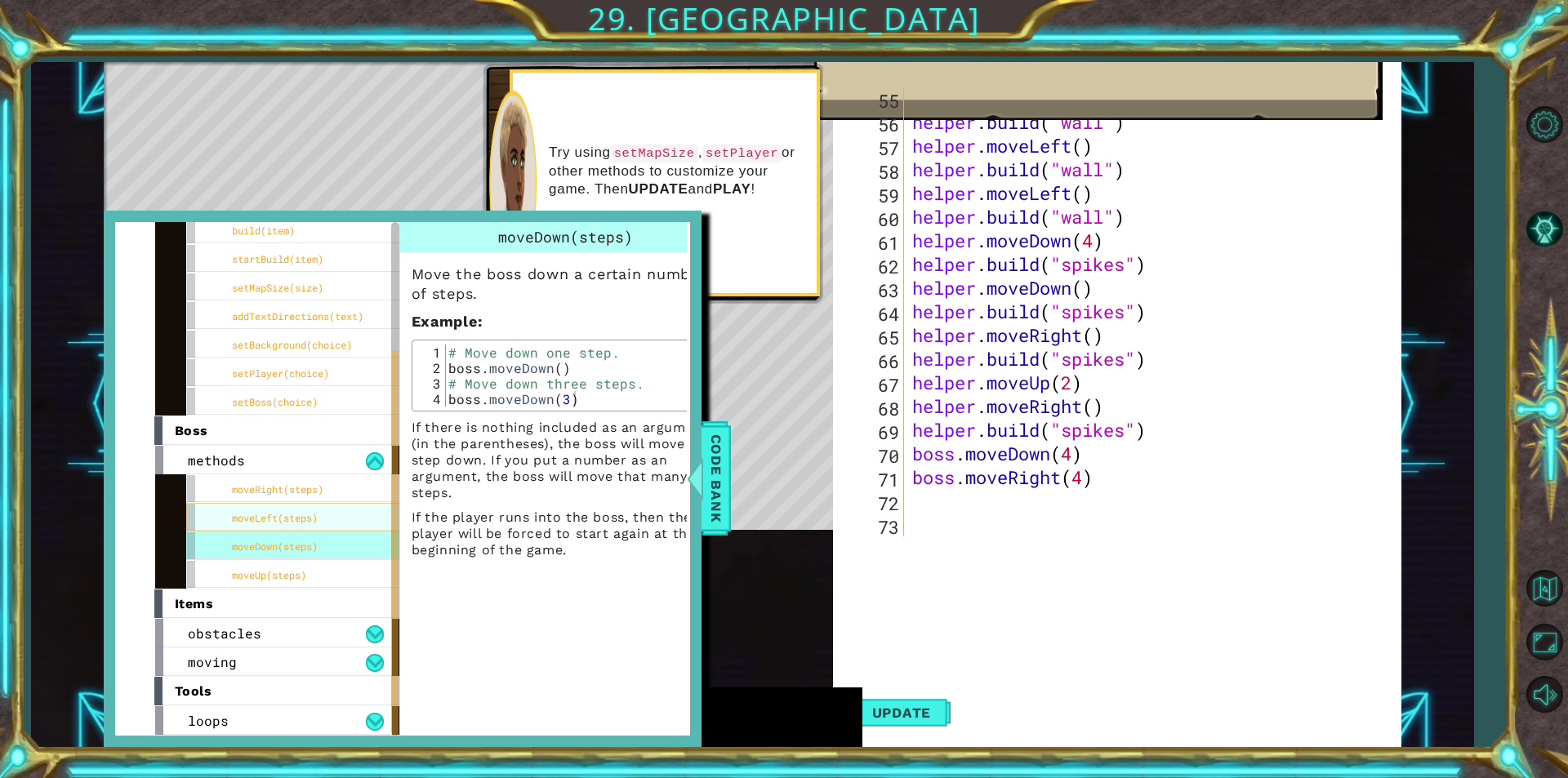
click at [318, 513] on span "moveLeft(steps)" at bounding box center [274, 517] width 85 height 13
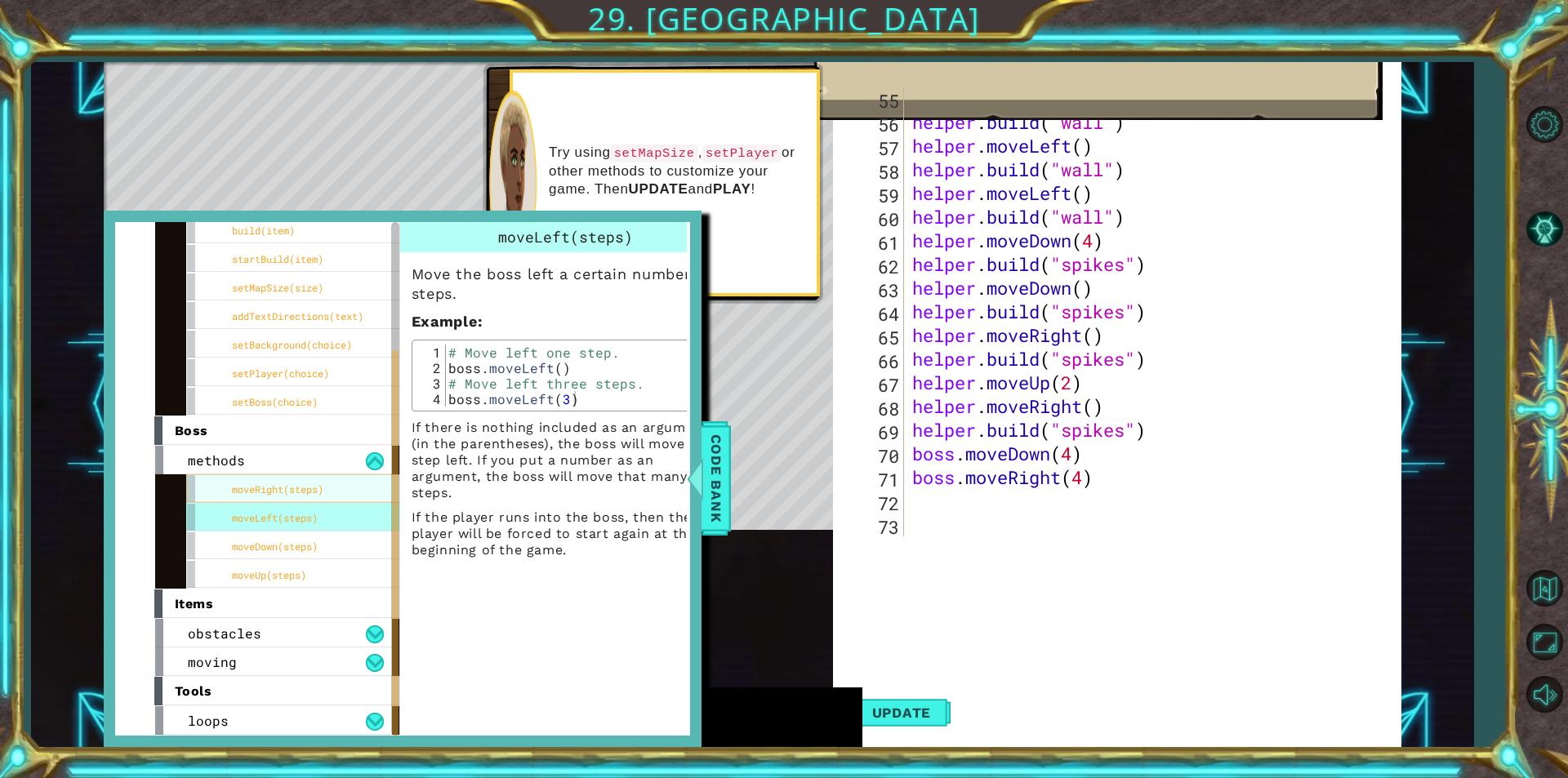
click at [339, 478] on div "moveRight(steps)" at bounding box center [309, 488] width 245 height 28
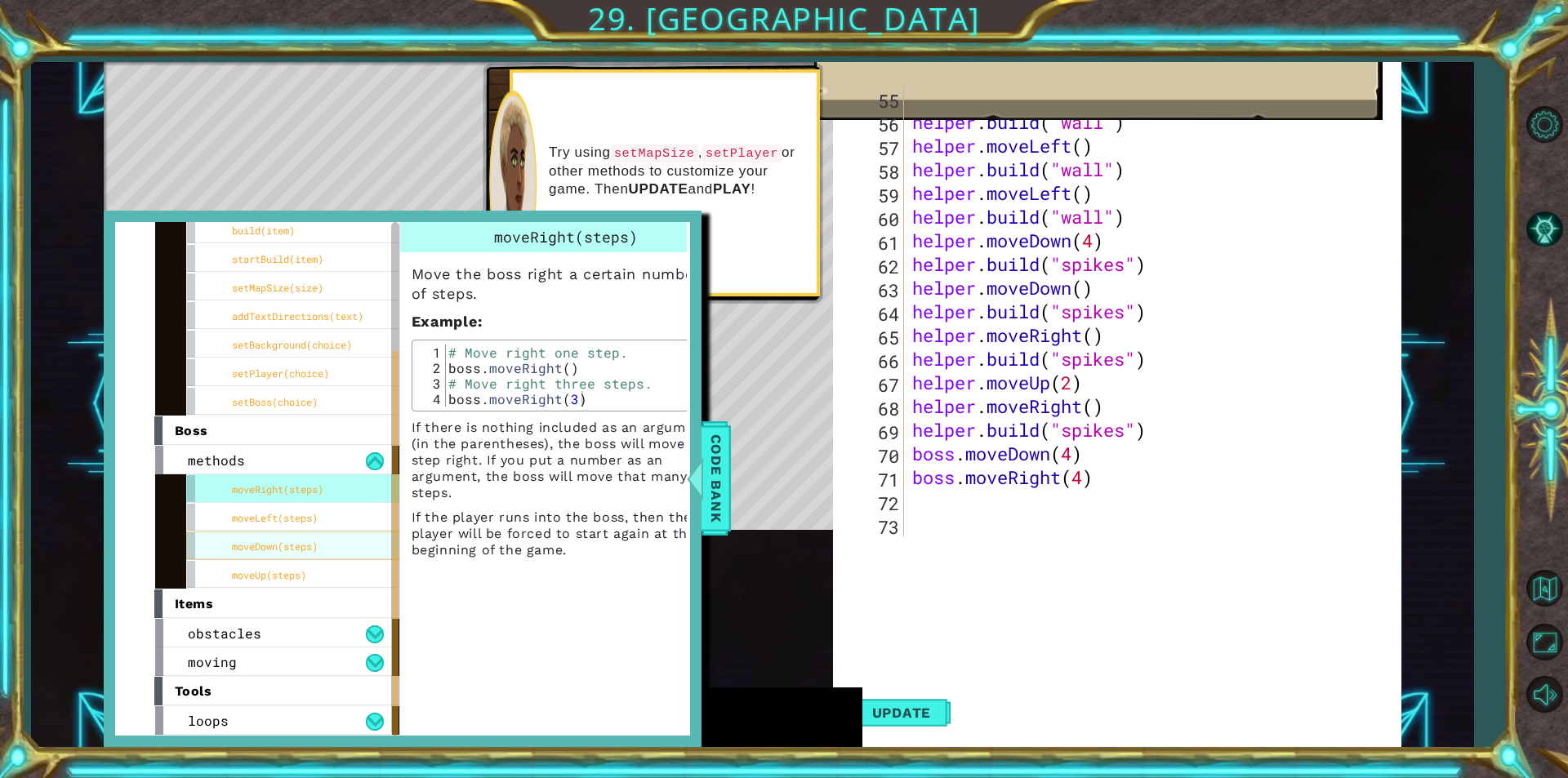
click at [329, 545] on div "moveDown(steps)" at bounding box center [309, 545] width 245 height 28
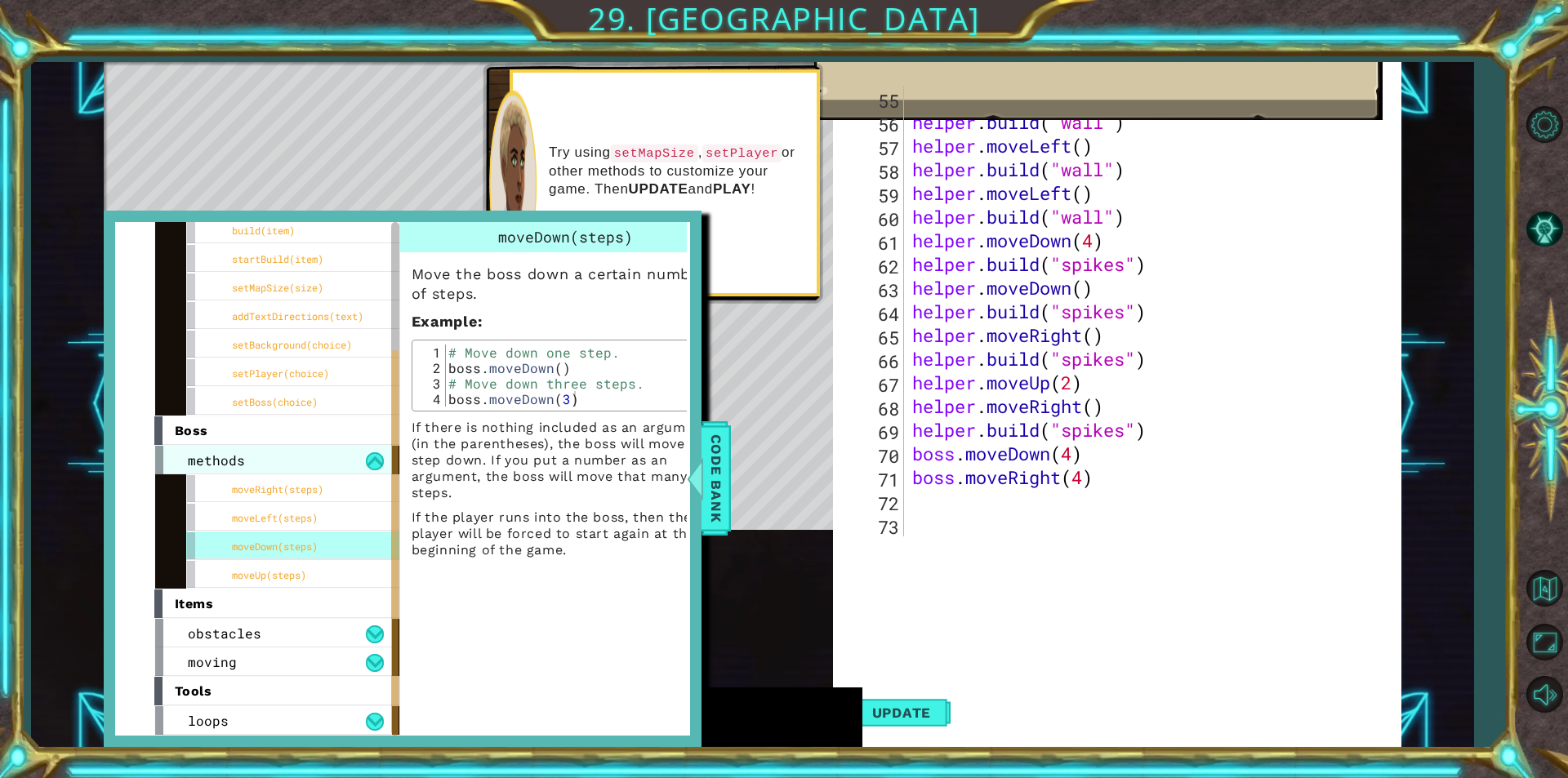
click at [362, 460] on div "methods" at bounding box center [274, 460] width 236 height 28
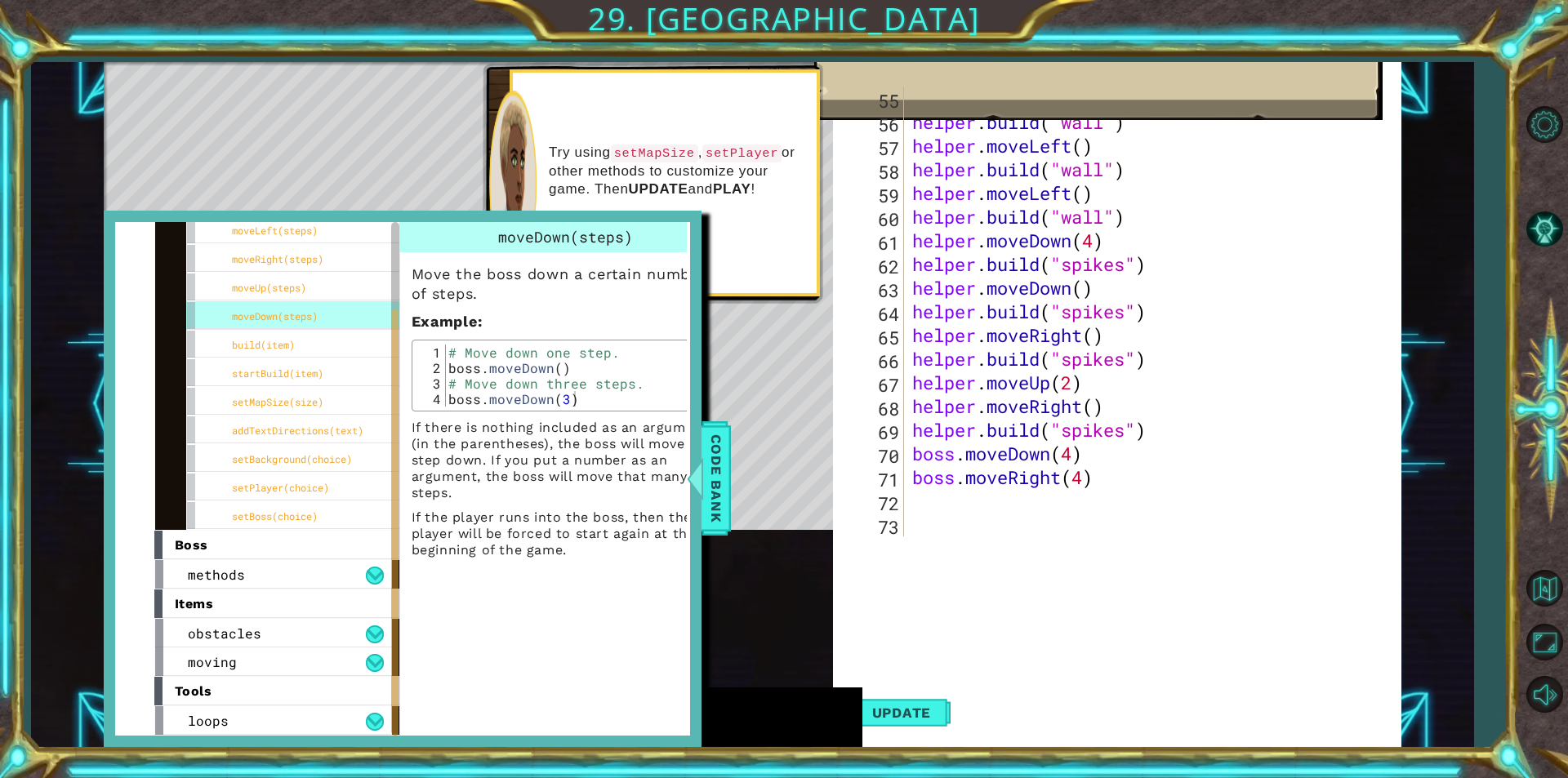
scroll to position [65, 0]
click at [1033, 508] on div "helper . moveUp ( 2 ) helper . build ( "wall" ) helper . moveLeft ( ) helper . …" at bounding box center [1150, 335] width 483 height 497
click at [725, 462] on span "Code Bank" at bounding box center [716, 478] width 26 height 99
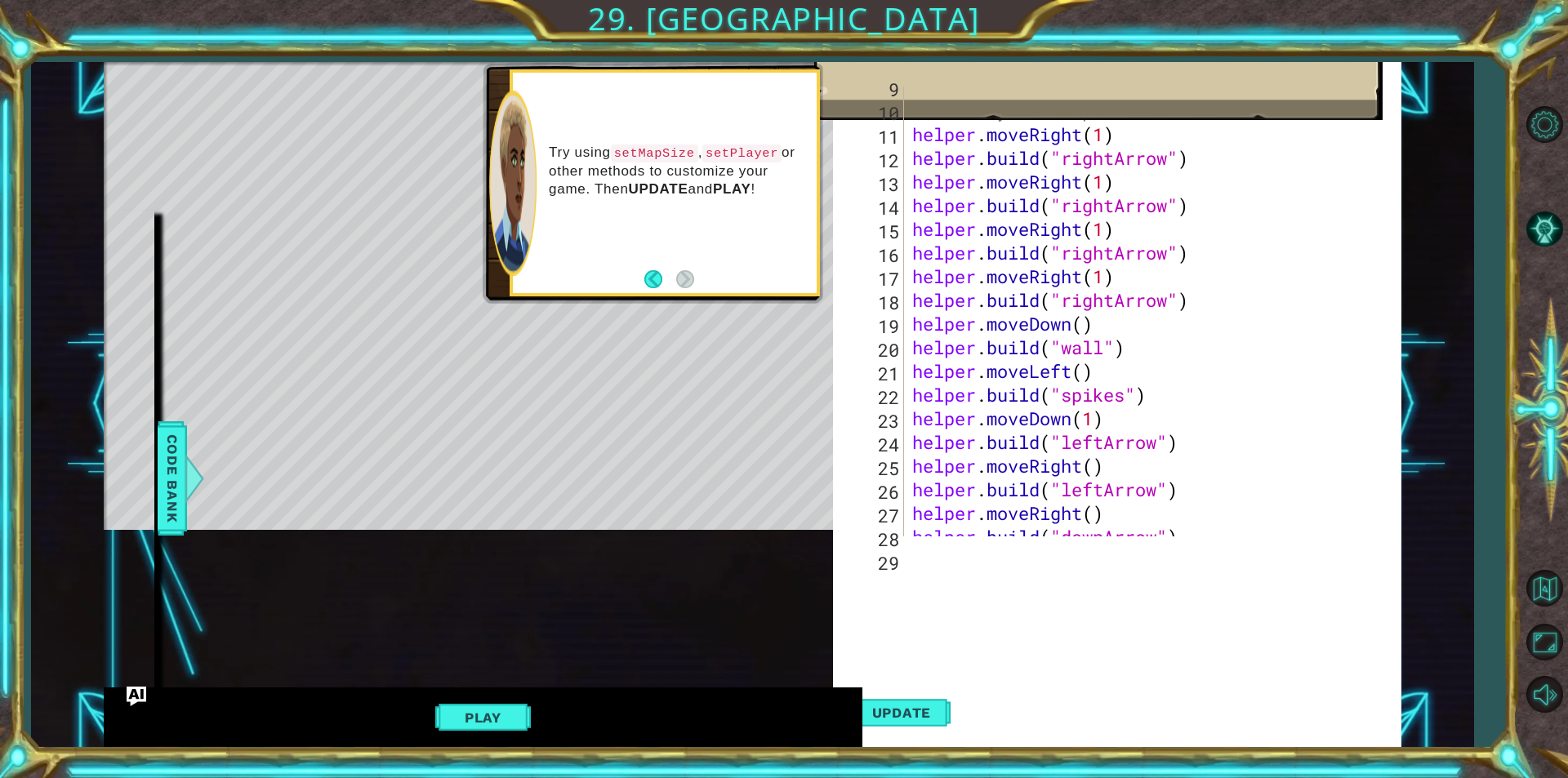
scroll to position [0, 0]
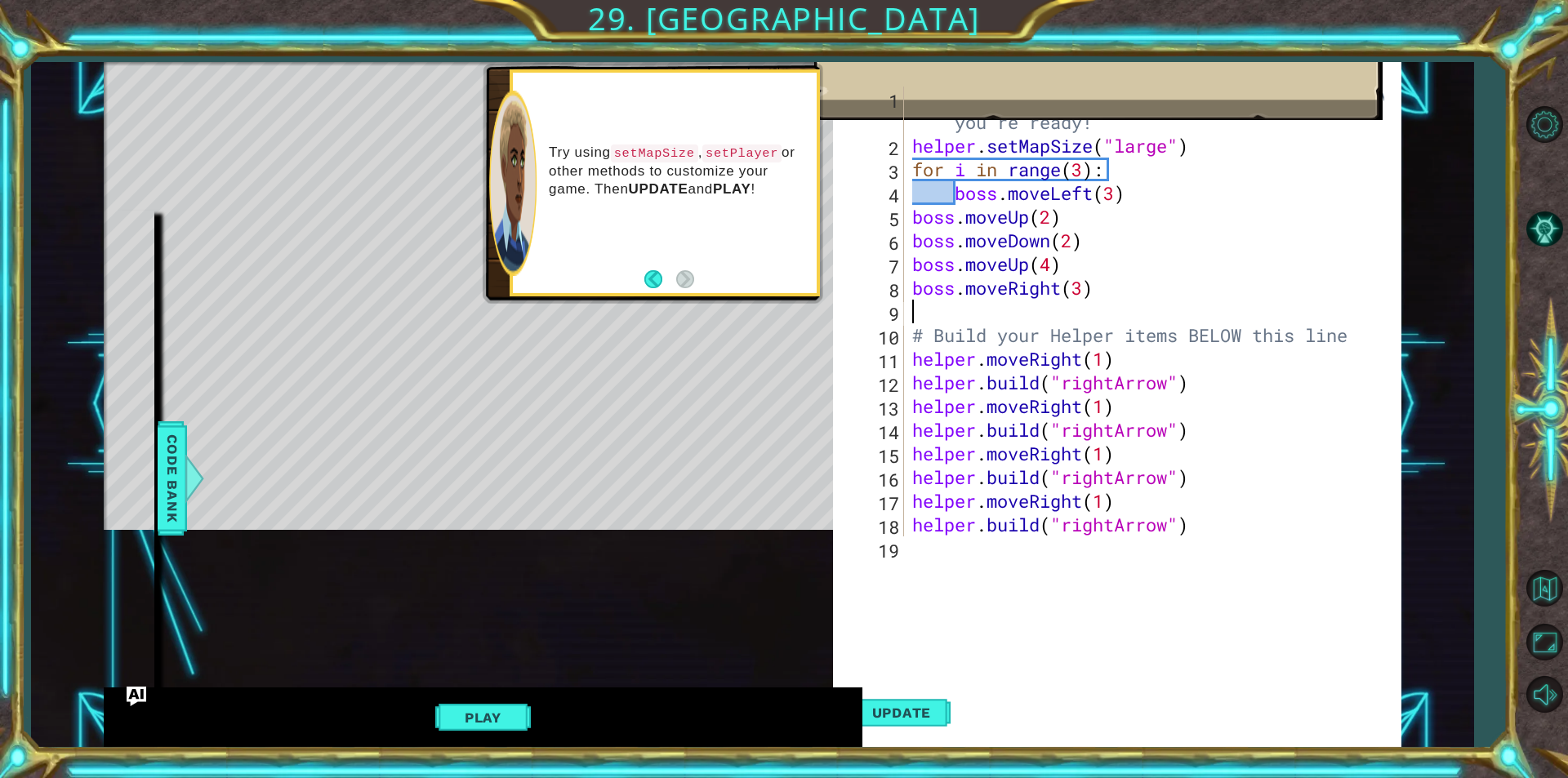
click at [1001, 308] on div "# Don't touch the boss code until [PERSON_NAME] says you're ready! helper . set…" at bounding box center [1150, 347] width 483 height 521
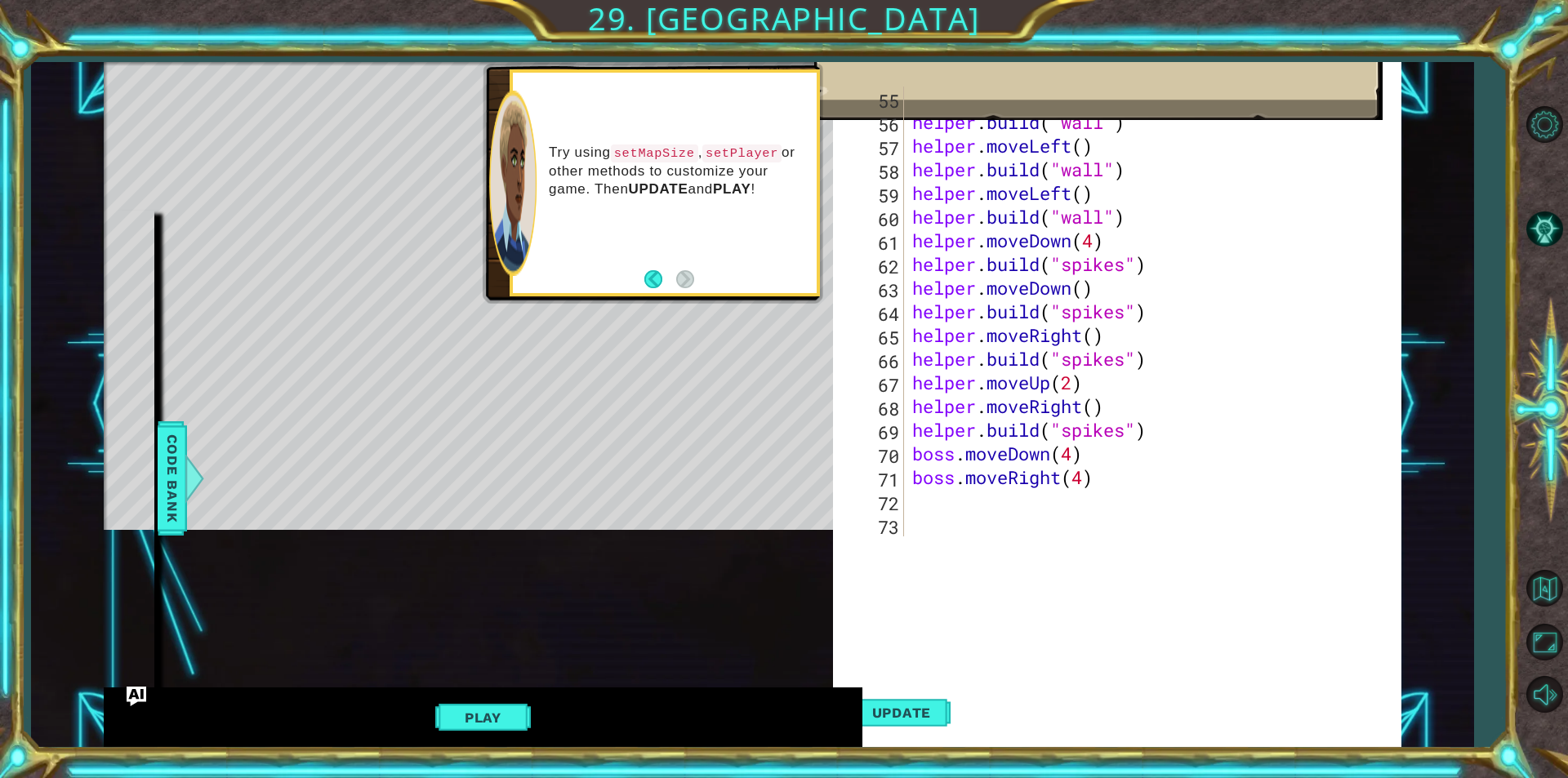
scroll to position [1302, 0]
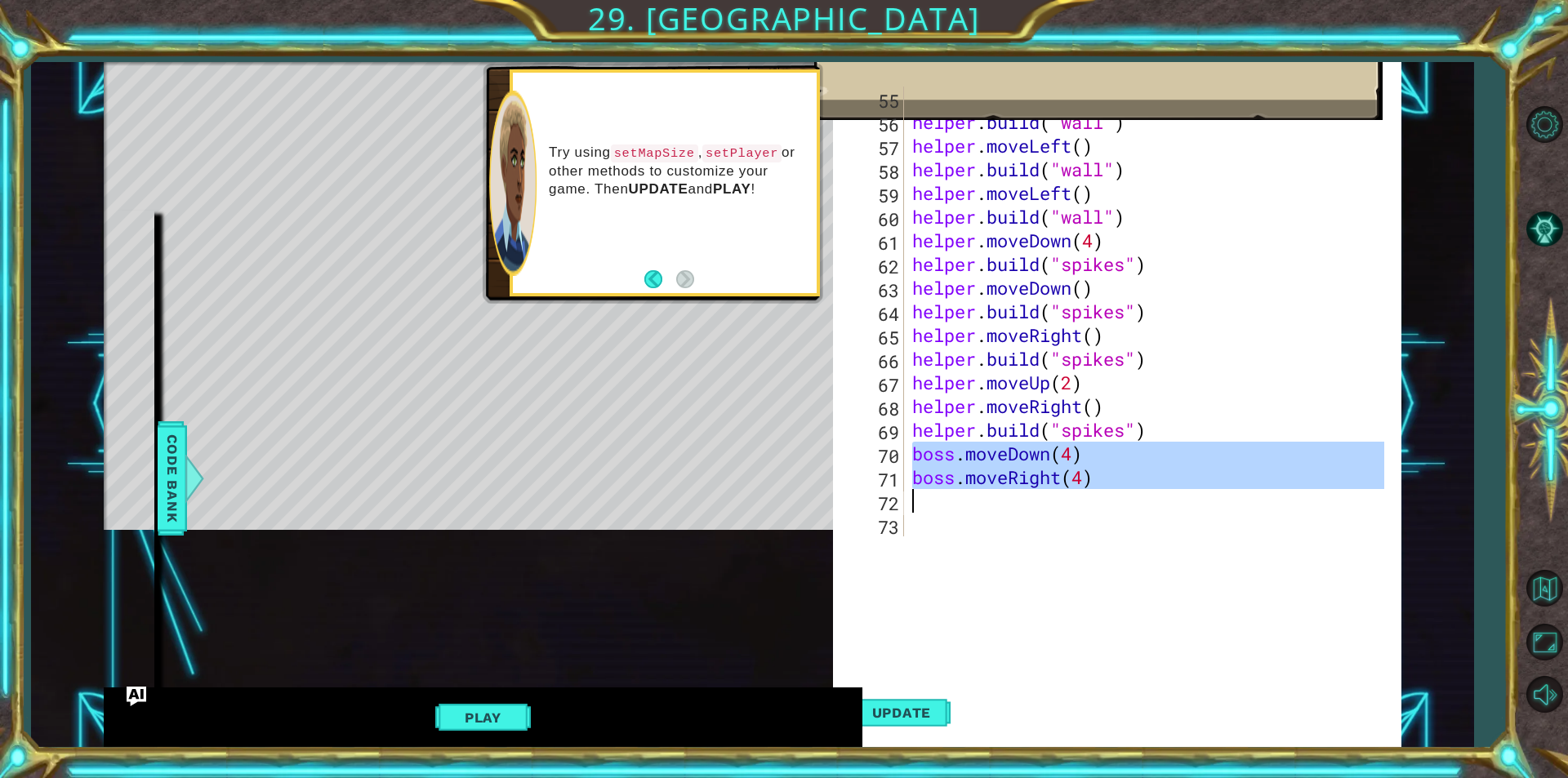
drag, startPoint x: 910, startPoint y: 452, endPoint x: 1140, endPoint y: 494, distance: 233.8
click at [1140, 494] on div "helper . moveUp ( 2 ) helper . build ( "wall" ) helper . moveLeft ( ) helper . …" at bounding box center [1150, 335] width 483 height 497
type textarea "boss.moveRight(4)"
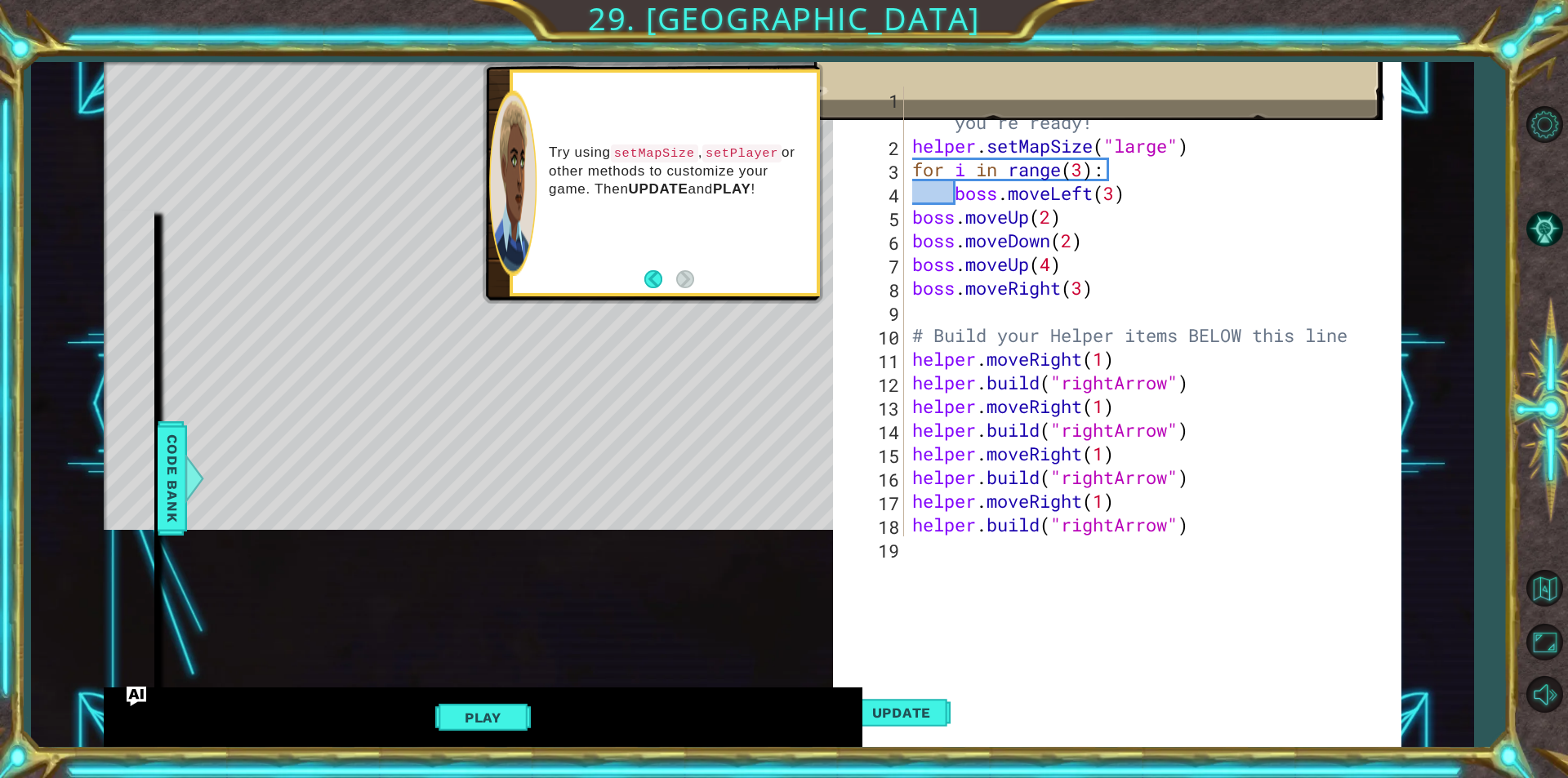
scroll to position [0, 0]
click at [1101, 311] on div "# Don't touch the boss code until [PERSON_NAME] says you're ready! helper . set…" at bounding box center [1150, 347] width 483 height 521
click at [1131, 279] on div "# Don't touch the boss code until [PERSON_NAME] says you're ready! helper . set…" at bounding box center [1150, 347] width 483 height 521
type textarea "boss.moveRight(3)"
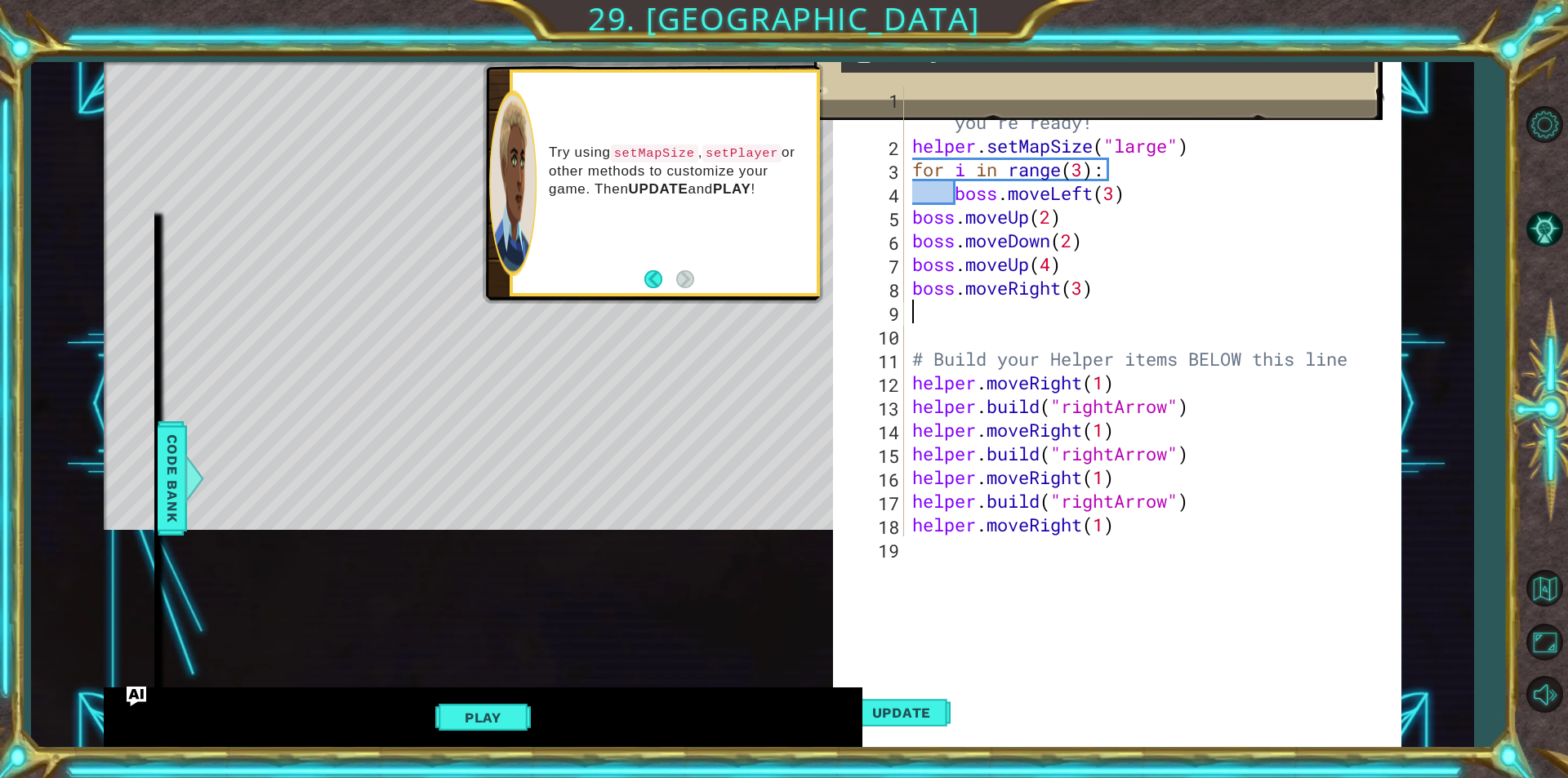
paste textarea "b"
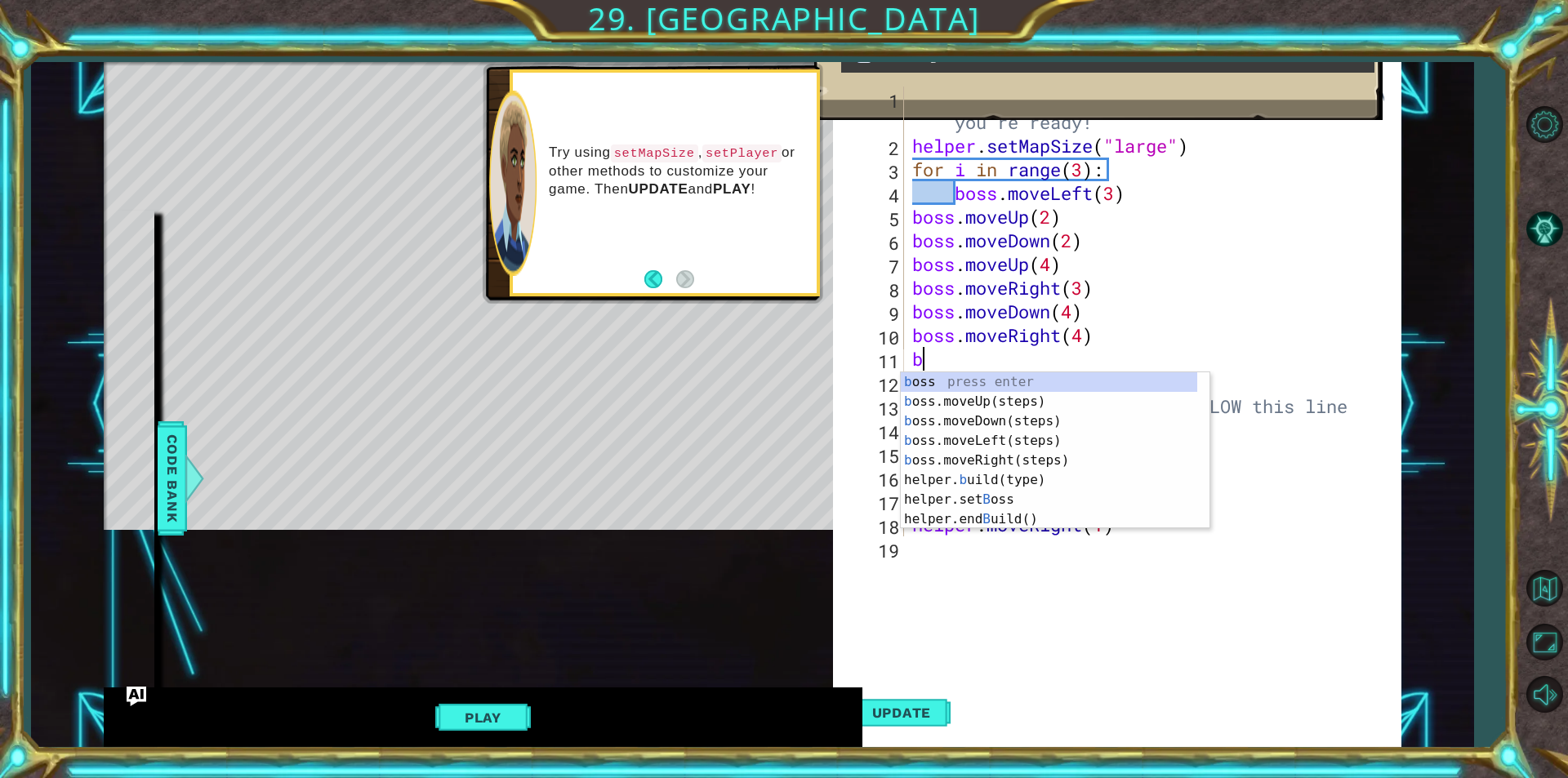
type textarea "bo"
click at [1014, 401] on div "bo ss press enter bo ss.moveUp(steps) press enter bo ss.moveDown(steps) press e…" at bounding box center [1055, 460] width 309 height 176
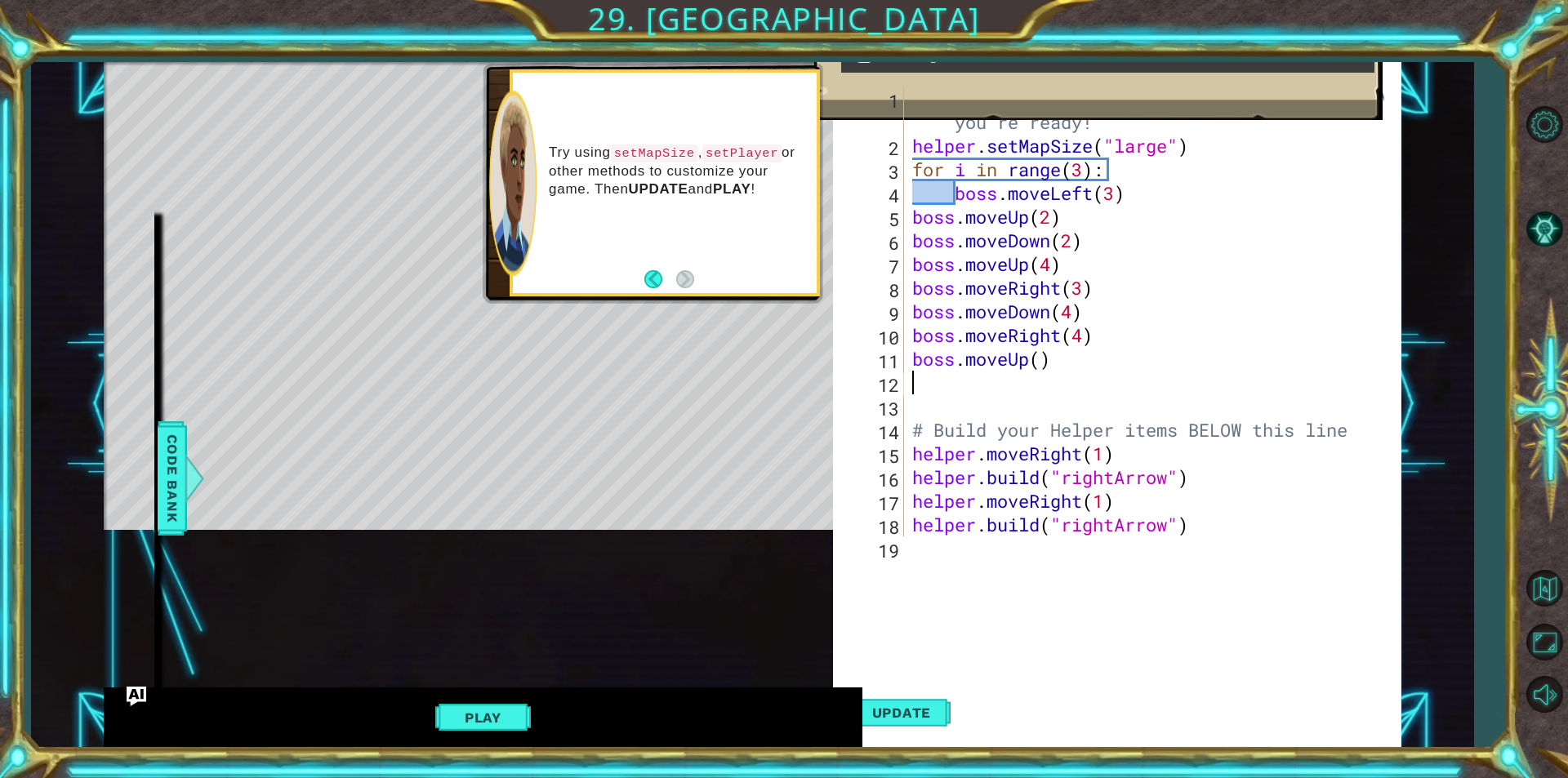
click at [1037, 361] on div "# Don't touch the boss code until [PERSON_NAME] says you're ready! helper . set…" at bounding box center [1150, 347] width 483 height 521
type textarea "boss.moveUp()"
click at [976, 373] on div "# Don't touch the boss code until [PERSON_NAME] says you're ready! helper . set…" at bounding box center [1150, 347] width 483 height 521
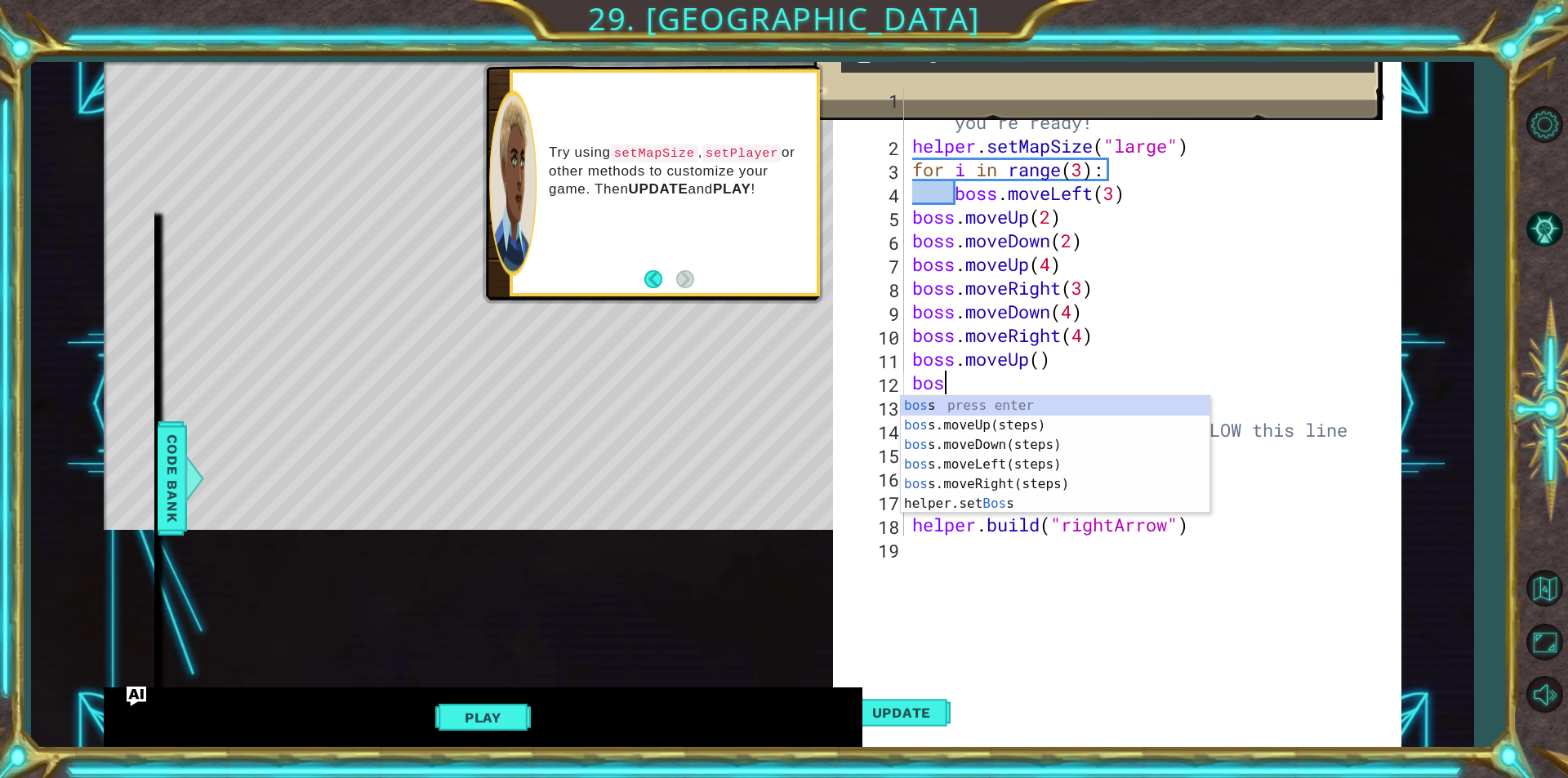
type textarea "boss"
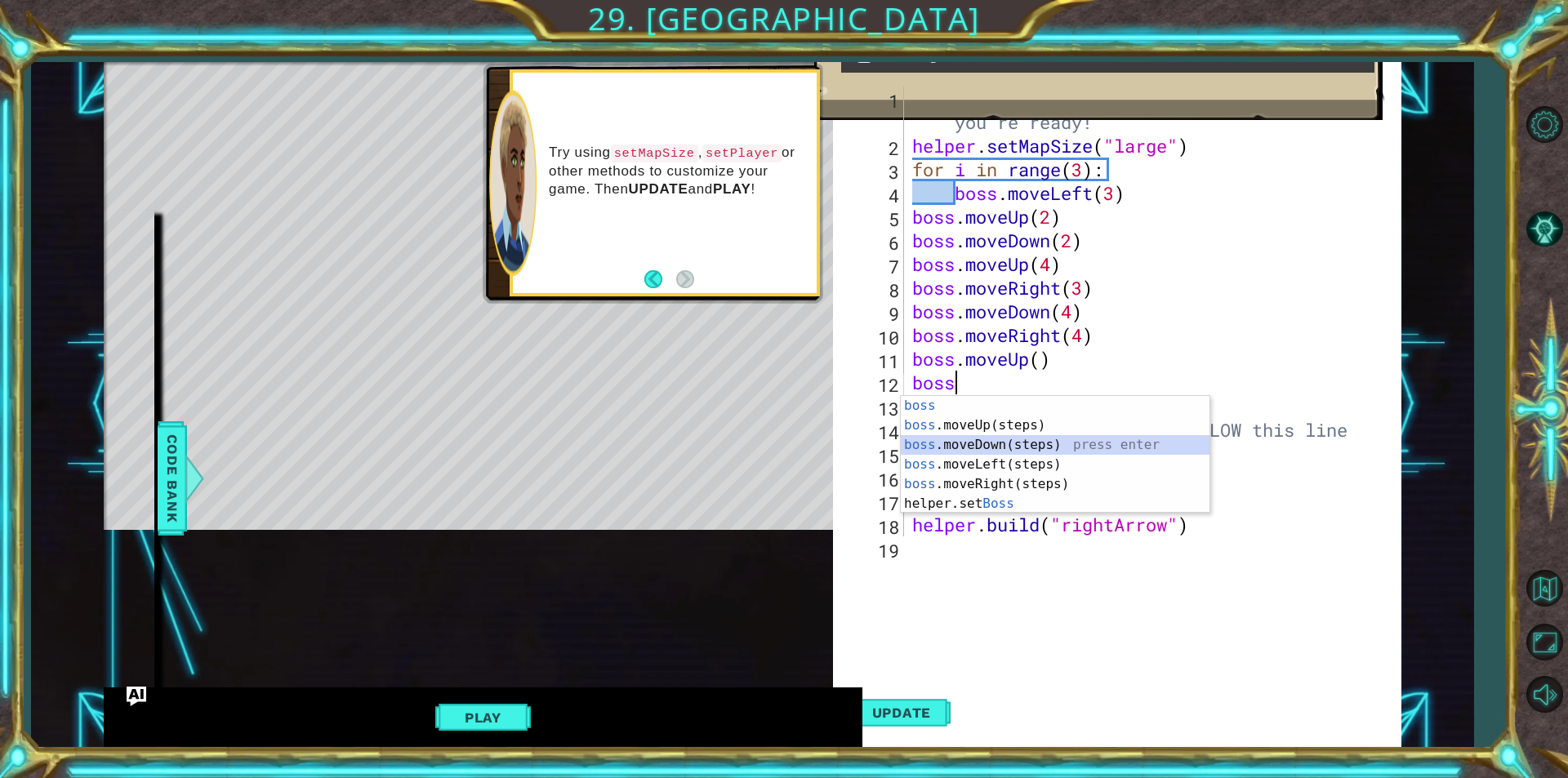
click at [991, 443] on div "boss press enter boss .moveUp(steps) press enter boss .moveDown(steps) press en…" at bounding box center [1055, 474] width 309 height 157
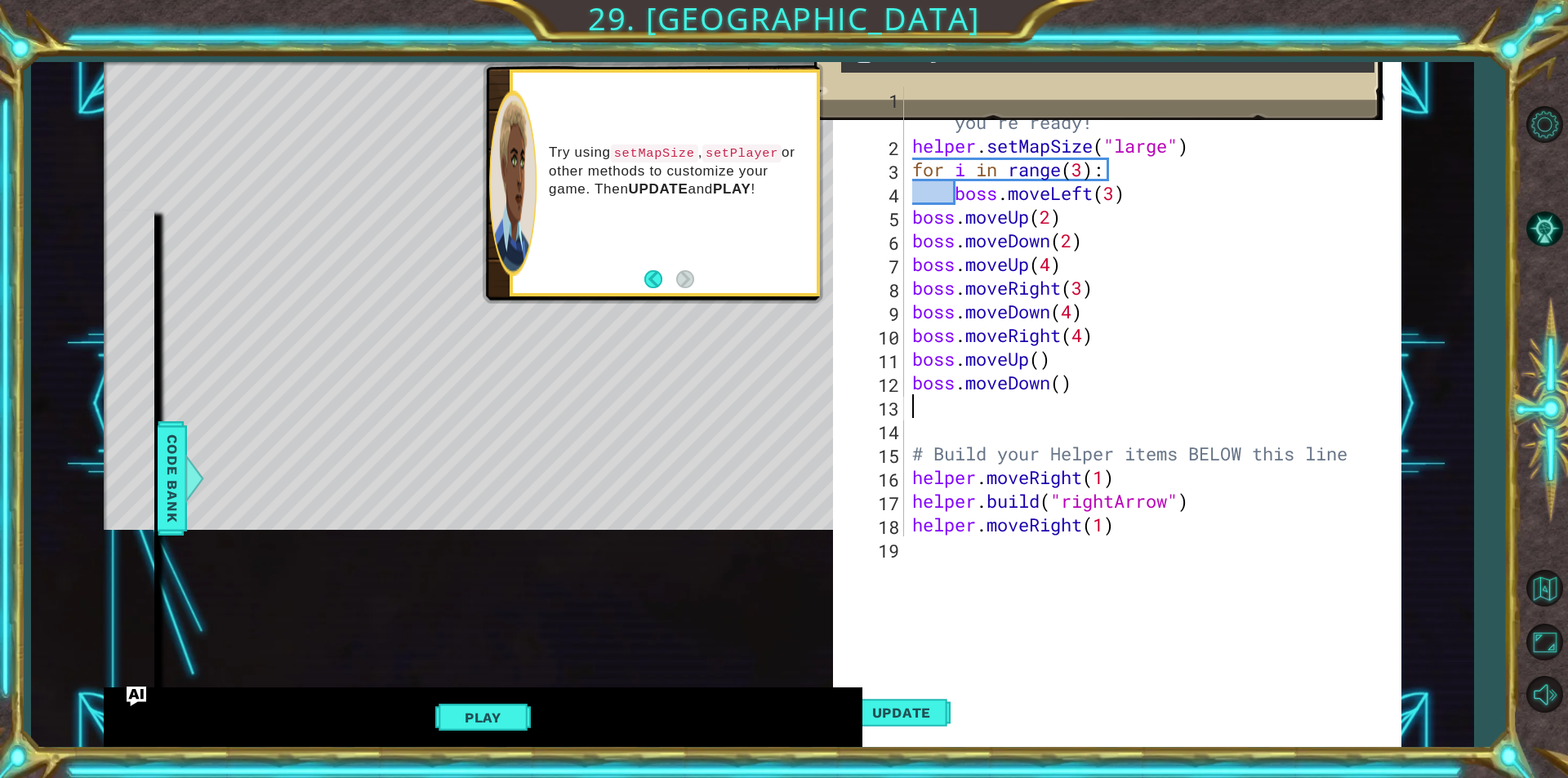
click at [1063, 385] on div "# Don't touch the boss code until [PERSON_NAME] says you're ready! helper . set…" at bounding box center [1150, 347] width 483 height 521
type textarea "boss.moveDown()"
click at [1004, 402] on div "# Don't touch the boss code until [PERSON_NAME] says you're ready! helper . set…" at bounding box center [1150, 347] width 483 height 521
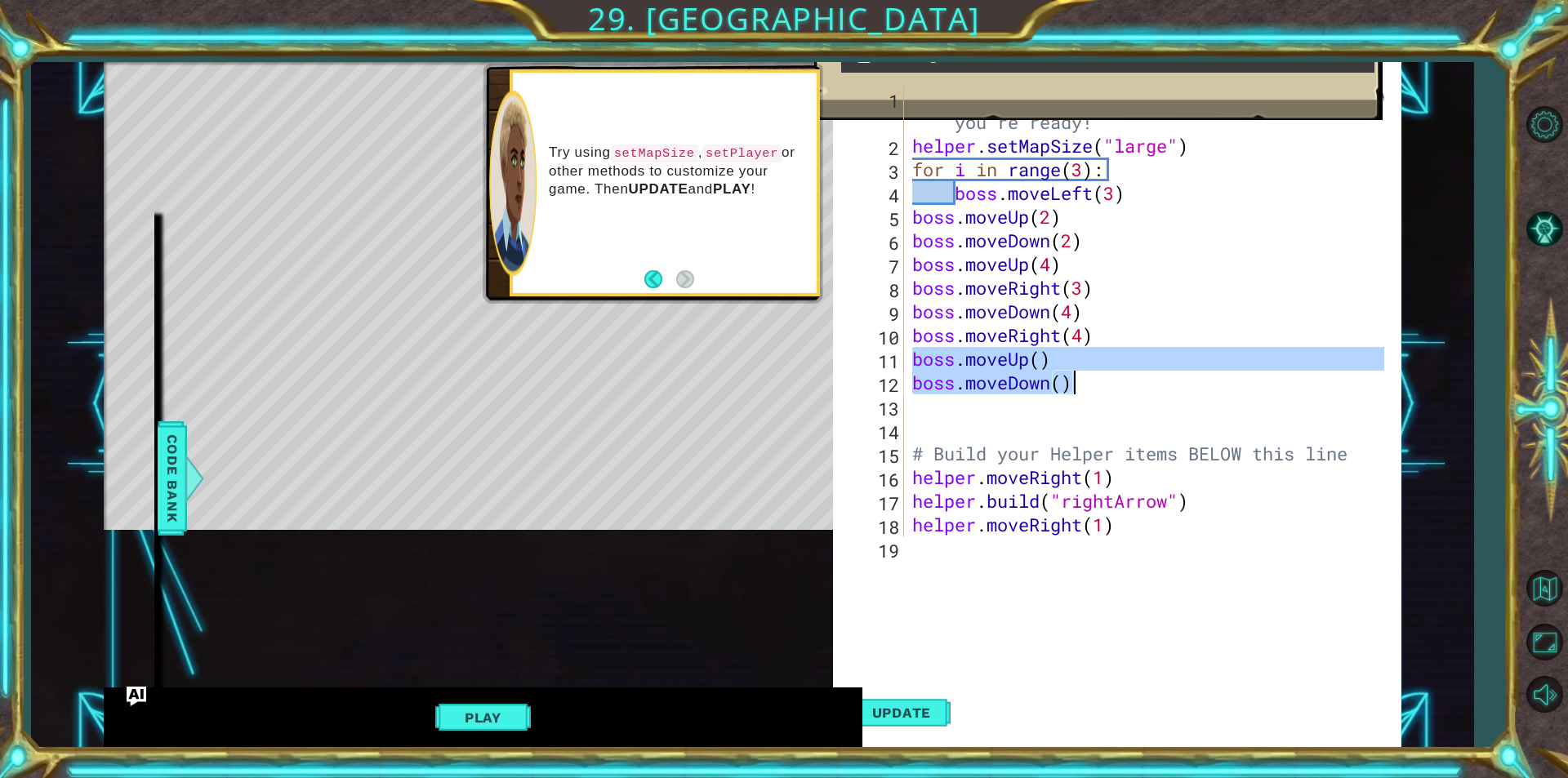
drag, startPoint x: 913, startPoint y: 360, endPoint x: 1086, endPoint y: 393, distance: 176.1
click at [1086, 393] on div "# Don't touch the boss code until [PERSON_NAME] says you're ready! helper . set…" at bounding box center [1150, 347] width 483 height 521
drag, startPoint x: 912, startPoint y: 357, endPoint x: 1143, endPoint y: 400, distance: 235.0
click at [1143, 400] on div "# Don't touch the boss code until [PERSON_NAME] says you're ready! helper . set…" at bounding box center [1150, 347] width 483 height 521
type textarea "boss.moveDown()"
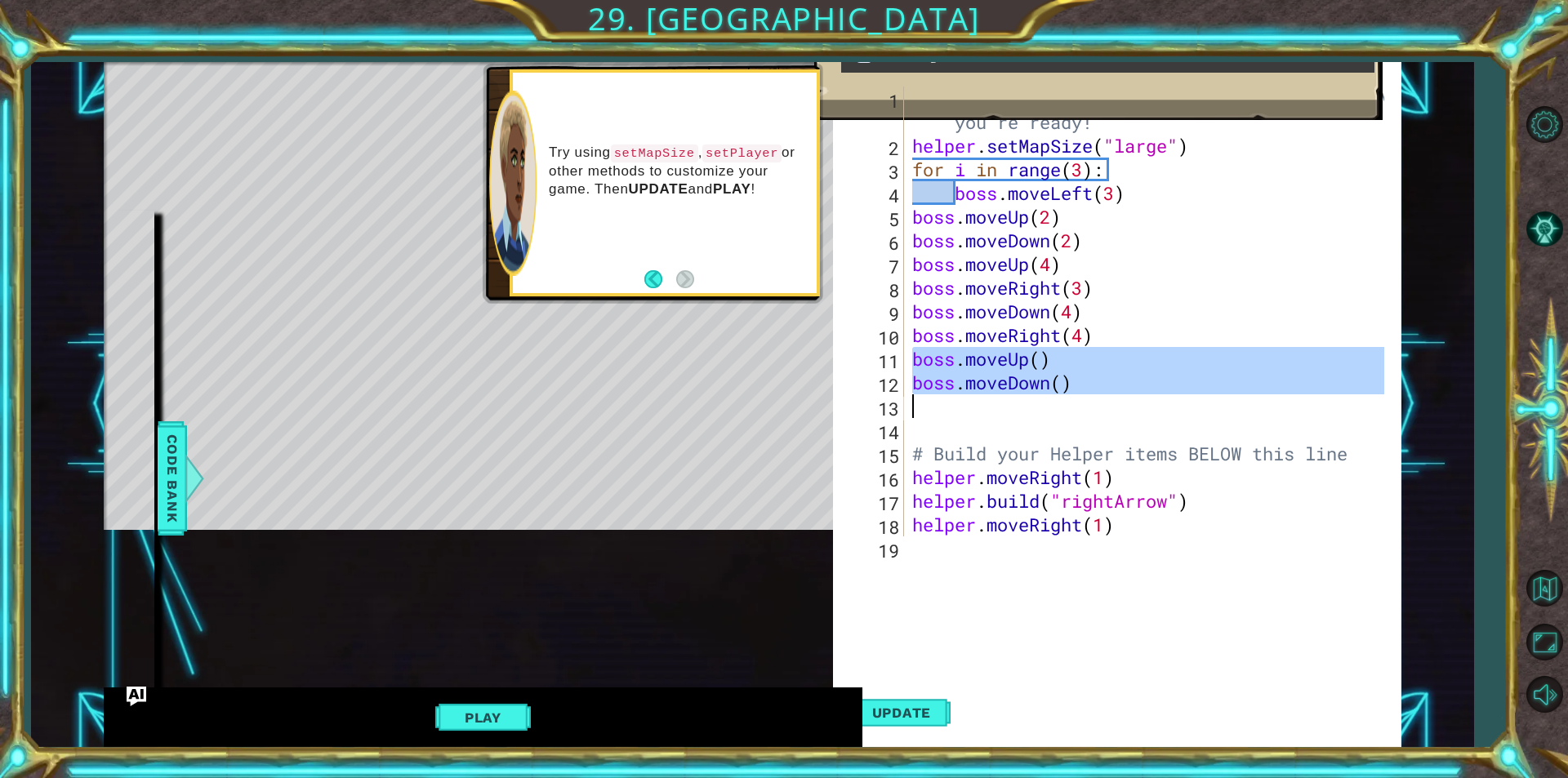
paste textarea "Code Area"
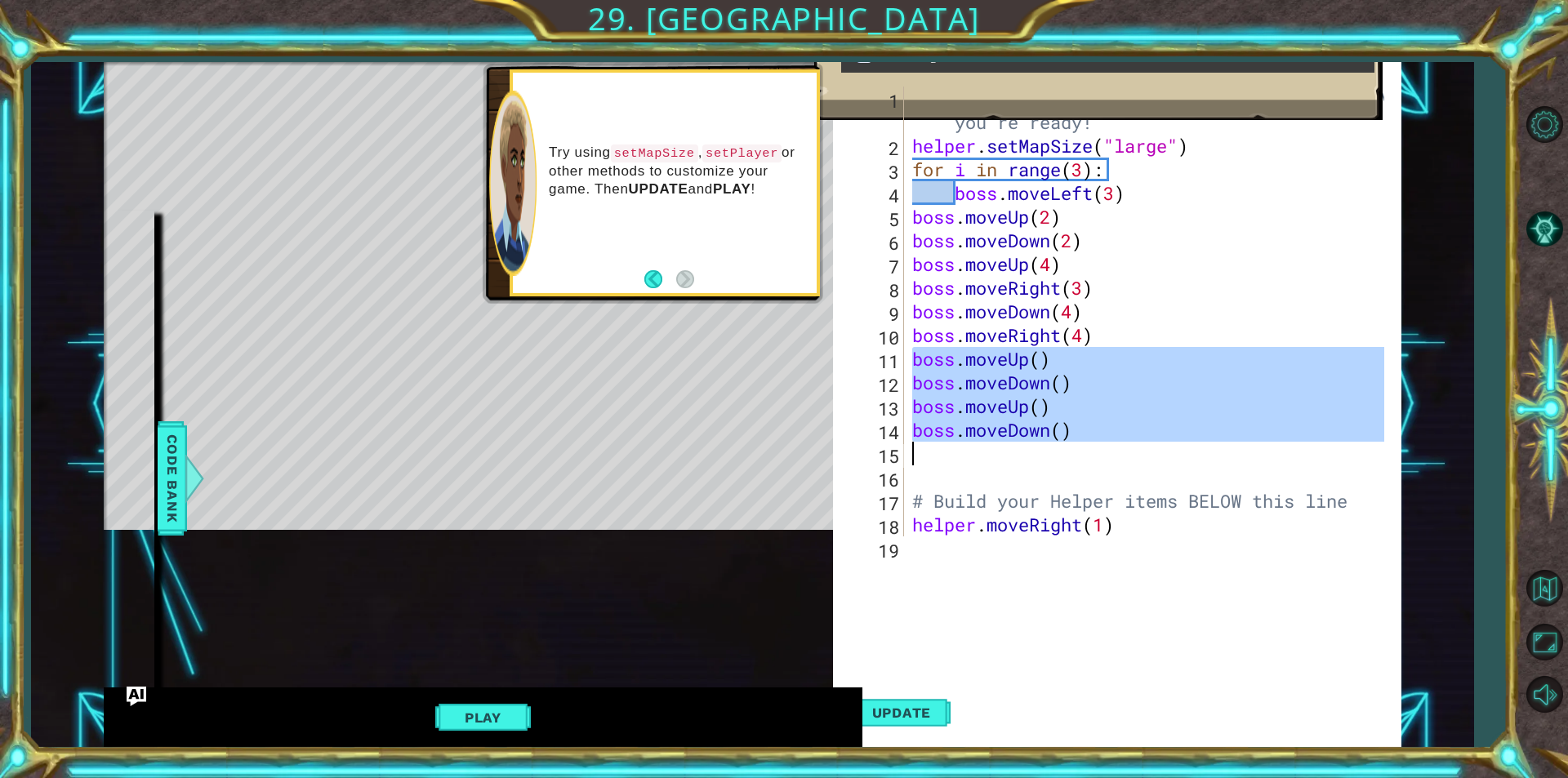
drag, startPoint x: 910, startPoint y: 363, endPoint x: 1083, endPoint y: 442, distance: 190.2
click at [1083, 442] on div "# Don't touch the boss code until [PERSON_NAME] says you're ready! helper . set…" at bounding box center [1150, 347] width 483 height 521
type textarea "boss.moveDown()"
paste textarea "Code Area"
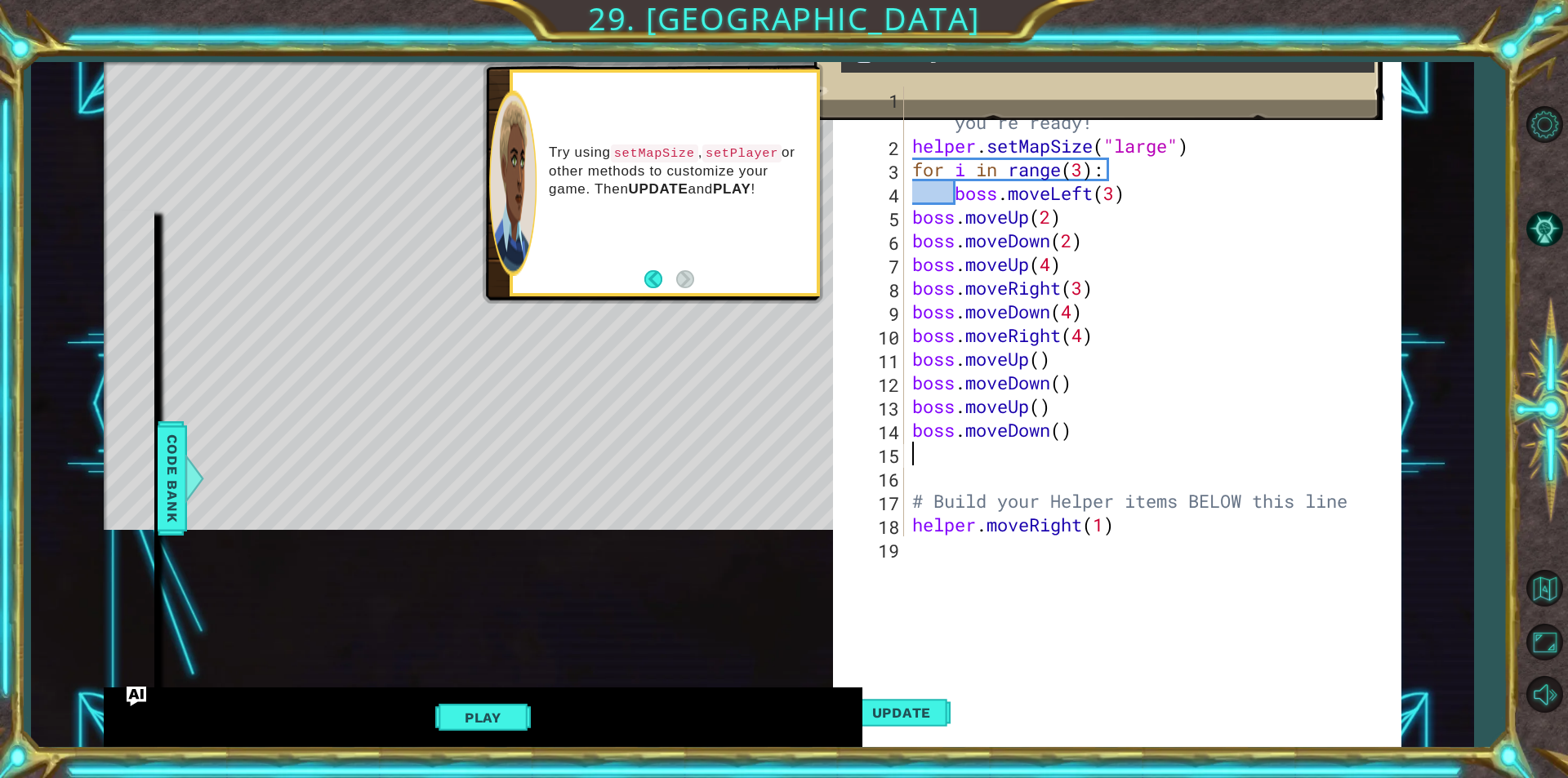
scroll to position [23, 0]
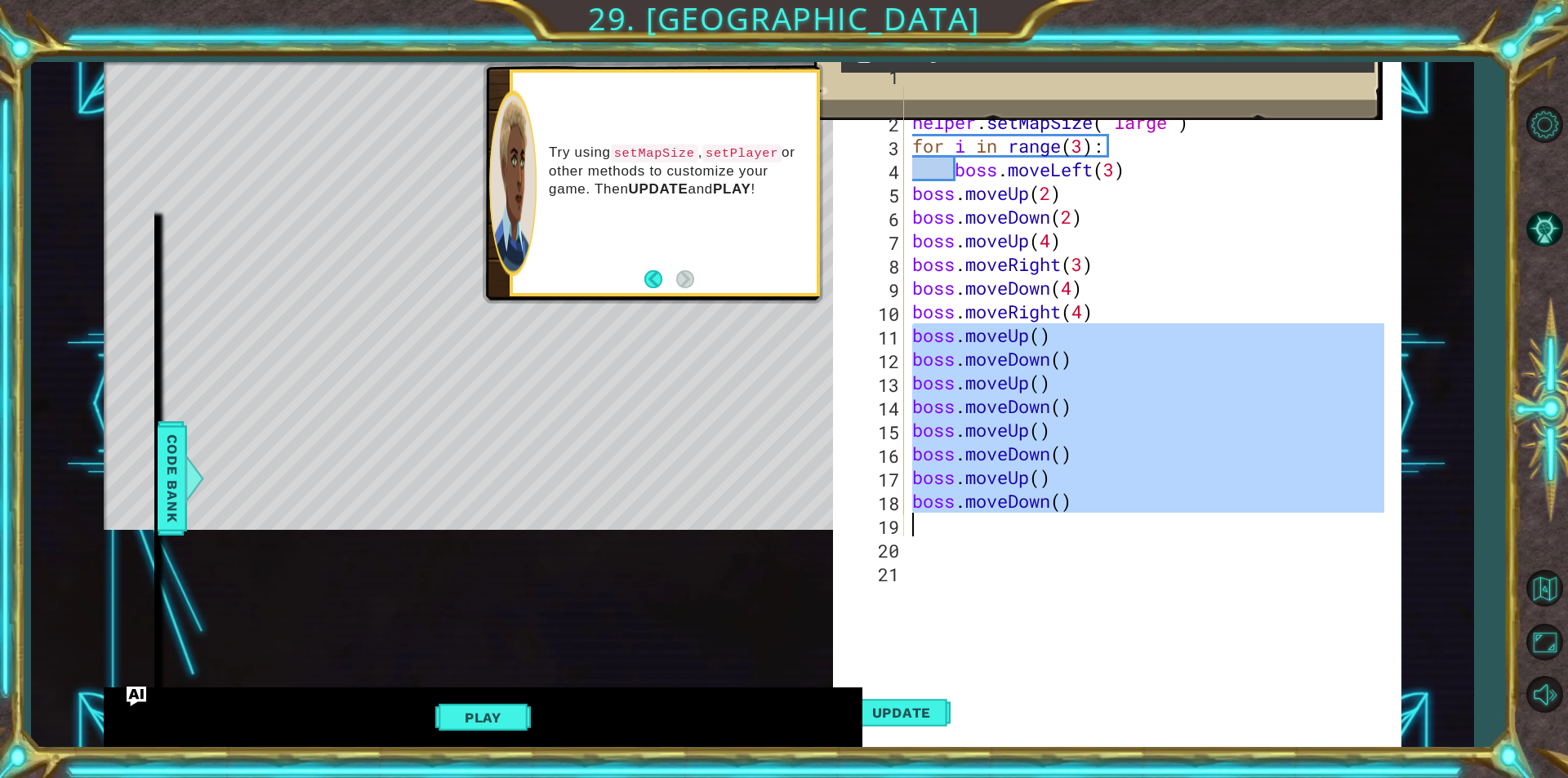
drag, startPoint x: 912, startPoint y: 334, endPoint x: 1077, endPoint y: 518, distance: 247.1
click at [1077, 518] on div "# Don't touch the boss code until [PERSON_NAME] says you're ready! helper . set…" at bounding box center [1150, 323] width 483 height 521
type textarea "boss.moveDown()"
click at [950, 532] on div "# Don't touch the boss code until [PERSON_NAME] says you're ready! helper . set…" at bounding box center [1146, 311] width 475 height 449
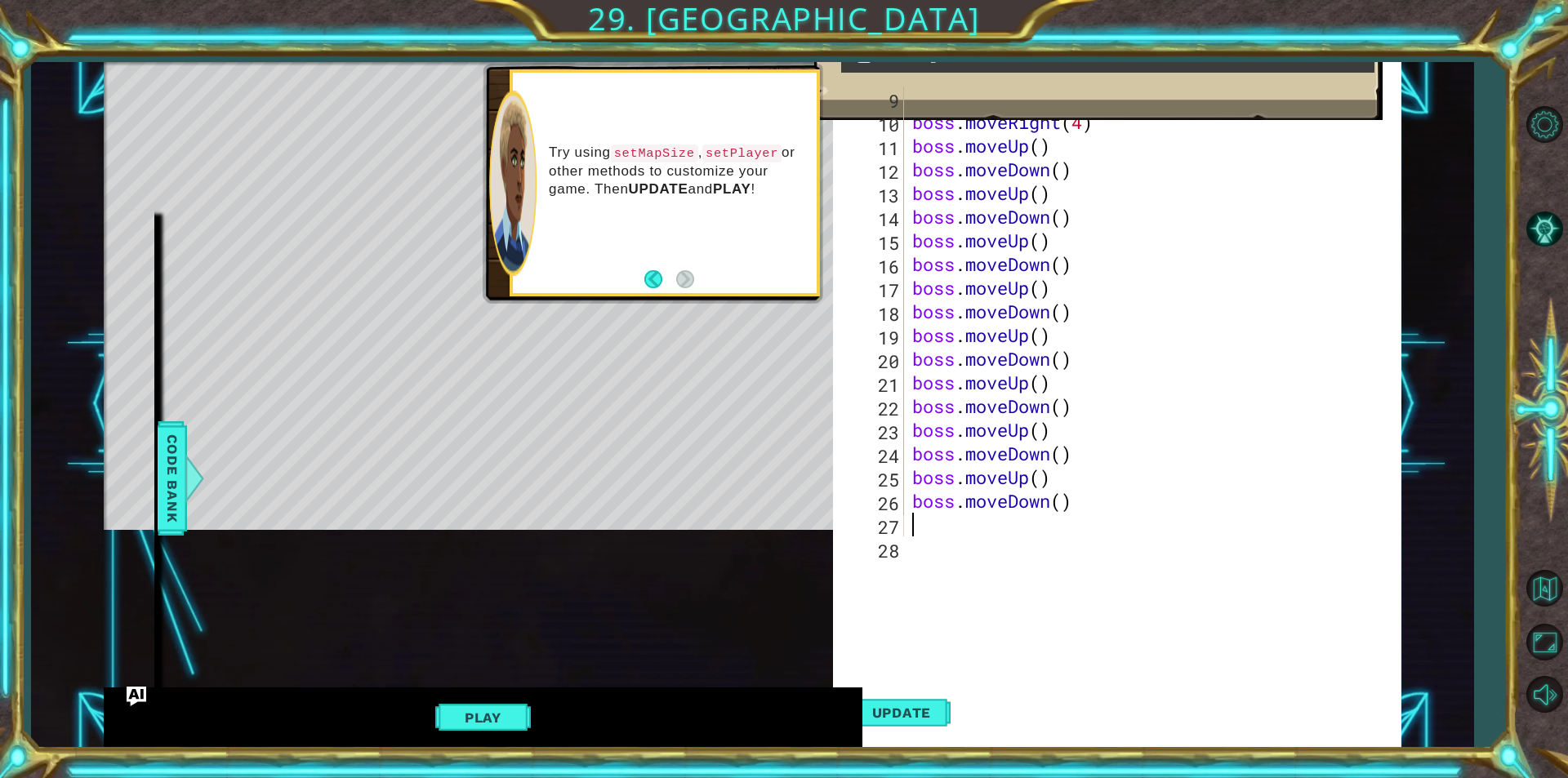
scroll to position [213, 0]
click at [919, 708] on span "Update" at bounding box center [902, 712] width 92 height 16
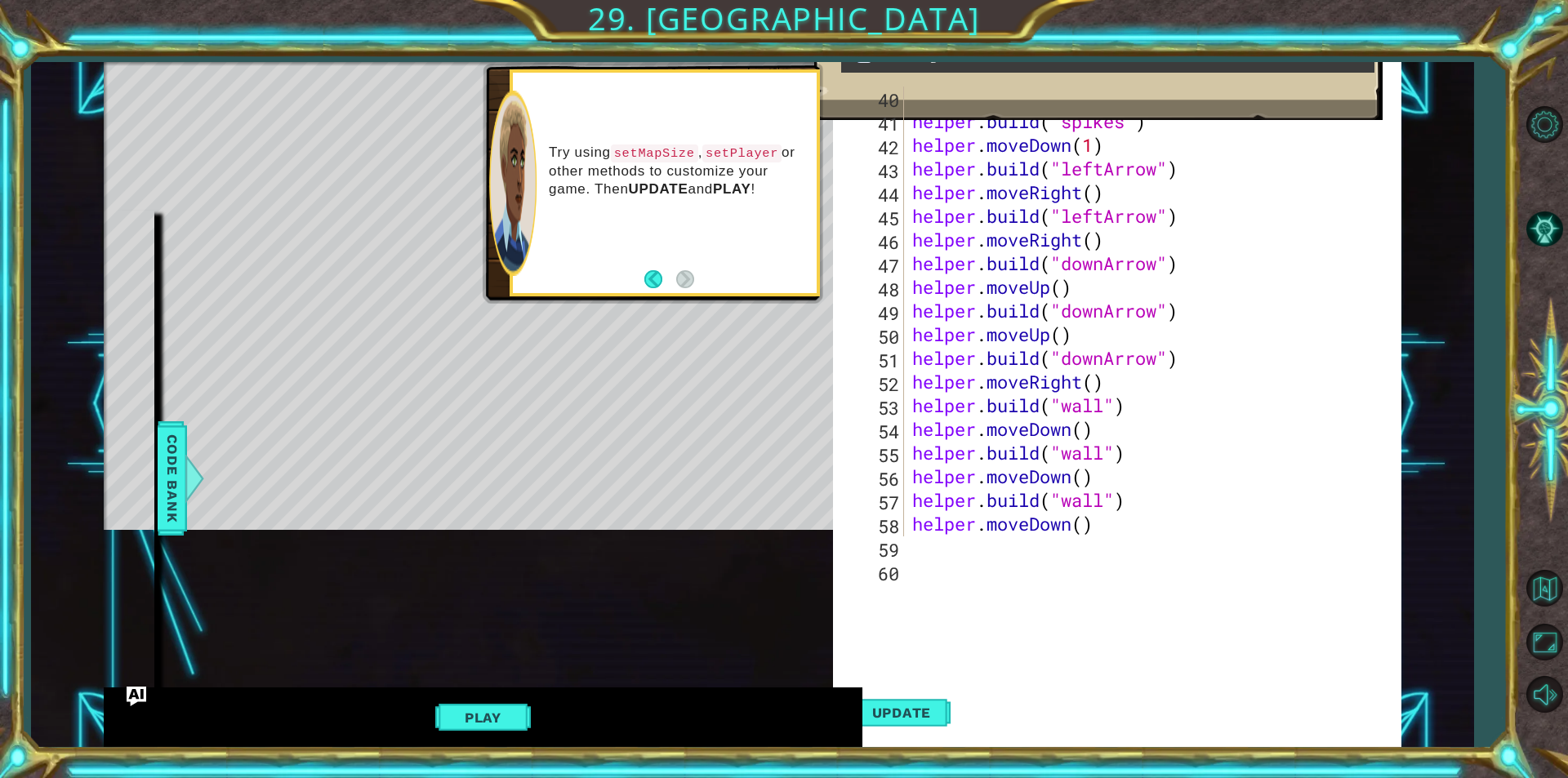
scroll to position [1241, 0]
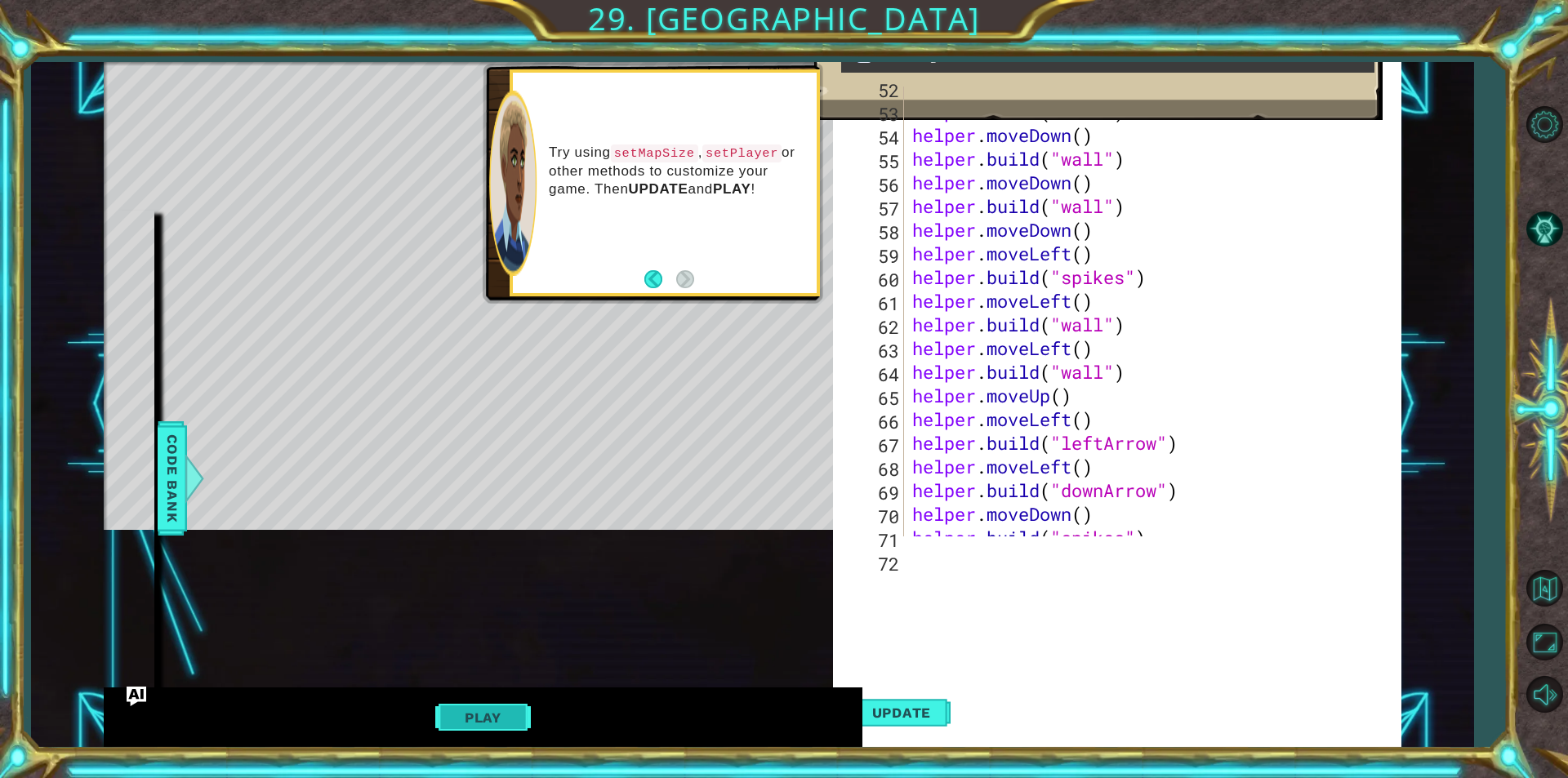
click at [494, 725] on button "Play" at bounding box center [482, 718] width 96 height 31
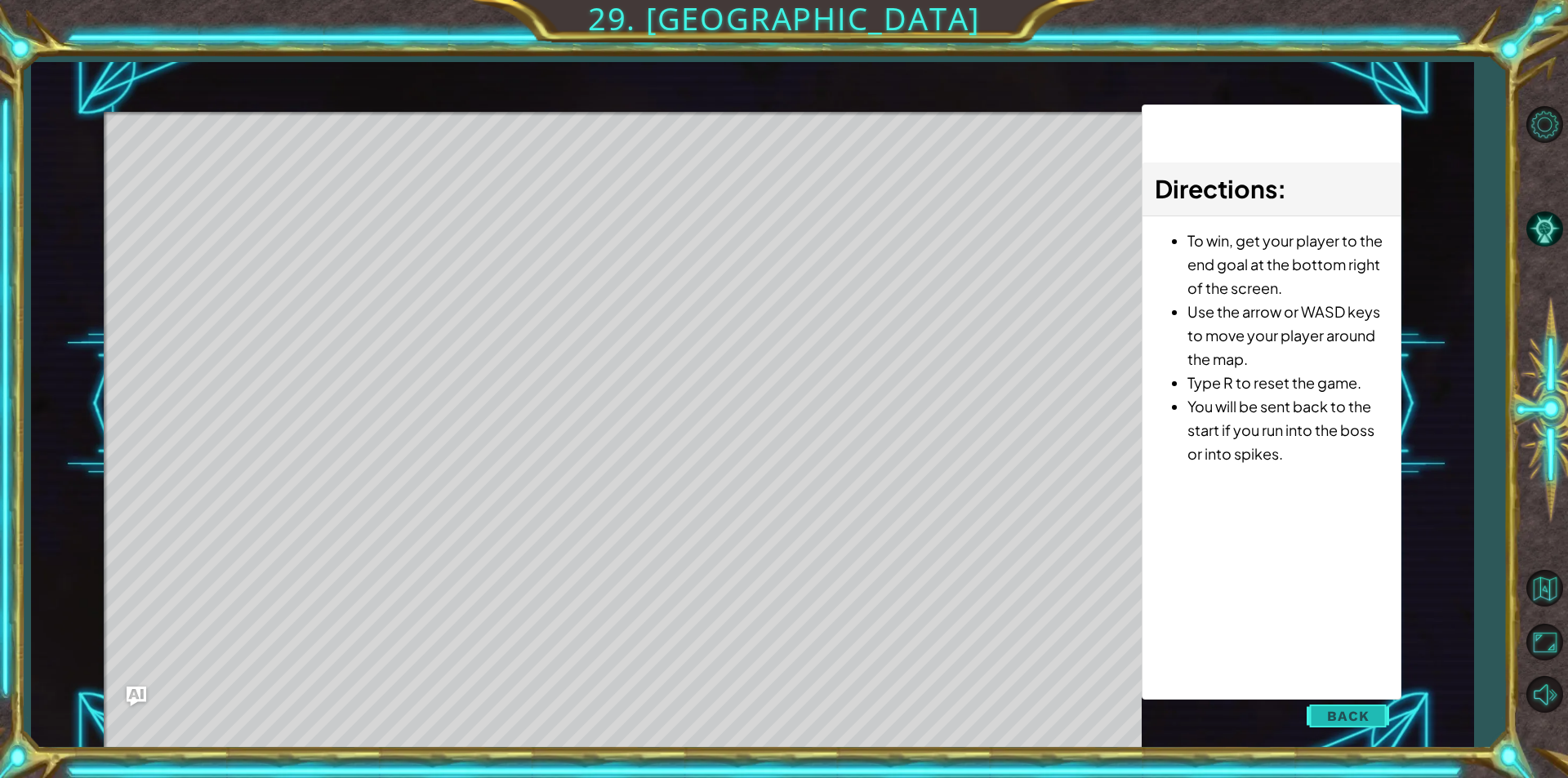
click at [1320, 705] on button "Back" at bounding box center [1348, 716] width 83 height 33
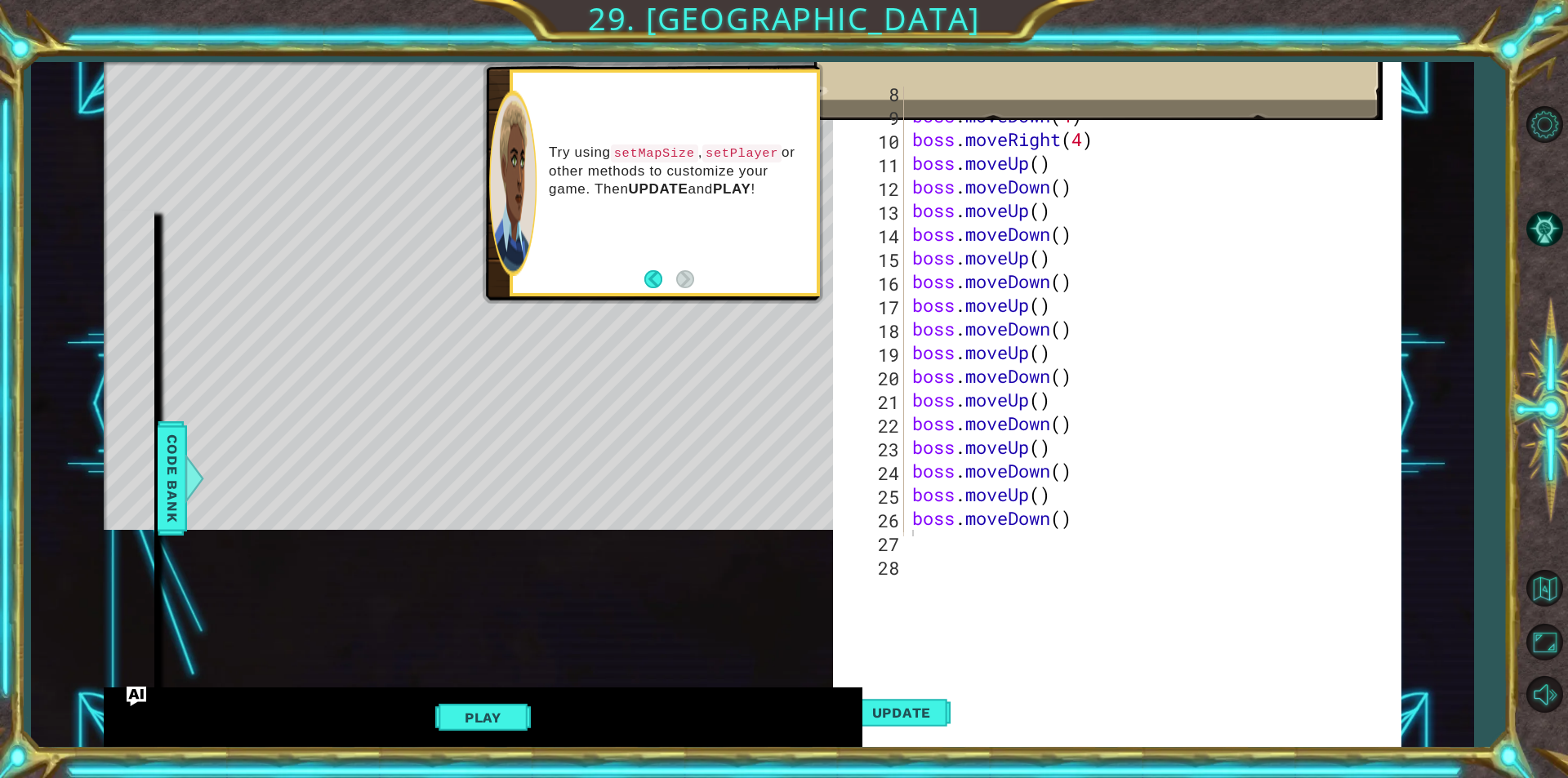
scroll to position [49, 0]
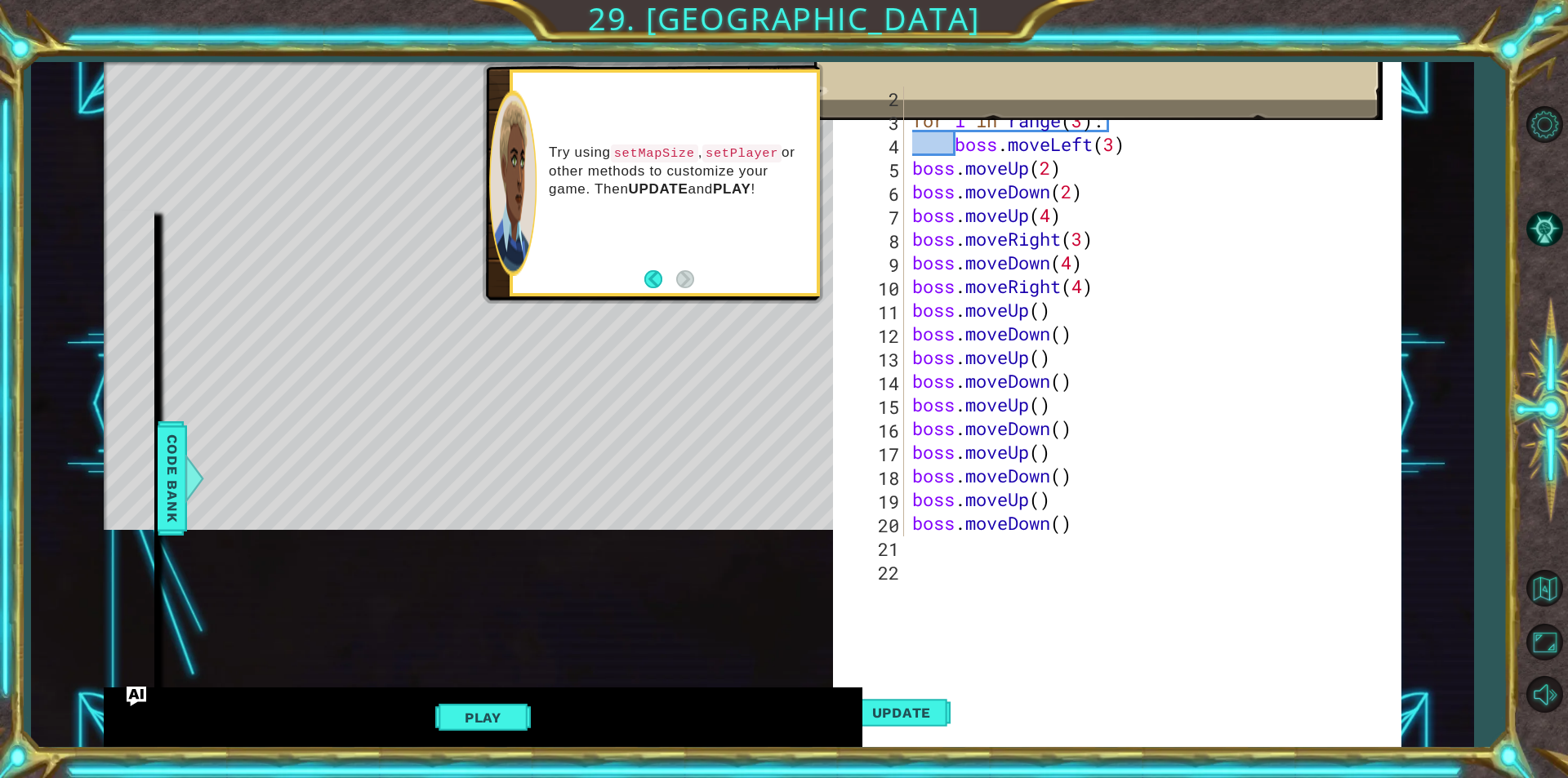
click at [1038, 305] on div "helper . setMapSize ( "large" ) for i in range ( 3 ) : boss . moveLeft ( 3 ) bo…" at bounding box center [1150, 333] width 483 height 497
click at [1071, 332] on div "helper . setMapSize ( "large" ) for i in range ( 3 ) : boss . moveLeft ( 3 ) bo…" at bounding box center [1150, 333] width 483 height 497
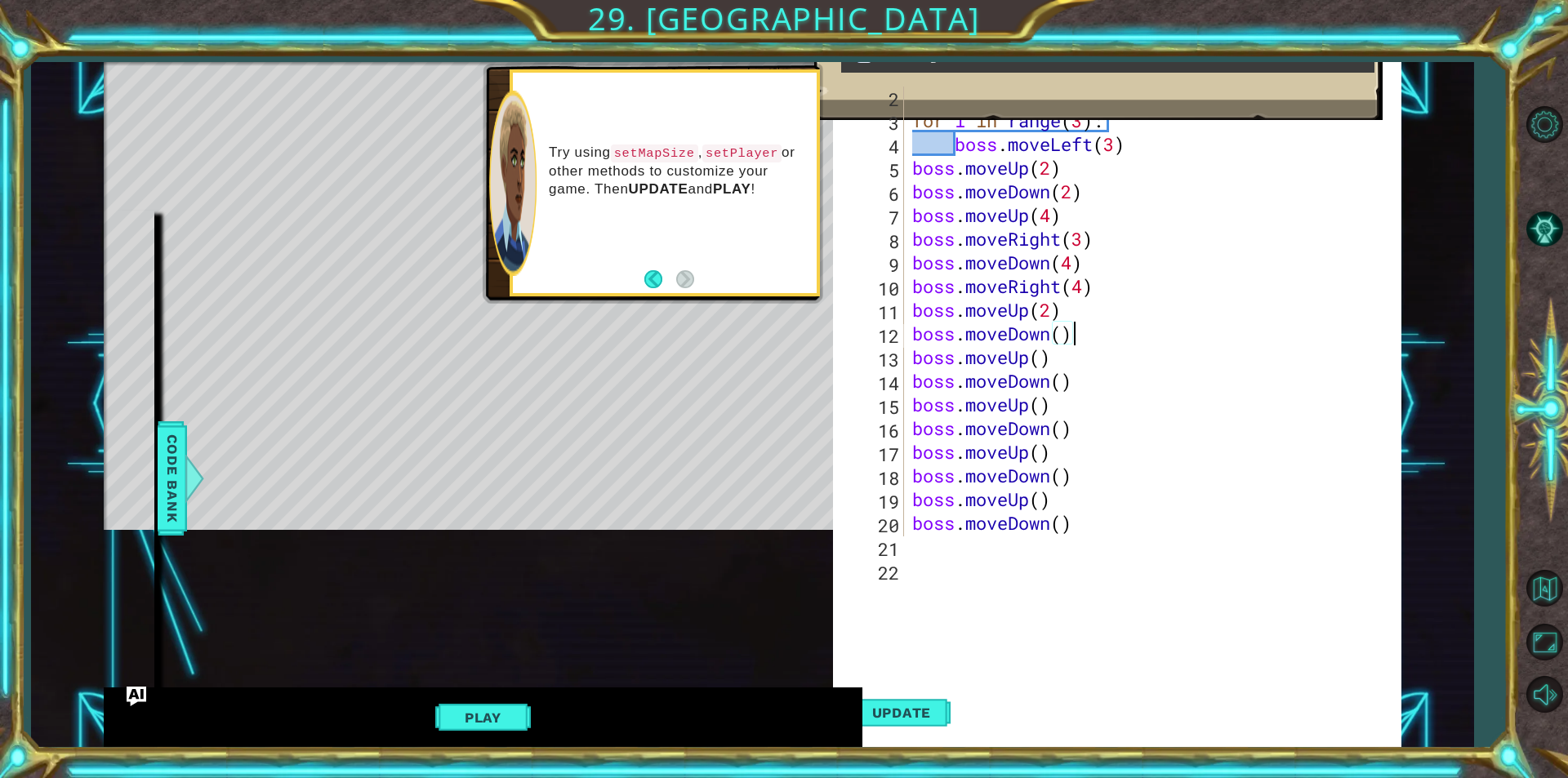
click at [1064, 332] on div "helper . setMapSize ( "large" ) for i in range ( 3 ) : boss . moveLeft ( 3 ) bo…" at bounding box center [1150, 333] width 483 height 497
click at [1046, 362] on div "helper . setMapSize ( "large" ) for i in range ( 3 ) : boss . moveLeft ( 3 ) bo…" at bounding box center [1150, 333] width 483 height 497
click at [1044, 362] on div "helper . setMapSize ( "large" ) for i in range ( 3 ) : boss . moveLeft ( 3 ) bo…" at bounding box center [1150, 333] width 483 height 497
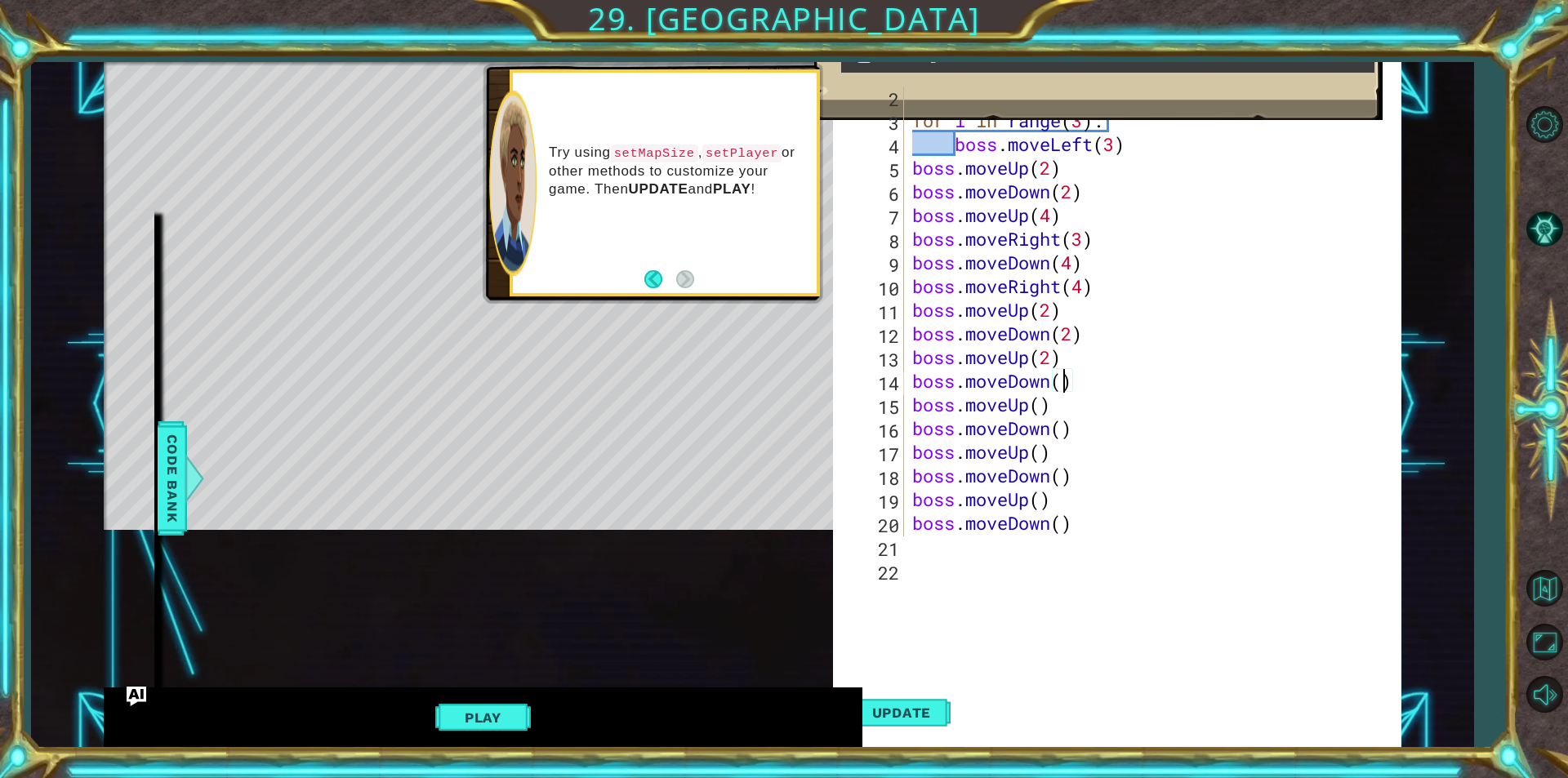
click at [1066, 382] on div "helper . setMapSize ( "large" ) for i in range ( 3 ) : boss . moveLeft ( 3 ) bo…" at bounding box center [1150, 333] width 483 height 497
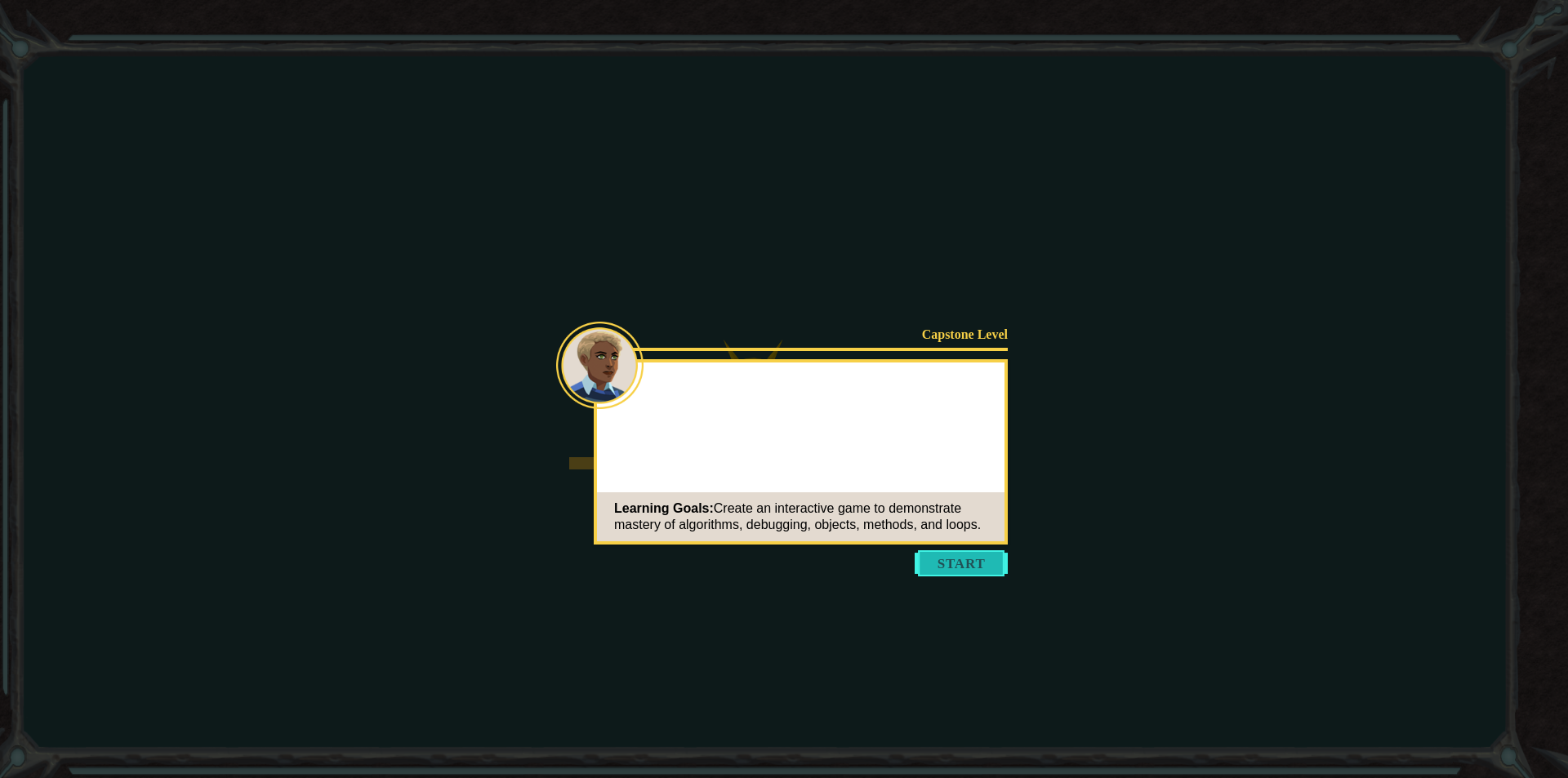
click at [956, 562] on button "Start" at bounding box center [961, 563] width 93 height 26
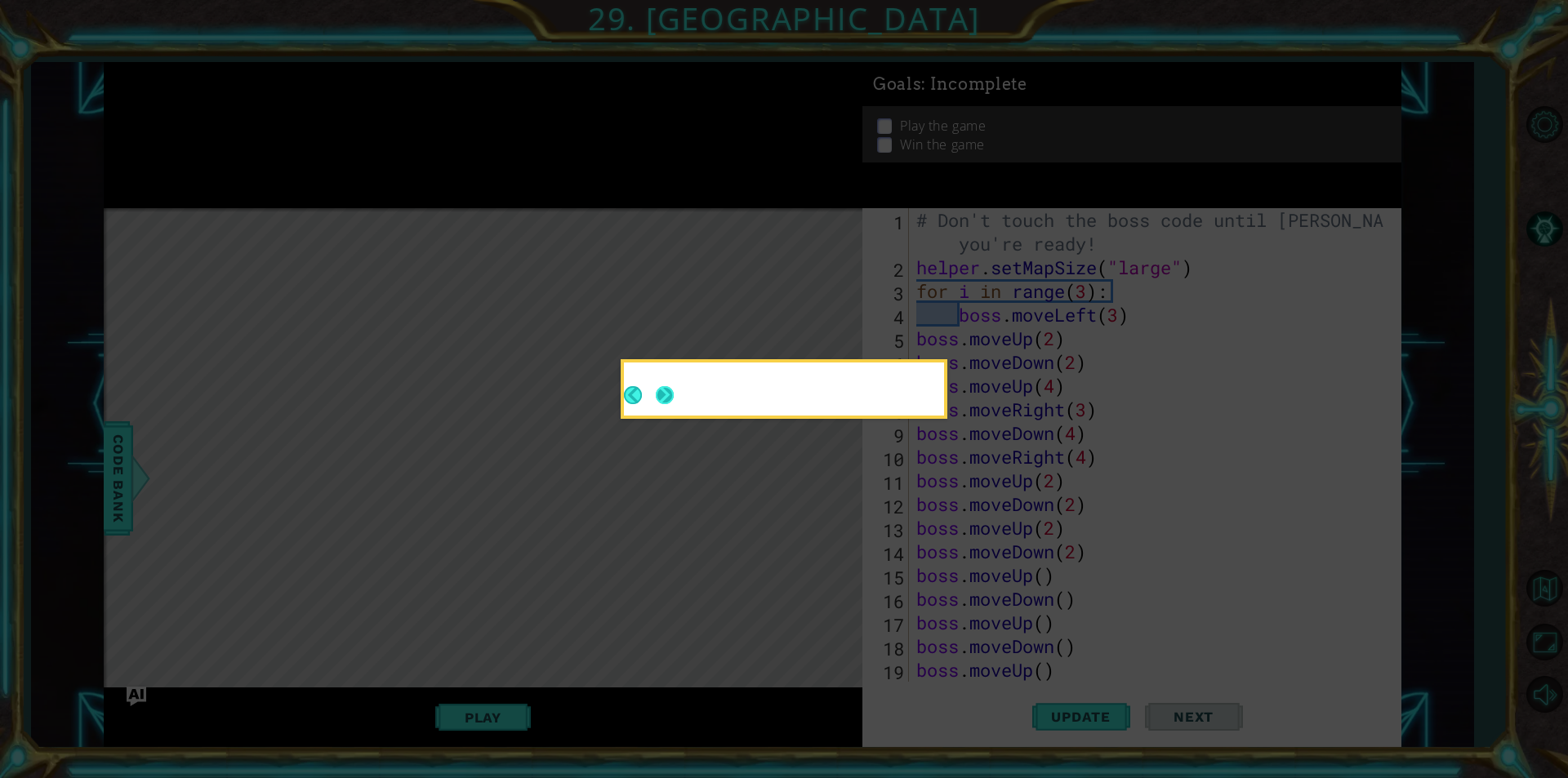
click at [661, 386] on button "Next" at bounding box center [664, 395] width 18 height 18
click at [664, 388] on div at bounding box center [784, 388] width 320 height 53
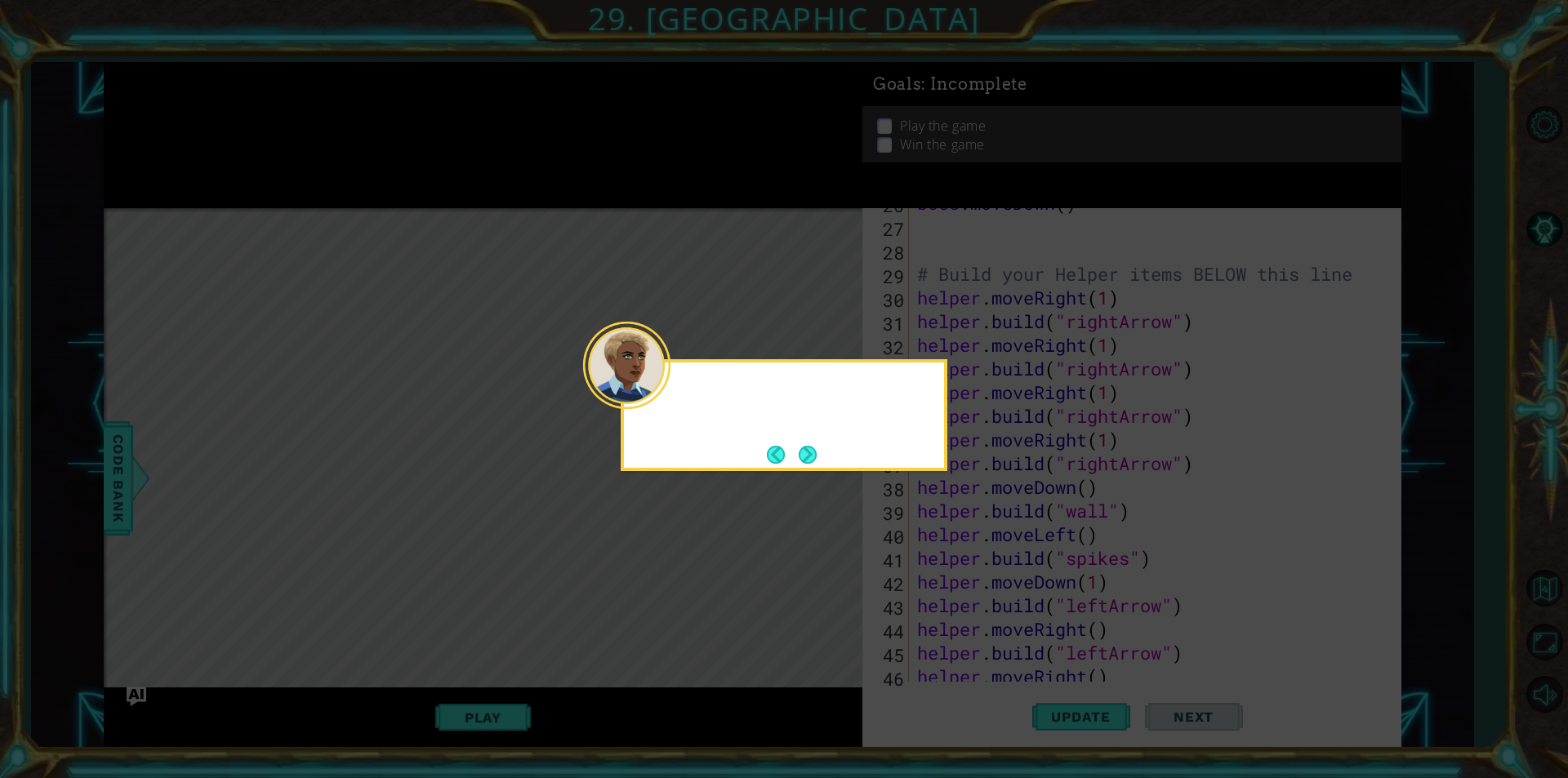
click at [668, 393] on div at bounding box center [627, 365] width 87 height 87
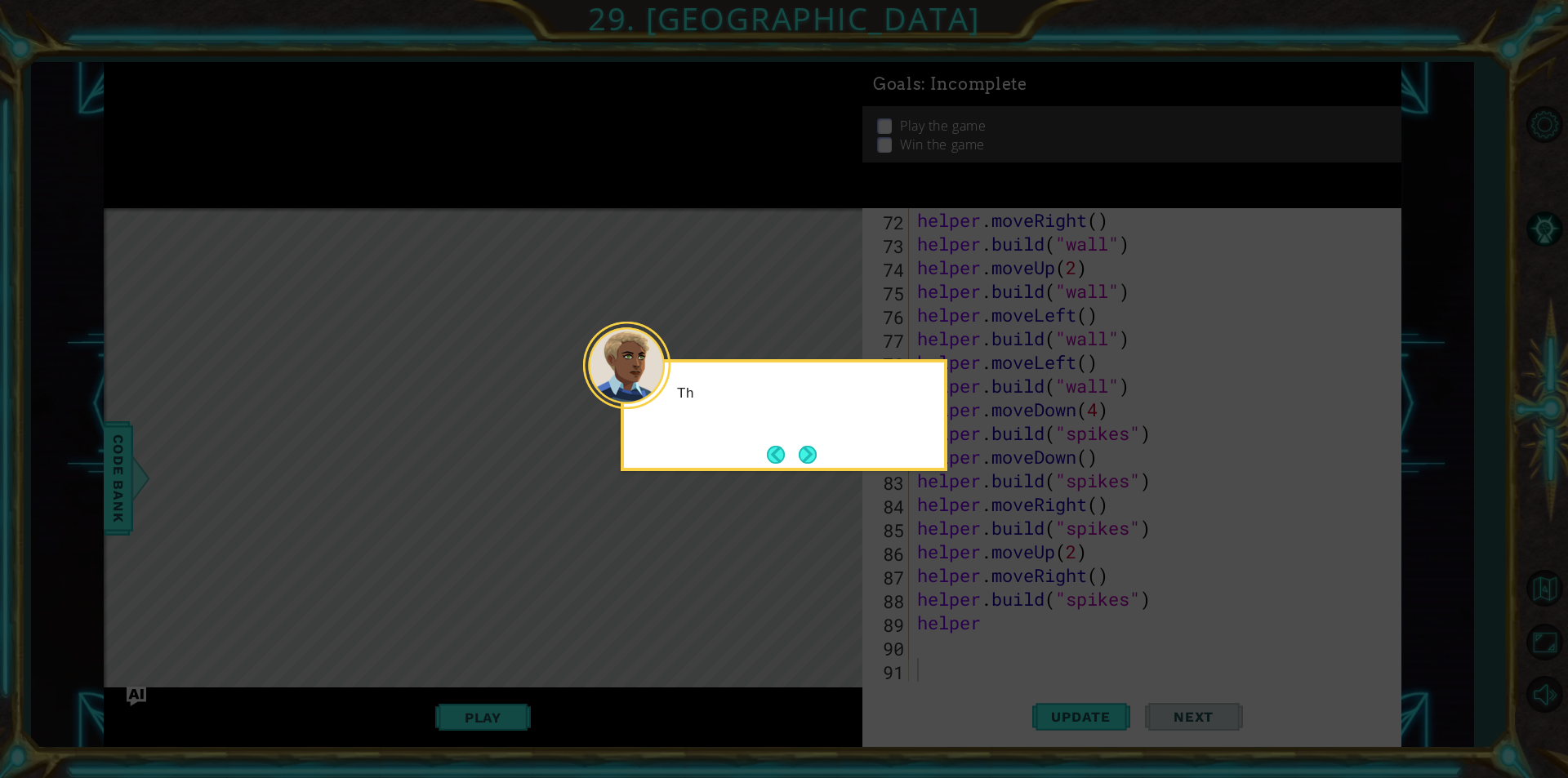
scroll to position [1704, 0]
click at [813, 447] on button "Next" at bounding box center [807, 455] width 18 height 18
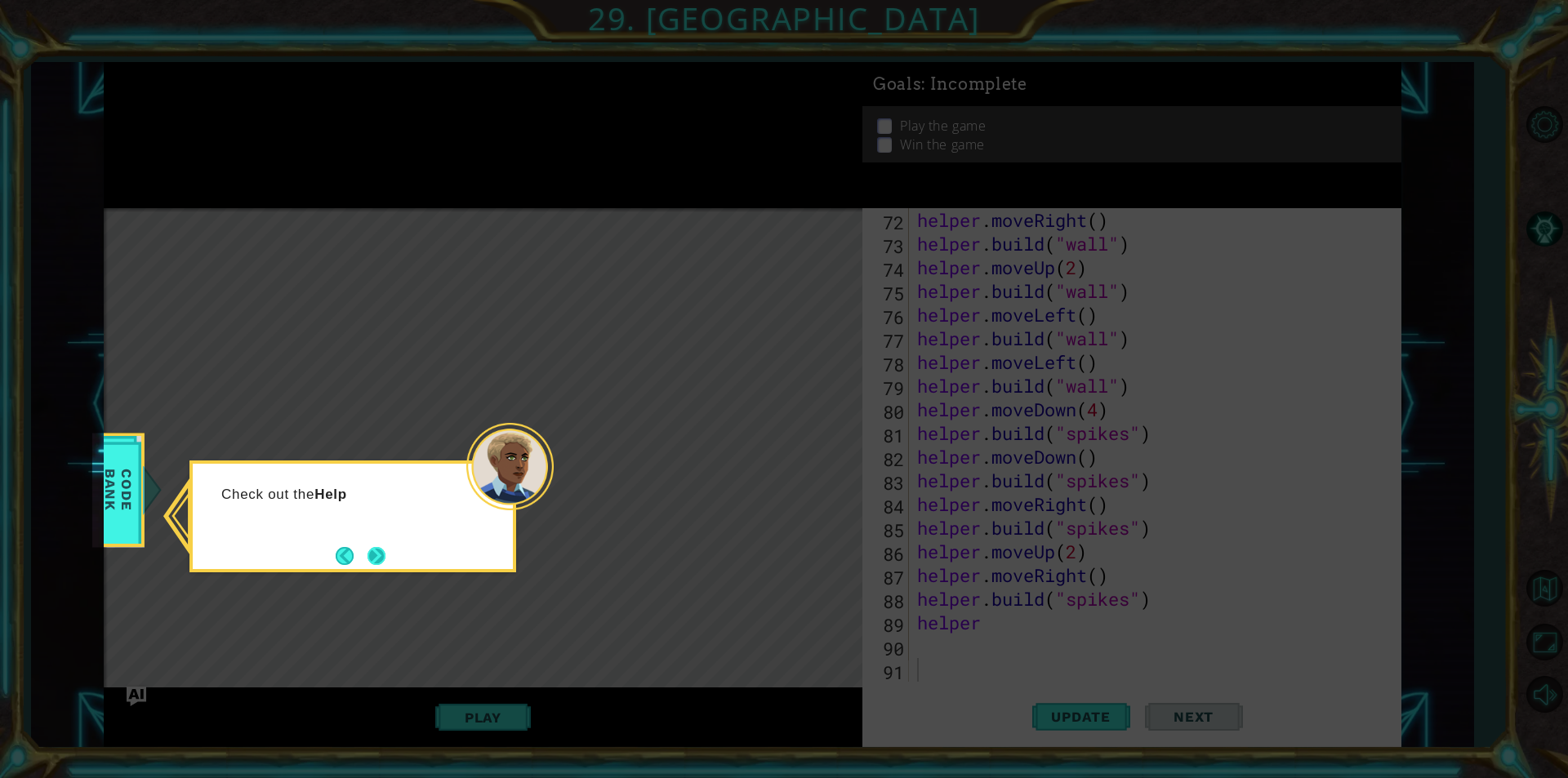
click at [377, 560] on button "Next" at bounding box center [376, 555] width 18 height 18
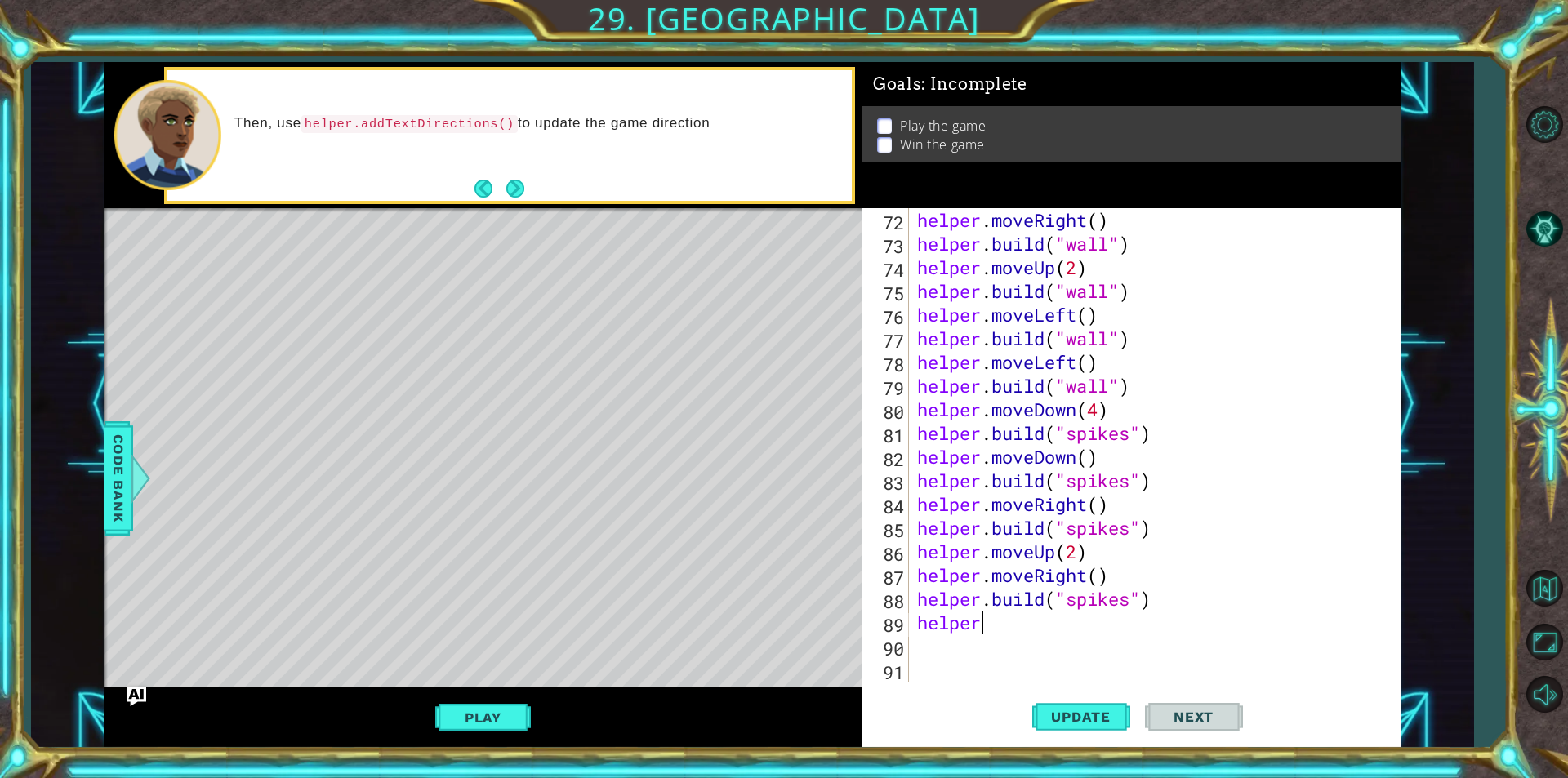
click at [998, 631] on div "helper . moveRight ( ) helper . build ( "wall" ) helper . moveUp ( 2 ) helper .…" at bounding box center [1153, 468] width 478 height 521
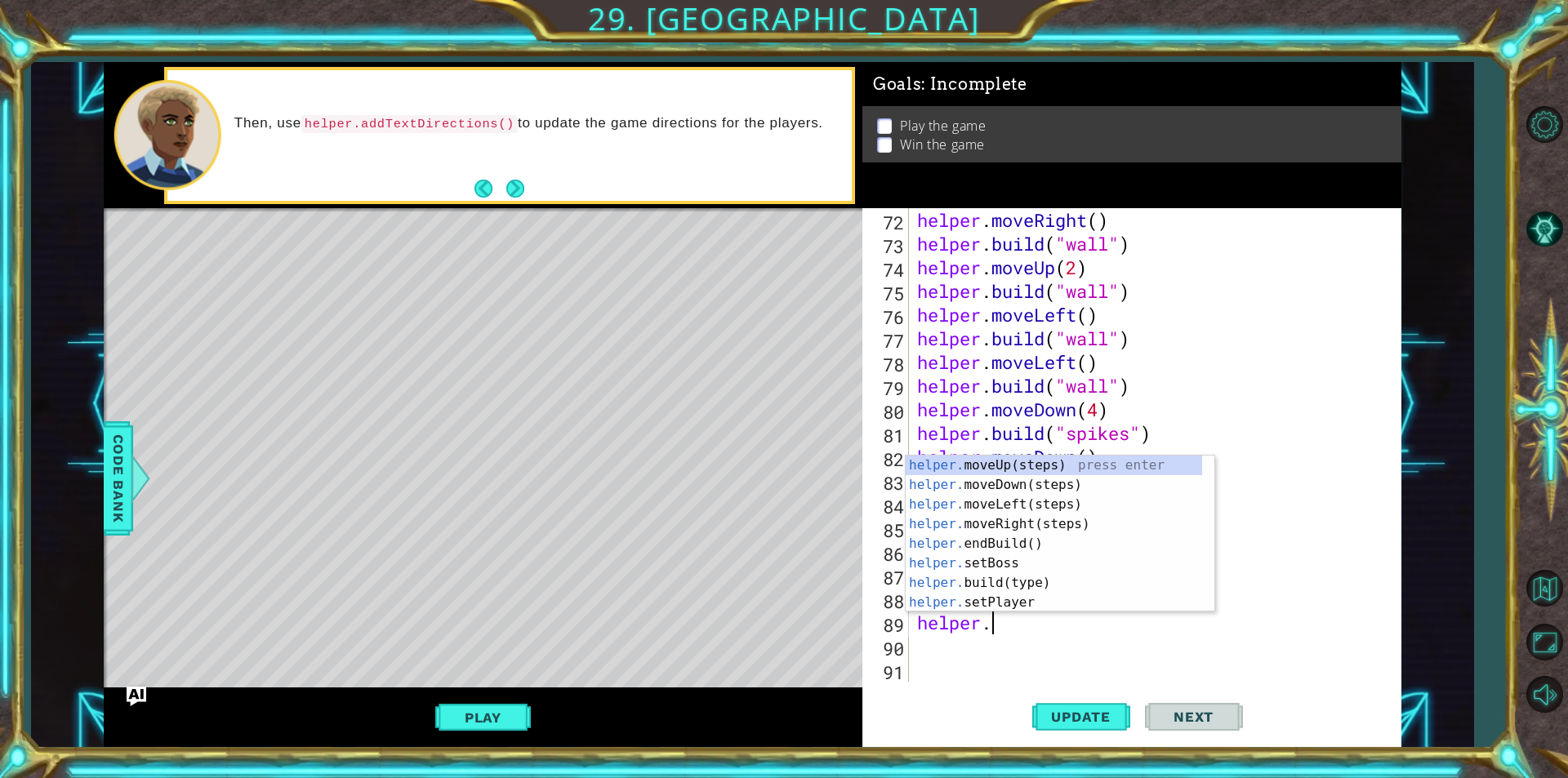
type textarea "helper."
click at [1010, 515] on div "helper. moveUp(steps) press enter helper. moveDown(steps) press enter helper. m…" at bounding box center [1053, 553] width 296 height 196
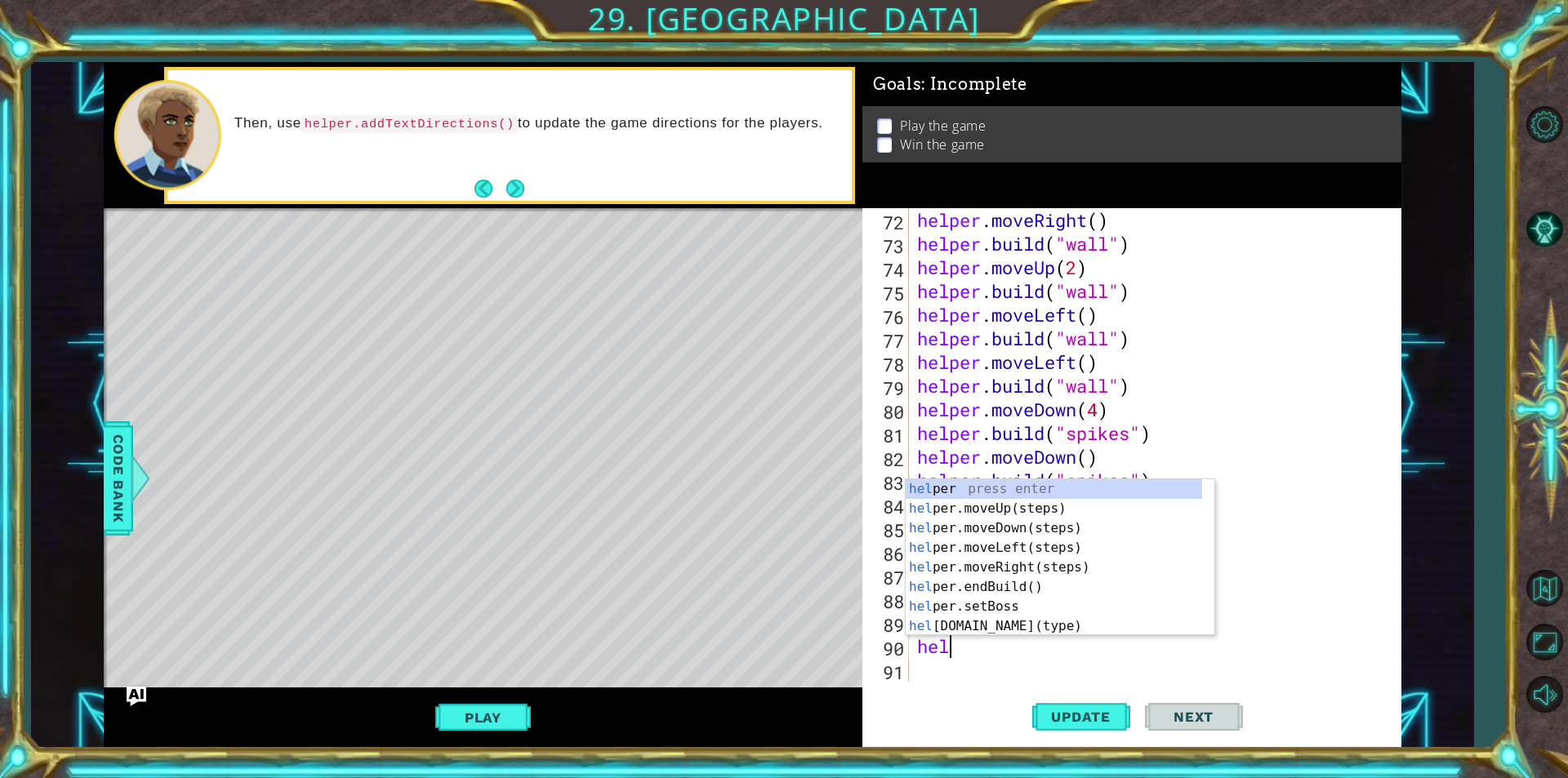
scroll to position [0, 2]
click at [994, 618] on div "helper press enter helper .moveUp(steps) press enter helper .moveDown(steps) pr…" at bounding box center [1053, 576] width 296 height 196
type textarea "[DOMAIN_NAME]("wall")"
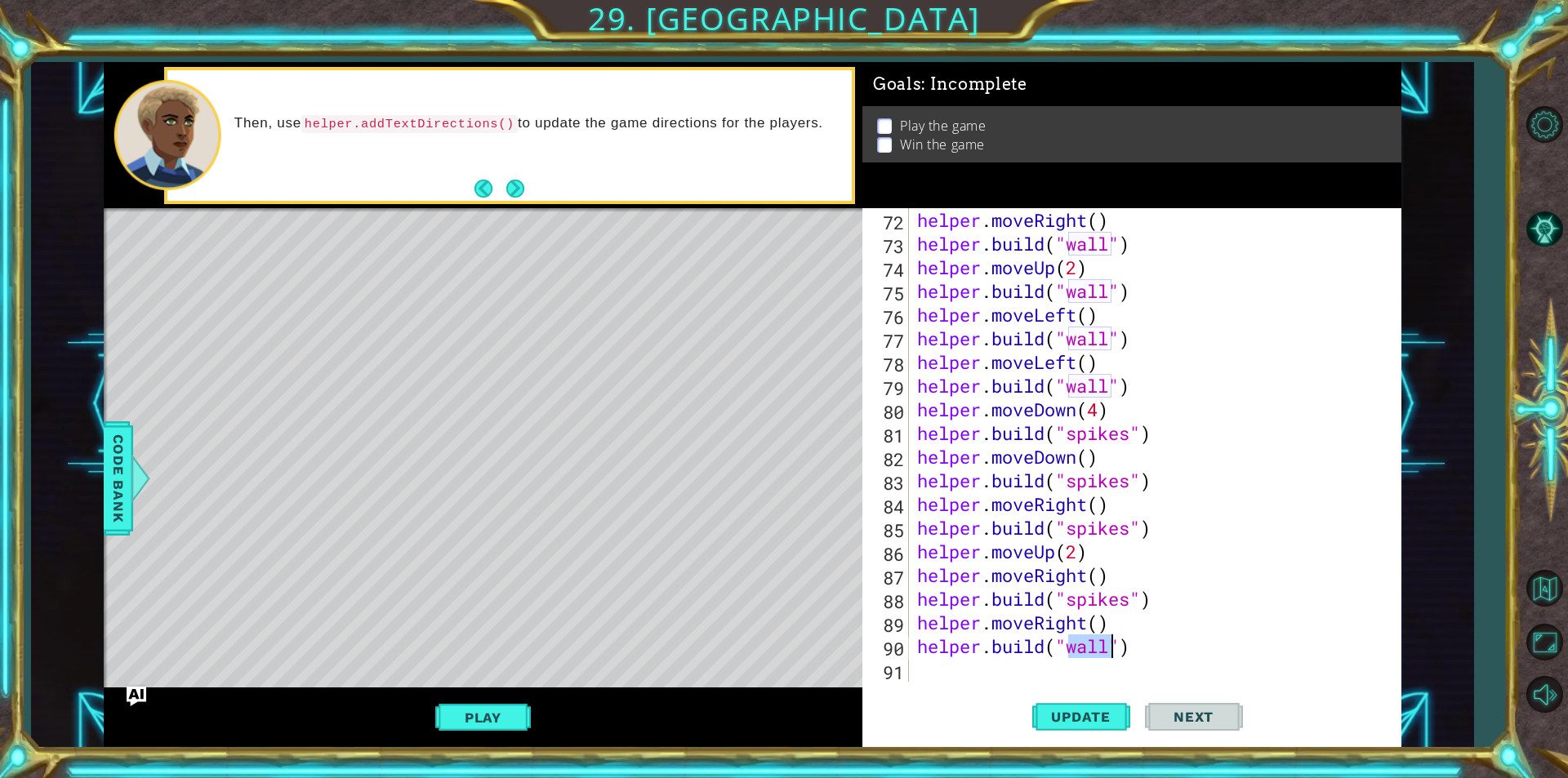
click at [1030, 669] on div "helper . moveRight ( ) helper . build ( "wall" ) helper . moveUp ( 2 ) helper .…" at bounding box center [1153, 468] width 478 height 521
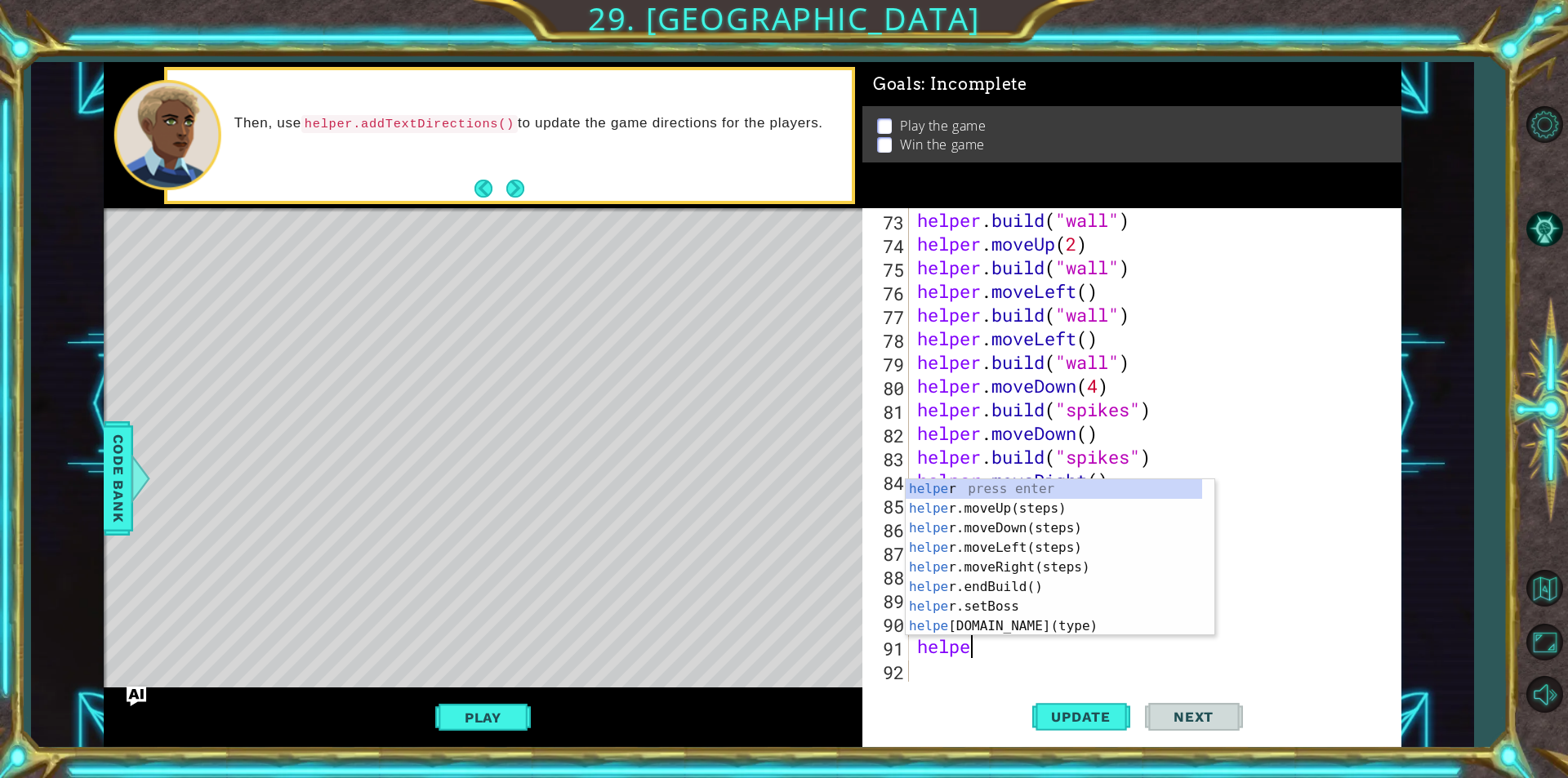
type textarea "helper"
click at [1000, 571] on div "helper press enter helper .moveUp(steps) press enter helper .moveDown(steps) pr…" at bounding box center [1053, 576] width 296 height 196
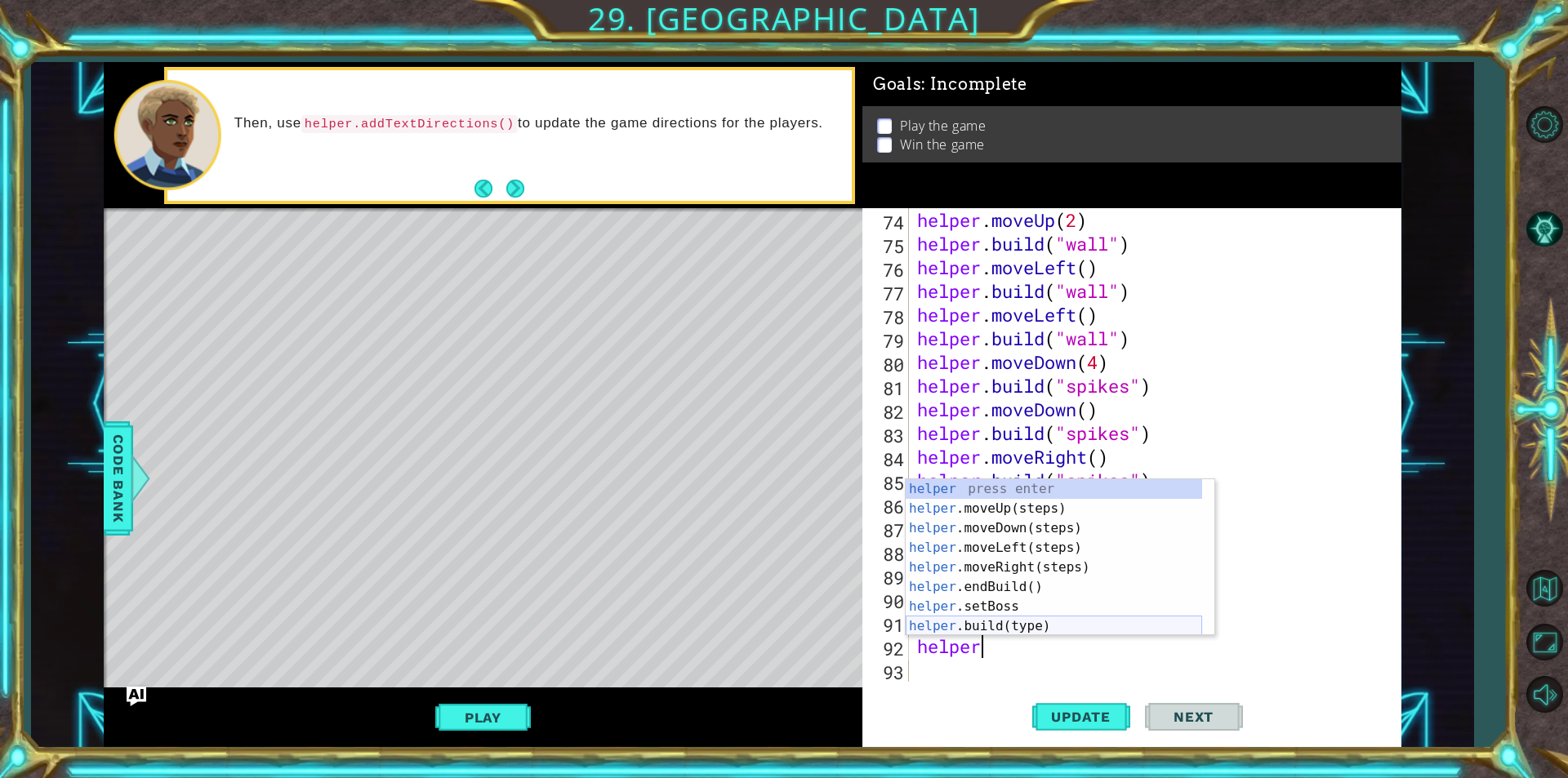
click at [986, 628] on div "helper press enter helper .moveUp(steps) press enter helper .moveDown(steps) pr…" at bounding box center [1053, 576] width 296 height 196
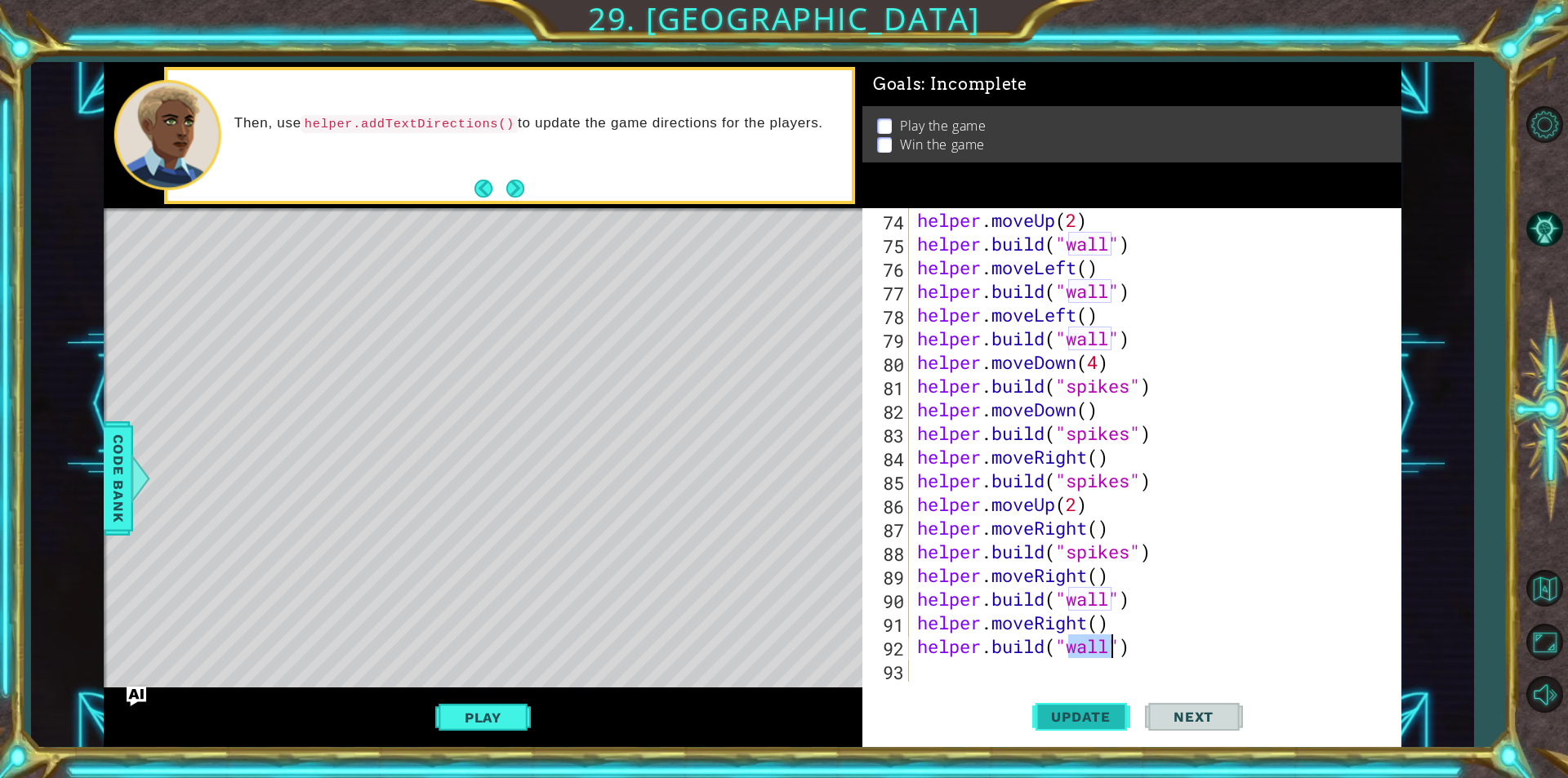
type textarea "[DOMAIN_NAME]("wall")"
click at [1095, 723] on span "Update" at bounding box center [1080, 716] width 92 height 16
click at [1008, 666] on div "helper . moveUp ( 2 ) helper . build ( "wall" ) helper . moveLeft ( ) helper . …" at bounding box center [1153, 468] width 478 height 521
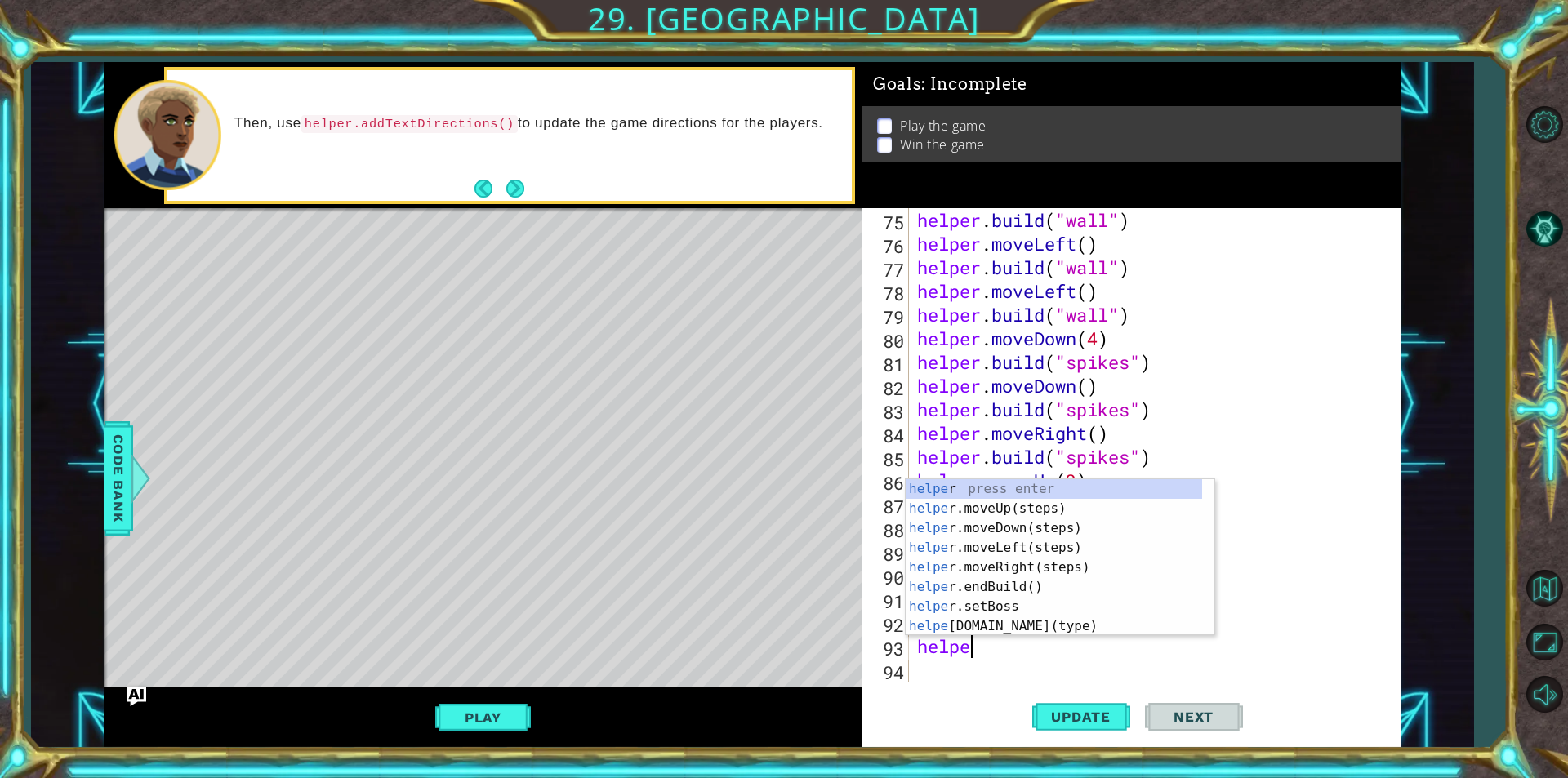
type textarea "helper"
click at [1004, 562] on div "helper press enter helper .moveUp(steps) press enter helper .moveDown(steps) pr…" at bounding box center [1053, 576] width 296 height 196
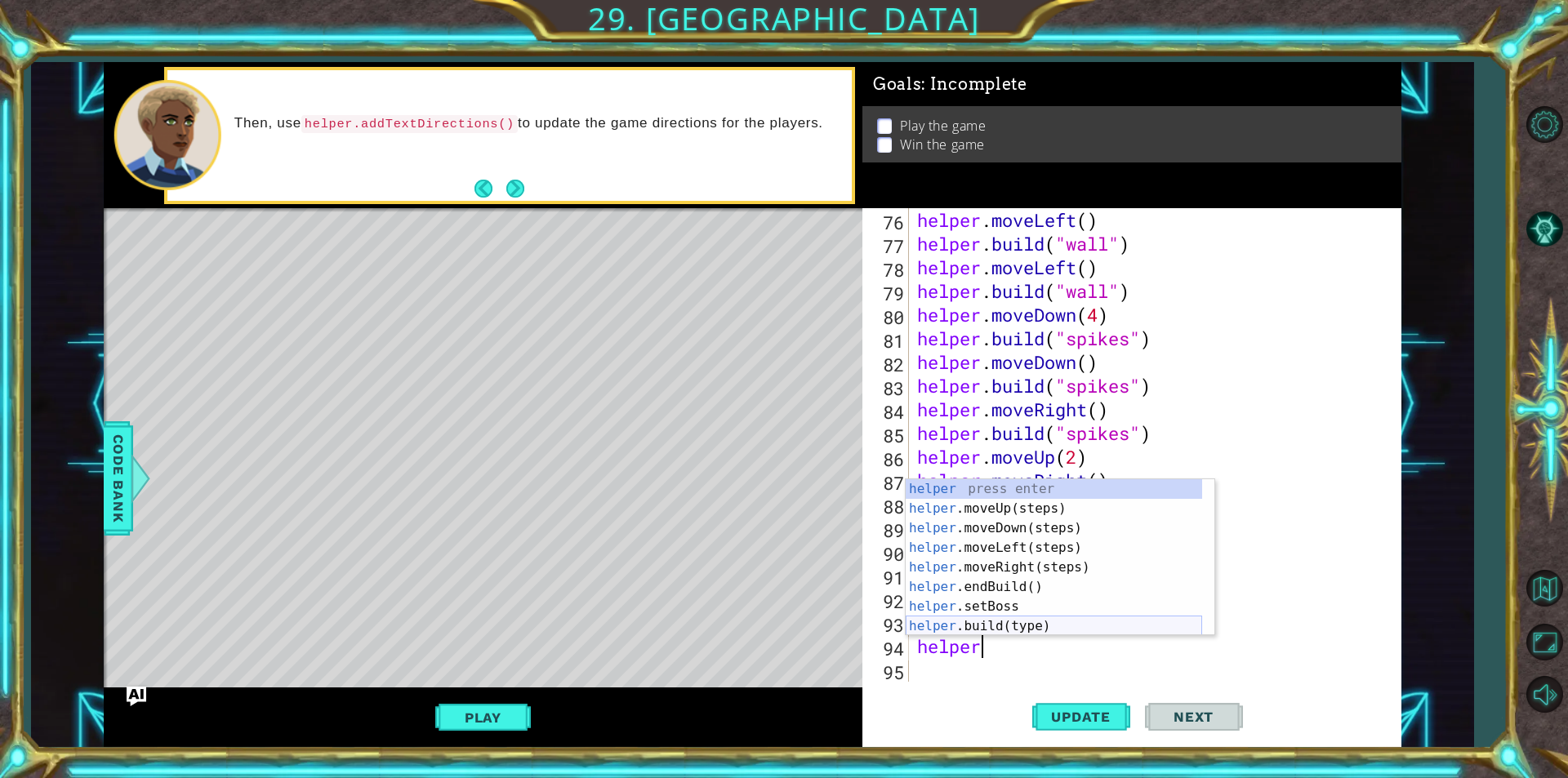
click at [980, 622] on div "helper press enter helper .moveUp(steps) press enter helper .moveDown(steps) pr…" at bounding box center [1053, 576] width 296 height 196
type textarea "[DOMAIN_NAME]("wall")"
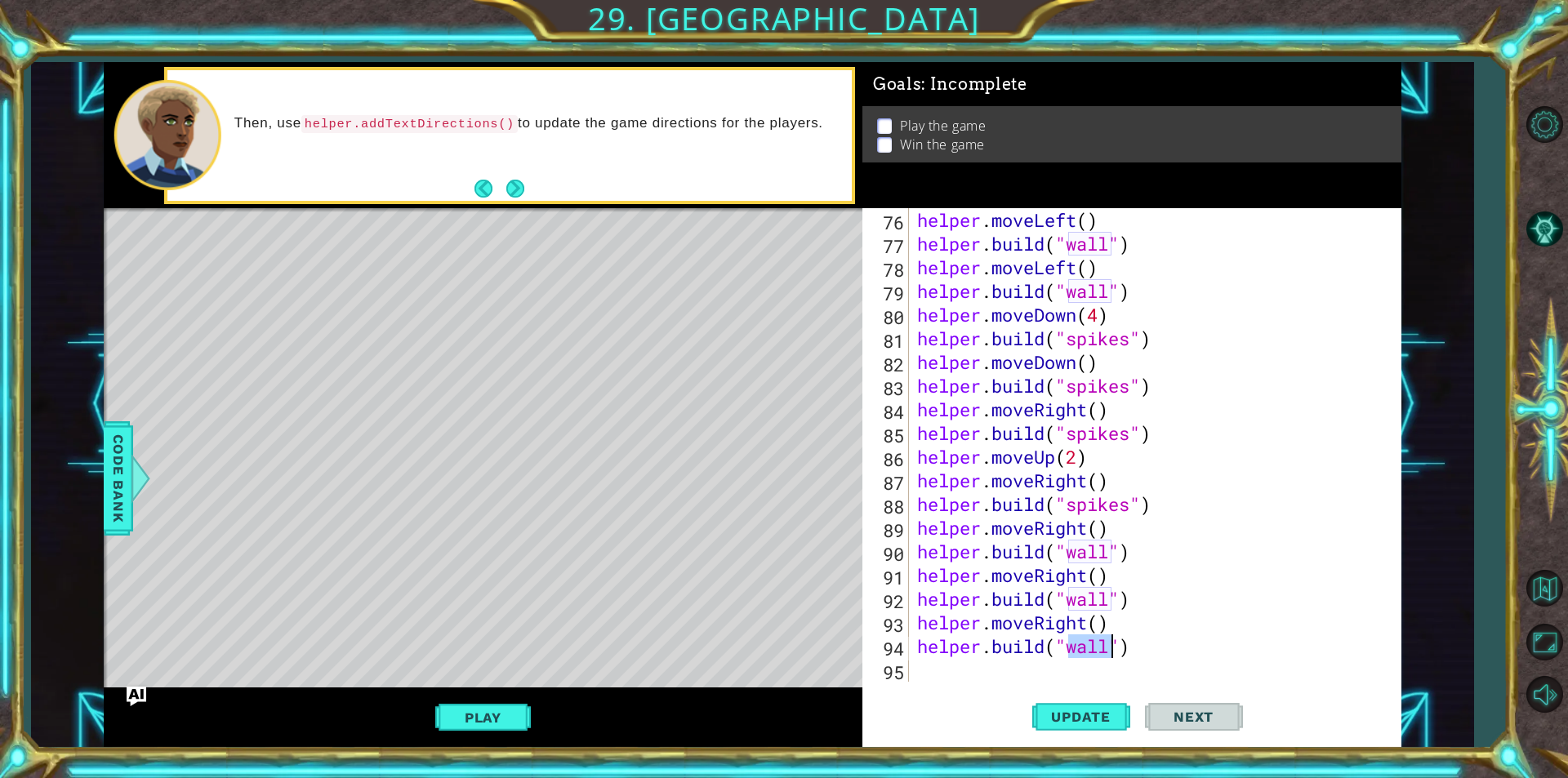
click at [971, 677] on div "helper . moveLeft ( ) helper . build ( "wall" ) helper . moveLeft ( ) helper . …" at bounding box center [1153, 468] width 478 height 521
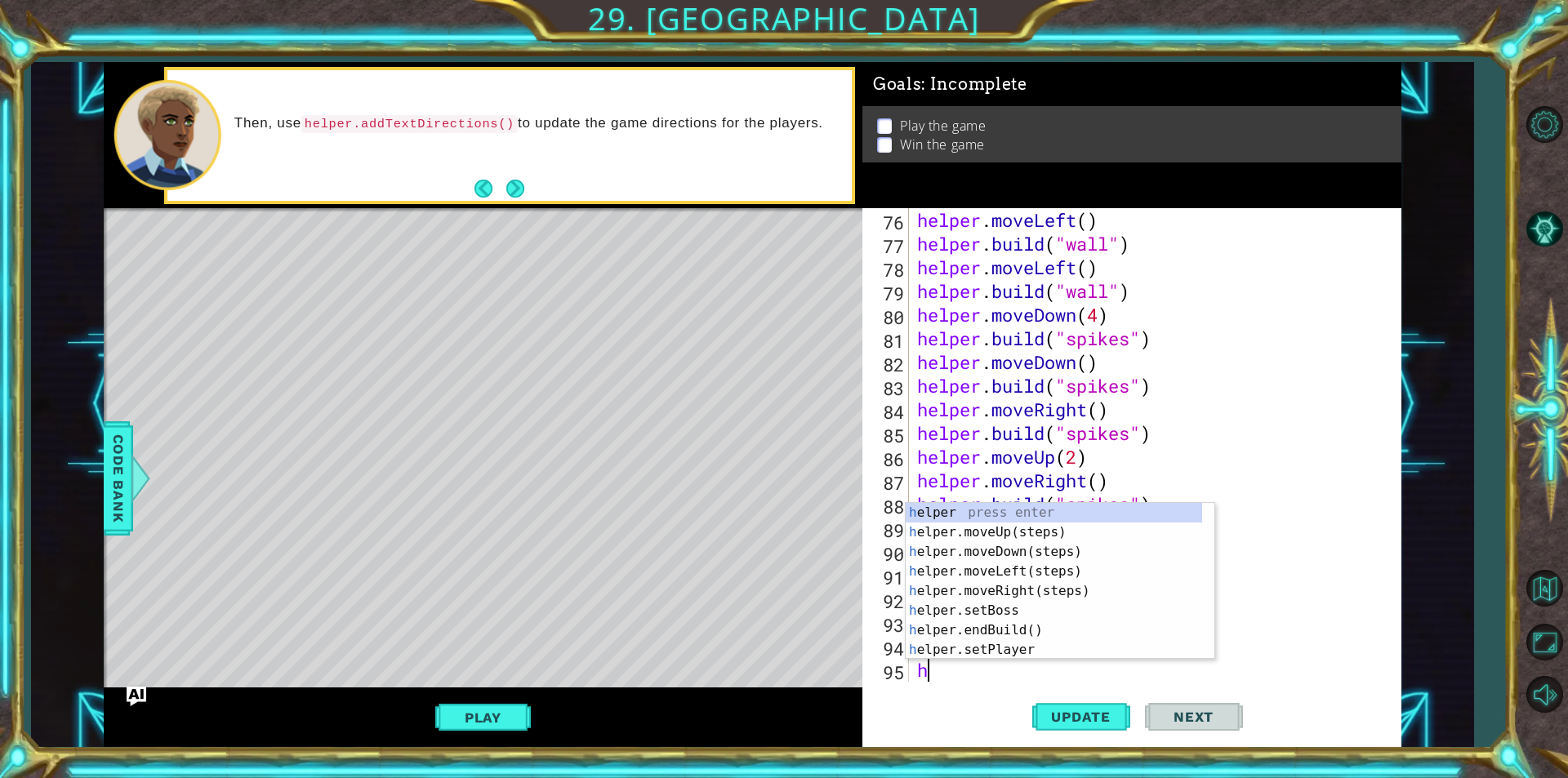
type textarea "he"
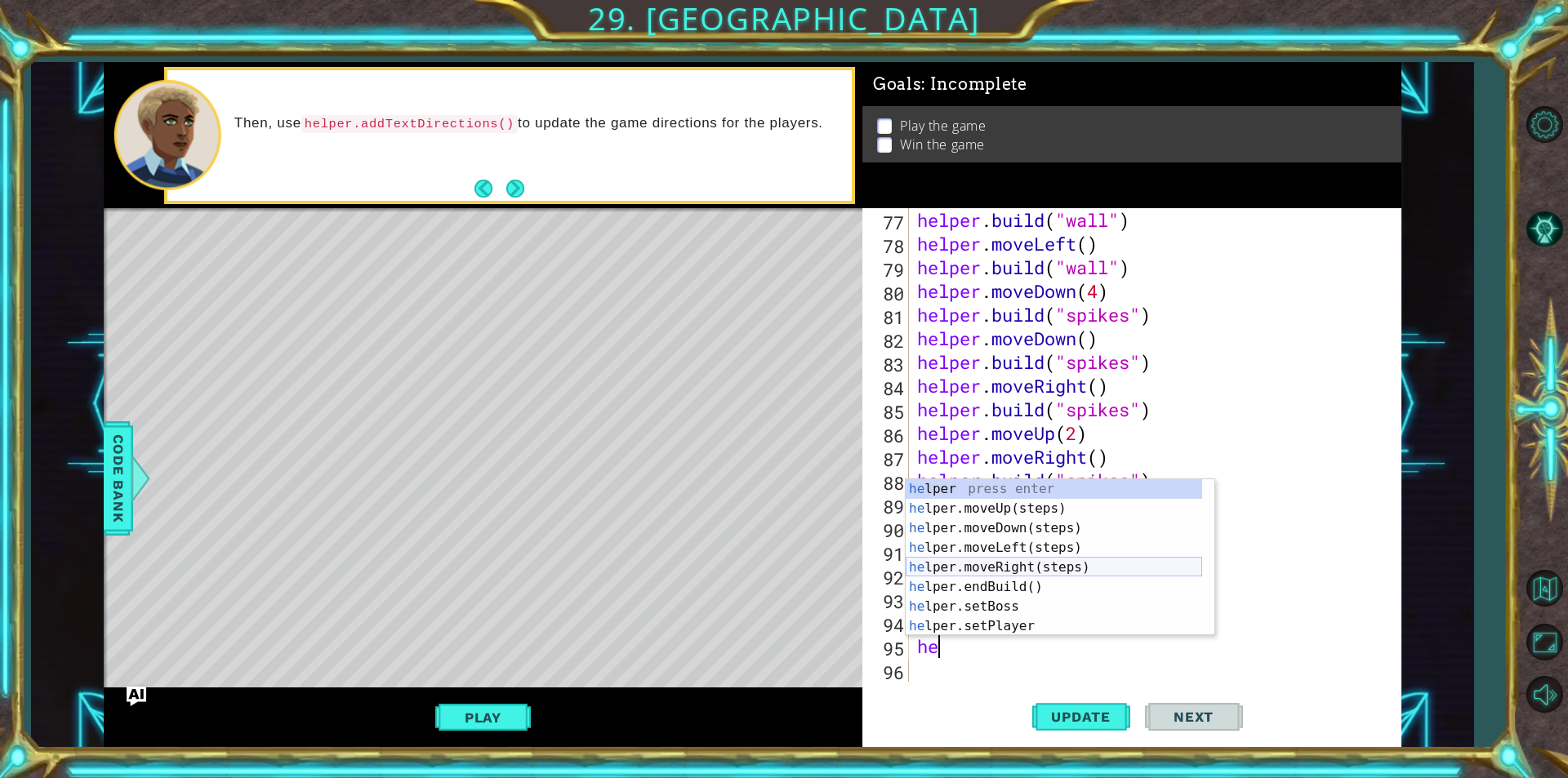
click at [1028, 568] on div "he lper press enter he lper.moveUp(steps) press enter he lper.moveDown(steps) p…" at bounding box center [1053, 576] width 296 height 196
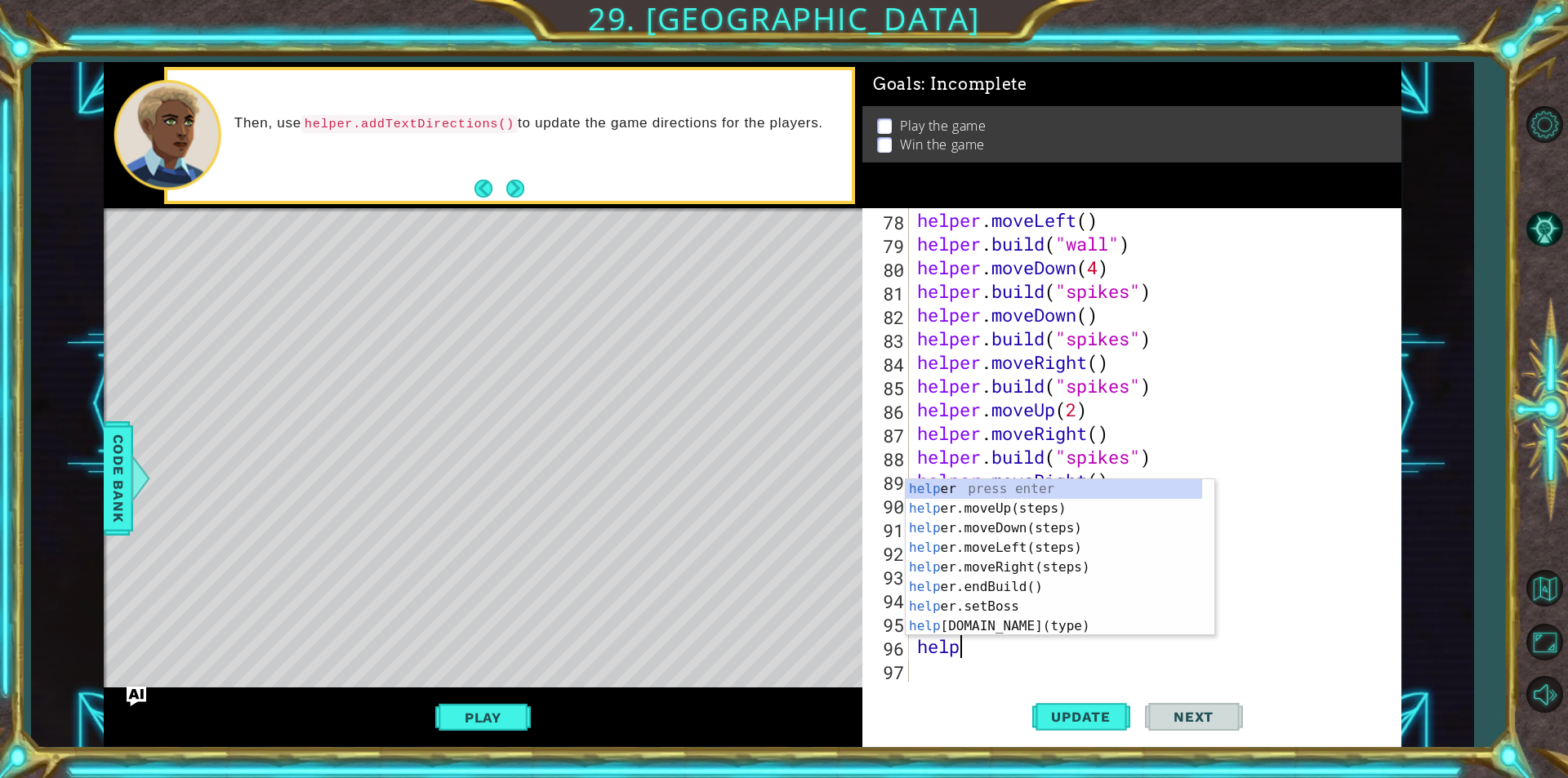
scroll to position [0, 2]
drag, startPoint x: 977, startPoint y: 624, endPoint x: 962, endPoint y: 628, distance: 15.5
click at [978, 622] on div "helper press enter helper .moveUp(steps) press enter helper .moveDown(steps) pr…" at bounding box center [1053, 576] width 296 height 196
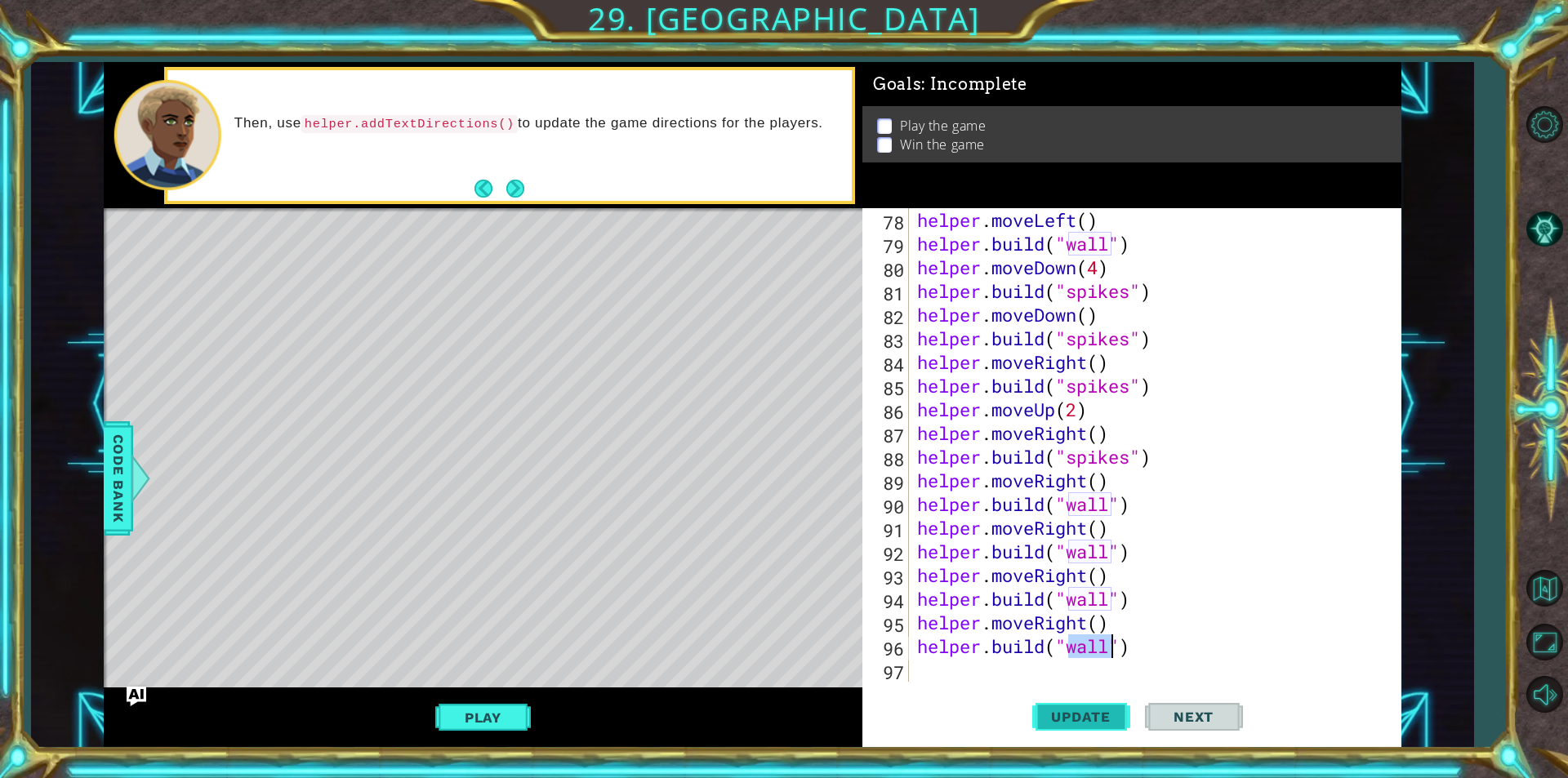
type textarea "[DOMAIN_NAME]("wall")"
click at [1116, 721] on span "Update" at bounding box center [1080, 716] width 92 height 16
click at [933, 675] on div "helper . moveLeft ( ) helper . build ( "wall" ) helper . moveDown ( 4 ) helper …" at bounding box center [1153, 468] width 478 height 521
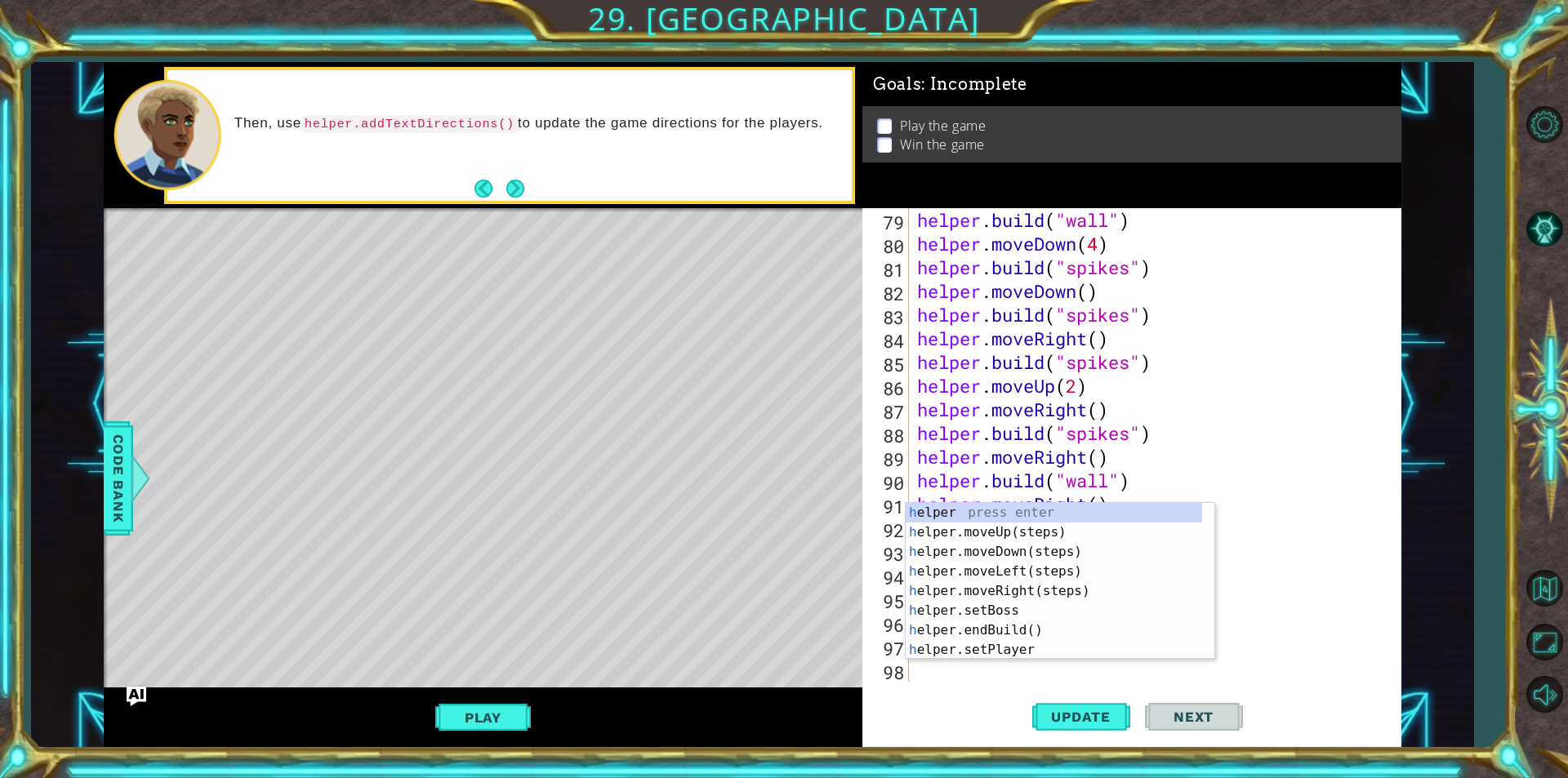
scroll to position [1870, 0]
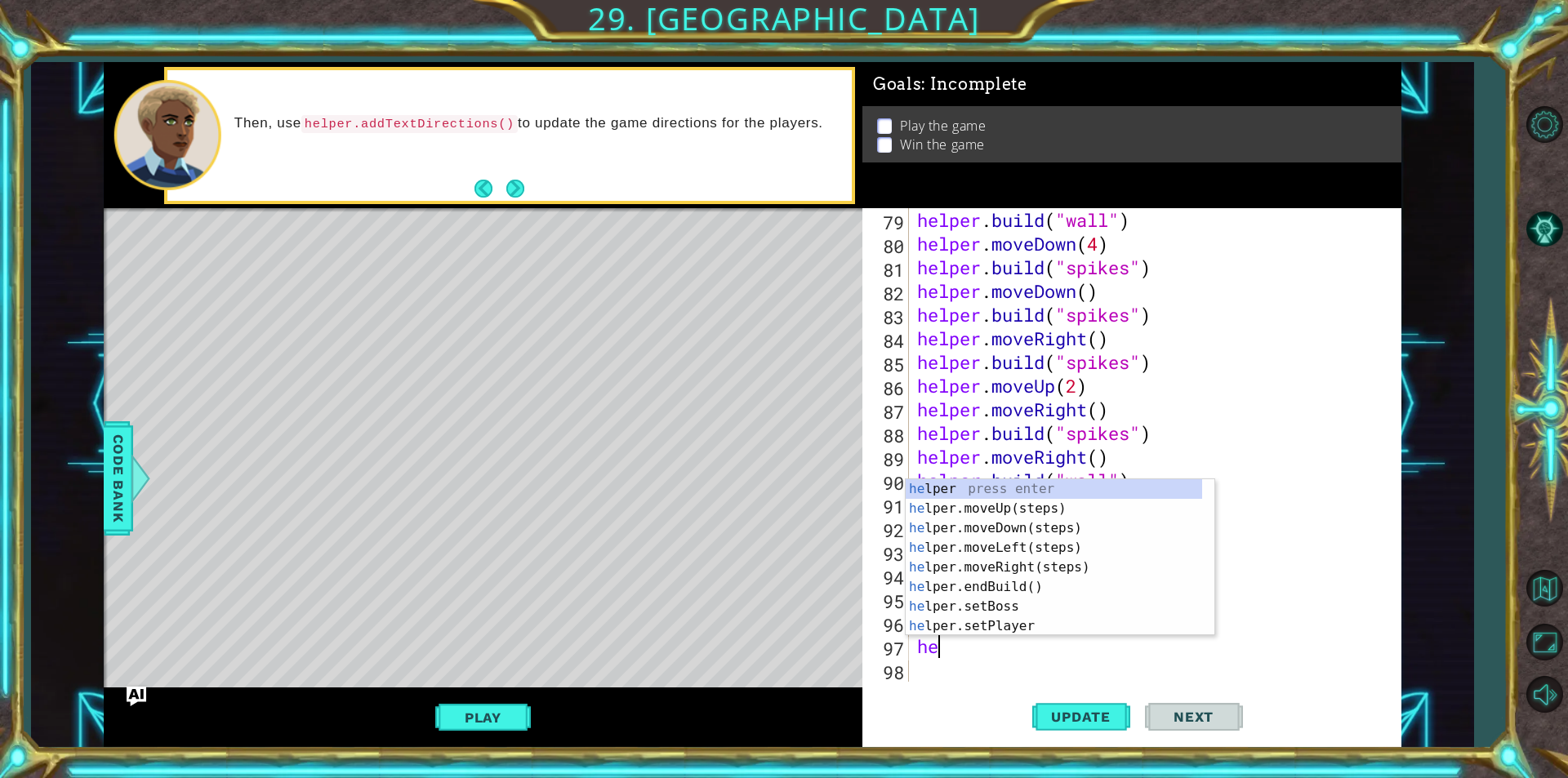
type textarea "hel"
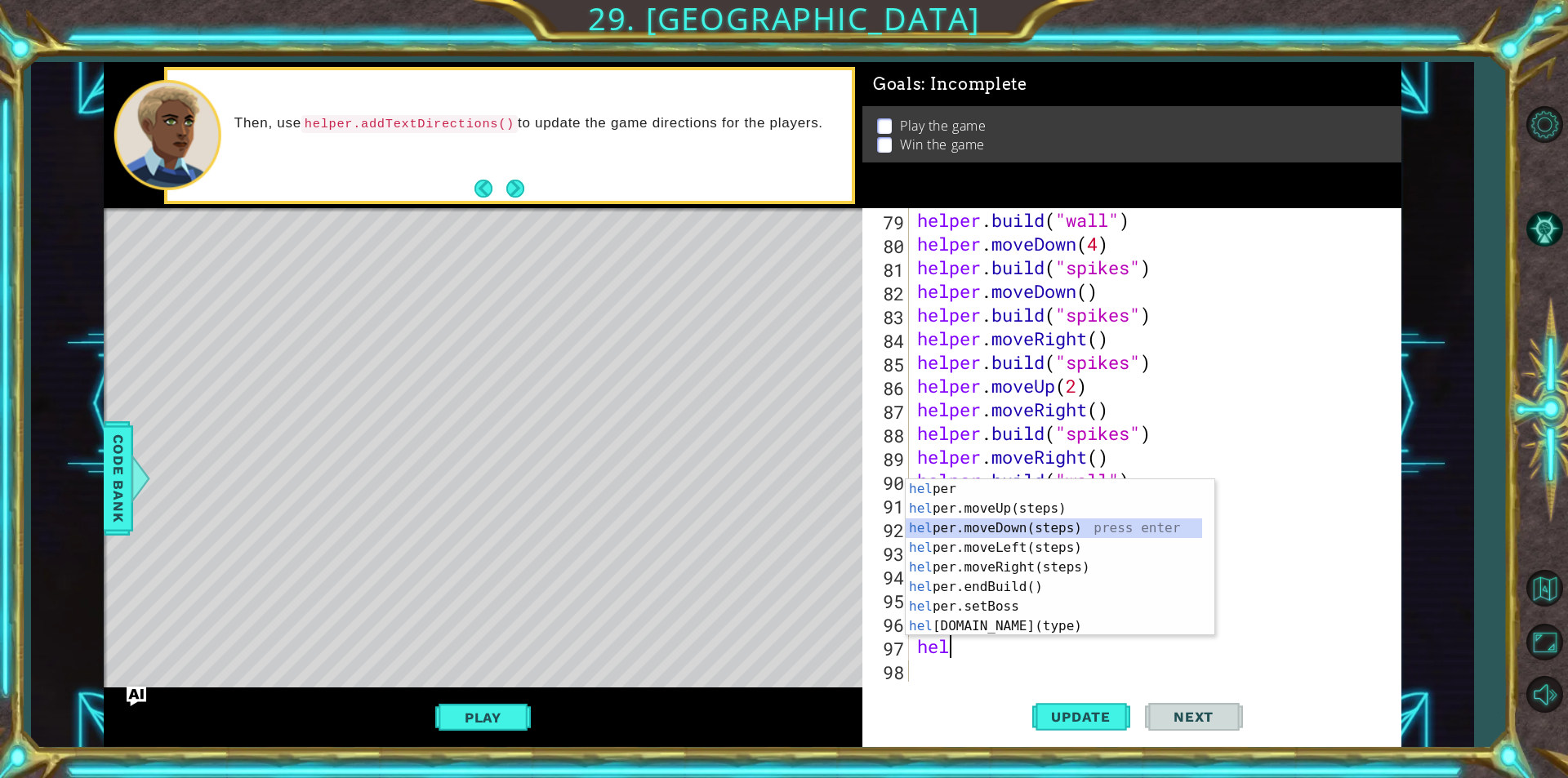
click at [1054, 535] on div "hel per press enter hel per.moveUp(steps) press enter hel per.moveDown(steps) p…" at bounding box center [1053, 576] width 296 height 196
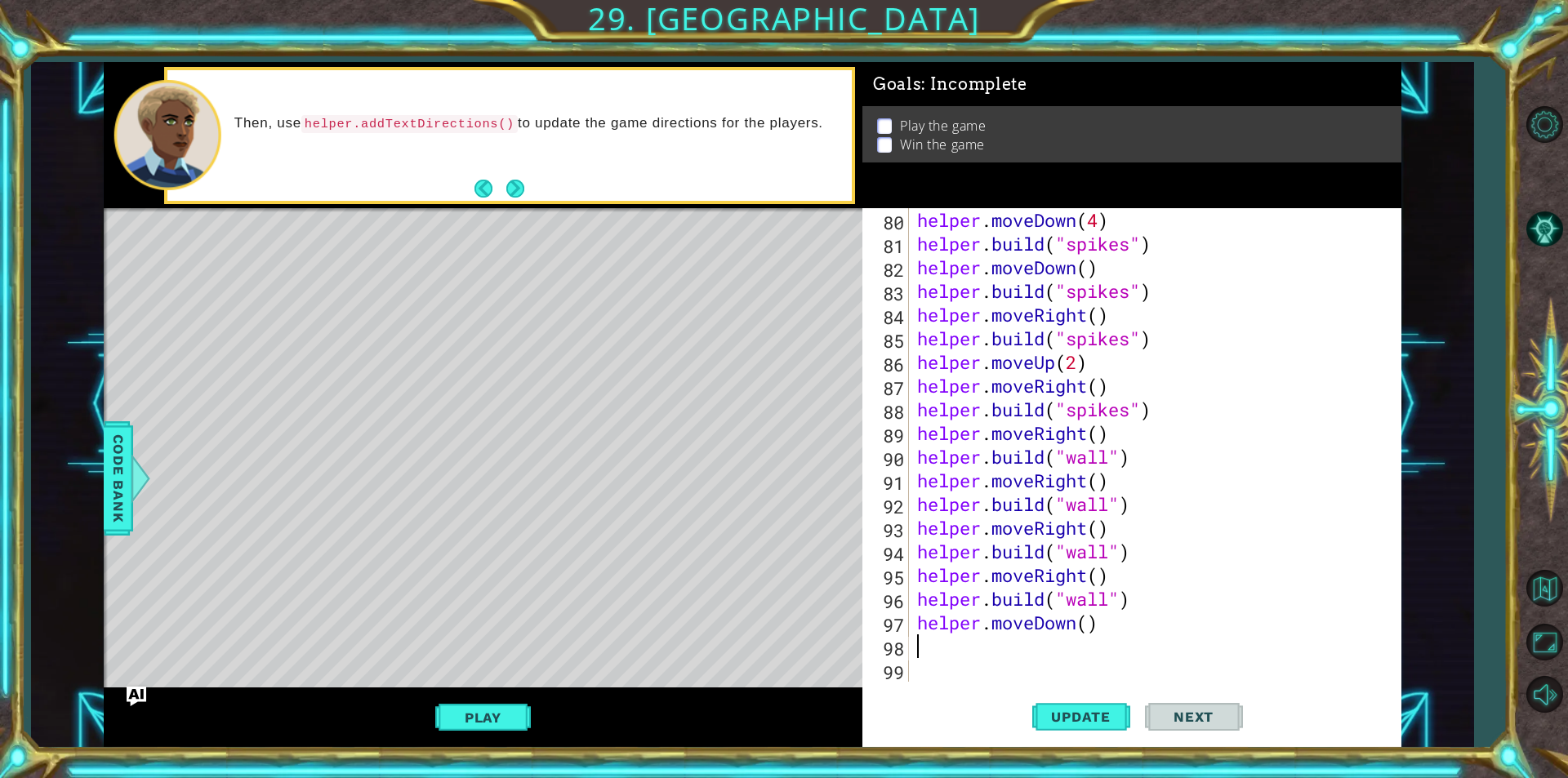
click at [1088, 626] on div "helper . moveDown ( 4 ) helper . build ( "spikes" ) helper . moveDown ( ) helpe…" at bounding box center [1153, 468] width 478 height 521
type textarea "helper.moveDown(2)"
click at [1058, 649] on div "helper . moveDown ( 4 ) helper . build ( "spikes" ) helper . moveDown ( ) helpe…" at bounding box center [1153, 468] width 478 height 521
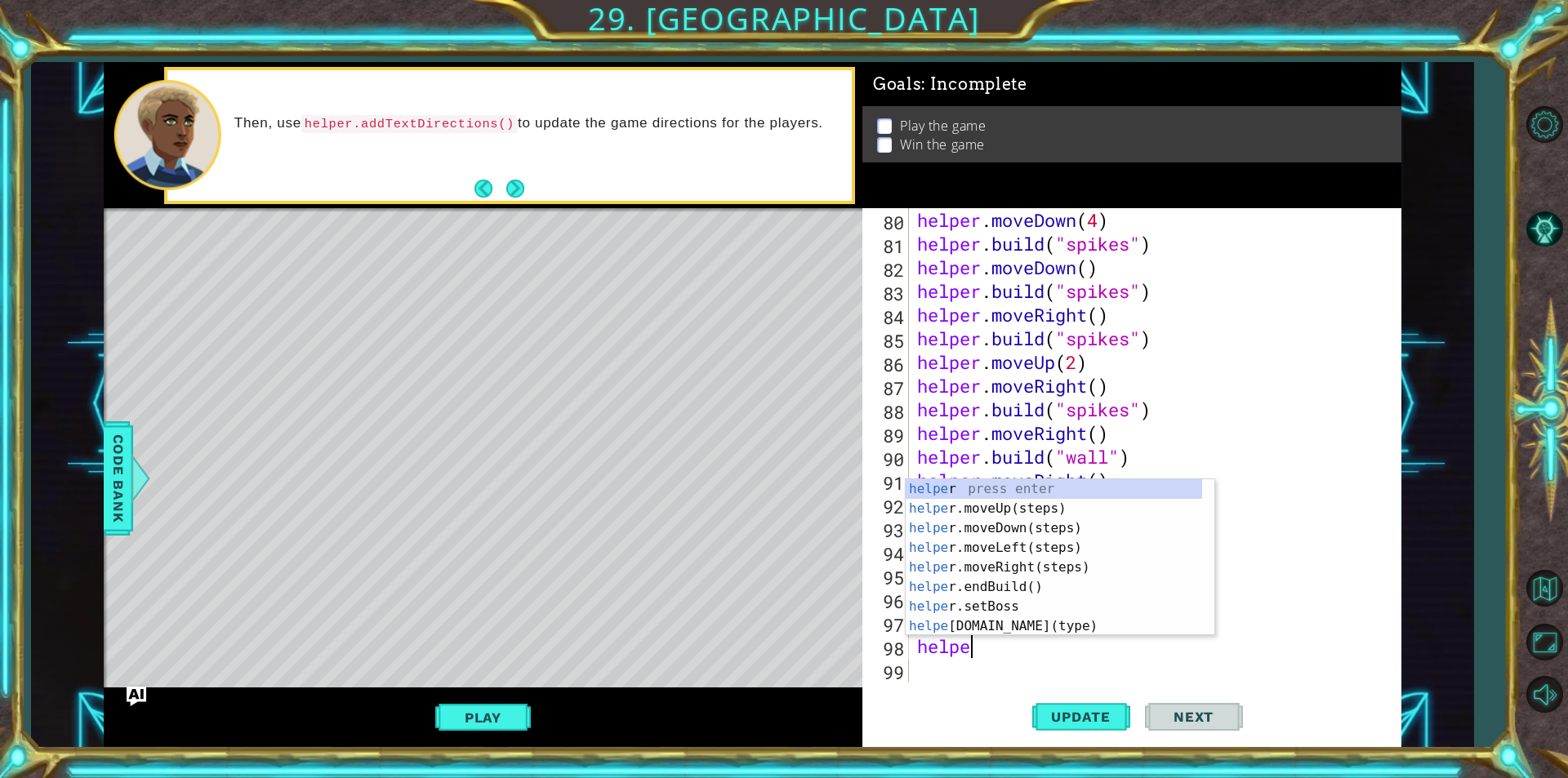
scroll to position [0, 2]
click at [992, 628] on div "helper press enter helper .moveUp(steps) press enter helper .moveDown(steps) pr…" at bounding box center [1053, 576] width 296 height 196
type textarea "[DOMAIN_NAME]("wall")"
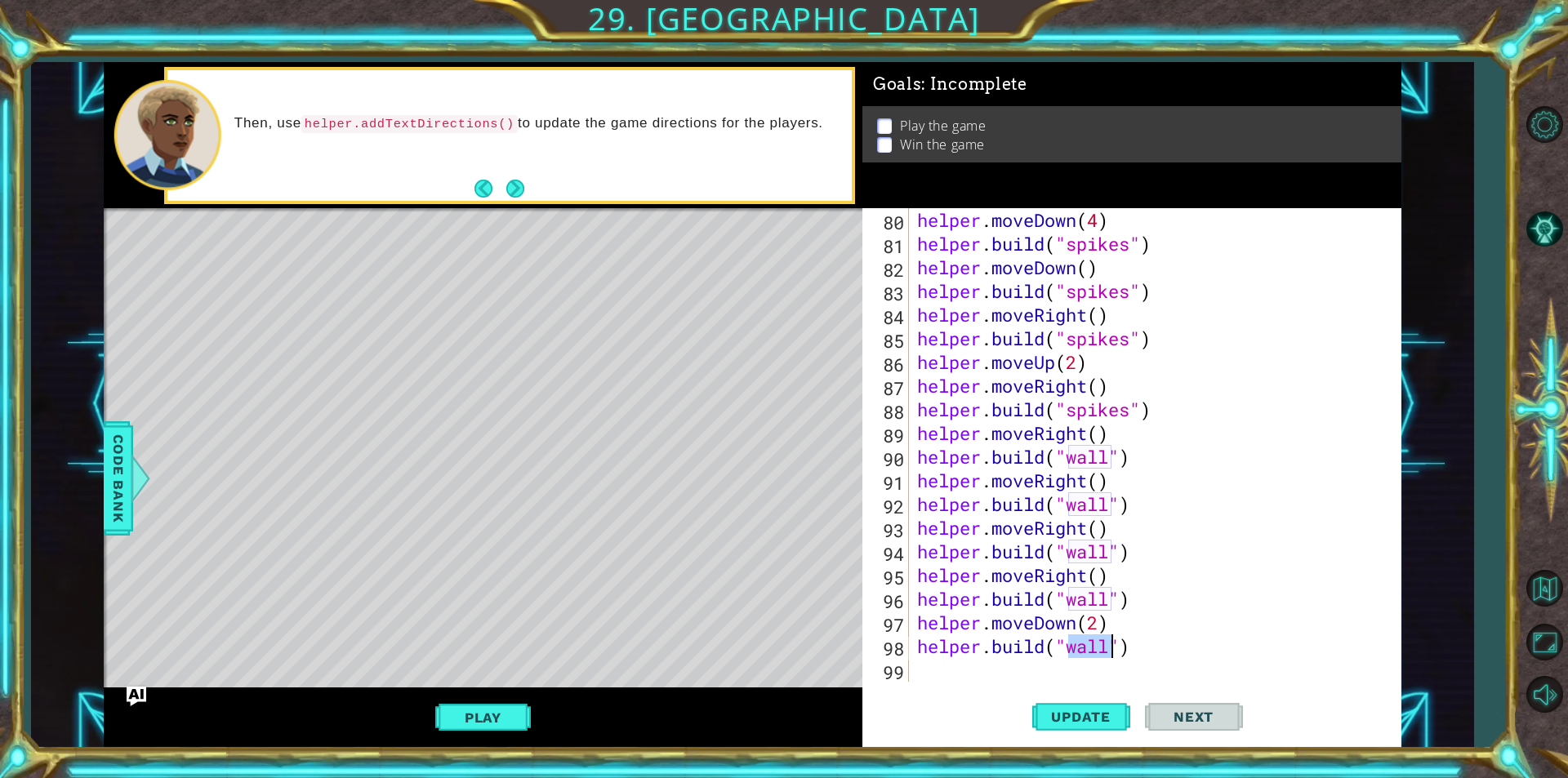
click at [972, 673] on div "helper . moveDown ( 4 ) helper . build ( "spikes" ) helper . moveDown ( ) helpe…" at bounding box center [1153, 468] width 478 height 521
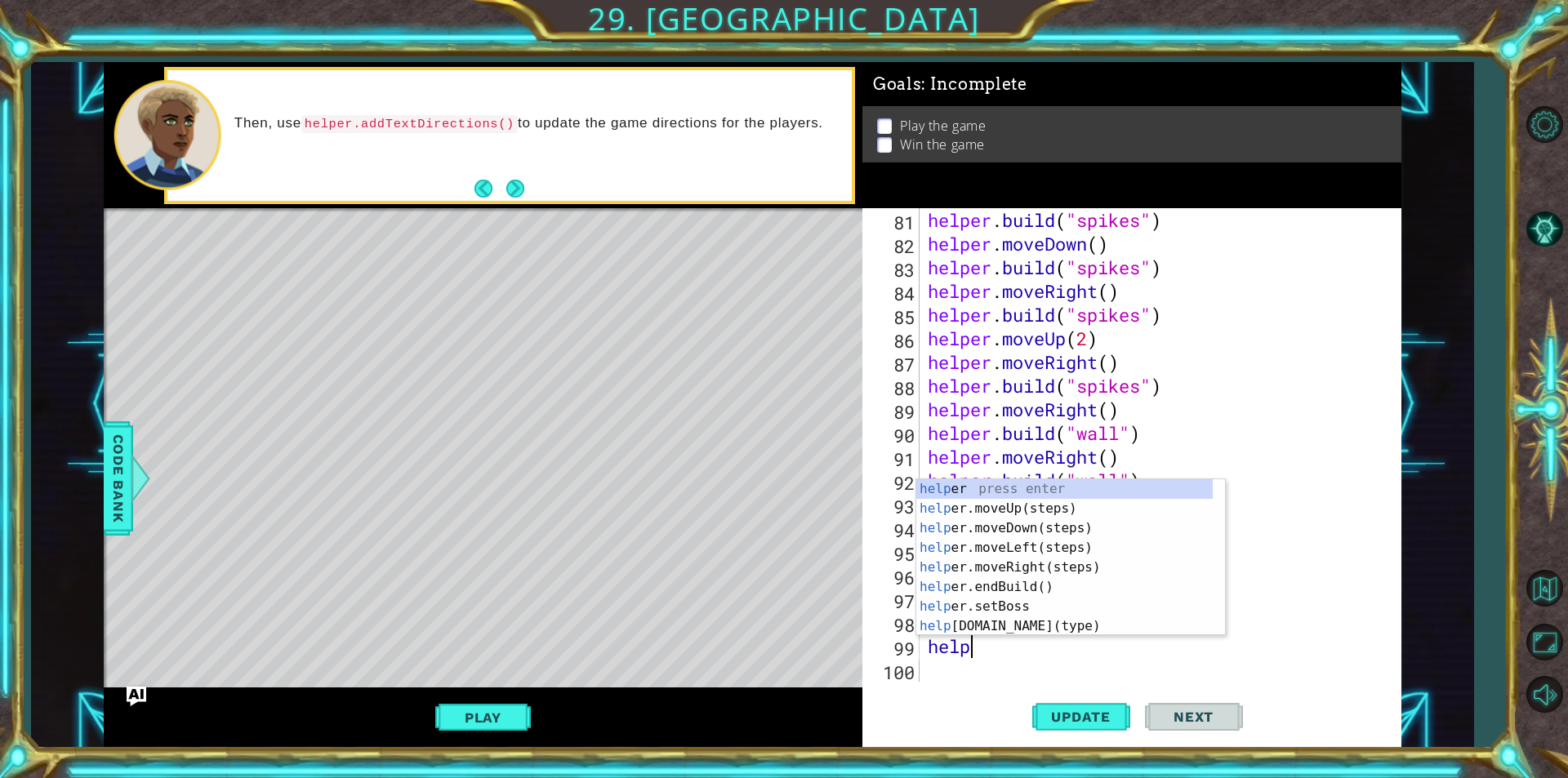
type textarea "helper"
click at [1029, 545] on div "helper press enter helper .moveUp(steps) press enter helper .moveDown(steps) pr…" at bounding box center [1064, 576] width 296 height 196
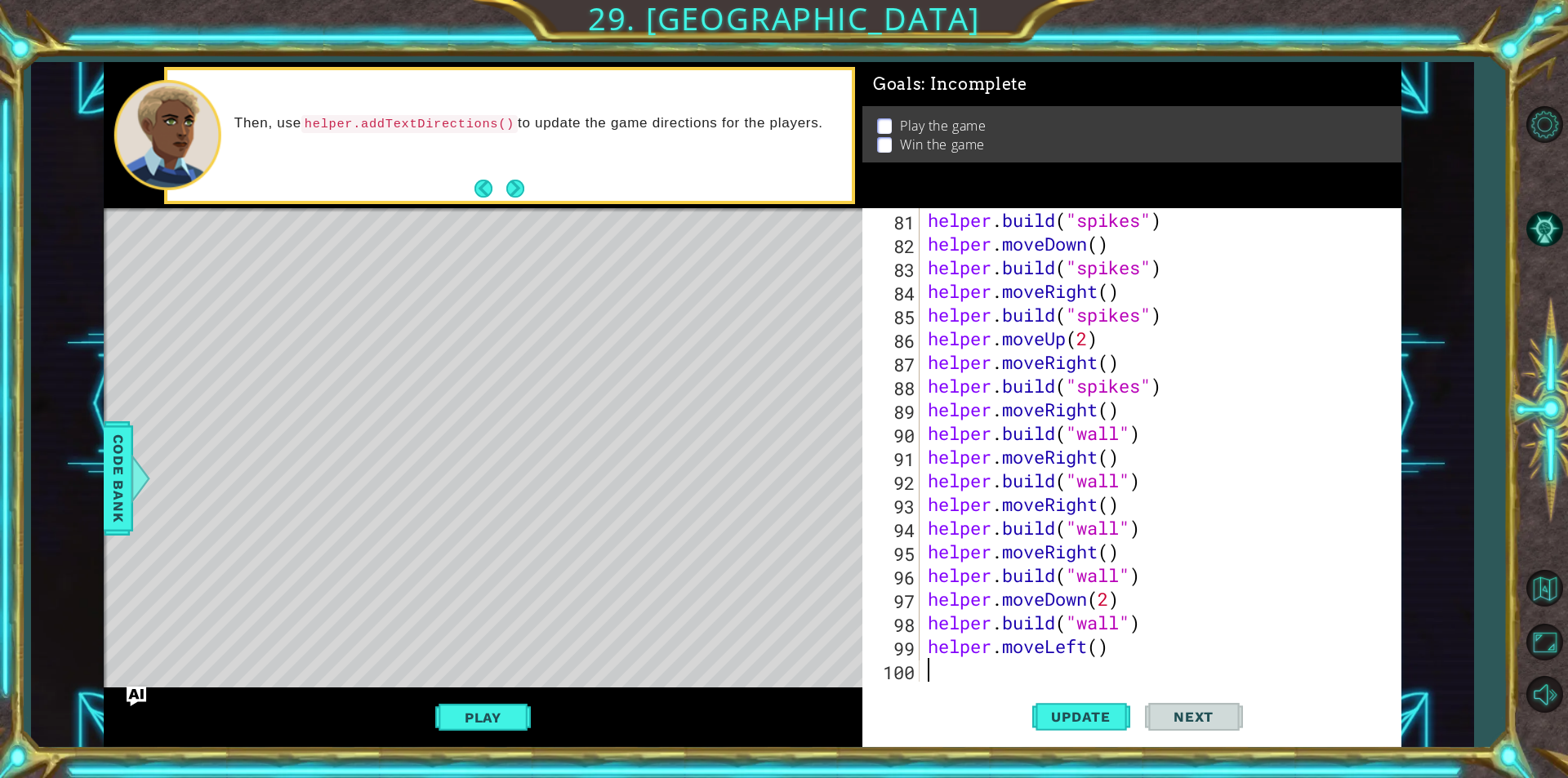
scroll to position [1941, 0]
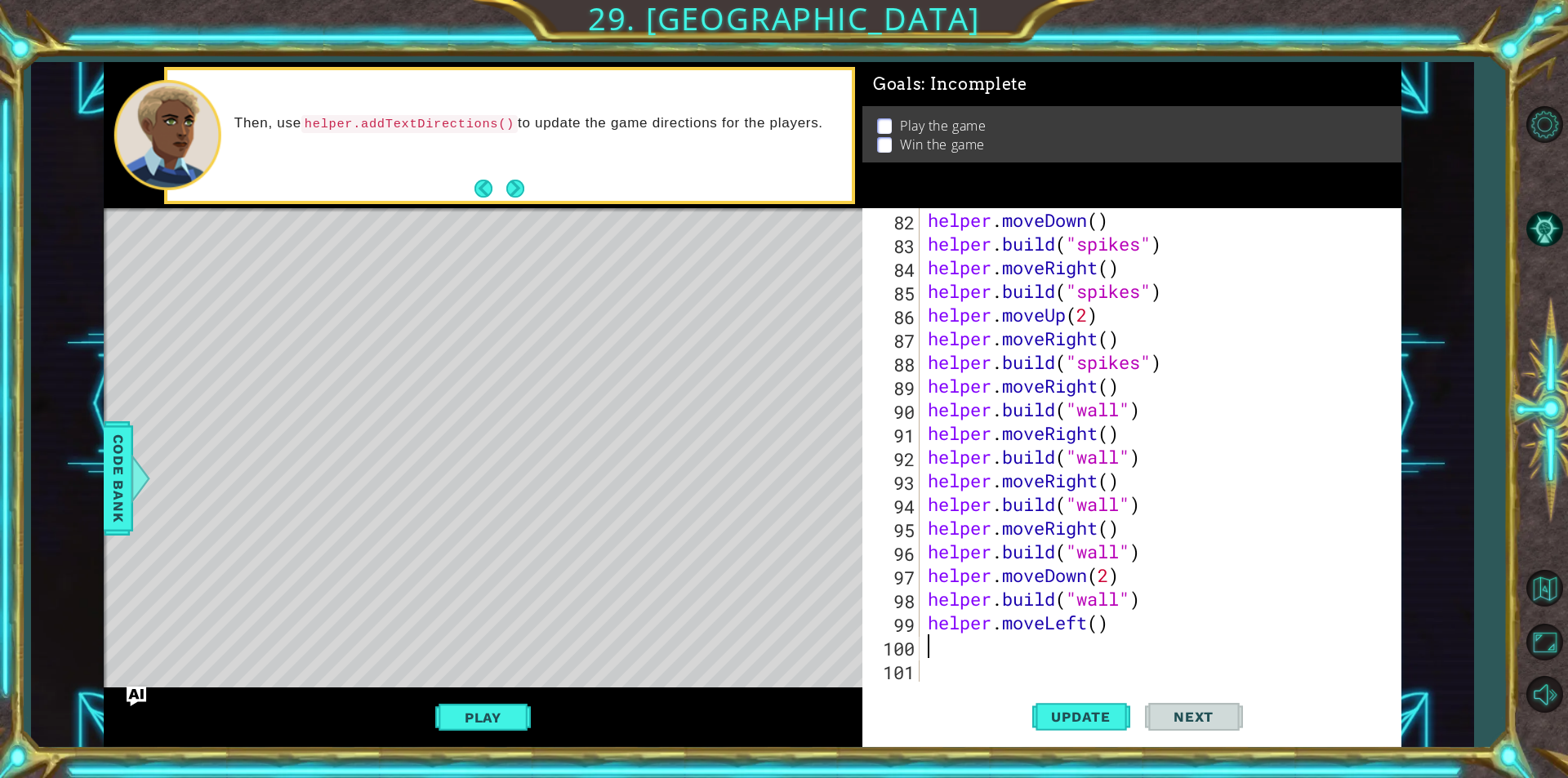
click at [1038, 645] on div "helper . moveDown ( ) helper . build ( "spikes" ) helper . moveRight ( ) helper…" at bounding box center [1158, 468] width 468 height 521
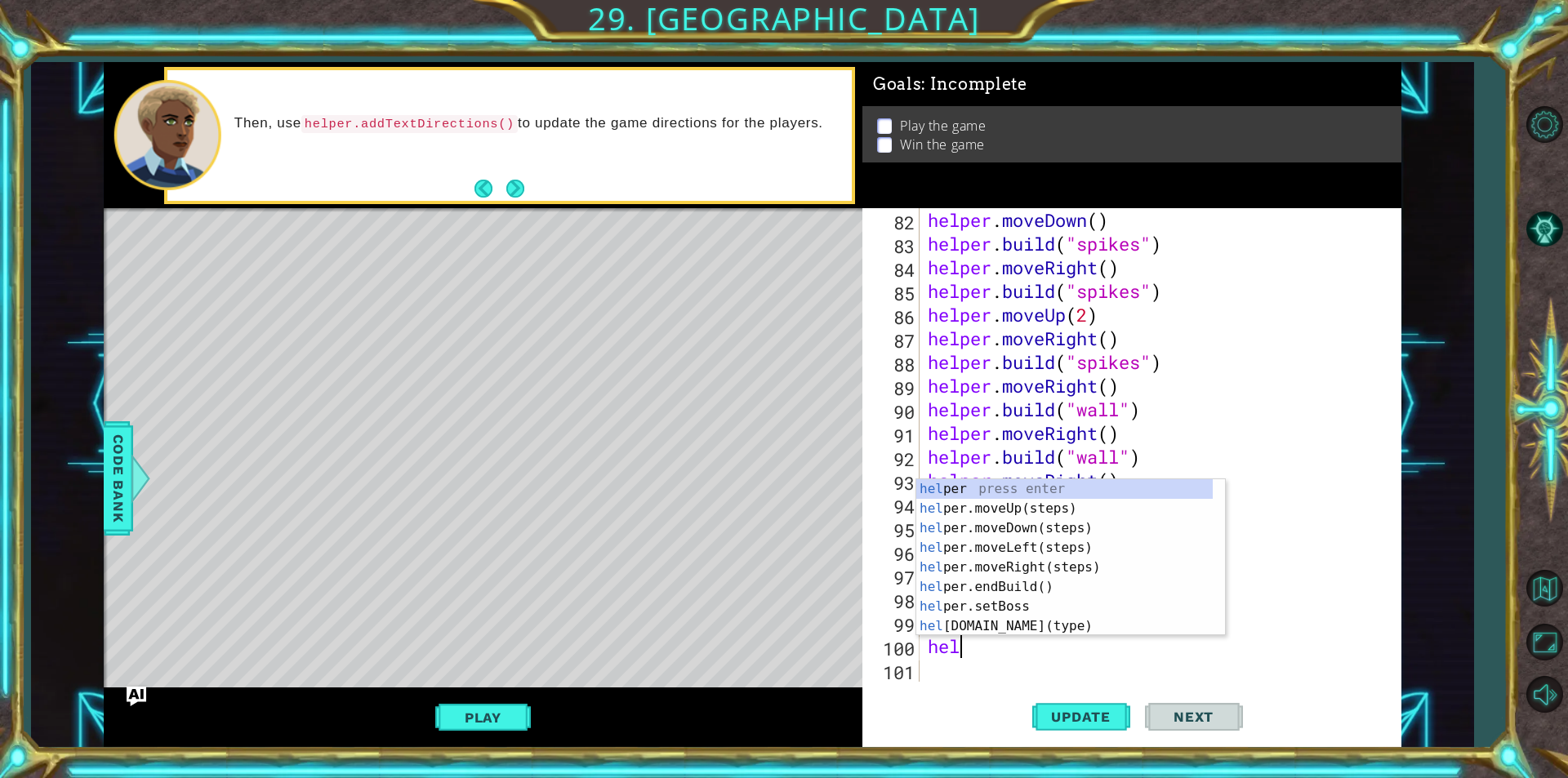
scroll to position [0, 2]
click at [978, 621] on div "helper press enter helper .moveUp(steps) press enter helper .moveDown(steps) pr…" at bounding box center [1064, 576] width 296 height 196
type textarea "[DOMAIN_NAME]("wall")"
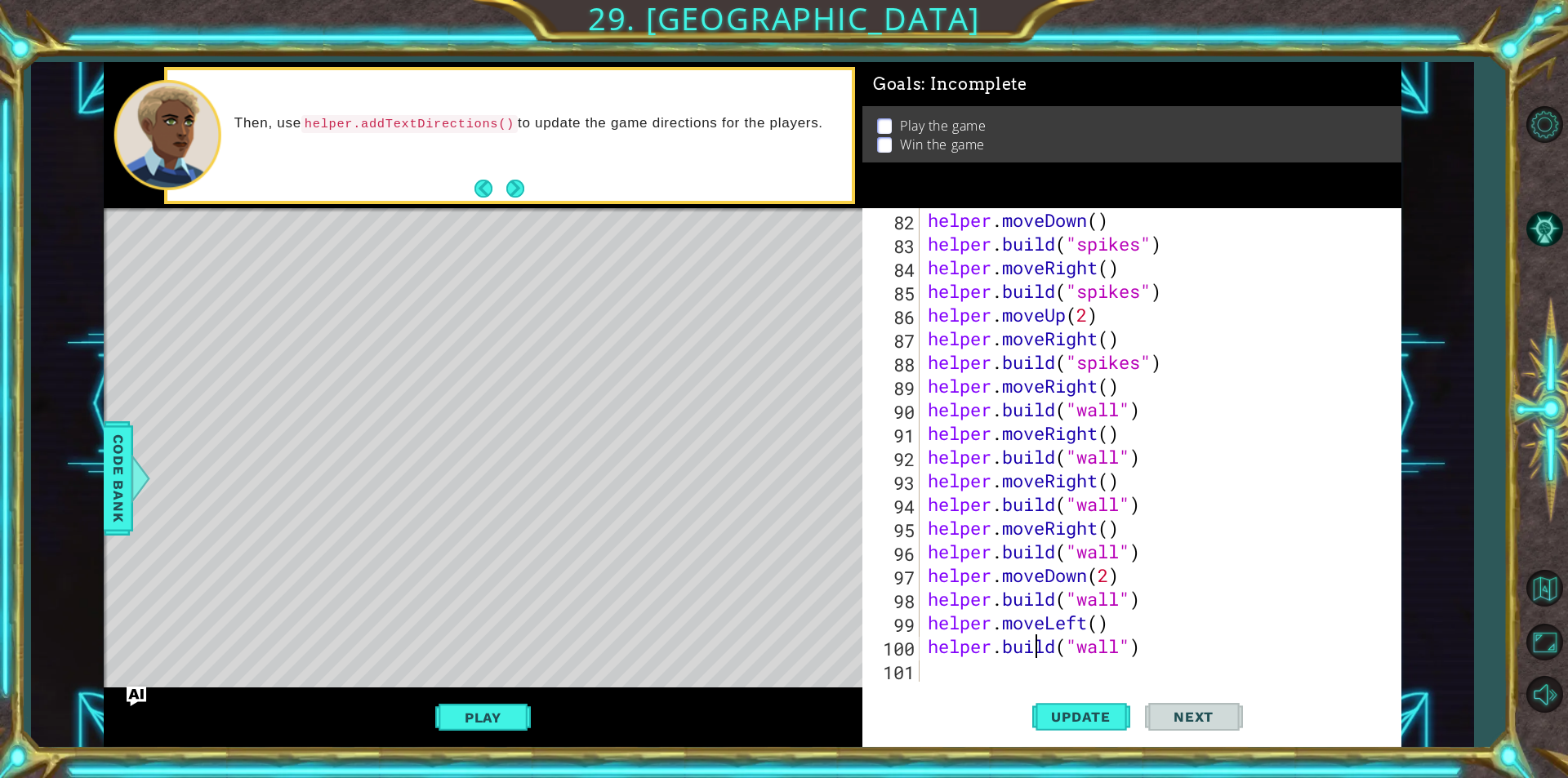
click at [1039, 650] on div "helper . moveDown ( ) helper . build ( "spikes" ) helper . moveRight ( ) helper…" at bounding box center [1158, 468] width 468 height 521
click at [1036, 671] on div "helper . moveDown ( ) helper . build ( "spikes" ) helper . moveRight ( ) helper…" at bounding box center [1158, 468] width 468 height 521
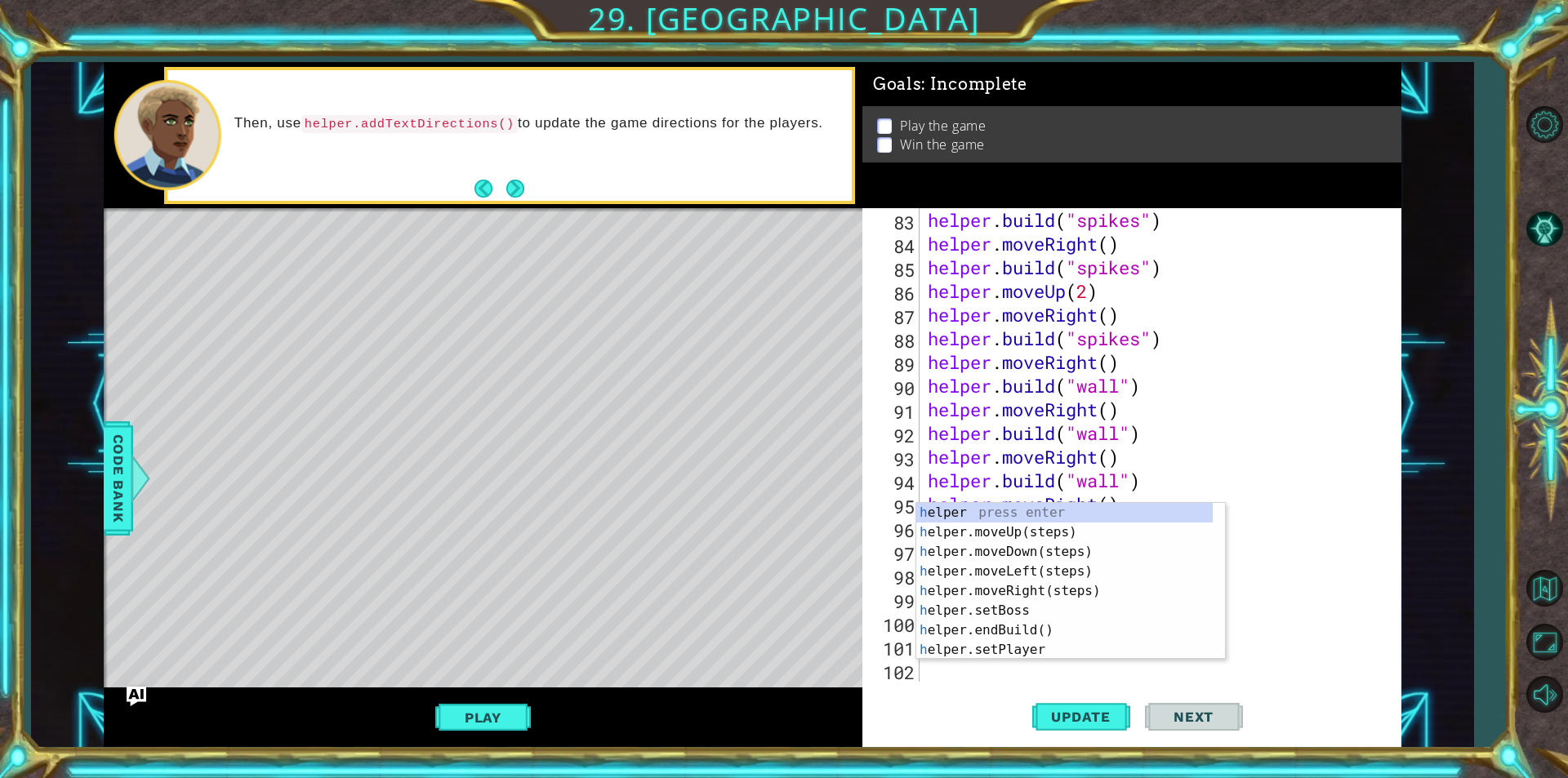
scroll to position [1964, 0]
type textarea "he"
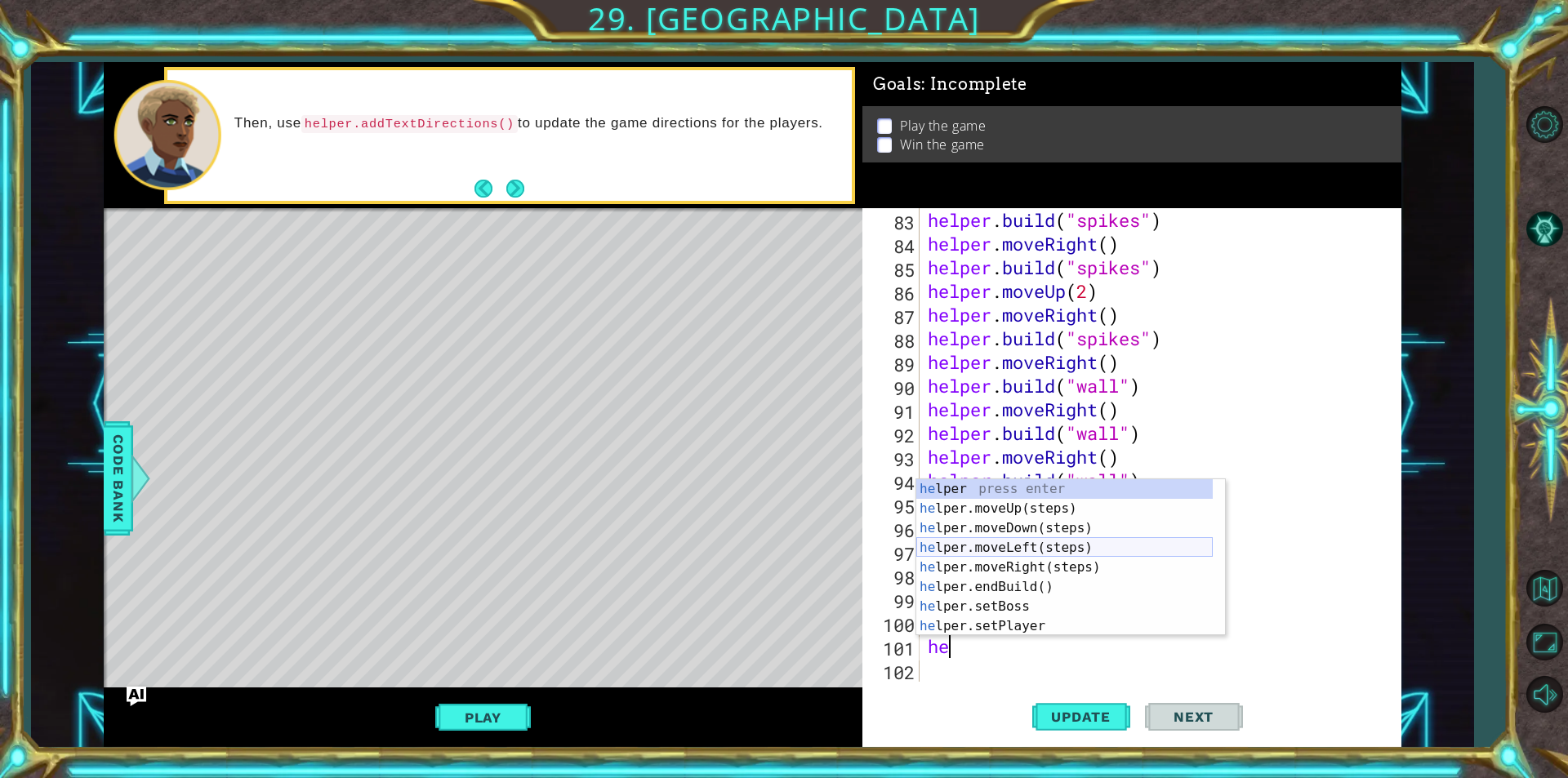
click at [1032, 553] on div "he lper press enter he lper.moveUp(steps) press enter he lper.moveDown(steps) p…" at bounding box center [1064, 576] width 296 height 196
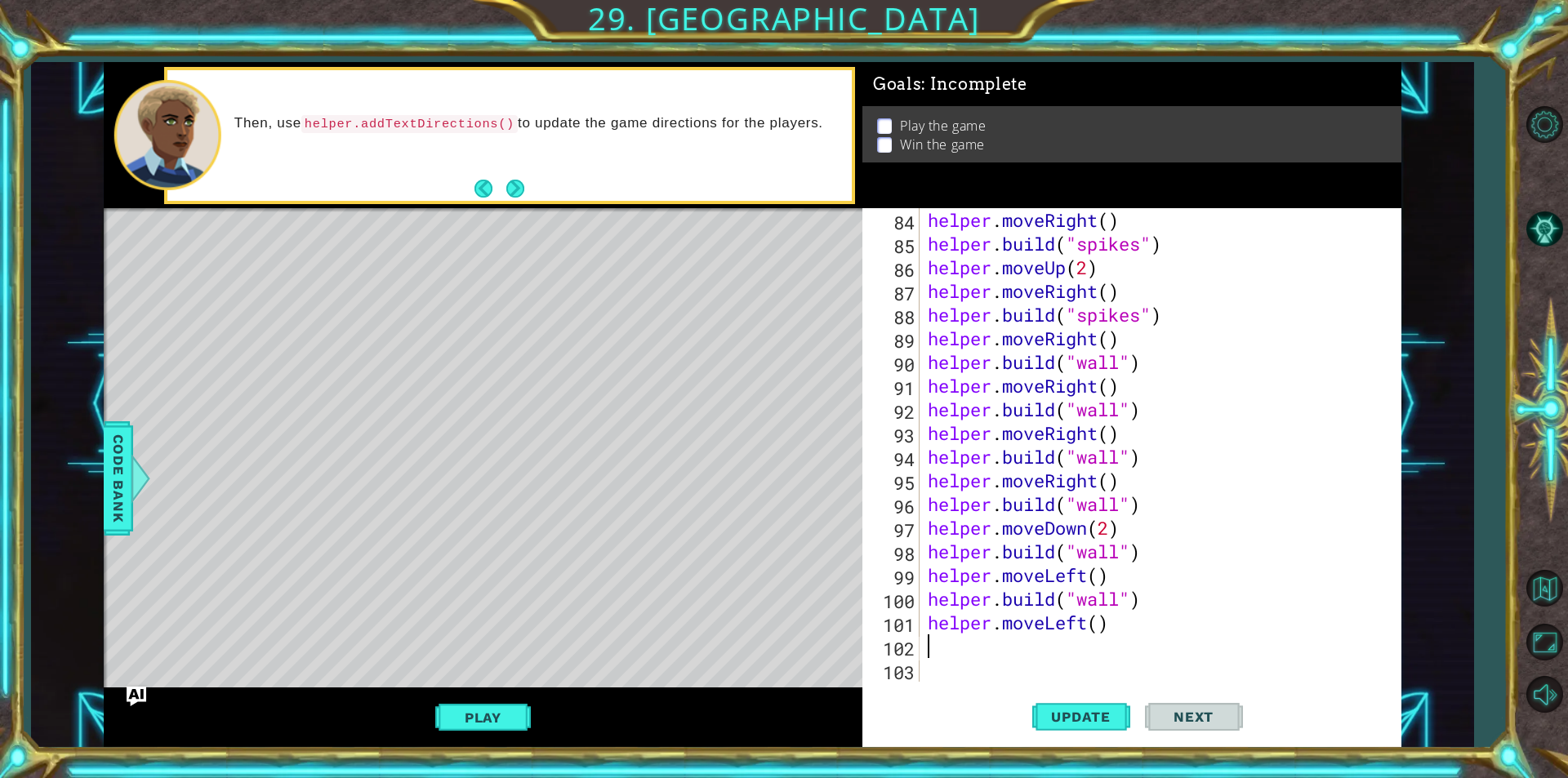
scroll to position [1988, 0]
click at [1087, 720] on span "Update" at bounding box center [1080, 716] width 92 height 16
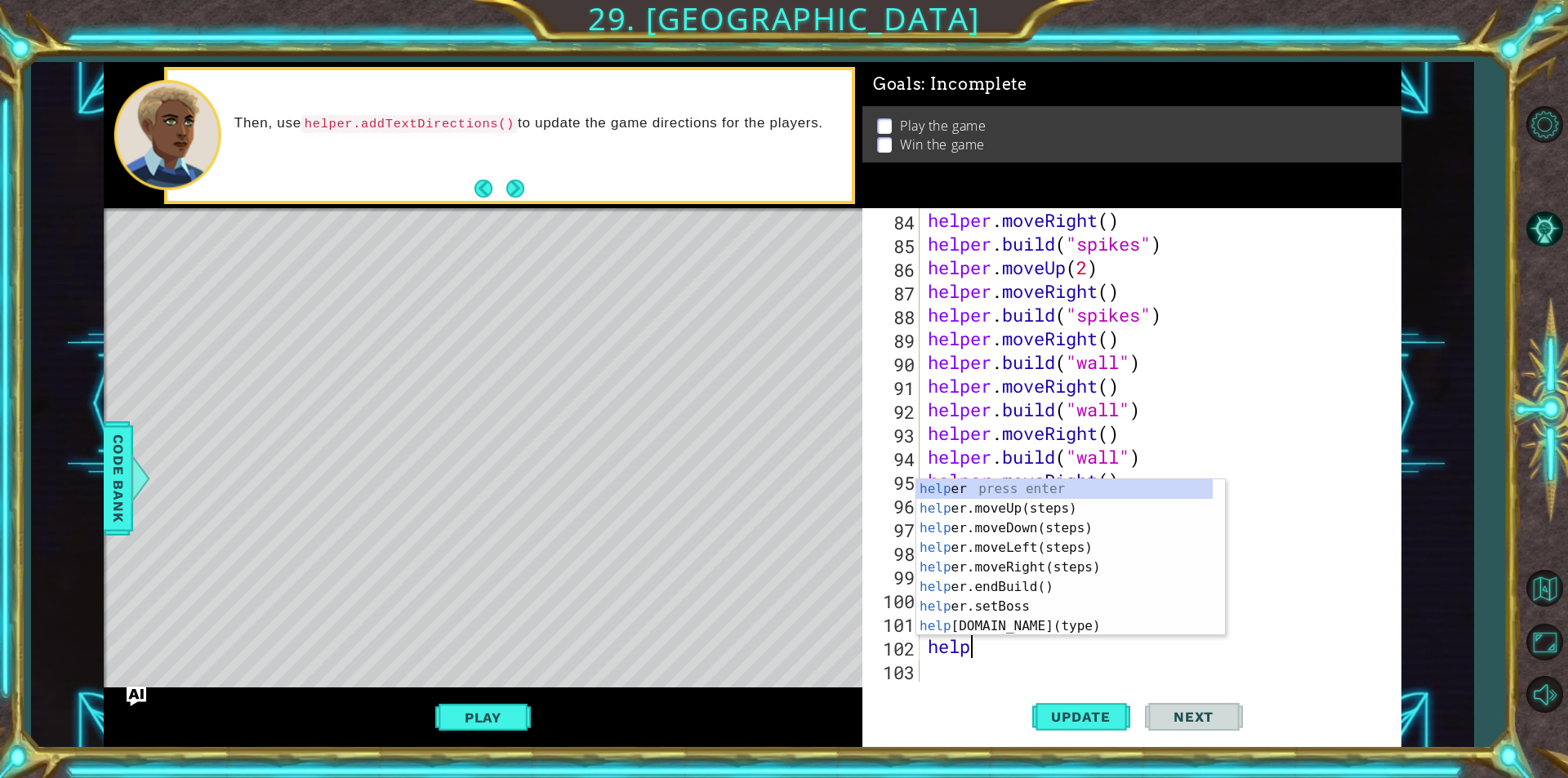
scroll to position [0, 2]
click at [975, 624] on div "helper press enter helper .moveUp(steps) press enter helper .moveDown(steps) pr…" at bounding box center [1064, 576] width 296 height 196
type textarea "[DOMAIN_NAME]("wall")"
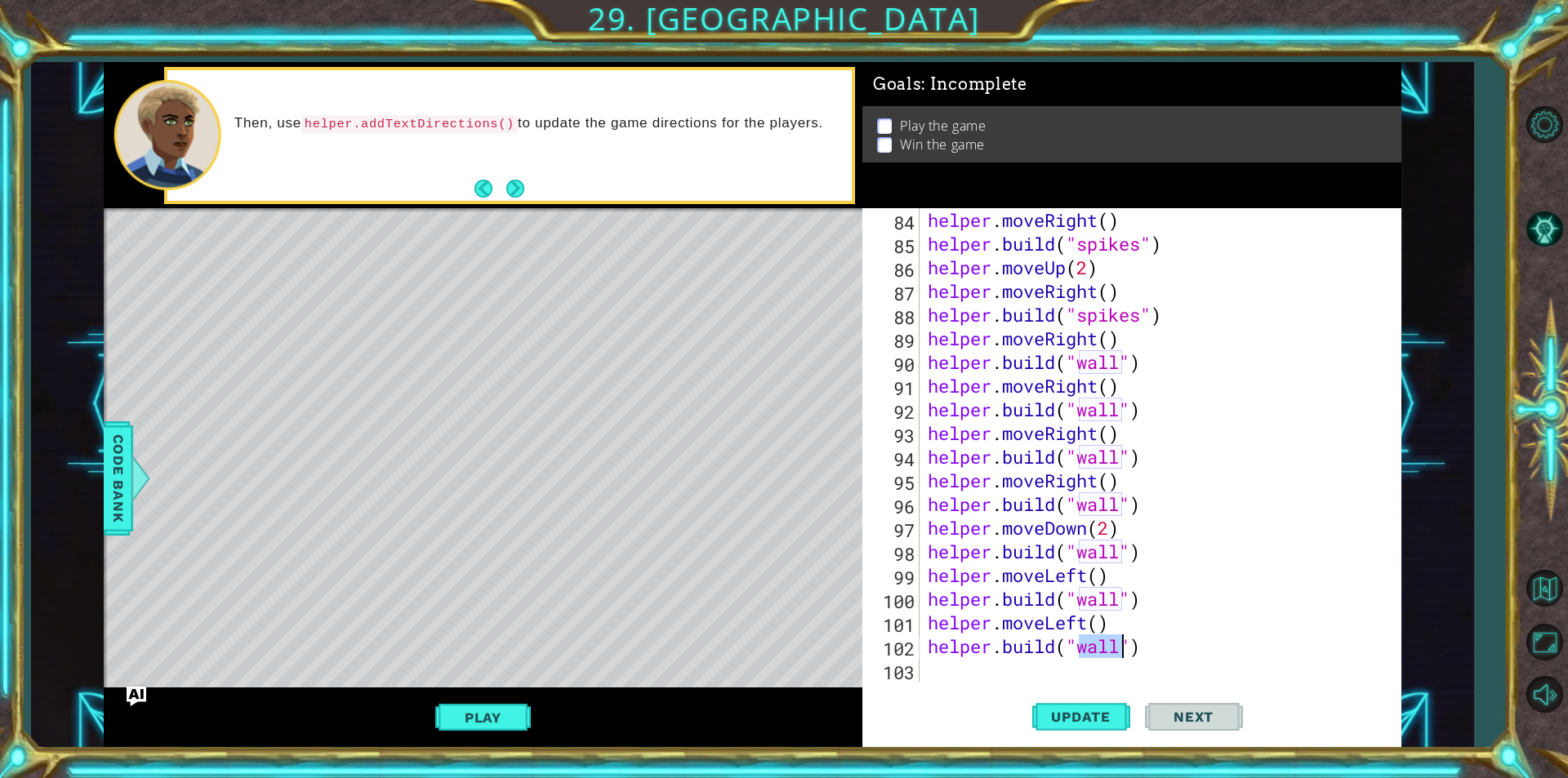
click at [965, 665] on div "helper . moveRight ( ) helper . build ( "spikes" ) helper . moveUp ( 2 ) helper…" at bounding box center [1158, 468] width 468 height 521
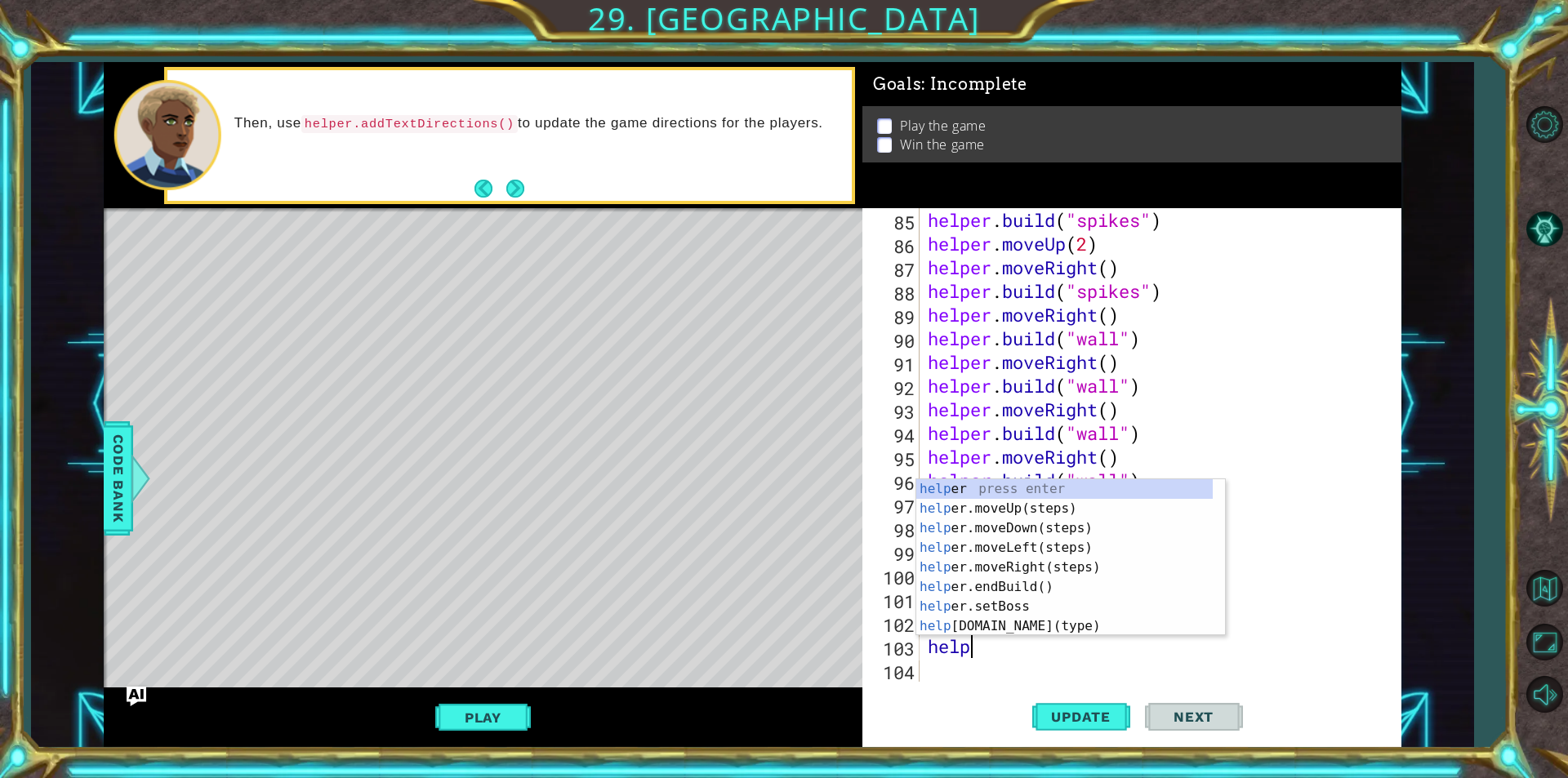
type textarea "helper"
click at [1011, 550] on div "helper press enter helper .moveUp(steps) press enter helper .moveDown(steps) pr…" at bounding box center [1064, 576] width 296 height 196
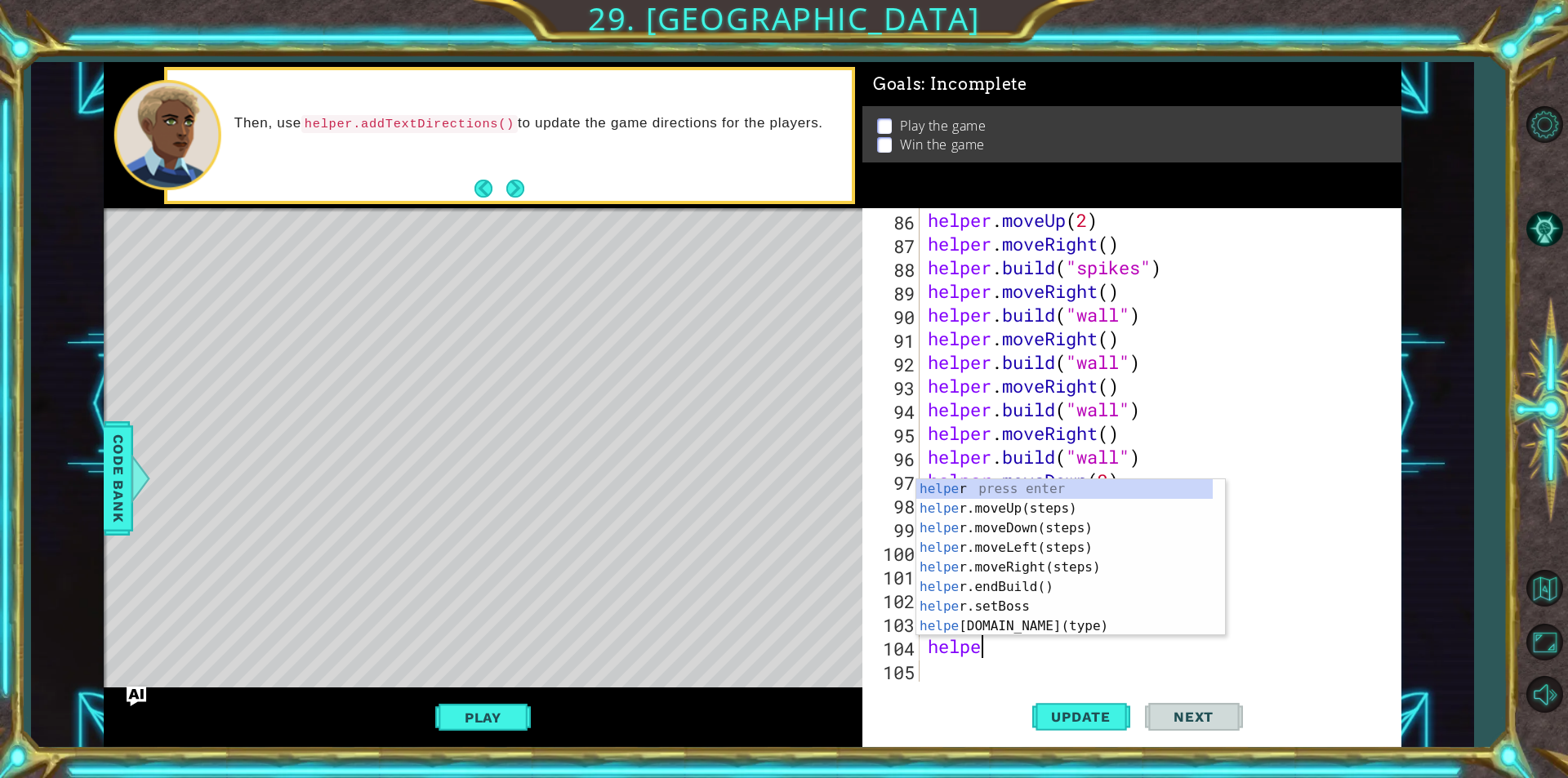
type textarea "helper"
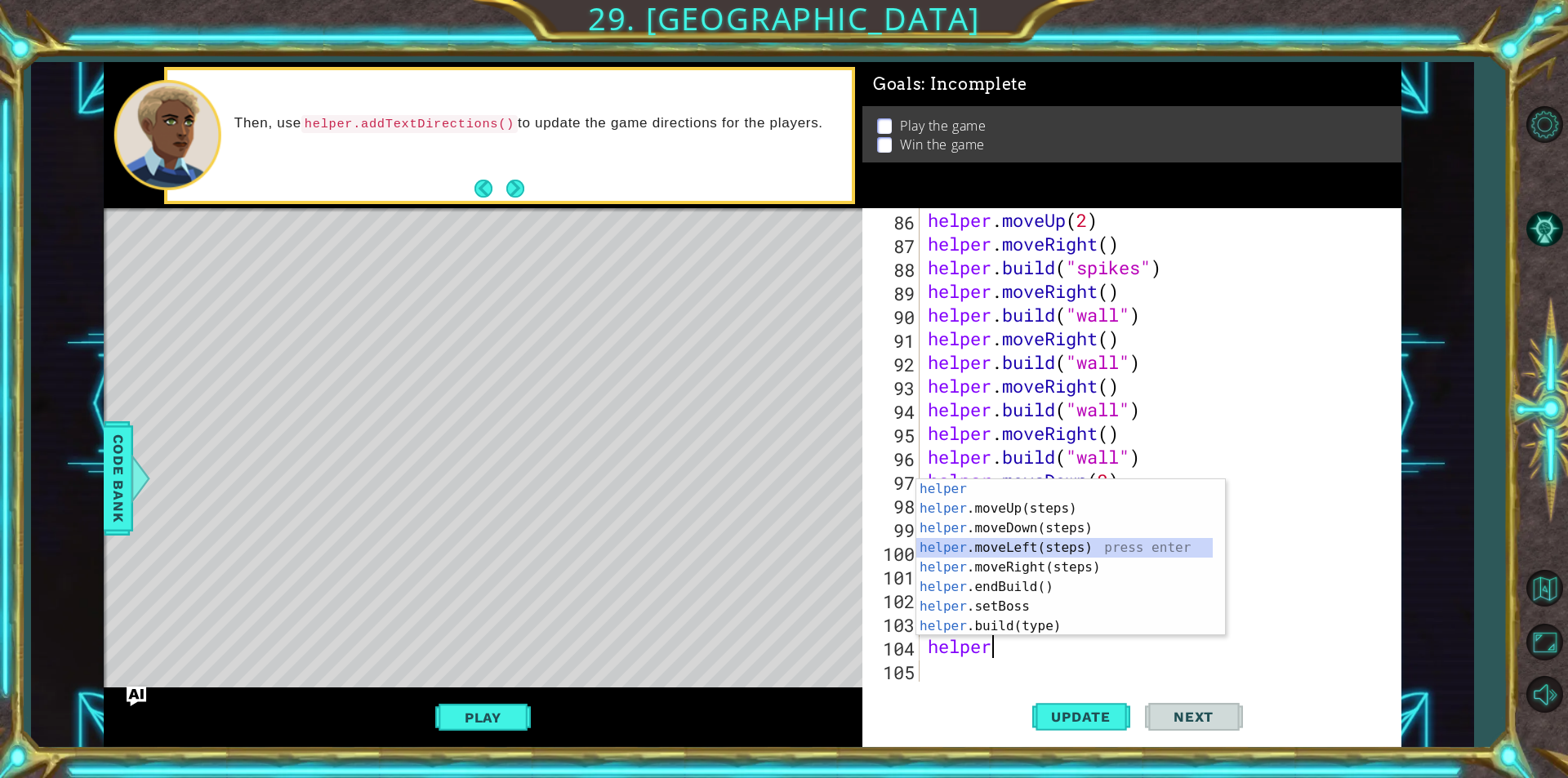
click at [1004, 544] on div "helper press enter helper .moveUp(steps) press enter helper .moveDown(steps) pr…" at bounding box center [1064, 576] width 296 height 196
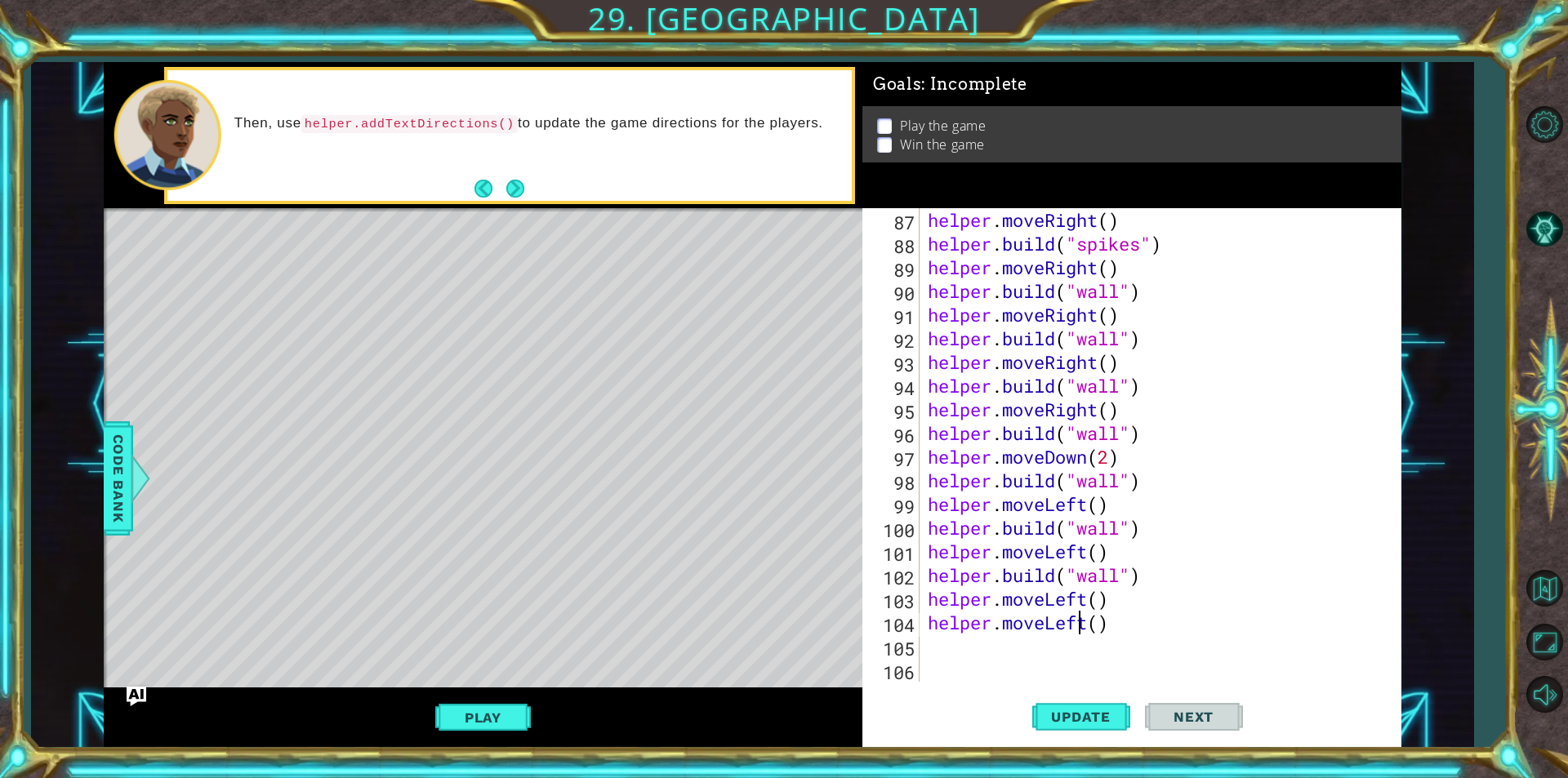
click at [1082, 618] on div "helper . moveRight ( ) helper . build ( "spikes" ) helper . moveRight ( ) helpe…" at bounding box center [1158, 468] width 468 height 521
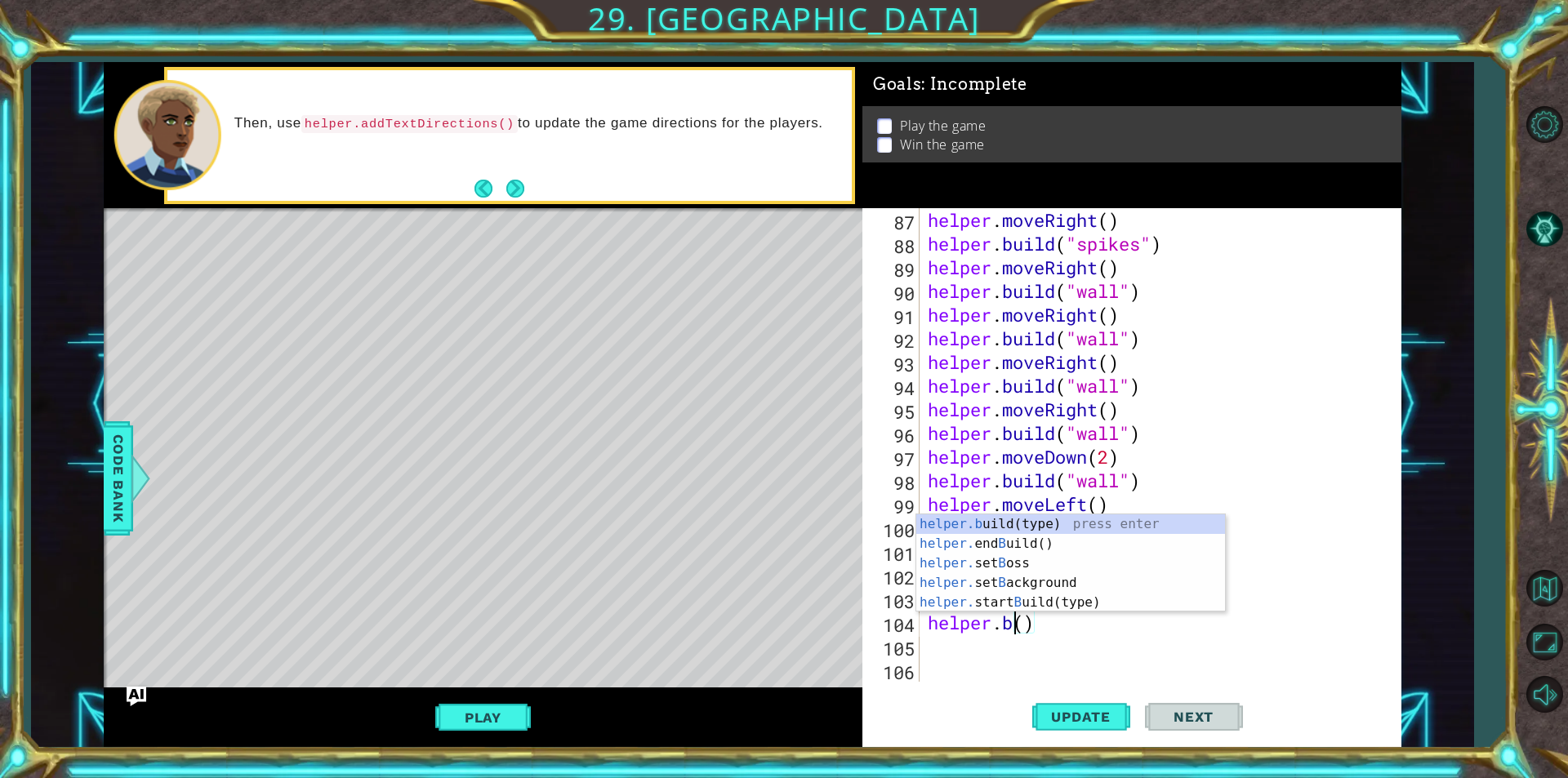
scroll to position [0, 4]
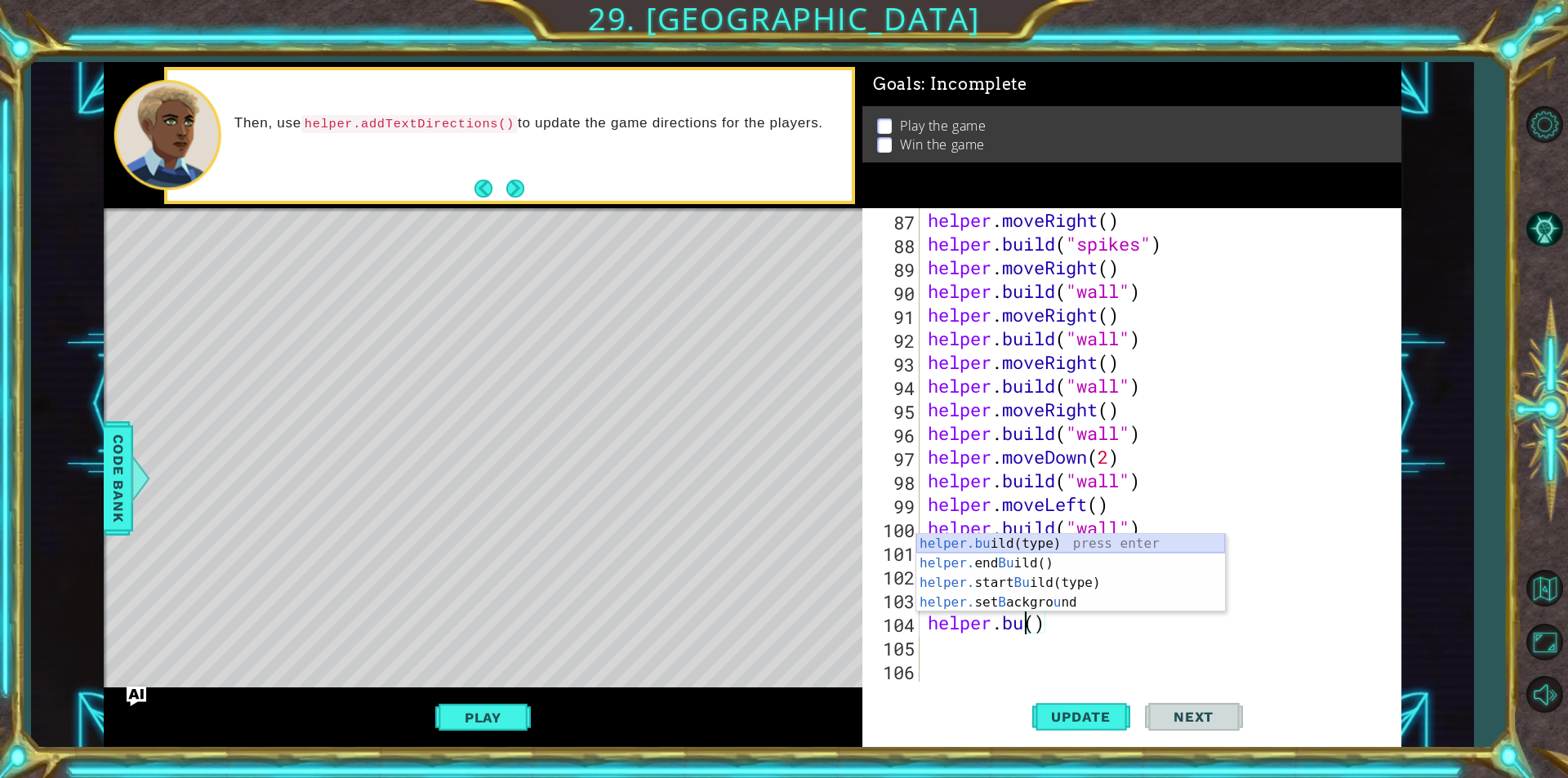
click at [1009, 549] on div "helper.bu ild(type) press enter helper. end Bu ild() press enter helper. start …" at bounding box center [1071, 593] width 309 height 117
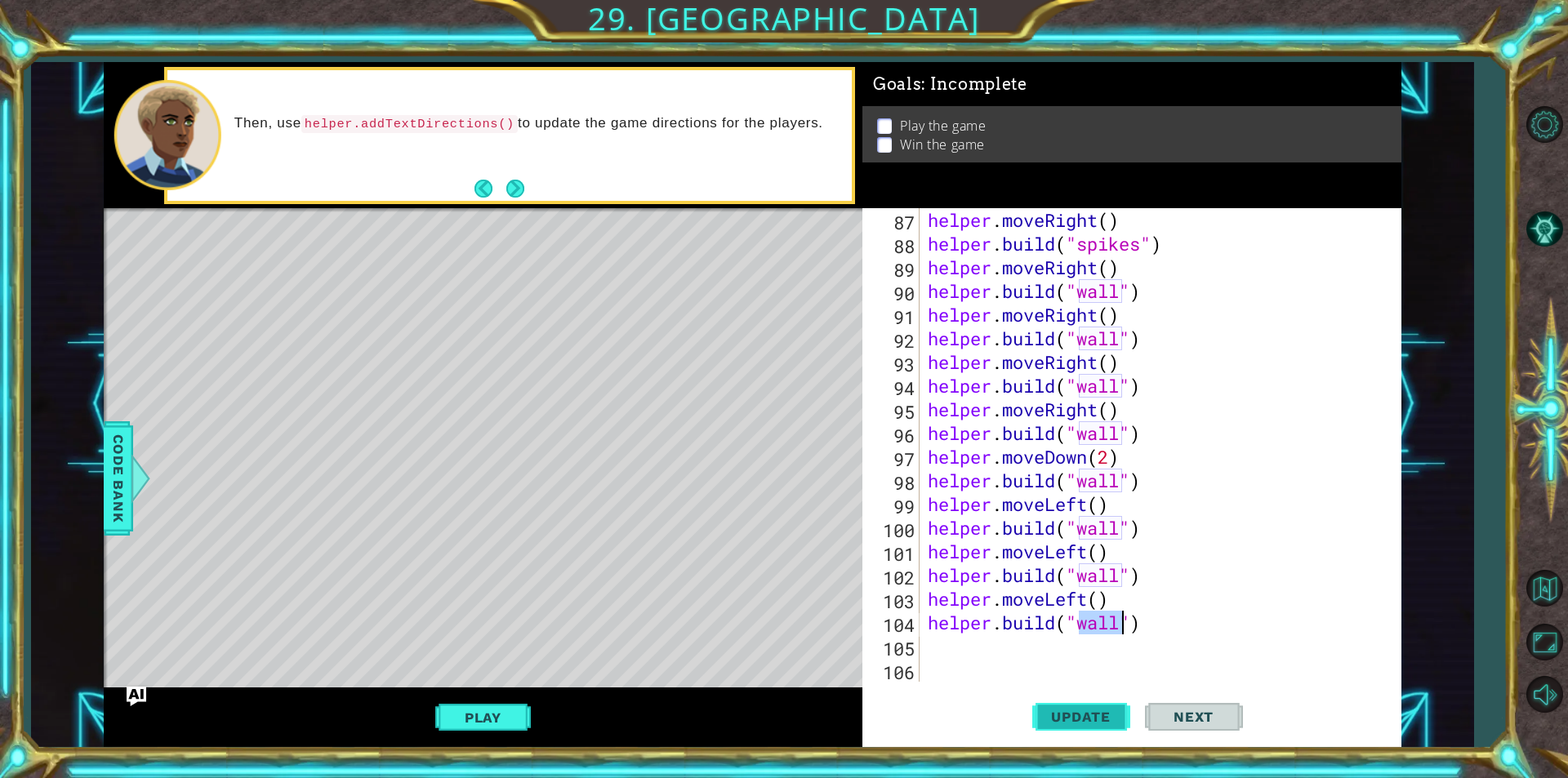
type textarea "[DOMAIN_NAME]("wall")"
click at [1064, 728] on button "Update" at bounding box center [1081, 716] width 98 height 53
click at [1013, 649] on div "helper . moveRight ( ) helper . build ( "spikes" ) helper . moveRight ( ) helpe…" at bounding box center [1158, 468] width 468 height 521
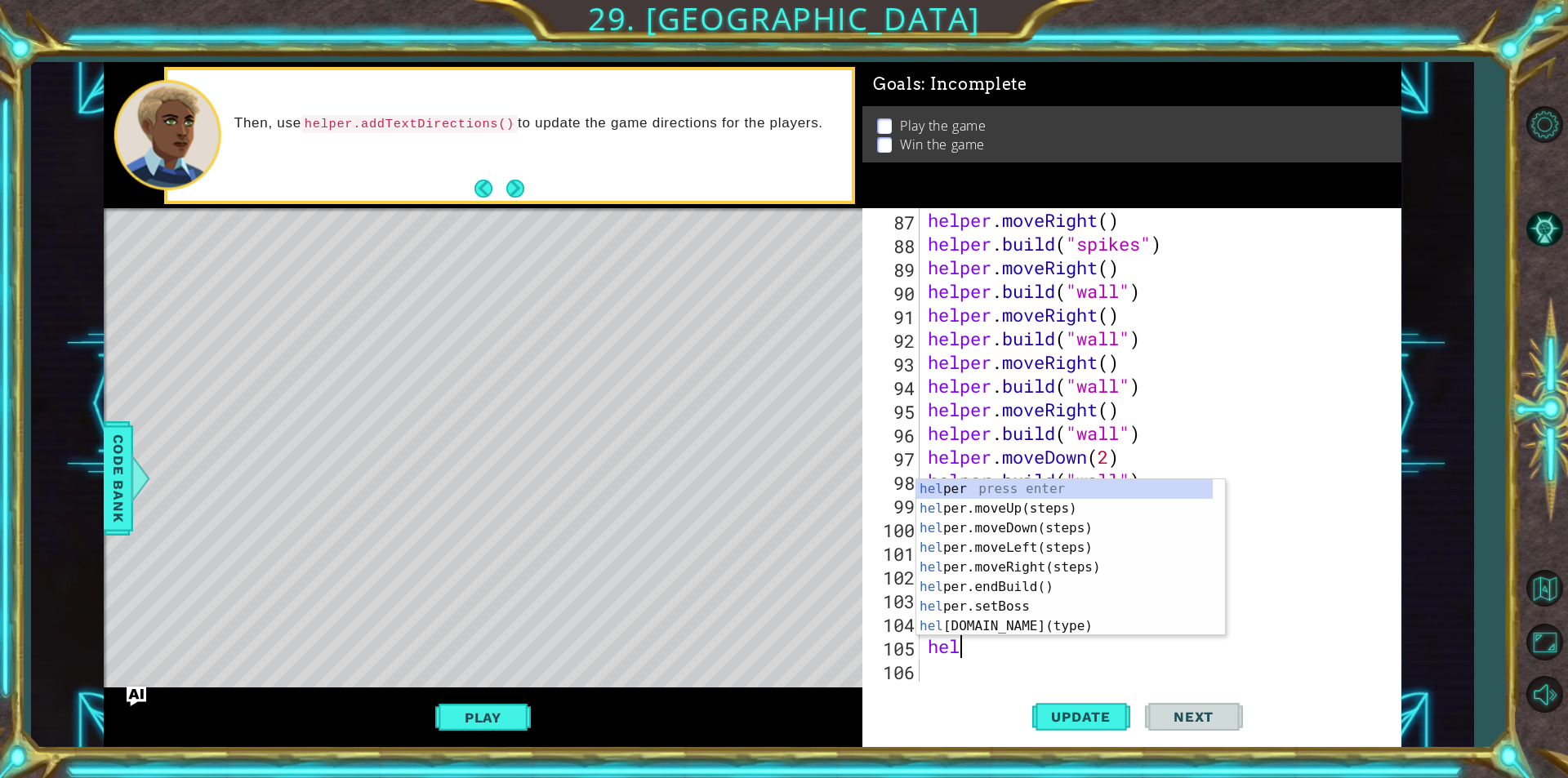
scroll to position [0, 2]
type textarea "helper"
click at [1005, 547] on div "helper press enter helper .moveUp(steps) press enter helper .moveDown(steps) pr…" at bounding box center [1064, 576] width 296 height 196
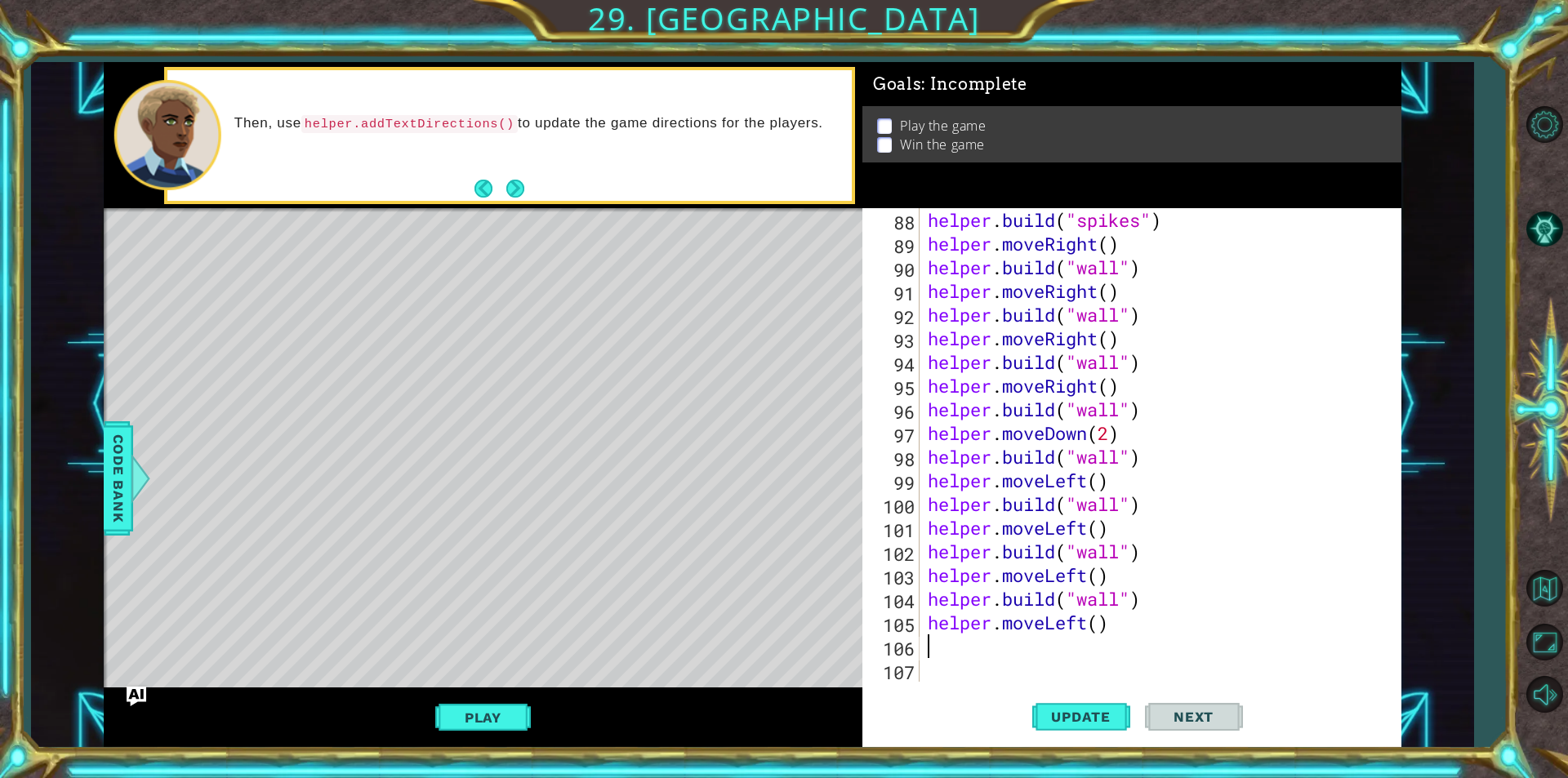
scroll to position [2083, 0]
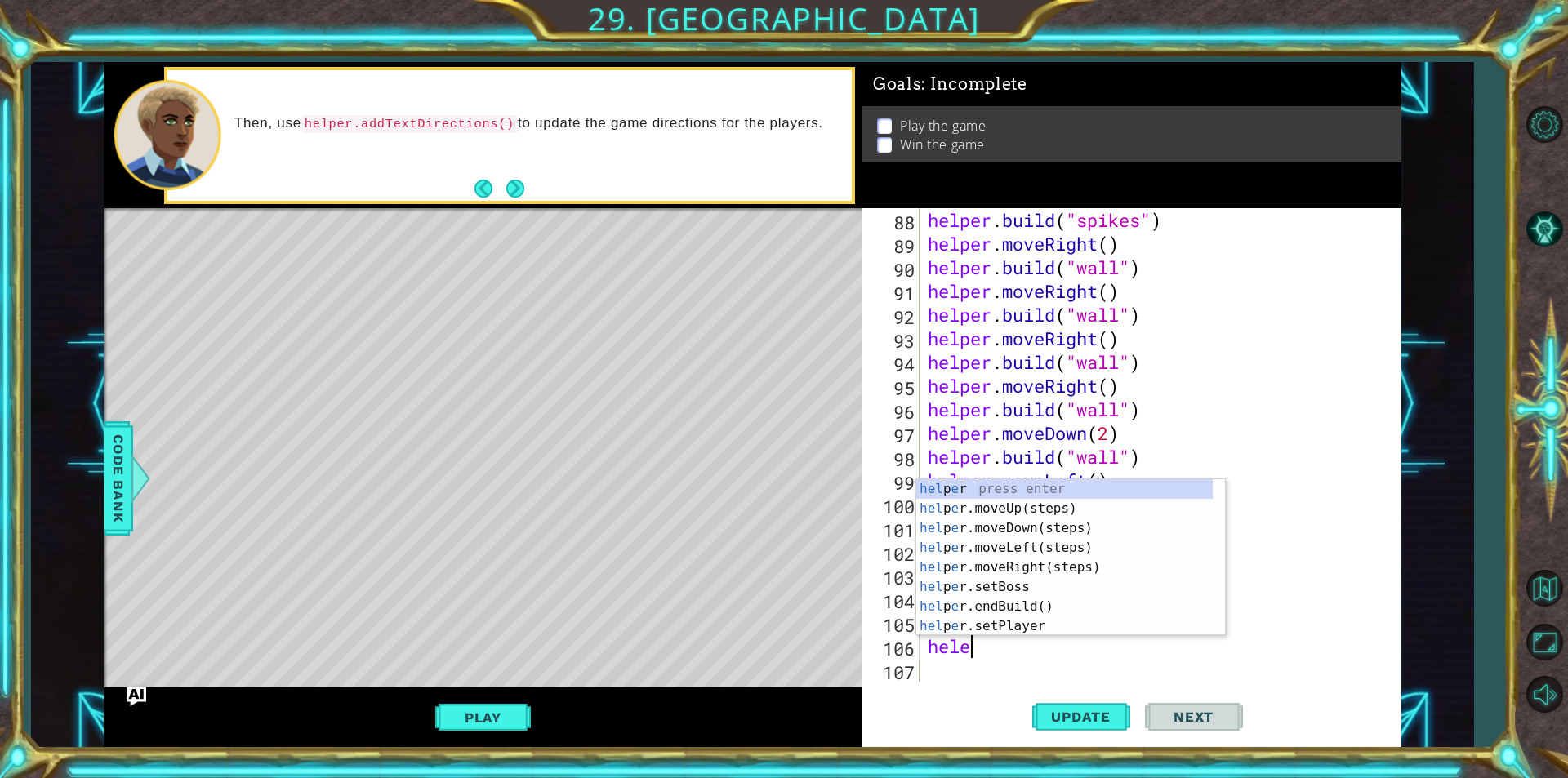
type textarea "heler"
click at [1013, 592] on div "hel p er press enter hel p er .moveUp(steps) press enter hel p er .moveDown(ste…" at bounding box center [1064, 576] width 296 height 196
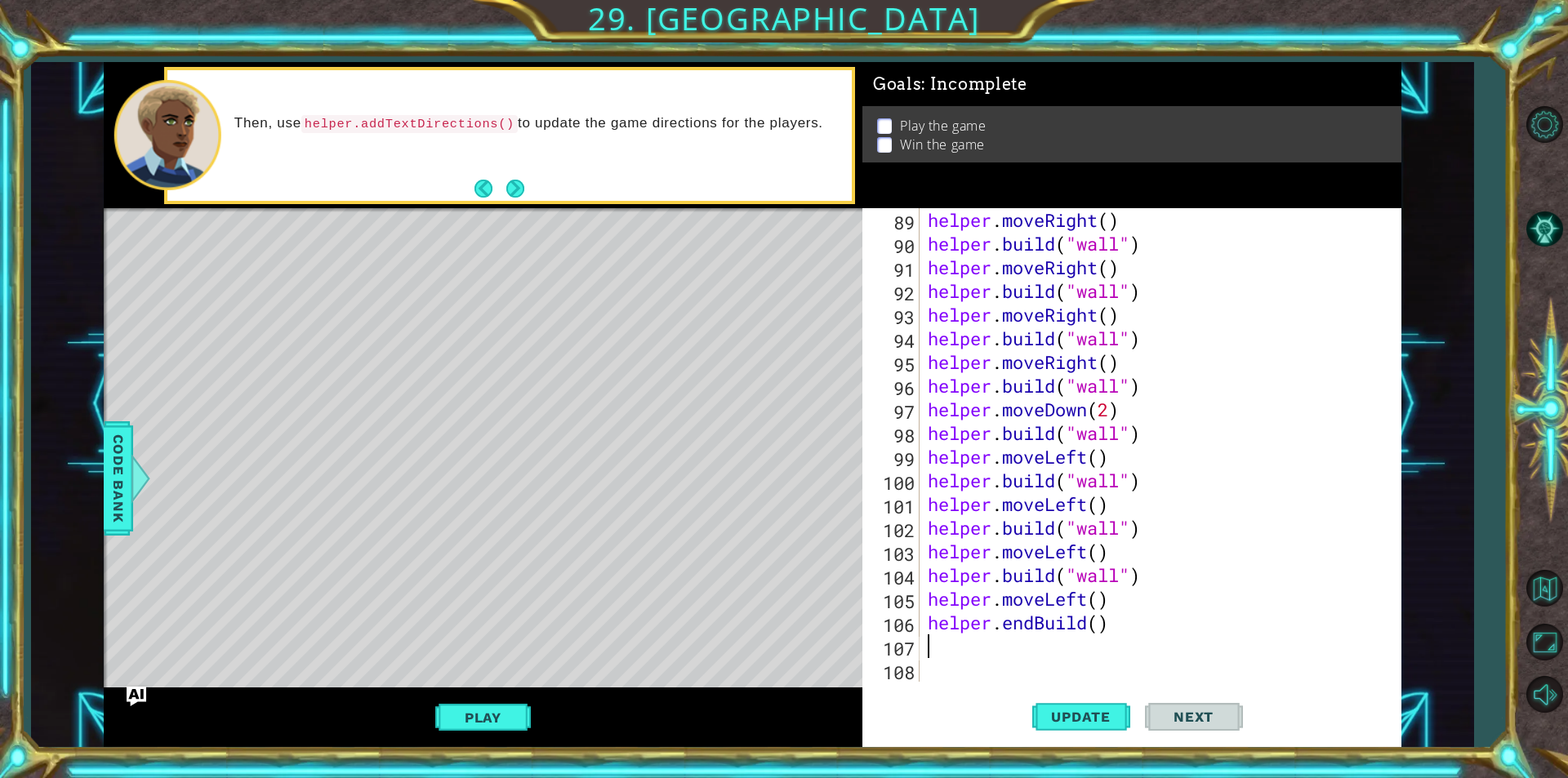
scroll to position [2106, 0]
click at [1032, 618] on div "helper . moveRight ( ) helper . build ( "wall" ) helper . moveRight ( ) helper …" at bounding box center [1158, 468] width 468 height 521
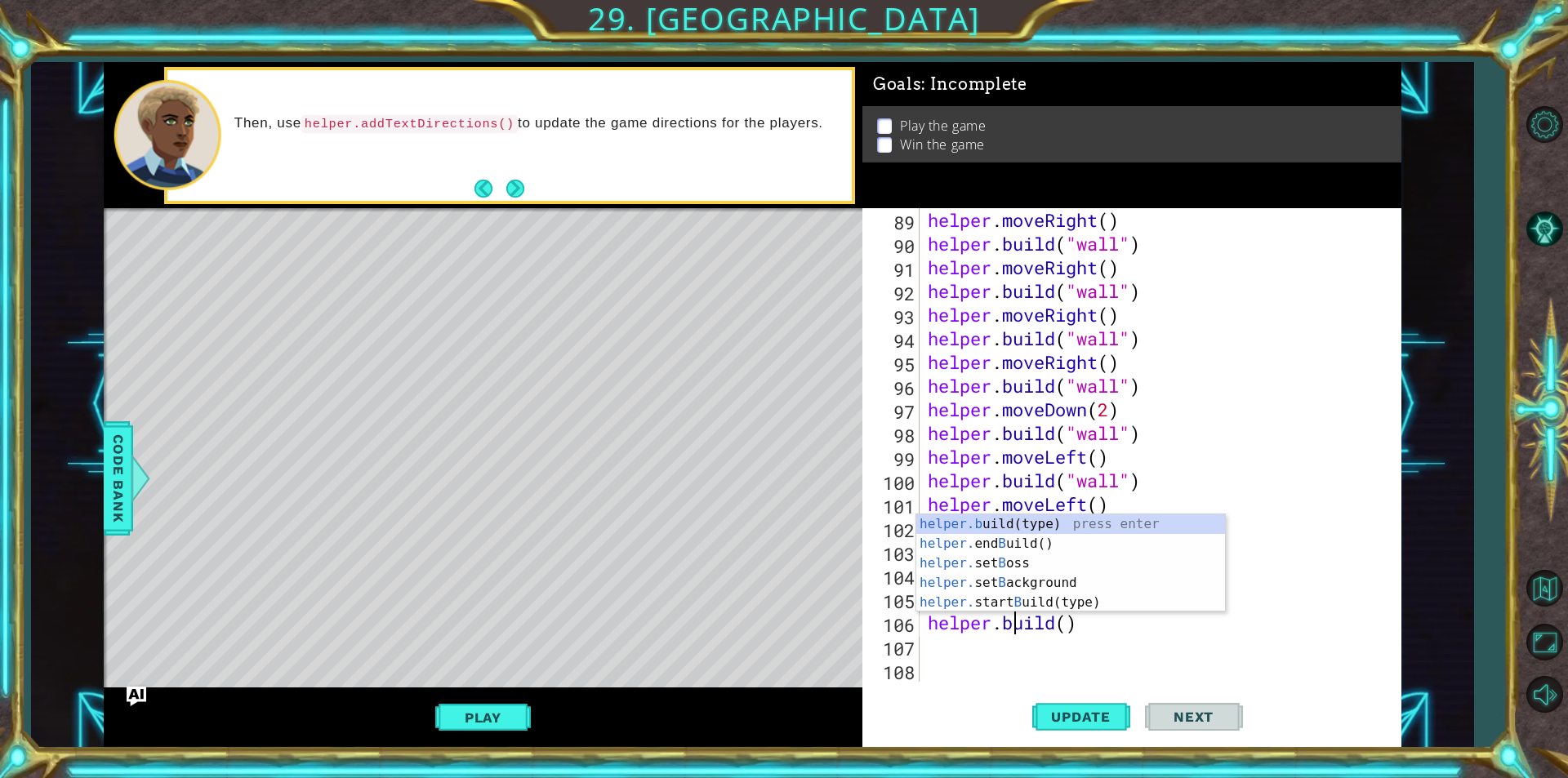
scroll to position [0, 3]
click at [1017, 530] on div "helper.b uild(type) press enter helper. end B uild() press enter helper. set B …" at bounding box center [1071, 582] width 309 height 137
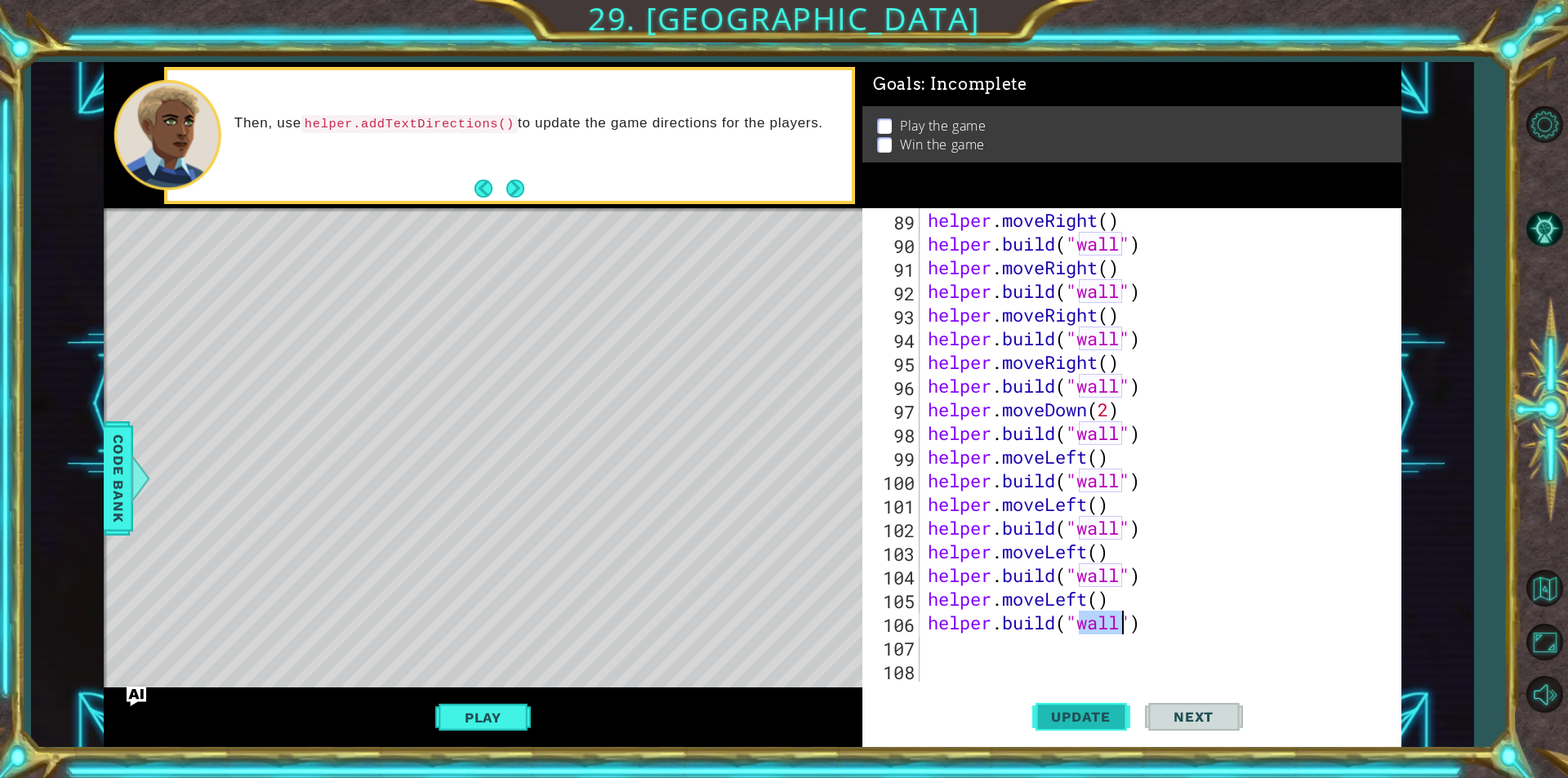
type textarea "[DOMAIN_NAME]("wall")"
click at [1053, 719] on span "Update" at bounding box center [1080, 716] width 92 height 16
drag, startPoint x: 503, startPoint y: 719, endPoint x: 513, endPoint y: 692, distance: 28.8
click at [500, 703] on button "Play" at bounding box center [482, 718] width 96 height 31
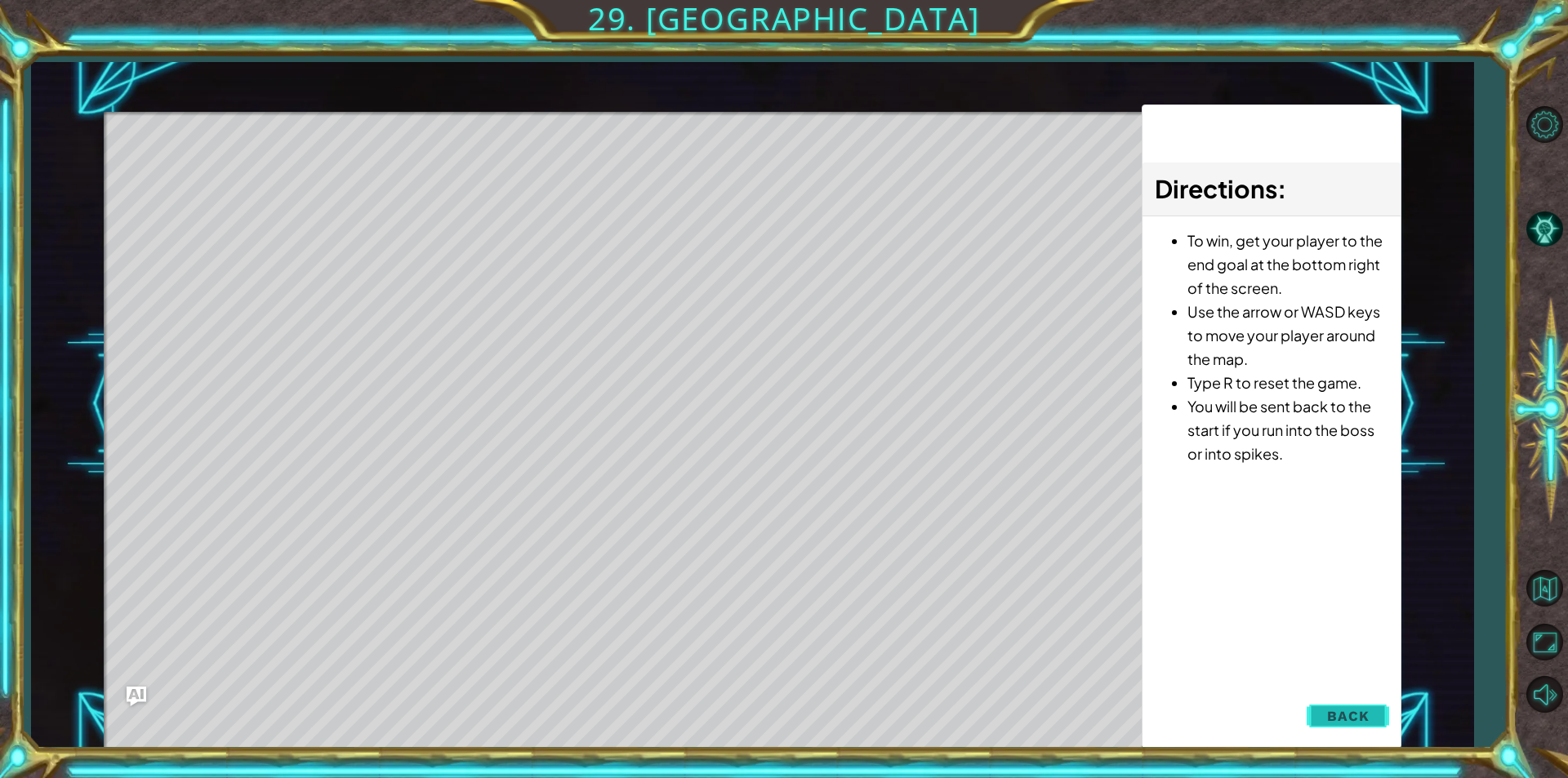
click at [1341, 717] on span "Back" at bounding box center [1347, 715] width 41 height 16
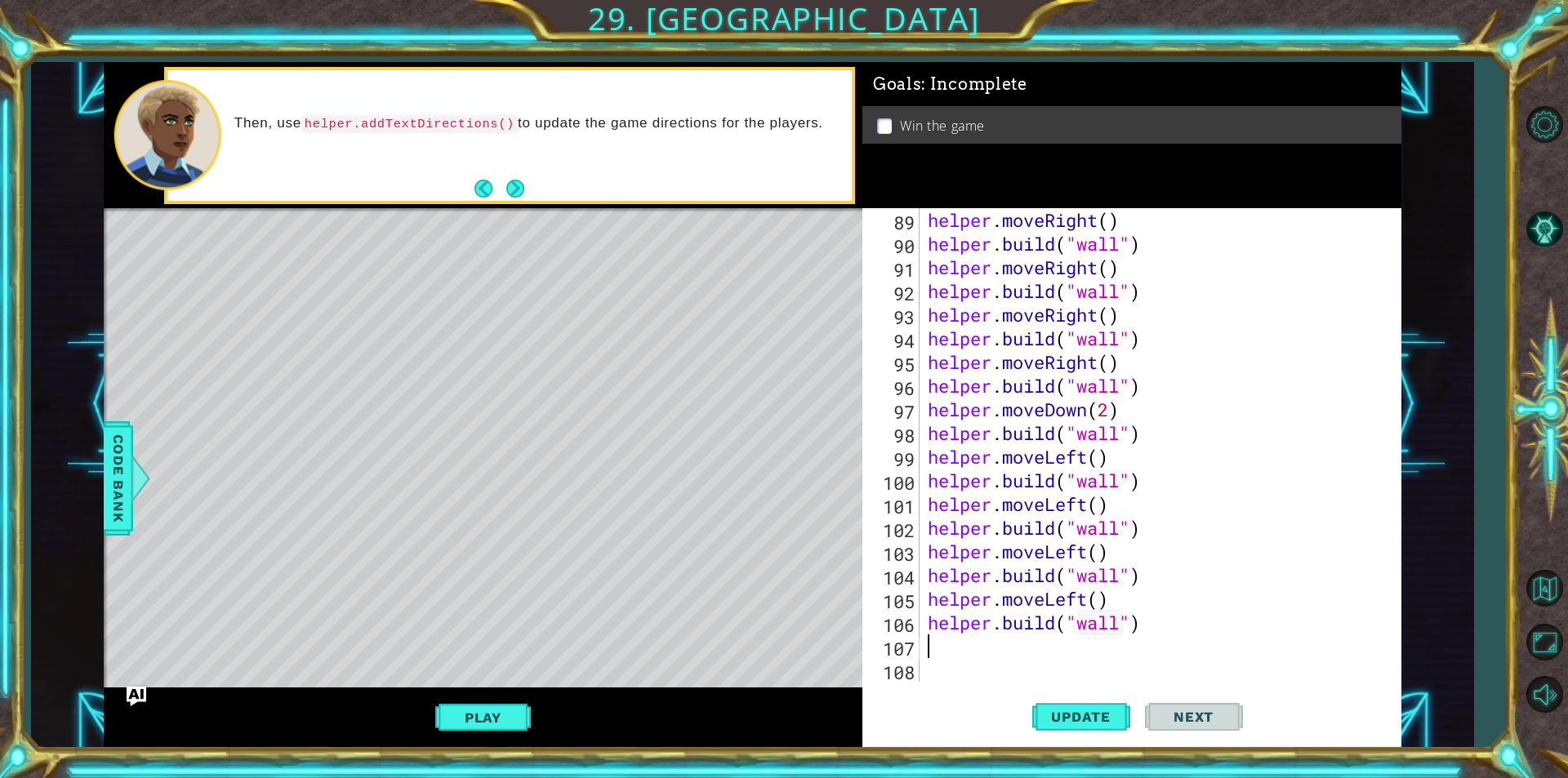
click at [986, 654] on div "helper . moveRight ( ) helper . build ( "wall" ) helper . moveRight ( ) helper …" at bounding box center [1158, 468] width 468 height 521
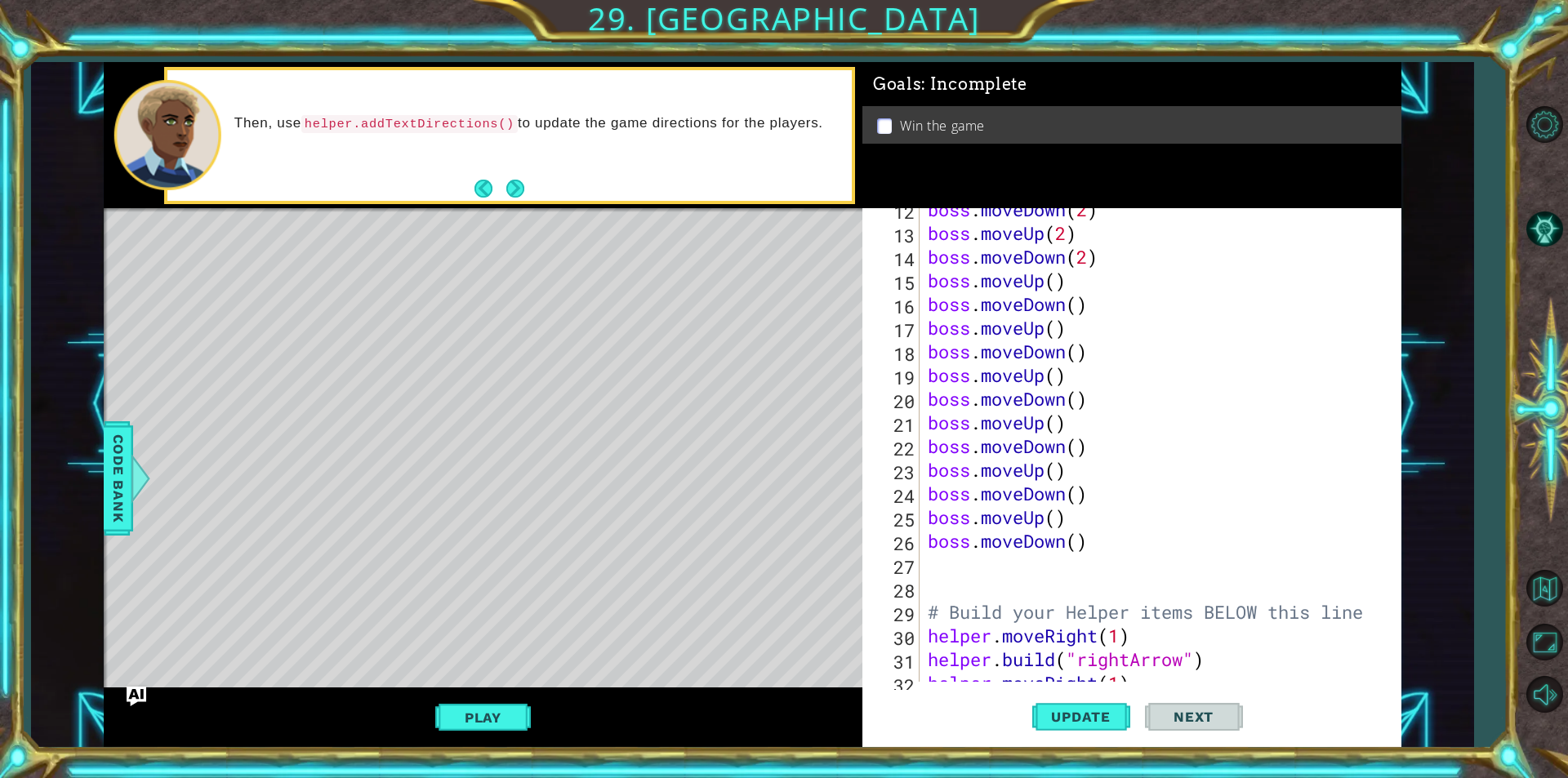
scroll to position [343, 0]
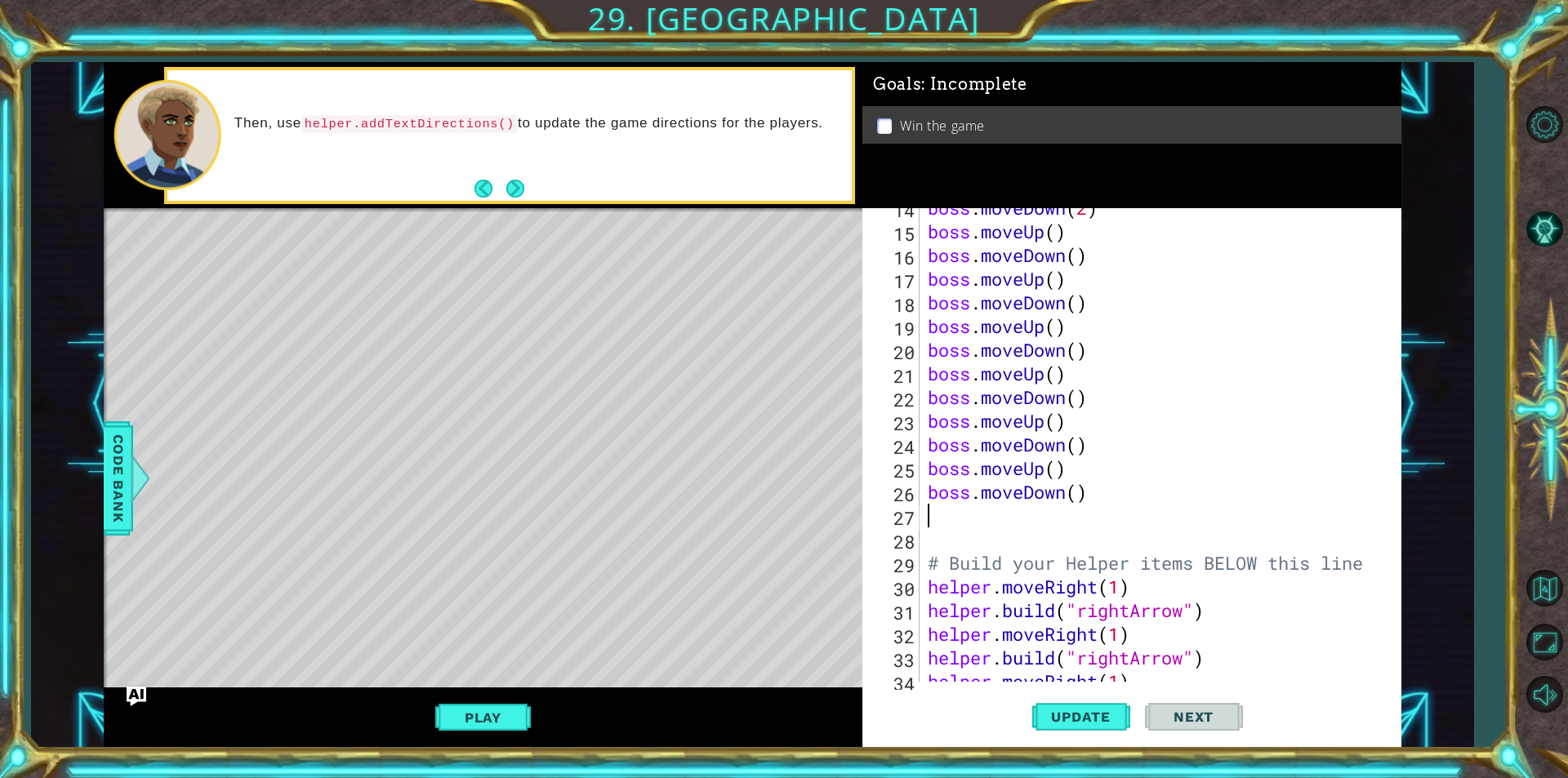
click at [966, 512] on div "boss . moveDown ( 2 ) boss . moveUp ( ) boss . moveDown ( ) boss . moveUp ( ) b…" at bounding box center [1158, 456] width 468 height 521
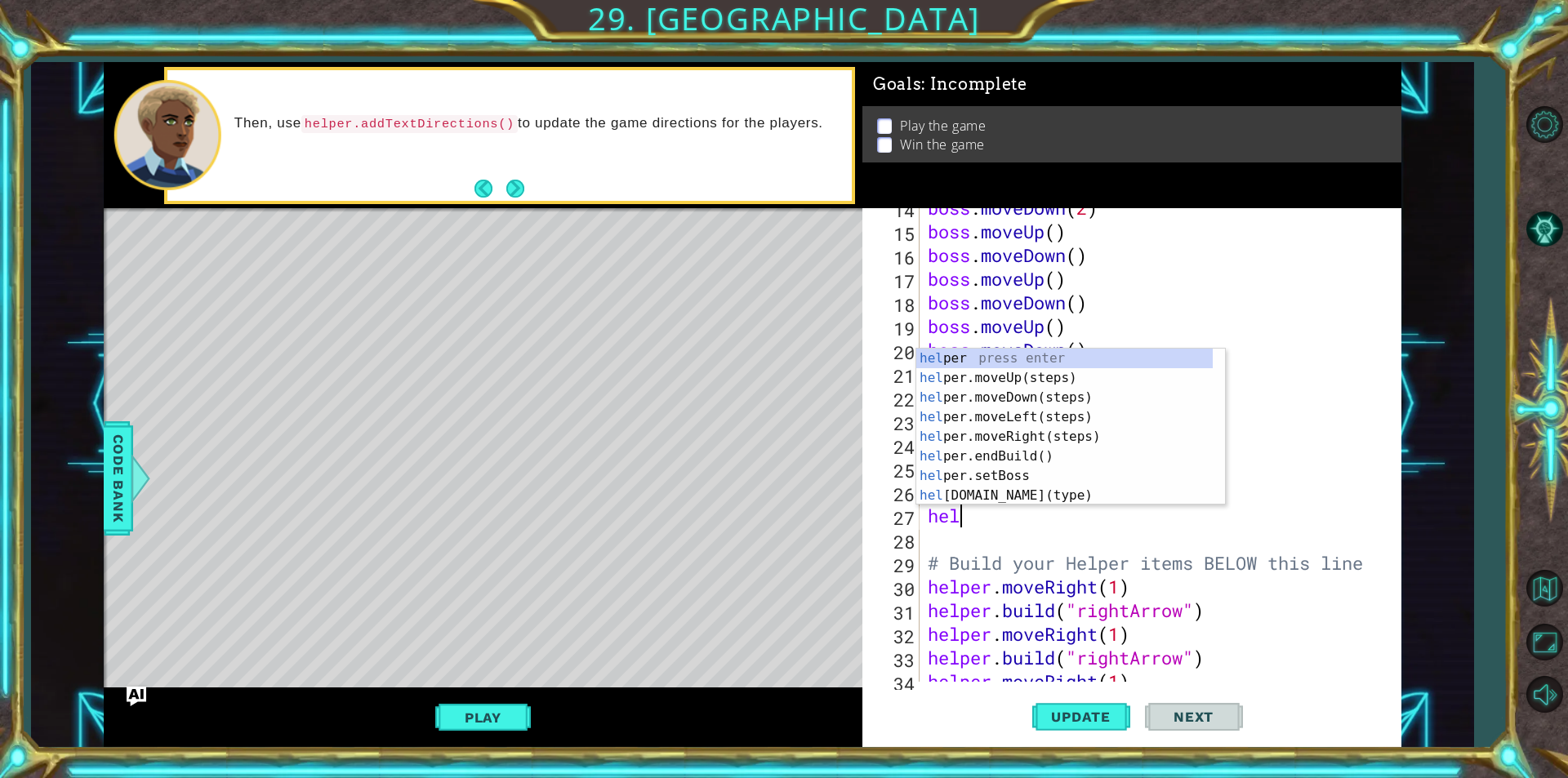
scroll to position [0, 0]
type textarea "h"
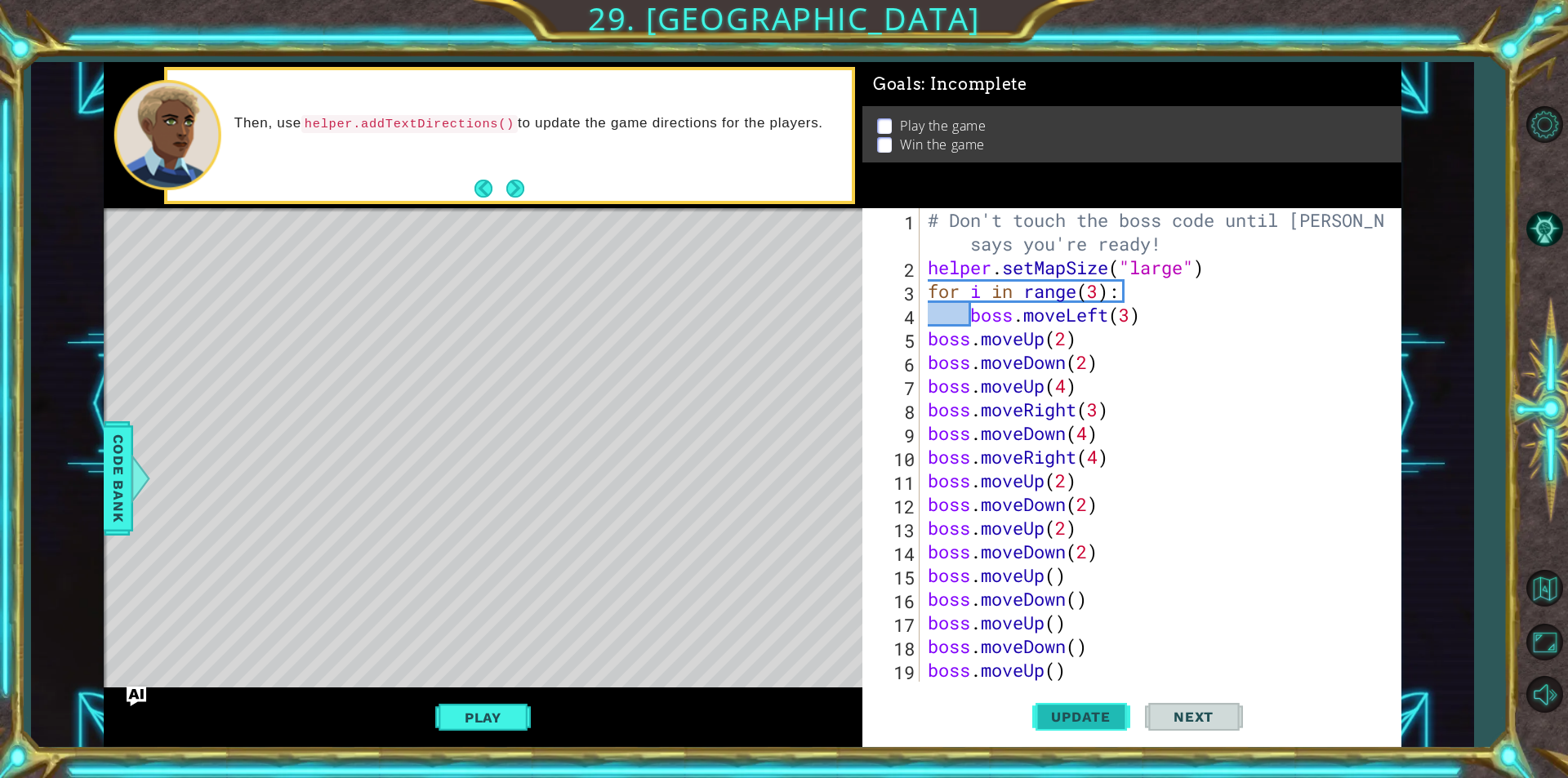
click at [1074, 703] on button "Update" at bounding box center [1081, 716] width 98 height 53
click at [1067, 477] on div "# Don't touch the boss code until Vega says you're ready! helper . setMapSize (…" at bounding box center [1158, 480] width 468 height 544
click at [1085, 500] on div "# Don't touch the boss code until Vega says you're ready! helper . setMapSize (…" at bounding box center [1158, 480] width 468 height 544
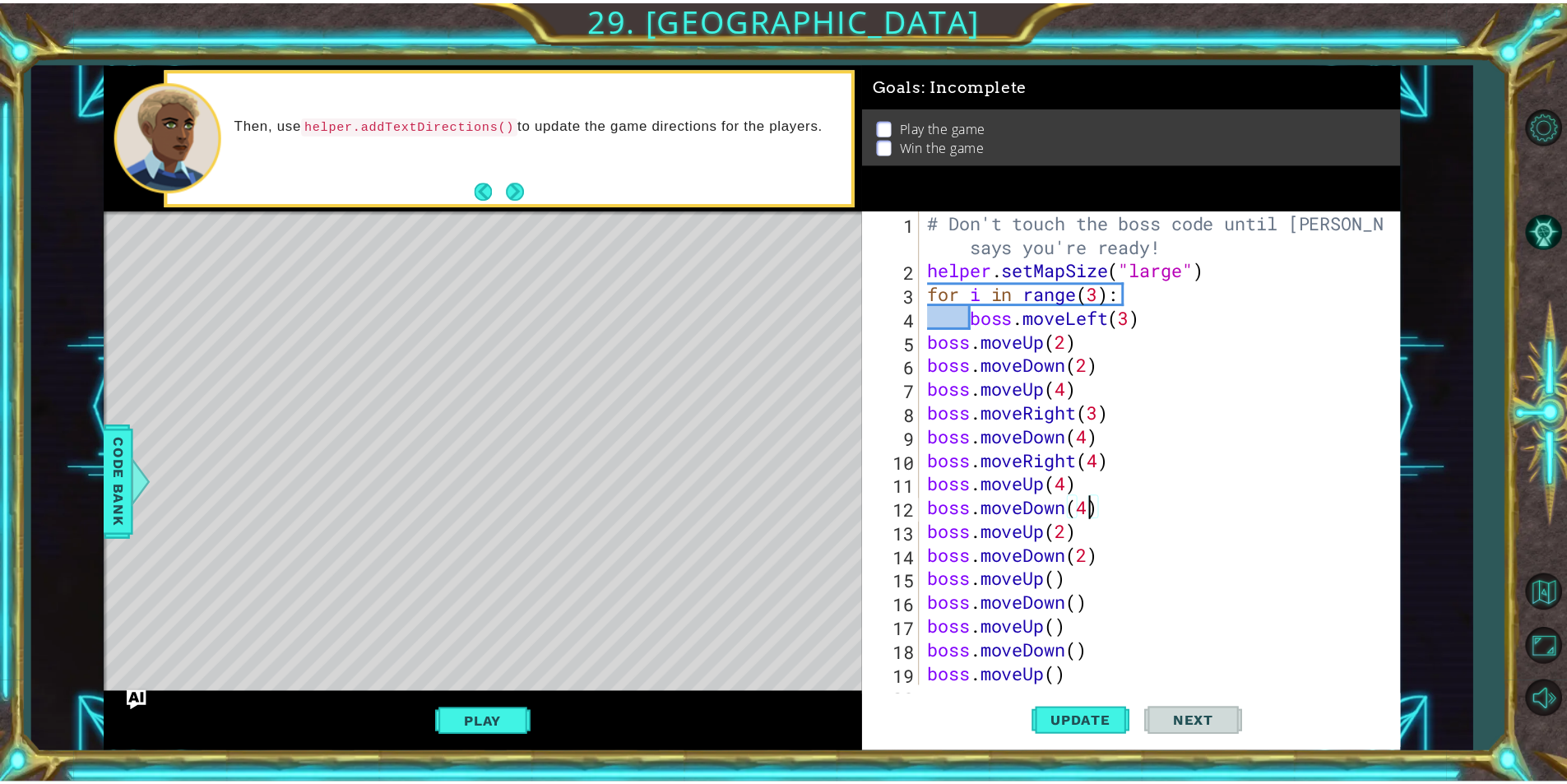
scroll to position [0, 7]
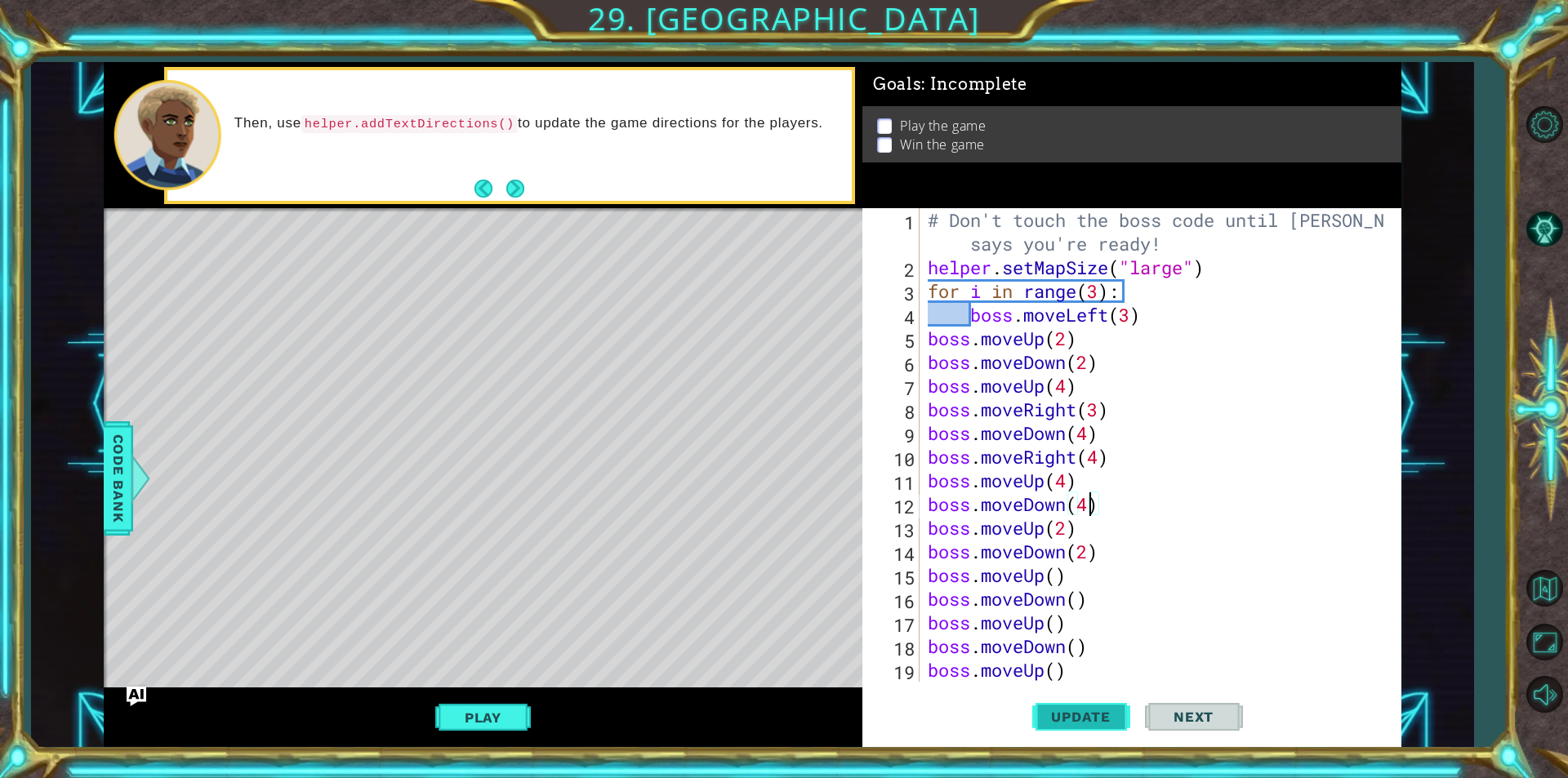
type textarea "boss.moveDown(4)"
click at [1056, 710] on span "Update" at bounding box center [1080, 716] width 92 height 16
click at [479, 726] on button "Play" at bounding box center [482, 718] width 96 height 31
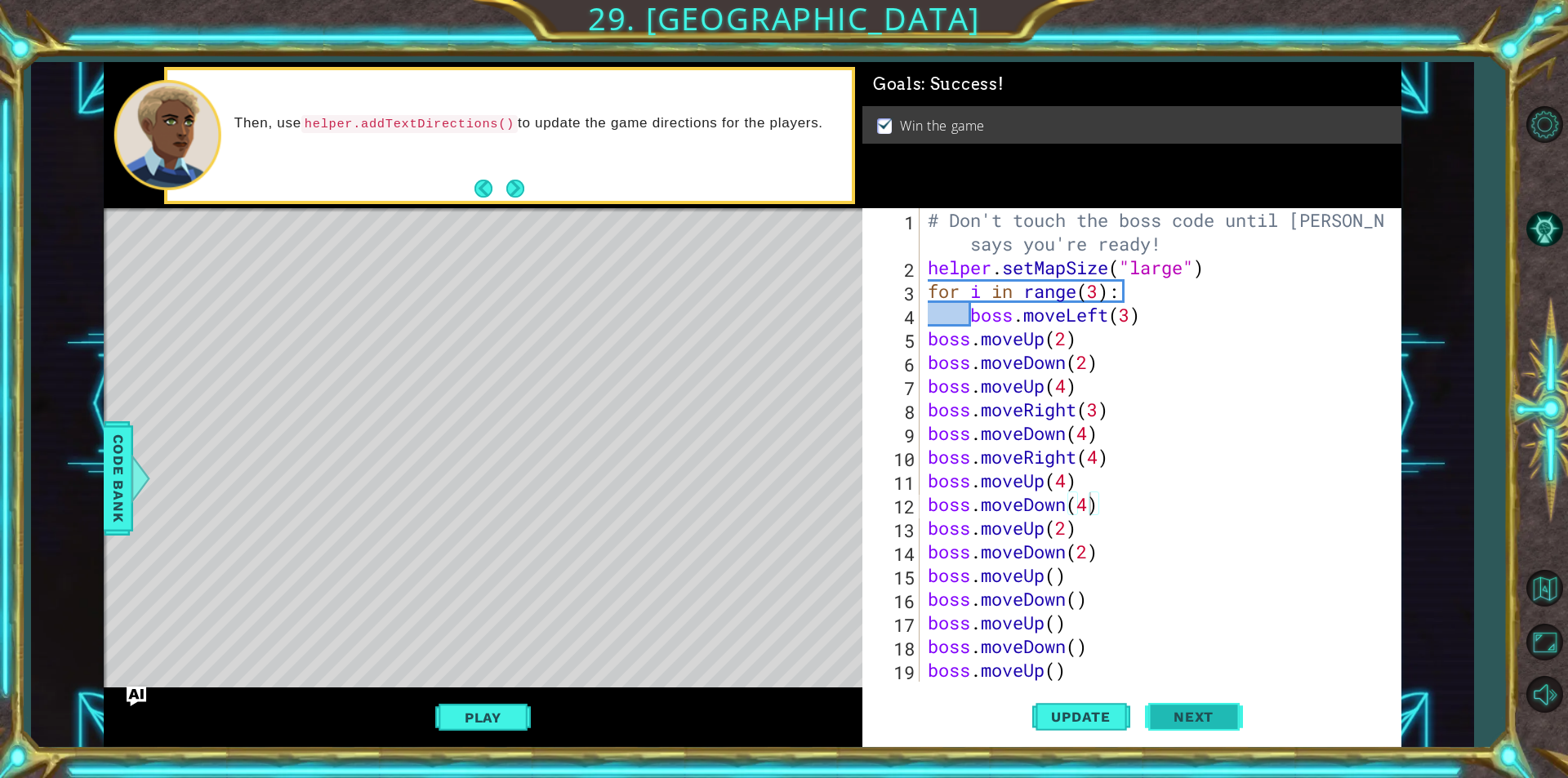
click at [1183, 733] on button "Next" at bounding box center [1193, 716] width 98 height 53
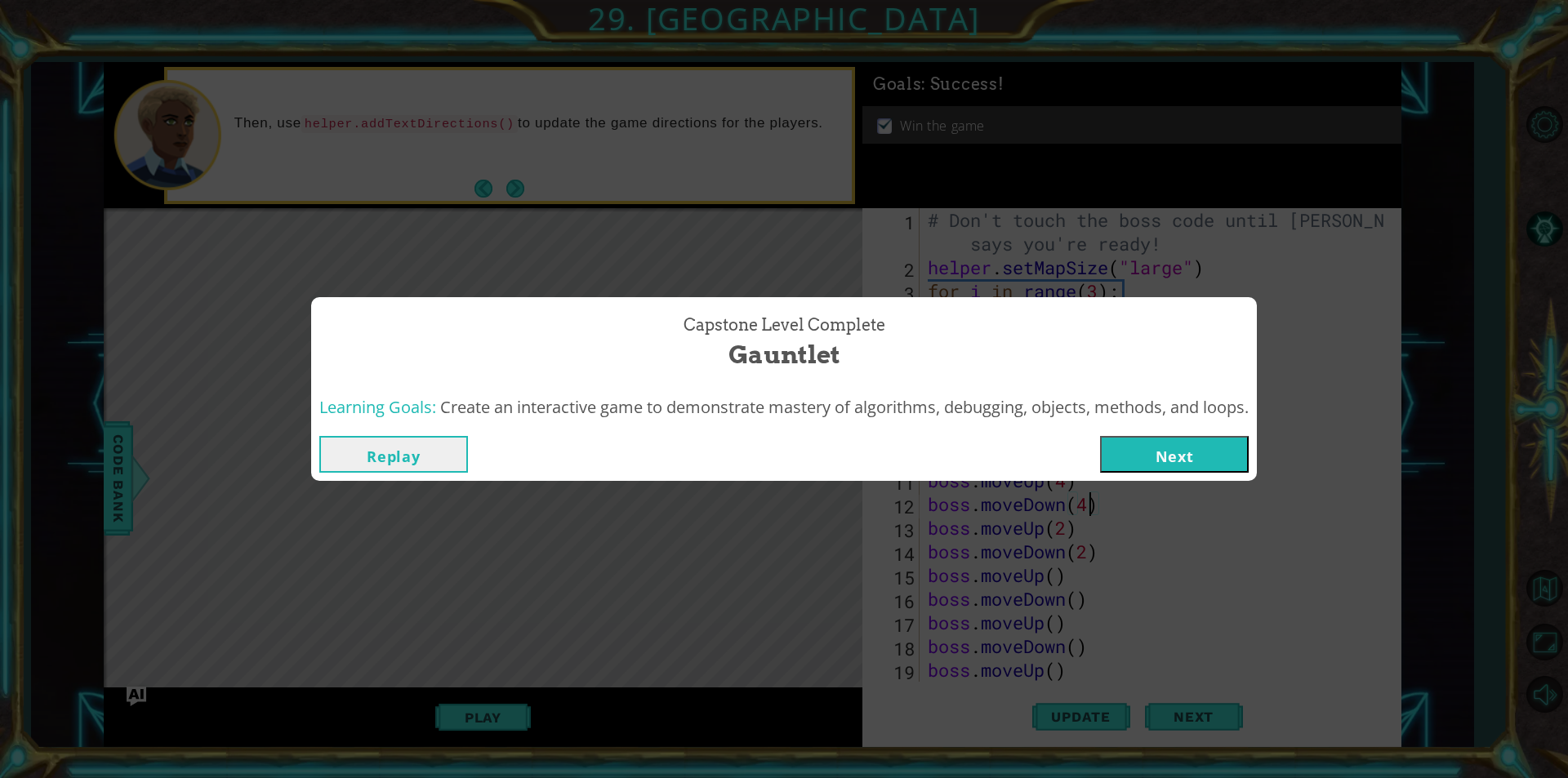
click at [1162, 441] on button "Next" at bounding box center [1174, 454] width 148 height 37
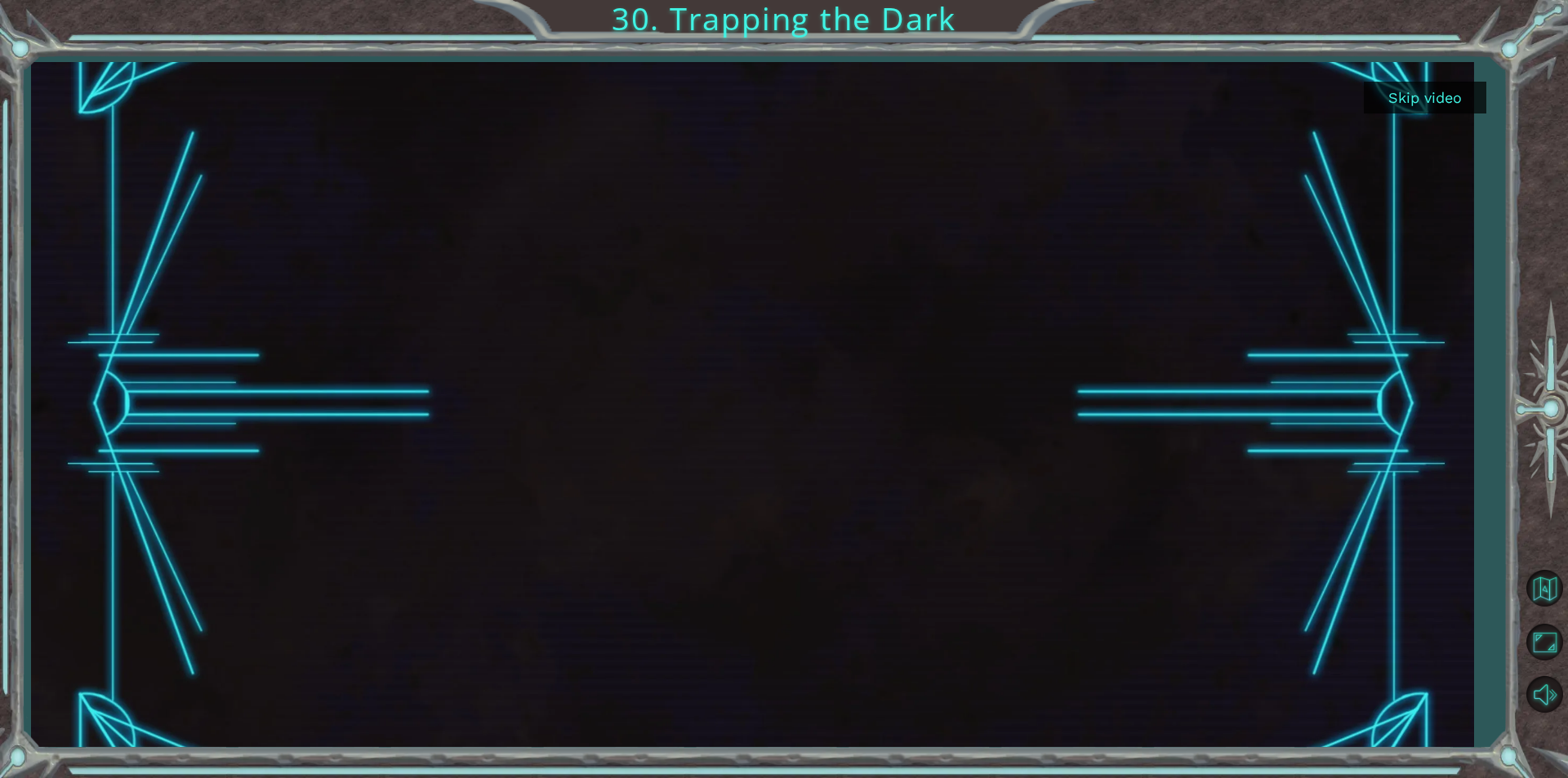
click at [1391, 105] on button "Skip video" at bounding box center [1425, 97] width 123 height 32
click at [1431, 101] on button "Skip video" at bounding box center [1425, 97] width 123 height 32
click at [1418, 102] on button "Skip video" at bounding box center [1425, 97] width 123 height 32
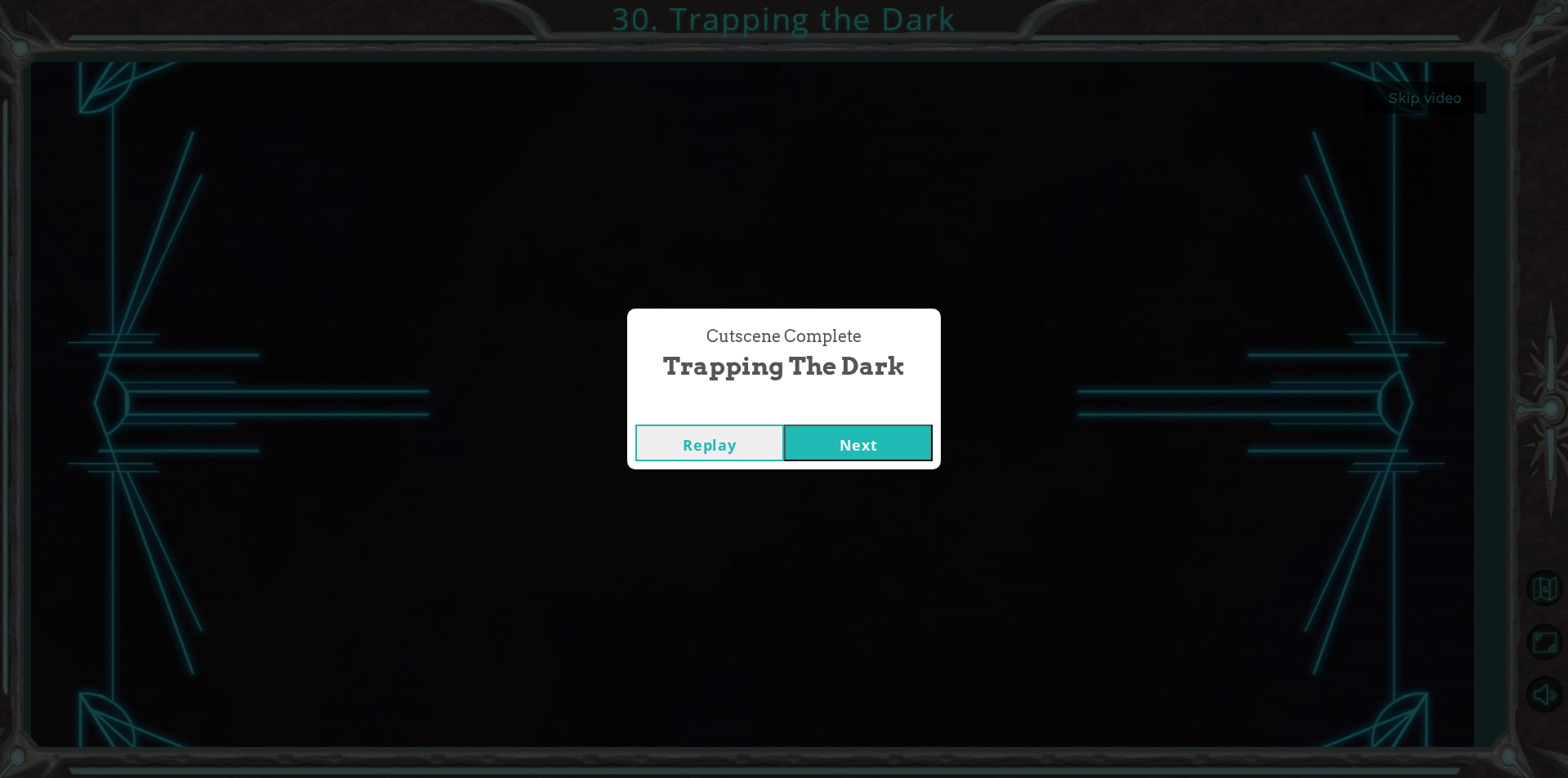
click at [829, 434] on button "Next" at bounding box center [858, 442] width 148 height 37
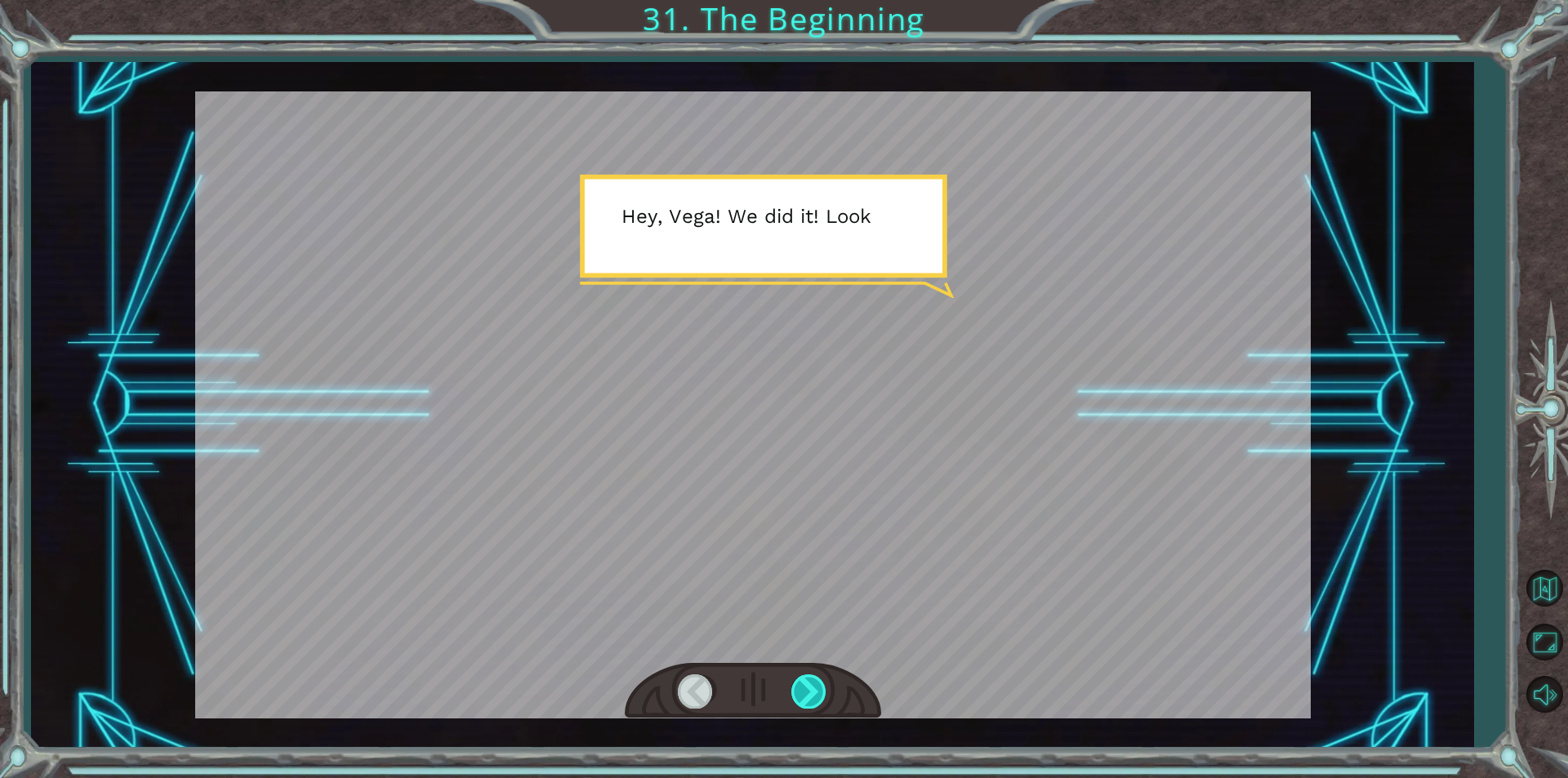
click at [800, 689] on div at bounding box center [809, 691] width 37 height 34
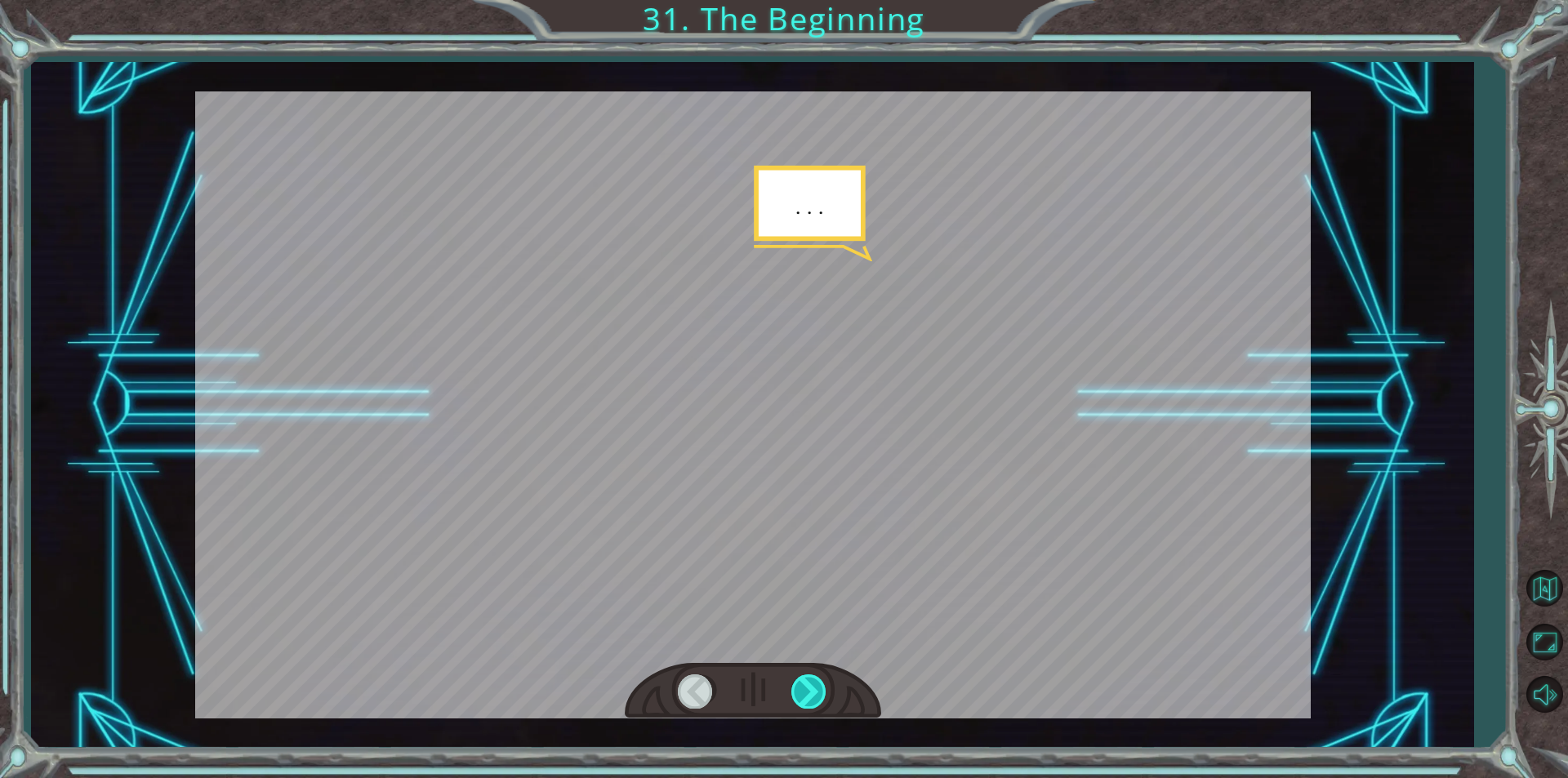
click at [800, 689] on div at bounding box center [809, 691] width 37 height 34
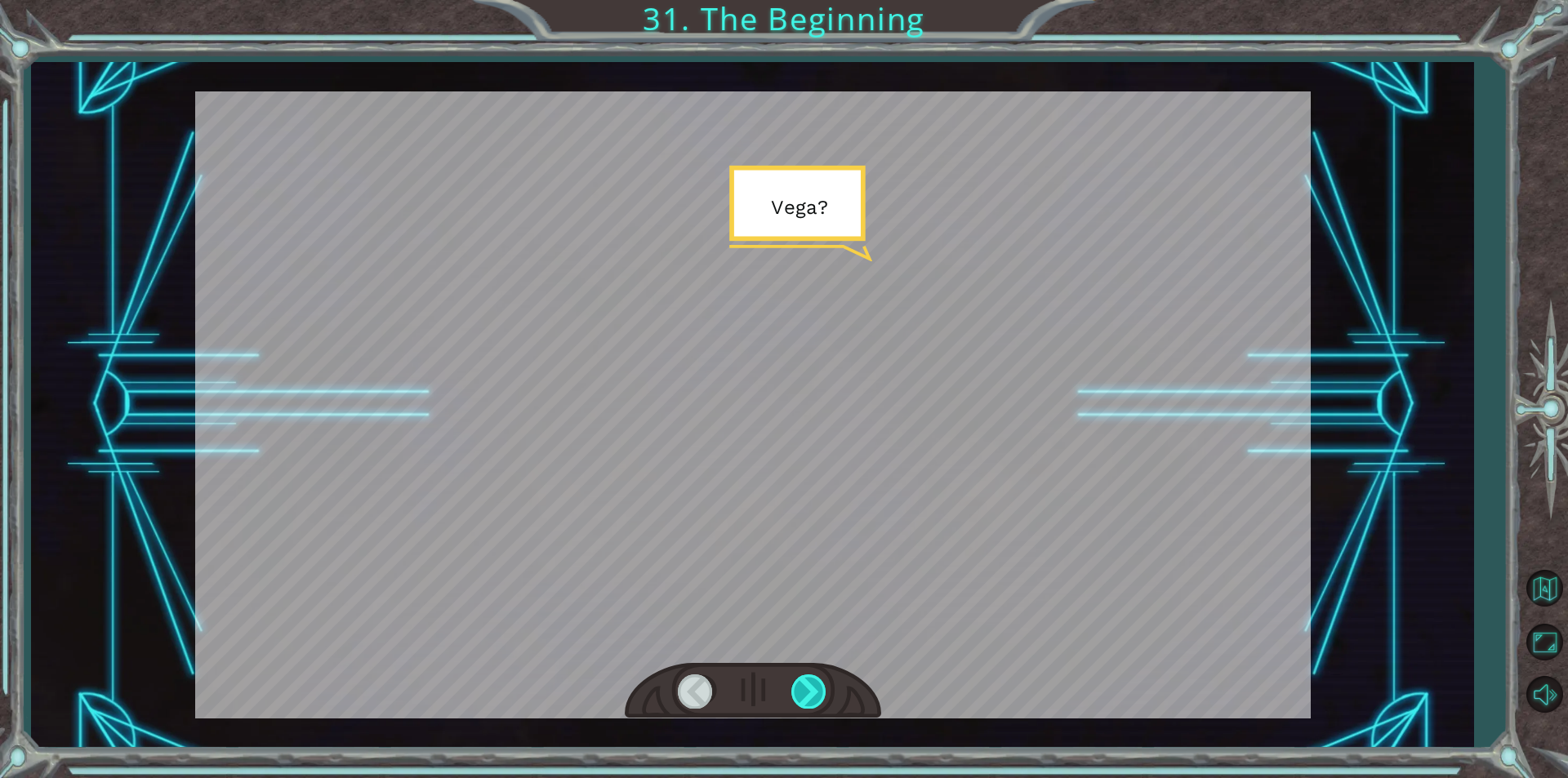
click at [802, 687] on div at bounding box center [809, 691] width 37 height 34
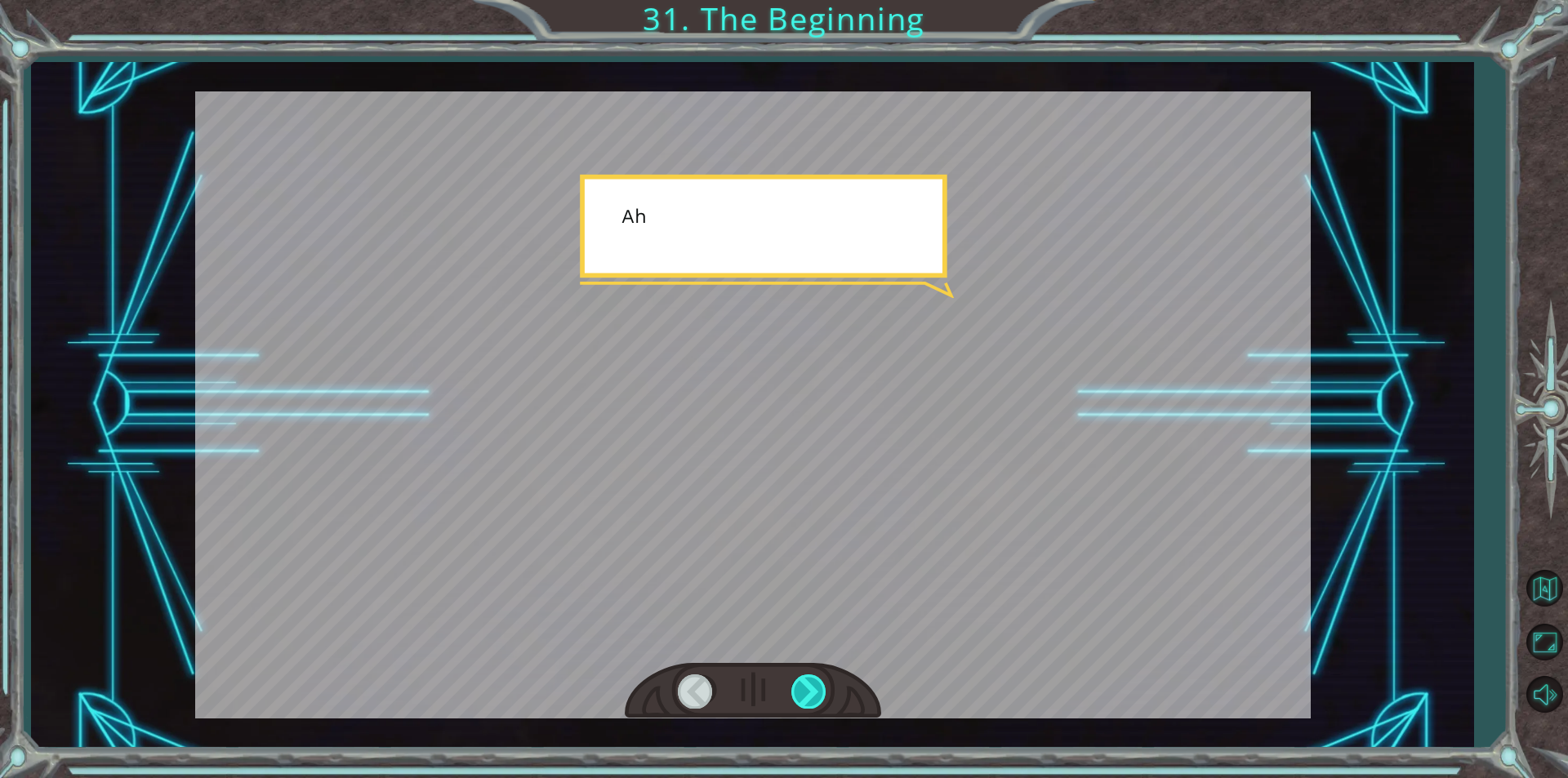
click at [802, 687] on div at bounding box center [809, 691] width 37 height 34
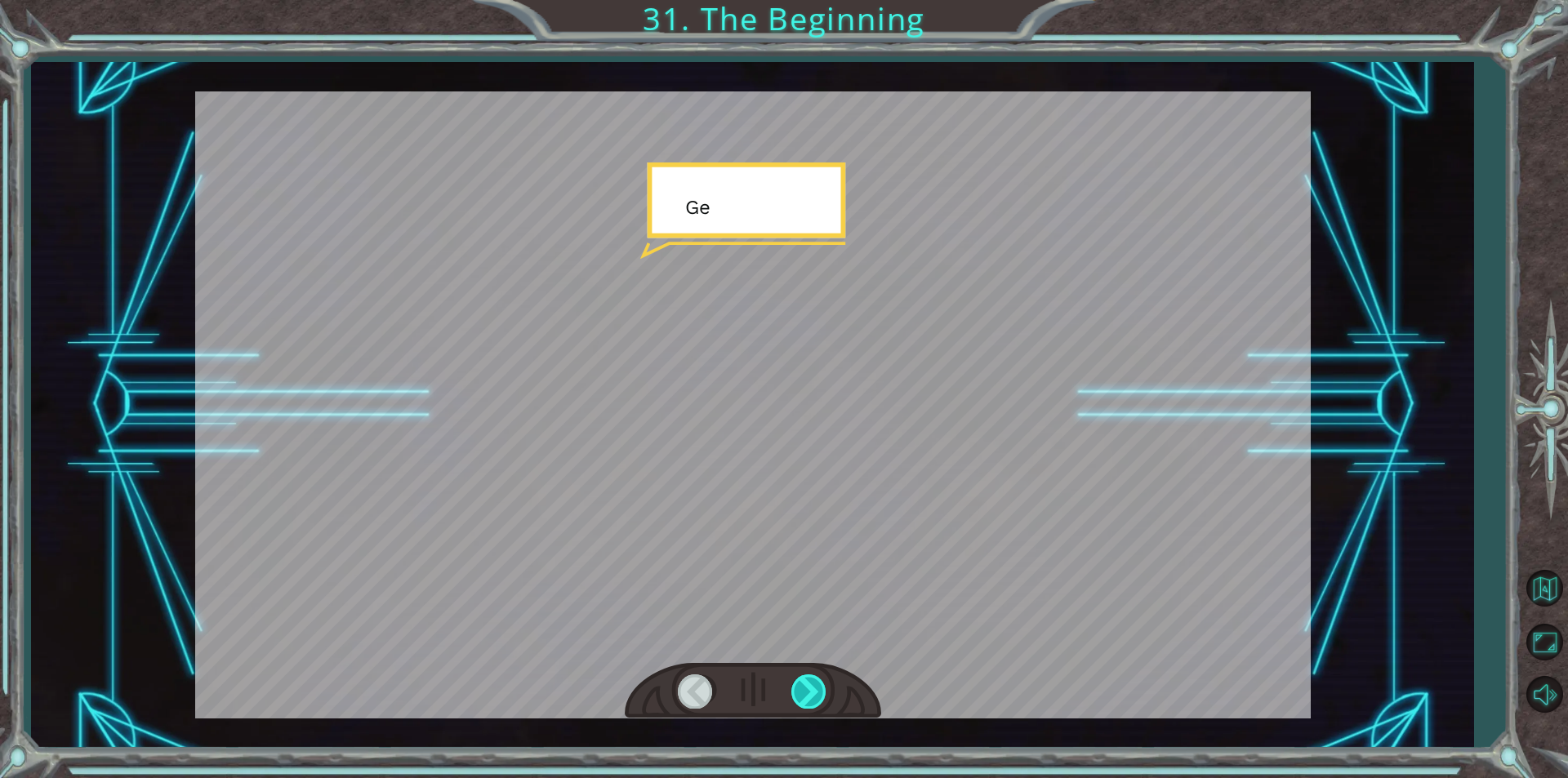
click at [802, 687] on div at bounding box center [809, 691] width 37 height 34
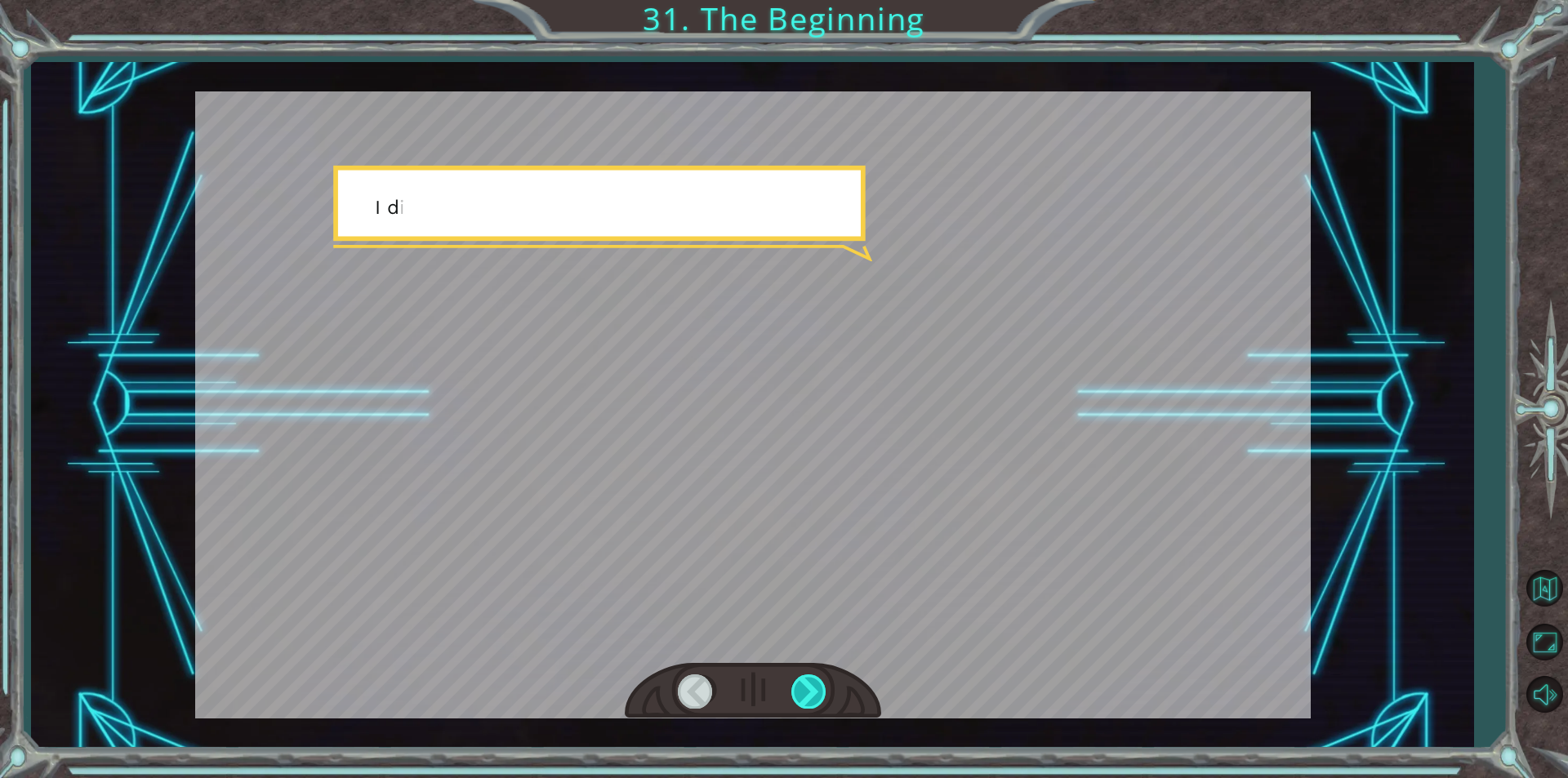
click at [802, 687] on div at bounding box center [809, 691] width 37 height 34
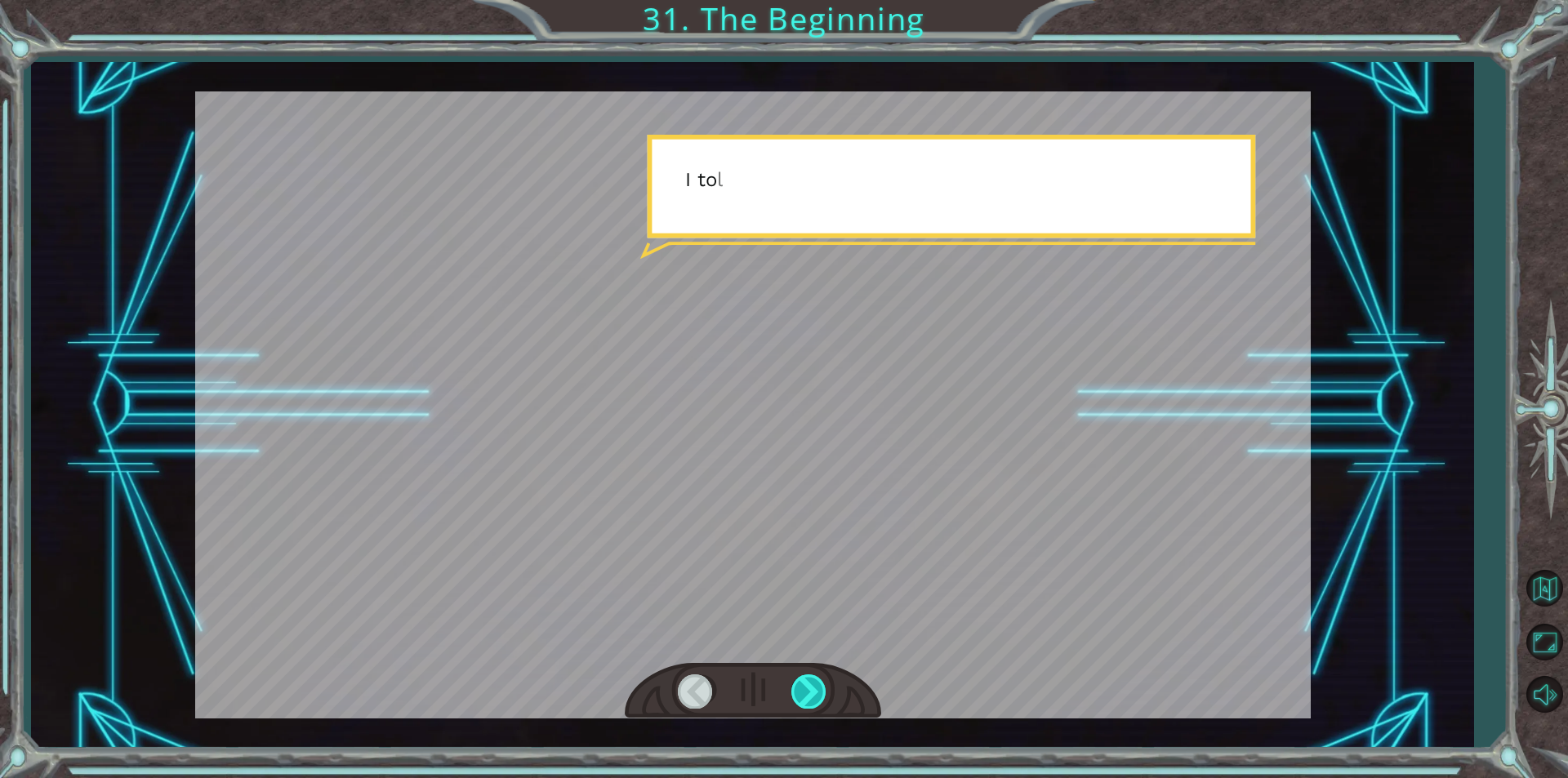
click at [802, 687] on div at bounding box center [809, 691] width 37 height 34
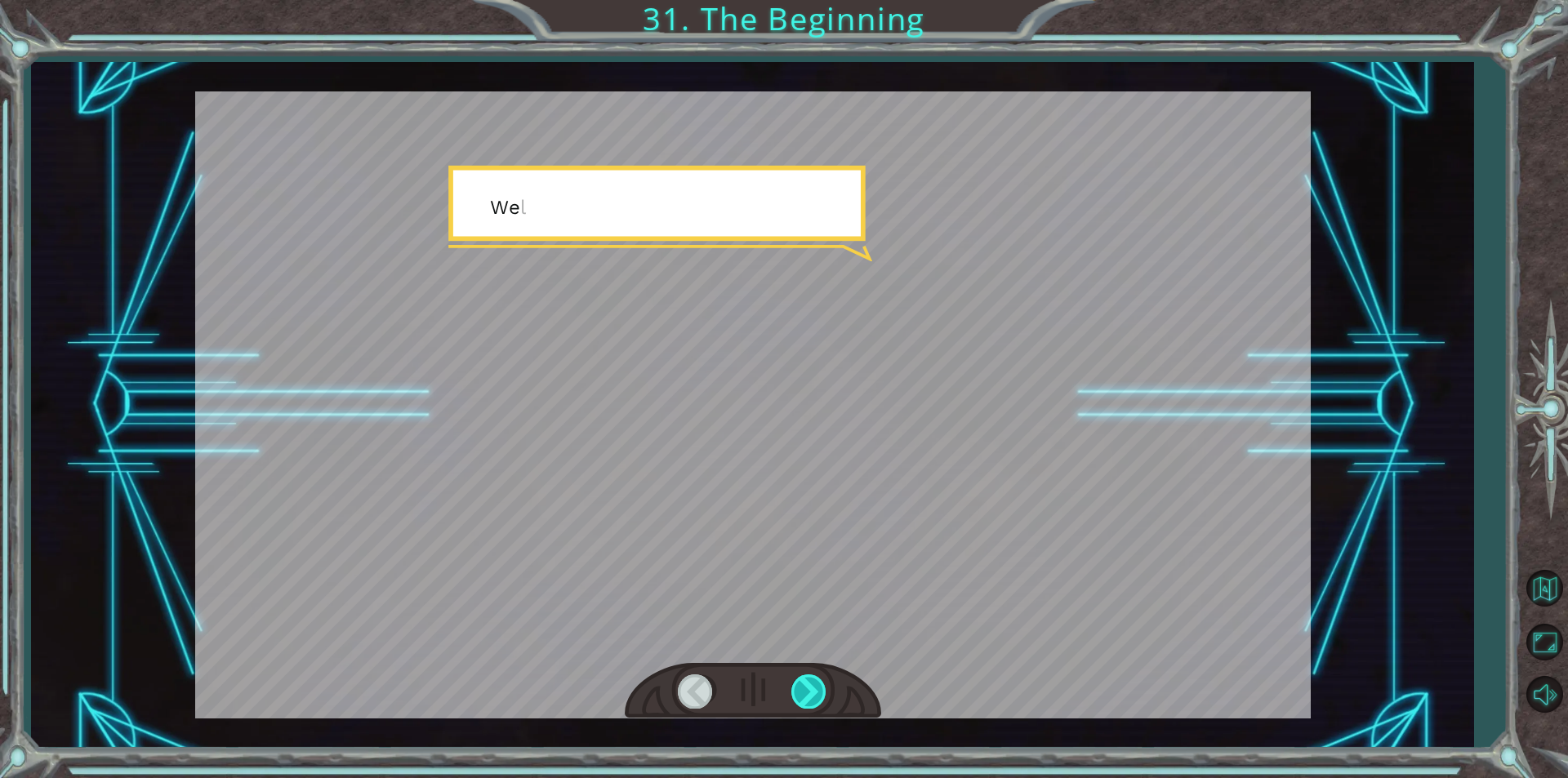
click at [802, 687] on div at bounding box center [809, 691] width 37 height 34
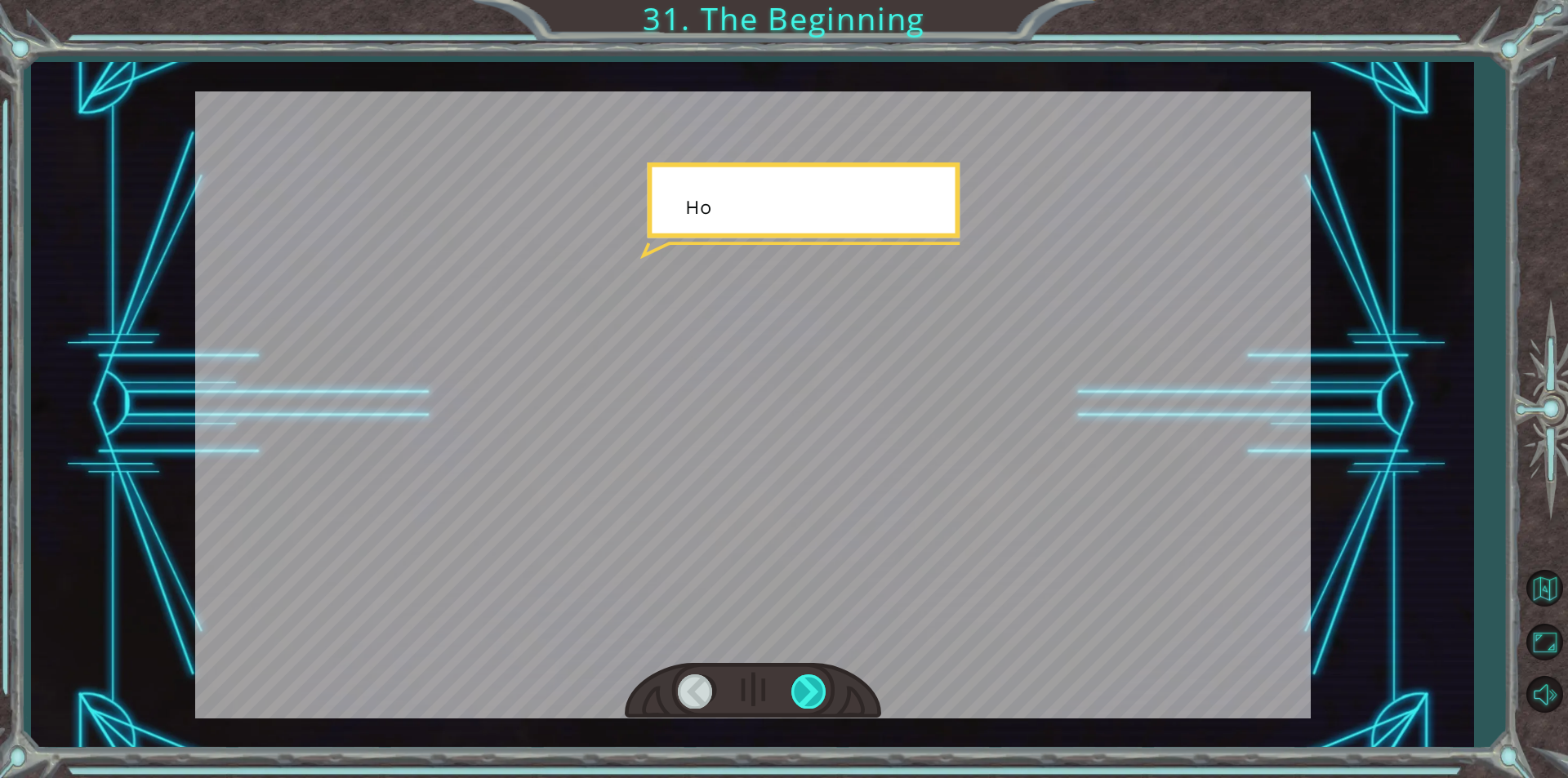
click at [802, 687] on div at bounding box center [809, 691] width 37 height 34
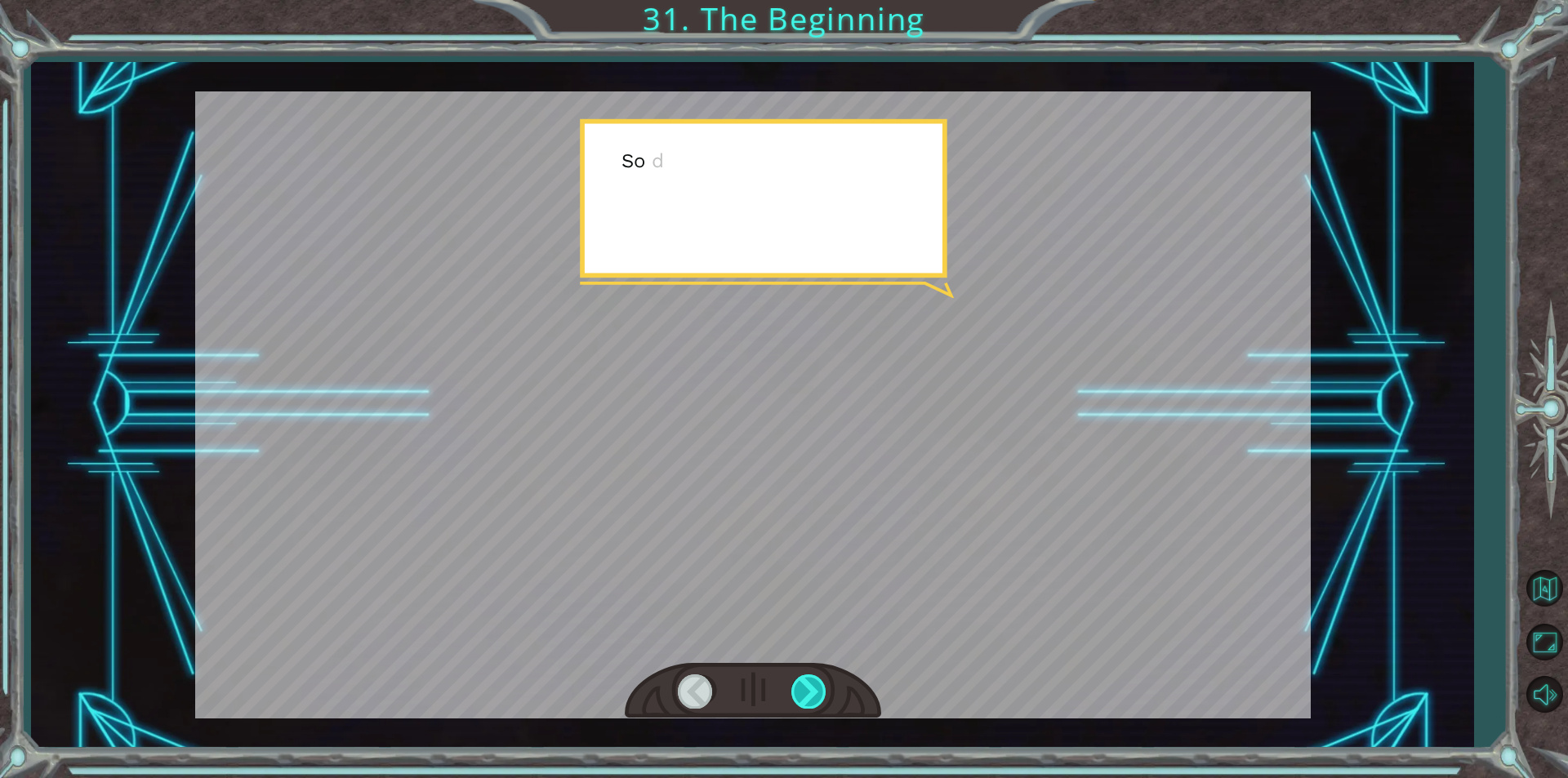
click at [802, 687] on div at bounding box center [809, 691] width 37 height 34
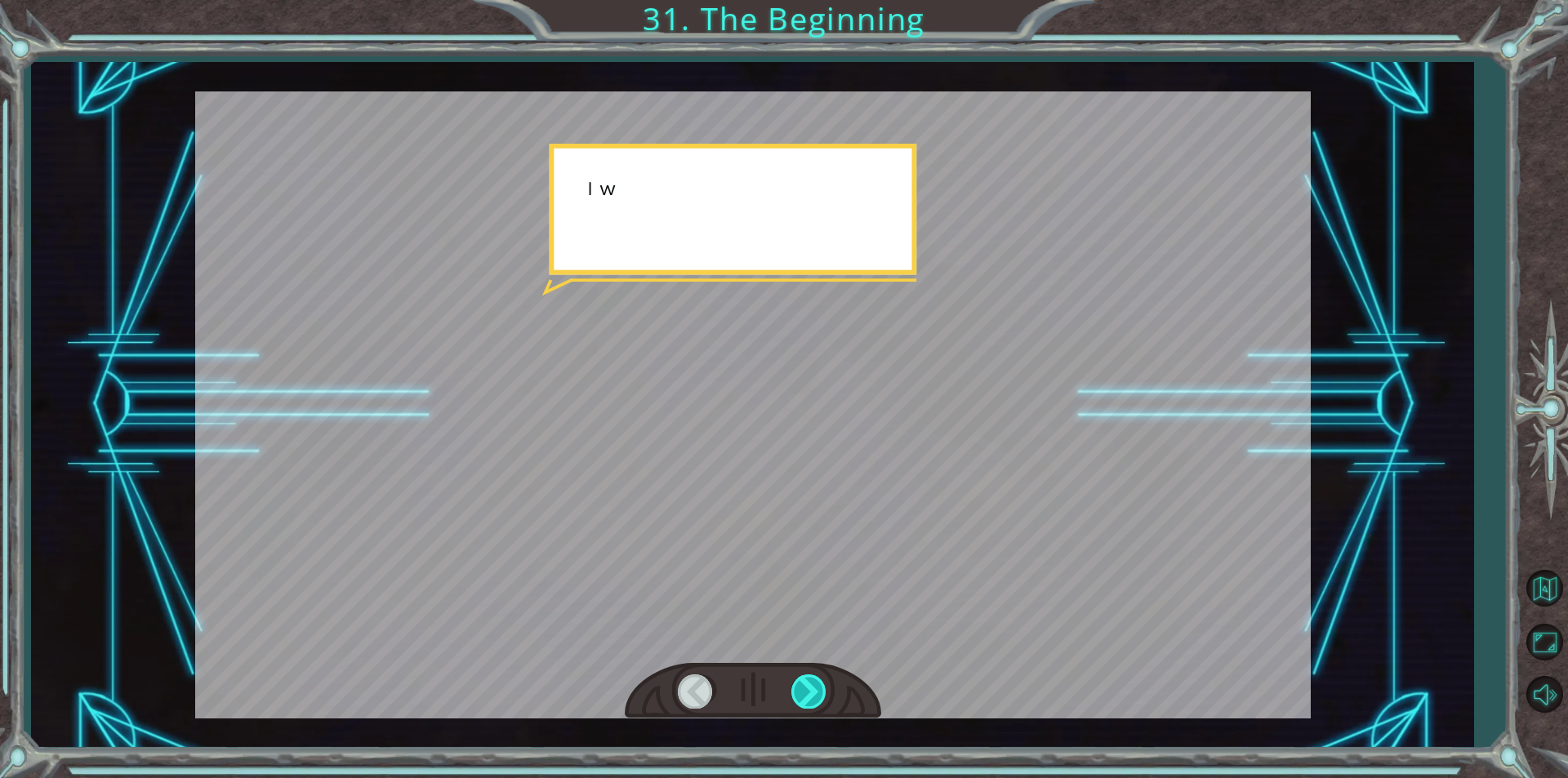
click at [802, 687] on div at bounding box center [809, 691] width 37 height 34
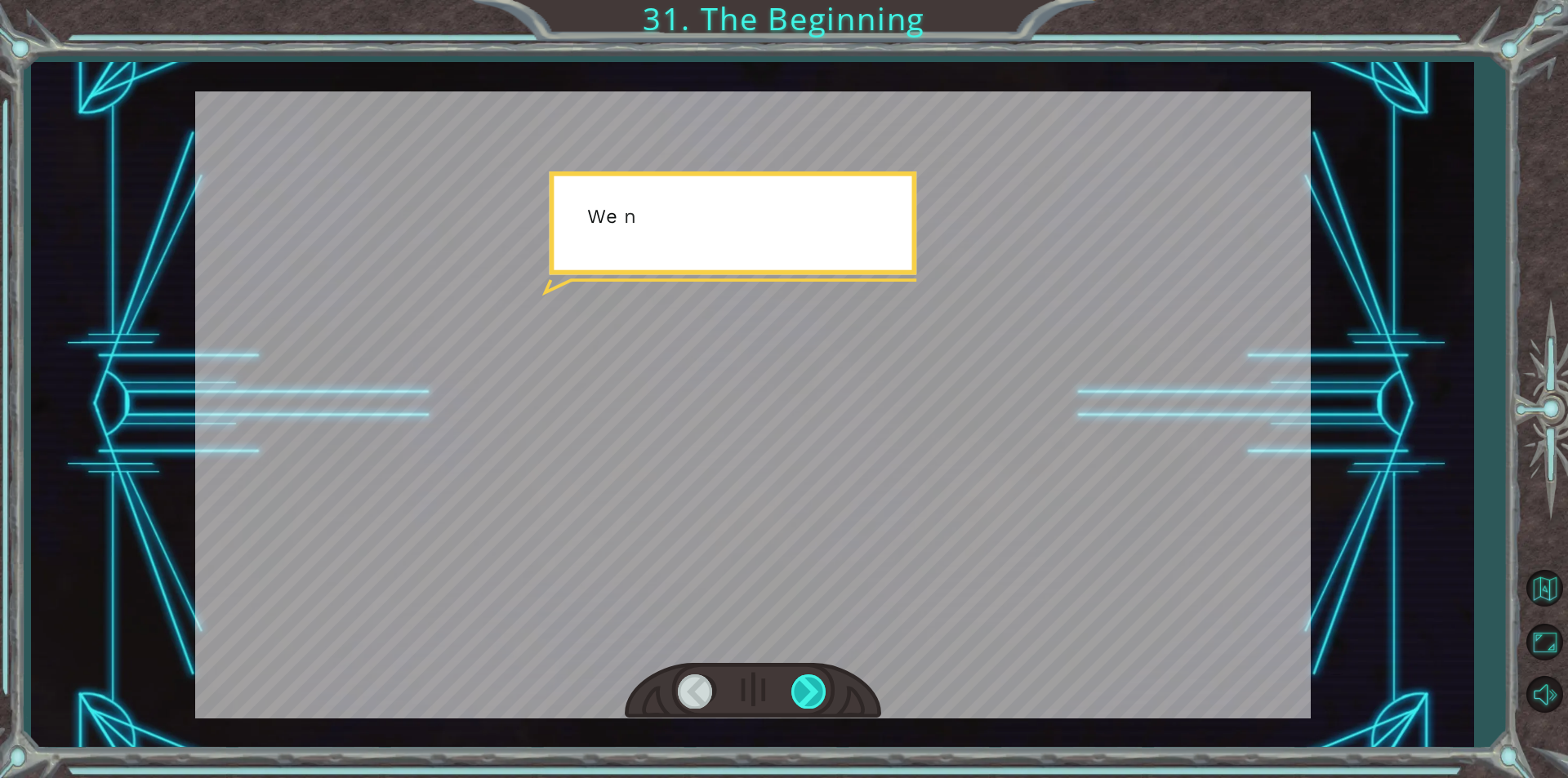
click at [802, 687] on div at bounding box center [809, 691] width 37 height 34
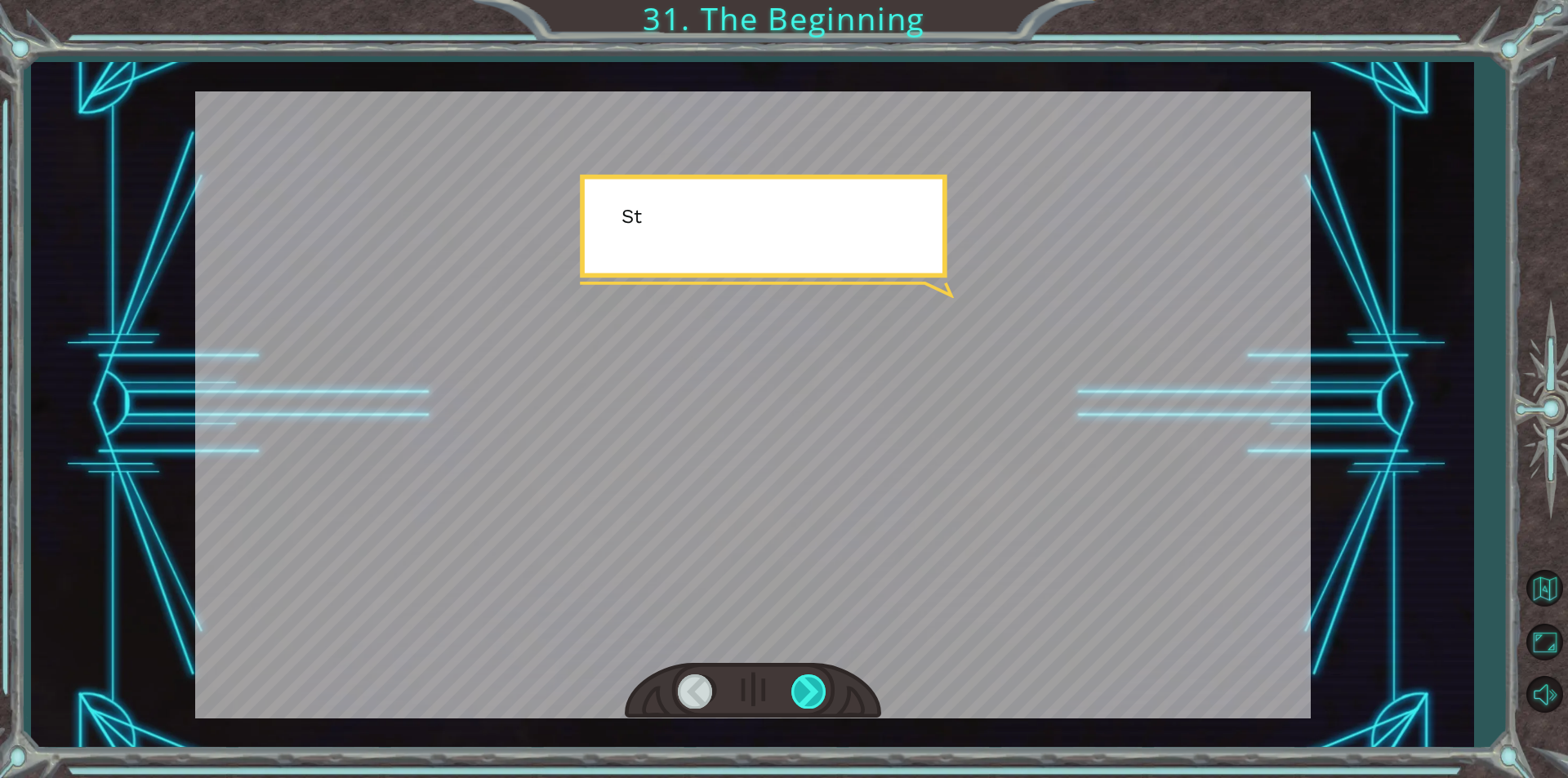
click at [802, 687] on div at bounding box center [809, 691] width 37 height 34
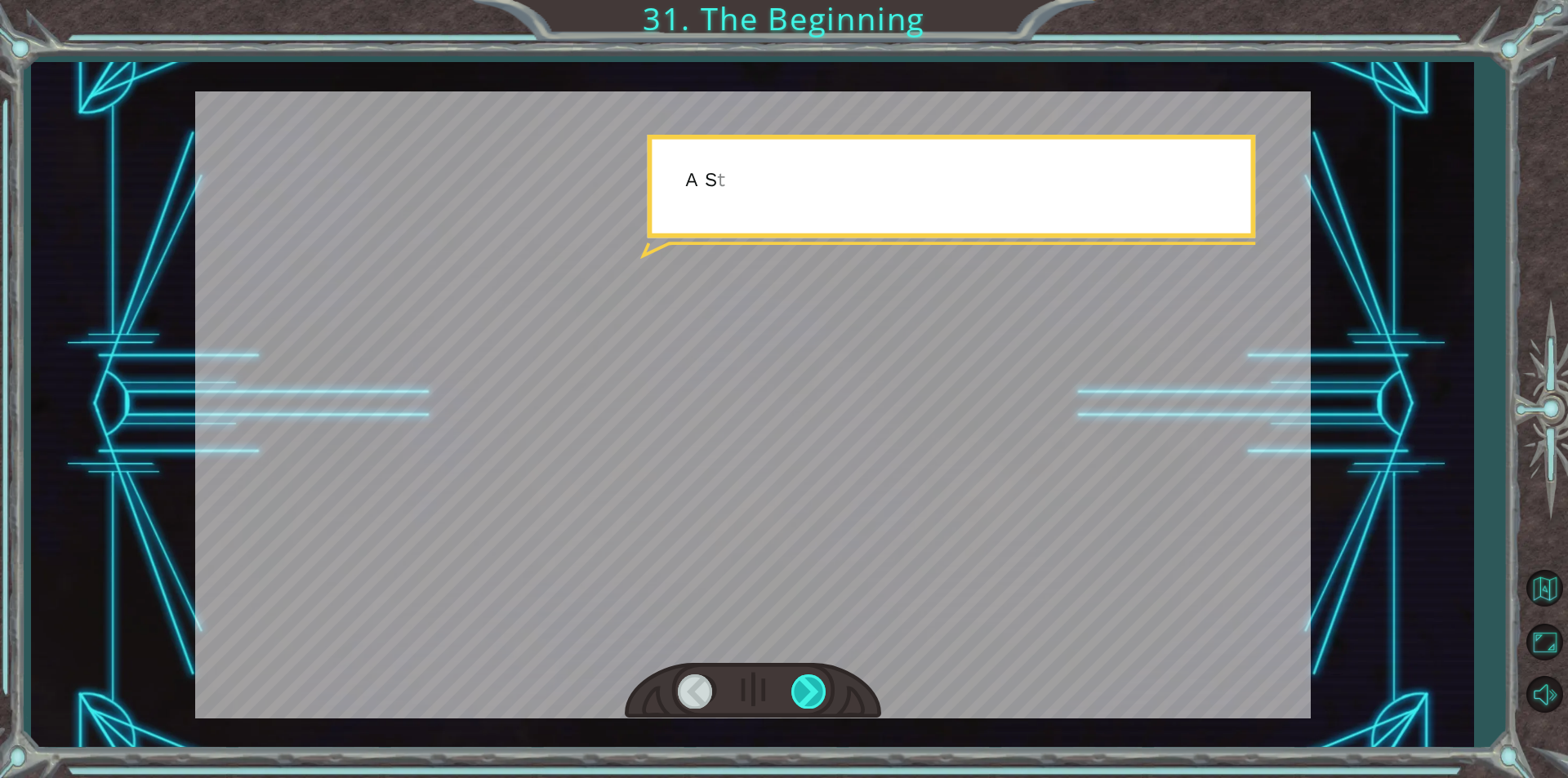
click at [802, 687] on div at bounding box center [809, 691] width 37 height 34
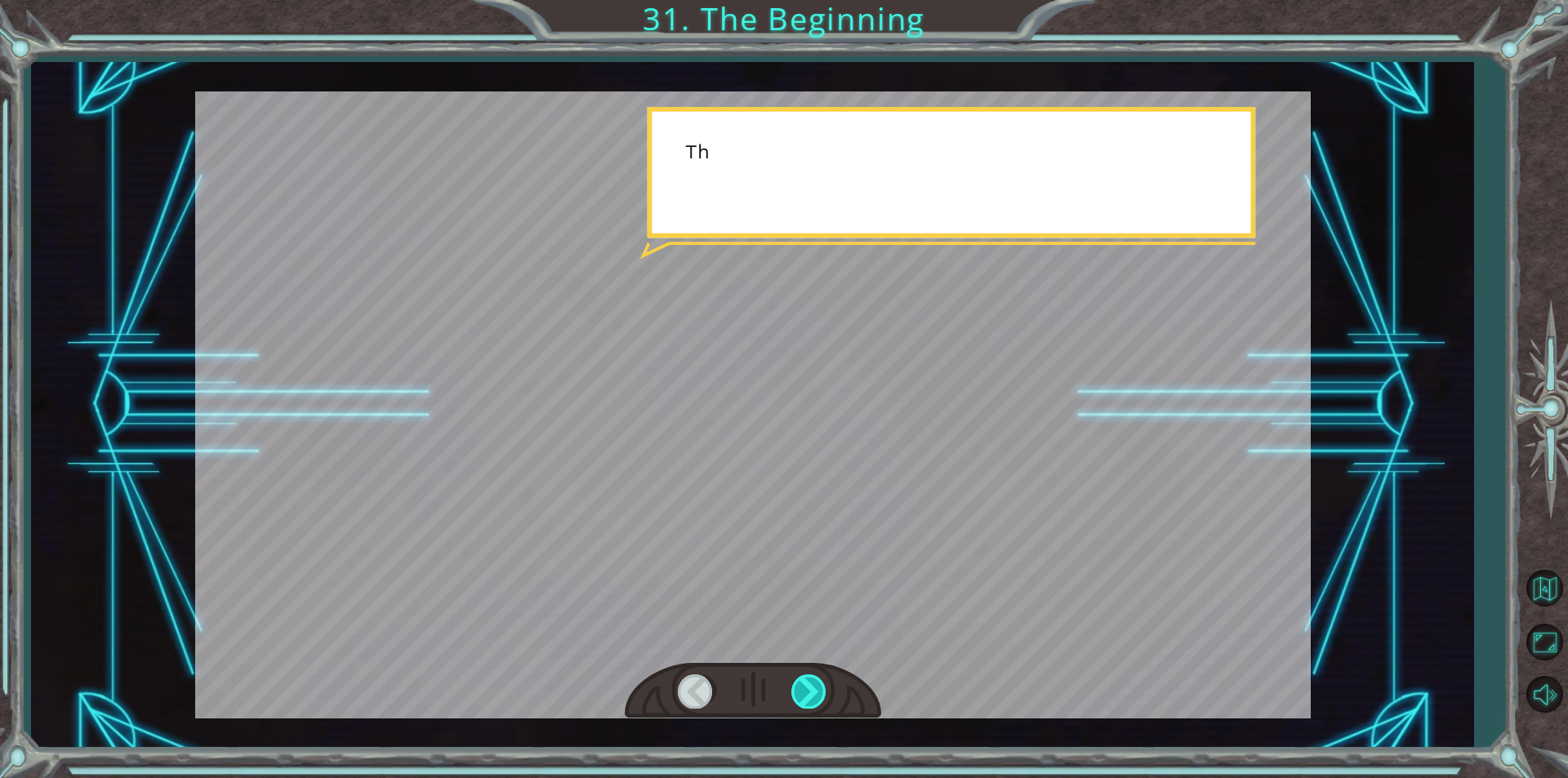
click at [802, 687] on div at bounding box center [809, 691] width 37 height 34
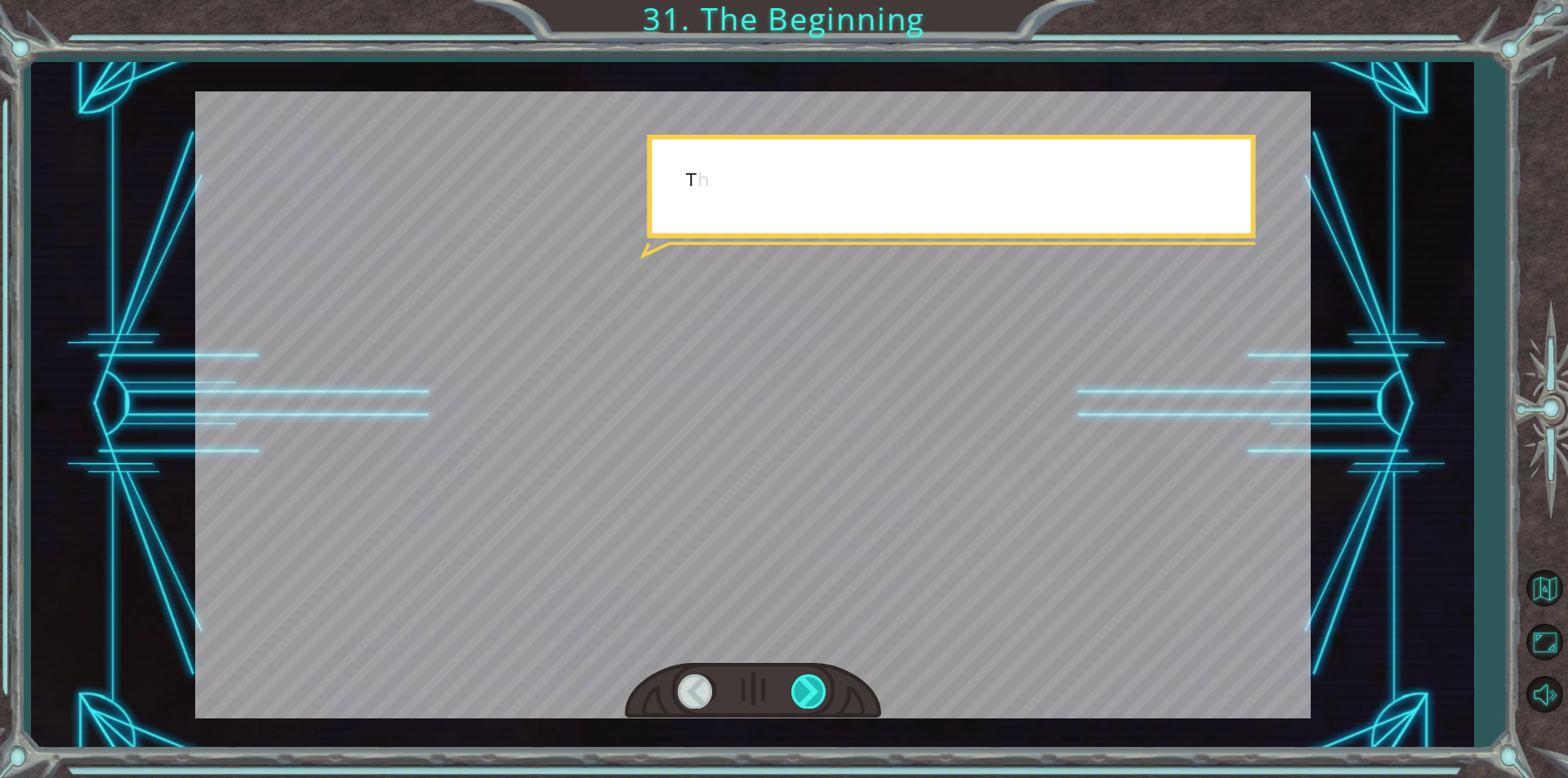
click at [802, 687] on div at bounding box center [809, 691] width 37 height 34
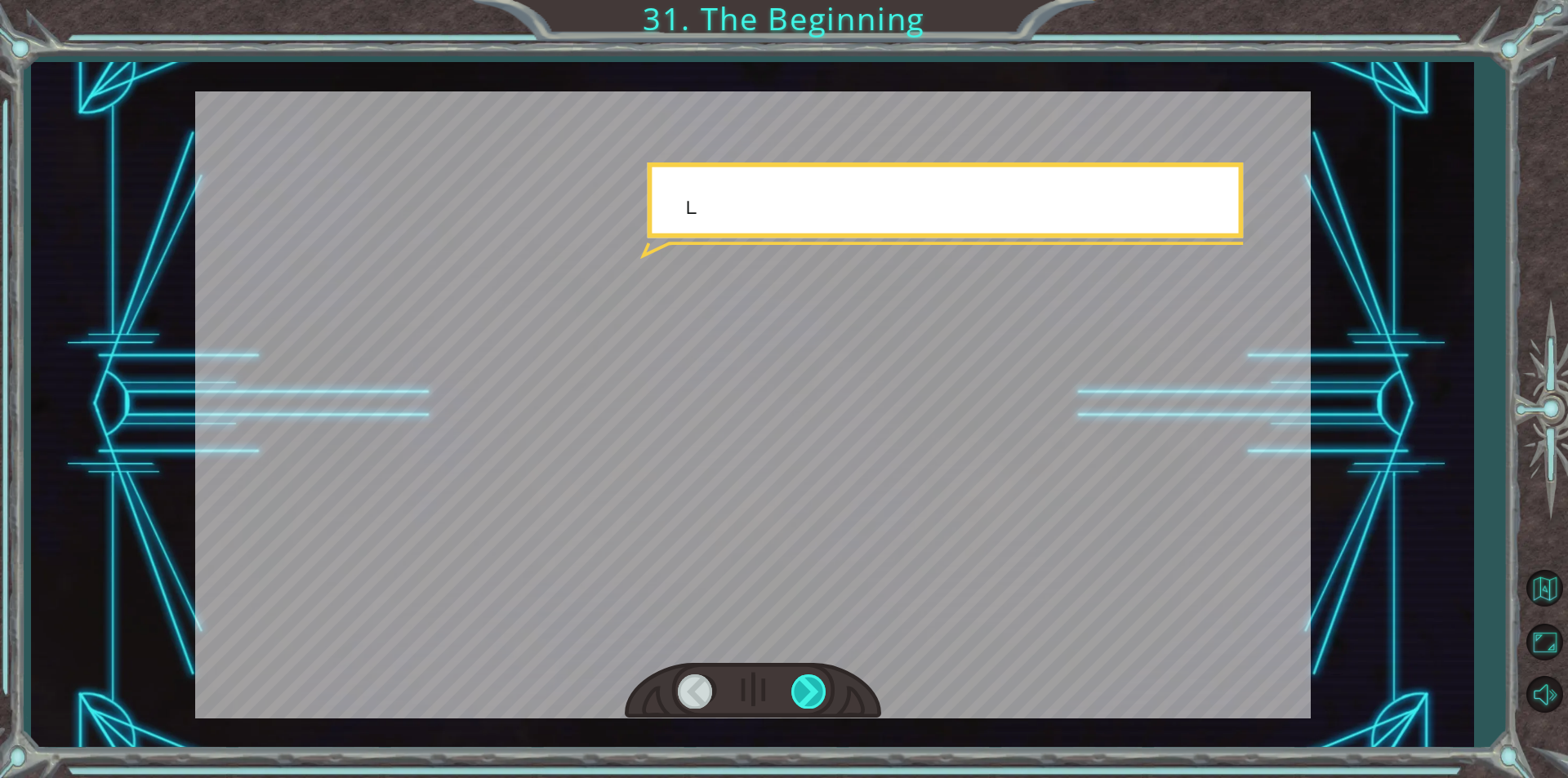
click at [802, 687] on div at bounding box center [809, 691] width 37 height 34
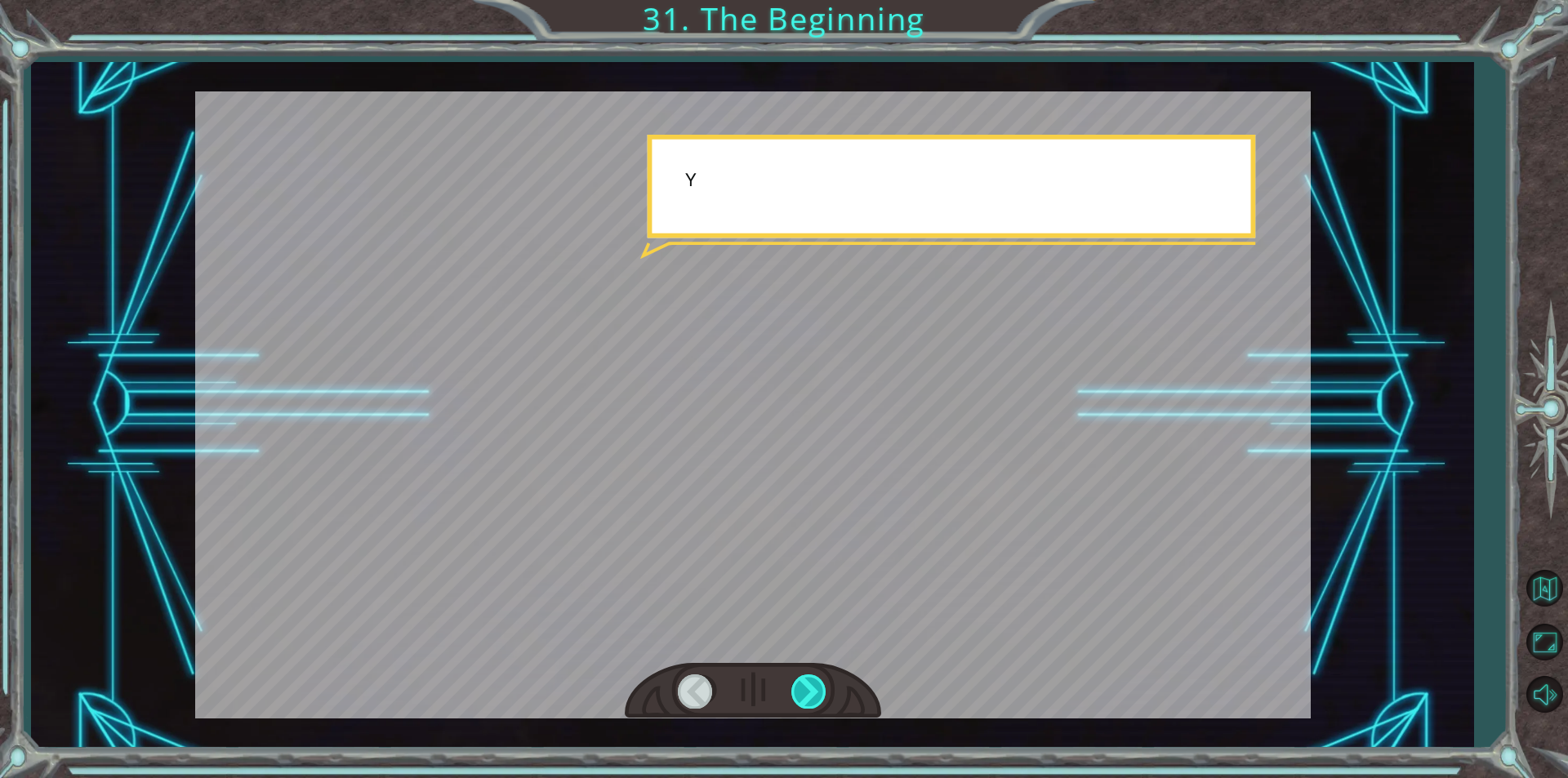
click at [802, 687] on div at bounding box center [809, 691] width 37 height 34
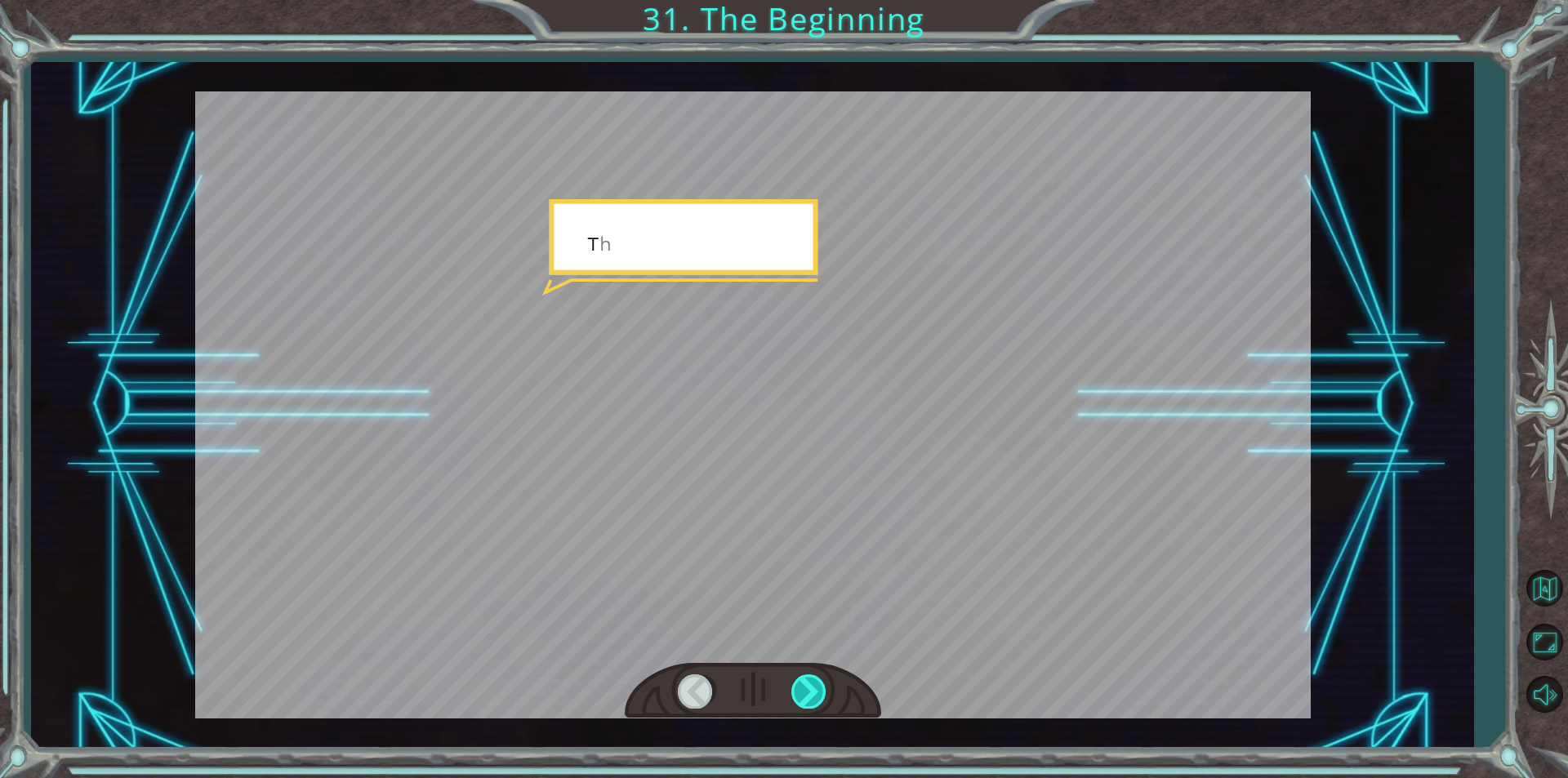
click at [802, 687] on div at bounding box center [809, 691] width 37 height 34
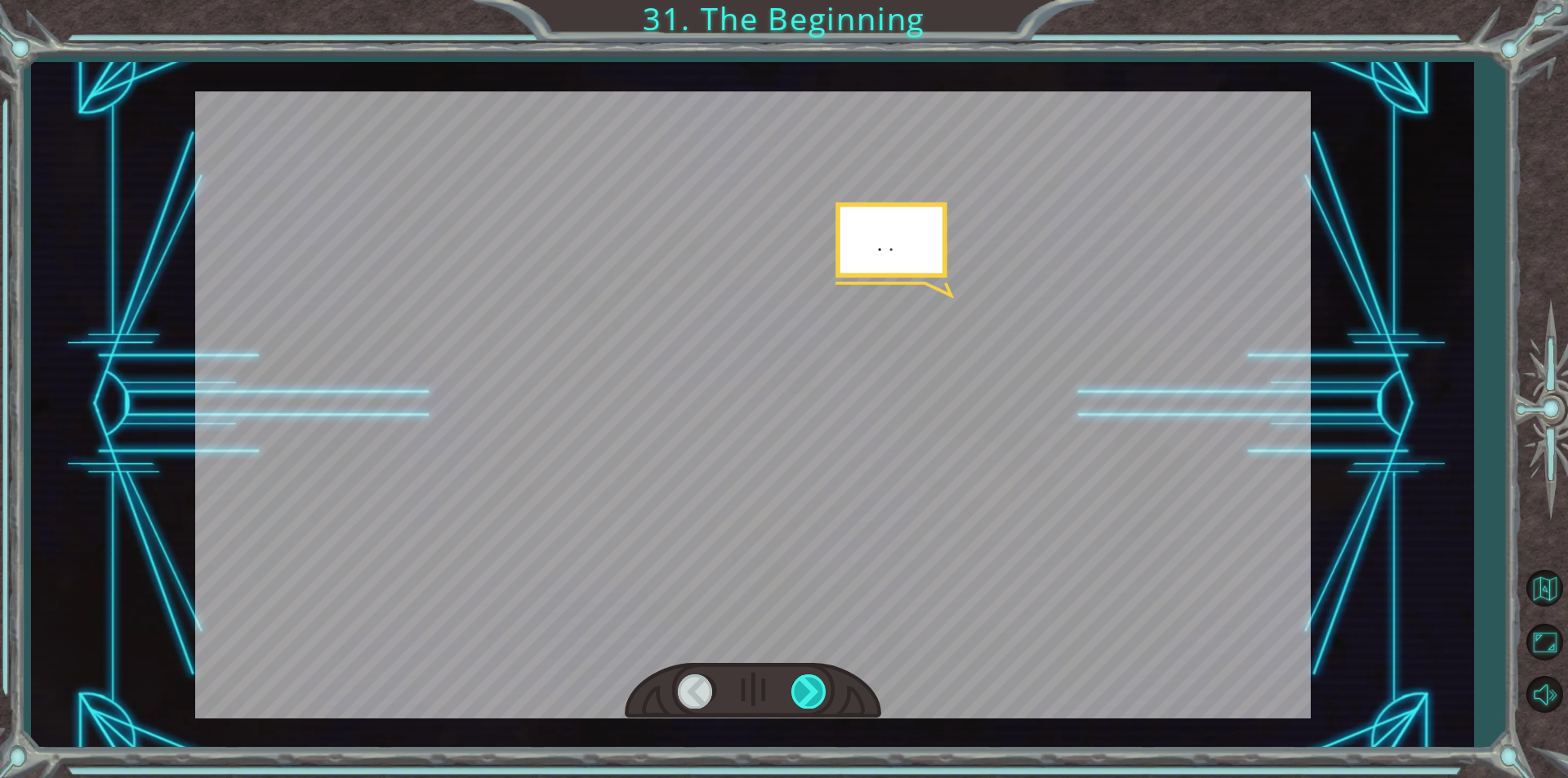
click at [802, 687] on div at bounding box center [809, 691] width 37 height 34
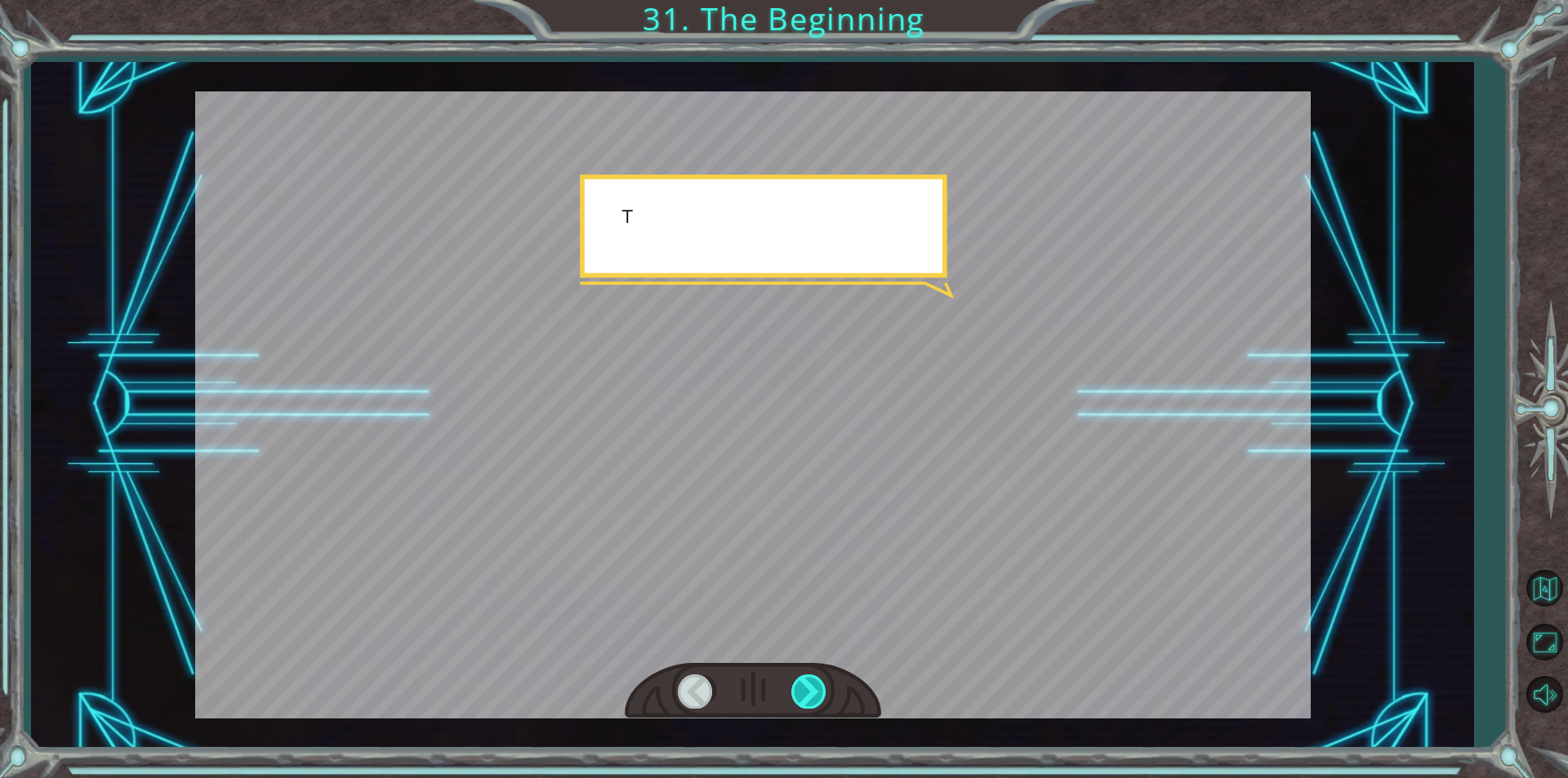
click at [802, 687] on div at bounding box center [809, 691] width 37 height 34
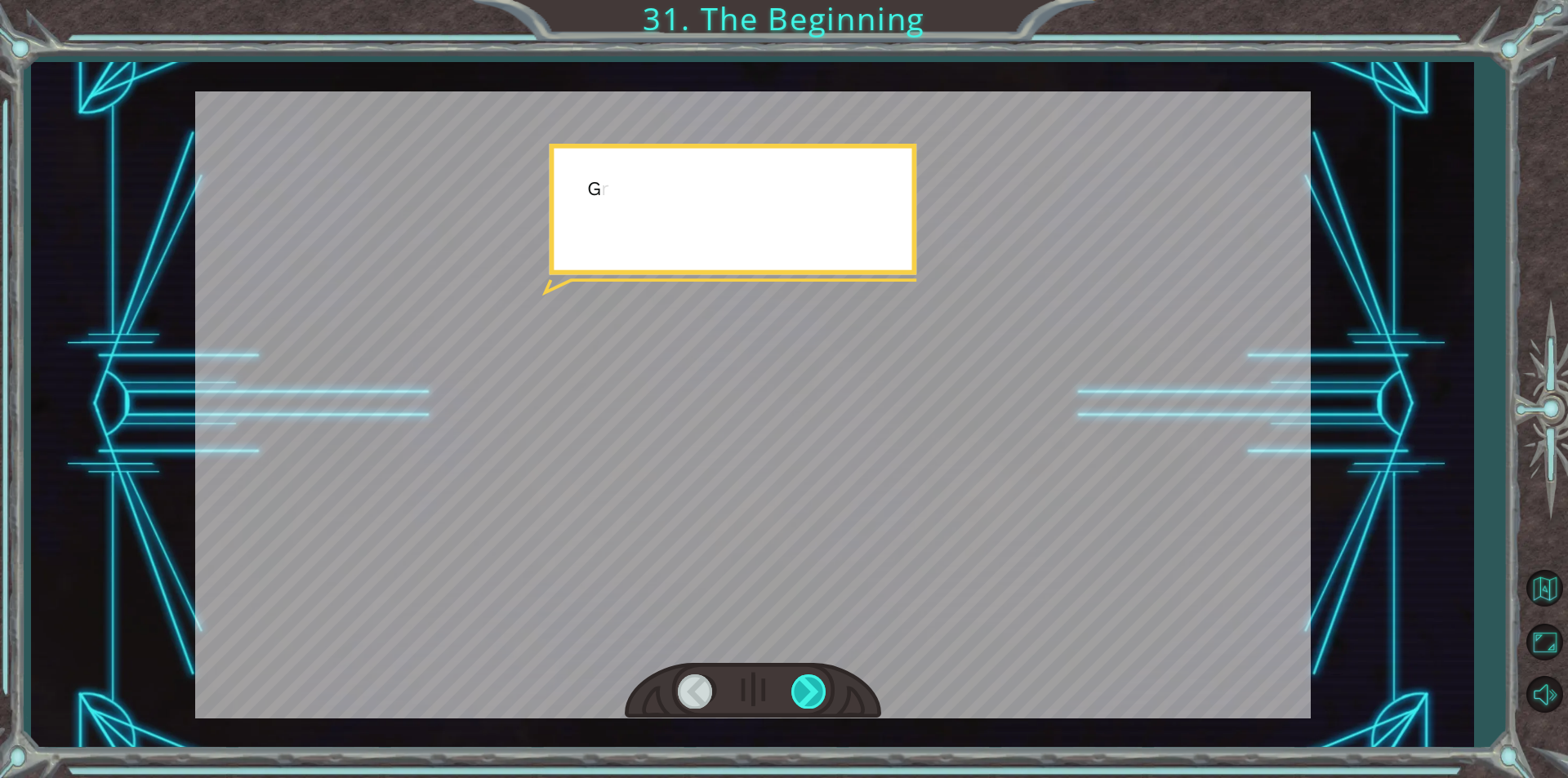
click at [802, 687] on div at bounding box center [809, 691] width 37 height 34
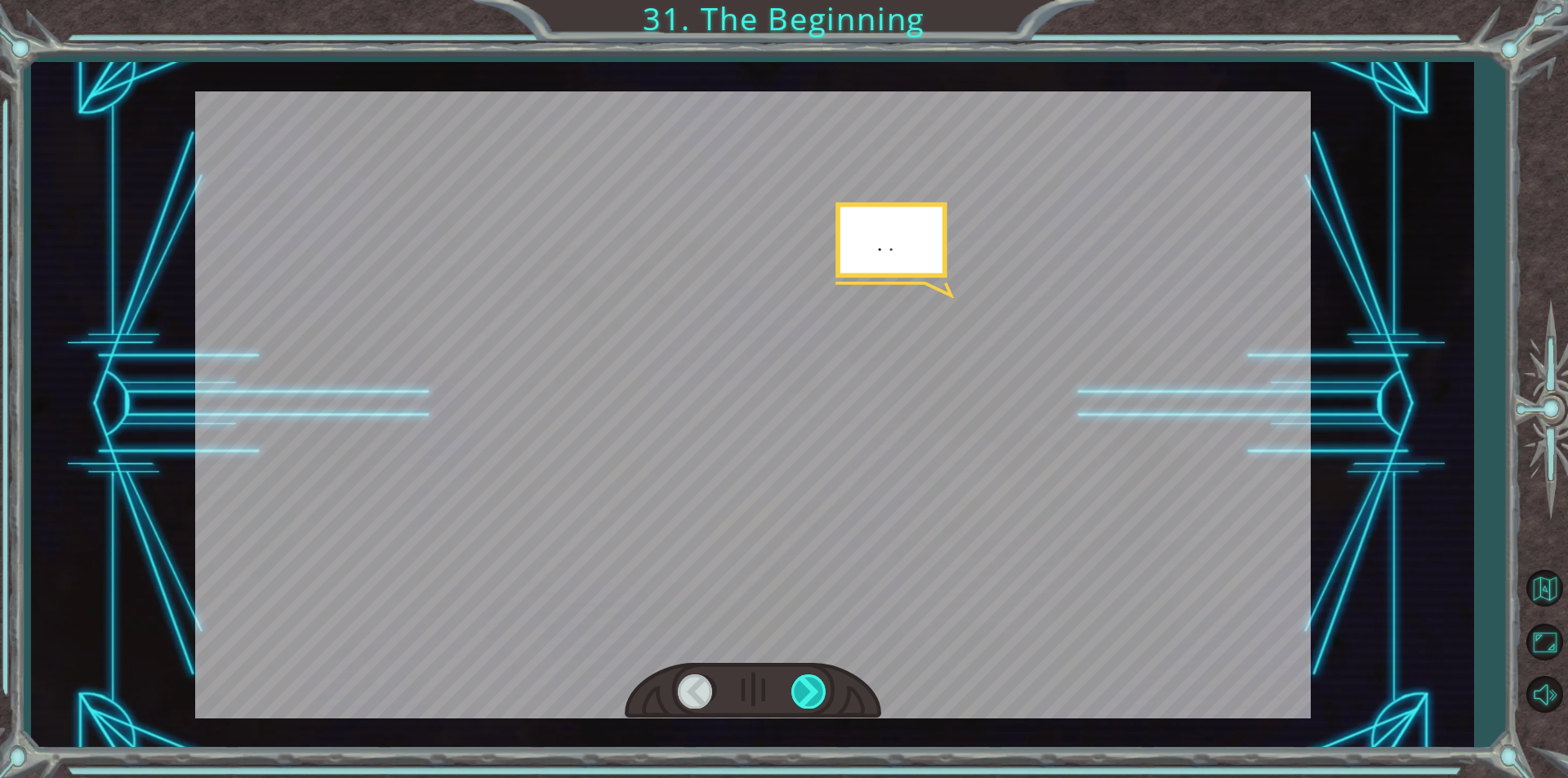
click at [802, 687] on div at bounding box center [809, 691] width 37 height 34
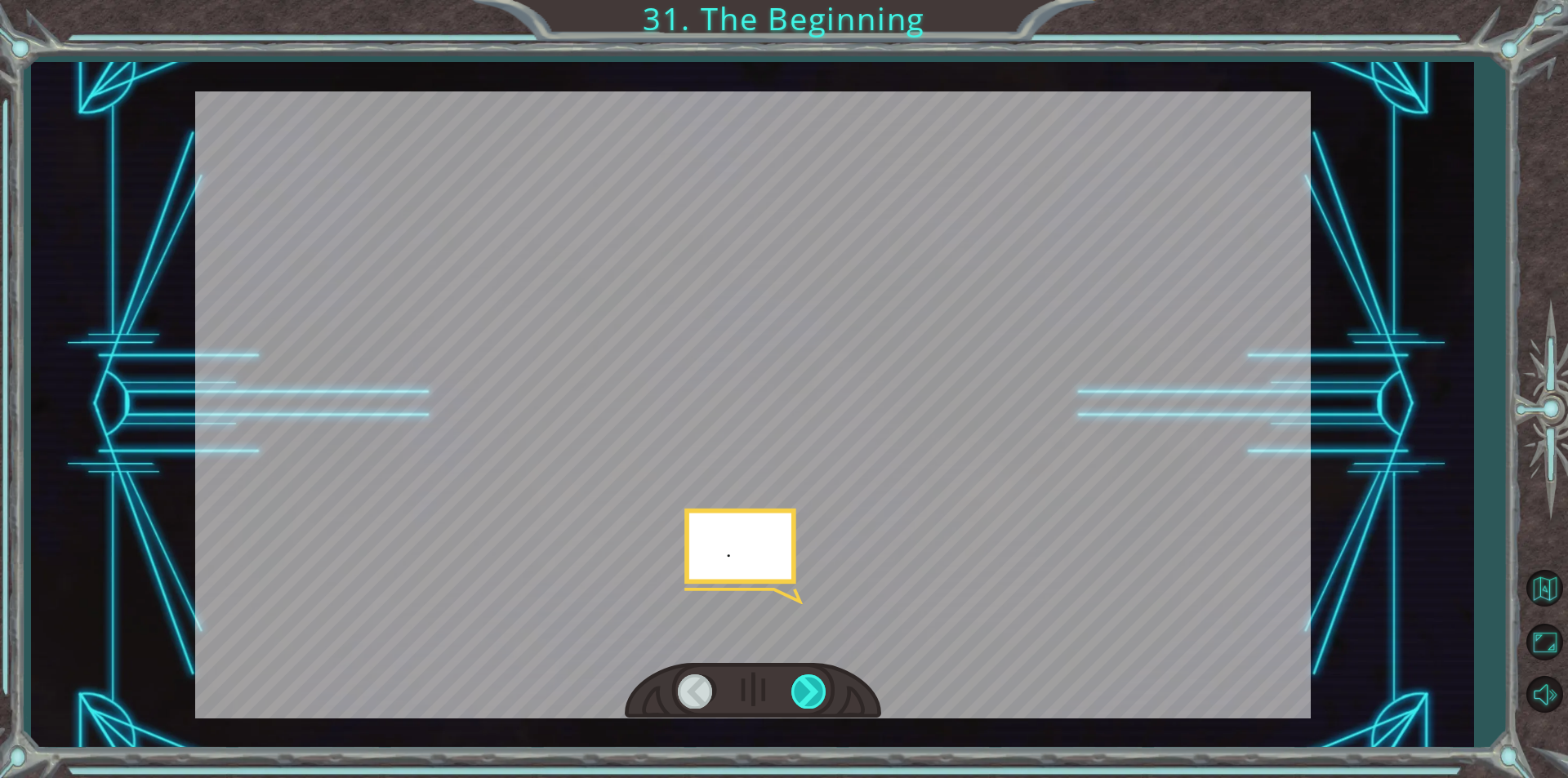
click at [802, 687] on div at bounding box center [809, 691] width 37 height 34
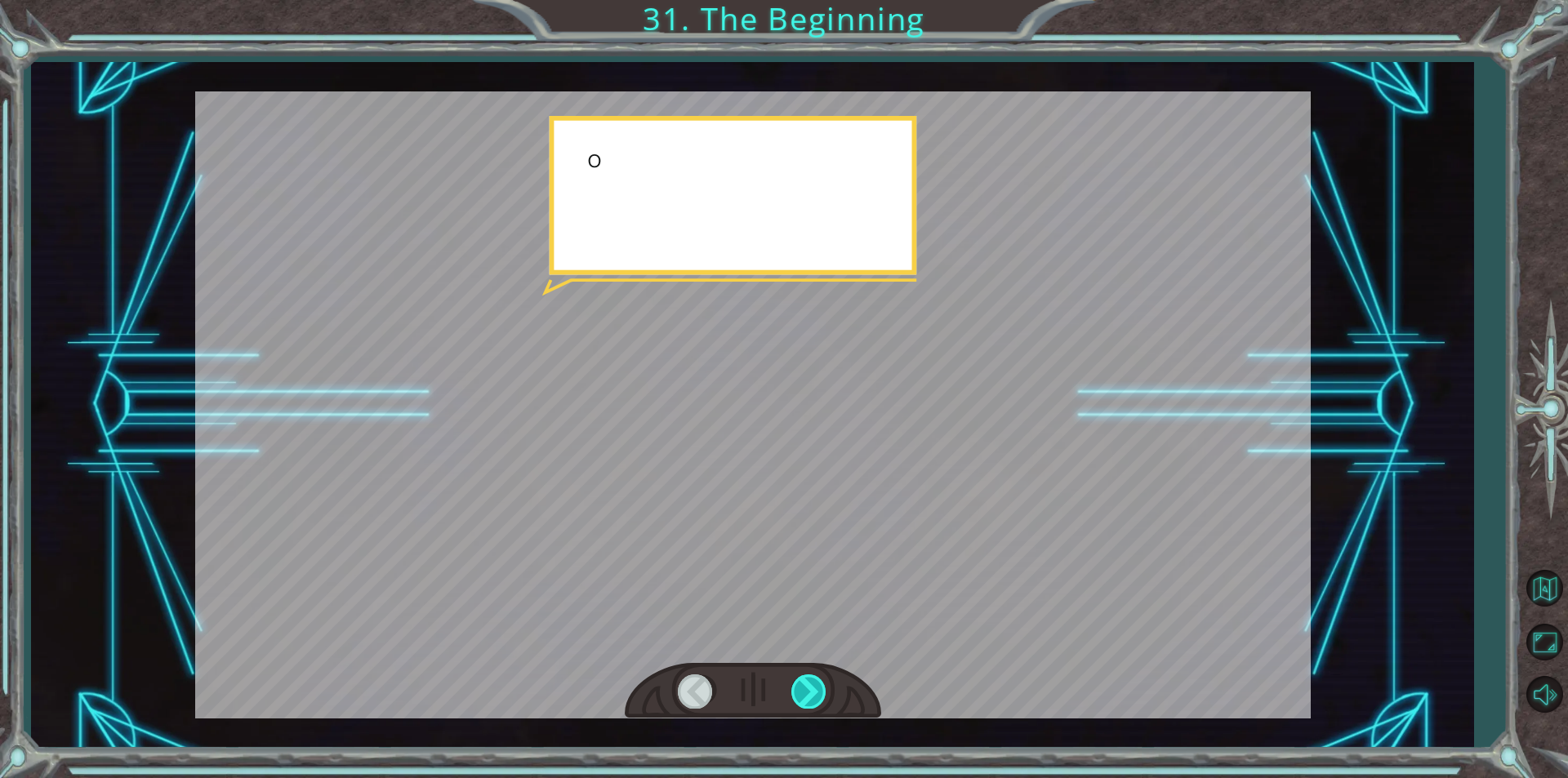
click at [802, 687] on div at bounding box center [809, 691] width 37 height 34
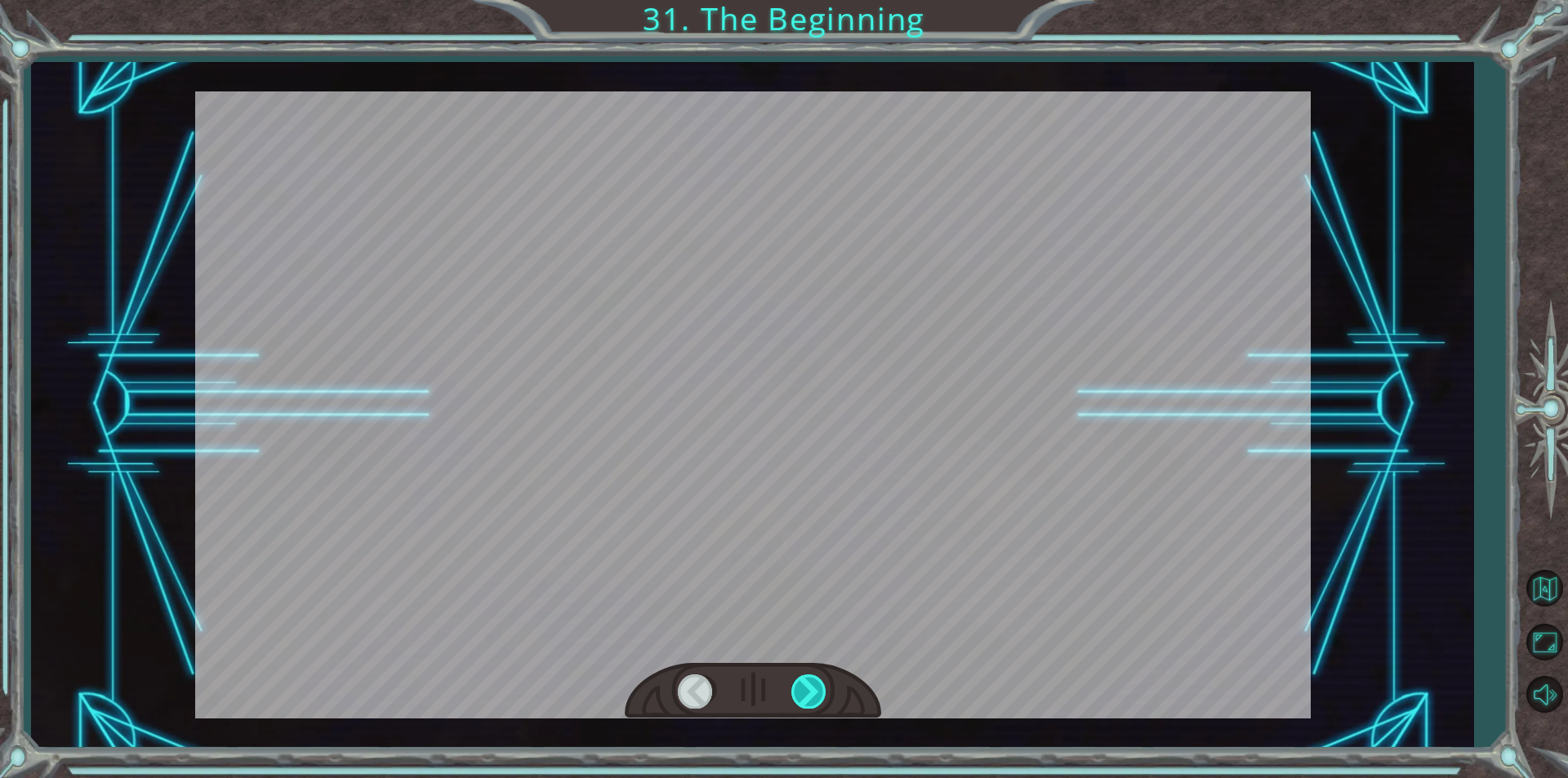
click at [802, 687] on div at bounding box center [809, 691] width 37 height 34
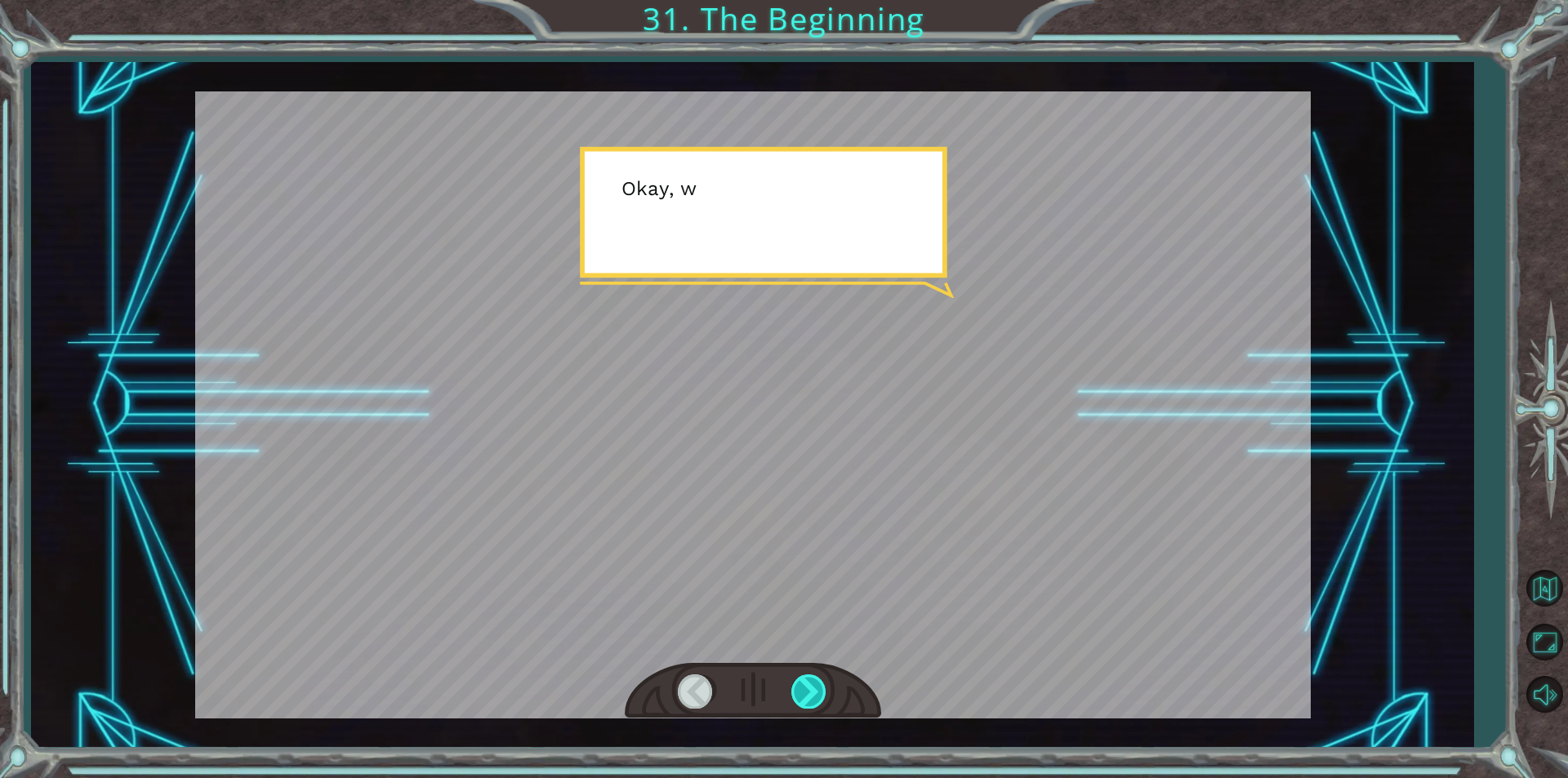
click at [802, 687] on div at bounding box center [809, 691] width 37 height 34
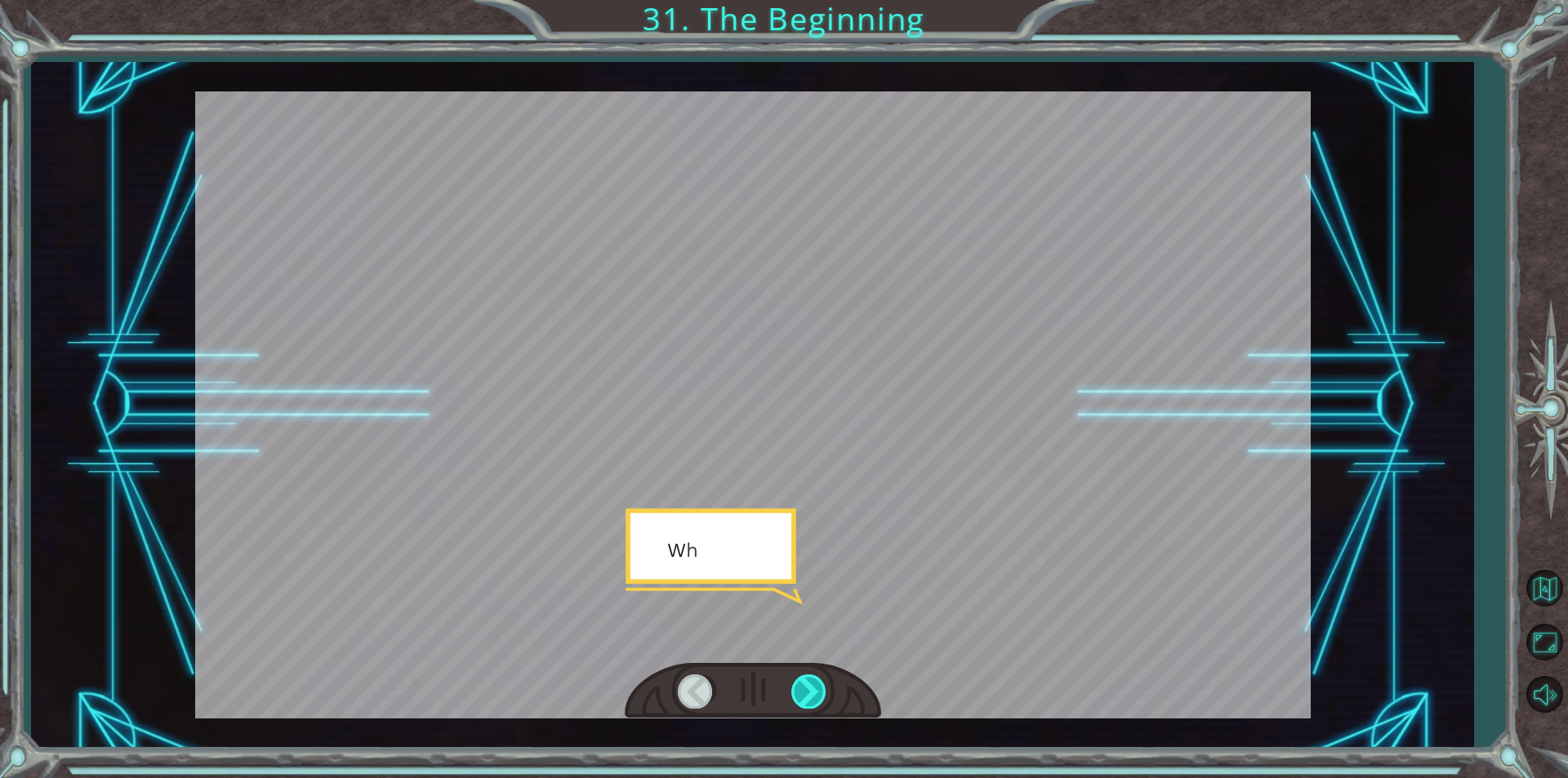
click at [802, 687] on div at bounding box center [809, 691] width 37 height 34
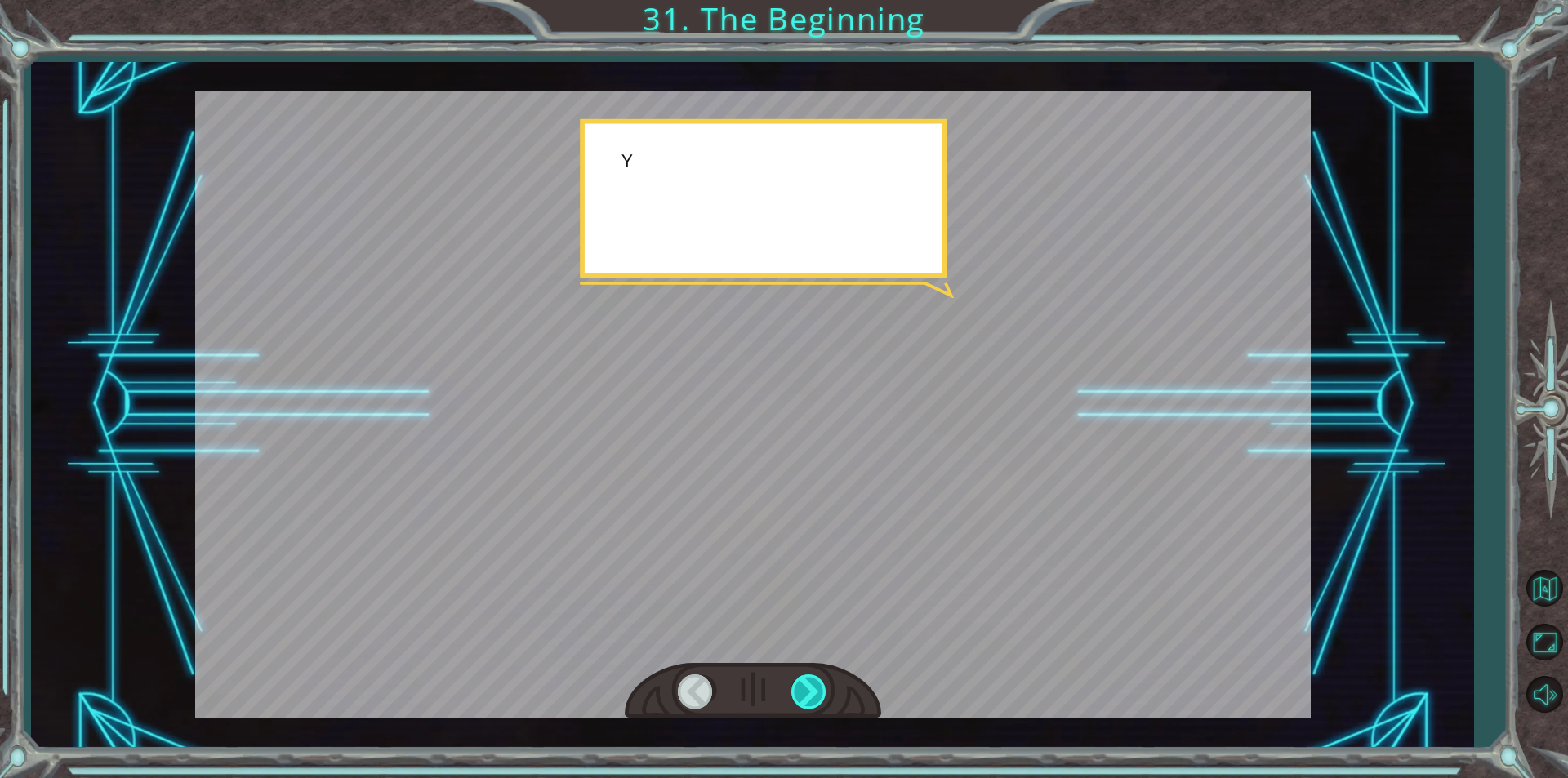
click at [802, 687] on div at bounding box center [809, 691] width 37 height 34
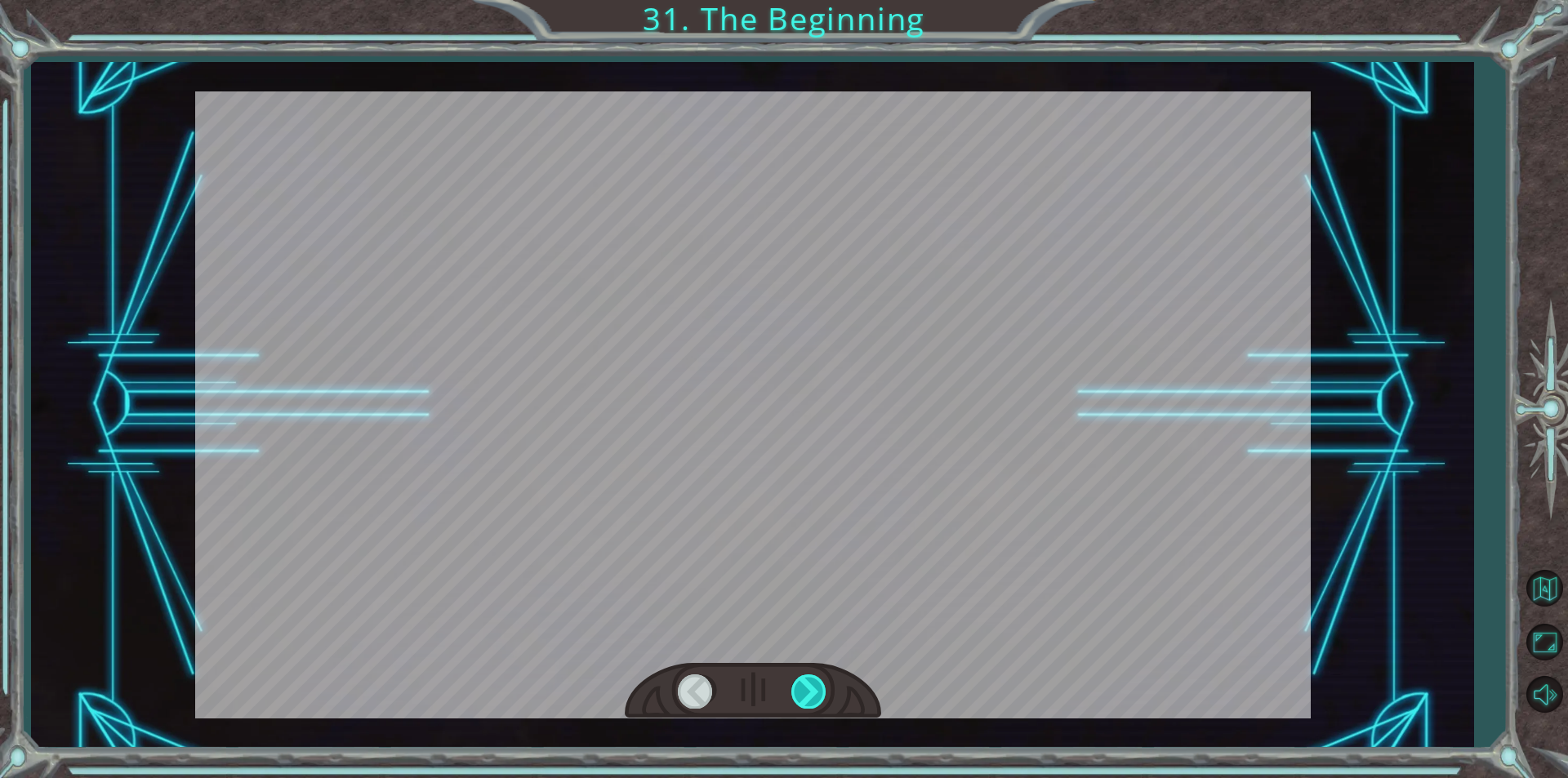
click at [802, 687] on div at bounding box center [809, 691] width 37 height 34
click at [802, 0] on div "Temporary Text H e y , V e g a ! W e d i d i t ! L o o k a t t h e s u n ! . . …" at bounding box center [784, 0] width 1568 height 0
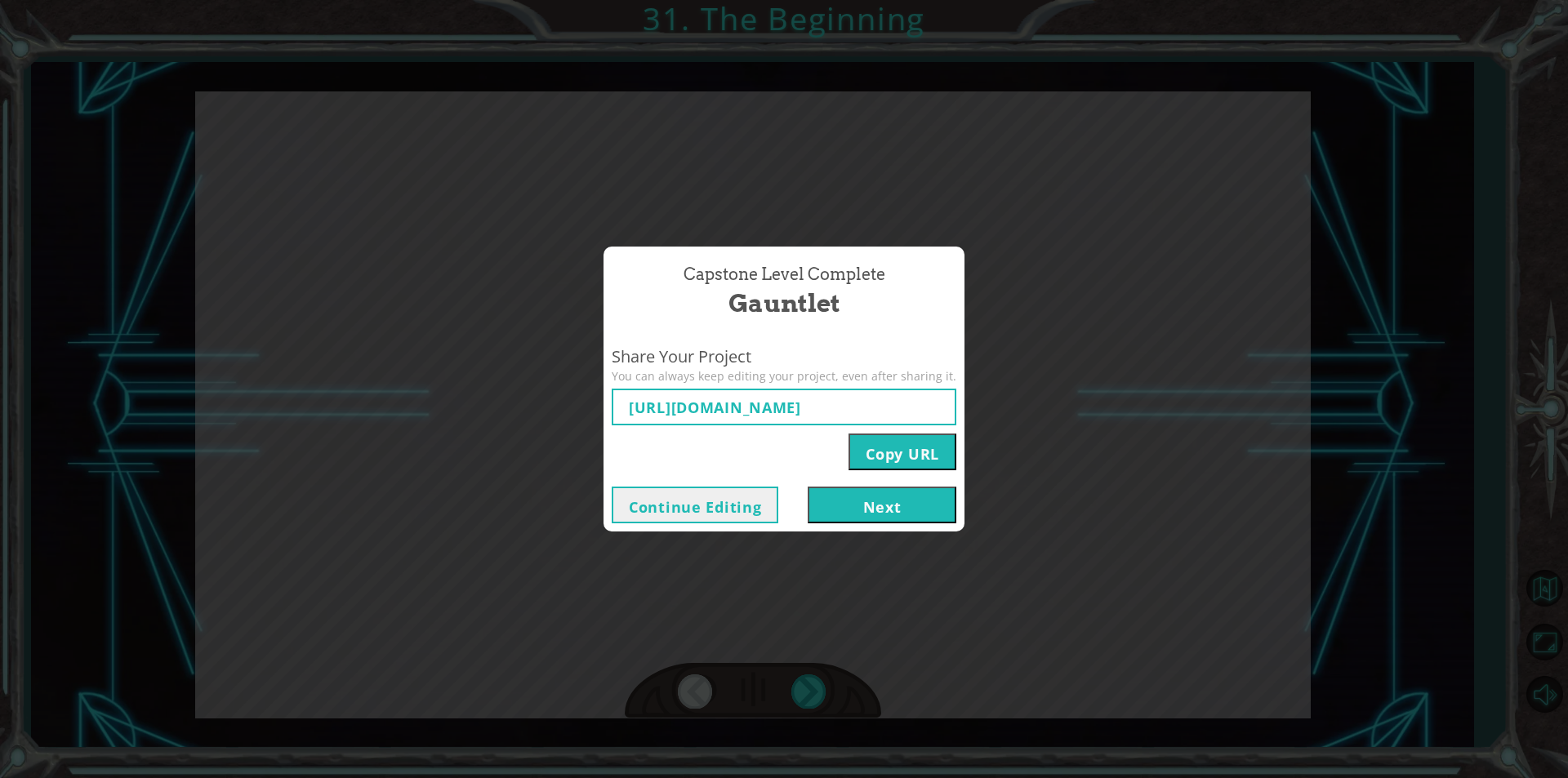
click at [866, 511] on button "Next" at bounding box center [882, 505] width 148 height 37
